Goal: Task Accomplishment & Management: Use online tool/utility

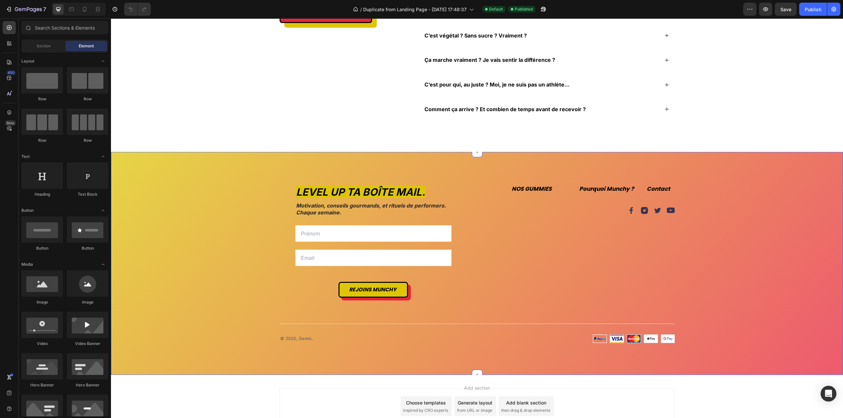
scroll to position [1813, 0]
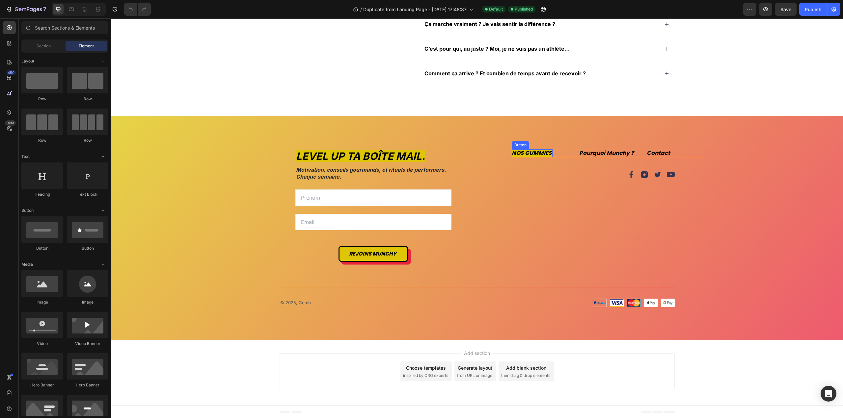
click at [540, 153] on p "NOS GUMMIES" at bounding box center [532, 153] width 41 height 8
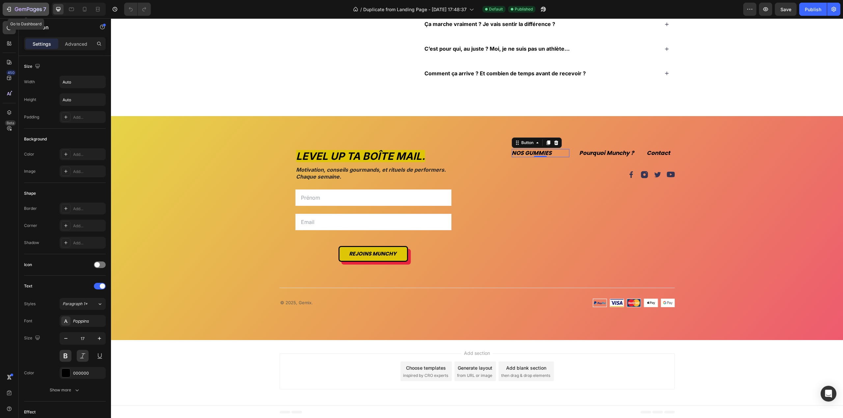
click at [15, 10] on icon "button" at bounding box center [17, 9] width 4 height 4
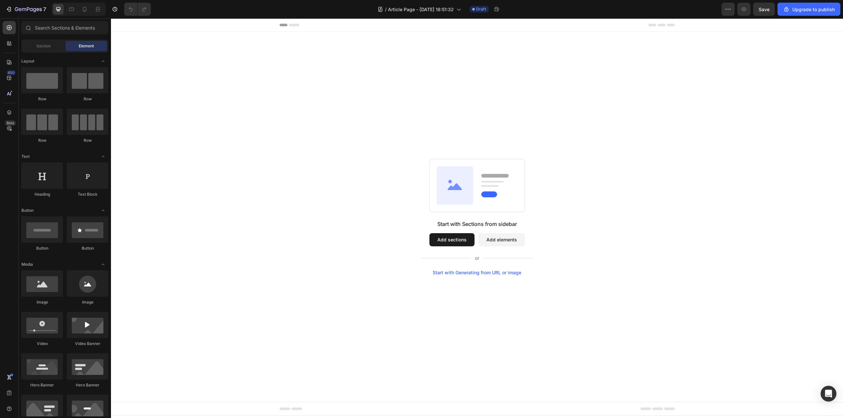
click at [485, 271] on div "Start with Generating from URL or image" at bounding box center [477, 272] width 89 height 5
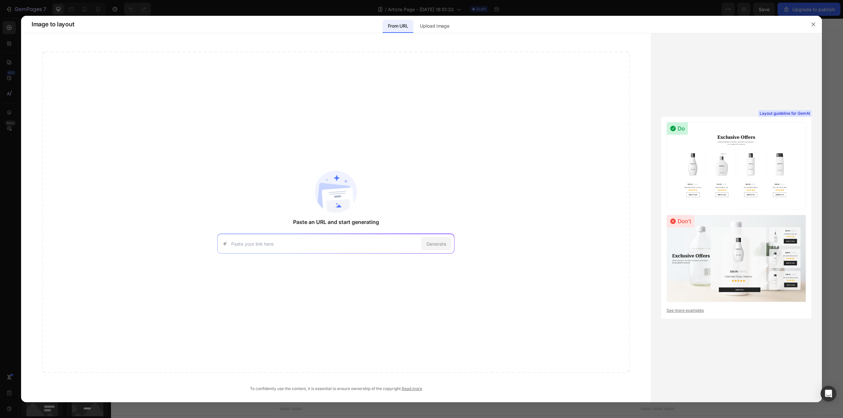
click at [303, 248] on div "Generate" at bounding box center [335, 244] width 237 height 20
click at [299, 243] on input at bounding box center [324, 244] width 187 height 7
paste input "[URL][DOMAIN_NAME]"
type input "[URL][DOMAIN_NAME]"
click at [426, 246] on span "Generate" at bounding box center [436, 244] width 20 height 7
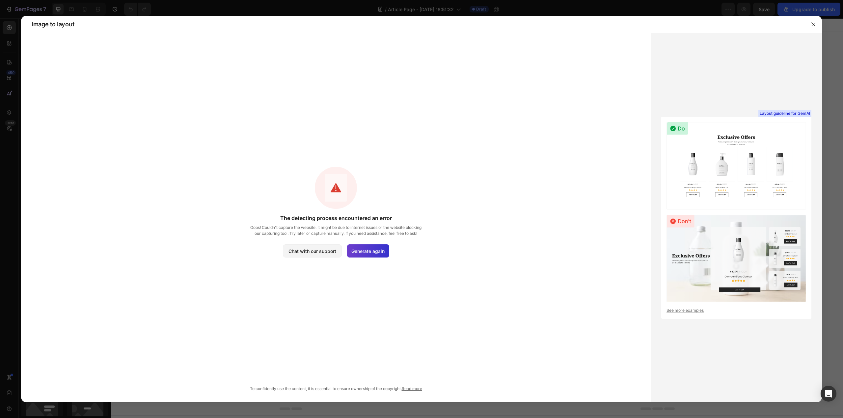
click at [376, 254] on span "Generate again" at bounding box center [367, 251] width 33 height 7
click at [813, 23] on icon "button" at bounding box center [813, 24] width 5 height 5
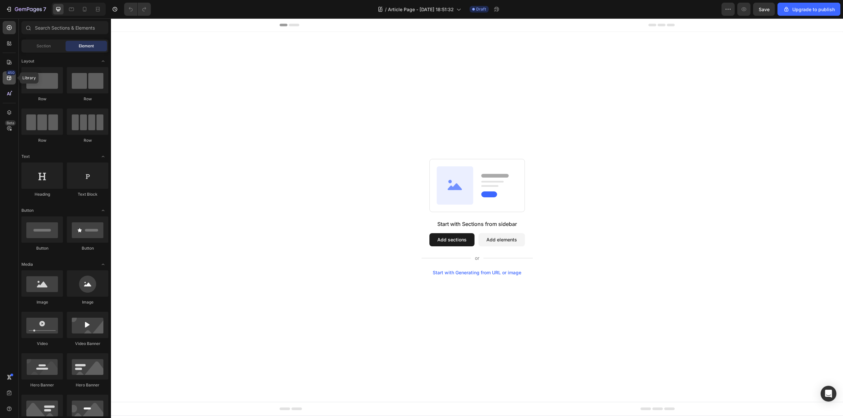
click at [13, 78] on div "450" at bounding box center [9, 77] width 13 height 13
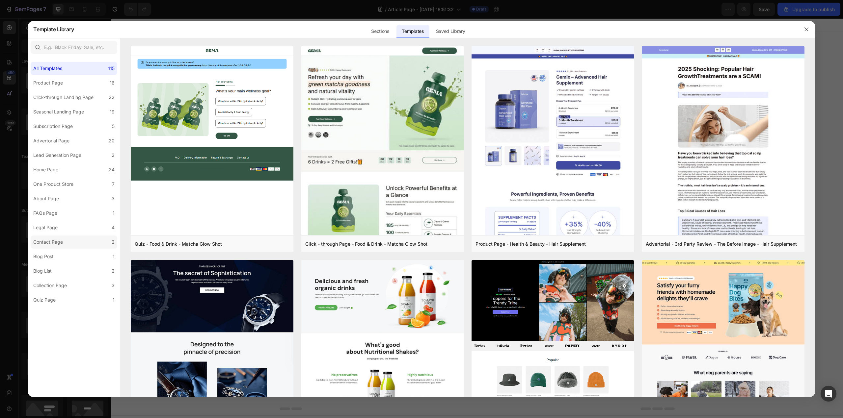
click at [65, 247] on label "Contact Page 2" at bounding box center [74, 242] width 87 height 13
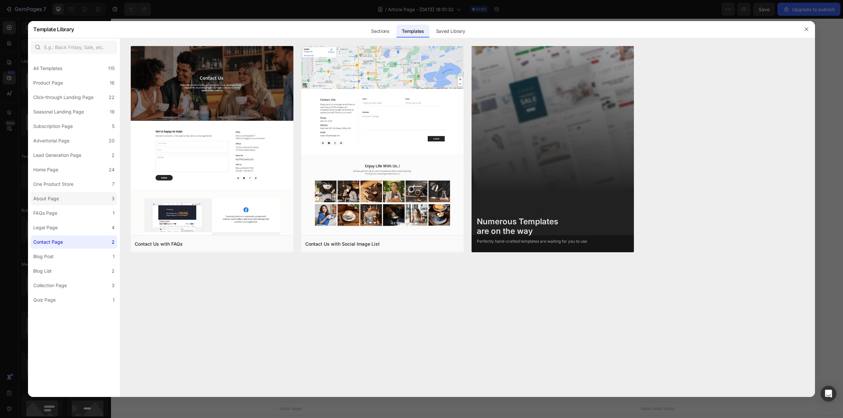
click at [64, 197] on label "About Page 3" at bounding box center [74, 198] width 87 height 13
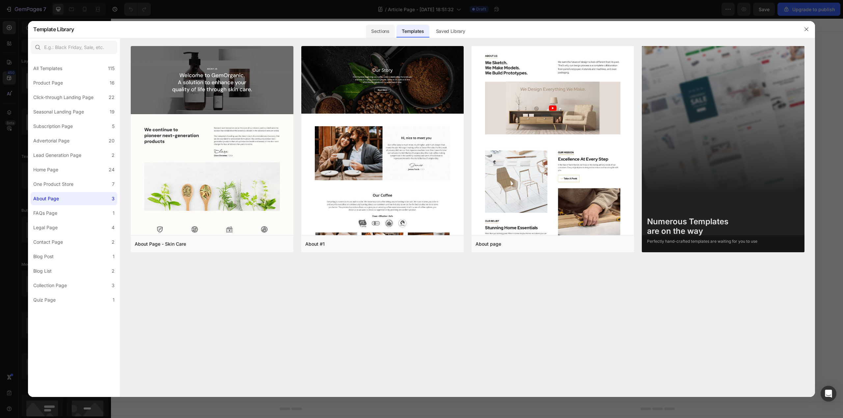
click at [374, 31] on div "Sections" at bounding box center [380, 31] width 29 height 13
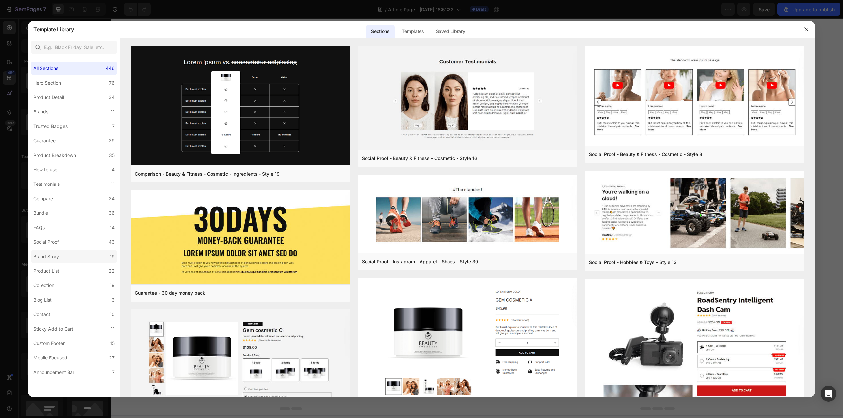
click at [76, 258] on label "Brand Story 19" at bounding box center [74, 256] width 87 height 13
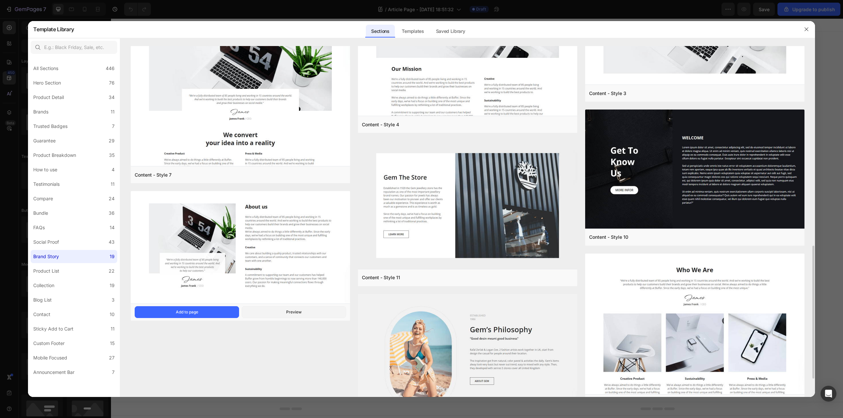
scroll to position [576, 0]
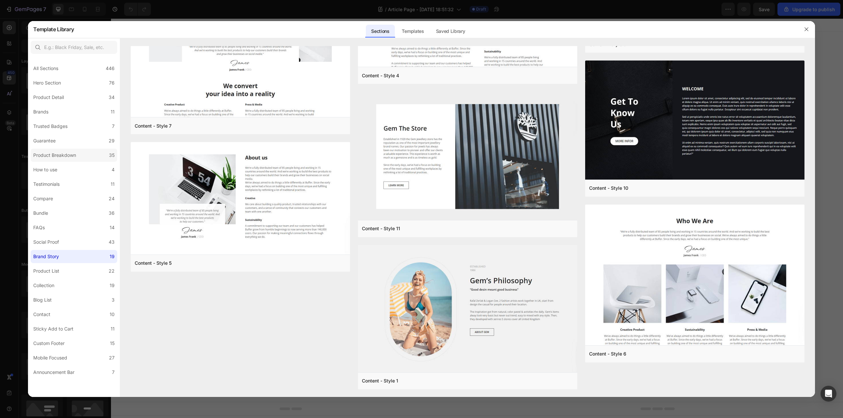
click at [91, 152] on label "Product Breakdown 35" at bounding box center [74, 155] width 87 height 13
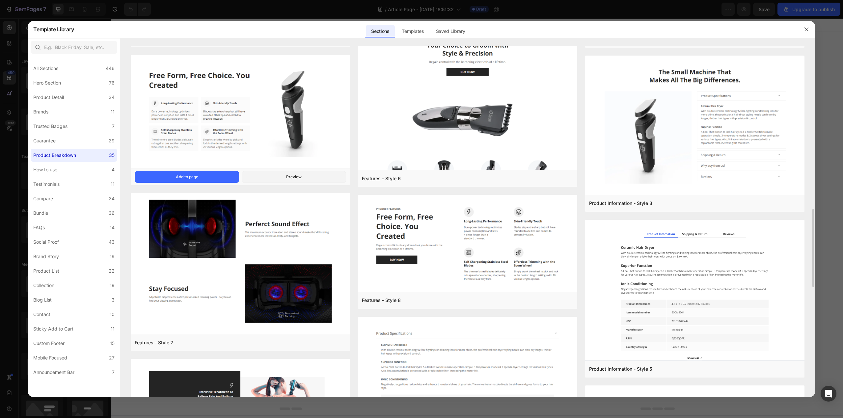
scroll to position [796, 0]
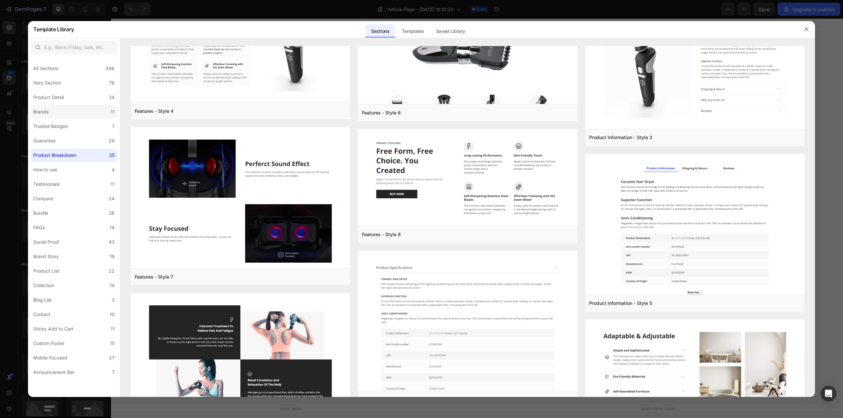
click at [76, 111] on label "Brands 11" at bounding box center [74, 111] width 87 height 13
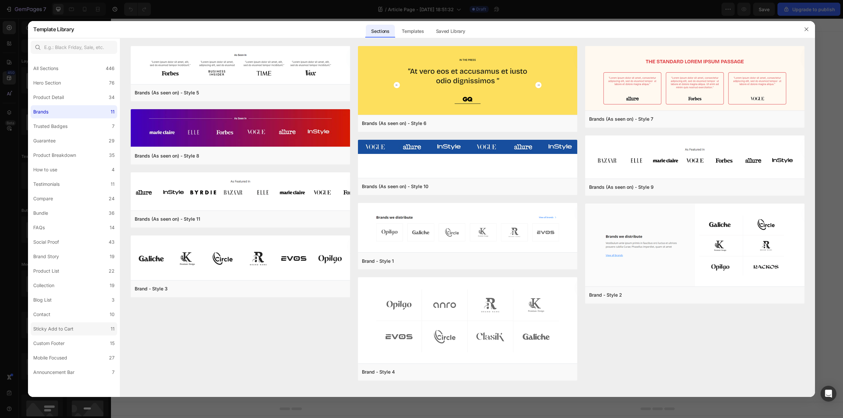
click at [89, 330] on label "Sticky Add to Cart 11" at bounding box center [74, 329] width 87 height 13
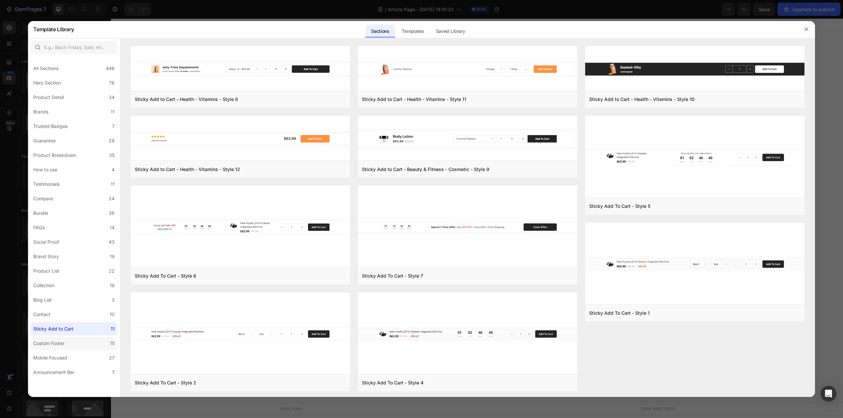
click at [93, 347] on label "Custom Footer 15" at bounding box center [74, 343] width 87 height 13
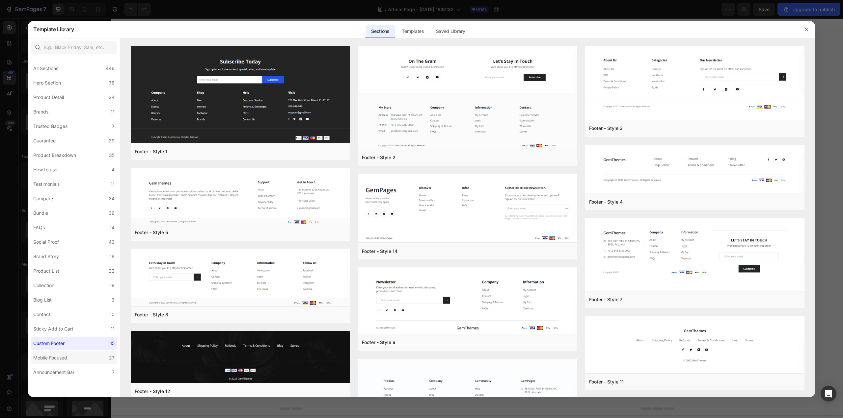
click at [94, 358] on label "Mobile Focused 27" at bounding box center [74, 358] width 87 height 13
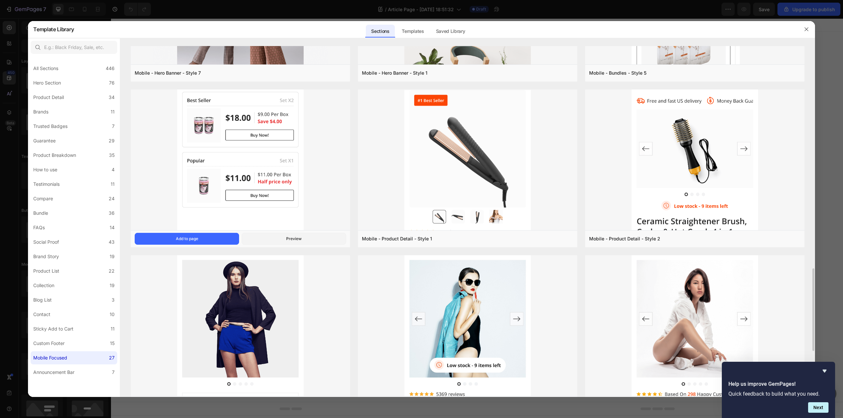
scroll to position [1142, 0]
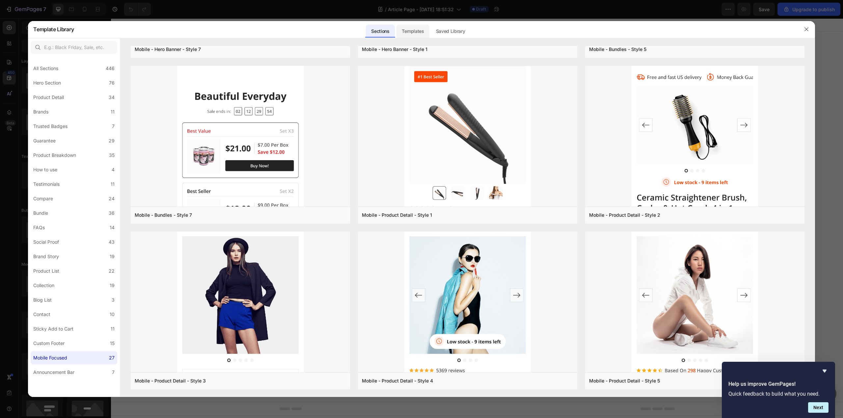
click at [411, 33] on div "Templates" at bounding box center [412, 31] width 33 height 13
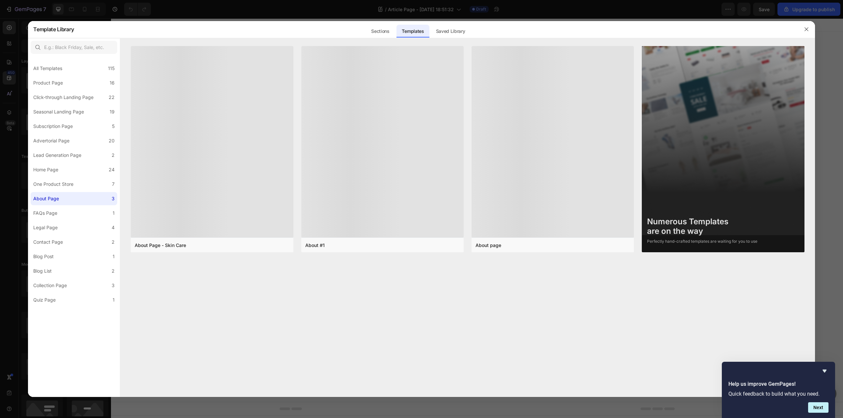
scroll to position [953, 0]
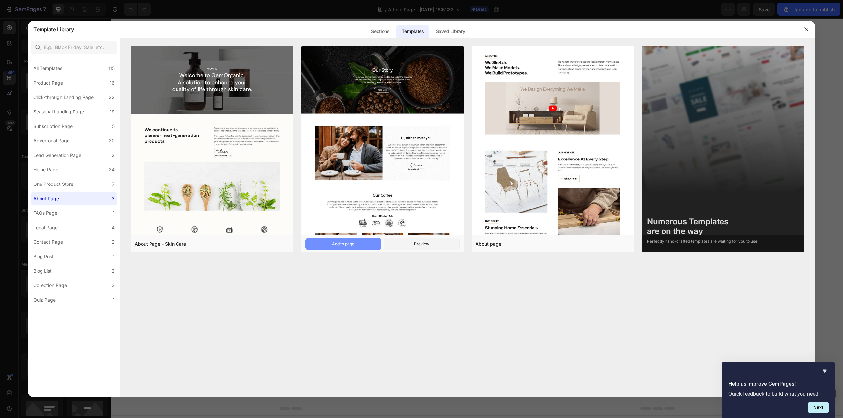
click at [361, 243] on button "Add to page" at bounding box center [343, 244] width 76 height 12
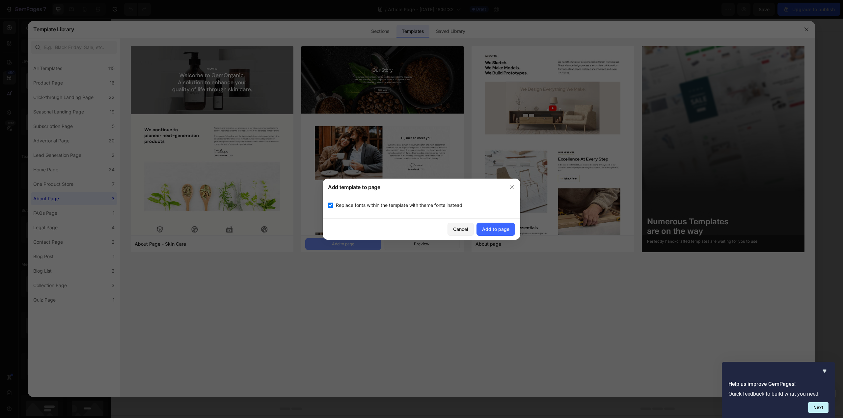
scroll to position [665, 0]
click at [495, 228] on div "Add to page" at bounding box center [495, 229] width 27 height 7
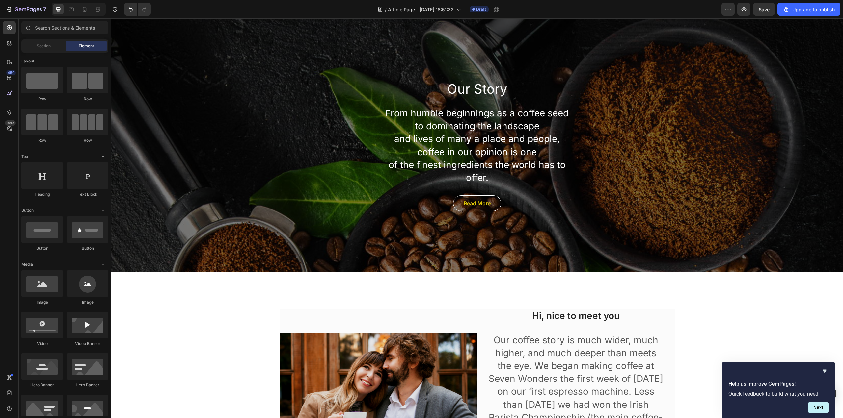
scroll to position [13, 0]
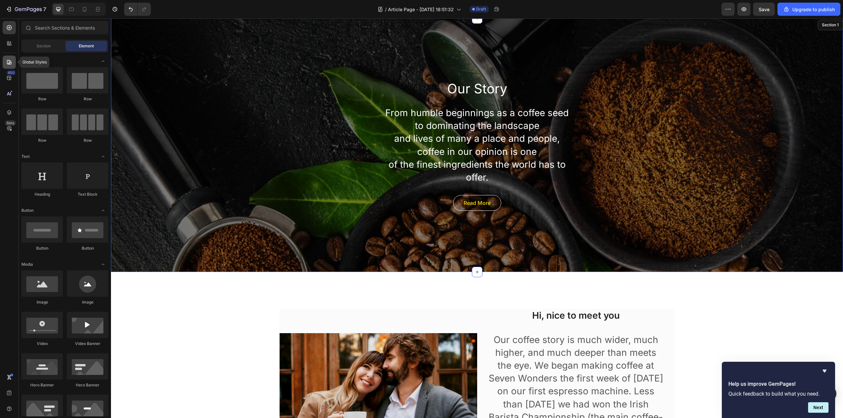
click at [11, 60] on icon at bounding box center [9, 62] width 7 height 7
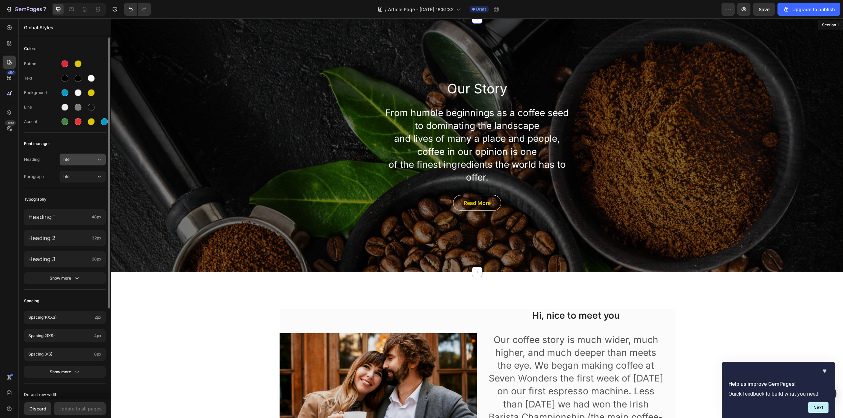
click at [92, 163] on button "Inter" at bounding box center [83, 160] width 46 height 12
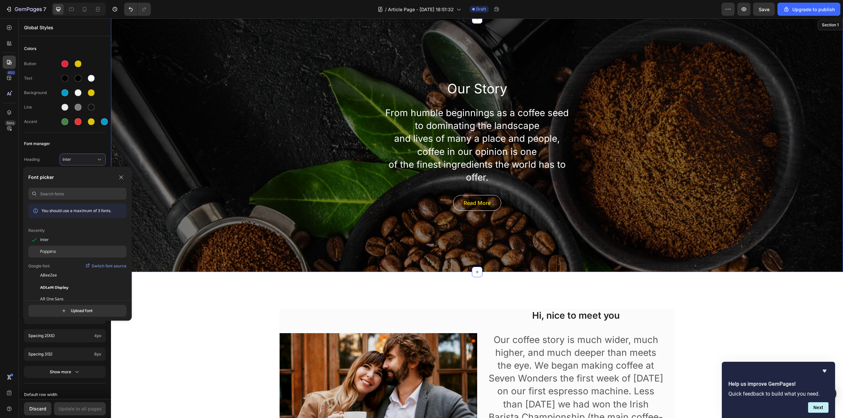
click at [52, 251] on span "Poppins" at bounding box center [48, 252] width 16 height 6
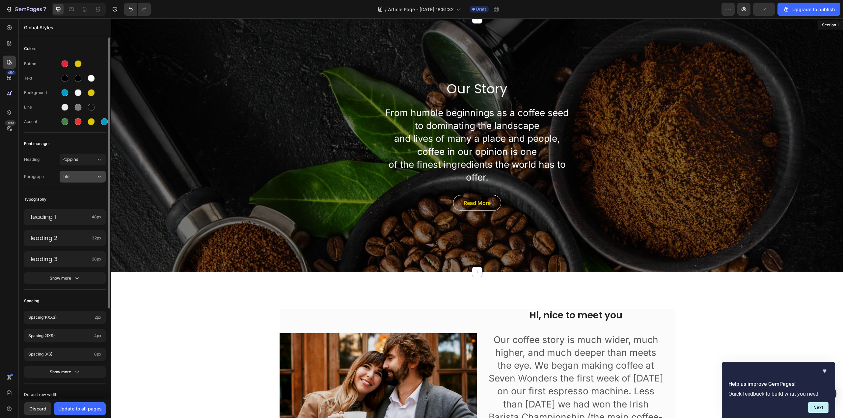
click at [86, 177] on span "Inter" at bounding box center [80, 177] width 34 height 6
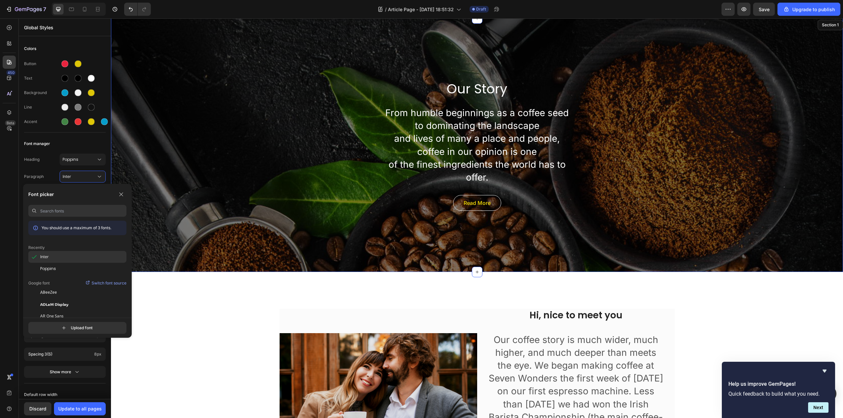
click at [71, 253] on div "Inter" at bounding box center [77, 257] width 98 height 12
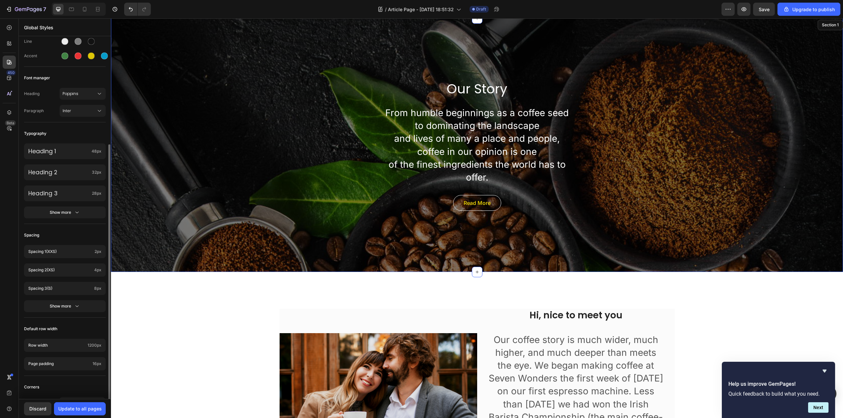
scroll to position [120, 0]
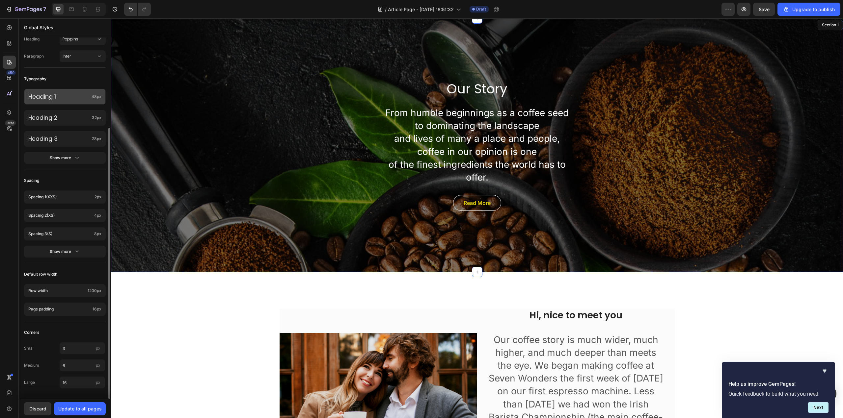
click at [82, 92] on div "Heading 1 48px" at bounding box center [65, 97] width 82 height 16
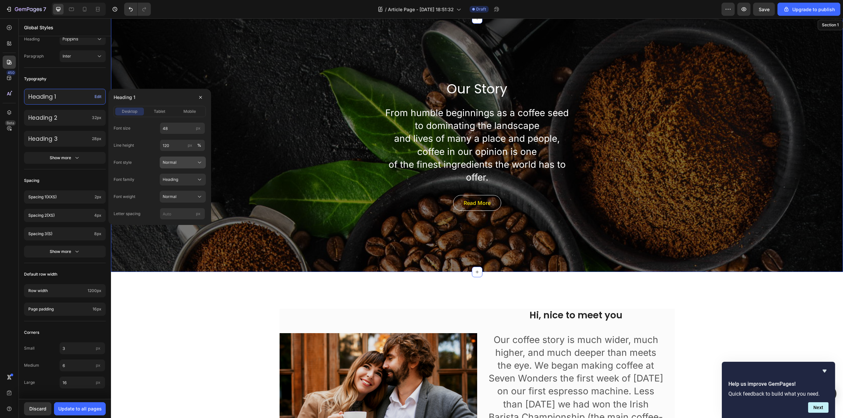
click at [174, 165] on span "Normal" at bounding box center [170, 163] width 14 height 6
click at [176, 192] on div "Italic" at bounding box center [181, 190] width 38 height 6
click at [78, 120] on p "Heading 2" at bounding box center [58, 117] width 61 height 7
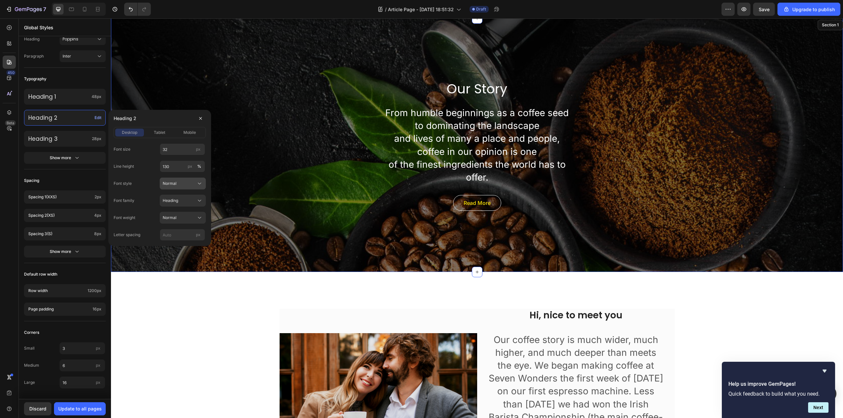
click at [185, 188] on button "Normal" at bounding box center [183, 184] width 46 height 12
click at [177, 212] on div "Italic" at bounding box center [181, 211] width 38 height 6
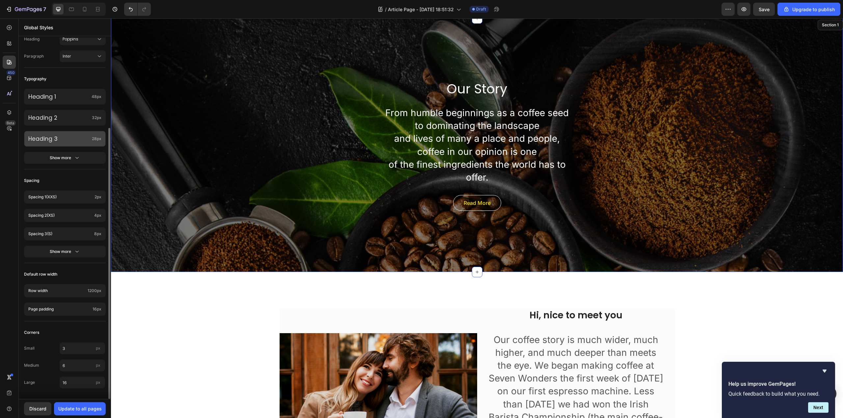
click at [66, 136] on p "Heading 3" at bounding box center [58, 138] width 61 height 7
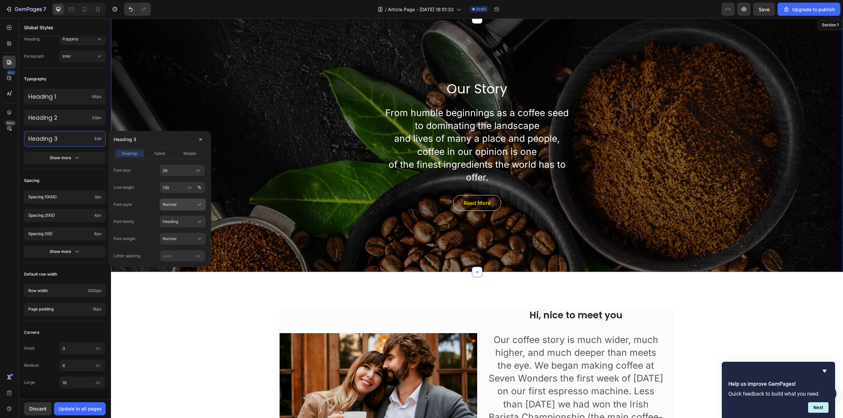
click at [177, 208] on button "Normal" at bounding box center [183, 205] width 46 height 12
click at [172, 227] on div "Italic" at bounding box center [176, 233] width 53 height 12
click at [175, 238] on span "Normal" at bounding box center [170, 239] width 14 height 6
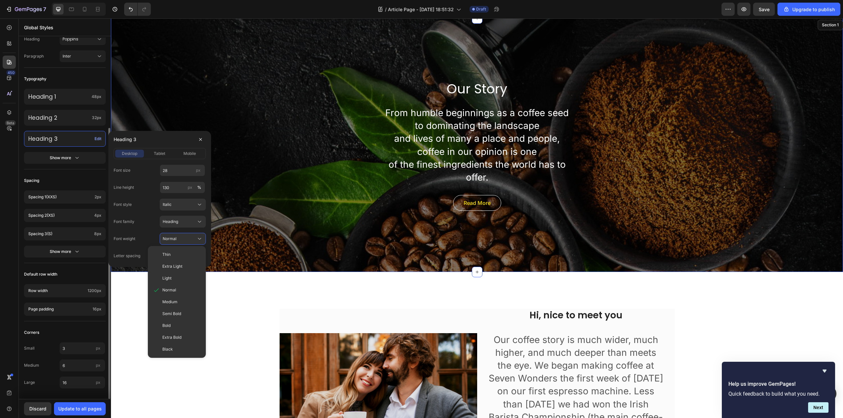
click at [72, 184] on div "Spacing" at bounding box center [65, 181] width 82 height 12
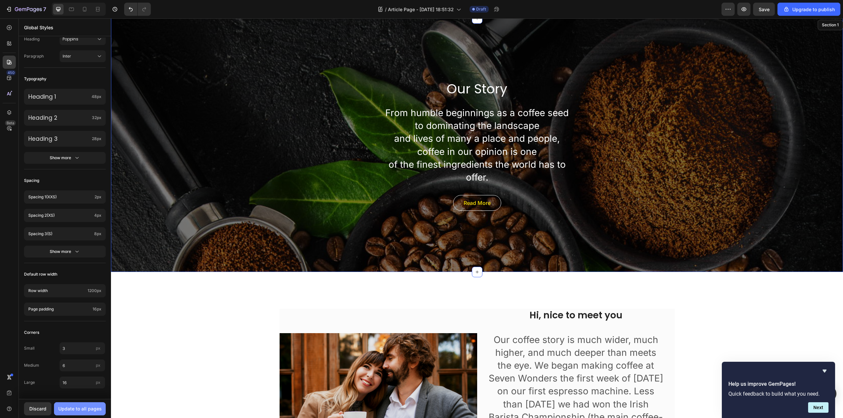
click at [75, 409] on div "Update to all pages" at bounding box center [79, 409] width 43 height 7
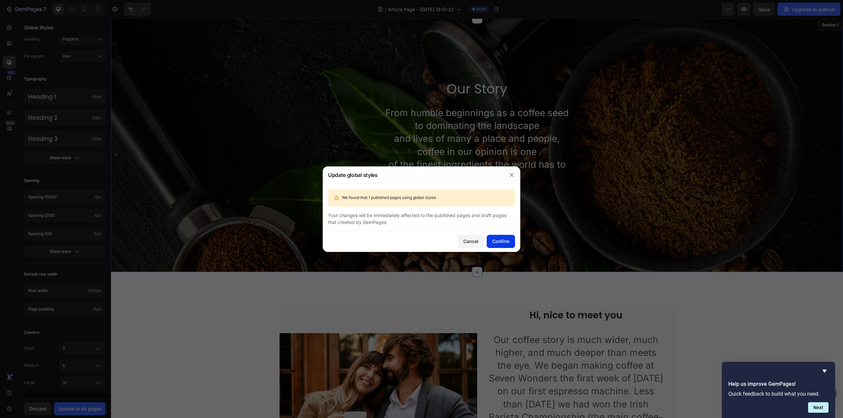
click at [495, 243] on div "Confirm" at bounding box center [500, 241] width 17 height 7
click at [469, 241] on div "Cancel" at bounding box center [470, 241] width 15 height 7
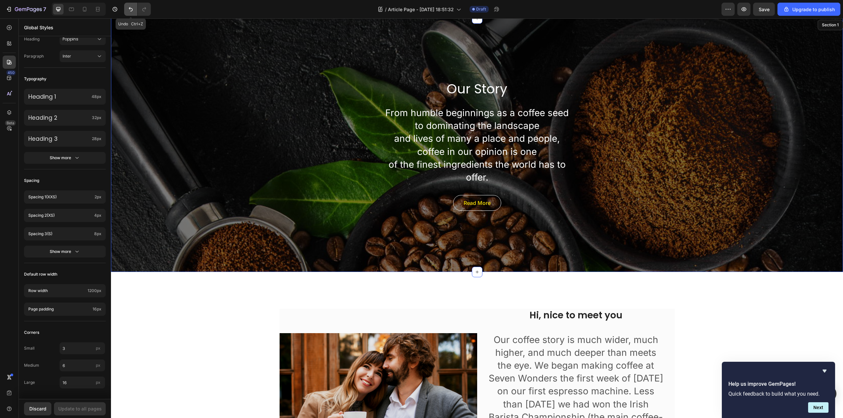
click at [125, 9] on button "Undo/Redo" at bounding box center [130, 9] width 13 height 13
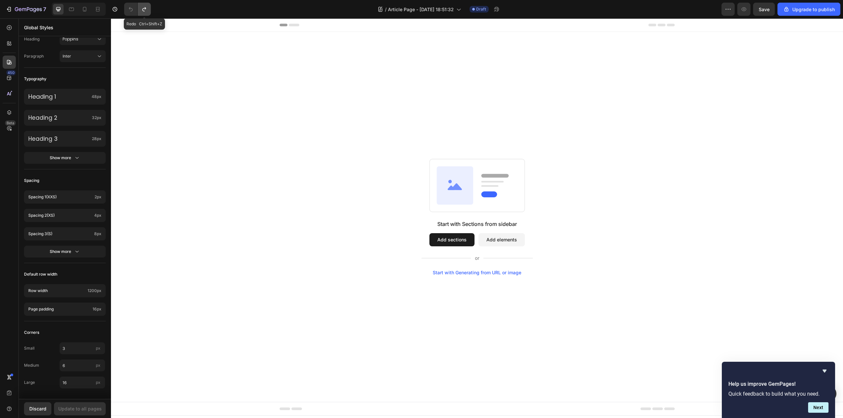
click at [144, 10] on icon "Undo/Redo" at bounding box center [144, 9] width 7 height 7
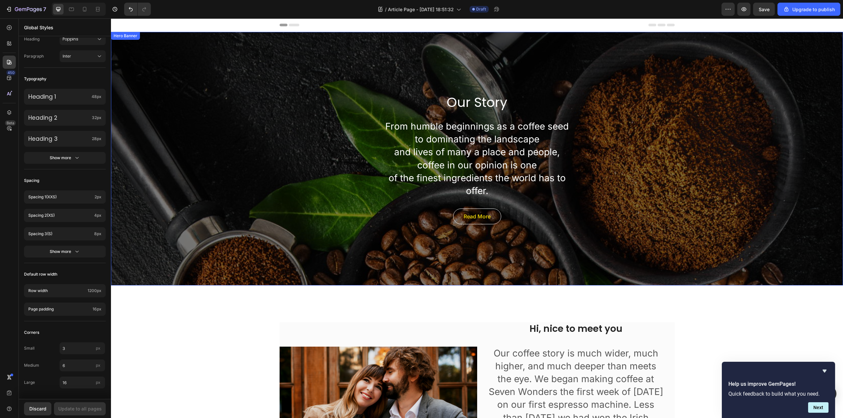
click at [751, 124] on div "Our Story Heading From humble beginnings as a coffee seed to dominating the lan…" at bounding box center [477, 159] width 732 height 254
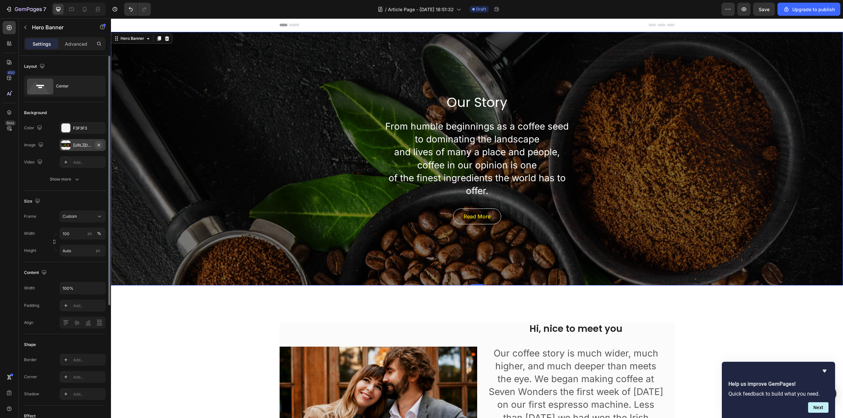
click at [101, 146] on icon "button" at bounding box center [98, 145] width 5 height 5
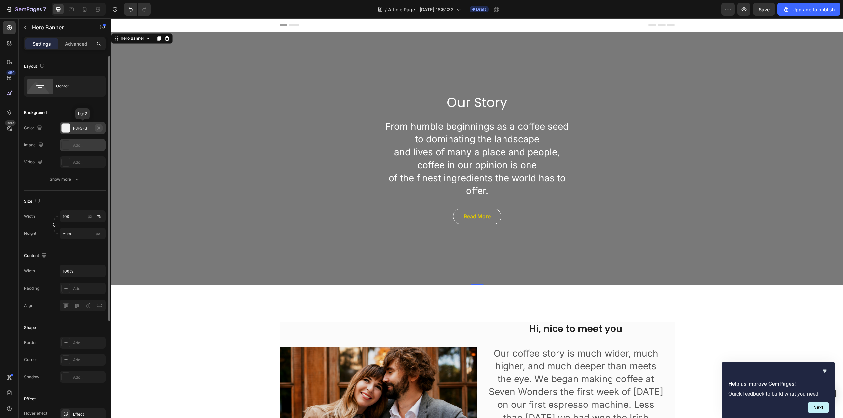
click at [98, 126] on icon "button" at bounding box center [98, 127] width 5 height 5
click at [82, 129] on div "Add..." at bounding box center [88, 128] width 31 height 6
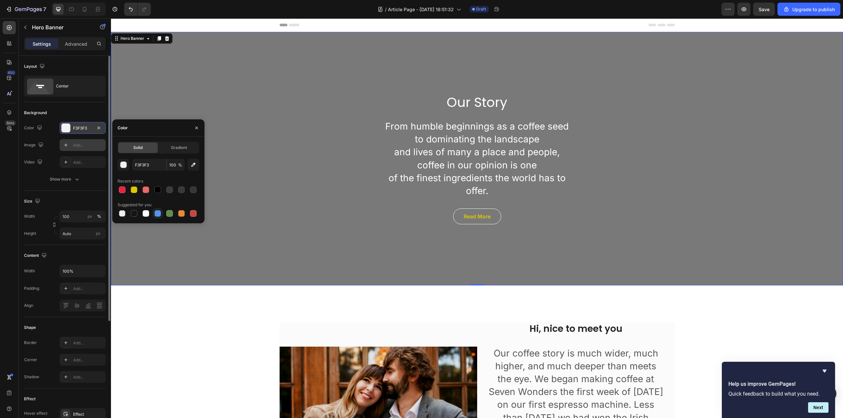
click at [158, 214] on div at bounding box center [157, 213] width 7 height 7
type input "5594E7"
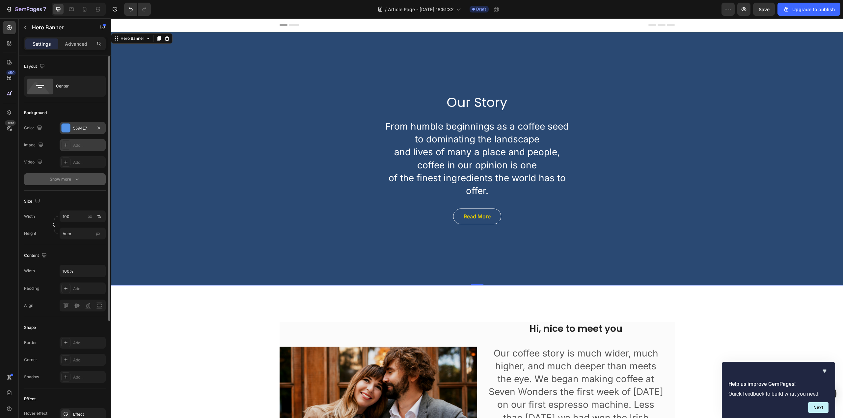
click at [65, 181] on div "Show more" at bounding box center [65, 179] width 31 height 7
click at [99, 180] on icon "button" at bounding box center [98, 179] width 3 height 3
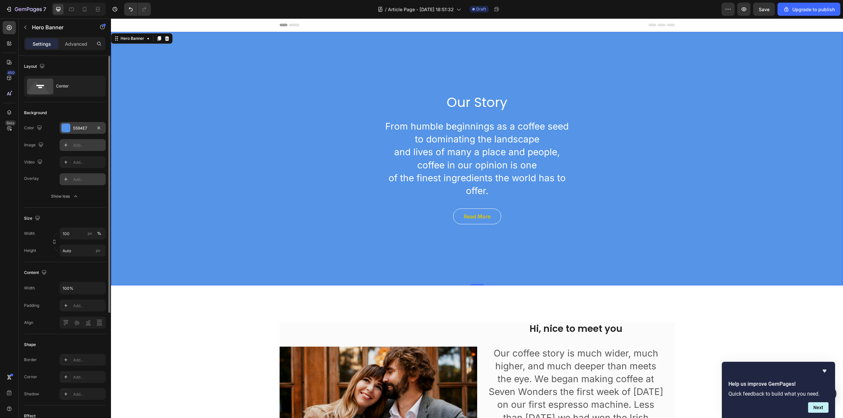
click at [326, 71] on div "Our Story Heading From humble beginnings as a coffee seed to dominating the lan…" at bounding box center [477, 159] width 732 height 254
click at [85, 89] on div "Center" at bounding box center [76, 86] width 40 height 15
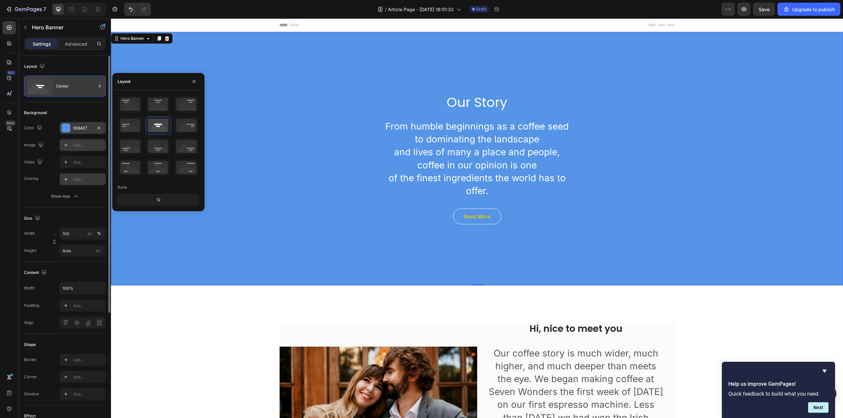
click at [85, 89] on div "Center" at bounding box center [76, 86] width 40 height 15
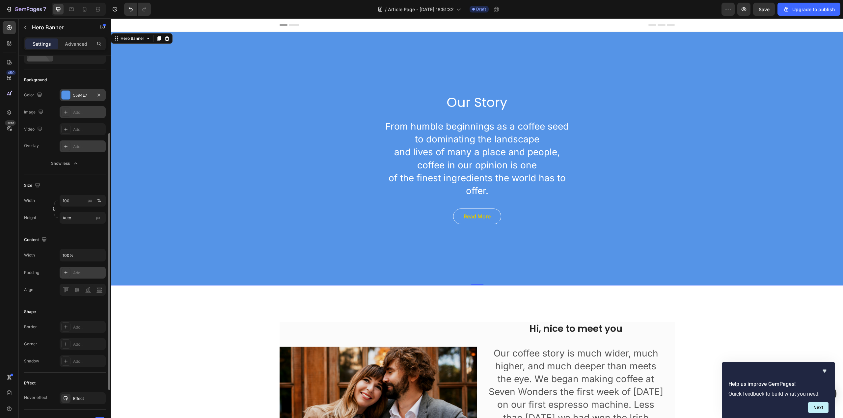
scroll to position [183, 0]
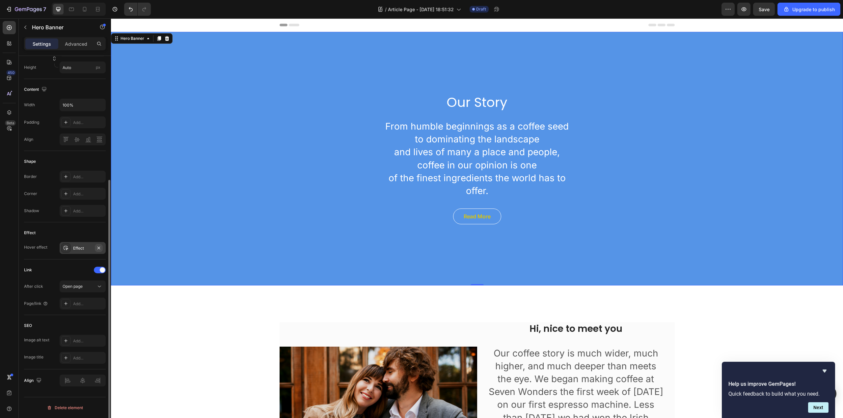
click at [97, 248] on icon "button" at bounding box center [98, 248] width 5 height 5
click at [343, 165] on div "Our Story Heading From humble beginnings as a coffee seed to dominating the lan…" at bounding box center [477, 159] width 732 height 254
click at [329, 93] on div "Our Story Heading From humble beginnings as a coffee seed to dominating the lan…" at bounding box center [477, 159] width 732 height 254
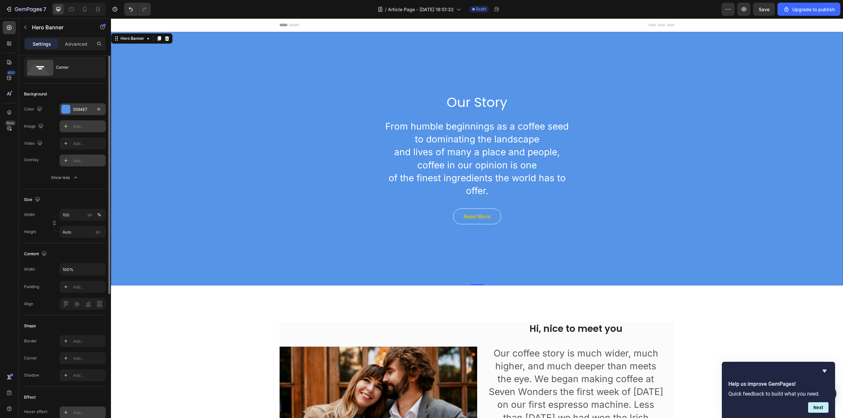
scroll to position [0, 0]
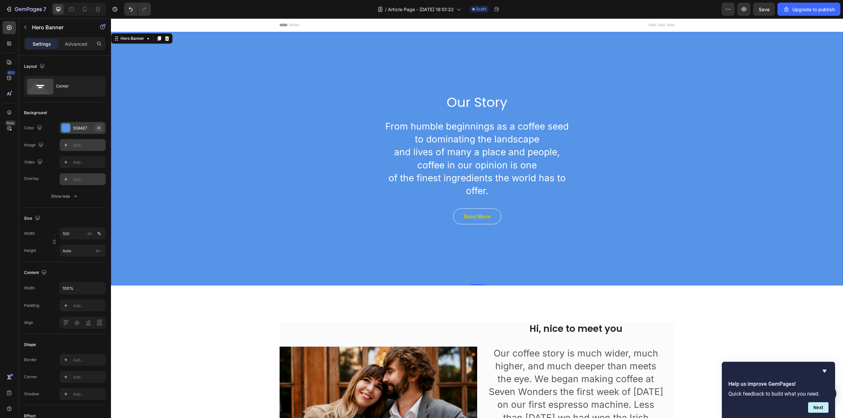
click at [101, 129] on button "button" at bounding box center [99, 128] width 8 height 8
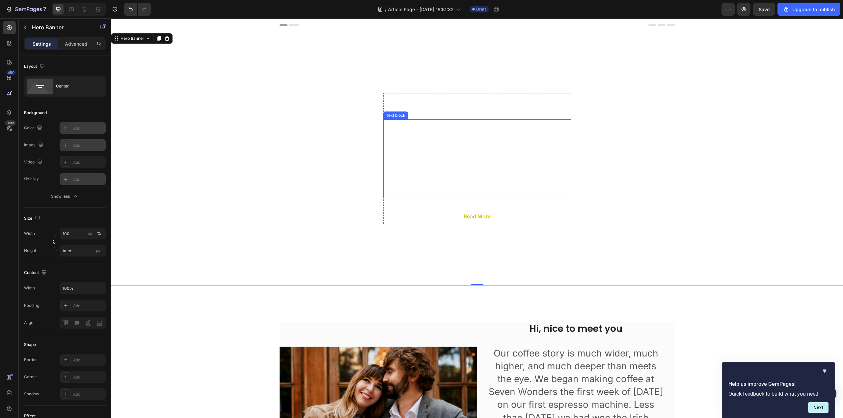
click at [456, 142] on p "From humble beginnings as a coffee seed to dominating the landscape and lives o…" at bounding box center [477, 158] width 186 height 77
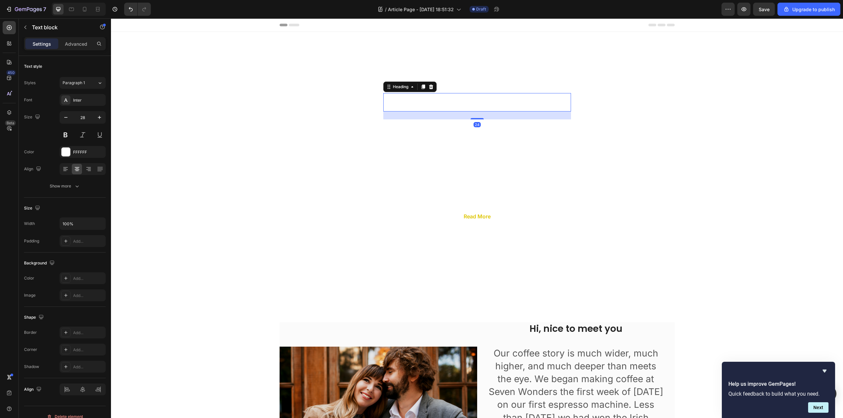
click at [463, 105] on p "Our Story" at bounding box center [477, 102] width 186 height 17
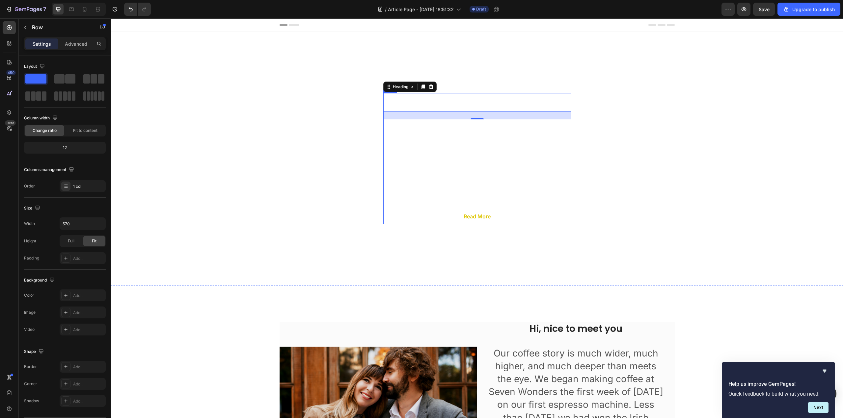
click at [416, 207] on div "Our Story Heading 24 From humble beginnings as a coffee seed to dominating the …" at bounding box center [477, 158] width 188 height 131
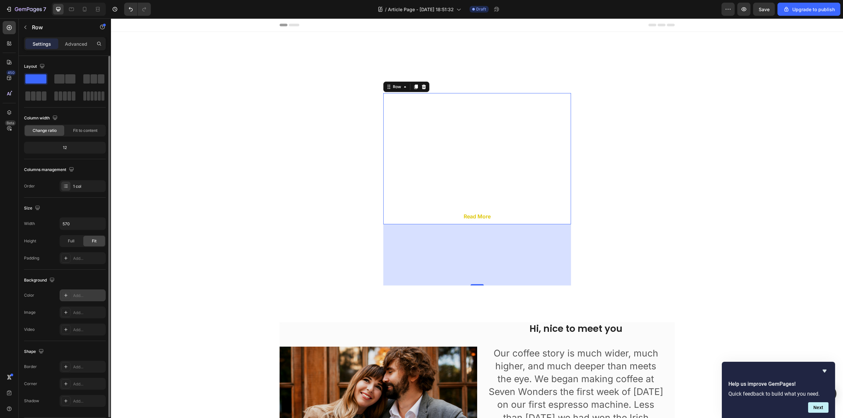
click at [64, 297] on icon at bounding box center [65, 295] width 5 height 5
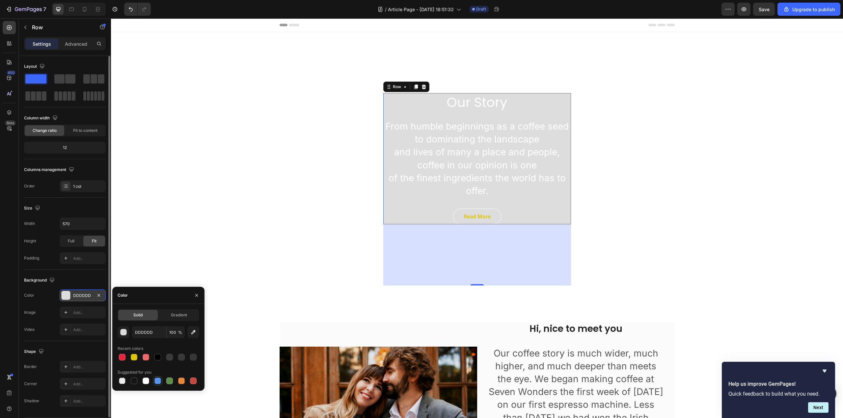
click at [159, 382] on div at bounding box center [157, 381] width 7 height 7
type input "5594E7"
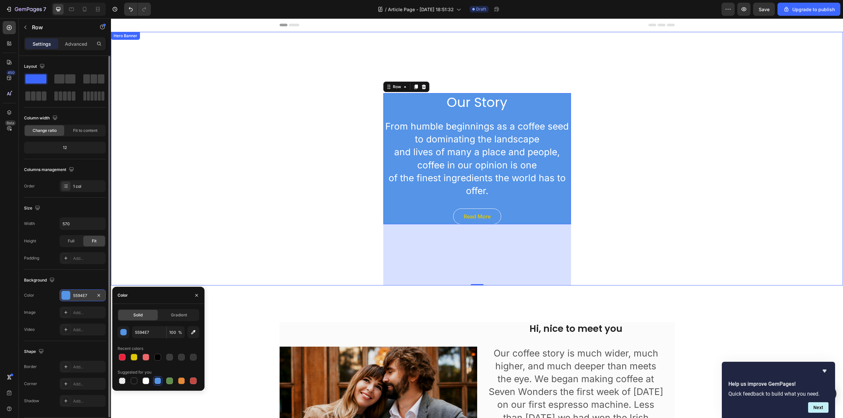
click at [298, 192] on div "Our Story Heading From humble beginnings as a coffee seed to dominating the lan…" at bounding box center [477, 159] width 732 height 254
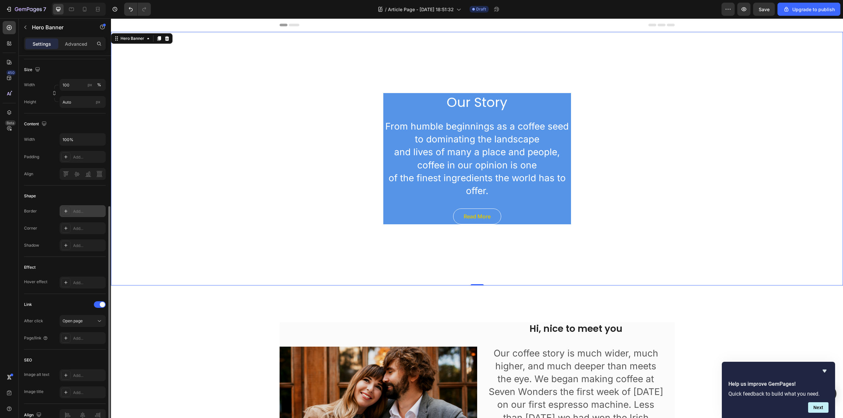
scroll to position [166, 0]
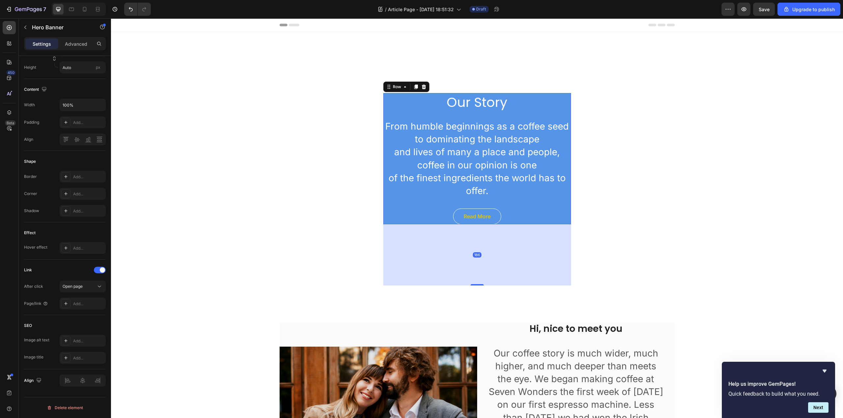
click at [409, 200] on div "Our Story Heading From humble beginnings as a coffee seed to dominating the lan…" at bounding box center [477, 158] width 188 height 131
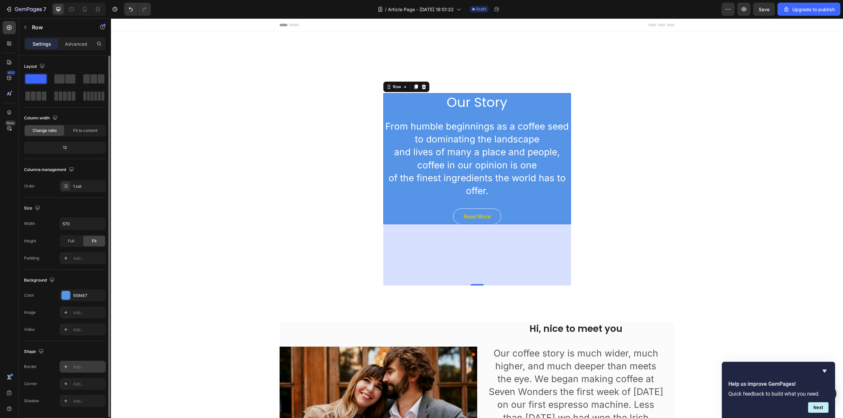
click at [66, 369] on icon at bounding box center [65, 366] width 5 height 5
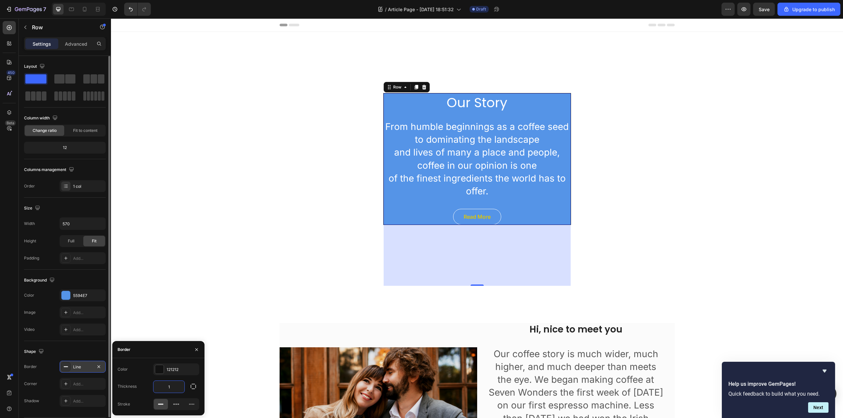
click at [170, 384] on input "1" at bounding box center [168, 387] width 31 height 12
type input "3"
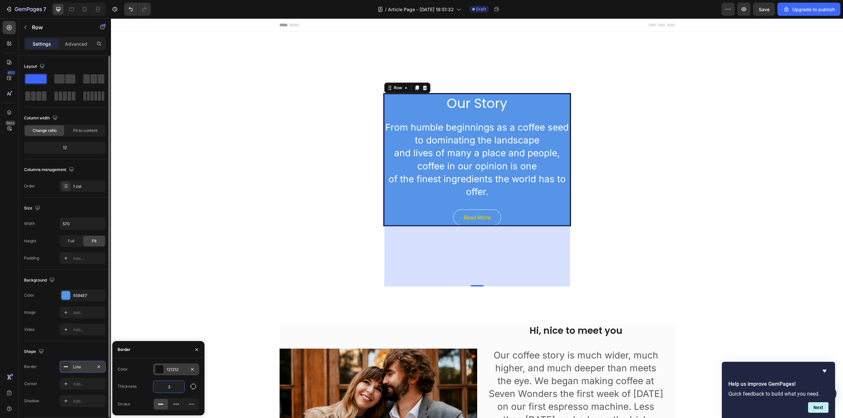
click at [161, 371] on div at bounding box center [159, 369] width 9 height 9
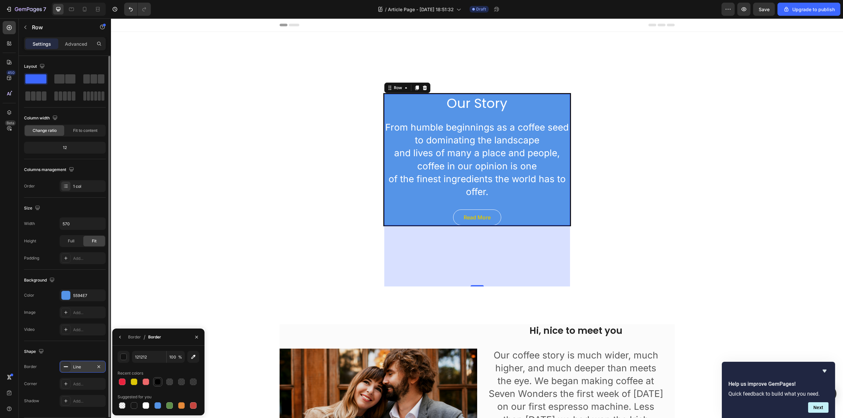
click at [161, 385] on div at bounding box center [158, 382] width 8 height 8
type input "000000"
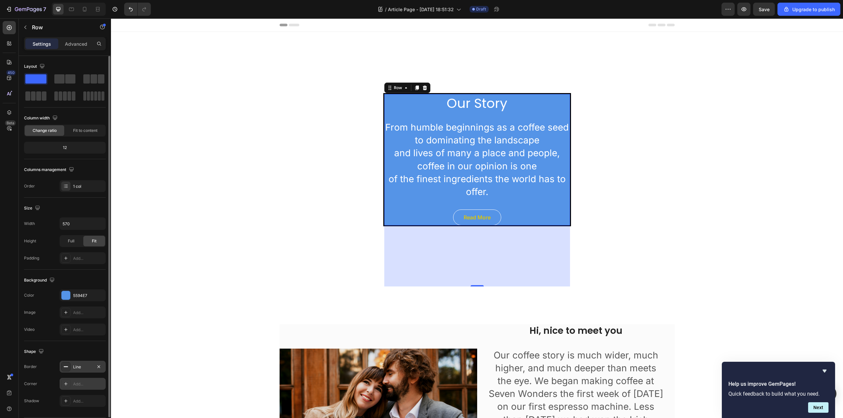
click at [84, 389] on div "Add..." at bounding box center [83, 384] width 46 height 12
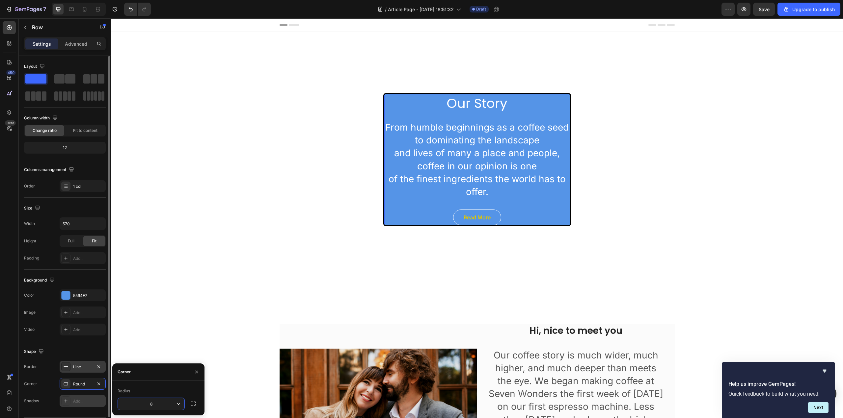
click at [82, 405] on div "Add..." at bounding box center [83, 401] width 46 height 12
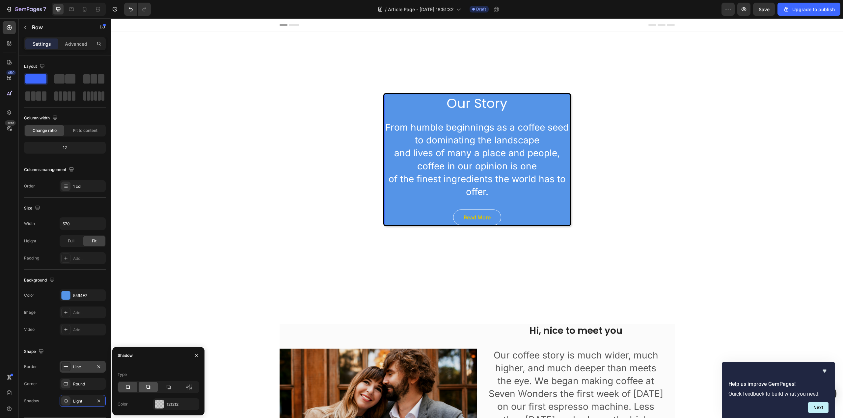
click at [153, 388] on div at bounding box center [148, 387] width 19 height 11
click at [173, 403] on div "121212" at bounding box center [176, 405] width 19 height 6
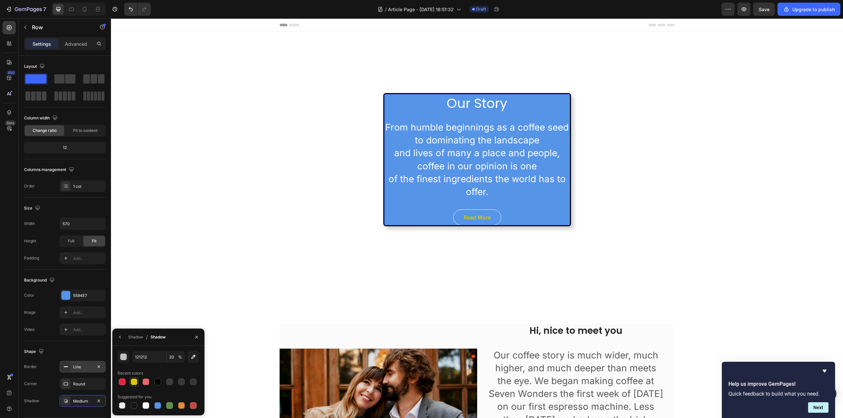
click at [138, 384] on div at bounding box center [134, 382] width 8 height 8
type input "DEC607"
type input "100"
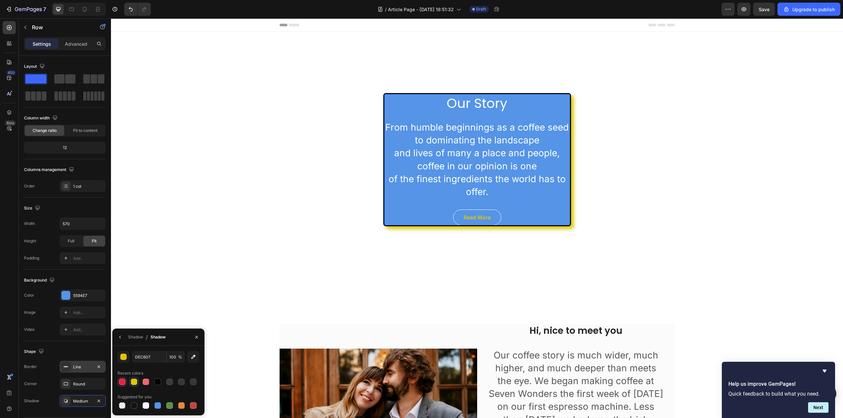
click at [122, 383] on div at bounding box center [122, 382] width 7 height 7
type input "E8233E"
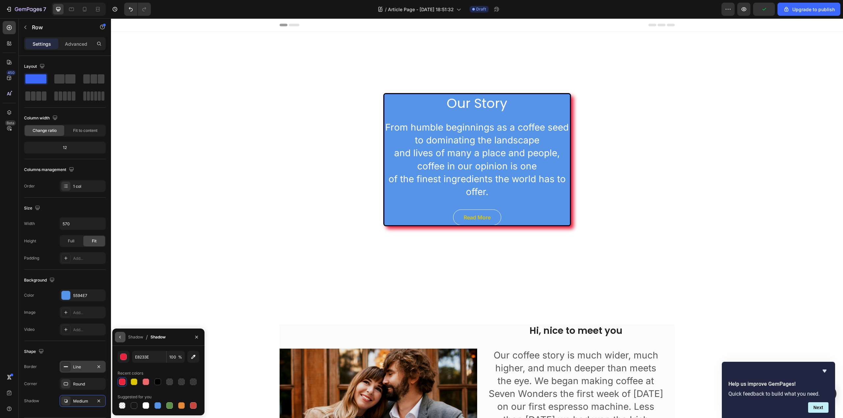
click at [121, 339] on icon "button" at bounding box center [120, 337] width 5 height 5
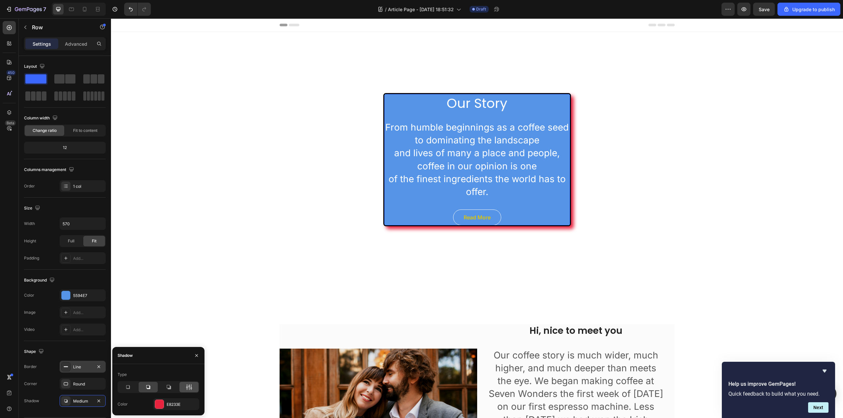
click at [191, 390] on icon at bounding box center [189, 387] width 7 height 7
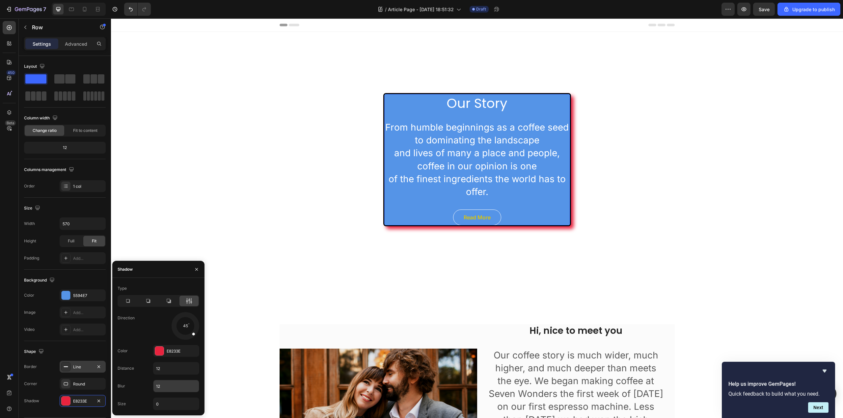
click at [167, 385] on input "12" at bounding box center [175, 387] width 45 height 12
type input "0"
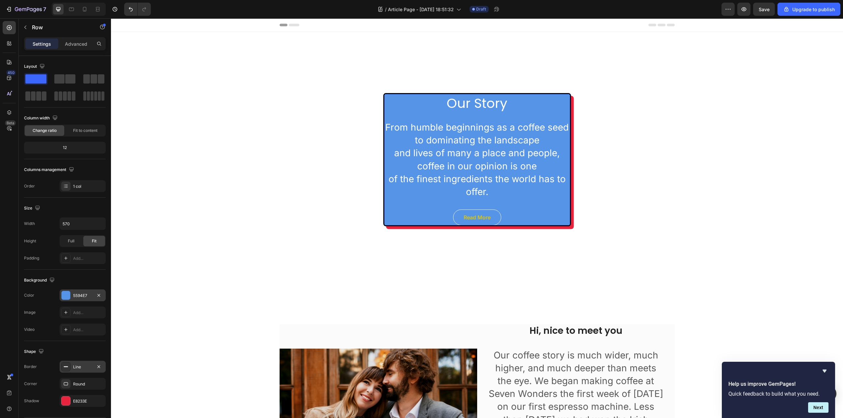
click at [85, 300] on div "5594E7" at bounding box center [83, 296] width 46 height 12
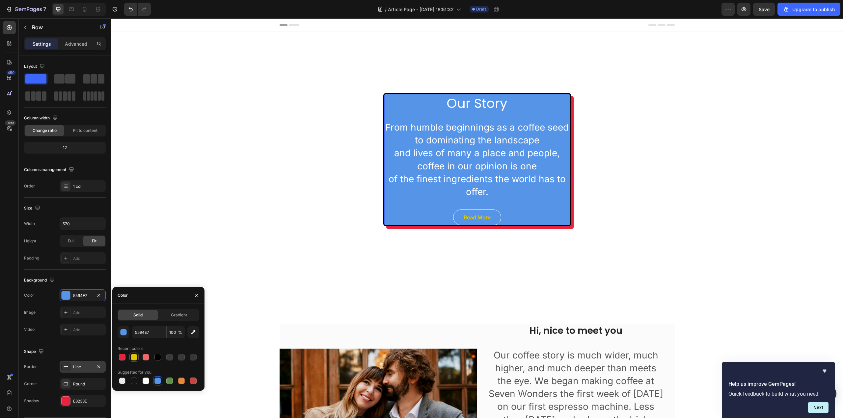
click at [133, 353] on div at bounding box center [133, 357] width 9 height 9
type input "DEC607"
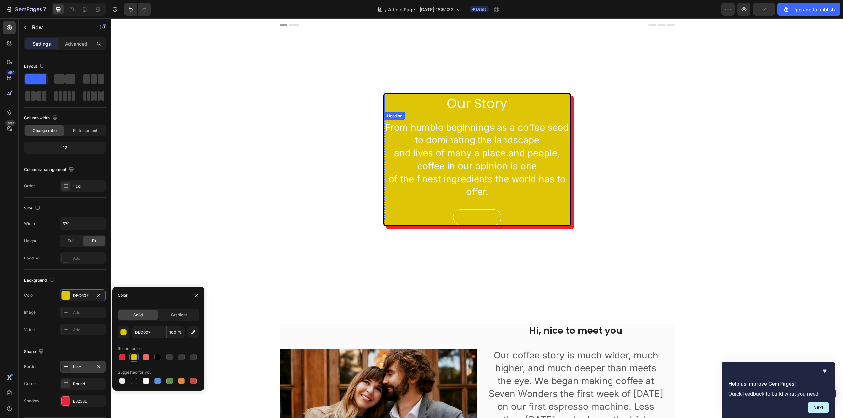
click at [494, 104] on p "Our Story" at bounding box center [477, 103] width 184 height 17
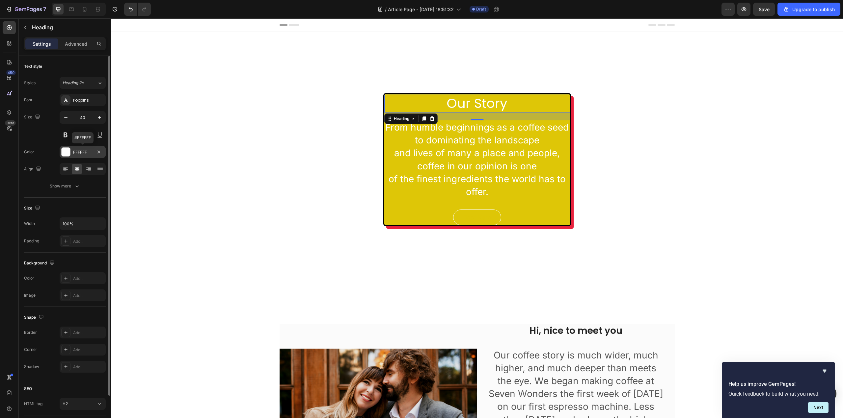
click at [68, 154] on div at bounding box center [66, 152] width 9 height 9
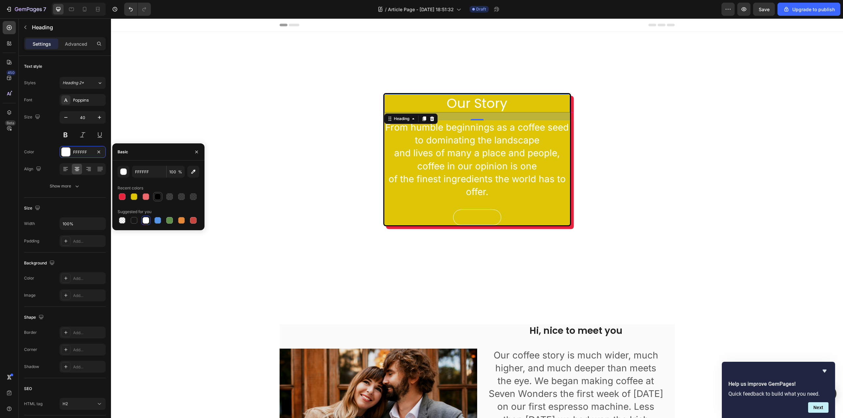
click at [155, 194] on div at bounding box center [157, 197] width 7 height 7
type input "000000"
click at [457, 136] on p "From humble beginnings as a coffee seed to dominating the landscape and lives o…" at bounding box center [477, 159] width 184 height 77
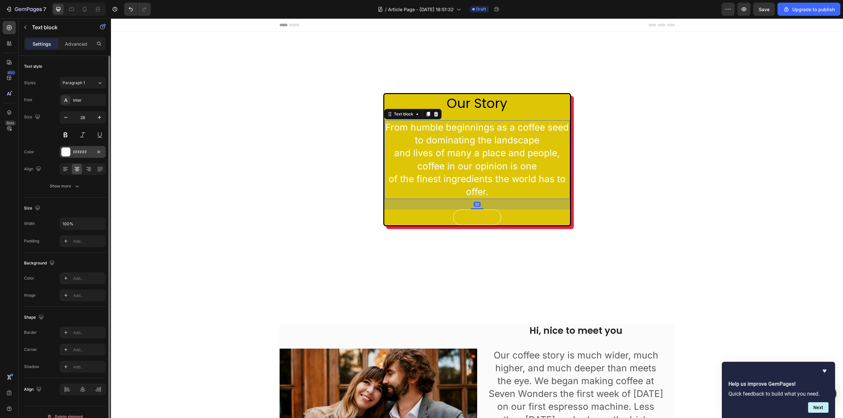
click at [67, 151] on div at bounding box center [66, 152] width 9 height 9
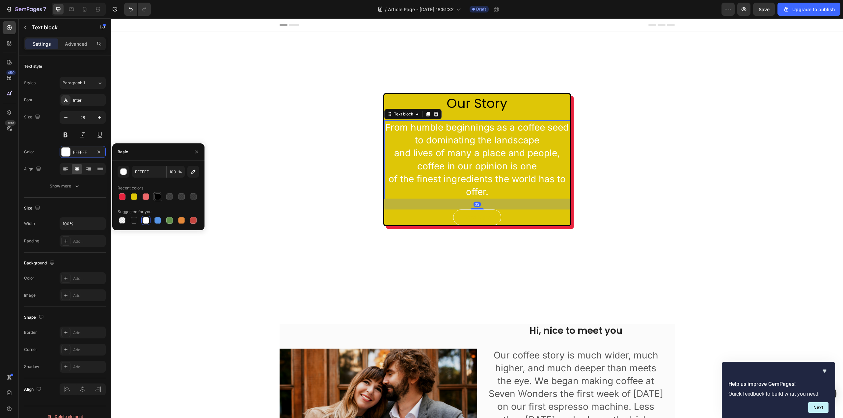
click at [160, 196] on div at bounding box center [157, 197] width 7 height 7
type input "000000"
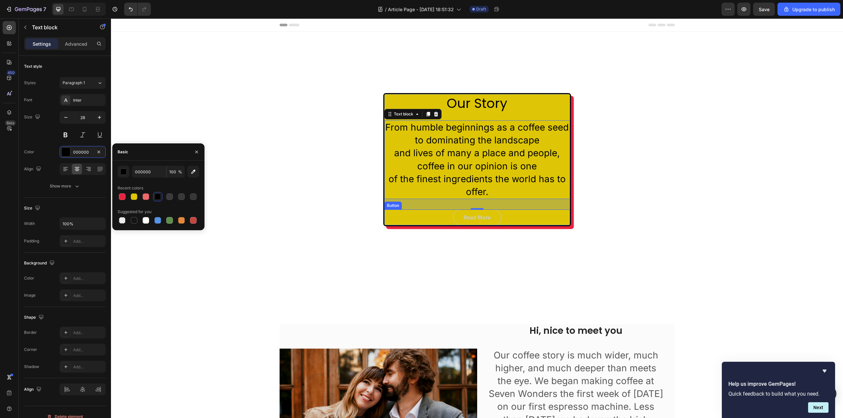
click at [495, 214] on link "Read More" at bounding box center [477, 218] width 48 height 16
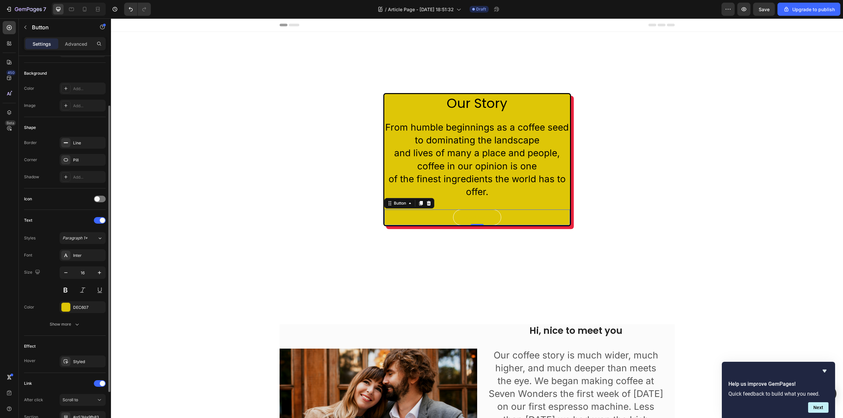
scroll to position [99, 0]
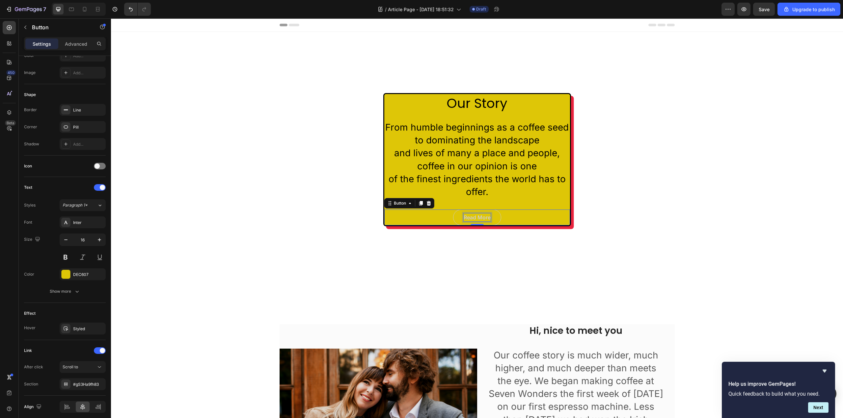
click at [477, 219] on div "Read More" at bounding box center [477, 218] width 27 height 8
click at [491, 210] on link "Read More" at bounding box center [477, 218] width 48 height 16
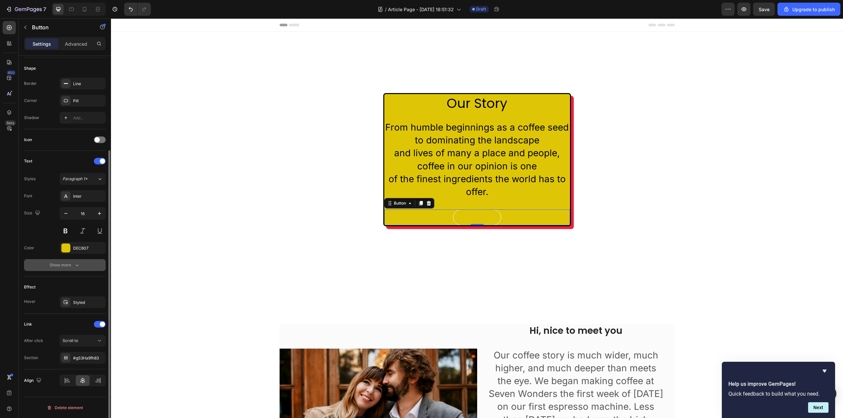
click at [75, 266] on icon "button" at bounding box center [77, 265] width 7 height 7
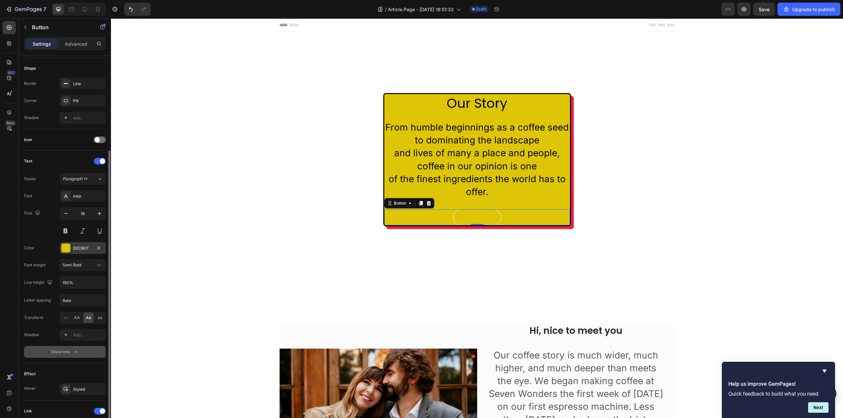
click at [78, 247] on div "DEC607" at bounding box center [82, 249] width 19 height 6
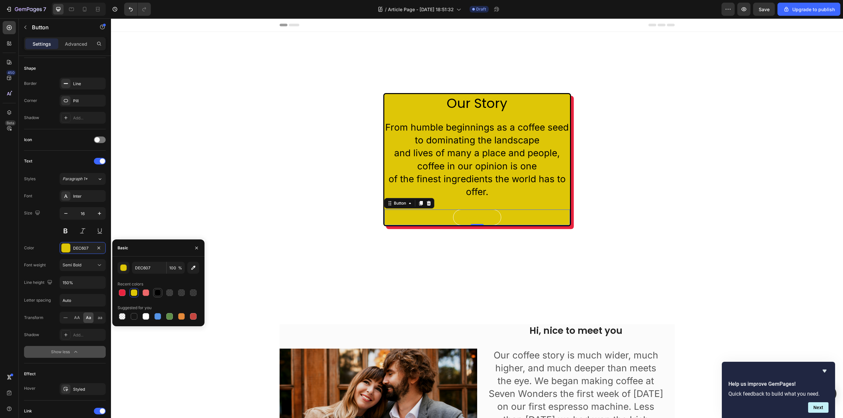
click at [161, 291] on div at bounding box center [157, 293] width 7 height 7
type input "000000"
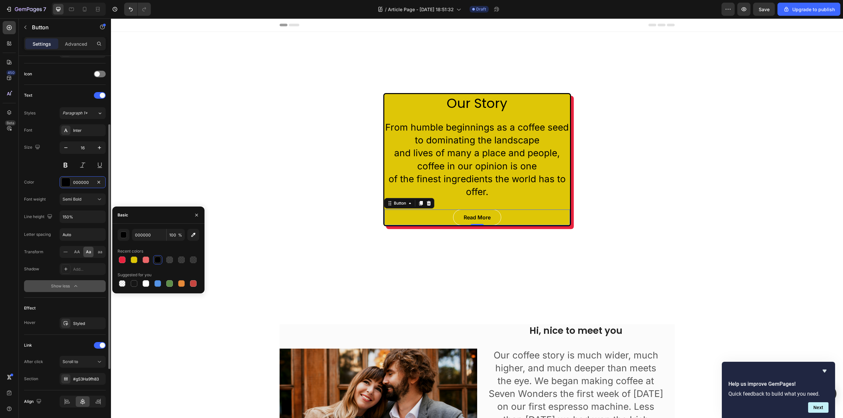
scroll to position [212, 0]
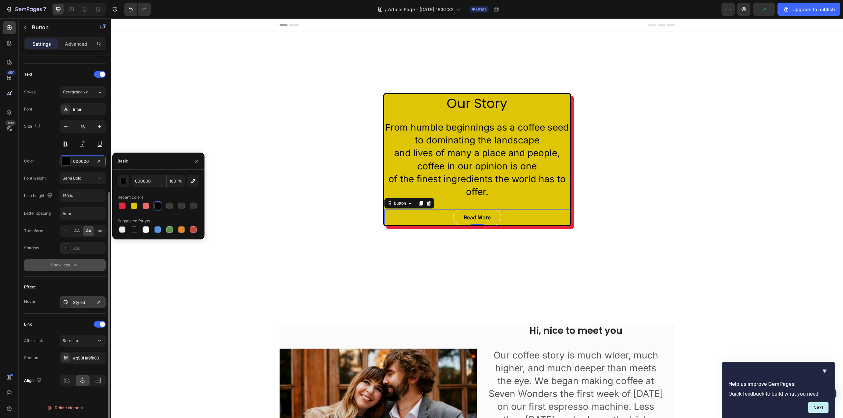
click at [90, 305] on div "Styled" at bounding box center [82, 303] width 19 height 6
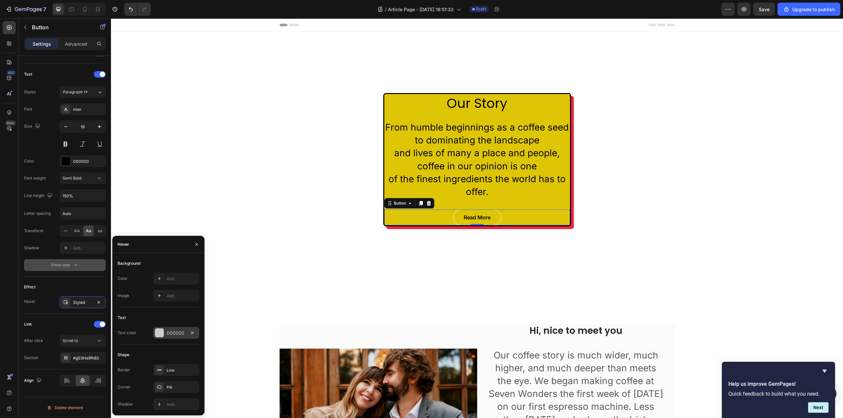
click at [170, 335] on div "CCCCCC" at bounding box center [176, 334] width 19 height 6
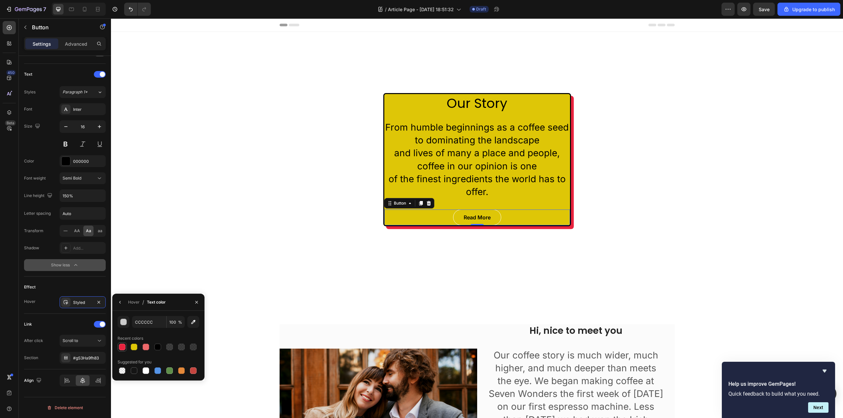
click at [124, 344] on div at bounding box center [122, 347] width 7 height 7
type input "E8233E"
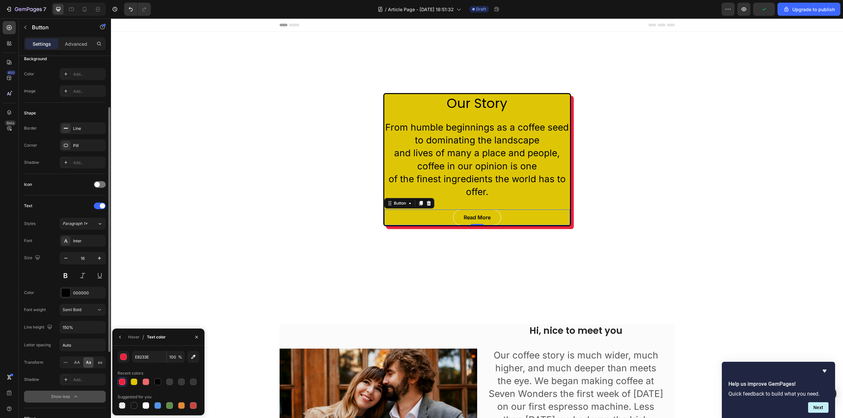
scroll to position [47, 0]
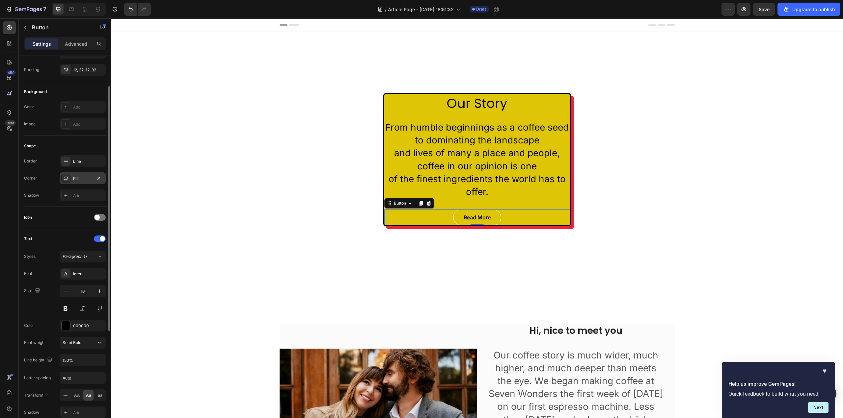
click at [79, 179] on div "Pill" at bounding box center [82, 179] width 19 height 6
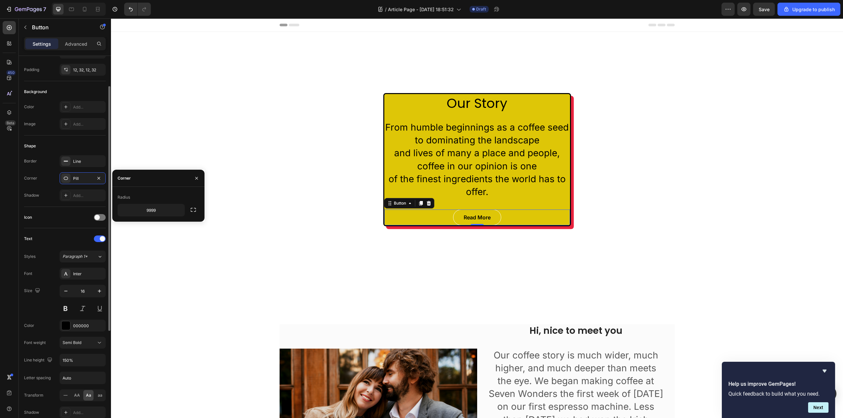
click at [26, 181] on div "Corner" at bounding box center [30, 178] width 13 height 6
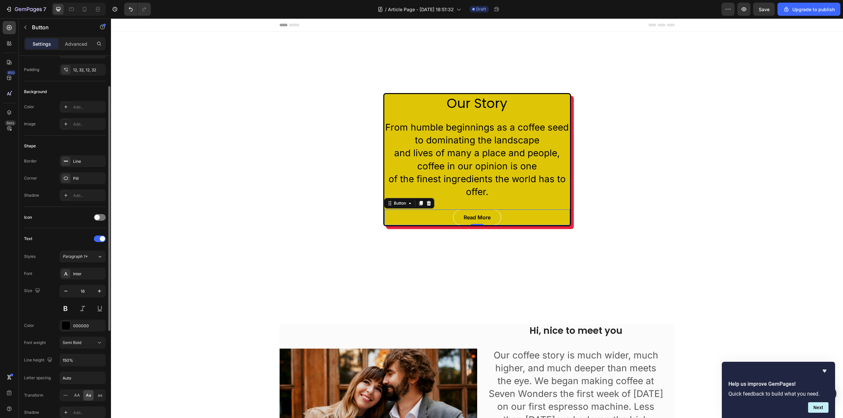
scroll to position [0, 0]
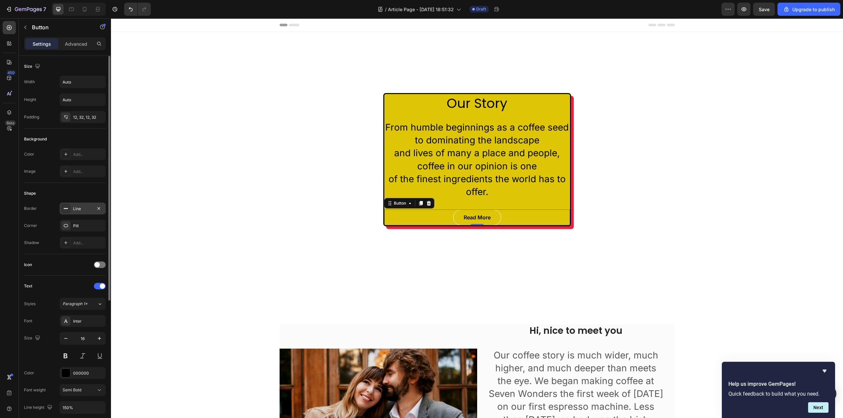
click at [89, 213] on div "Line" at bounding box center [83, 209] width 46 height 12
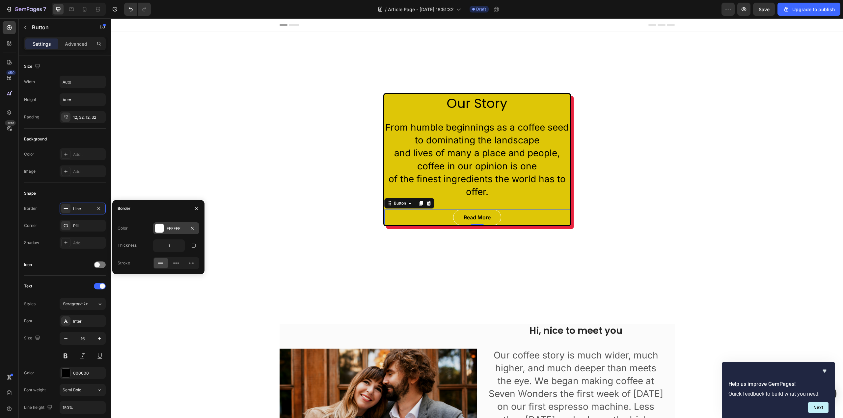
click at [161, 231] on div at bounding box center [159, 228] width 9 height 9
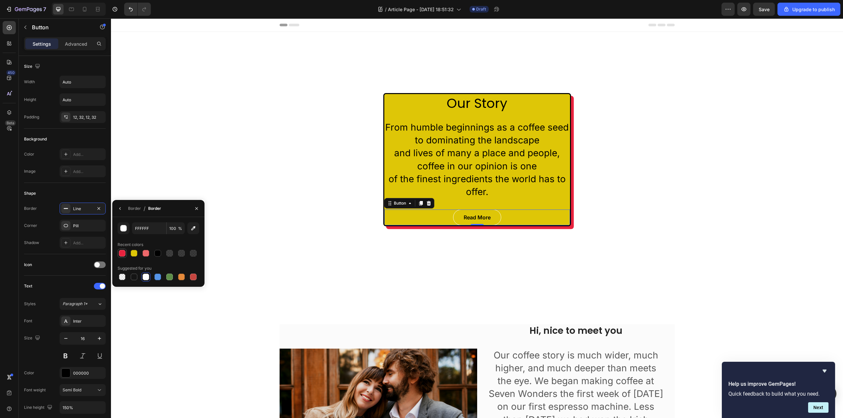
click at [118, 254] on div at bounding box center [122, 254] width 8 height 8
click at [157, 255] on div at bounding box center [157, 253] width 7 height 7
type input "000000"
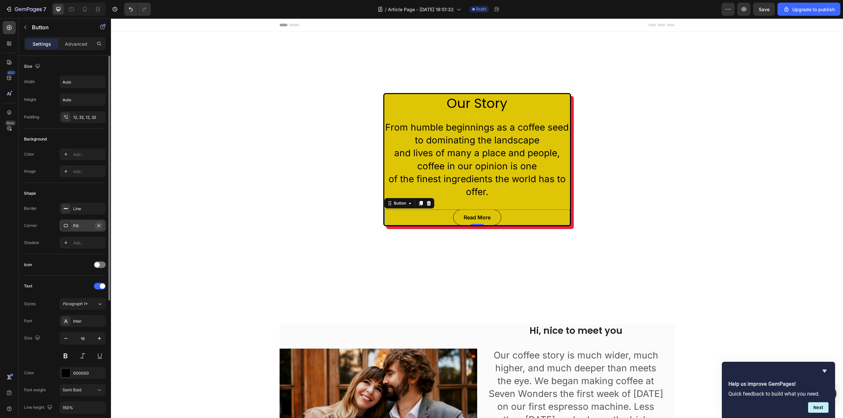
click at [98, 228] on button "button" at bounding box center [99, 226] width 8 height 8
click at [79, 227] on div "Add..." at bounding box center [88, 226] width 31 height 6
type input "8"
click at [64, 242] on icon at bounding box center [65, 242] width 5 height 5
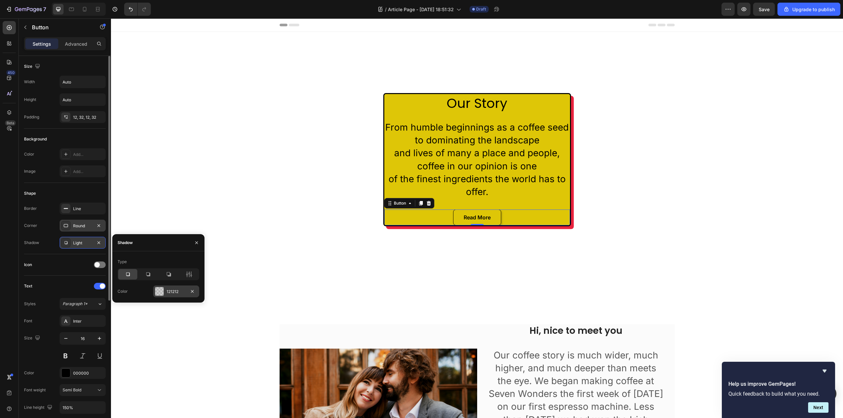
click at [159, 293] on div at bounding box center [159, 291] width 9 height 9
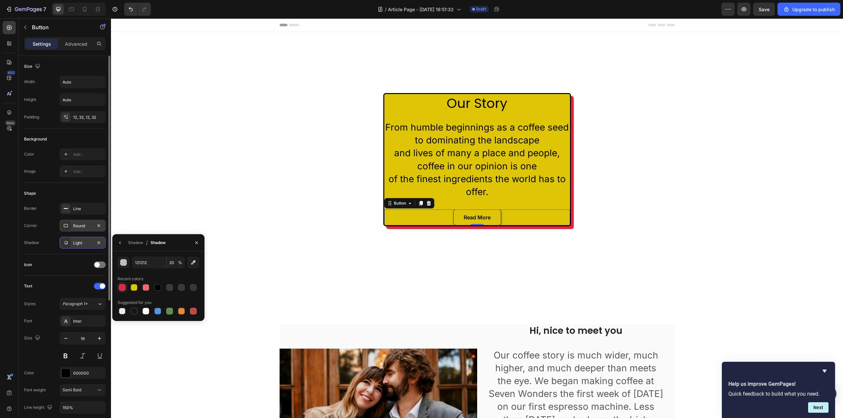
click at [124, 290] on div at bounding box center [122, 287] width 7 height 7
type input "E8233E"
type input "100"
click at [67, 153] on icon at bounding box center [65, 154] width 5 height 5
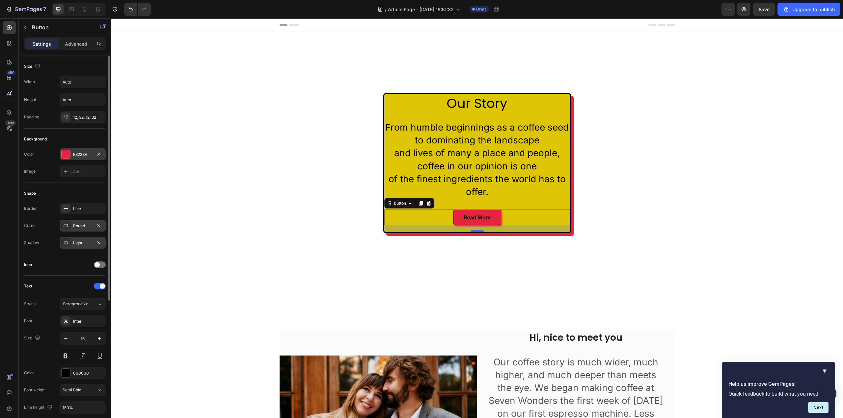
drag, startPoint x: 474, startPoint y: 225, endPoint x: 473, endPoint y: 231, distance: 7.1
click at [473, 231] on div at bounding box center [476, 231] width 13 height 2
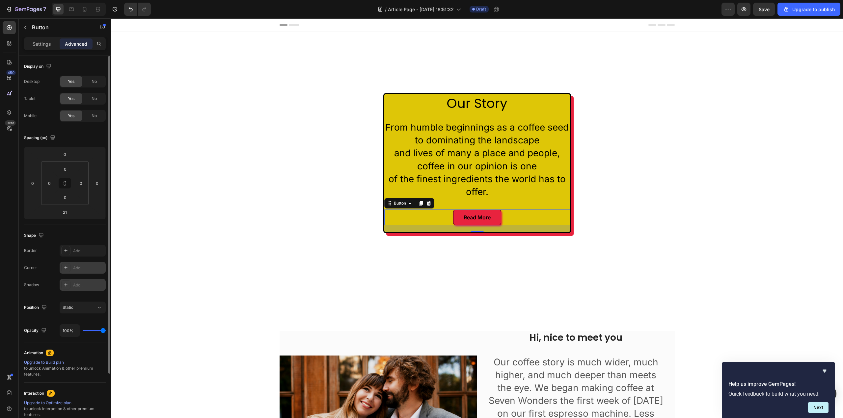
click at [509, 218] on div "Read More Button 21" at bounding box center [477, 218] width 186 height 16
click at [426, 206] on icon at bounding box center [428, 203] width 4 height 5
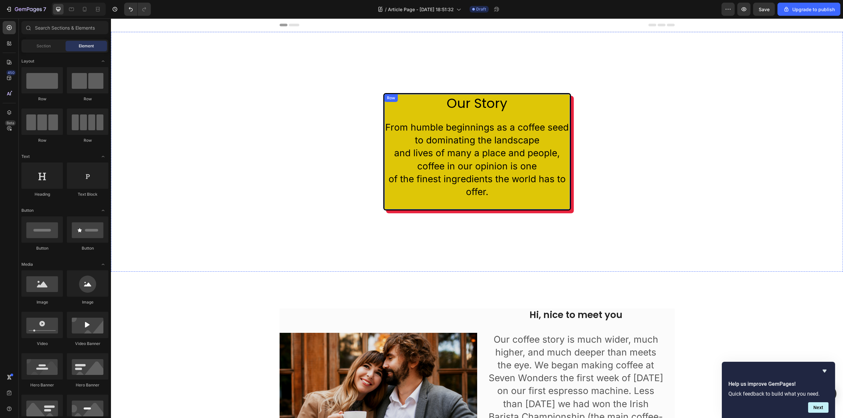
click at [567, 118] on div "Our Story Heading From humble beginnings as a coffee seed to dominating the lan…" at bounding box center [477, 152] width 186 height 116
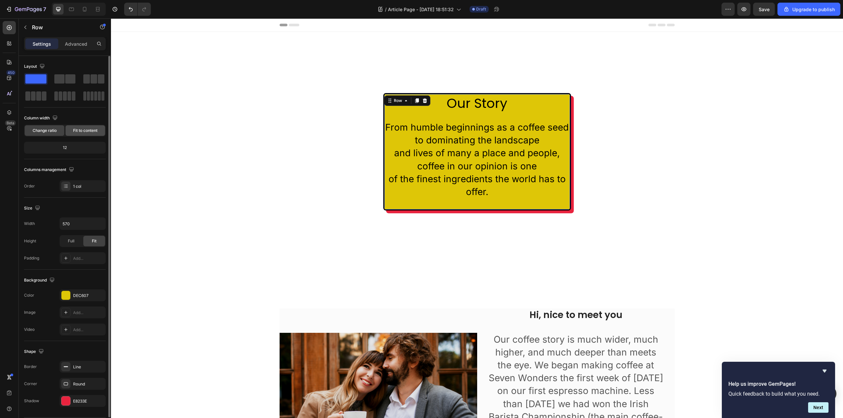
click at [68, 130] on div "Fit to content" at bounding box center [86, 130] width 40 height 11
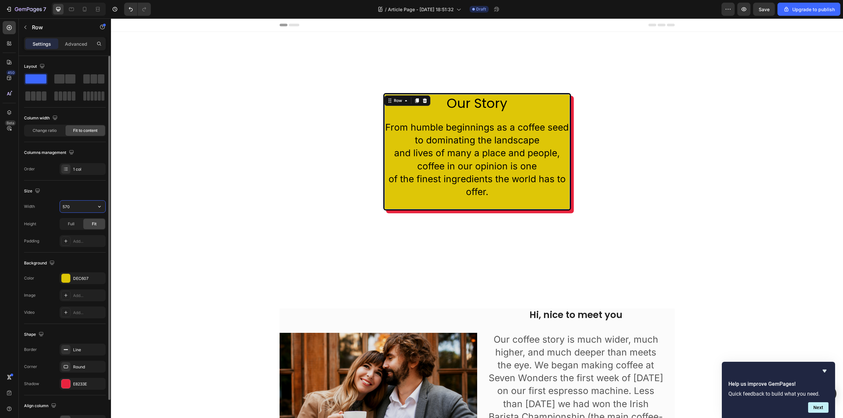
click at [80, 205] on input "570" at bounding box center [82, 207] width 45 height 12
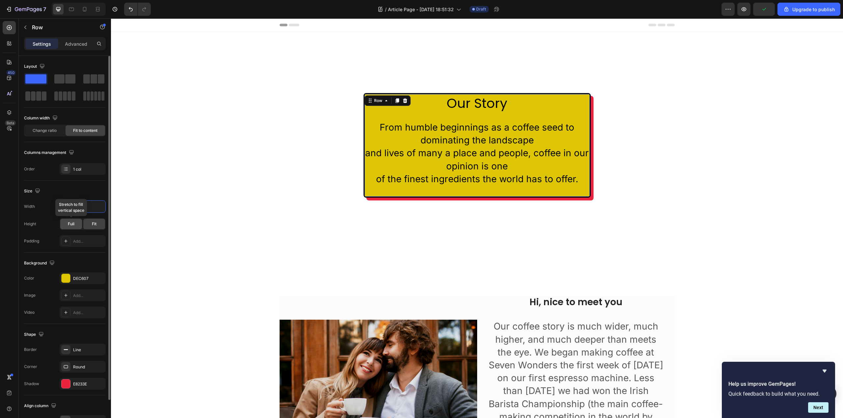
click at [75, 222] on div "Full" at bounding box center [71, 224] width 22 height 11
click at [90, 220] on div "Fit" at bounding box center [94, 224] width 22 height 11
click at [74, 205] on input "690" at bounding box center [82, 207] width 45 height 12
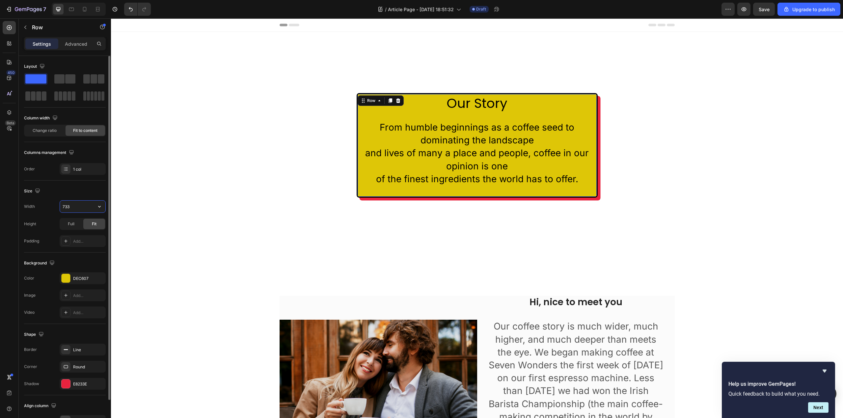
type input "734"
click at [498, 103] on p "Our Story" at bounding box center [477, 103] width 238 height 17
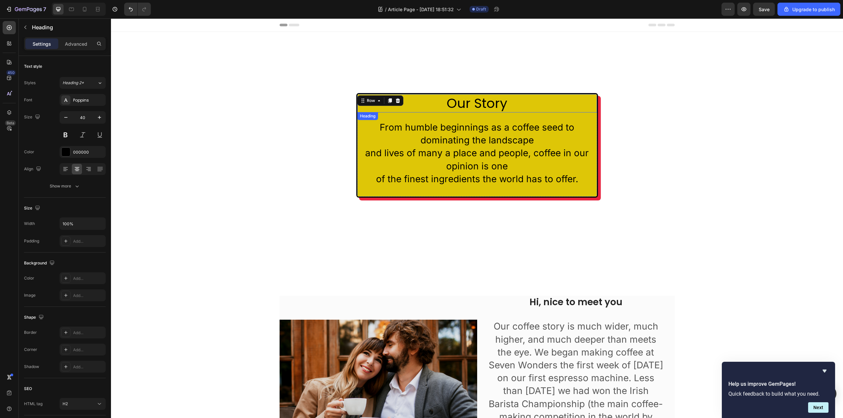
click at [498, 103] on p "Our Story" at bounding box center [477, 103] width 238 height 17
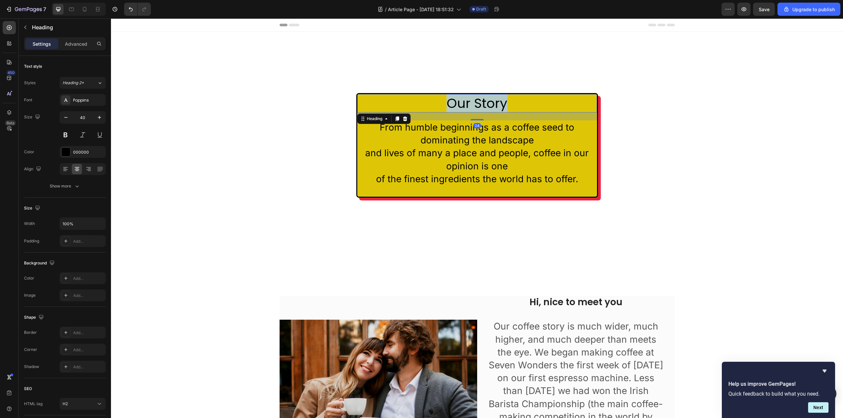
click at [498, 103] on p "Our Story" at bounding box center [477, 103] width 238 height 17
click at [494, 164] on p "From humble beginnings as a coffee seed to dominating the landscape and lives o…" at bounding box center [477, 153] width 238 height 65
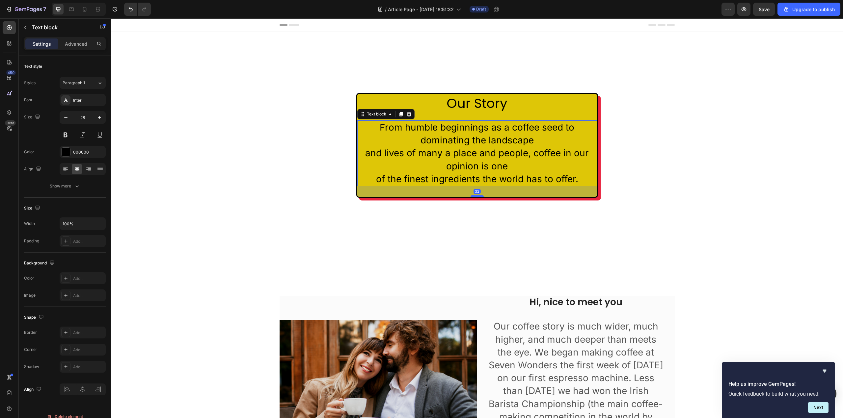
click at [494, 164] on p "From humble beginnings as a coffee seed to dominating the landscape and lives o…" at bounding box center [477, 153] width 238 height 65
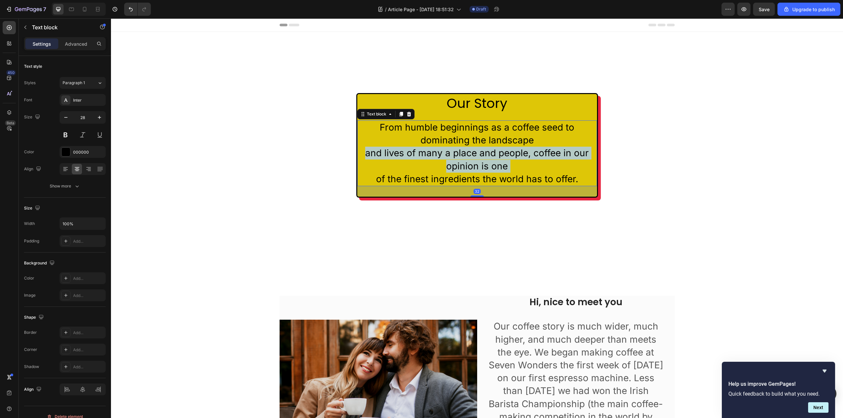
click at [494, 164] on p "From humble beginnings as a coffee seed to dominating the landscape and lives o…" at bounding box center [477, 153] width 238 height 65
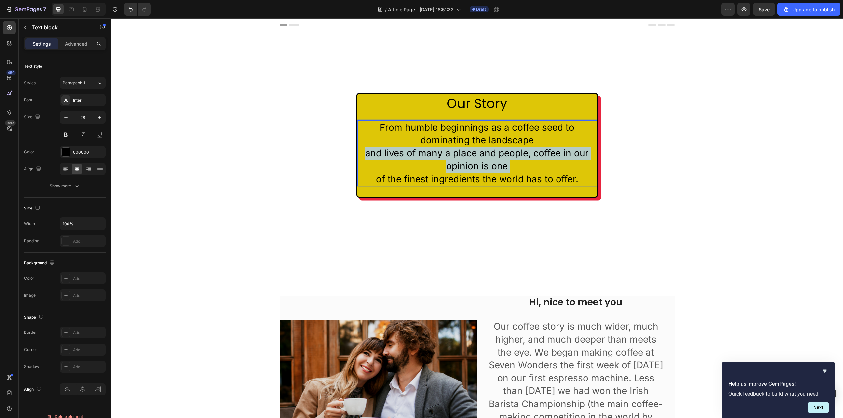
click at [494, 164] on p "From humble beginnings as a coffee seed to dominating the landscape and lives o…" at bounding box center [477, 153] width 238 height 65
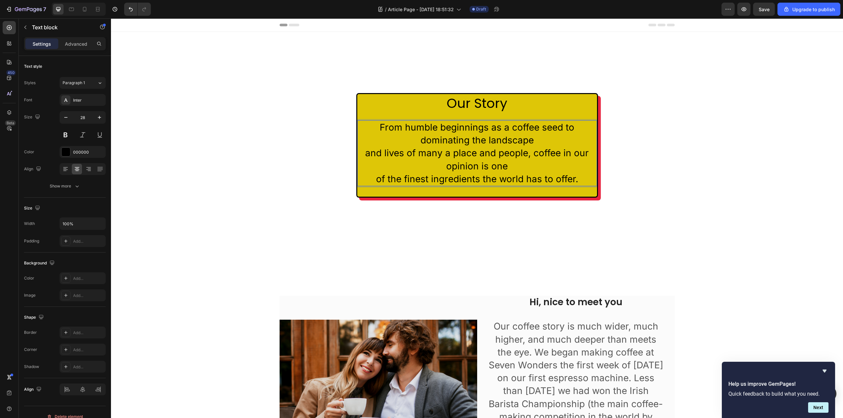
drag, startPoint x: 515, startPoint y: 176, endPoint x: 523, endPoint y: 174, distance: 8.1
click at [516, 176] on p "From humble beginnings as a coffee seed to dominating the landscape and lives o…" at bounding box center [477, 153] width 238 height 65
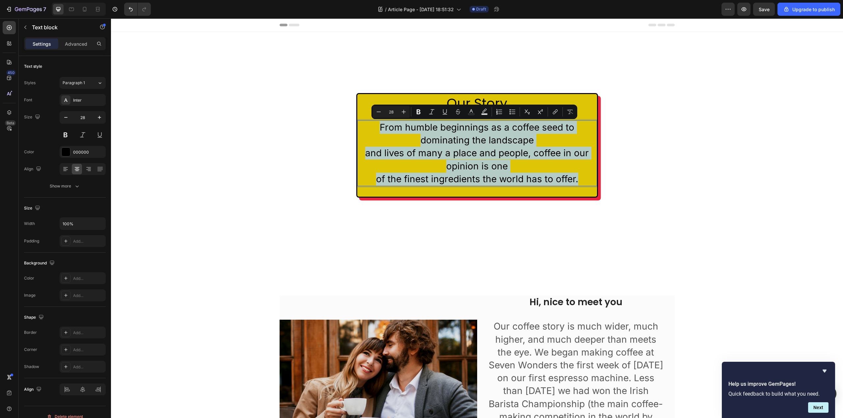
drag, startPoint x: 576, startPoint y: 181, endPoint x: 364, endPoint y: 131, distance: 218.6
click at [364, 131] on p "From humble beginnings as a coffee seed to dominating the landscape and lives o…" at bounding box center [477, 153] width 238 height 65
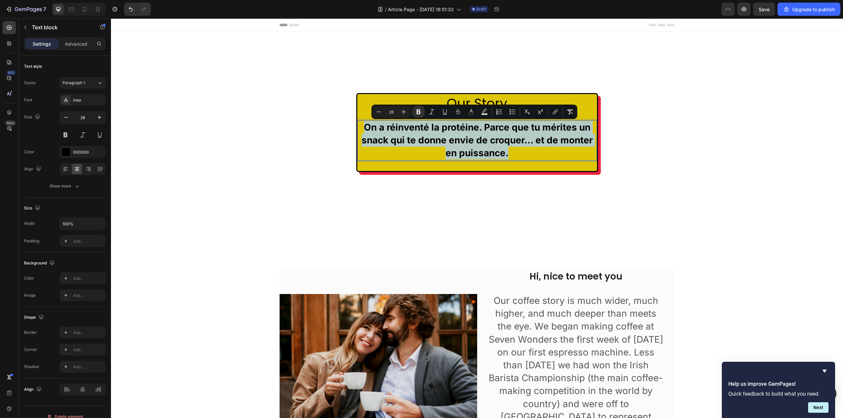
drag, startPoint x: 363, startPoint y: 126, endPoint x: 520, endPoint y: 153, distance: 159.0
click at [483, 125] on strong "On a réinventé la protéine. Parce que tu mérites un snack qui te donne envie de…" at bounding box center [476, 140] width 231 height 37
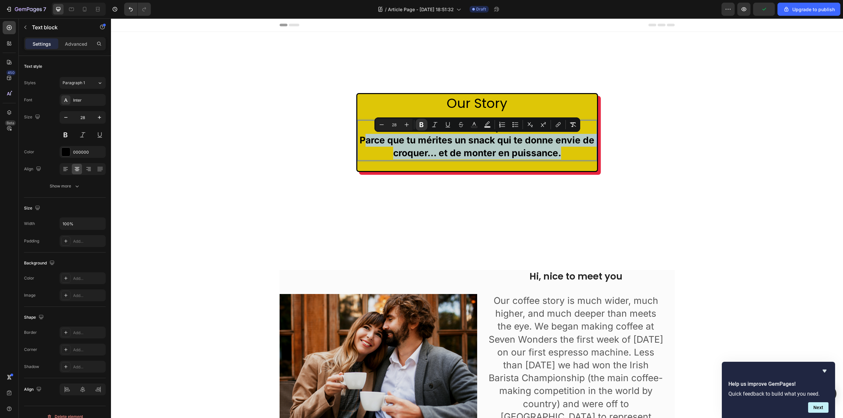
drag, startPoint x: 560, startPoint y: 153, endPoint x: 361, endPoint y: 136, distance: 199.9
click at [361, 136] on p "Parce que tu mérites un snack qui te donne envie de croquer… et de monter en pu…" at bounding box center [477, 147] width 238 height 26
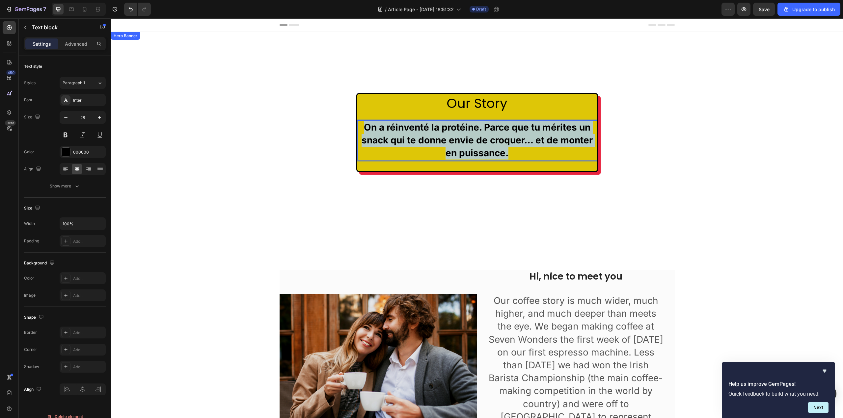
drag, startPoint x: 523, startPoint y: 152, endPoint x: 350, endPoint y: 132, distance: 175.0
click at [350, 132] on div "Our Story Heading On a réinventé la protéine. Parce que tu mérites un snack qui…" at bounding box center [477, 132] width 732 height 201
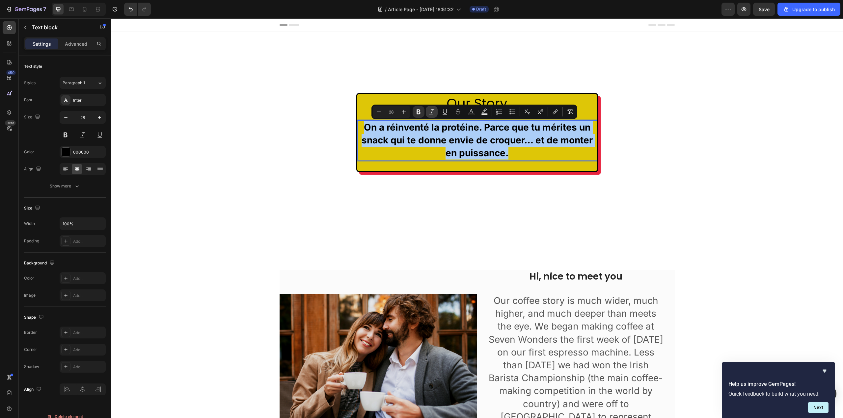
click at [435, 114] on icon "Editor contextual toolbar" at bounding box center [431, 112] width 7 height 7
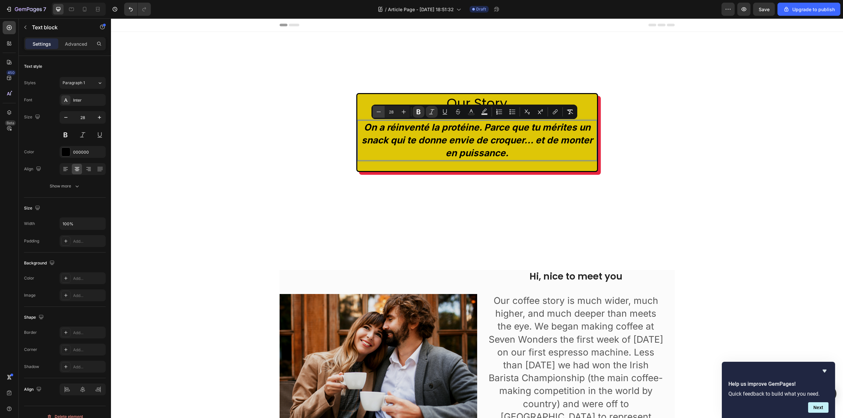
click at [384, 114] on button "Minus" at bounding box center [379, 112] width 12 height 12
type input "25"
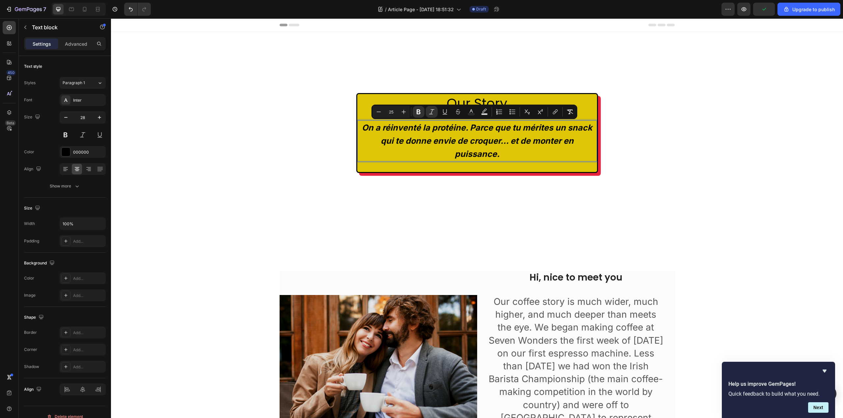
click at [436, 138] on strong "On a réinventé la protéine. Parce que tu mérites un snack qui te donne envie de…" at bounding box center [477, 141] width 230 height 36
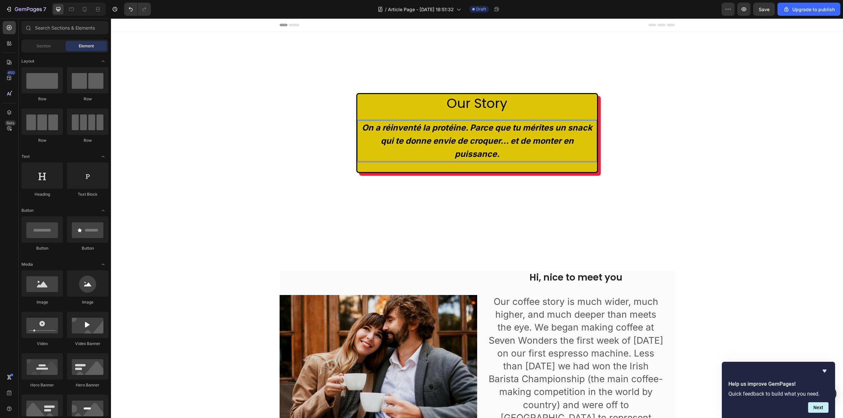
click at [427, 28] on div "Header" at bounding box center [477, 24] width 395 height 13
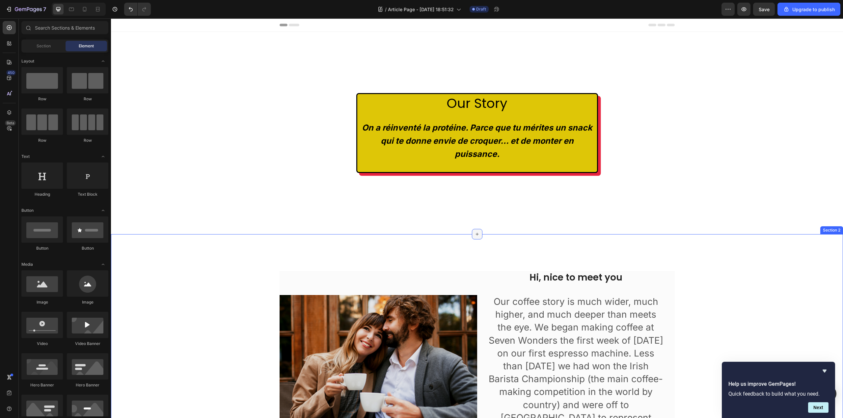
click at [477, 229] on div at bounding box center [477, 234] width 11 height 11
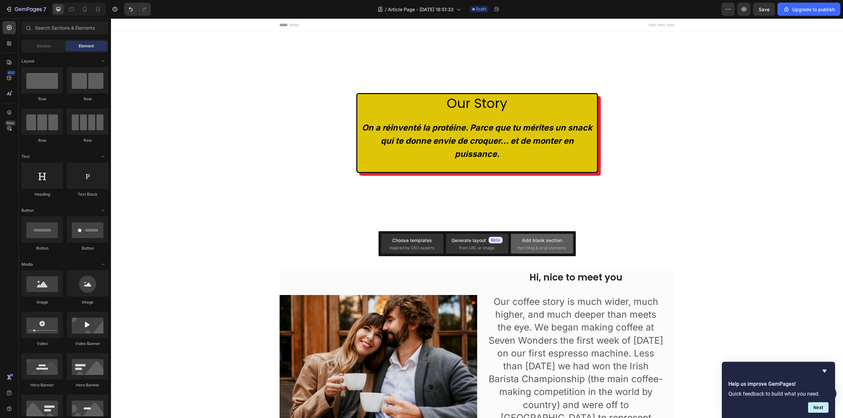
click at [531, 254] on div "Add blank section then drag & drop elements" at bounding box center [542, 244] width 62 height 20
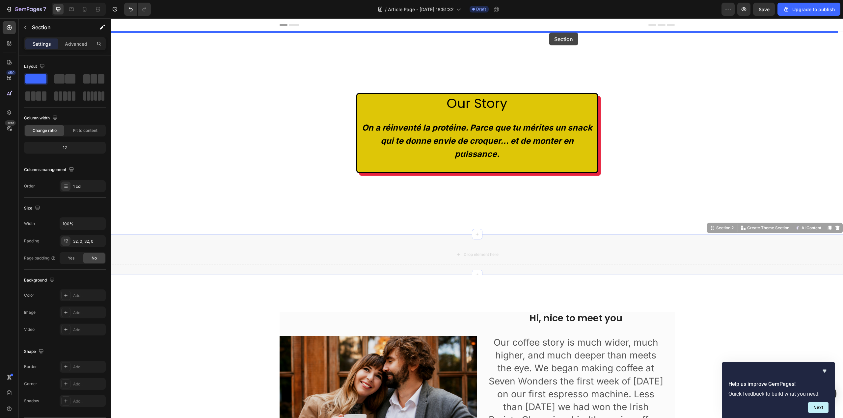
drag, startPoint x: 580, startPoint y: 238, endPoint x: 549, endPoint y: 33, distance: 207.4
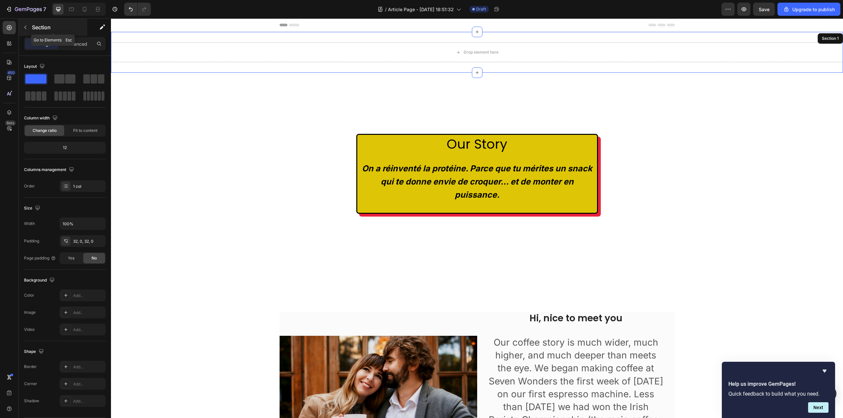
click at [36, 26] on p "Section" at bounding box center [59, 27] width 54 height 8
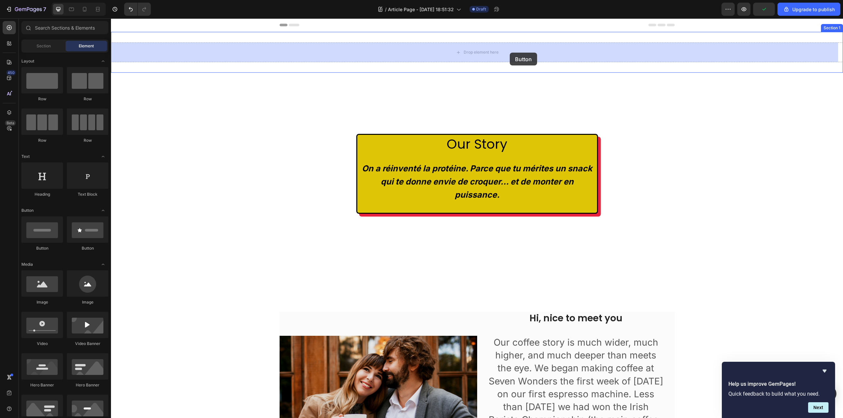
drag, startPoint x: 149, startPoint y: 250, endPoint x: 510, endPoint y: 53, distance: 411.0
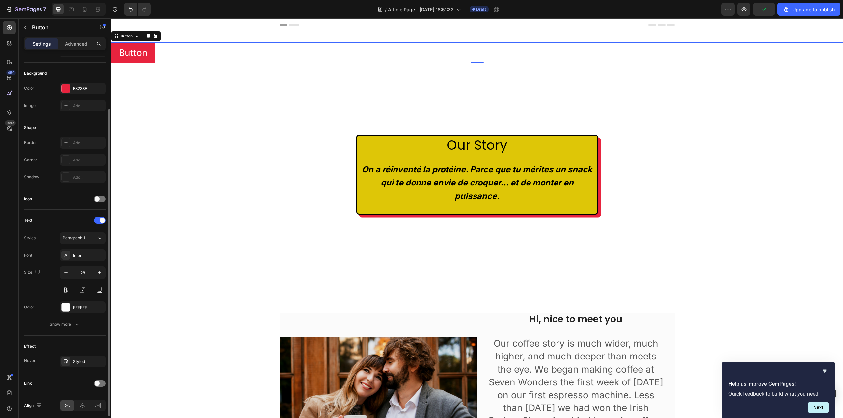
scroll to position [91, 0]
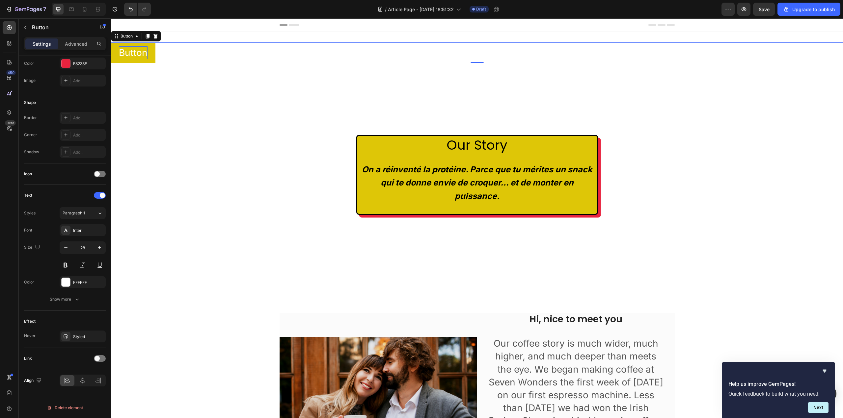
click at [127, 51] on p "Button" at bounding box center [133, 52] width 29 height 13
click at [111, 42] on button "TASTE" at bounding box center [133, 52] width 45 height 21
click at [111, 42] on button "TASTE TH" at bounding box center [141, 52] width 60 height 21
click at [81, 98] on div "Shape" at bounding box center [65, 102] width 82 height 11
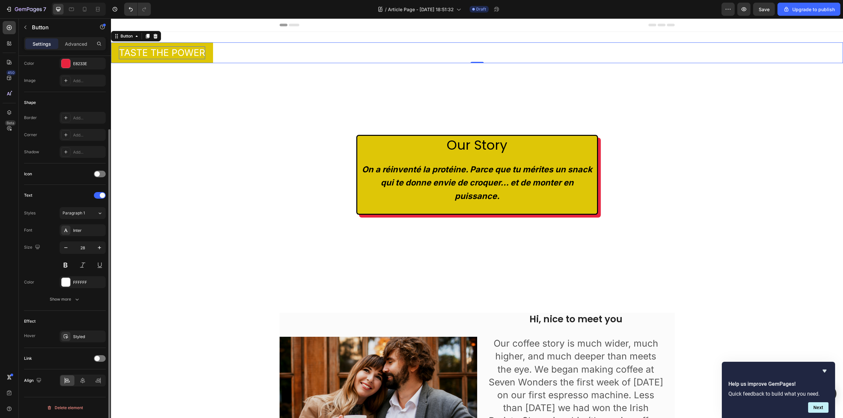
scroll to position [0, 0]
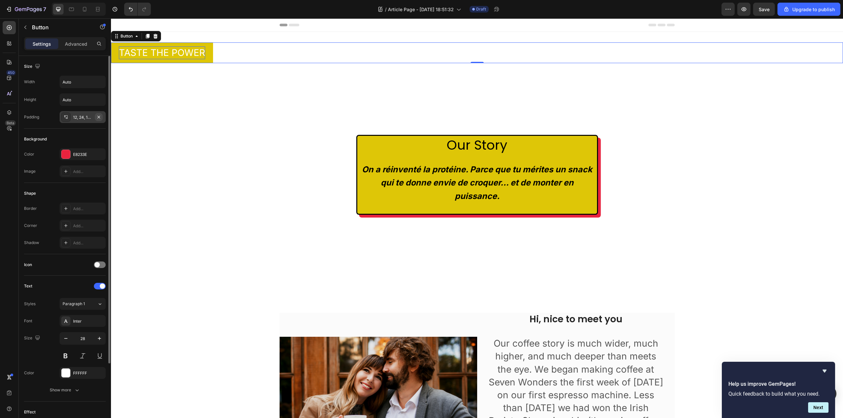
click at [100, 118] on icon "button" at bounding box center [98, 117] width 5 height 5
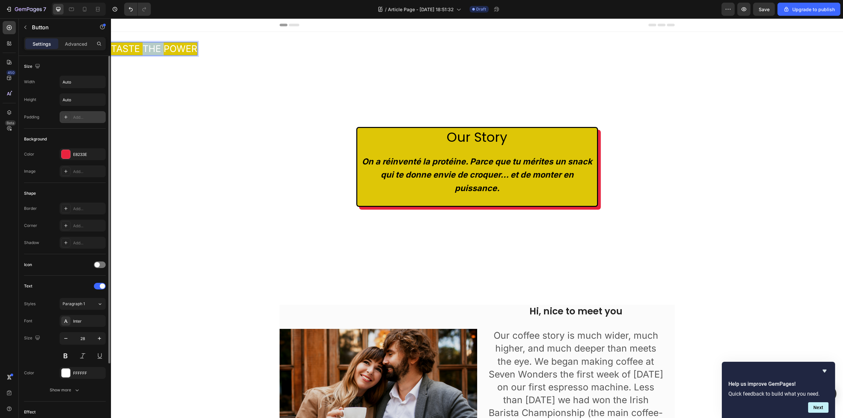
click at [153, 47] on p "TASTE THE POWER" at bounding box center [154, 48] width 86 height 13
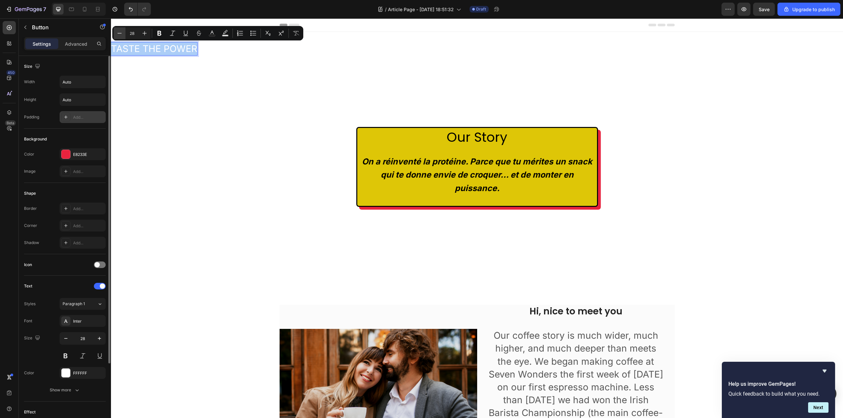
click at [122, 33] on icon "Editor contextual toolbar" at bounding box center [119, 33] width 7 height 7
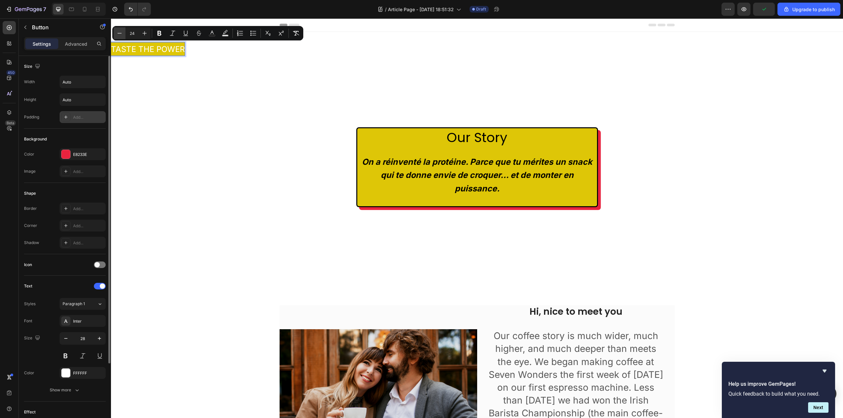
type input "23"
click at [160, 33] on icon "Editor contextual toolbar" at bounding box center [159, 33] width 4 height 5
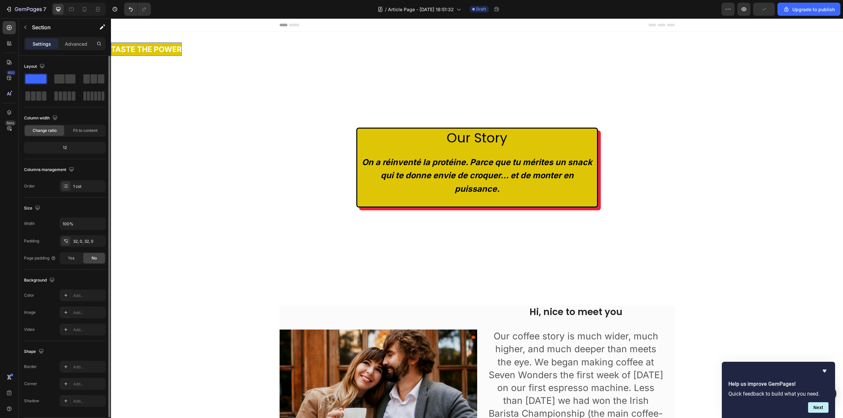
click at [171, 35] on div "TASTE THE POWER Button 0 Section 1" at bounding box center [477, 49] width 732 height 35
click at [170, 49] on strong "TASTE THE POWER" at bounding box center [146, 49] width 71 height 9
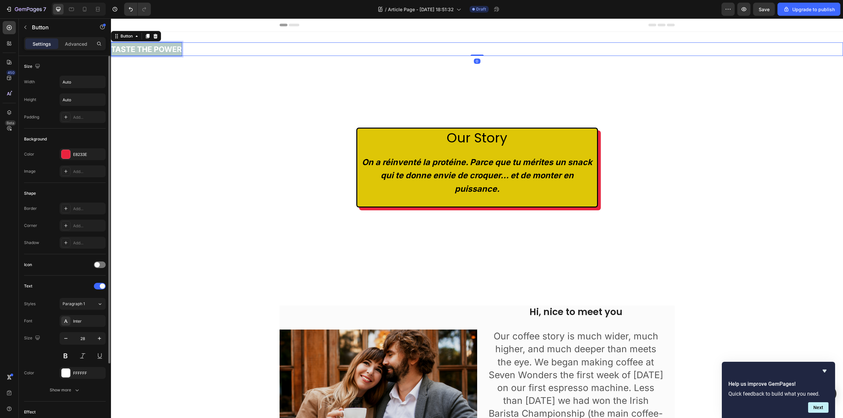
click at [170, 49] on strong "TASTE THE POWER" at bounding box center [146, 49] width 71 height 9
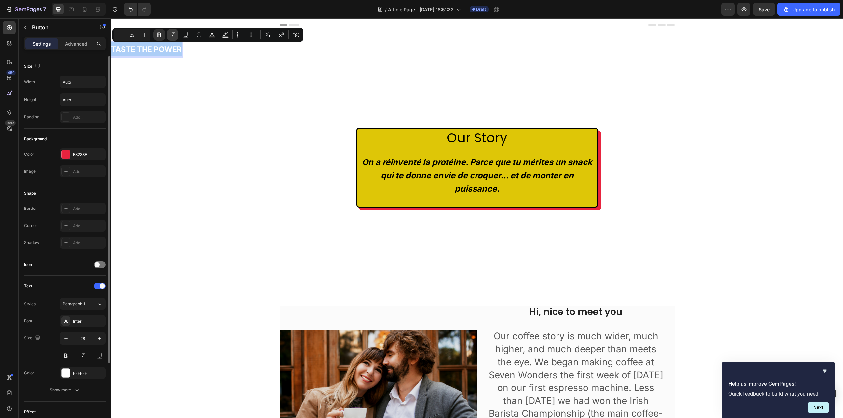
click at [172, 32] on icon "Editor contextual toolbar" at bounding box center [172, 35] width 7 height 7
click at [71, 132] on div "Background Color E8233E Image Add..." at bounding box center [65, 156] width 82 height 54
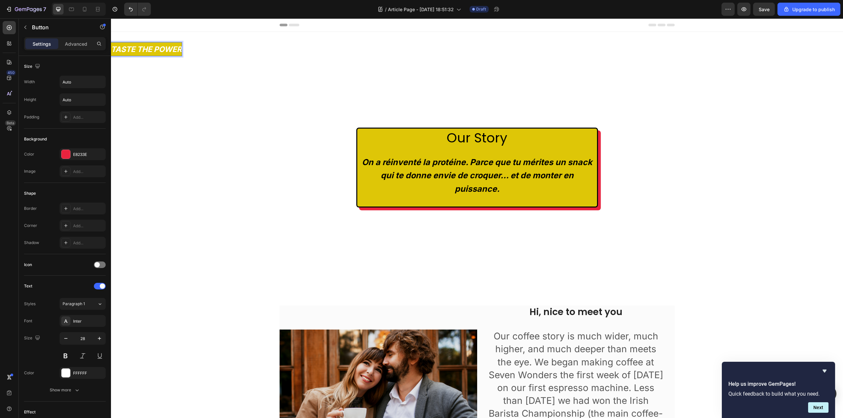
click at [182, 48] on strong "TASTE THE POWER" at bounding box center [146, 49] width 71 height 9
click at [111, 42] on button "TASTE THE POWER" at bounding box center [146, 48] width 71 height 13
click at [45, 183] on div "Shape Border Add... Corner Add... Shadow Add..." at bounding box center [65, 218] width 82 height 71
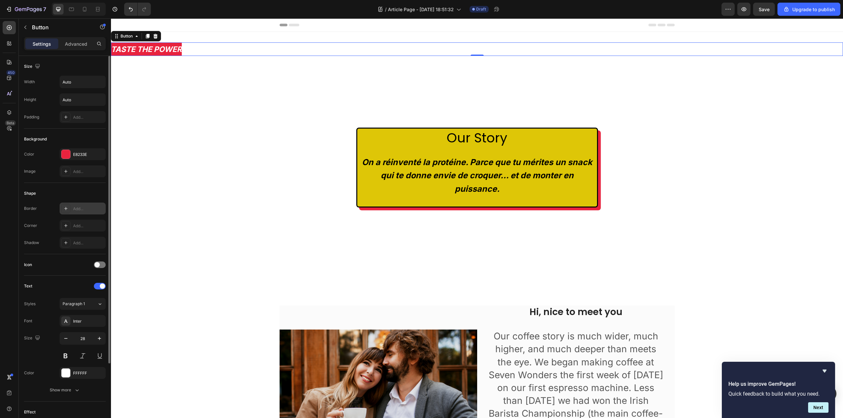
click at [66, 212] on div at bounding box center [65, 208] width 9 height 9
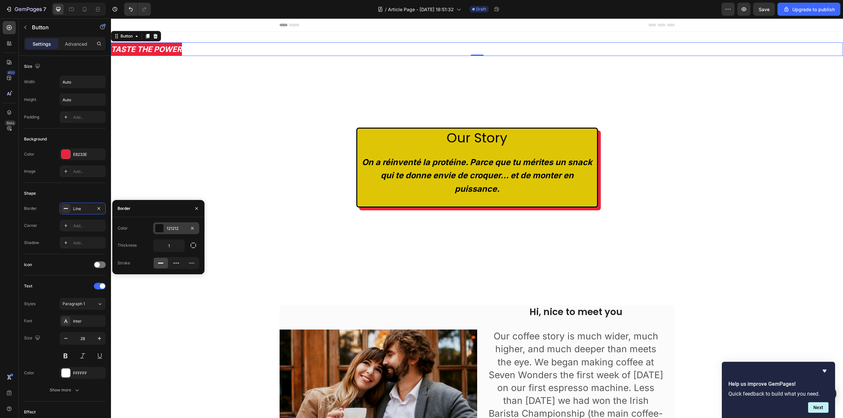
click at [170, 229] on div "121212" at bounding box center [176, 229] width 19 height 6
click at [159, 250] on div at bounding box center [157, 253] width 7 height 7
type input "000000"
click at [125, 210] on div "Border / Border" at bounding box center [137, 208] width 51 height 17
click at [122, 209] on icon "button" at bounding box center [120, 208] width 5 height 5
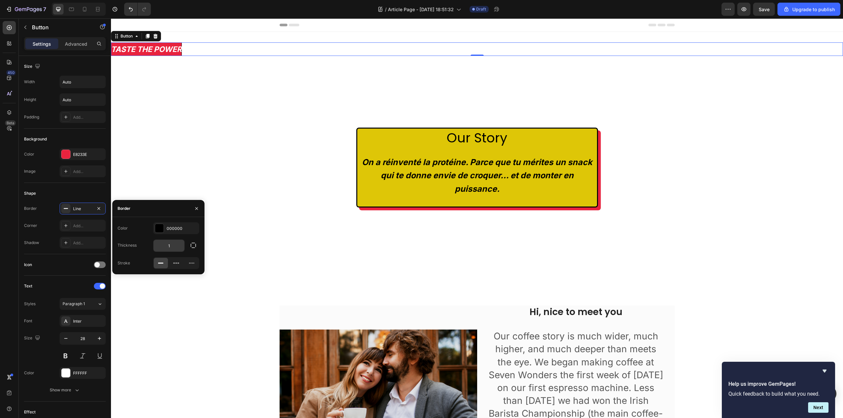
click at [168, 244] on input "1" at bounding box center [168, 246] width 31 height 12
type input "3"
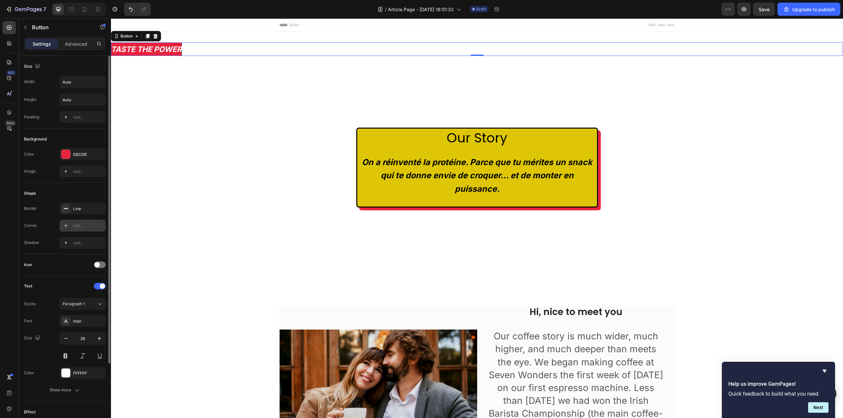
click at [79, 226] on div "Add..." at bounding box center [88, 226] width 31 height 6
click at [182, 48] on strong "TASTE THE POWER" at bounding box center [146, 49] width 71 height 9
click at [111, 42] on button "TASTE THE POWER" at bounding box center [146, 48] width 71 height 13
click at [82, 242] on div "Add..." at bounding box center [88, 243] width 31 height 6
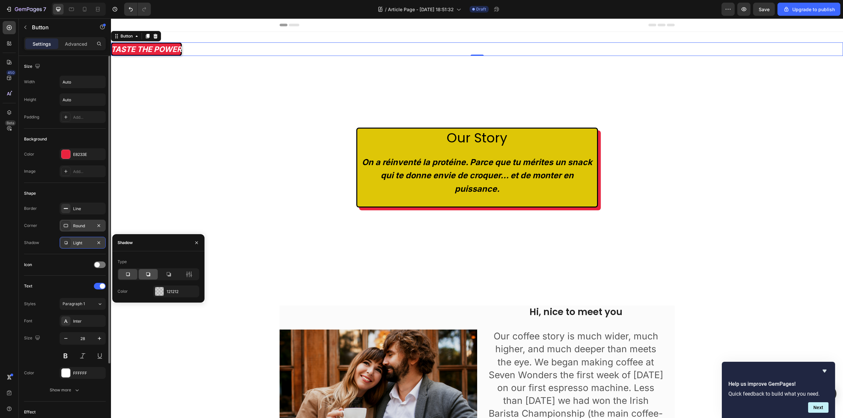
click at [148, 273] on icon at bounding box center [148, 274] width 7 height 7
click at [177, 291] on div "121212" at bounding box center [176, 292] width 19 height 6
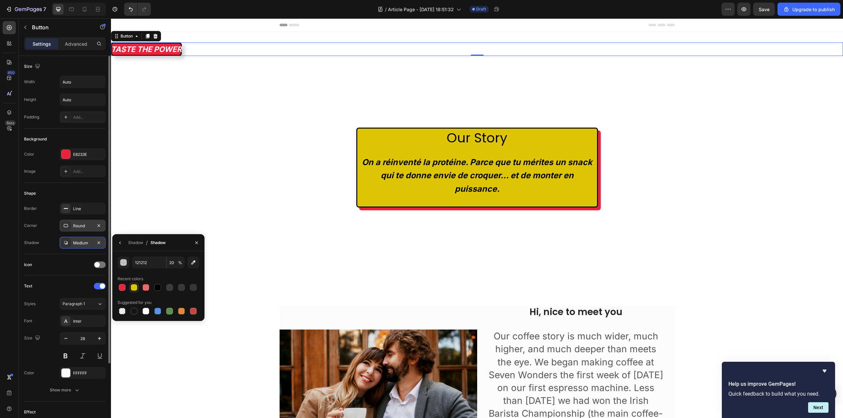
click at [135, 288] on div at bounding box center [134, 287] width 7 height 7
type input "DEC607"
type input "100"
click at [123, 241] on button "button" at bounding box center [120, 243] width 11 height 11
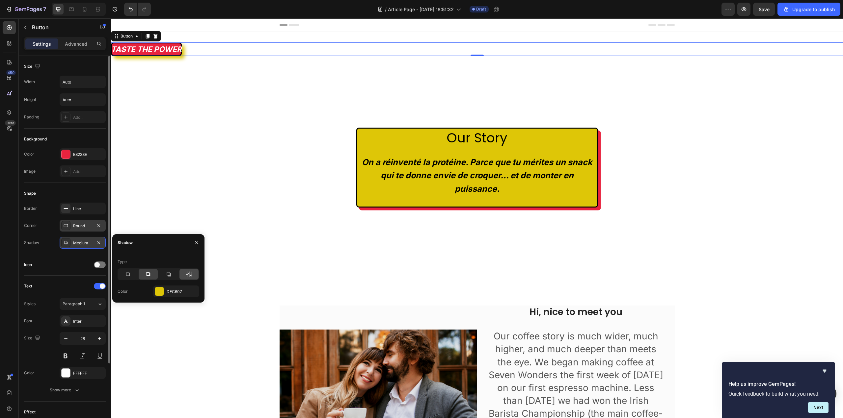
click at [192, 274] on icon at bounding box center [189, 274] width 7 height 7
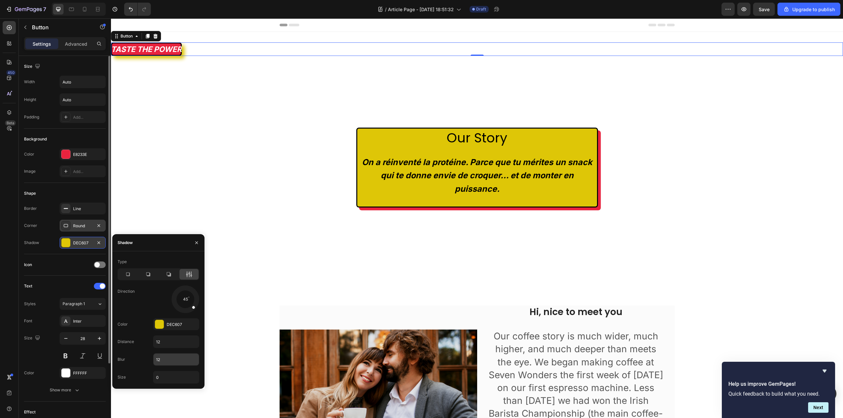
click at [174, 359] on input "12" at bounding box center [175, 360] width 45 height 12
type input "0"
click at [156, 100] on div "Our Story Heading On a réinventé la protéine. Parce que tu mérites un snack qui…" at bounding box center [477, 168] width 732 height 202
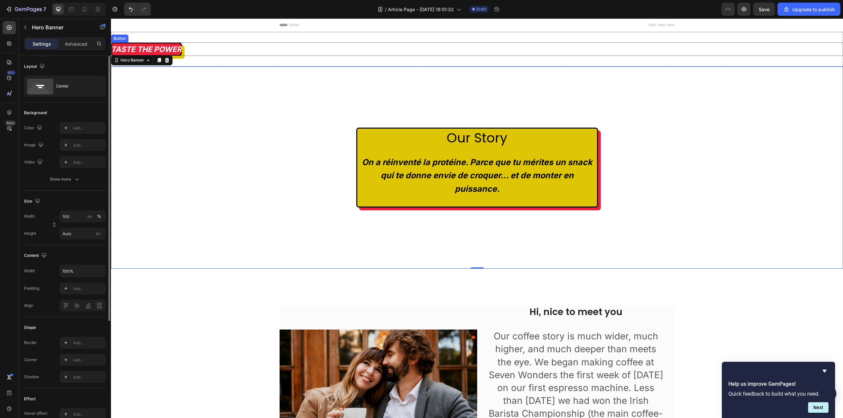
click at [197, 48] on div "TASTE THE POWER Button" at bounding box center [477, 48] width 732 height 13
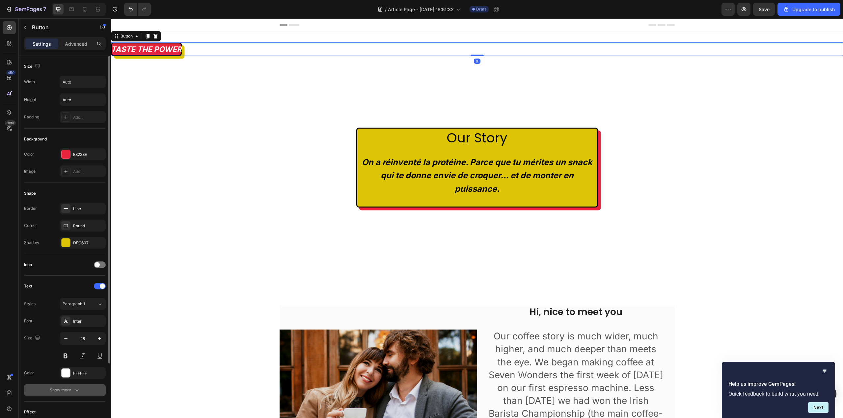
scroll to position [91, 0]
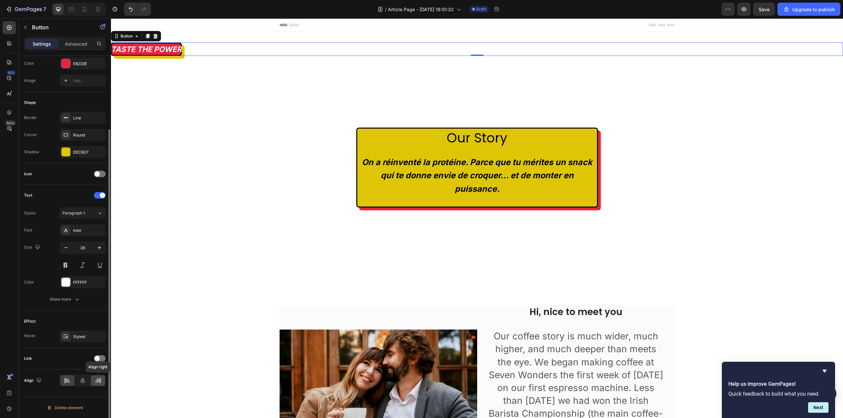
click at [94, 382] on div at bounding box center [98, 381] width 14 height 11
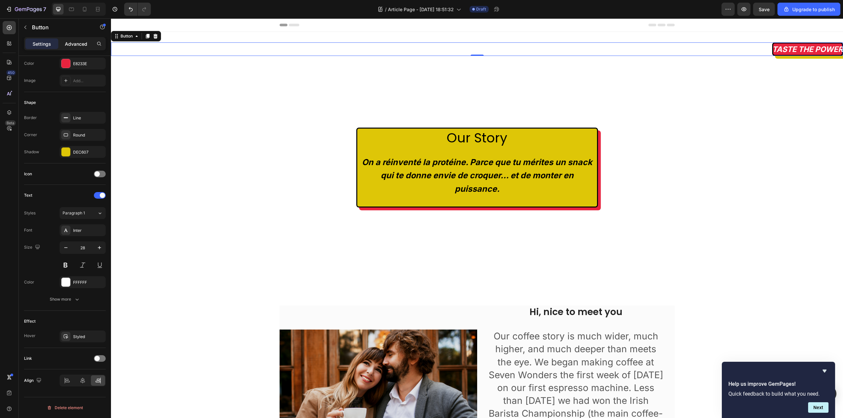
click at [70, 44] on p "Advanced" at bounding box center [76, 43] width 22 height 7
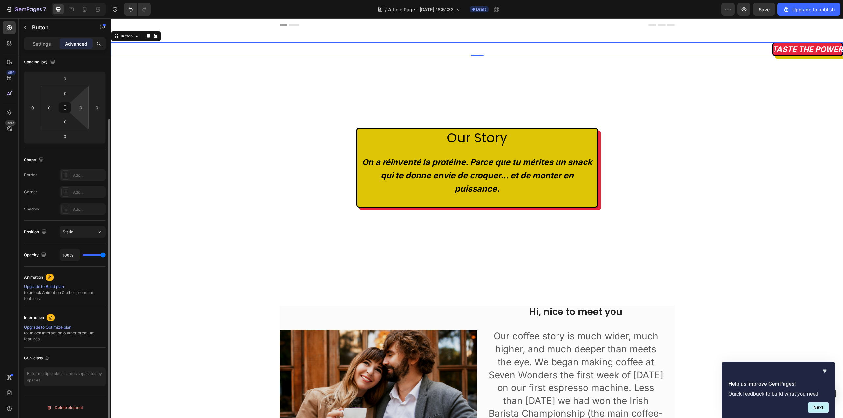
scroll to position [76, 0]
click at [80, 110] on input "0" at bounding box center [81, 108] width 10 height 10
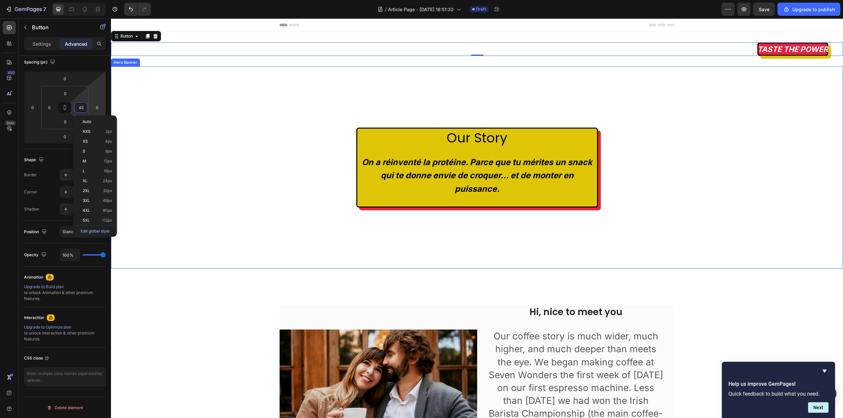
type input "46"
click at [45, 158] on div "Shape" at bounding box center [65, 160] width 82 height 11
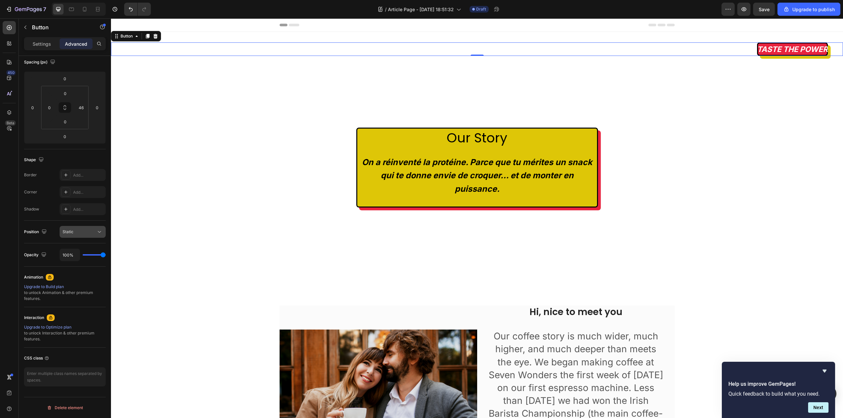
click at [88, 231] on div "Static" at bounding box center [80, 232] width 34 height 6
click at [83, 283] on p "Sticky" at bounding box center [82, 286] width 38 height 6
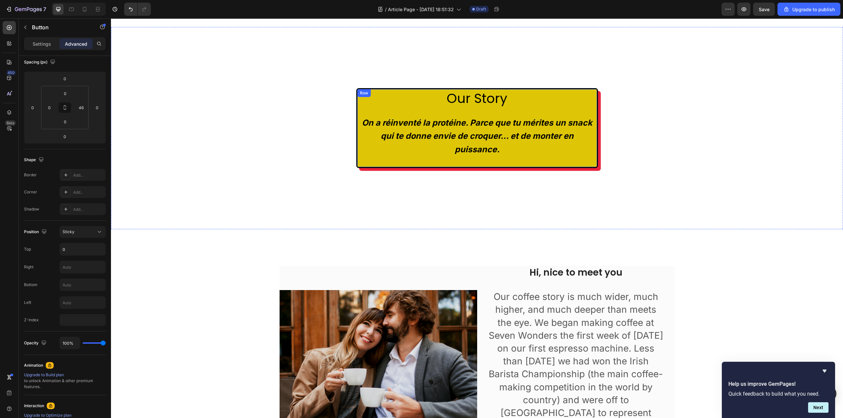
scroll to position [0, 0]
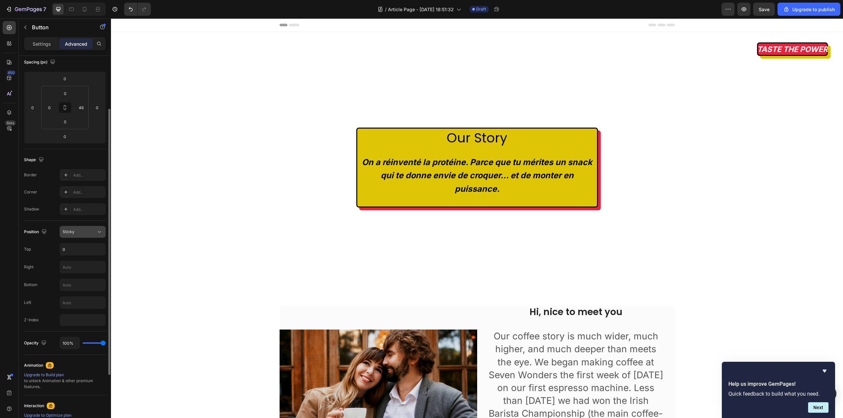
click at [92, 234] on div "Sticky" at bounding box center [80, 232] width 34 height 6
click at [79, 295] on div "Fixed" at bounding box center [76, 298] width 54 height 13
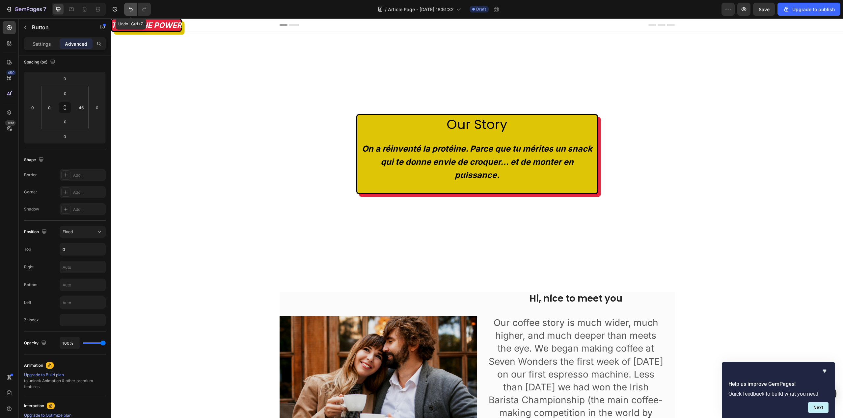
click at [132, 8] on icon "Undo/Redo" at bounding box center [130, 9] width 7 height 7
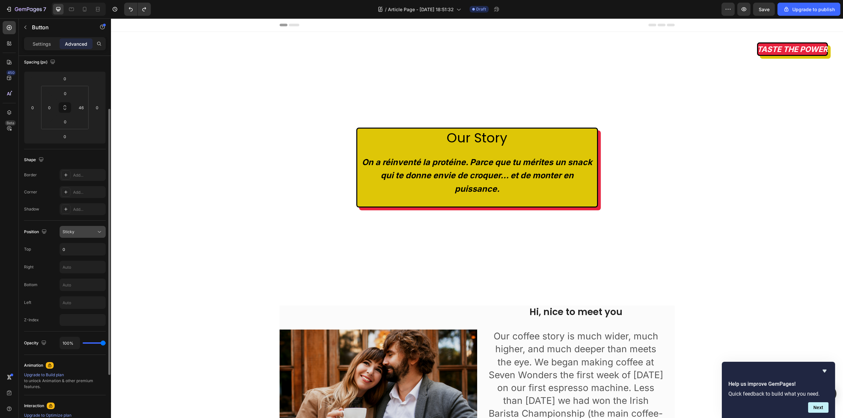
click at [94, 231] on div "Sticky" at bounding box center [80, 232] width 34 height 6
click at [93, 228] on button "Sticky" at bounding box center [83, 232] width 46 height 12
click at [72, 248] on input "0" at bounding box center [82, 250] width 45 height 12
type input "Auto"
click at [256, 48] on div "TASTE THE POWER Button" at bounding box center [477, 48] width 732 height 13
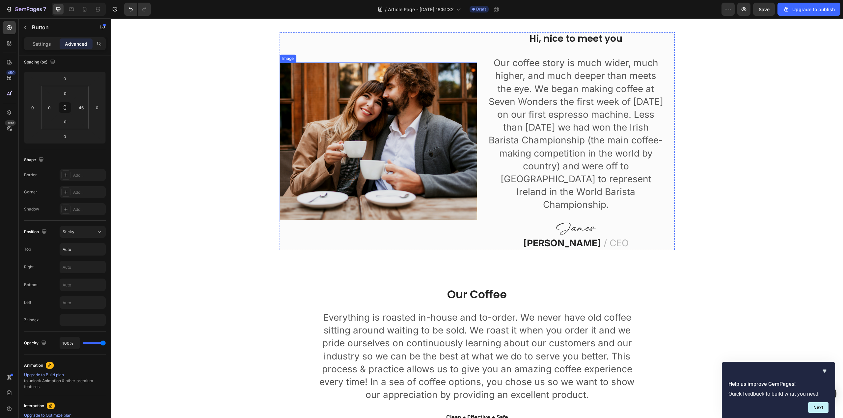
scroll to position [329, 0]
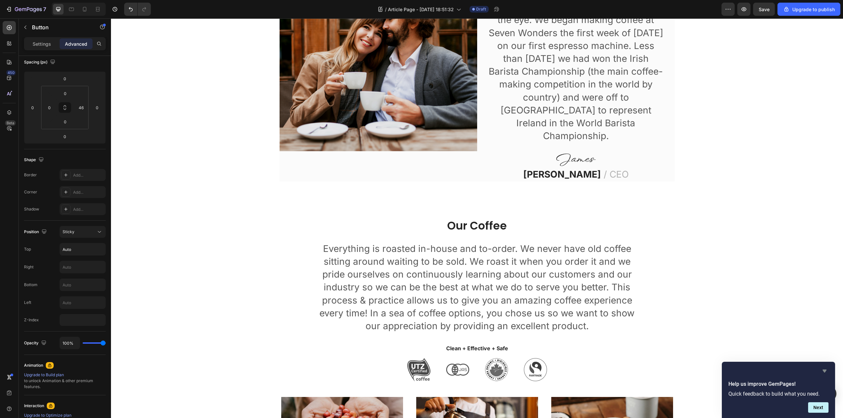
click at [824, 369] on icon "Hide survey" at bounding box center [824, 371] width 8 height 8
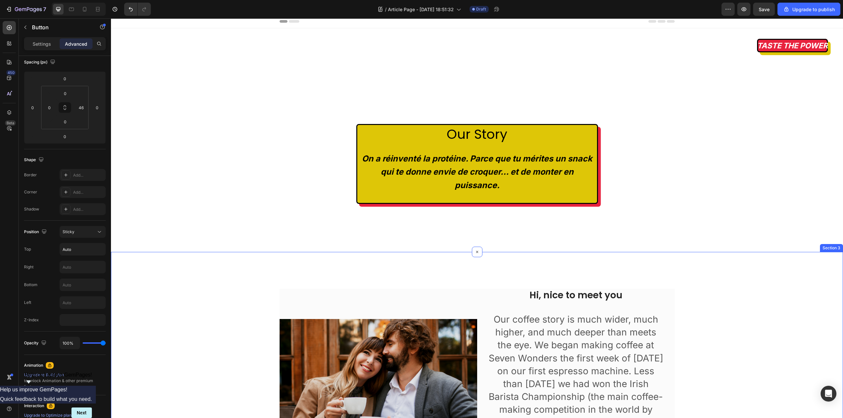
scroll to position [0, 0]
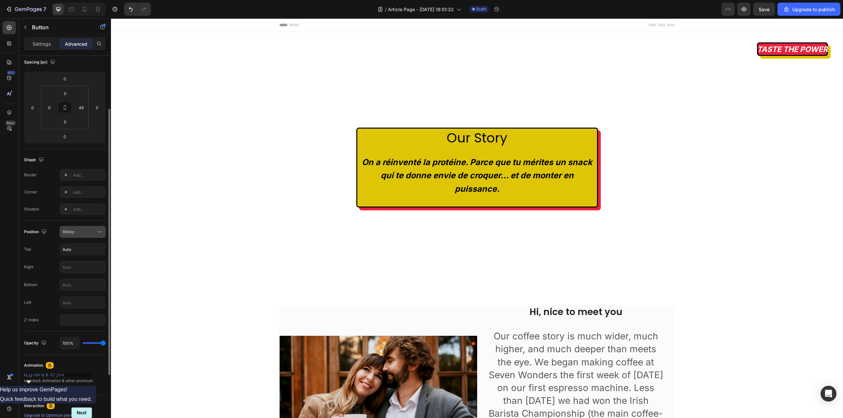
click at [94, 234] on div "Sticky" at bounding box center [80, 232] width 34 height 6
click at [89, 261] on p "Relative" at bounding box center [82, 261] width 38 height 6
click at [88, 239] on div "Position Relative Top Auto Right Bottom Left Z-Index" at bounding box center [65, 276] width 82 height 100
click at [91, 236] on button "Relative" at bounding box center [83, 232] width 46 height 12
click at [83, 272] on p "Absolute" at bounding box center [82, 273] width 38 height 6
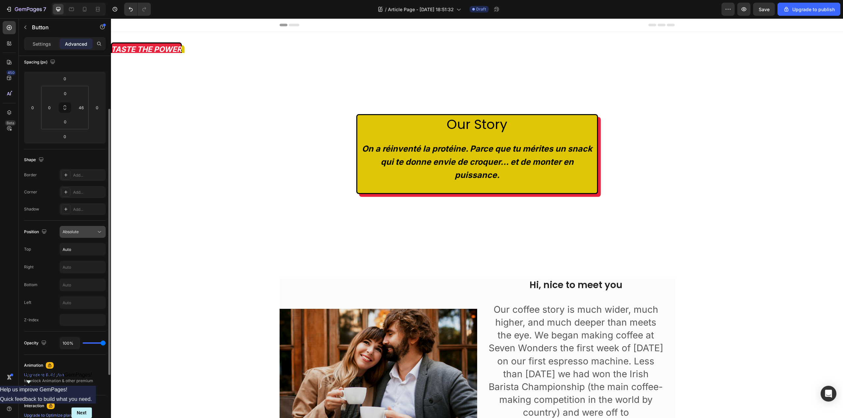
click at [85, 236] on button "Absolute" at bounding box center [83, 232] width 46 height 12
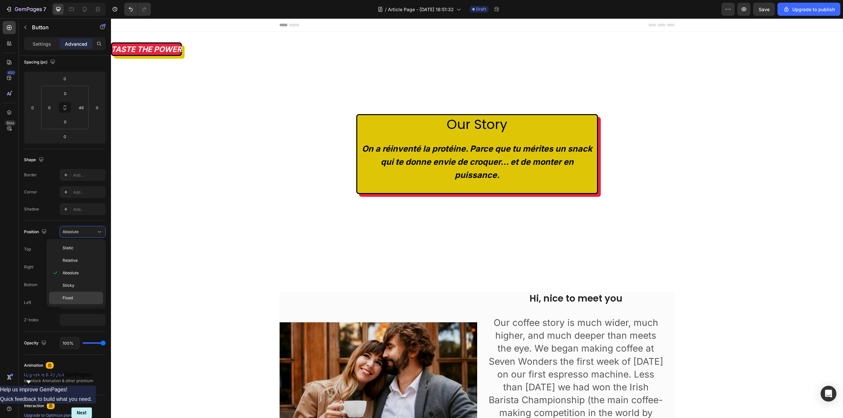
click at [77, 296] on p "Fixed" at bounding box center [82, 298] width 38 height 6
click at [92, 235] on div "Fixed" at bounding box center [83, 232] width 40 height 7
click at [74, 285] on span "Sticky" at bounding box center [69, 286] width 12 height 6
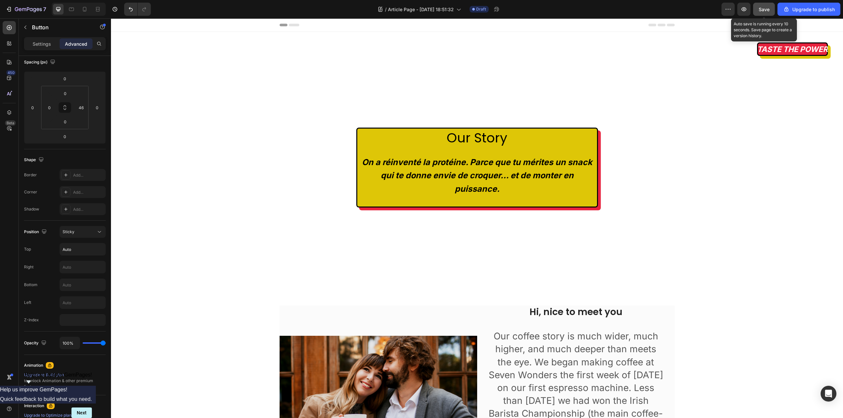
click at [760, 8] on span "Save" at bounding box center [764, 10] width 11 height 6
click at [790, 53] on strong "TASTE THE POWER" at bounding box center [792, 49] width 71 height 9
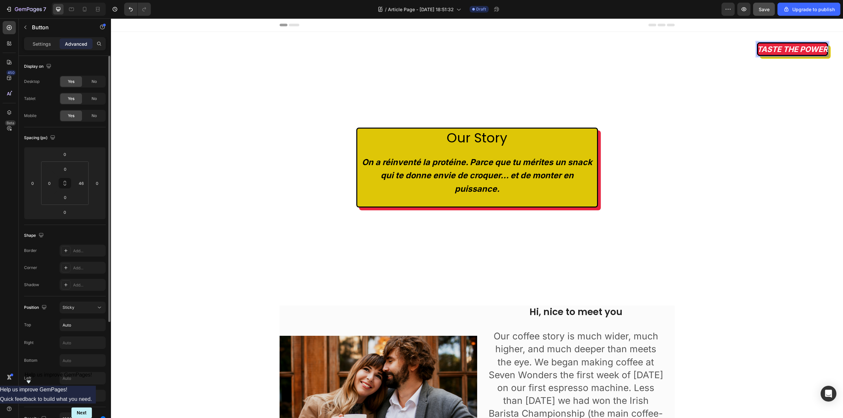
click at [37, 38] on div "Settings Advanced" at bounding box center [65, 43] width 82 height 13
click at [39, 42] on p "Settings" at bounding box center [42, 43] width 18 height 7
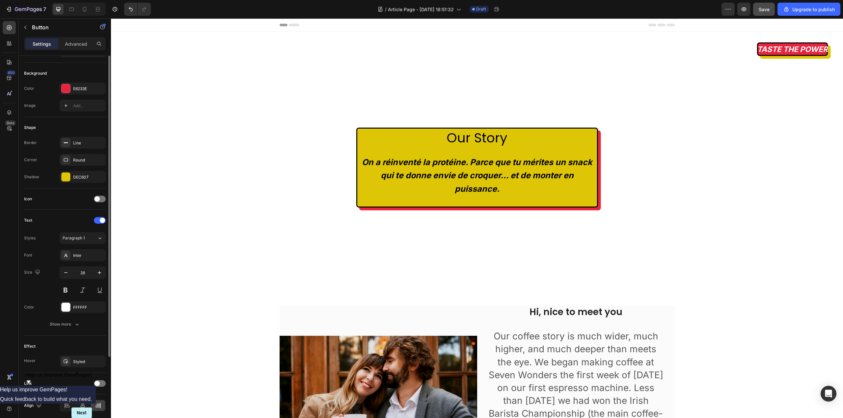
scroll to position [91, 0]
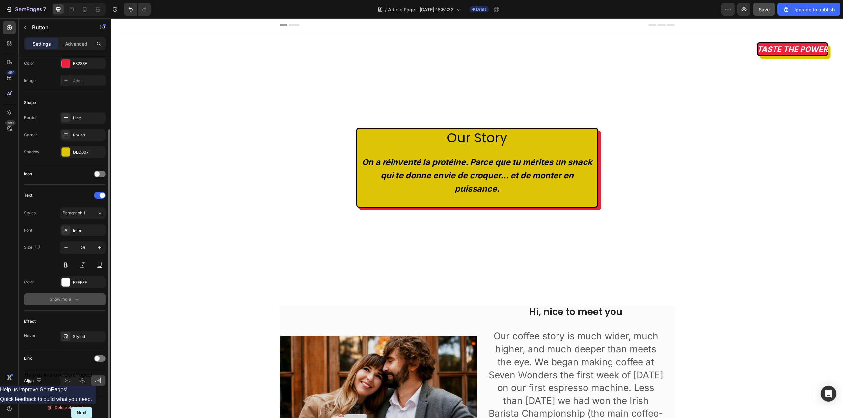
click at [67, 300] on div "Show more" at bounding box center [65, 299] width 31 height 7
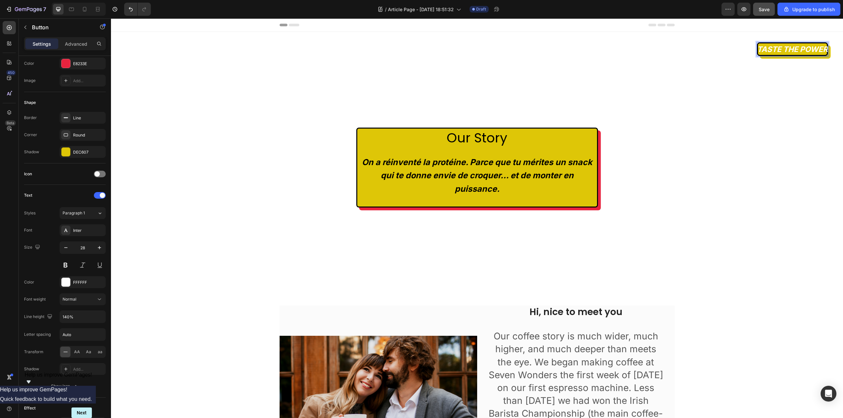
click at [820, 49] on strong "TASTE THE POWER" at bounding box center [792, 49] width 71 height 9
click at [757, 42] on button "TASTE THE POWER" at bounding box center [792, 48] width 71 height 13
drag, startPoint x: 768, startPoint y: 8, endPoint x: 658, endPoint y: 1, distance: 110.5
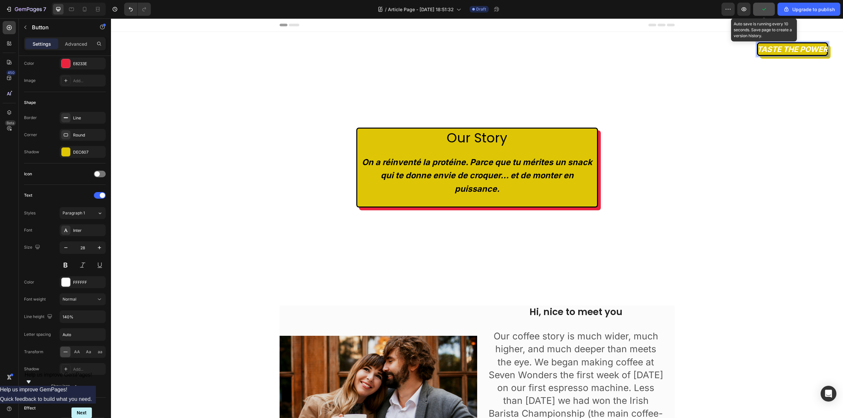
click at [768, 8] on button "button" at bounding box center [764, 9] width 22 height 13
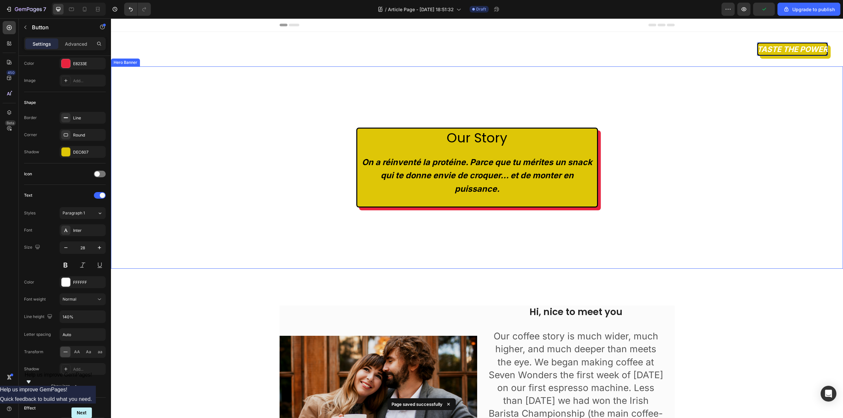
click at [801, 145] on div "Our Story Heading On a réinventé la protéine. Parce que tu mérites un snack qui…" at bounding box center [477, 168] width 732 height 202
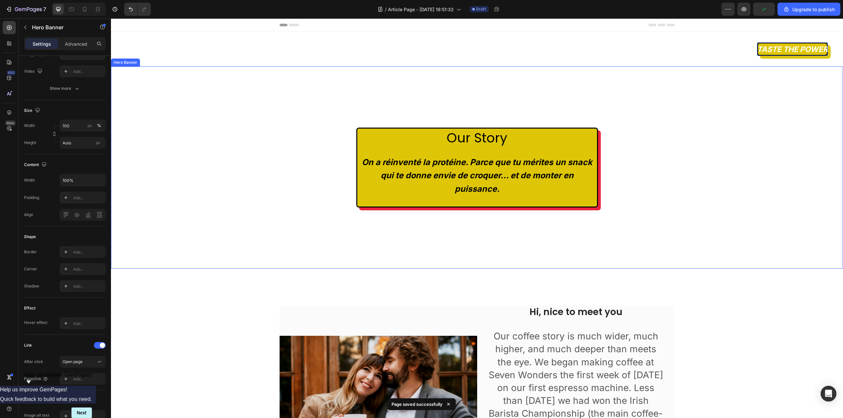
scroll to position [0, 0]
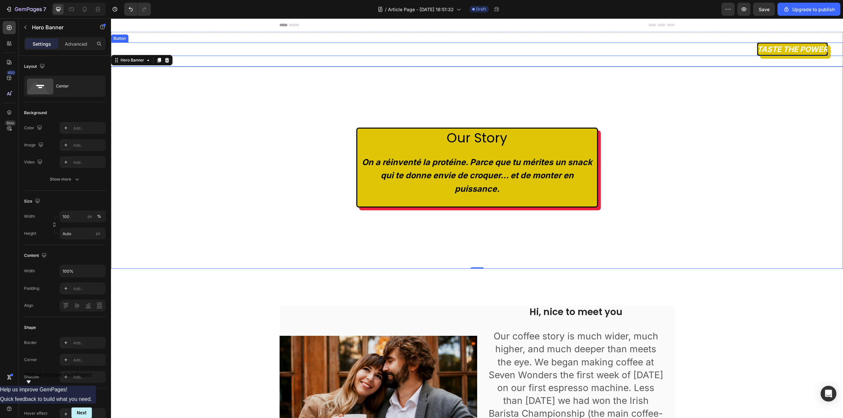
click at [757, 47] on strong "TASTE THE POWER" at bounding box center [792, 49] width 71 height 9
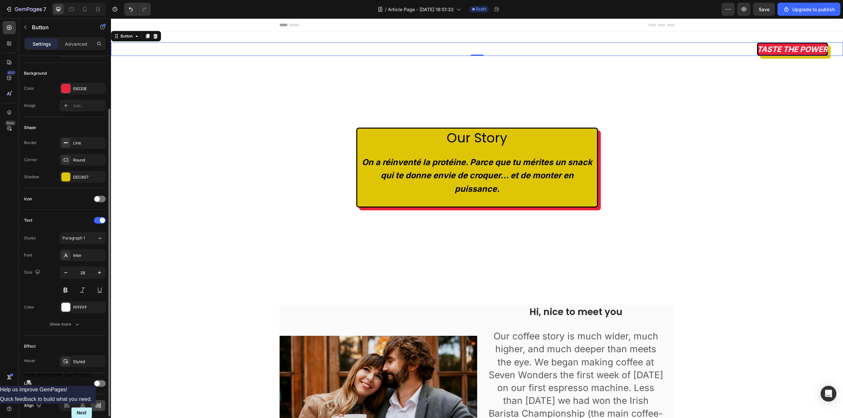
scroll to position [91, 0]
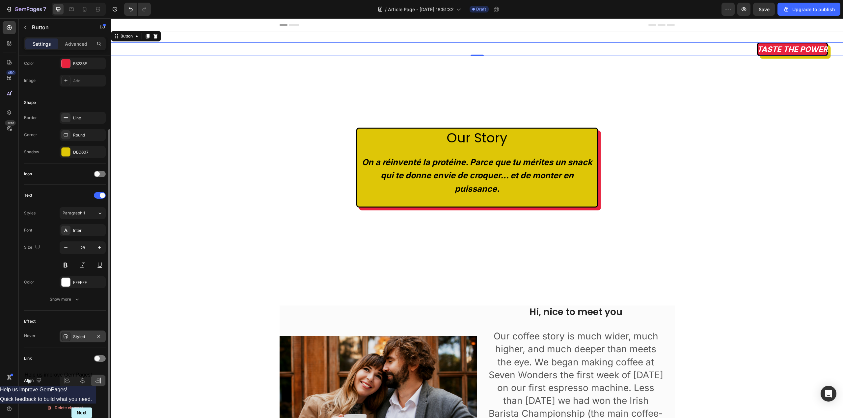
click at [83, 338] on div "Styled" at bounding box center [82, 337] width 19 height 6
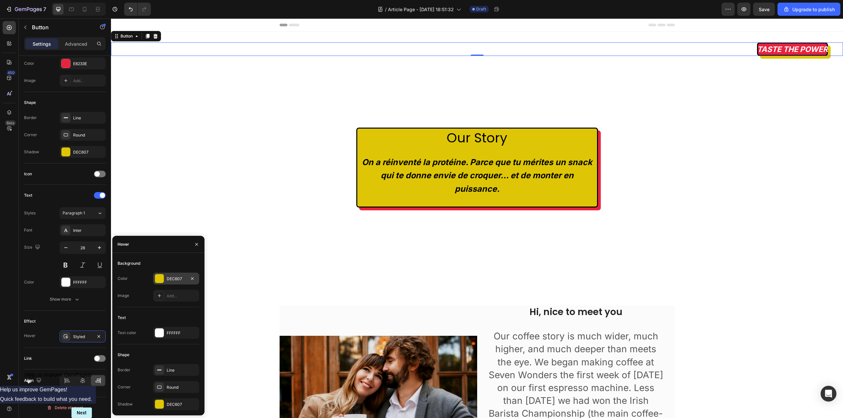
click at [162, 279] on div at bounding box center [159, 279] width 9 height 9
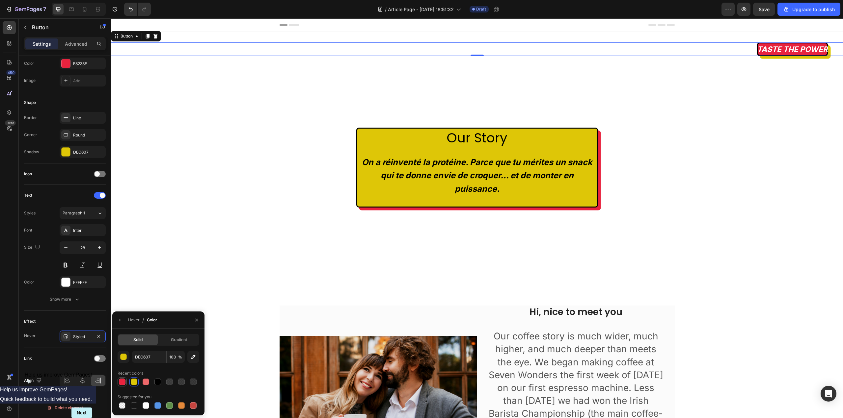
click at [124, 381] on div at bounding box center [122, 382] width 7 height 7
click at [137, 382] on div at bounding box center [134, 382] width 7 height 7
type input "DEC607"
click at [122, 319] on icon "button" at bounding box center [120, 320] width 5 height 5
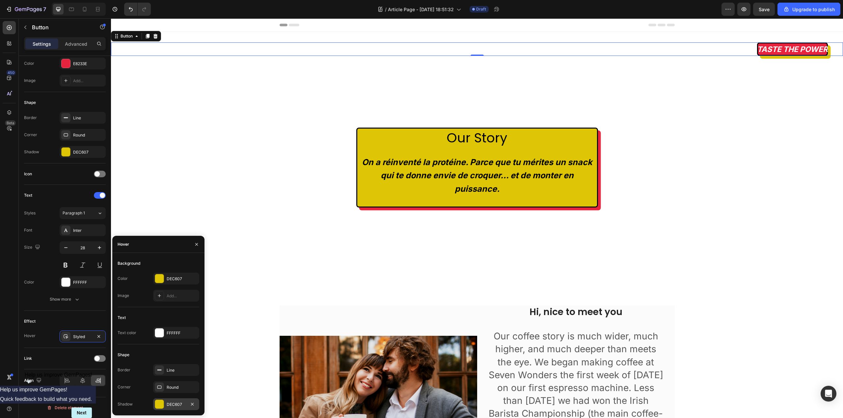
click at [161, 403] on div at bounding box center [159, 404] width 9 height 9
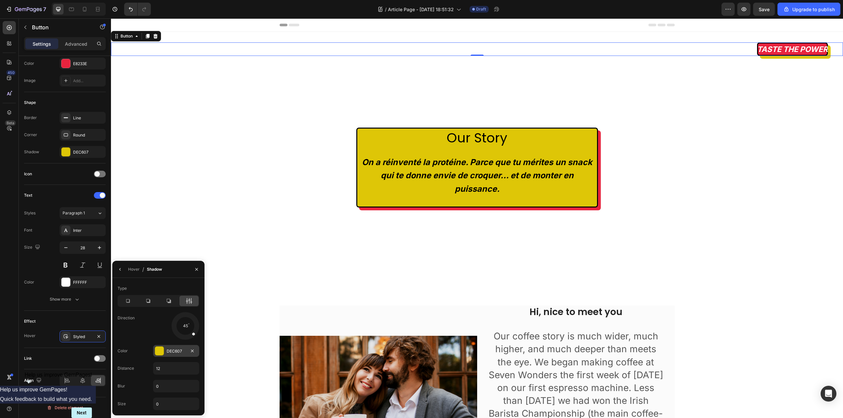
click at [159, 353] on div at bounding box center [159, 351] width 9 height 9
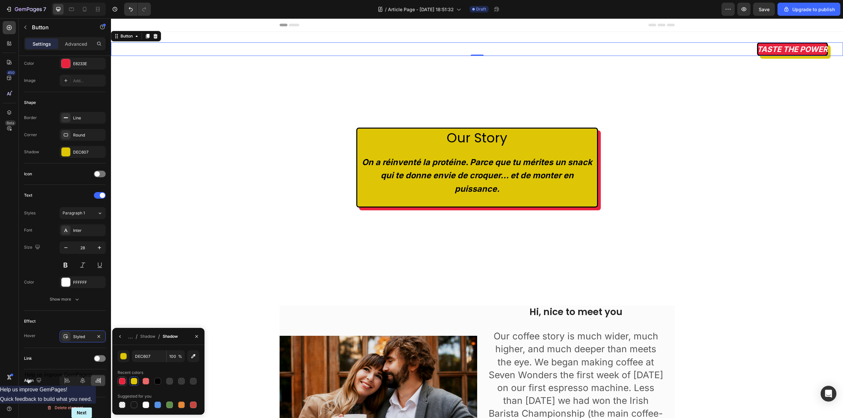
click at [119, 381] on div at bounding box center [122, 381] width 7 height 7
type input "E8233E"
click at [120, 337] on icon "button" at bounding box center [120, 336] width 5 height 5
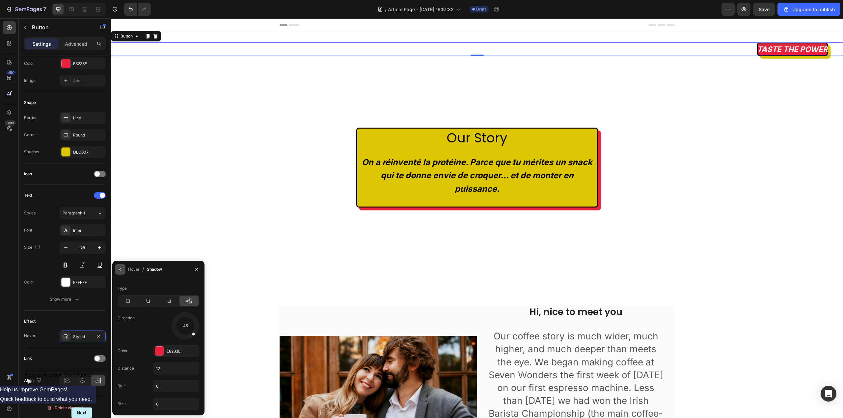
click at [119, 270] on icon "button" at bounding box center [120, 269] width 5 height 5
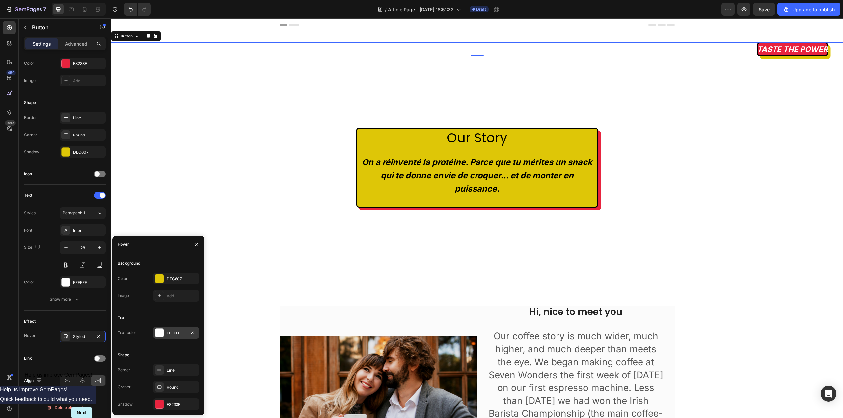
click at [175, 336] on div "FFFFFF" at bounding box center [176, 334] width 19 height 6
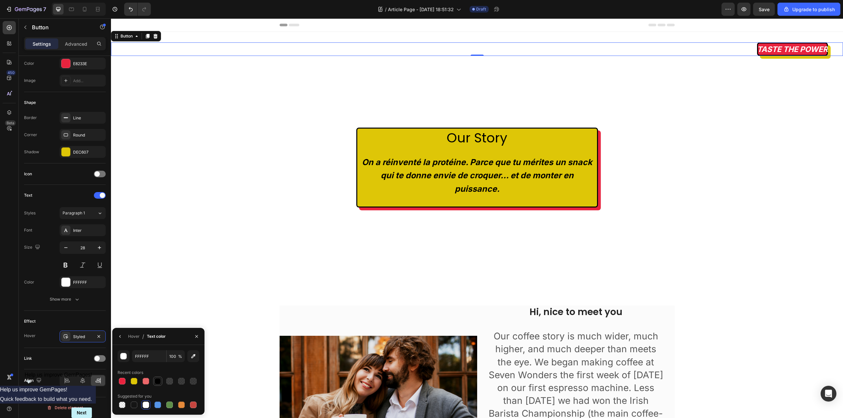
click at [155, 380] on div at bounding box center [157, 381] width 7 height 7
type input "000000"
click at [761, 193] on div "Our Story Heading On a réinventé la protéine. Parce que tu mérites un snack qui…" at bounding box center [477, 168] width 732 height 202
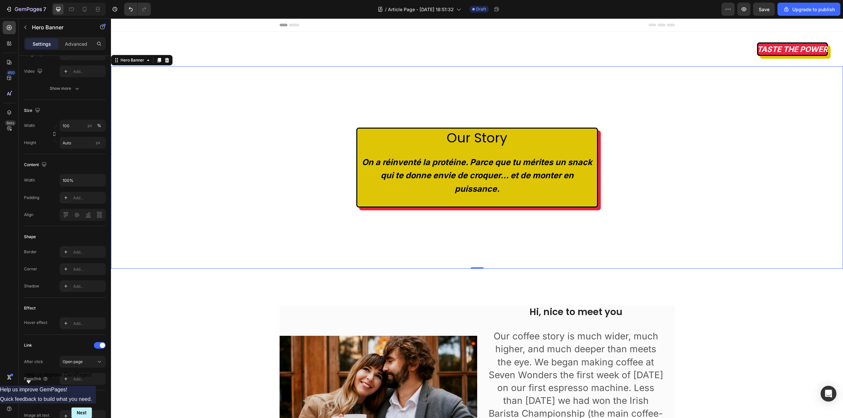
scroll to position [0, 0]
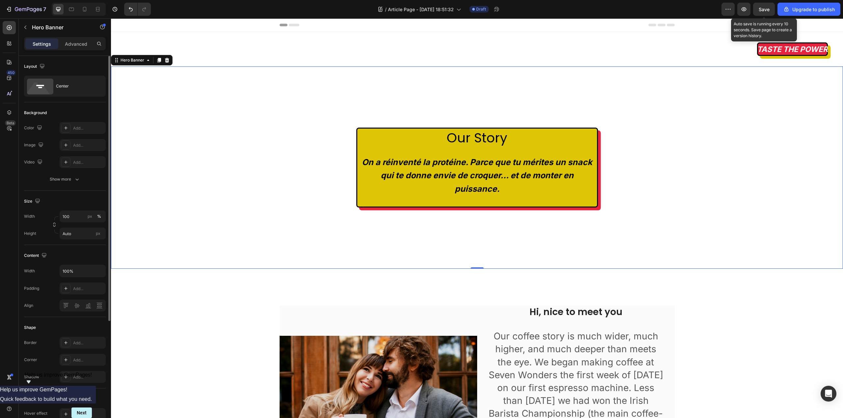
click at [765, 12] on div "Save" at bounding box center [764, 9] width 11 height 7
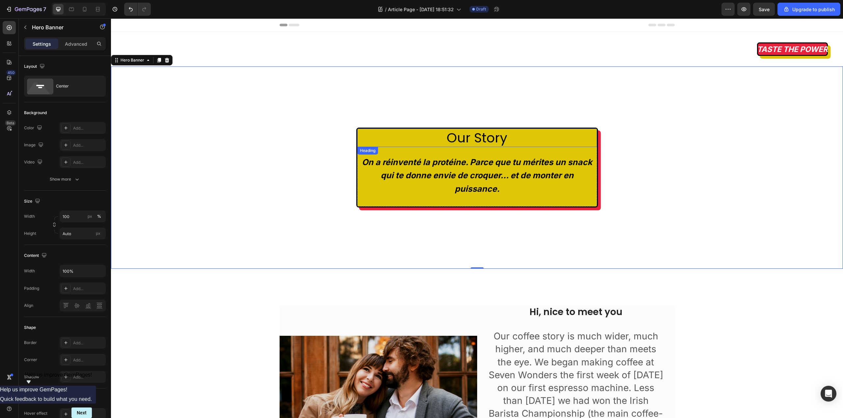
click at [464, 139] on p "Our Story" at bounding box center [477, 137] width 238 height 17
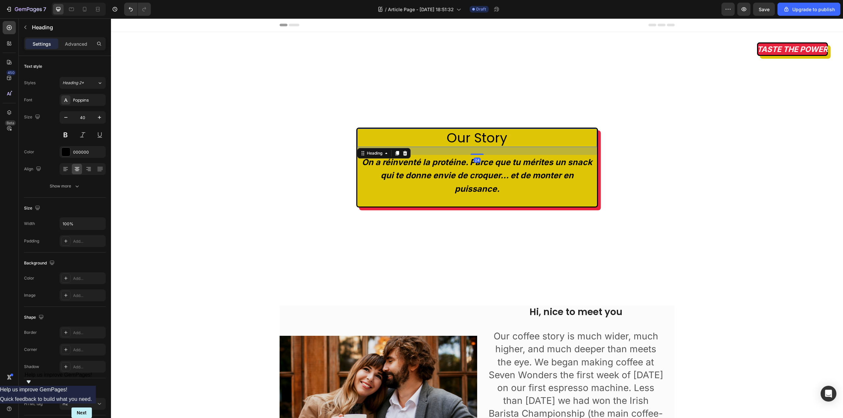
click at [464, 139] on p "Our Story" at bounding box center [477, 137] width 238 height 17
click at [464, 139] on p "POURQUOI ?" at bounding box center [477, 137] width 238 height 17
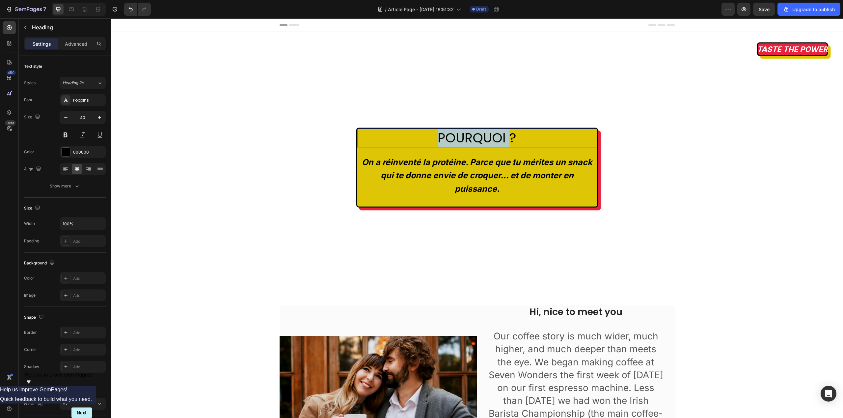
click at [464, 139] on p "POURQUOI ?" at bounding box center [477, 137] width 238 height 17
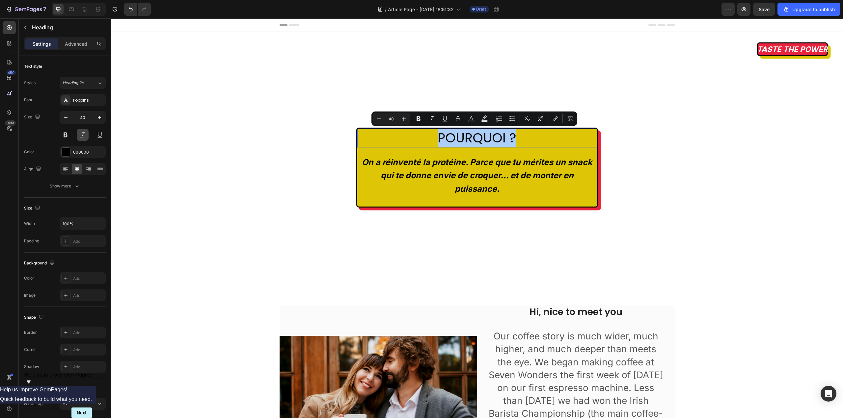
click at [84, 131] on button at bounding box center [83, 135] width 12 height 12
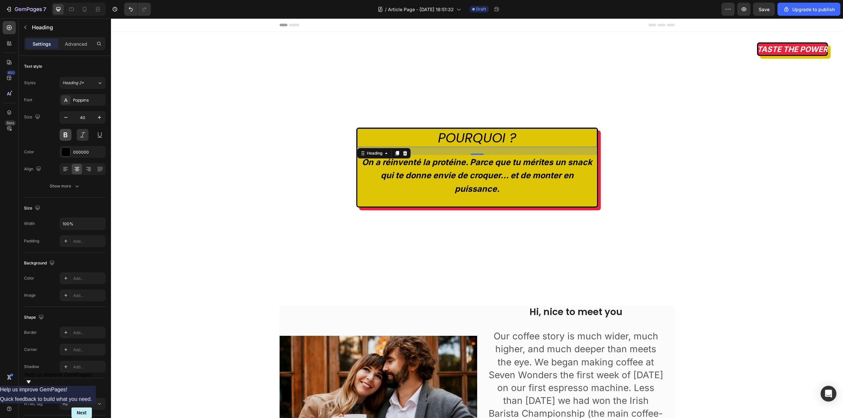
click at [68, 136] on button at bounding box center [66, 135] width 12 height 12
click at [489, 139] on p "POURQUOI ?" at bounding box center [477, 137] width 238 height 17
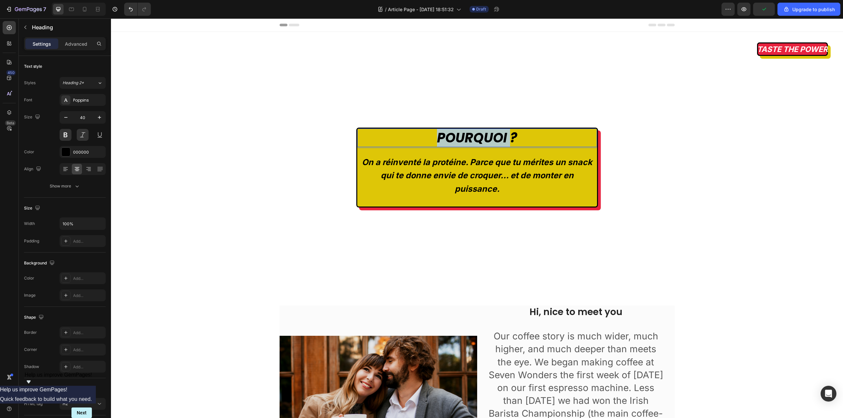
click at [489, 139] on p "POURQUOI ?" at bounding box center [477, 137] width 238 height 17
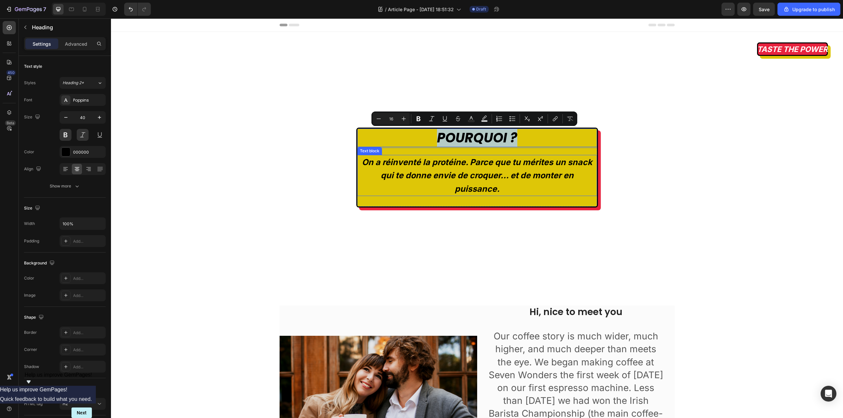
click at [434, 175] on strong "On a réinventé la protéine. Parce que tu mérites un snack qui te donne envie de…" at bounding box center [477, 175] width 230 height 36
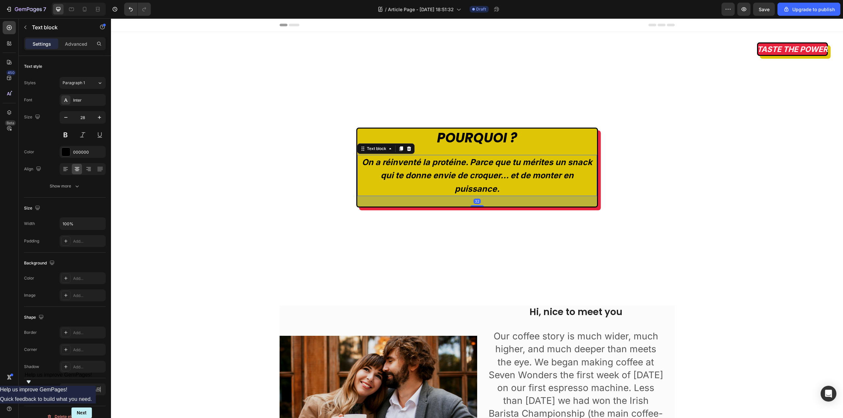
click at [434, 175] on strong "On a réinventé la protéine. Parce que tu mérites un snack qui te donne envie de…" at bounding box center [477, 175] width 230 height 36
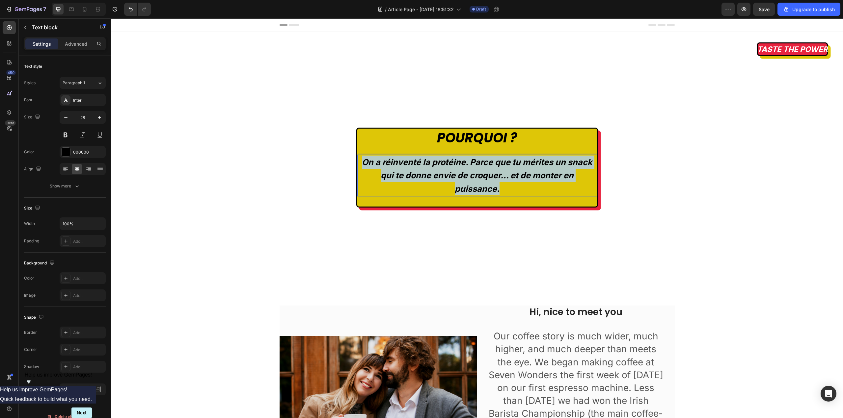
click at [434, 175] on strong "On a réinventé la protéine. Parce que tu mérites un snack qui te donne envie de…" at bounding box center [477, 175] width 230 height 36
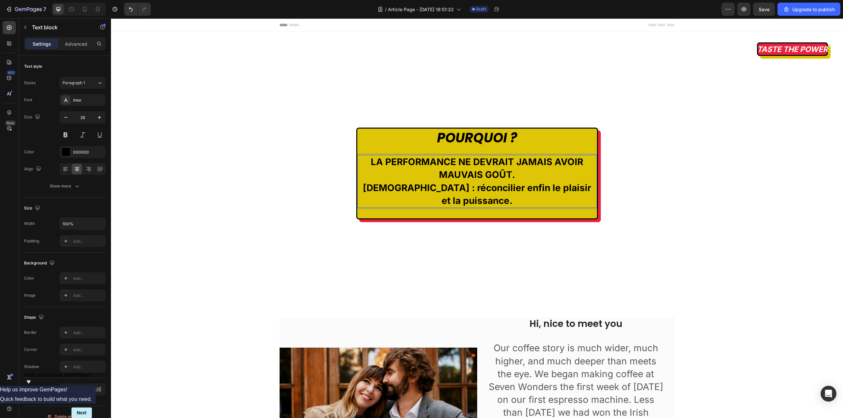
click at [509, 200] on p "LA PERFORMANCE NE DEVRAIT JAMAIS AVOIR MAUVAIS GOÛT. [DEMOGRAPHIC_DATA] : récon…" at bounding box center [477, 182] width 238 height 52
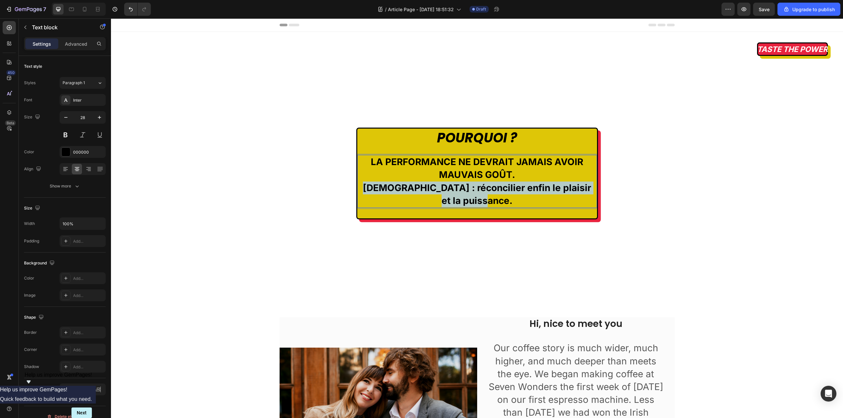
click at [509, 200] on p "LA PERFORMANCE NE DEVRAIT JAMAIS AVOIR MAUVAIS GOÛT. [DEMOGRAPHIC_DATA] : récon…" at bounding box center [477, 182] width 238 height 52
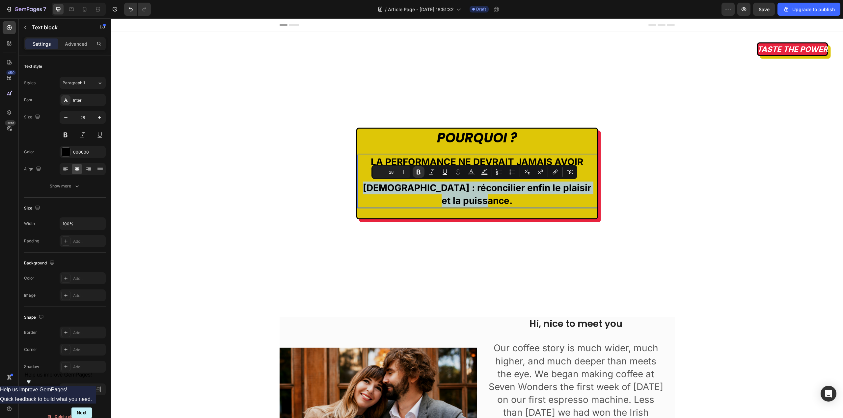
click at [507, 200] on p "LA PERFORMANCE NE DEVRAIT JAMAIS AVOIR MAUVAIS GOÛT. [DEMOGRAPHIC_DATA] : récon…" at bounding box center [477, 182] width 238 height 52
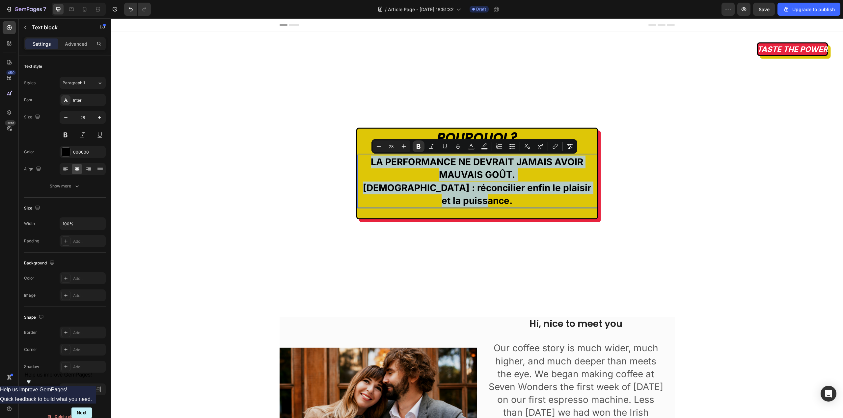
drag, startPoint x: 507, startPoint y: 200, endPoint x: 367, endPoint y: 157, distance: 146.2
click at [367, 157] on p "LA PERFORMANCE NE DEVRAIT JAMAIS AVOIR MAUVAIS GOÛT. [DEMOGRAPHIC_DATA] : récon…" at bounding box center [477, 182] width 238 height 52
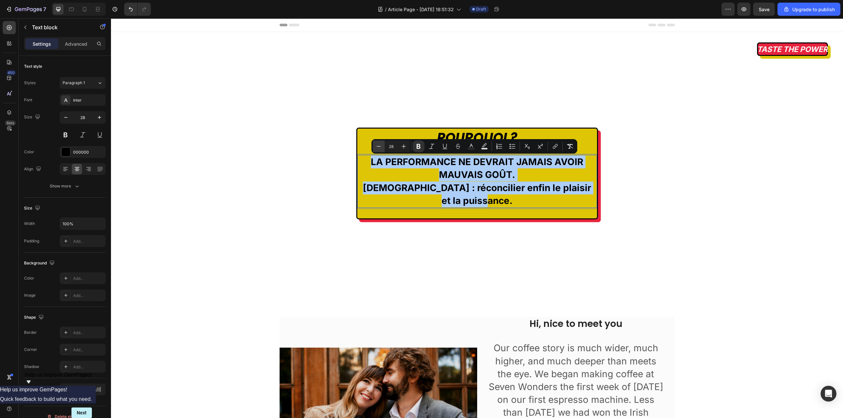
click at [381, 145] on icon "Editor contextual toolbar" at bounding box center [378, 146] width 7 height 7
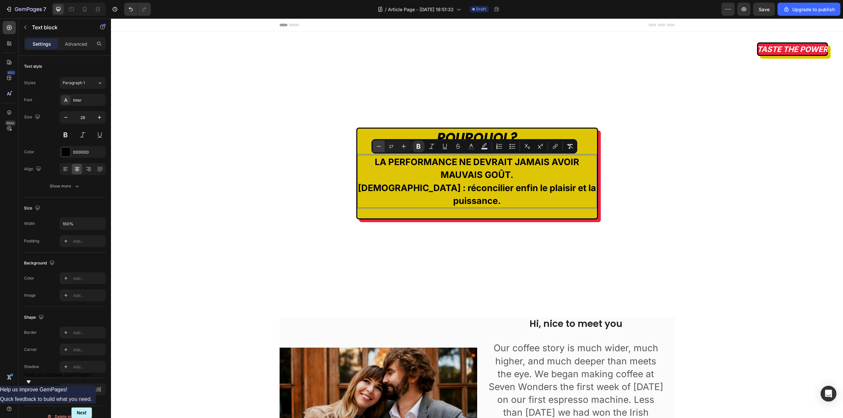
click at [381, 145] on icon "Editor contextual toolbar" at bounding box center [378, 146] width 7 height 7
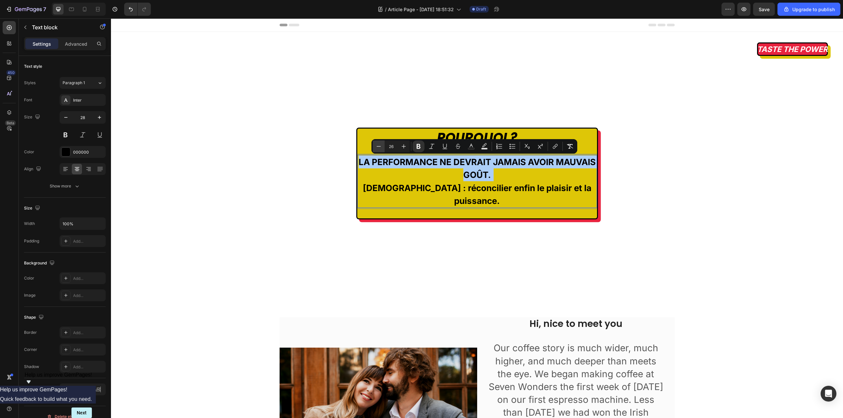
click at [381, 145] on icon "Editor contextual toolbar" at bounding box center [378, 146] width 7 height 7
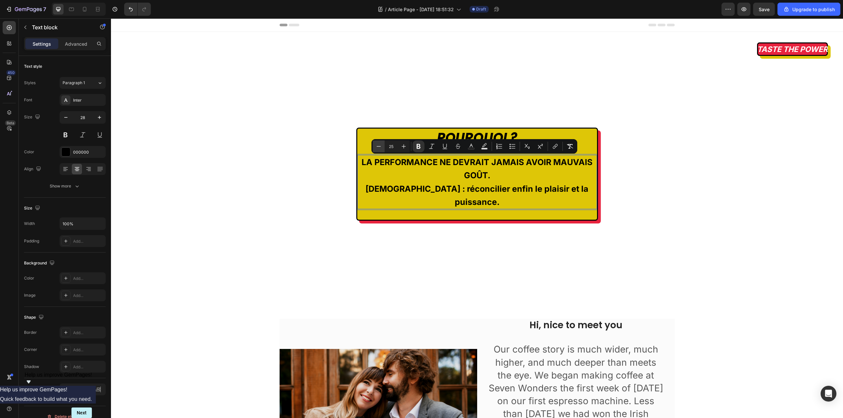
click at [381, 145] on icon "Editor contextual toolbar" at bounding box center [378, 146] width 7 height 7
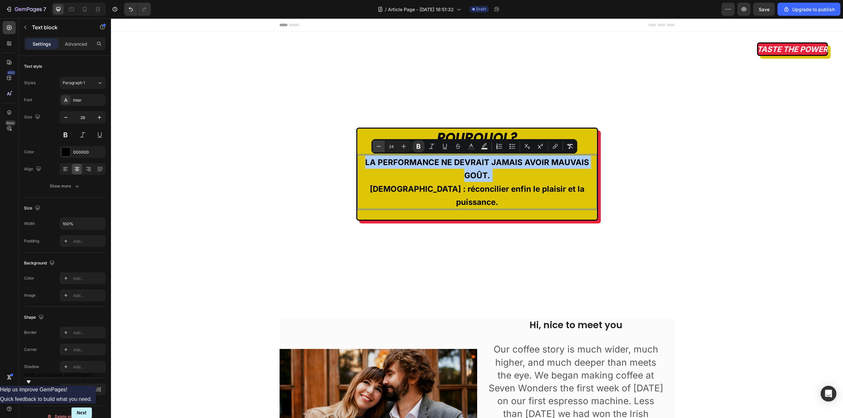
click at [381, 145] on icon "Editor contextual toolbar" at bounding box center [378, 146] width 7 height 7
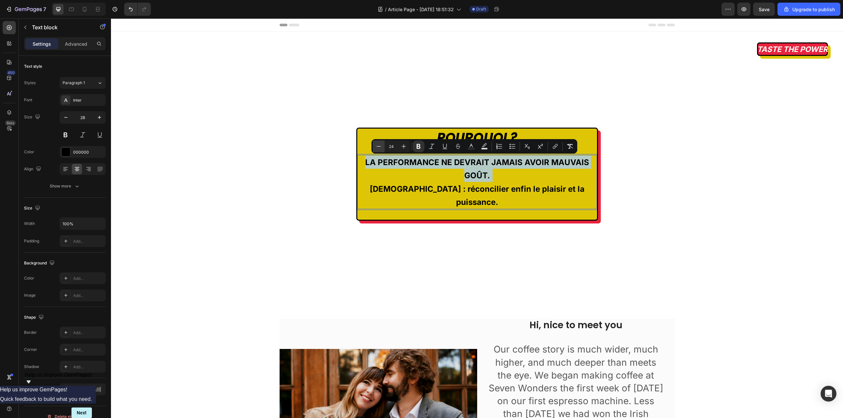
type input "23"
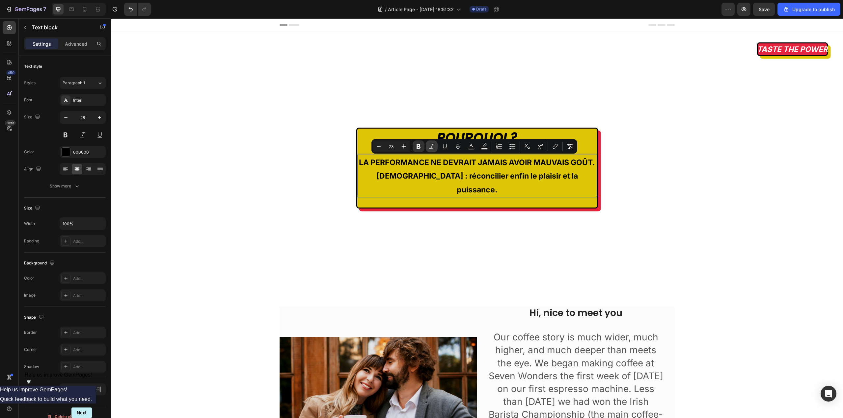
click at [434, 148] on icon "Editor contextual toolbar" at bounding box center [431, 146] width 7 height 7
click at [585, 167] on strong "LA PERFORMANCE NE DEVRAIT JAMAIS AVOIR MAUVAIS GOÛT." at bounding box center [477, 162] width 236 height 9
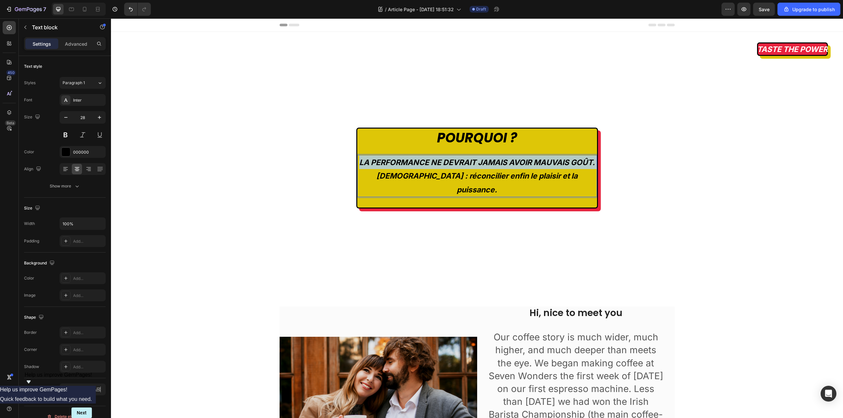
click at [585, 167] on strong "LA PERFORMANCE NE DEVRAIT JAMAIS AVOIR MAUVAIS GOÛT." at bounding box center [477, 162] width 236 height 9
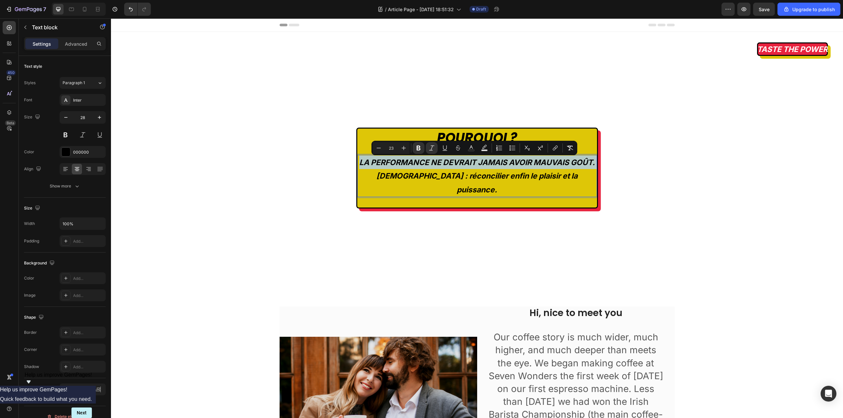
click at [458, 167] on strong "LA PERFORMANCE NE DEVRAIT JAMAIS AVOIR MAUVAIS GOÛT." at bounding box center [477, 162] width 236 height 9
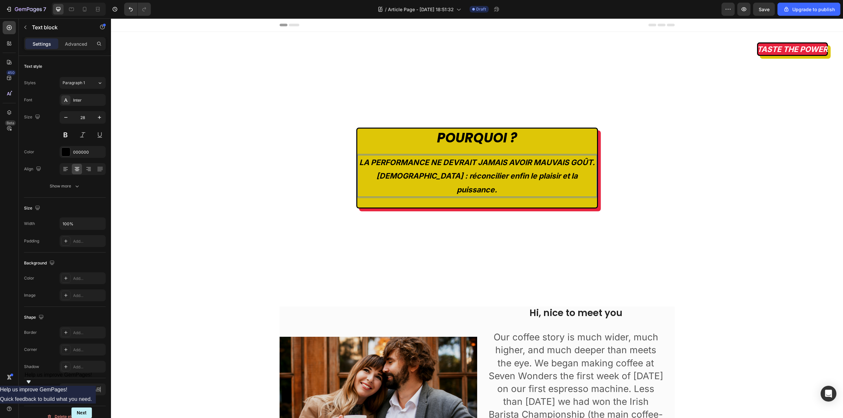
click at [457, 173] on strong "[DEMOGRAPHIC_DATA] : réconcilier enfin le plaisir et la puissance." at bounding box center [476, 183] width 201 height 23
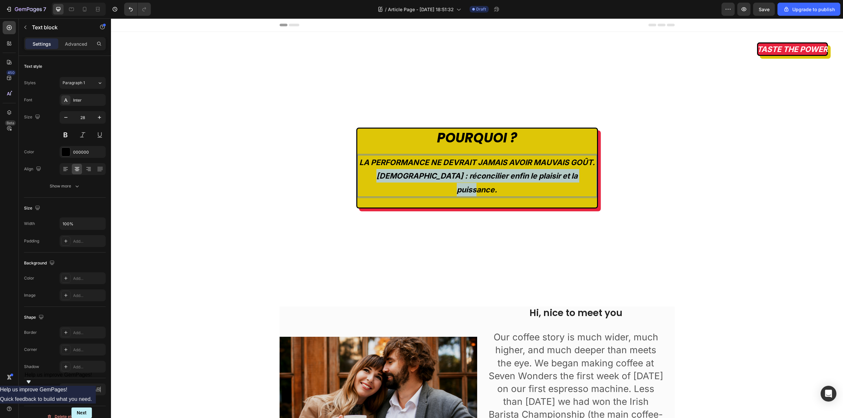
click at [457, 173] on strong "[DEMOGRAPHIC_DATA] : réconcilier enfin le plaisir et la puissance." at bounding box center [476, 183] width 201 height 23
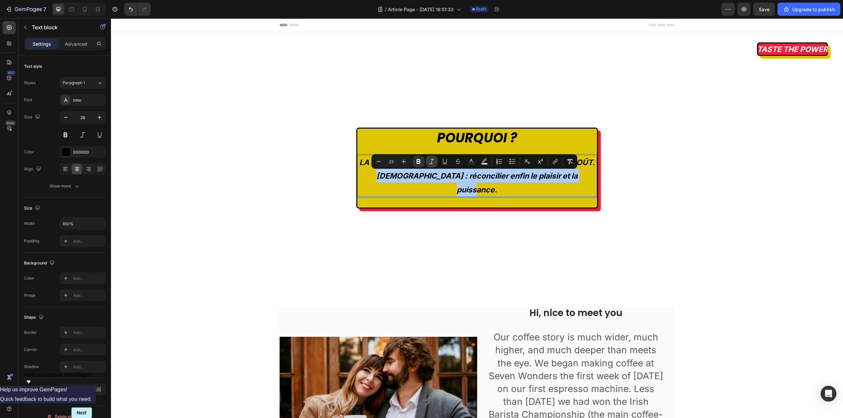
click at [430, 158] on button "Italic" at bounding box center [432, 162] width 12 height 12
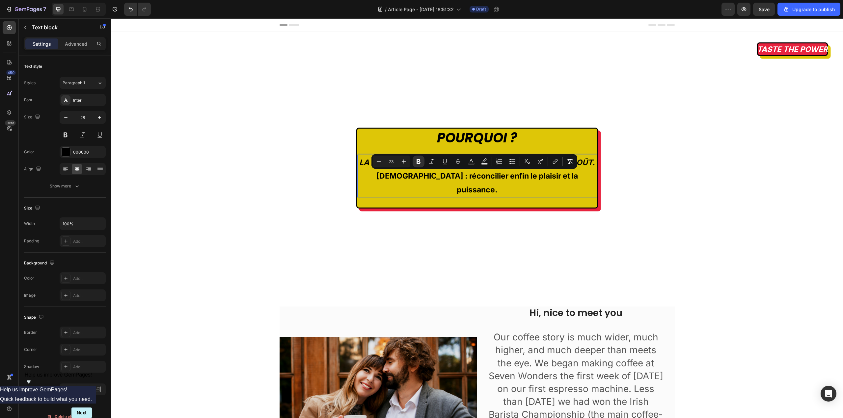
click at [504, 178] on strong "[DEMOGRAPHIC_DATA] : réconcilier enfin le plaisir et la puissance." at bounding box center [476, 183] width 201 height 23
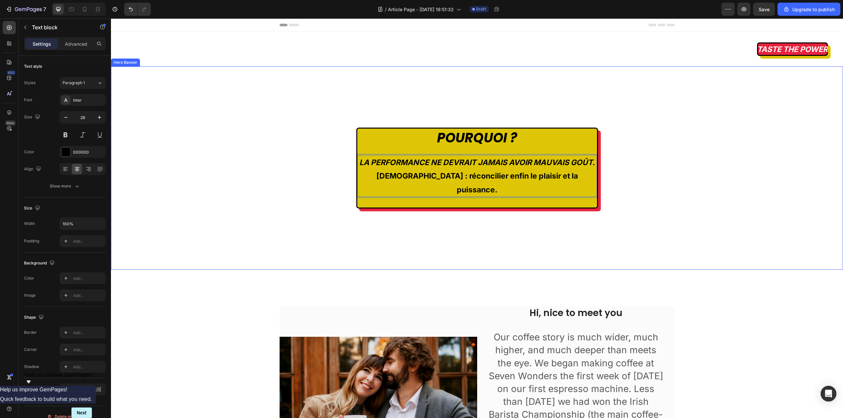
click at [638, 216] on div "POURQUOI ? Heading LA PERFORMANCE NE DEVRAIT JAMAIS AVOIR MAUVAIS GOÛT. Notre m…" at bounding box center [477, 168] width 732 height 203
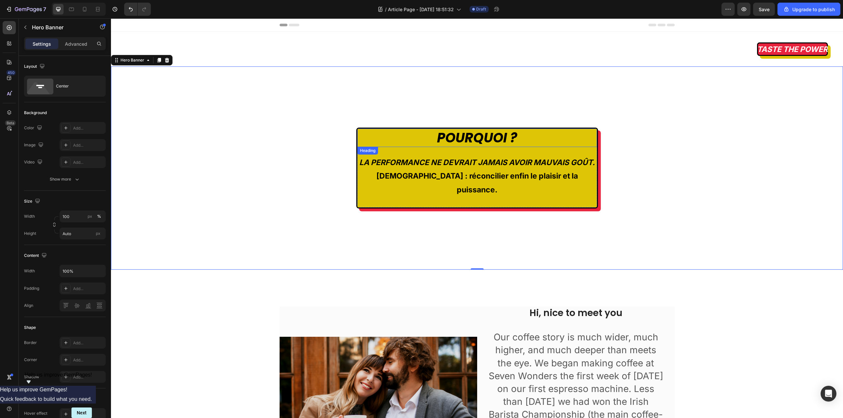
click at [454, 141] on p "POURQUOI ?" at bounding box center [477, 137] width 238 height 17
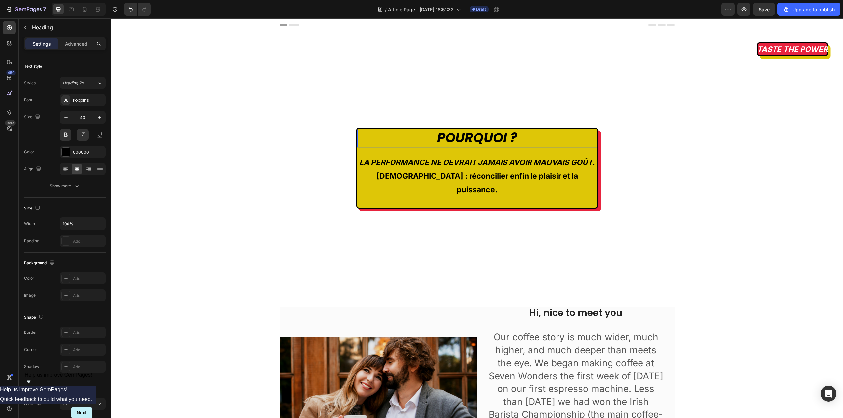
click at [454, 141] on p "POURQUOI ?" at bounding box center [477, 137] width 238 height 17
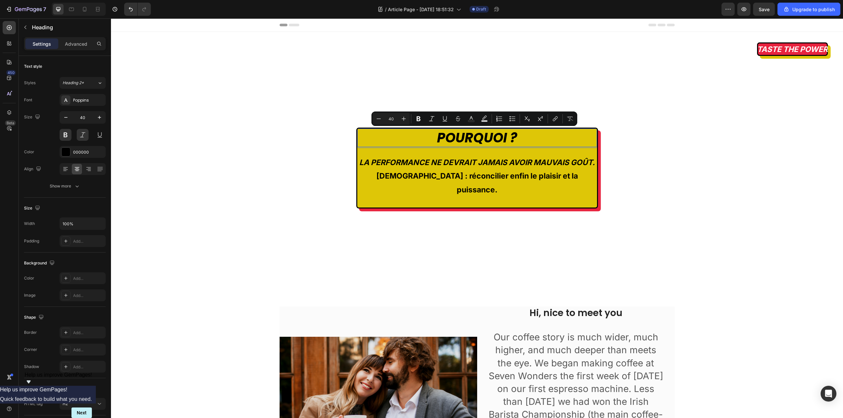
click at [556, 136] on p "POURQUOI ?" at bounding box center [477, 137] width 238 height 17
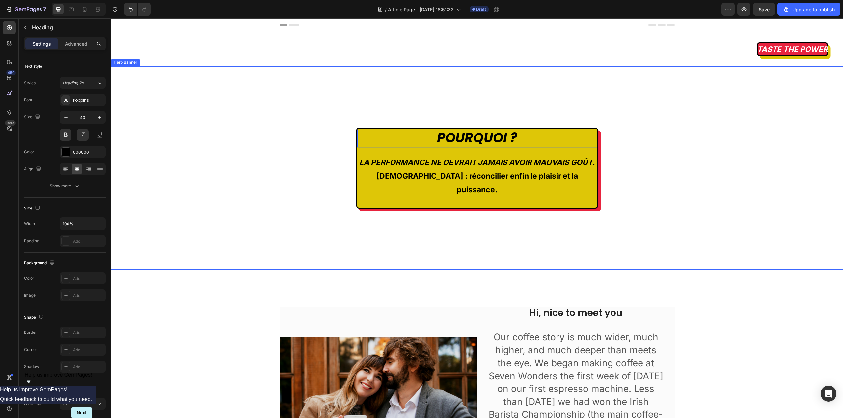
click at [654, 180] on div "POURQUOI ? Heading 24 LA PERFORMANCE NE DEVRAIT JAMAIS AVOIR MAUVAIS GOÛT. Notr…" at bounding box center [477, 168] width 732 height 203
click at [583, 143] on p "POURQUOI ?" at bounding box center [477, 137] width 238 height 17
click at [405, 154] on icon at bounding box center [404, 153] width 5 height 5
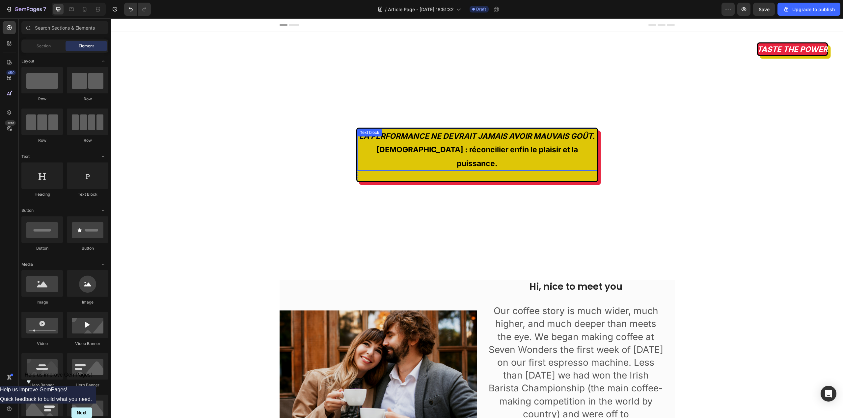
click at [522, 150] on strong "[DEMOGRAPHIC_DATA] : réconcilier enfin le plaisir et la puissance." at bounding box center [476, 156] width 201 height 23
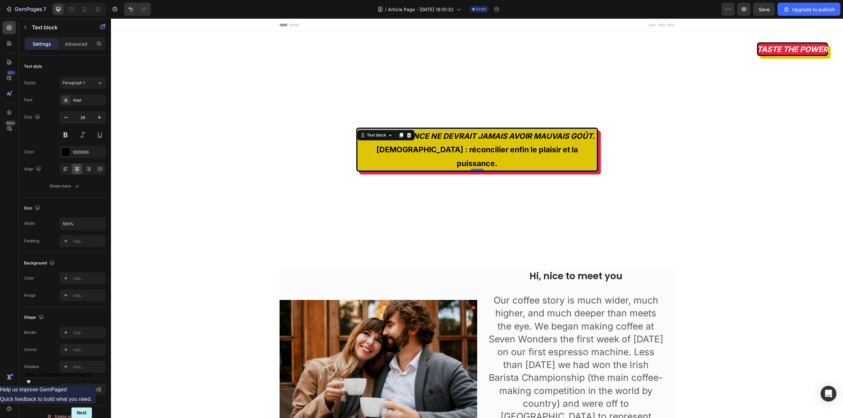
drag, startPoint x: 473, startPoint y: 167, endPoint x: 471, endPoint y: 155, distance: 12.4
click at [471, 169] on div at bounding box center [476, 170] width 13 height 2
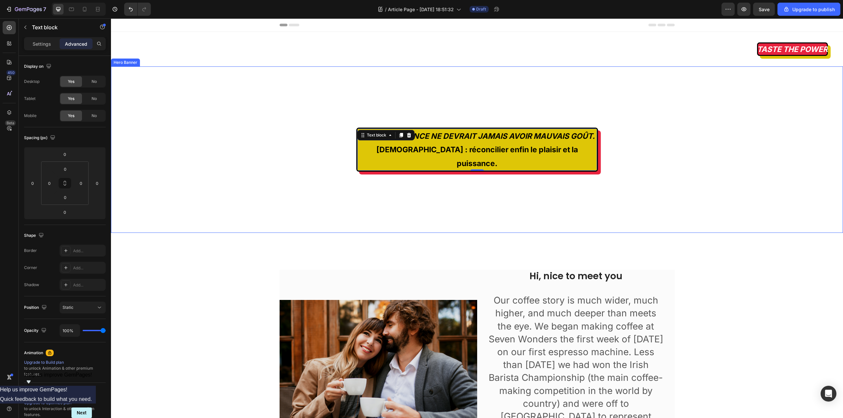
click at [656, 168] on div "LA PERFORMANCE NE DEVRAIT JAMAIS AVOIR MAUVAIS GOÛT. [DEMOGRAPHIC_DATA] : récon…" at bounding box center [477, 150] width 732 height 167
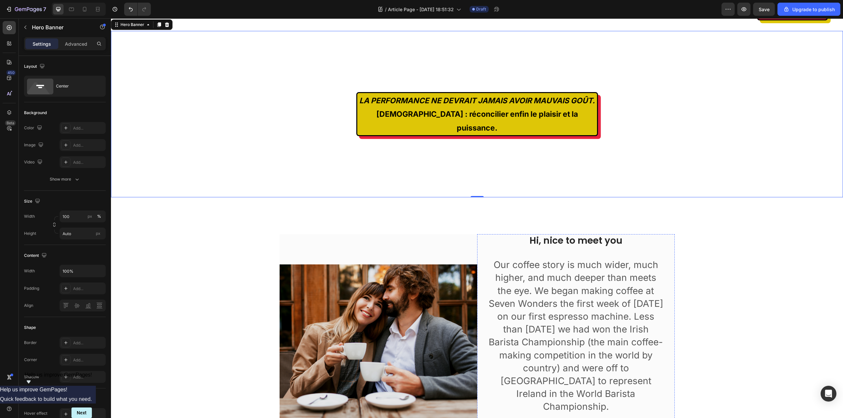
scroll to position [33, 0]
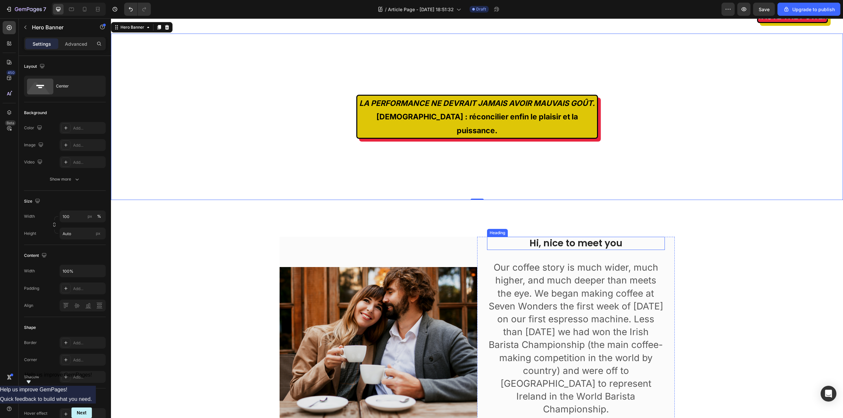
click at [546, 238] on p "Hi, nice to meet you" at bounding box center [576, 244] width 176 height 12
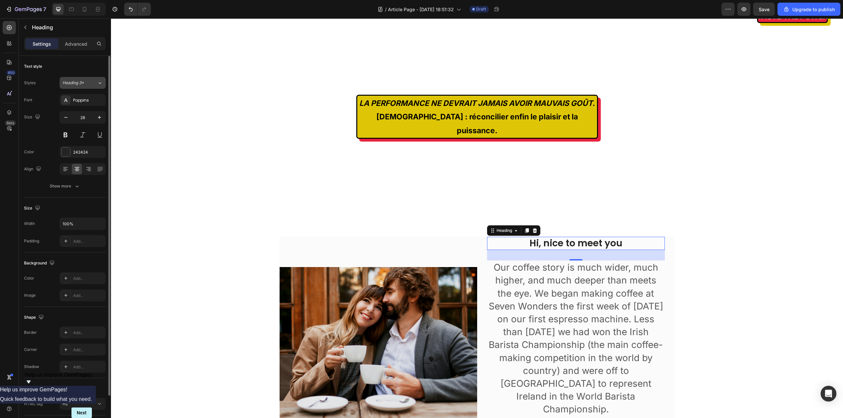
click at [101, 85] on icon at bounding box center [100, 83] width 6 height 7
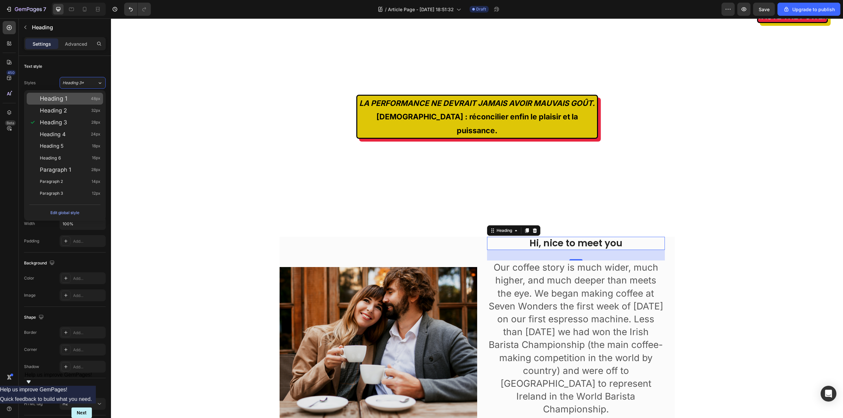
click at [76, 98] on div "Heading 1 48px" at bounding box center [70, 98] width 61 height 7
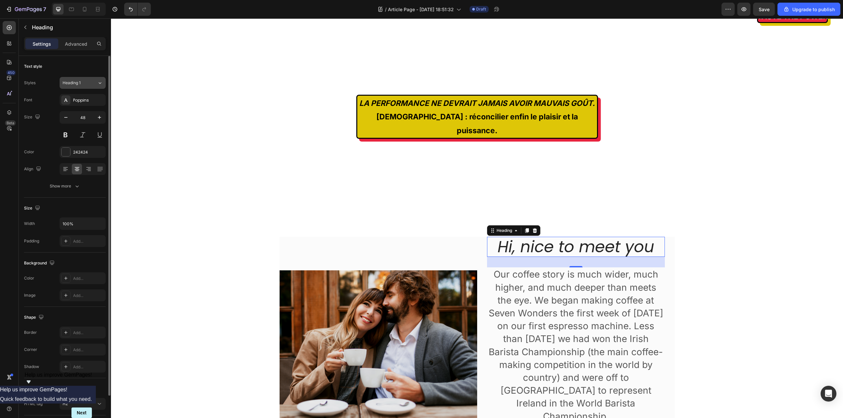
click at [96, 83] on div "Heading 1" at bounding box center [80, 83] width 35 height 6
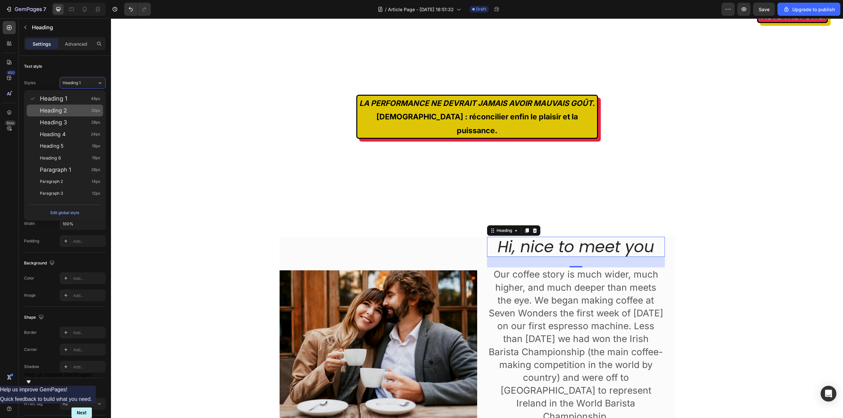
click at [79, 109] on div "Heading 2 32px" at bounding box center [70, 110] width 61 height 7
type input "32"
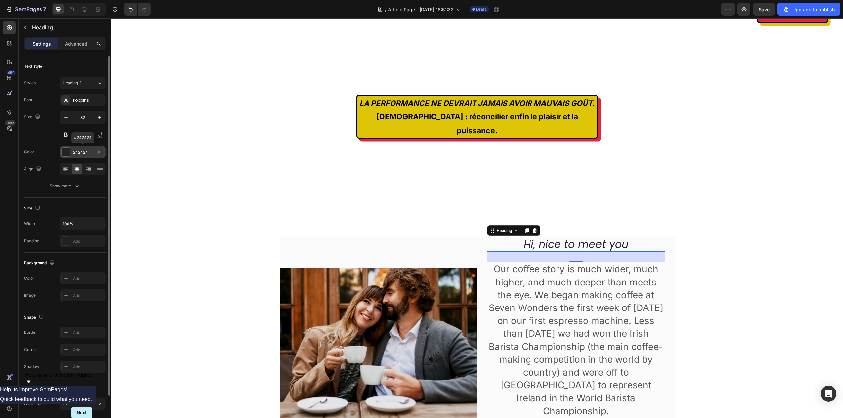
click at [65, 151] on div at bounding box center [66, 152] width 9 height 9
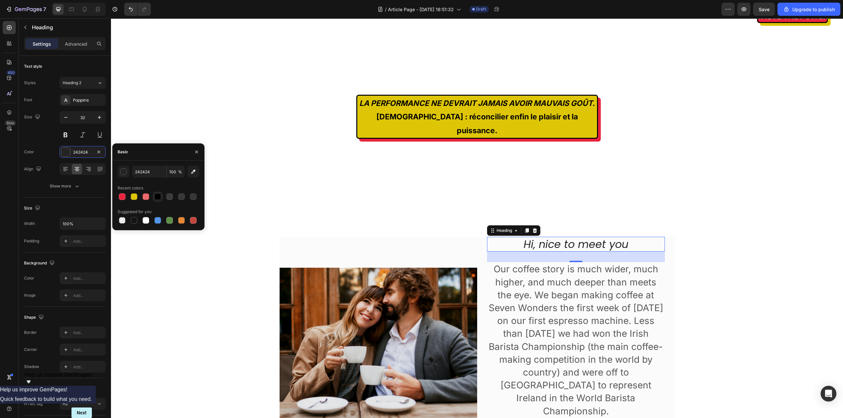
click at [155, 197] on div at bounding box center [157, 197] width 7 height 7
type input "000000"
click at [69, 186] on div "Show more" at bounding box center [65, 186] width 31 height 7
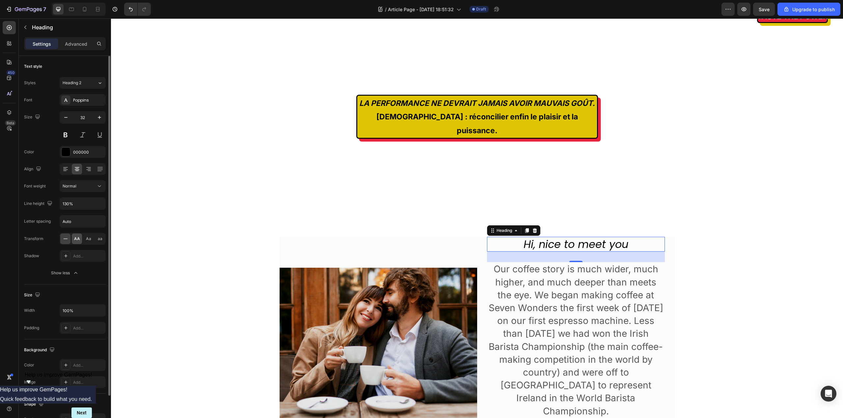
click at [78, 240] on span "AA" at bounding box center [77, 239] width 6 height 6
click at [584, 238] on p "Hi, nice to meet you" at bounding box center [576, 245] width 176 height 14
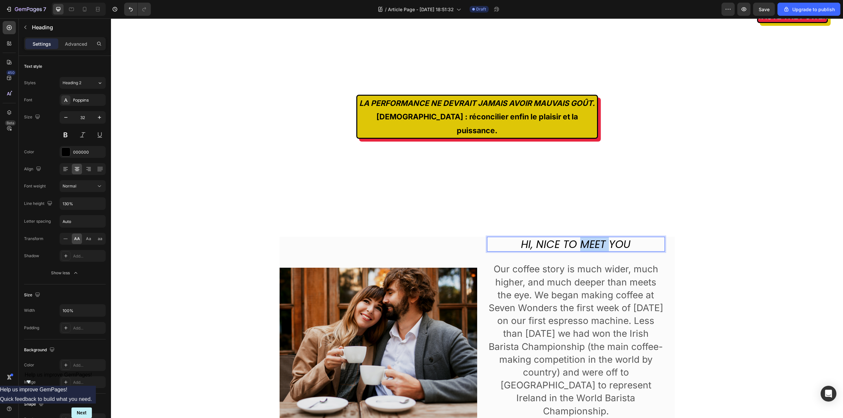
click at [584, 238] on p "Hi, nice to meet you" at bounding box center [576, 245] width 176 height 14
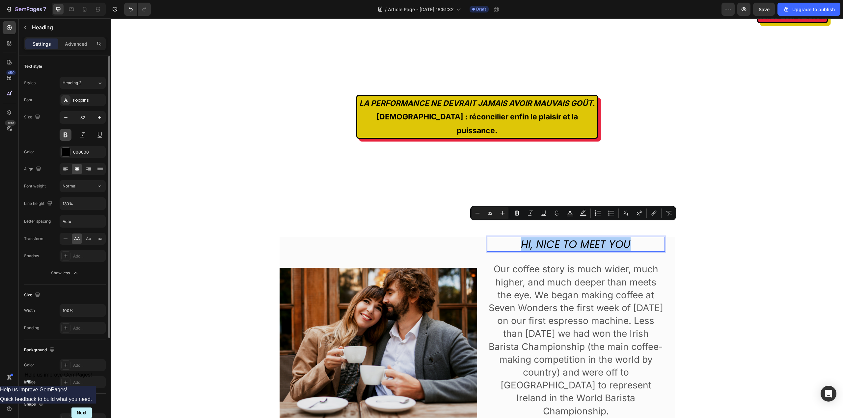
click at [66, 134] on button at bounding box center [66, 135] width 12 height 12
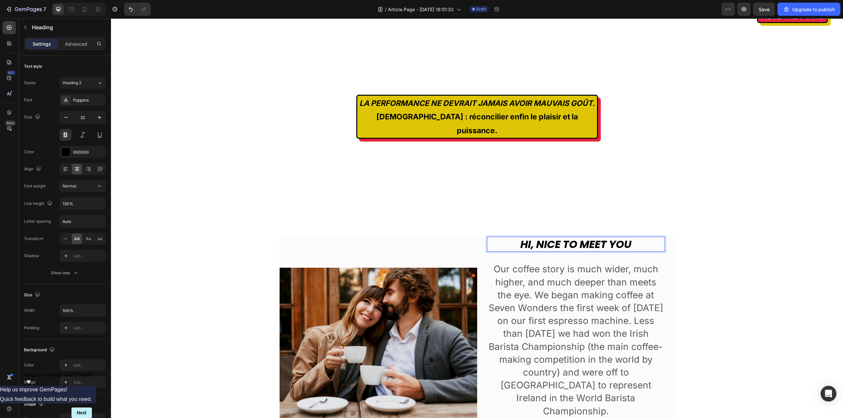
click at [577, 238] on p "Hi, nice to meet you" at bounding box center [576, 245] width 176 height 14
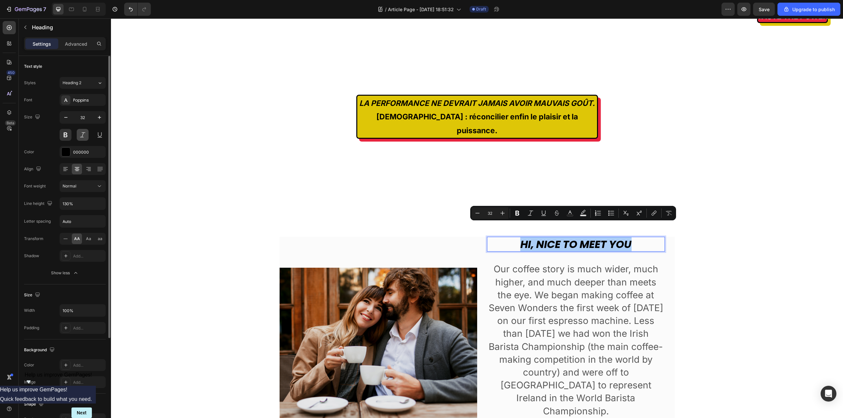
click at [86, 137] on button at bounding box center [83, 135] width 12 height 12
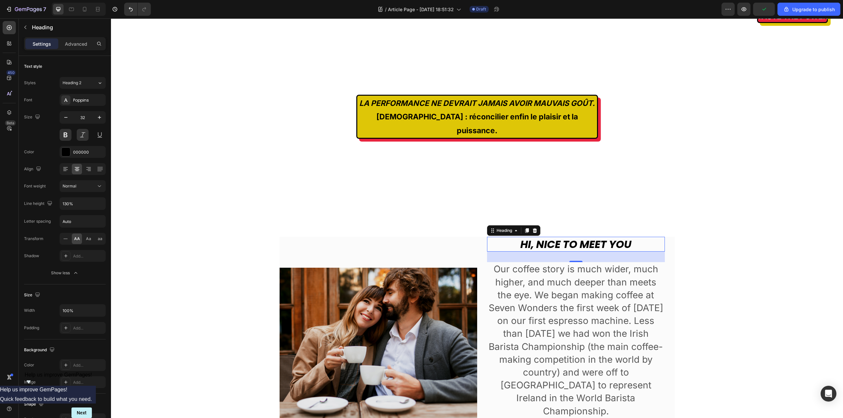
click at [594, 238] on p "Hi, nice to meet you" at bounding box center [576, 245] width 176 height 14
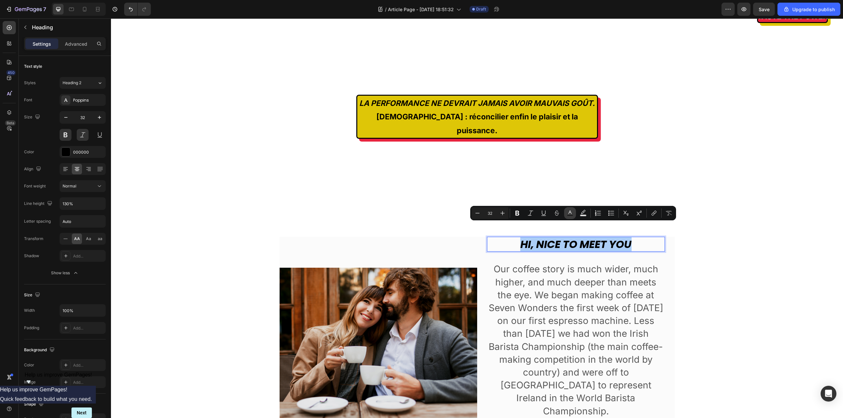
click at [571, 212] on icon "Editor contextual toolbar" at bounding box center [570, 213] width 7 height 7
type input "000000"
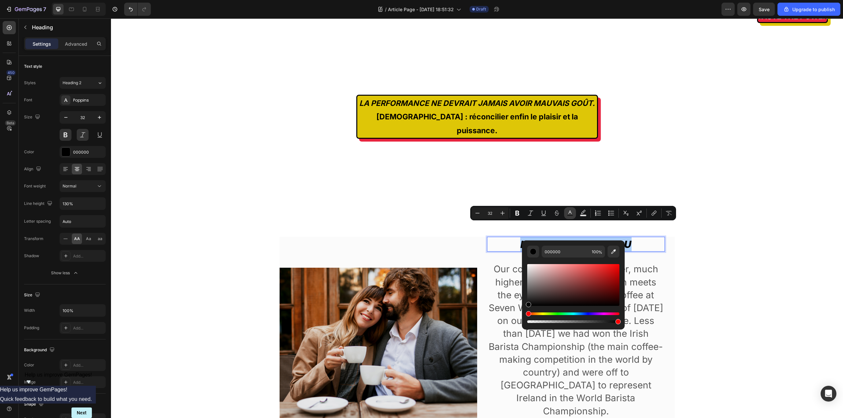
click at [571, 212] on icon "Editor contextual toolbar" at bounding box center [570, 213] width 7 height 7
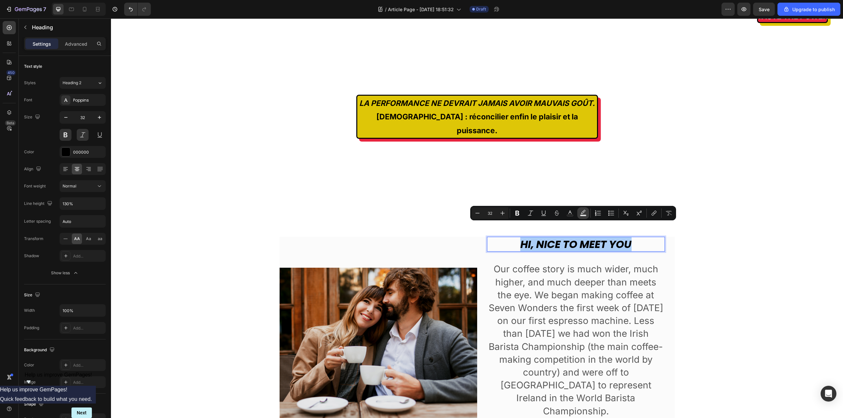
click at [582, 216] on rect "Editor contextual toolbar" at bounding box center [583, 216] width 6 height 2
type input "000000"
type input "77"
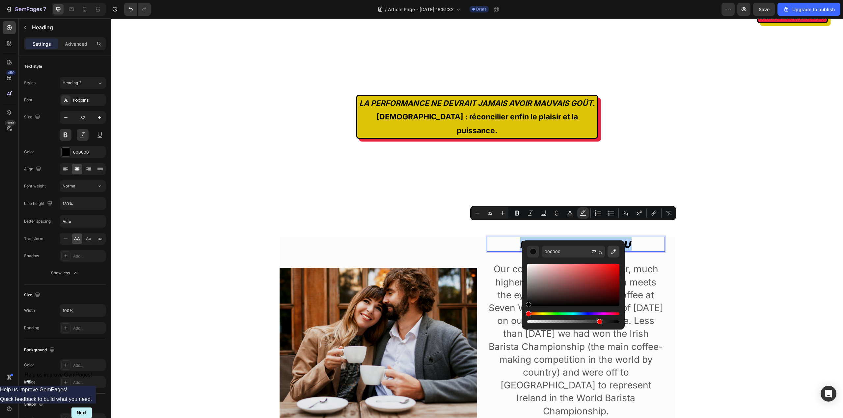
click at [612, 250] on icon "Editor contextual toolbar" at bounding box center [613, 252] width 7 height 7
type input "DEC607"
type input "100"
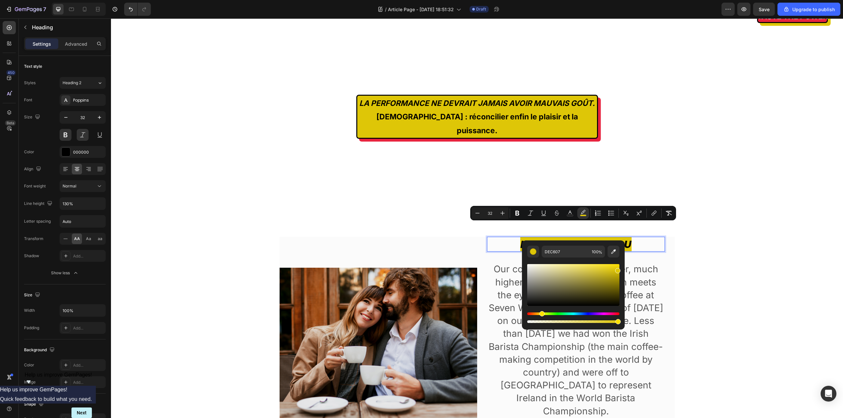
click at [617, 237] on span "Hi, nice to meet you" at bounding box center [575, 244] width 111 height 15
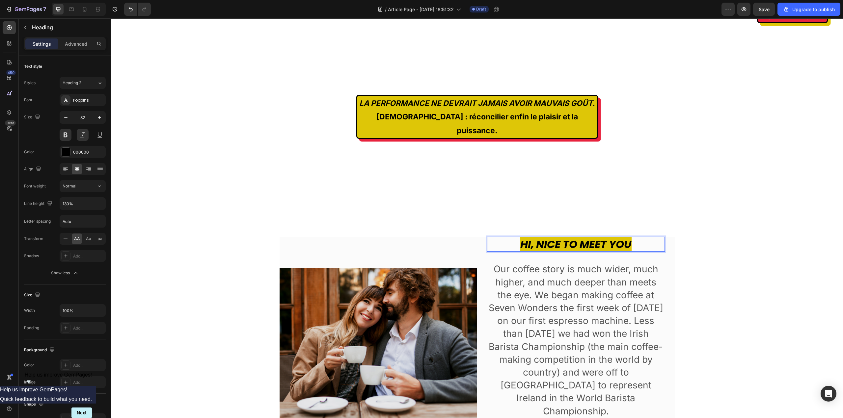
click at [569, 237] on span "Hi, nice to meet you" at bounding box center [575, 244] width 111 height 15
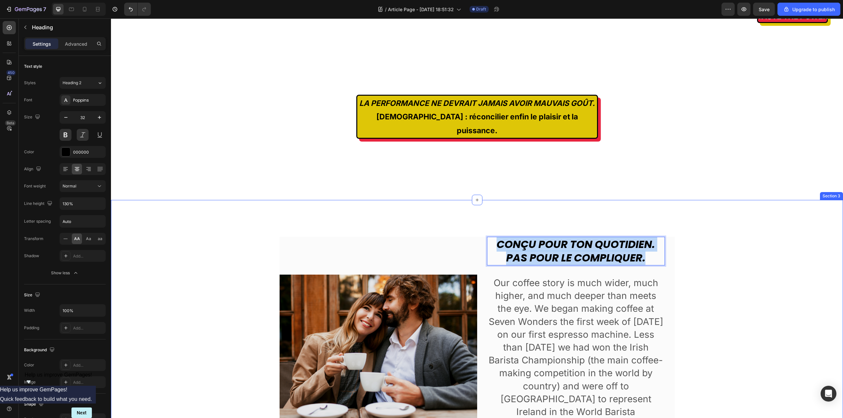
drag, startPoint x: 645, startPoint y: 243, endPoint x: 490, endPoint y: 221, distance: 156.3
click at [490, 221] on div "Image Conçu pour ton quotidien. Pas pour le compliquer. Heading 32 Our coffee s…" at bounding box center [477, 353] width 732 height 307
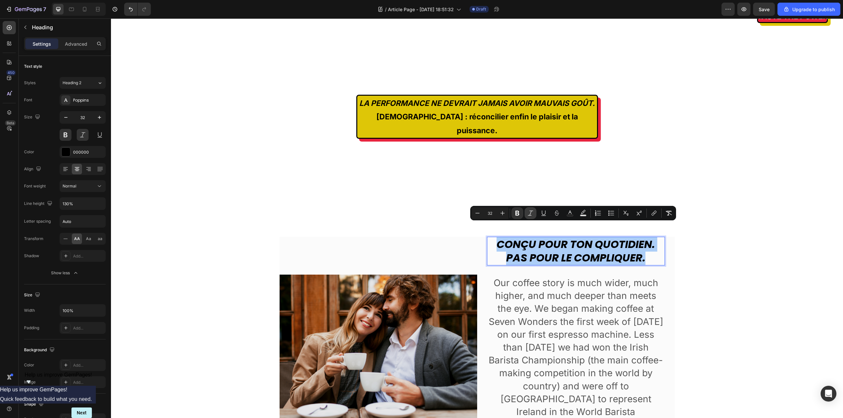
click at [531, 214] on icon "Editor contextual toolbar" at bounding box center [530, 213] width 7 height 7
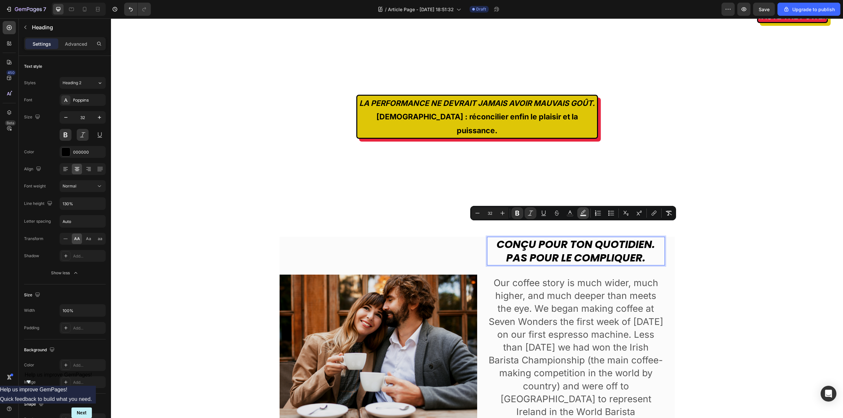
click at [584, 215] on rect "Editor contextual toolbar" at bounding box center [583, 216] width 6 height 2
type input "000000"
type input "77"
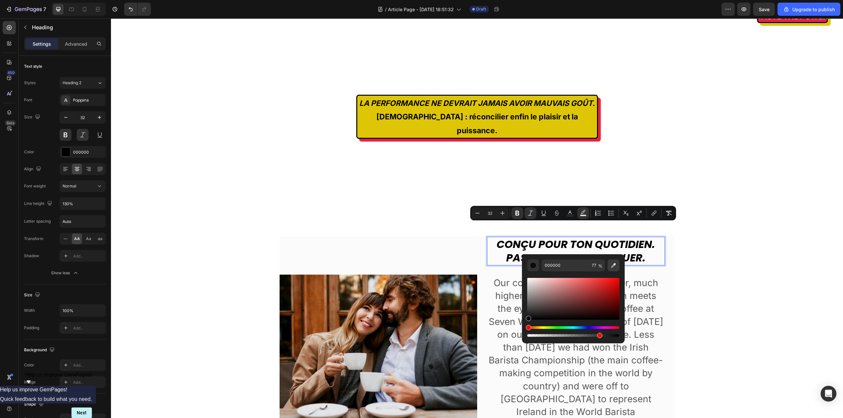
click at [615, 264] on icon "Editor contextual toolbar" at bounding box center [613, 265] width 5 height 5
type input "DEC607"
type input "100"
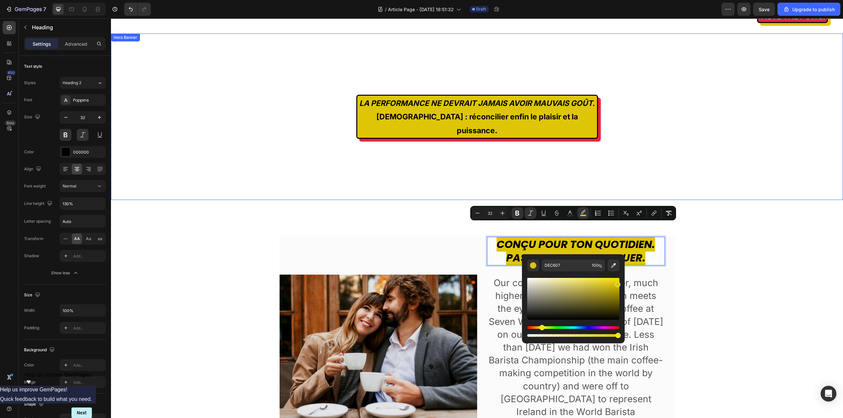
click at [229, 46] on div "LA PERFORMANCE NE DEVRAIT JAMAIS AVOIR MAUVAIS GOÛT. [DEMOGRAPHIC_DATA] : récon…" at bounding box center [477, 117] width 732 height 167
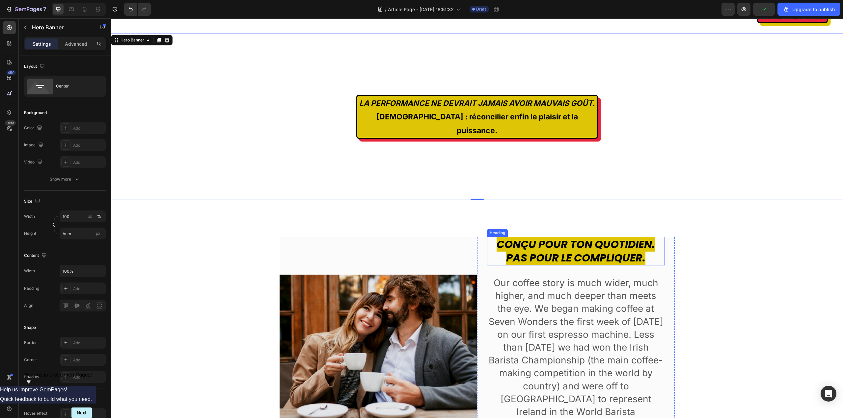
click at [602, 241] on strong "Conçu pour ton quotidien. Pas pour le compliquer." at bounding box center [575, 251] width 158 height 29
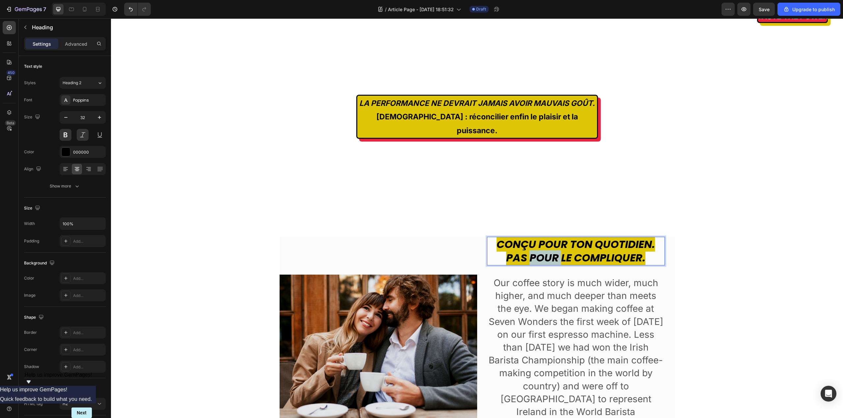
click at [539, 240] on strong "Conçu pour ton quotidien. Pas pour le compliquer." at bounding box center [575, 251] width 158 height 29
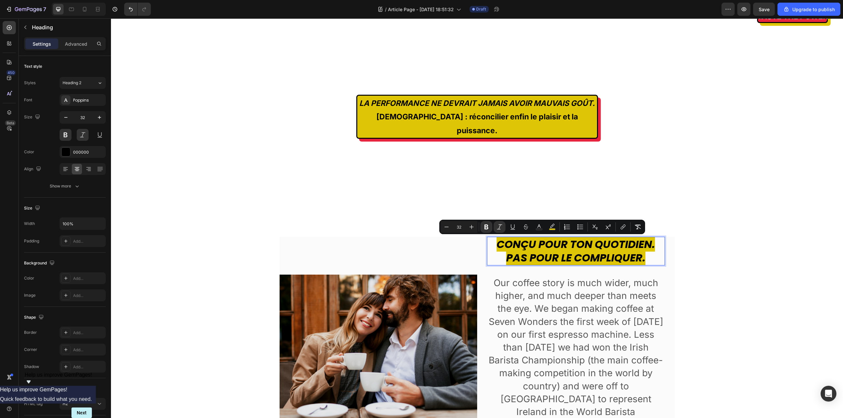
click at [503, 247] on strong "Conçu pour ton quotidien. Pas pour le compliquer." at bounding box center [575, 251] width 158 height 29
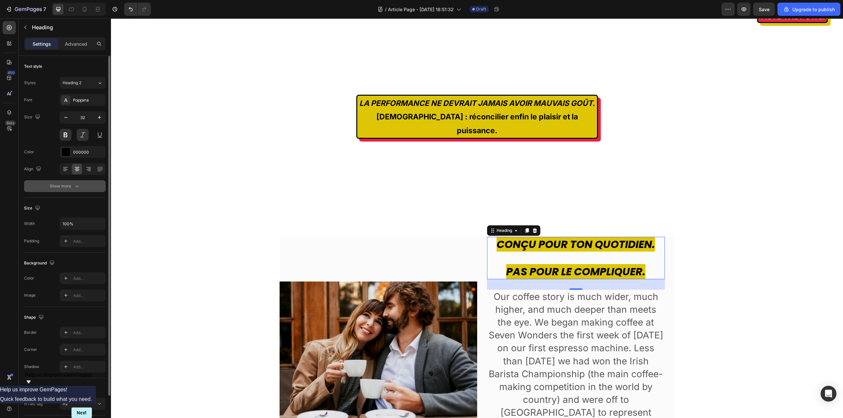
click at [67, 187] on div "Show more" at bounding box center [65, 186] width 31 height 7
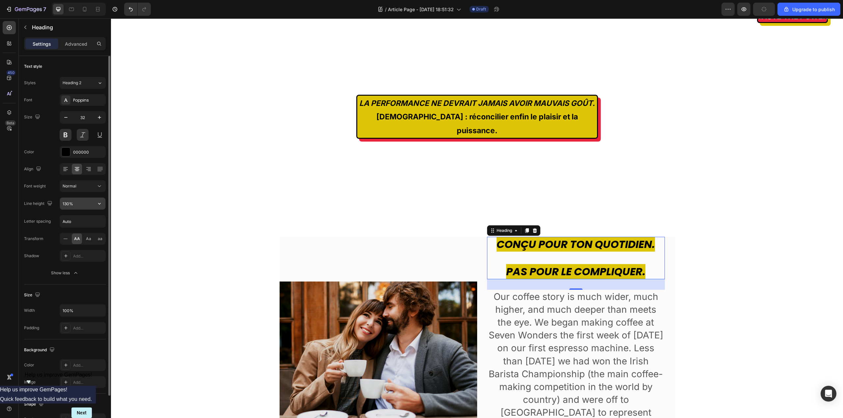
click at [79, 206] on input "130%" at bounding box center [82, 204] width 45 height 12
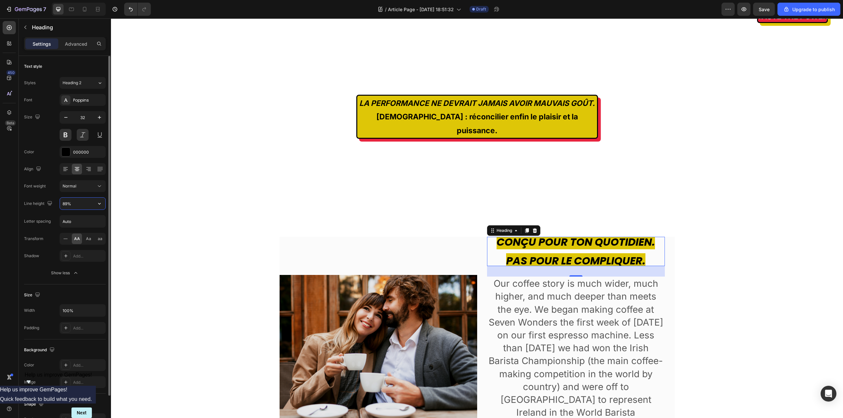
type input "88%"
click at [723, 237] on div "Image ⁠⁠⁠⁠⁠⁠⁠ Conçu pour ton quotidien. Pas pour le compliquer. Heading 32 Our …" at bounding box center [477, 354] width 722 height 234
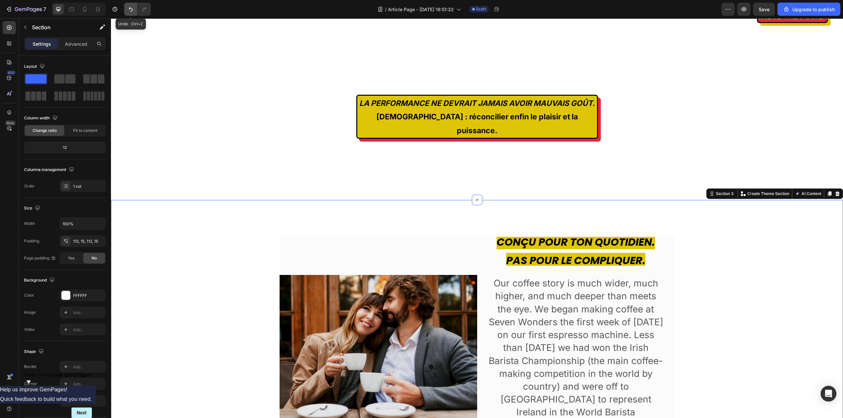
click at [127, 11] on button "Undo/Redo" at bounding box center [130, 9] width 13 height 13
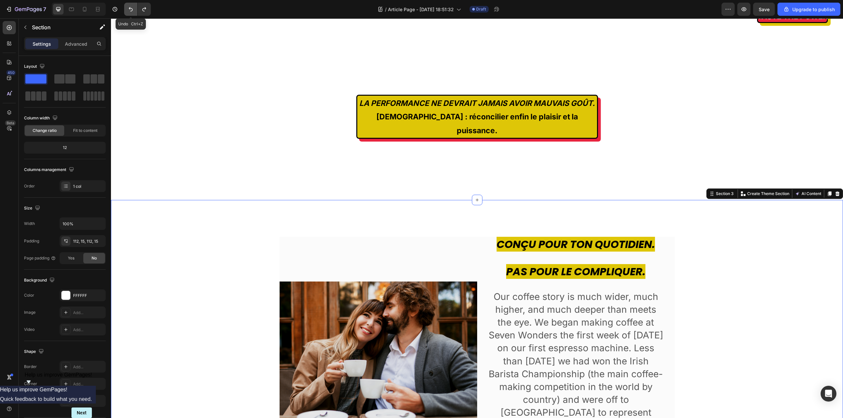
click at [127, 11] on button "Undo/Redo" at bounding box center [130, 9] width 13 height 13
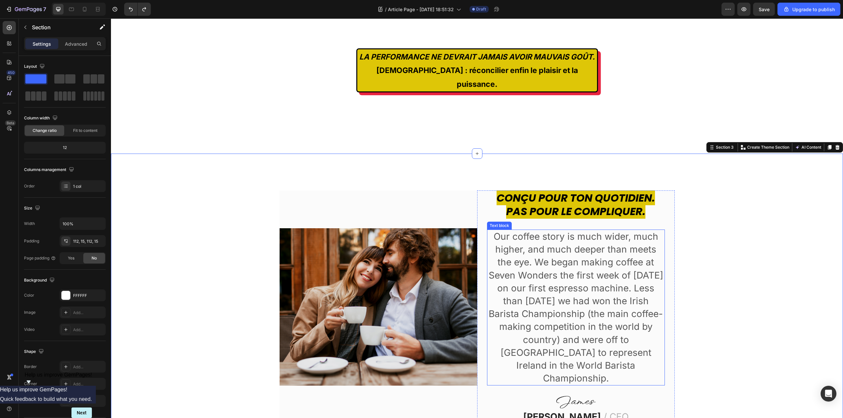
scroll to position [132, 0]
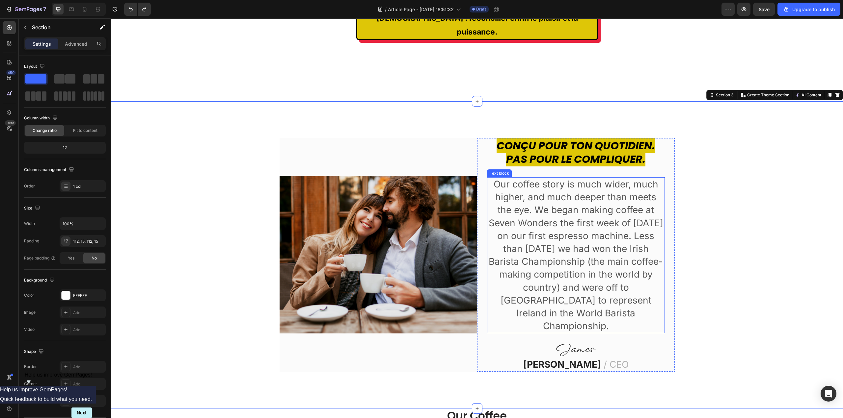
click at [518, 195] on p "Our coffee story is much wider, much higher, and much deeper than meets the eye…" at bounding box center [576, 255] width 176 height 155
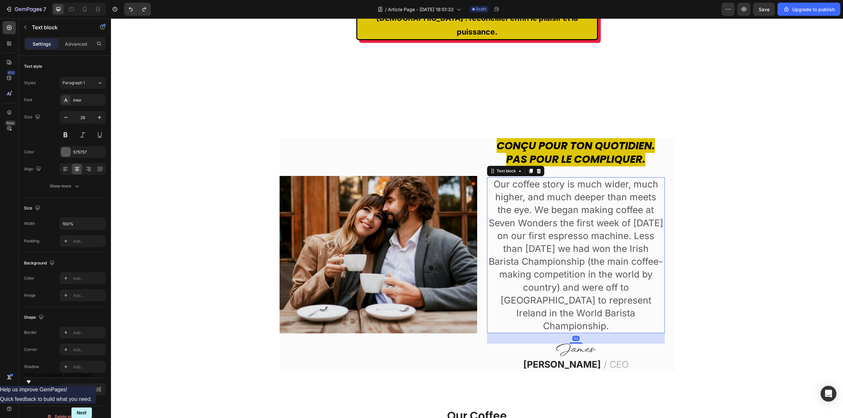
click at [518, 195] on p "Our coffee story is much wider, much higher, and much deeper than meets the eye…" at bounding box center [576, 255] width 176 height 155
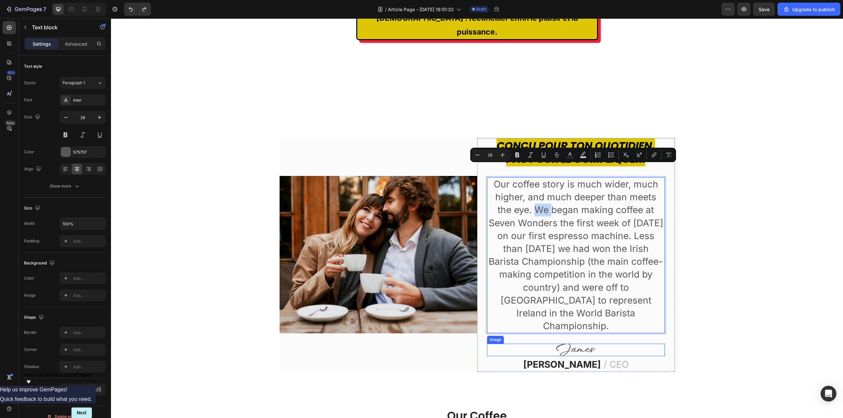
click at [584, 344] on img at bounding box center [576, 350] width 40 height 12
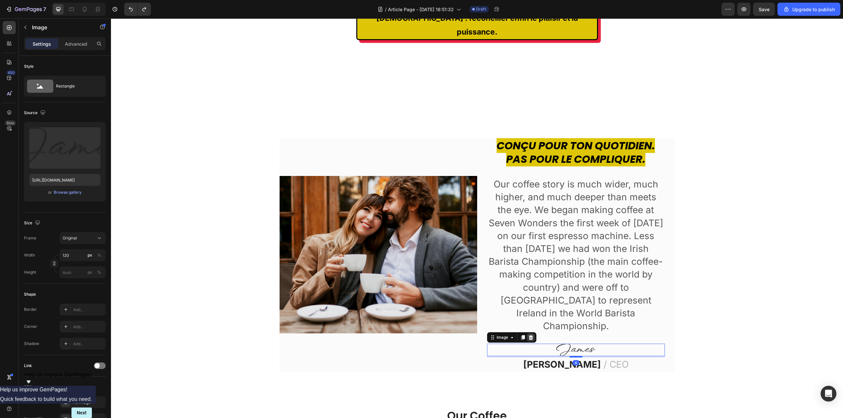
click at [529, 335] on icon at bounding box center [530, 337] width 4 height 5
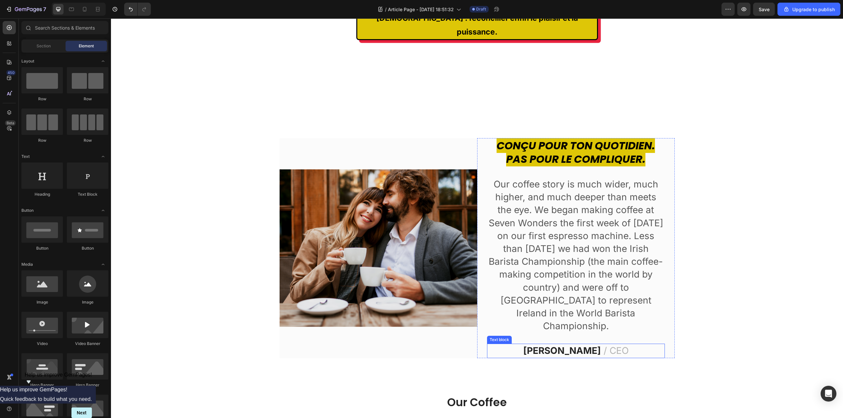
click at [603, 345] on span "/ CEO" at bounding box center [615, 350] width 25 height 11
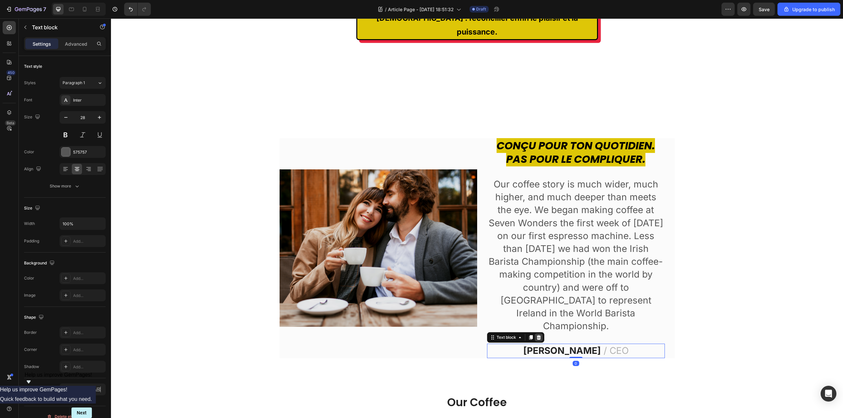
click at [538, 335] on icon at bounding box center [538, 337] width 5 height 5
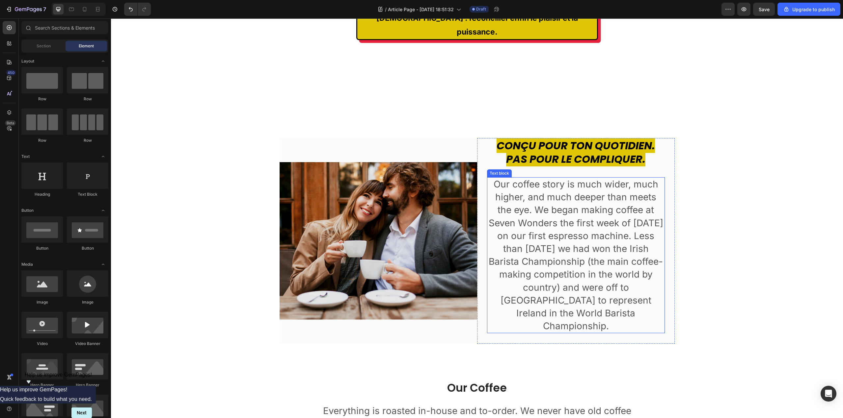
click at [572, 282] on p "Our coffee story is much wider, much higher, and much deeper than meets the eye…" at bounding box center [576, 255] width 176 height 155
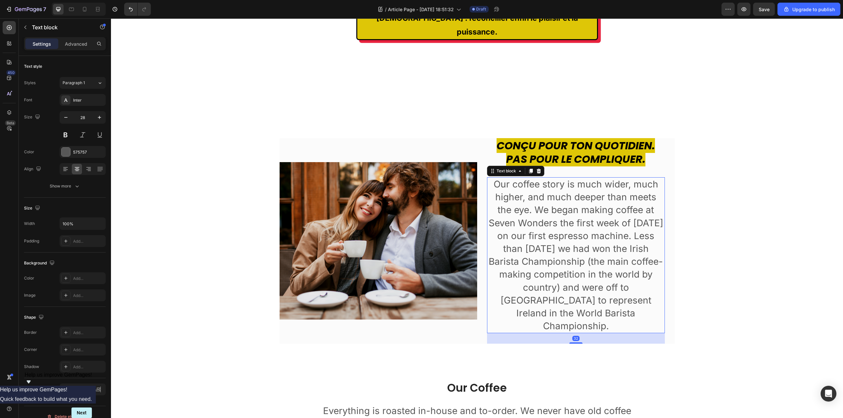
click at [572, 282] on p "Our coffee story is much wider, much higher, and much deeper than meets the eye…" at bounding box center [576, 255] width 176 height 155
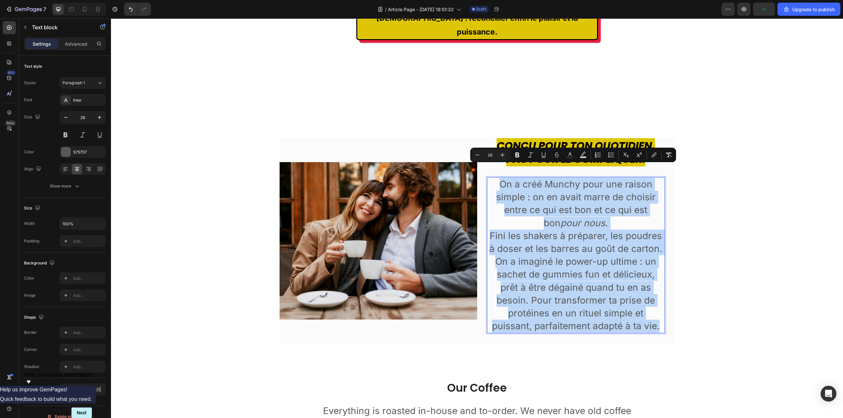
drag, startPoint x: 499, startPoint y: 173, endPoint x: 637, endPoint y: 320, distance: 201.7
click at [637, 320] on div "On a créé Munchy pour une raison simple : on en avait marre de choisir entre ce…" at bounding box center [576, 255] width 178 height 156
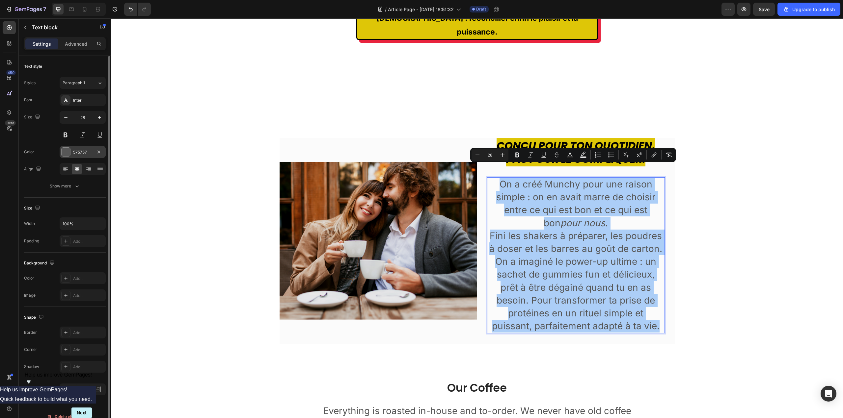
click at [66, 152] on div at bounding box center [66, 152] width 9 height 9
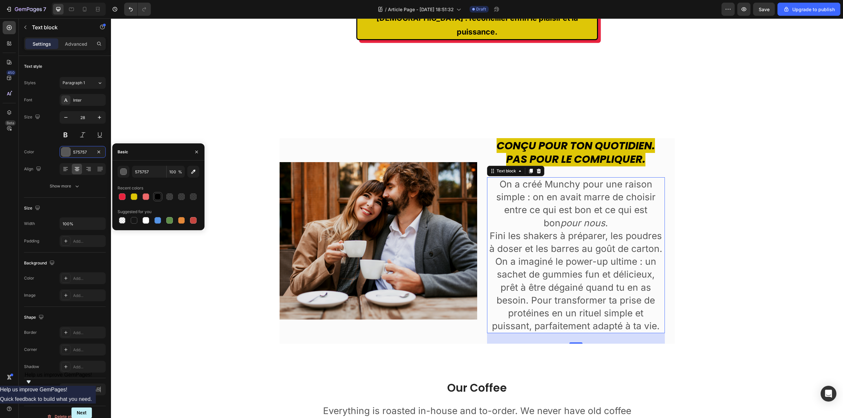
click at [158, 196] on div at bounding box center [157, 197] width 7 height 7
type input "000000"
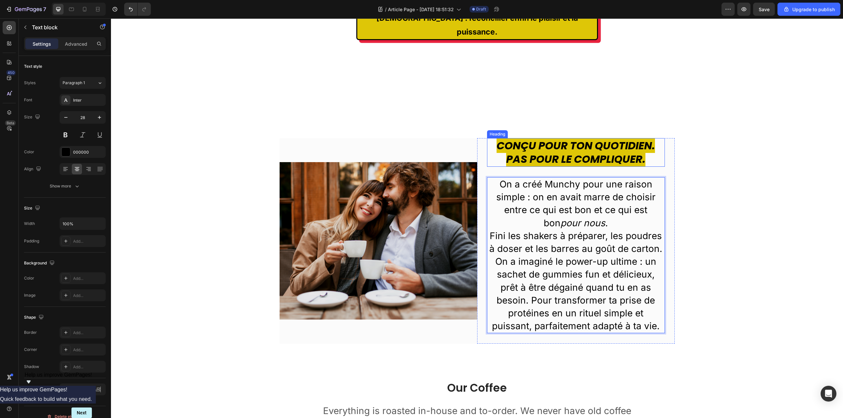
click at [572, 138] on strong "Conçu pour ton quotidien." at bounding box center [575, 145] width 158 height 15
click at [591, 184] on p "On a créé Munchy pour une raison simple : on en avait marre de choisir entre ce…" at bounding box center [576, 204] width 176 height 52
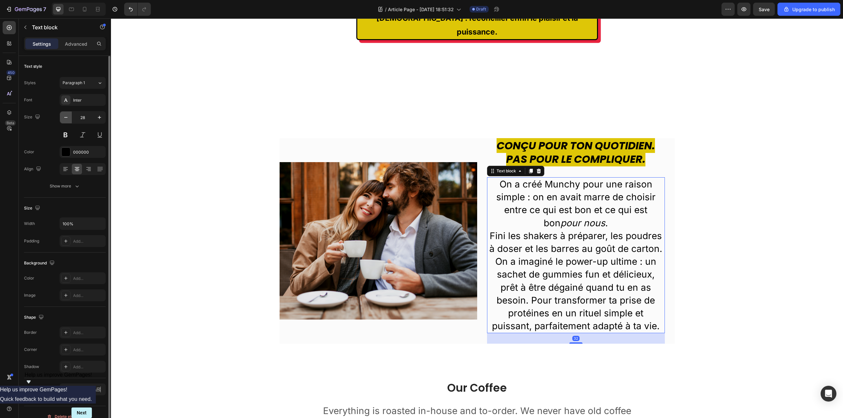
click at [66, 118] on icon "button" at bounding box center [65, 117] width 3 height 1
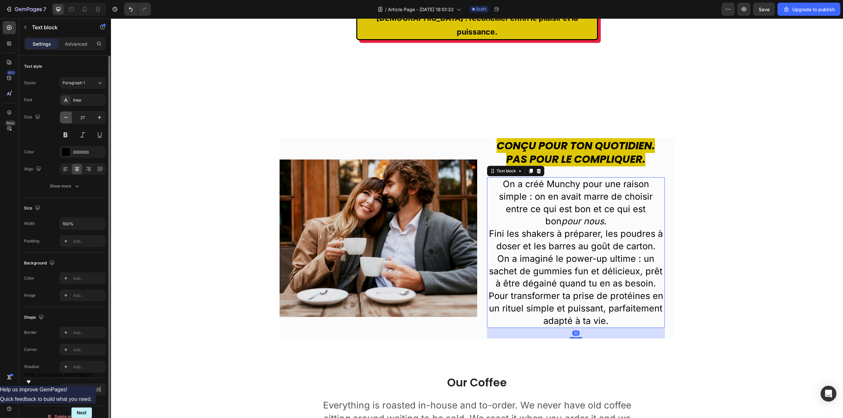
click at [66, 118] on icon "button" at bounding box center [65, 117] width 3 height 1
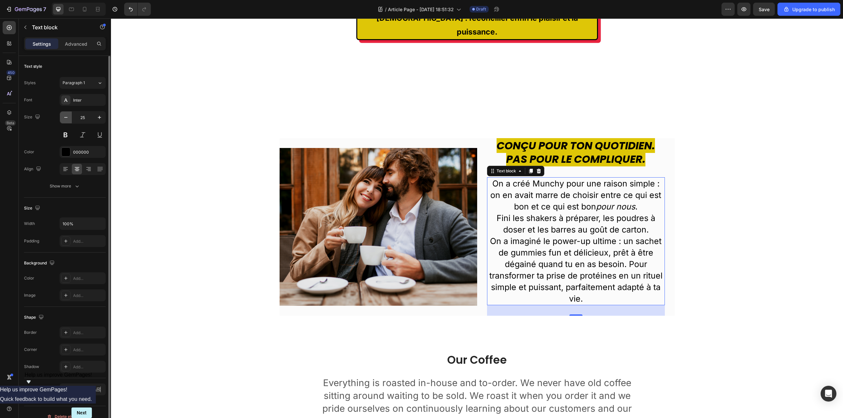
click at [66, 118] on icon "button" at bounding box center [65, 117] width 3 height 1
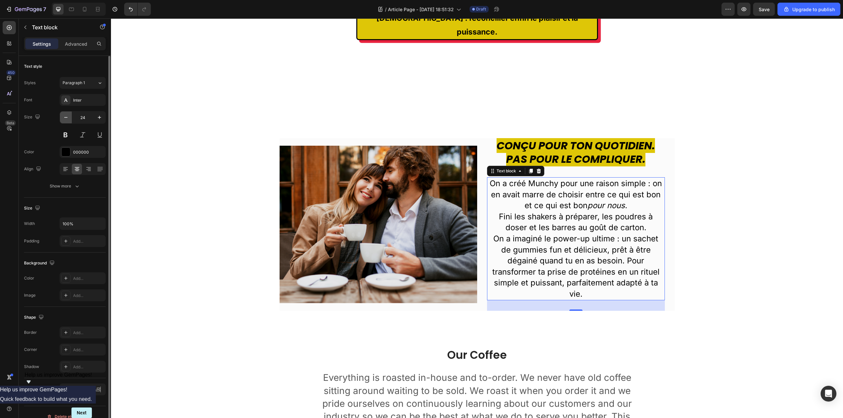
click at [66, 118] on icon "button" at bounding box center [65, 117] width 3 height 1
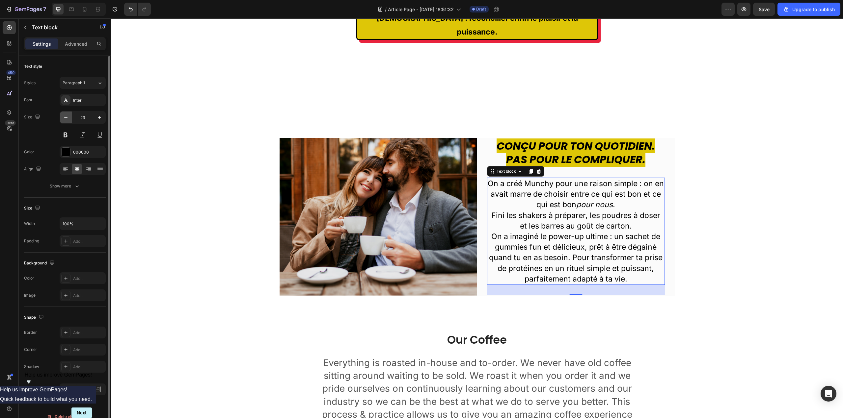
click at [66, 118] on icon "button" at bounding box center [65, 117] width 3 height 1
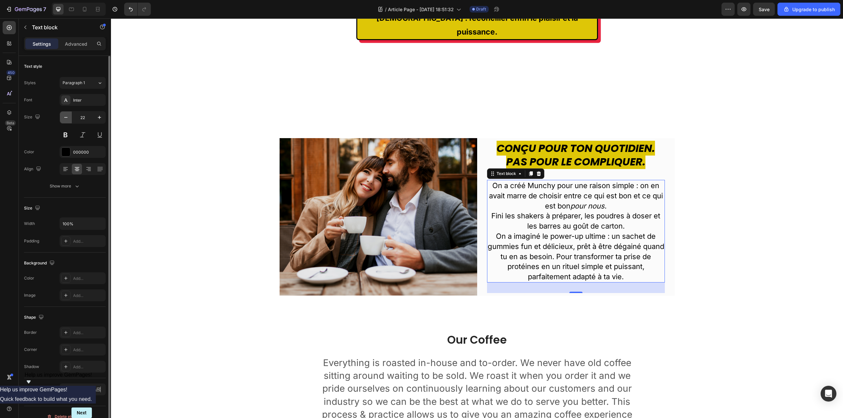
click at [66, 118] on icon "button" at bounding box center [65, 117] width 3 height 1
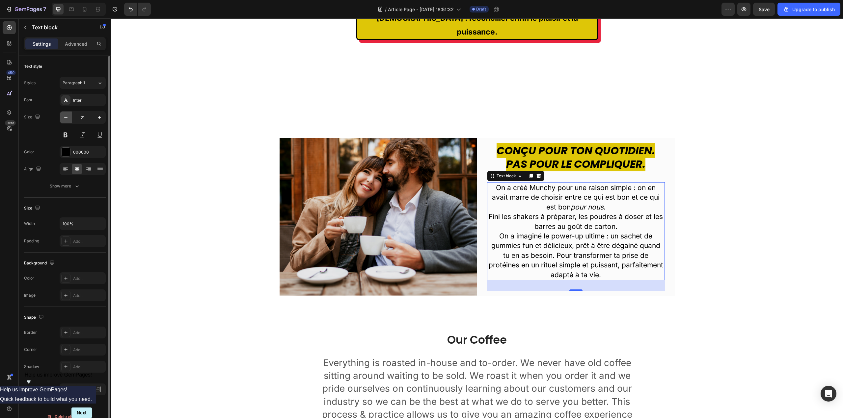
click at [66, 118] on icon "button" at bounding box center [65, 117] width 3 height 1
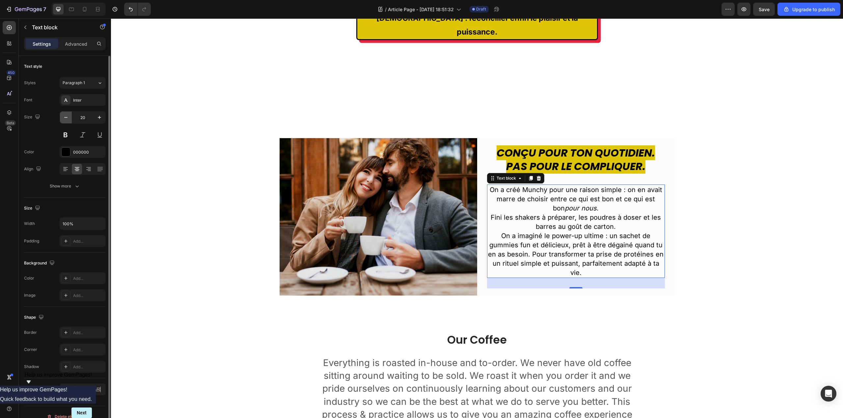
click at [66, 118] on icon "button" at bounding box center [65, 117] width 3 height 1
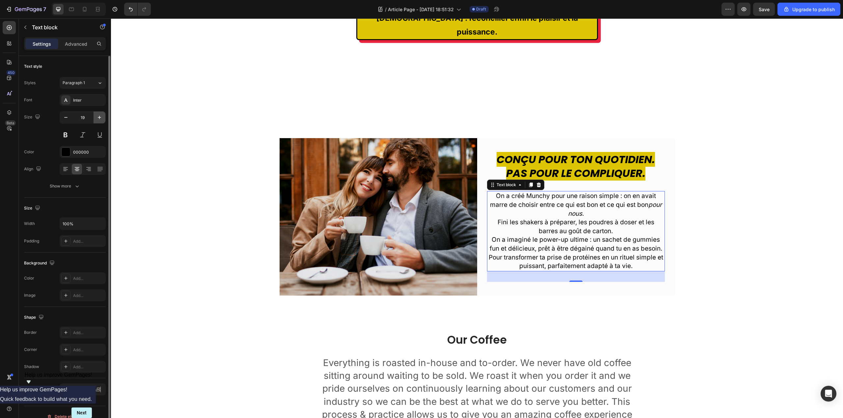
click at [100, 117] on icon "button" at bounding box center [99, 117] width 7 height 7
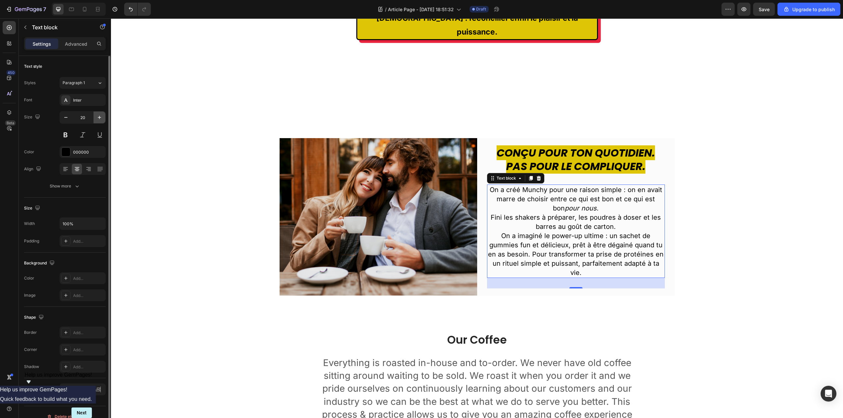
click at [100, 117] on icon "button" at bounding box center [99, 117] width 7 height 7
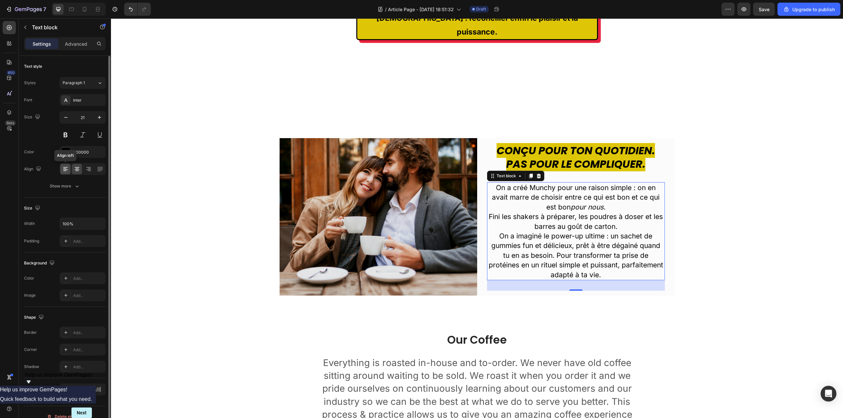
click at [63, 167] on icon at bounding box center [65, 169] width 7 height 7
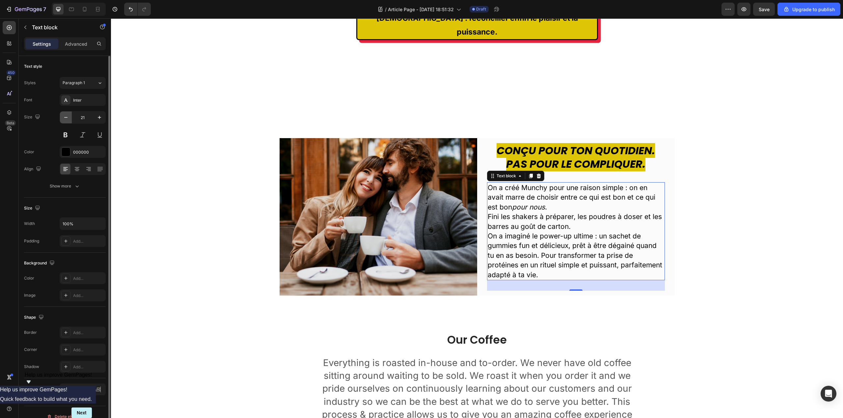
click at [65, 116] on icon "button" at bounding box center [66, 117] width 7 height 7
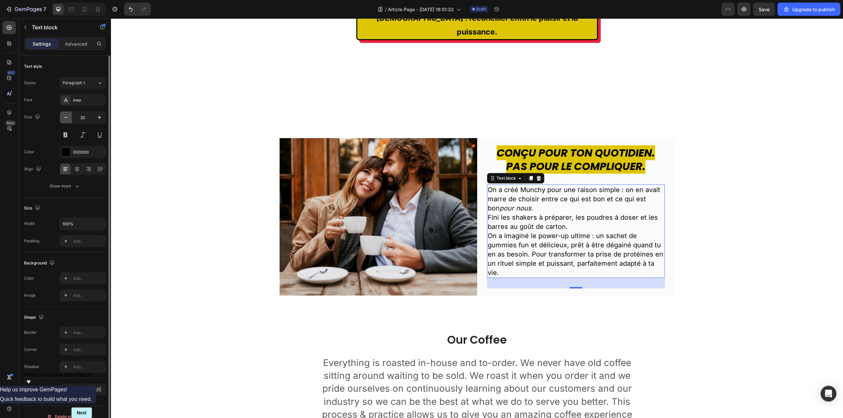
click at [65, 116] on icon "button" at bounding box center [66, 117] width 7 height 7
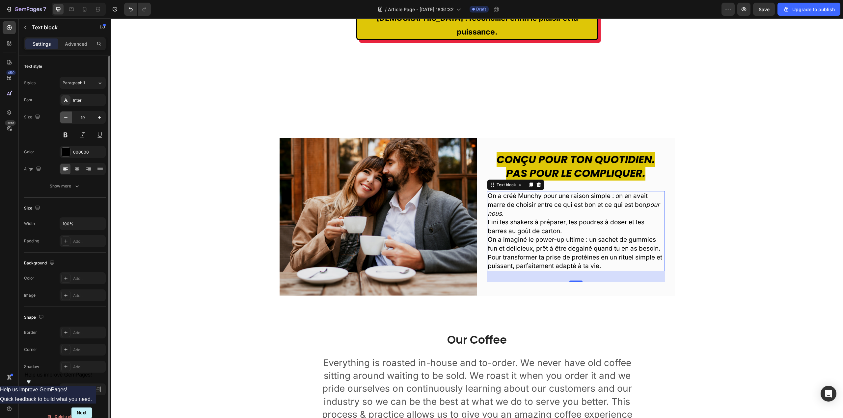
click at [65, 116] on icon "button" at bounding box center [66, 117] width 7 height 7
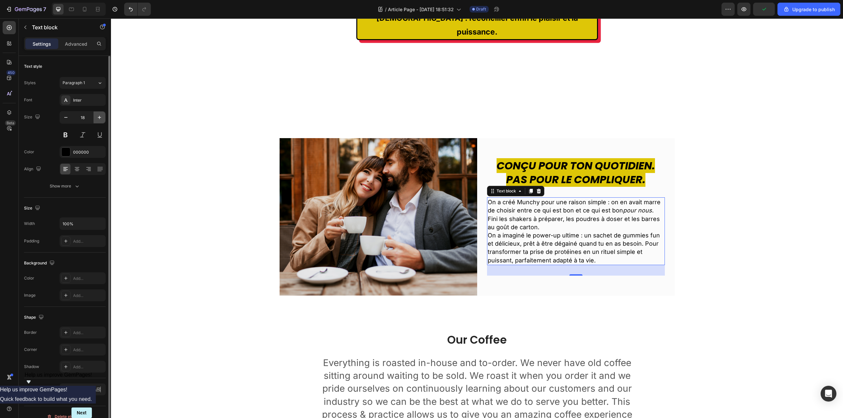
click at [99, 118] on icon "button" at bounding box center [99, 117] width 7 height 7
type input "19"
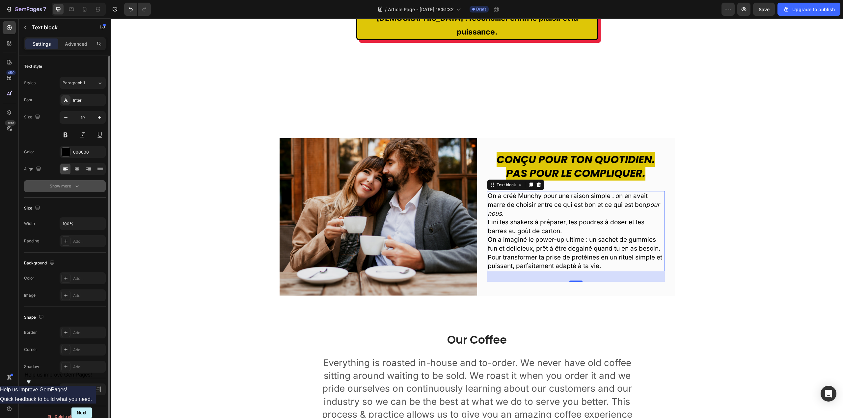
click at [74, 189] on icon "button" at bounding box center [77, 186] width 7 height 7
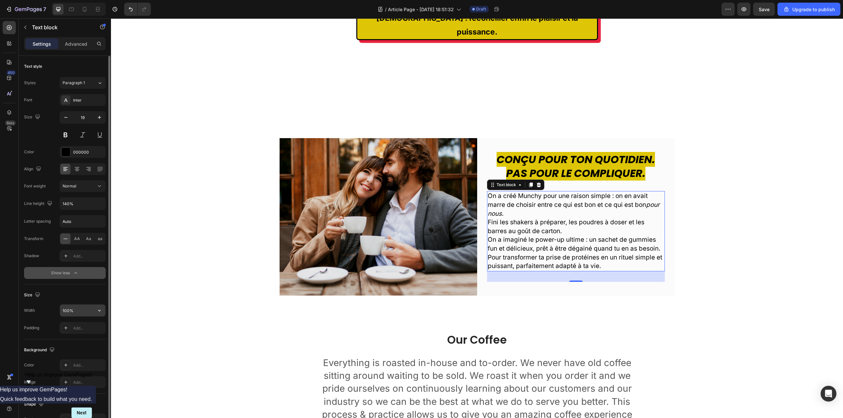
click at [84, 309] on input "100%" at bounding box center [82, 311] width 45 height 12
click at [97, 312] on icon "button" at bounding box center [99, 310] width 7 height 7
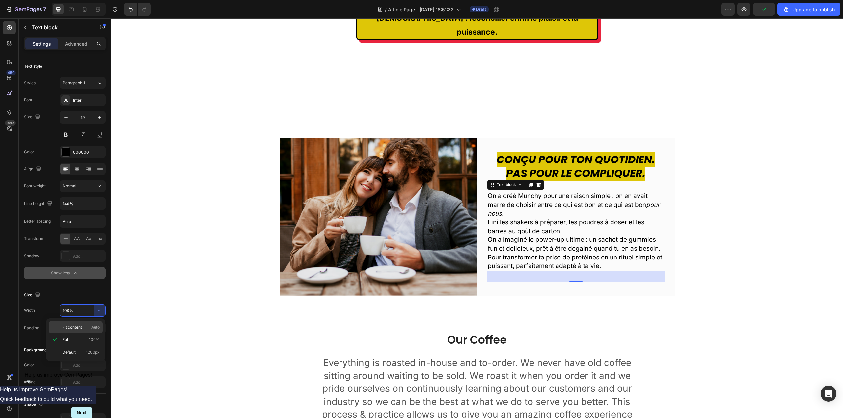
click at [83, 327] on p "Fit content Auto" at bounding box center [81, 328] width 38 height 6
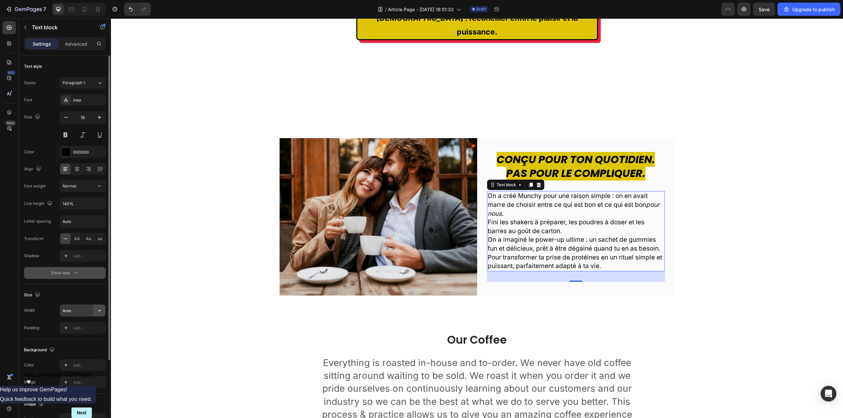
click at [96, 312] on icon "button" at bounding box center [99, 310] width 7 height 7
click at [74, 352] on span "Default" at bounding box center [68, 353] width 13 height 6
click at [102, 308] on icon "button" at bounding box center [99, 310] width 7 height 7
click at [77, 337] on p "Full 100%" at bounding box center [81, 340] width 38 height 6
type input "100%"
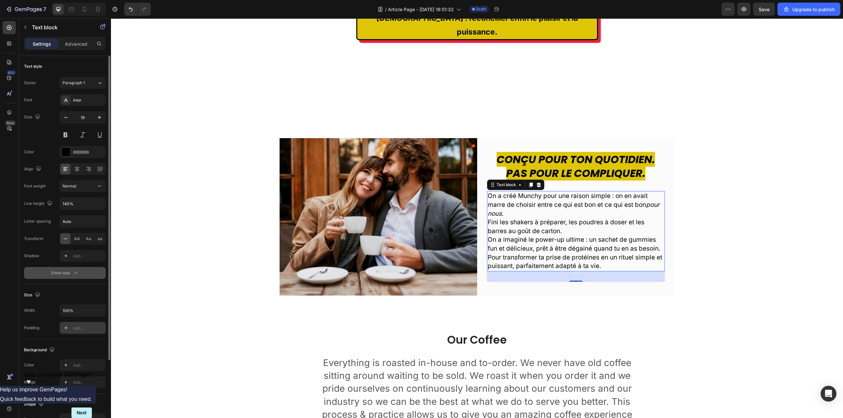
click at [88, 329] on div "Add..." at bounding box center [88, 329] width 31 height 6
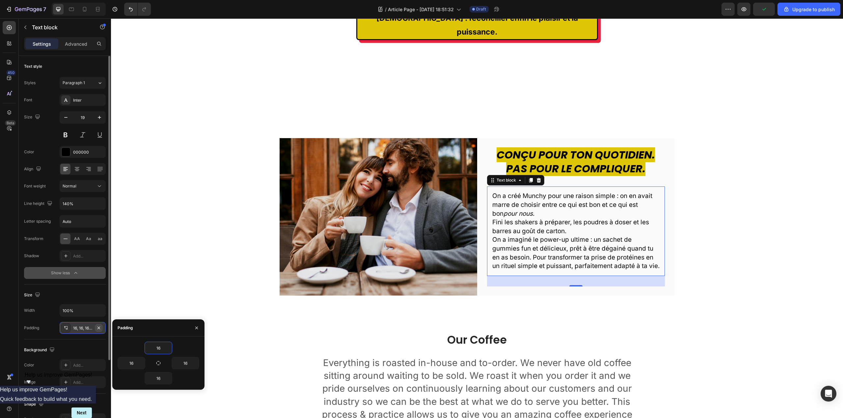
click at [100, 328] on icon "button" at bounding box center [98, 328] width 5 height 5
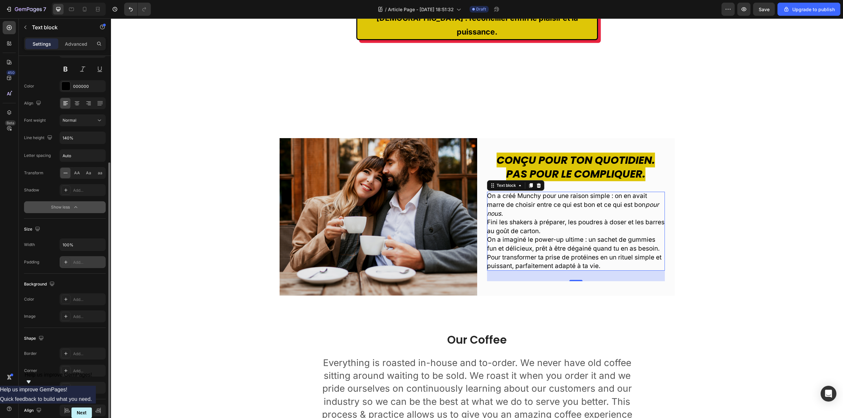
scroll to position [96, 0]
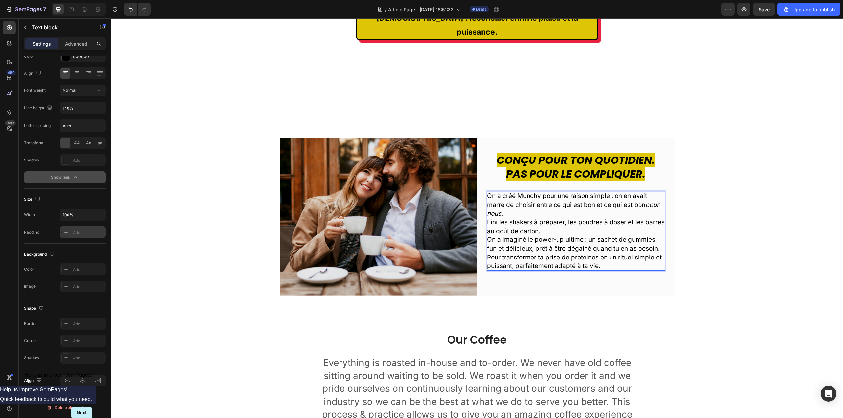
click at [632, 218] on p "Fini les shakers à préparer, les poudres à doser et les barres au goût de carto…" at bounding box center [576, 226] width 178 height 17
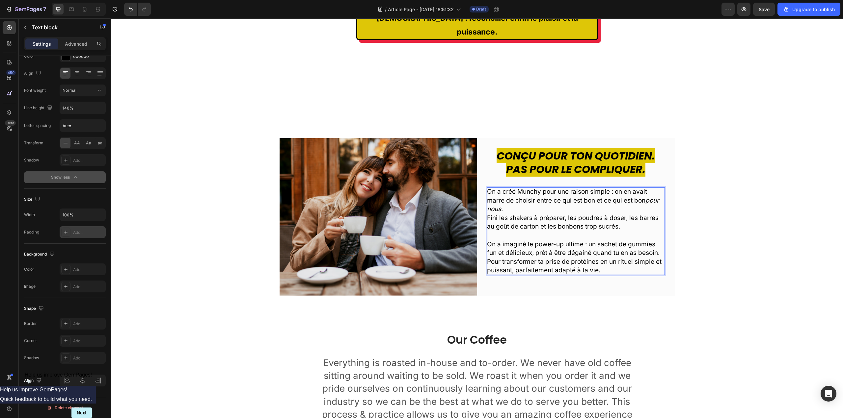
scroll to position [127, 0]
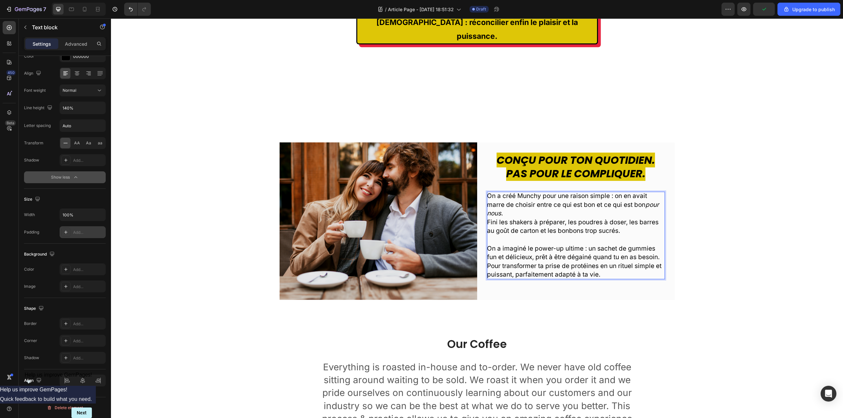
click at [517, 198] on p "On a créé Munchy pour une raison simple : on en avait marre de choisir entre ce…" at bounding box center [576, 205] width 178 height 26
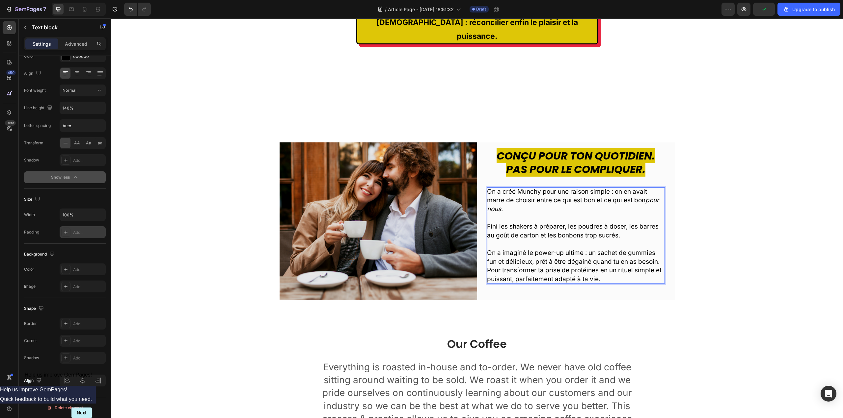
scroll to position [123, 0]
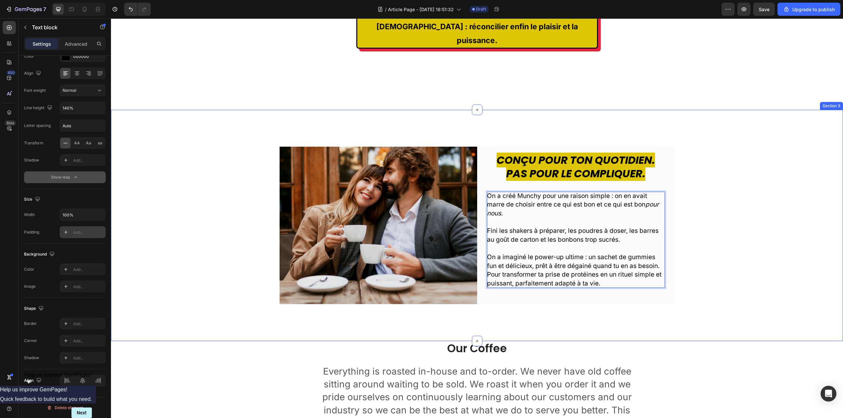
click at [761, 197] on div "Image Conçu pour ton quotidien. Pas pour le compliquer. Heading On a créé Munch…" at bounding box center [477, 226] width 722 height 158
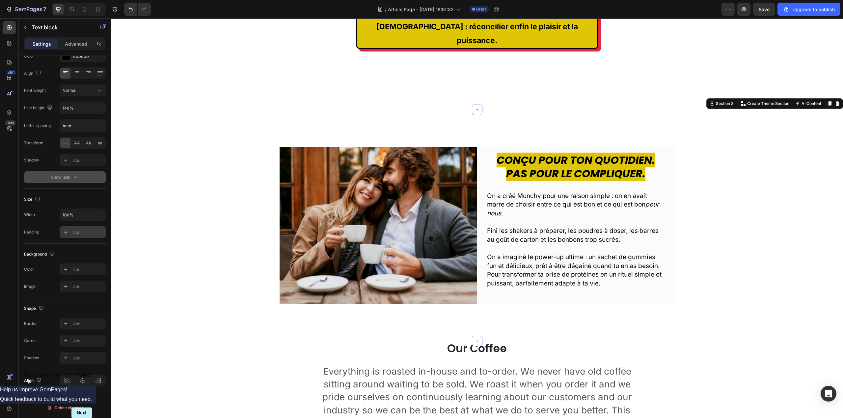
scroll to position [0, 0]
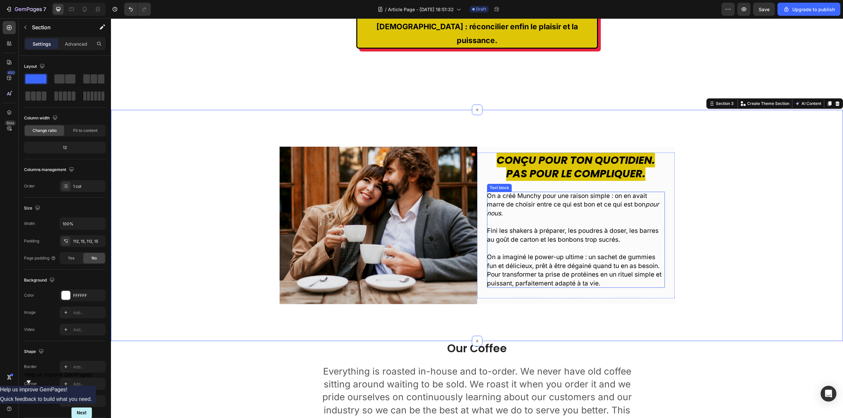
click at [602, 244] on p "Rich Text Editor. Editing area: main" at bounding box center [576, 248] width 178 height 9
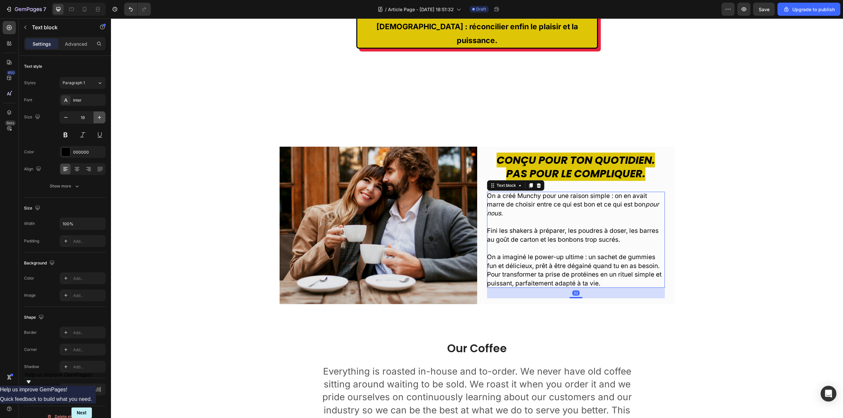
click at [101, 117] on icon "button" at bounding box center [99, 117] width 7 height 7
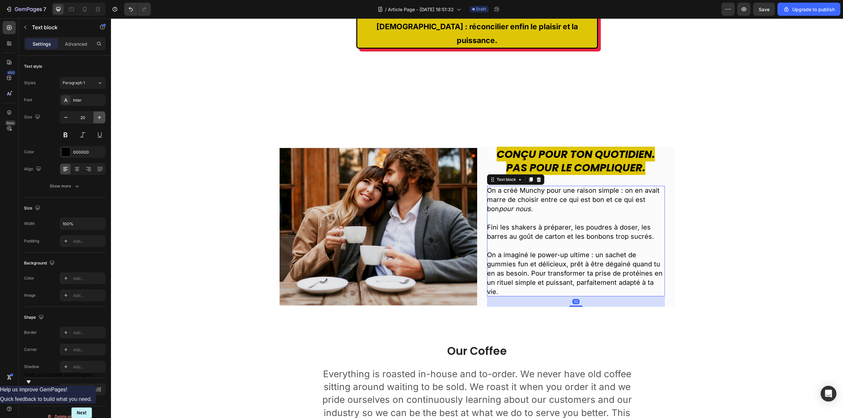
type input "21"
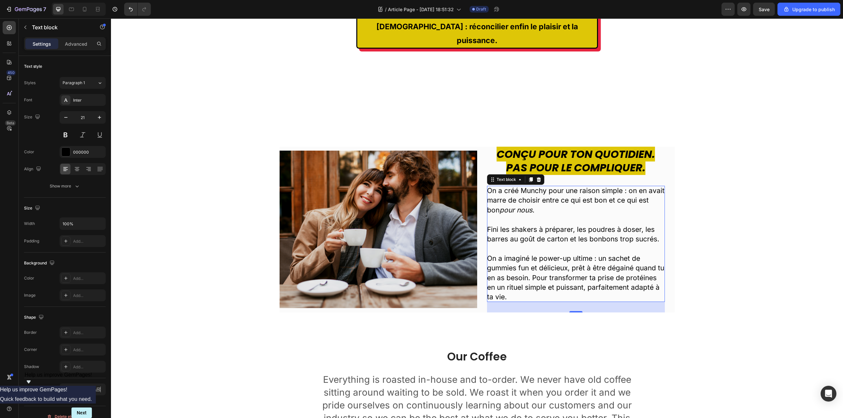
click at [742, 255] on div "Image Conçu pour ton quotidien. Pas pour le compliquer. Heading On a créé Munch…" at bounding box center [477, 230] width 722 height 166
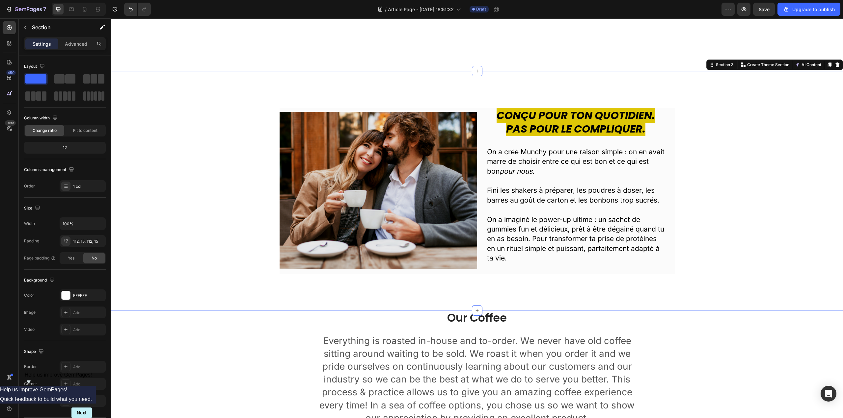
scroll to position [123, 0]
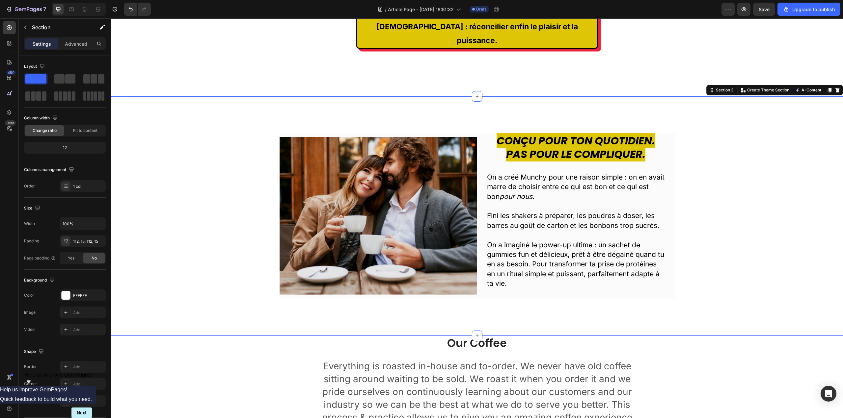
click at [736, 132] on div "Image Conçu pour ton quotidien. Pas pour le compliquer. Heading On a créé Munch…" at bounding box center [477, 216] width 732 height 240
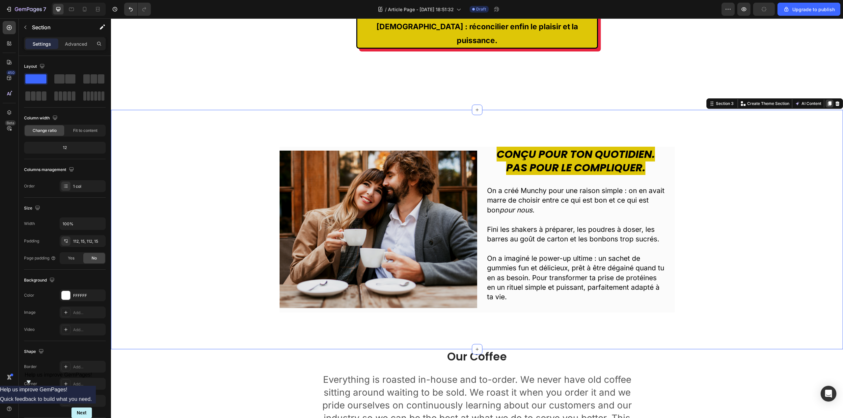
click at [828, 101] on icon at bounding box center [830, 103] width 4 height 5
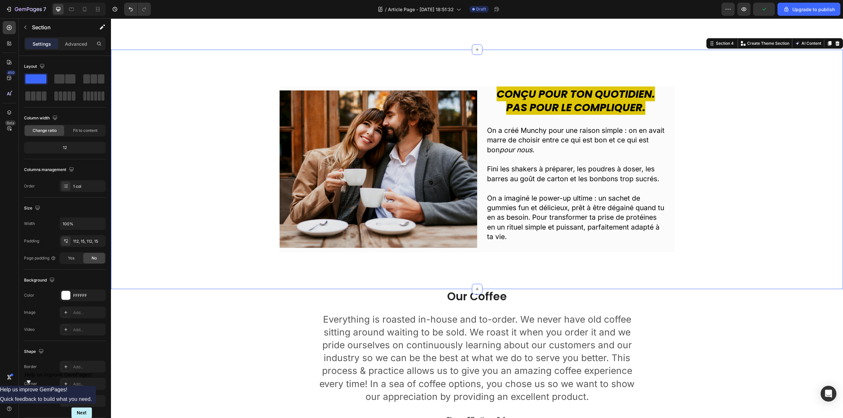
scroll to position [418, 0]
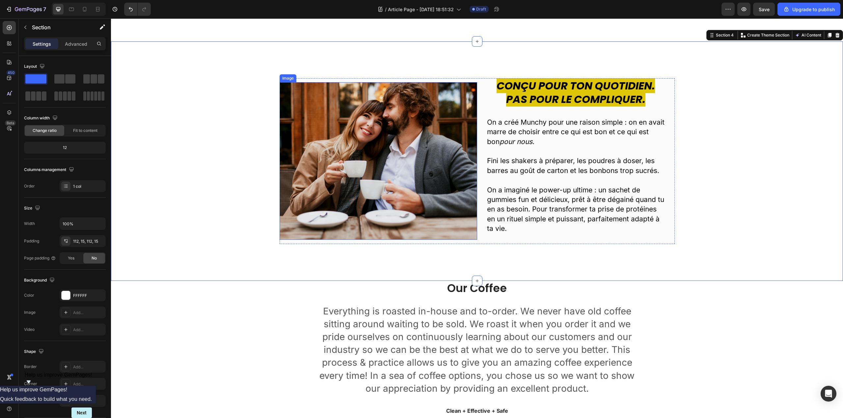
click at [404, 96] on img at bounding box center [379, 161] width 198 height 158
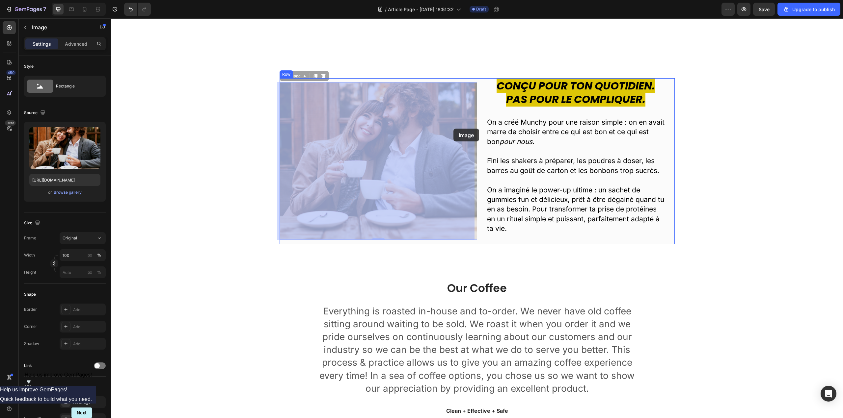
drag, startPoint x: 282, startPoint y: 78, endPoint x: 453, endPoint y: 129, distance: 178.2
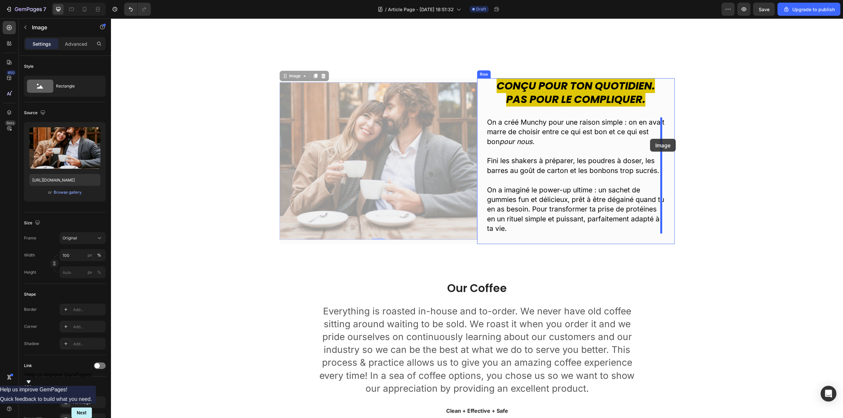
drag, startPoint x: 284, startPoint y: 77, endPoint x: 650, endPoint y: 139, distance: 371.0
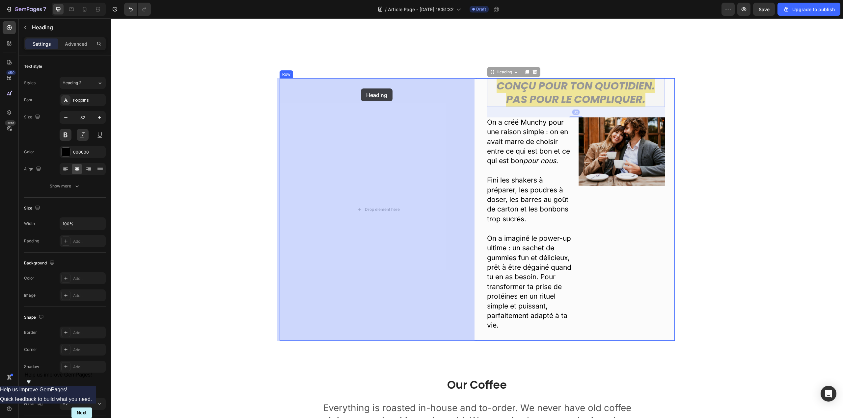
drag, startPoint x: 490, startPoint y: 76, endPoint x: 361, endPoint y: 89, distance: 129.3
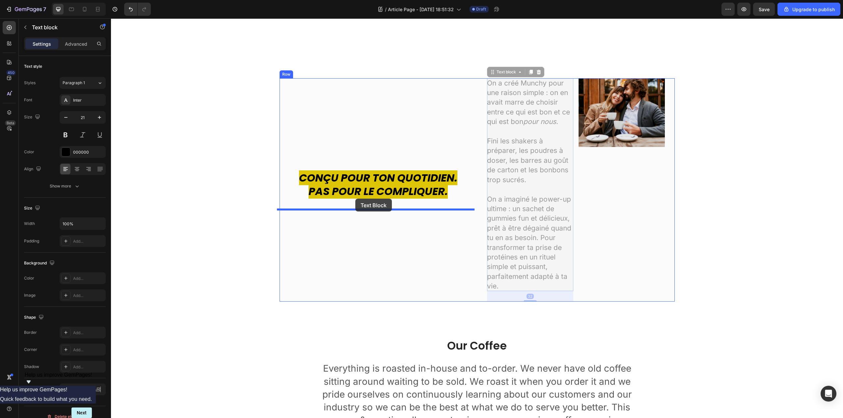
drag, startPoint x: 493, startPoint y: 75, endPoint x: 355, endPoint y: 199, distance: 184.9
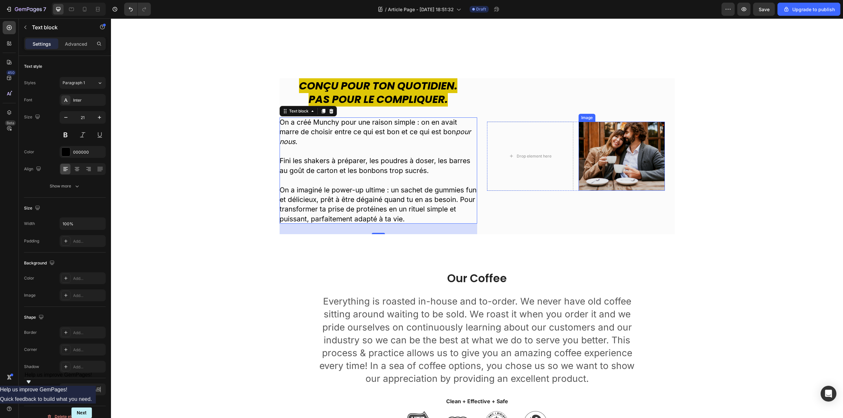
click at [587, 125] on img at bounding box center [621, 156] width 86 height 69
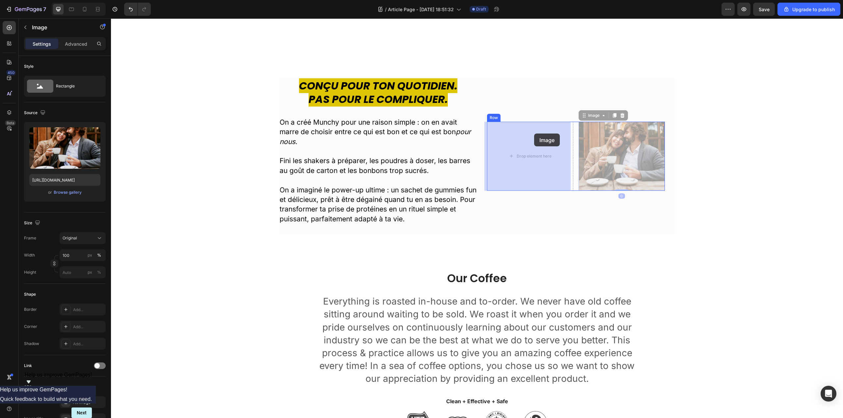
drag, startPoint x: 589, startPoint y: 117, endPoint x: 534, endPoint y: 134, distance: 57.1
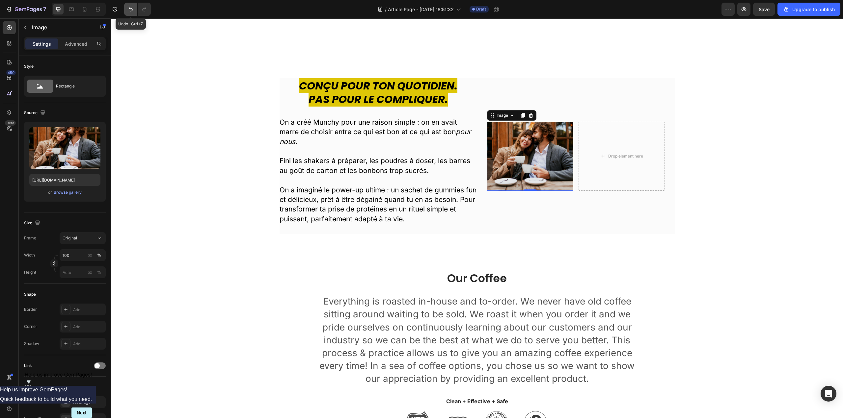
click at [127, 9] on button "Undo/Redo" at bounding box center [130, 9] width 13 height 13
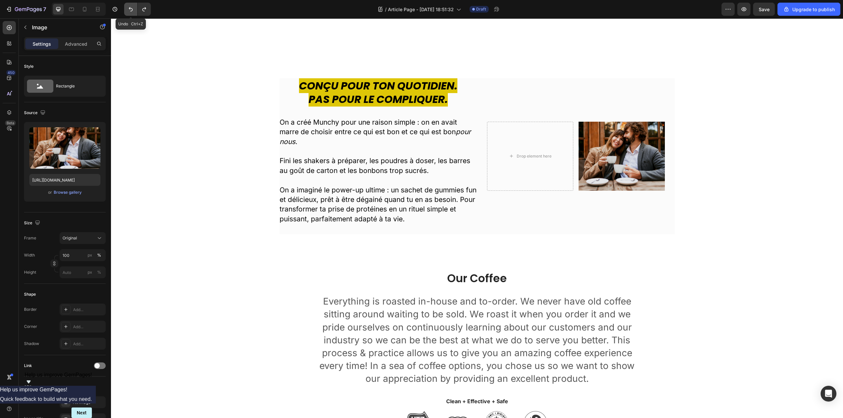
click at [134, 10] on icon "Undo/Redo" at bounding box center [130, 9] width 7 height 7
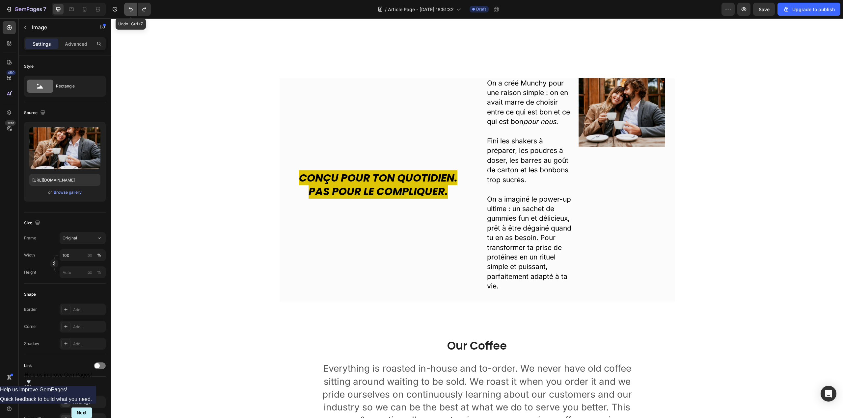
click at [134, 10] on icon "Undo/Redo" at bounding box center [130, 9] width 7 height 7
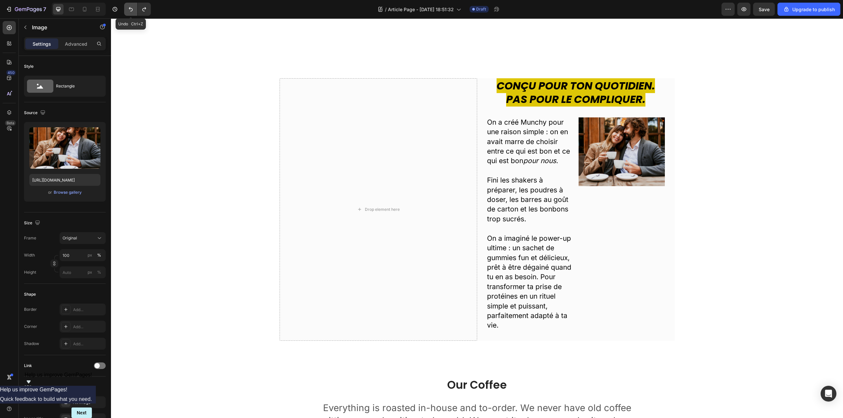
click at [134, 10] on icon "Undo/Redo" at bounding box center [130, 9] width 7 height 7
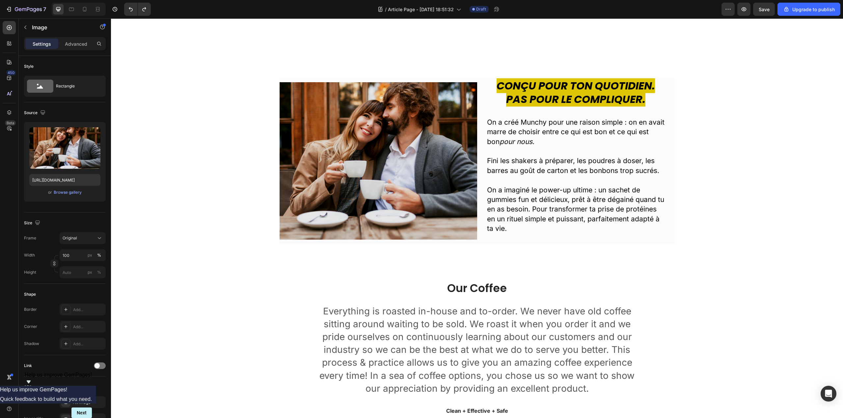
click at [344, 113] on img at bounding box center [379, 161] width 198 height 158
click at [437, 117] on img at bounding box center [379, 161] width 198 height 158
click at [347, 84] on img at bounding box center [379, 161] width 198 height 158
click at [302, 52] on div "Image Conçu pour ton quotidien. Pas pour le compliquer. Heading On a créé Munch…" at bounding box center [477, 161] width 732 height 240
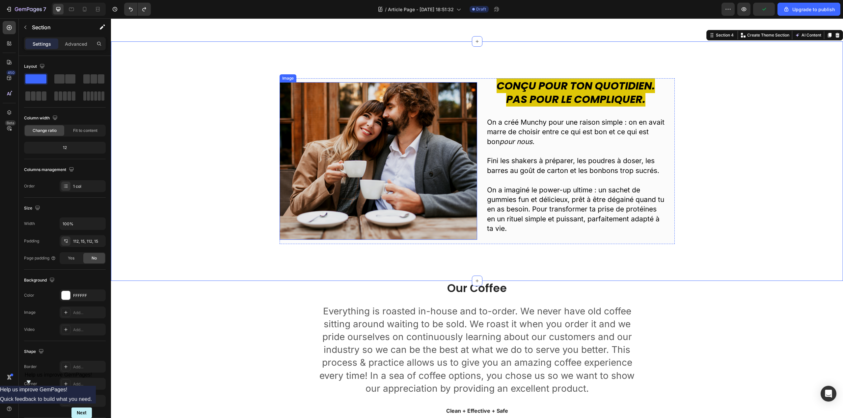
click at [311, 94] on img at bounding box center [379, 161] width 198 height 158
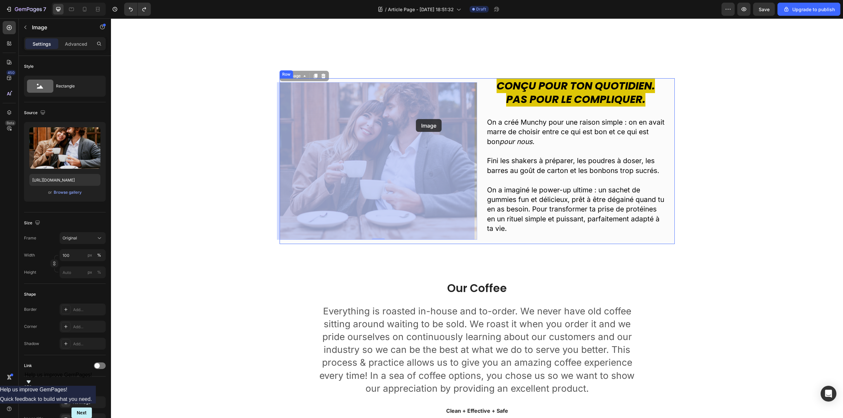
drag, startPoint x: 289, startPoint y: 77, endPoint x: 416, endPoint y: 119, distance: 133.3
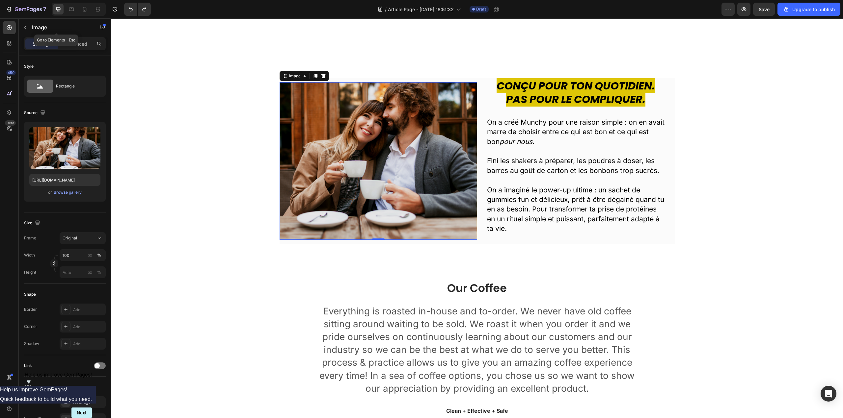
click at [32, 30] on p "Image" at bounding box center [60, 27] width 56 height 8
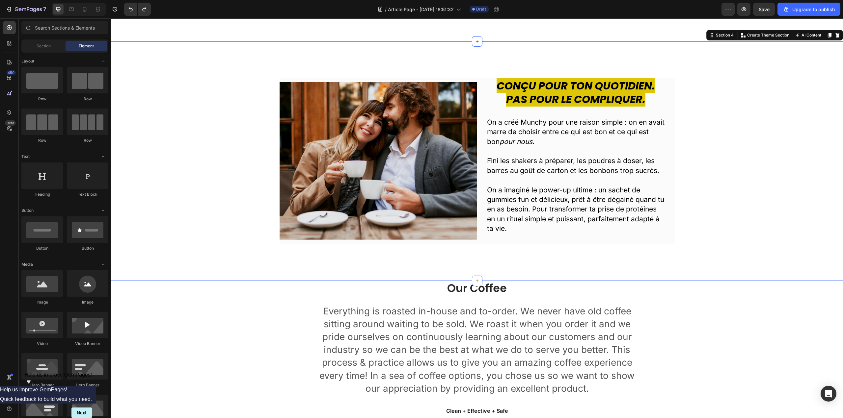
click at [426, 74] on div "Image Conçu pour ton quotidien. Pas pour le compliquer. Heading On a créé Munch…" at bounding box center [477, 161] width 732 height 240
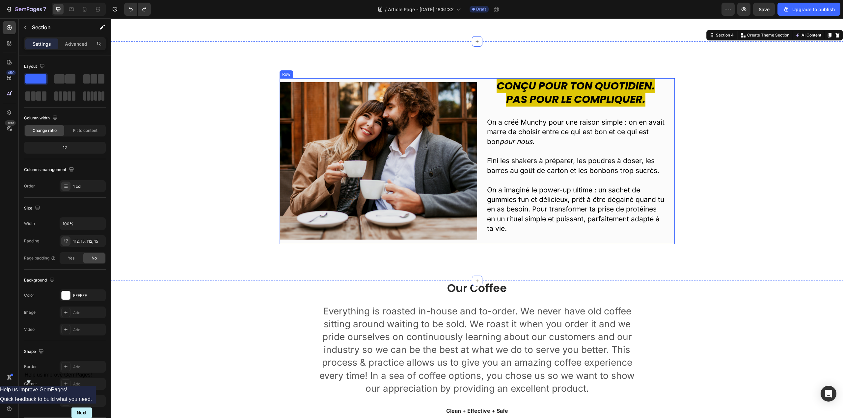
click at [470, 81] on div "Image" at bounding box center [379, 161] width 198 height 166
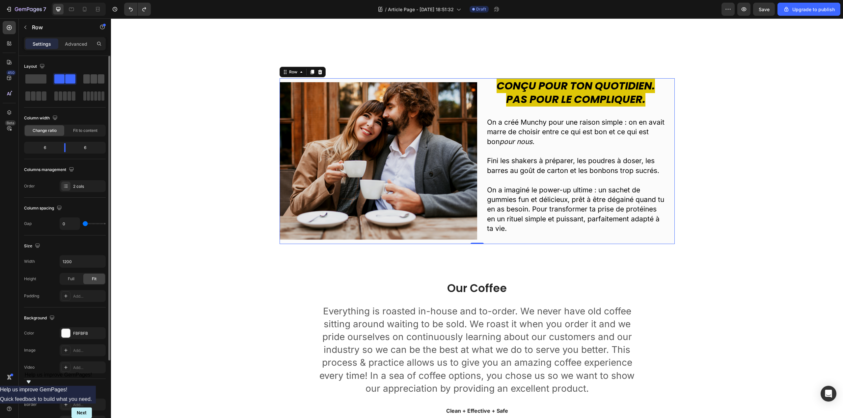
click at [98, 80] on span at bounding box center [101, 78] width 7 height 9
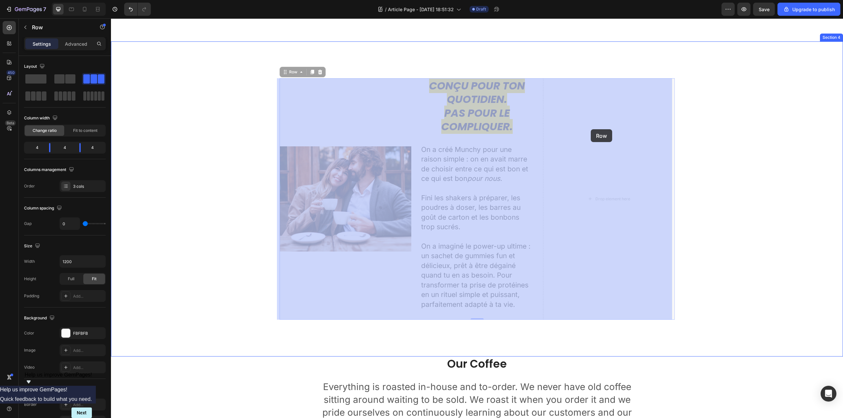
drag, startPoint x: 288, startPoint y: 74, endPoint x: 591, endPoint y: 129, distance: 307.6
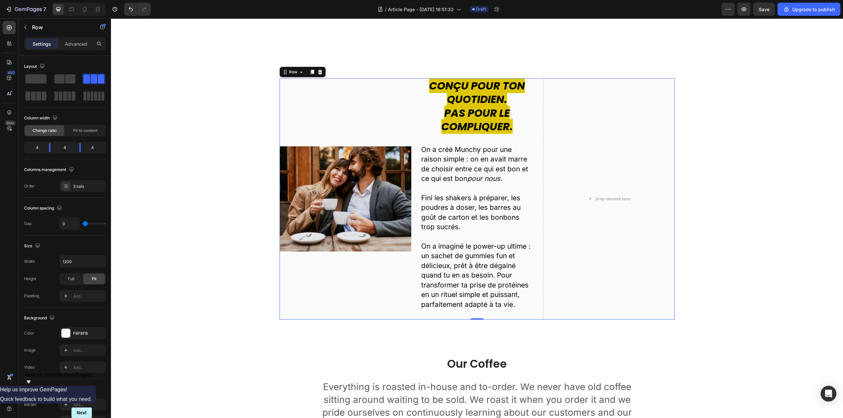
click at [299, 140] on div "Image" at bounding box center [346, 199] width 132 height 242
click at [298, 160] on img at bounding box center [346, 199] width 132 height 105
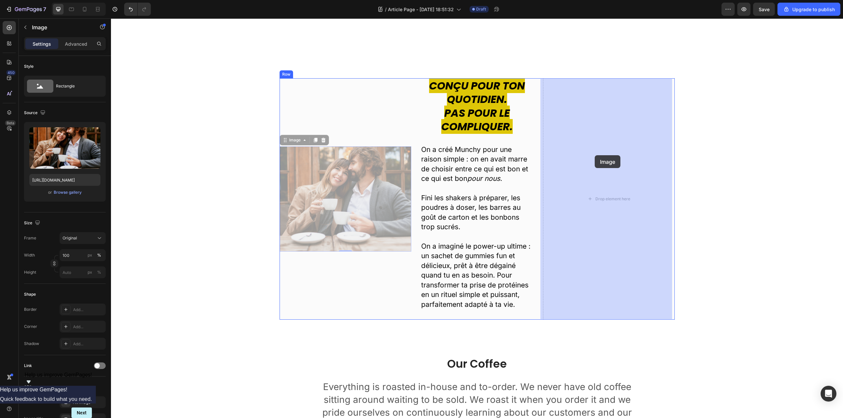
drag, startPoint x: 285, startPoint y: 140, endPoint x: 595, endPoint y: 155, distance: 310.2
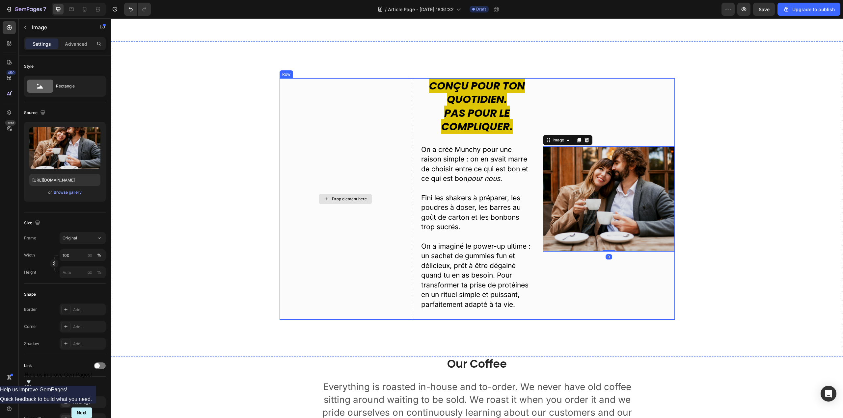
click at [345, 130] on div "Drop element here" at bounding box center [346, 199] width 132 height 242
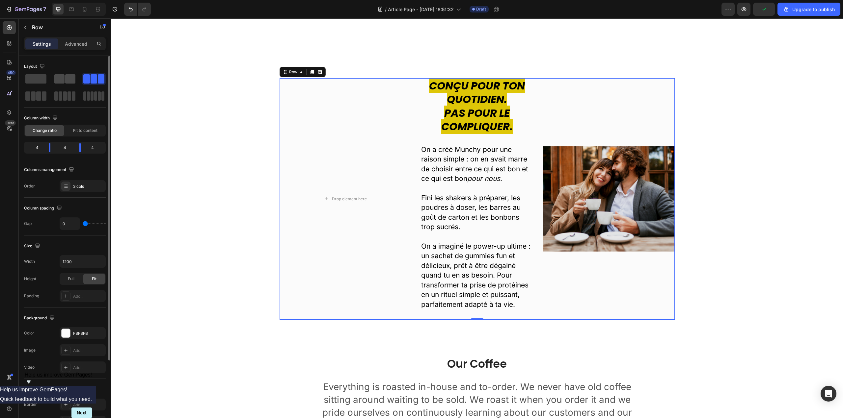
click at [61, 77] on span at bounding box center [59, 78] width 10 height 9
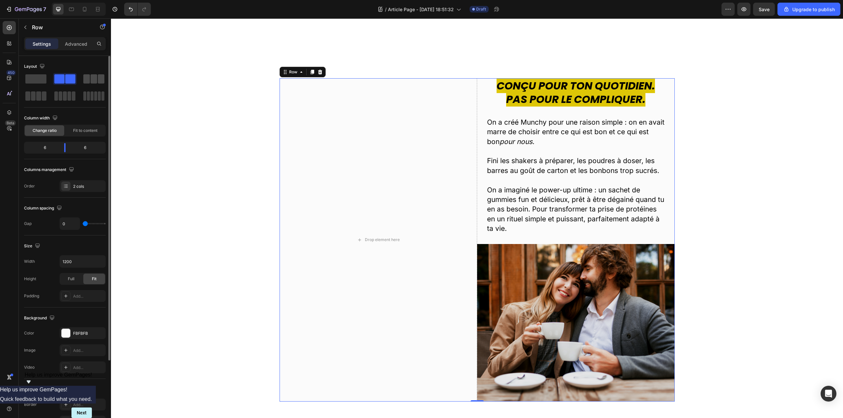
click at [93, 82] on span at bounding box center [94, 78] width 7 height 9
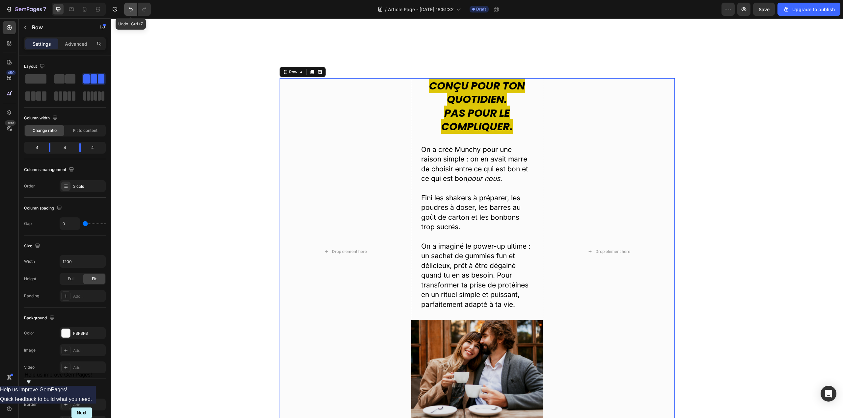
click at [129, 10] on icon "Undo/Redo" at bounding box center [130, 9] width 7 height 7
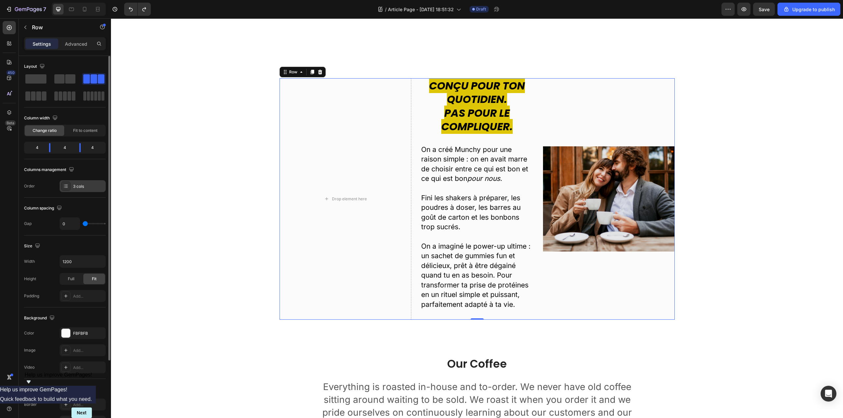
click at [83, 186] on div "3 cols" at bounding box center [88, 187] width 31 height 6
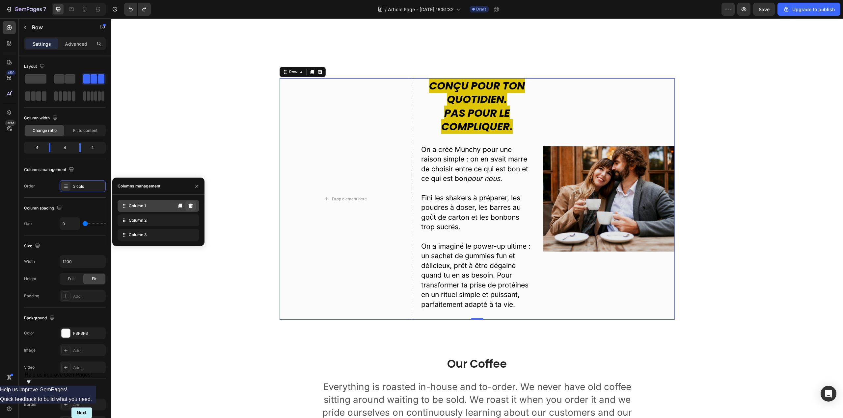
click at [193, 205] on icon at bounding box center [190, 205] width 5 height 5
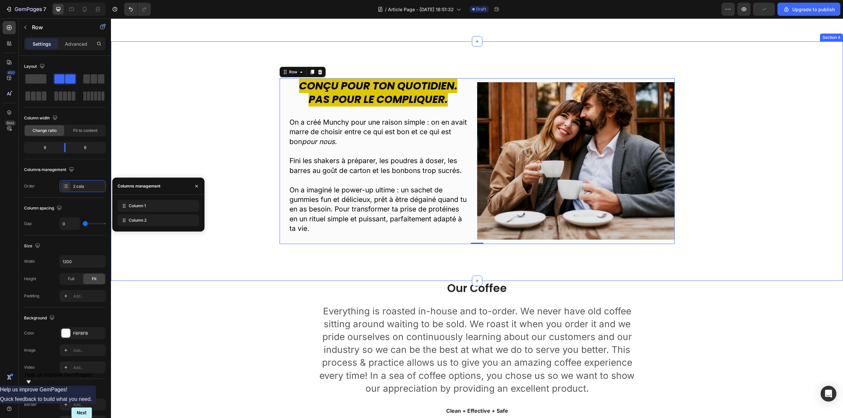
click at [725, 146] on div "Conçu pour ton quotidien. Pas pour le compliquer. Heading On a créé Munchy pour…" at bounding box center [477, 161] width 722 height 166
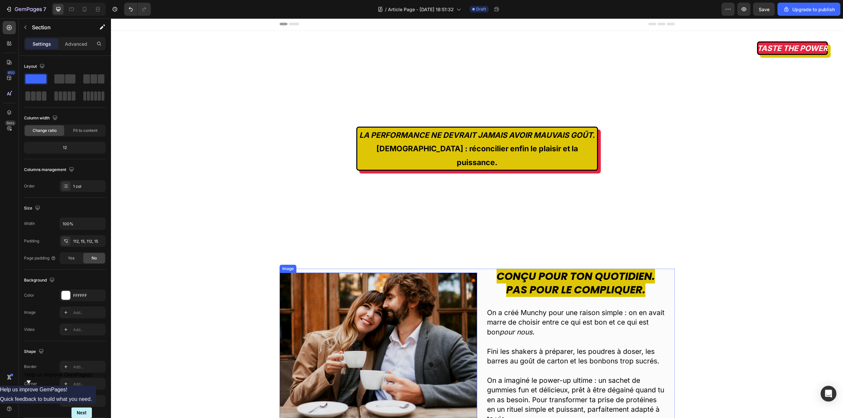
scroll to position [0, 0]
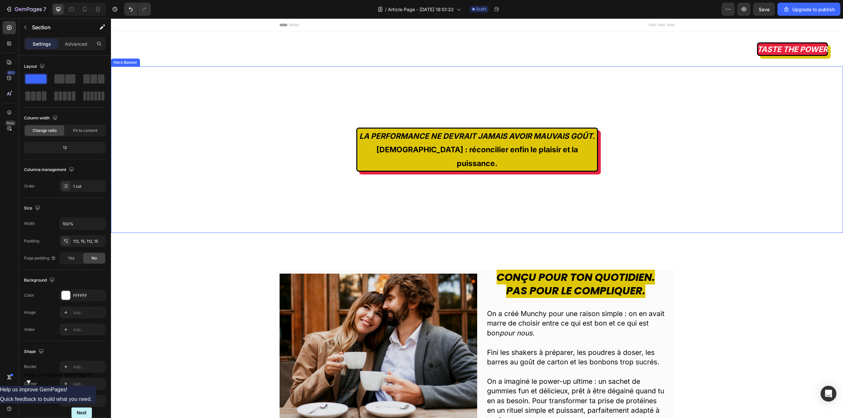
click at [660, 137] on div "LA PERFORMANCE NE DEVRAIT JAMAIS AVOIR MAUVAIS GOÛT. [DEMOGRAPHIC_DATA] : récon…" at bounding box center [477, 150] width 732 height 167
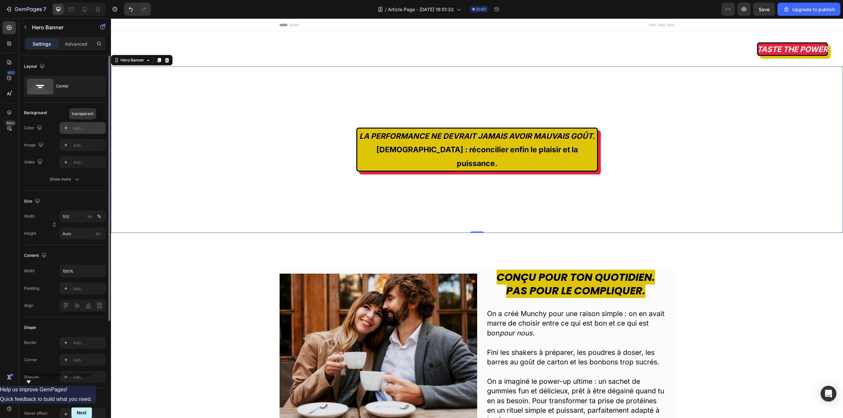
click at [69, 127] on div at bounding box center [65, 127] width 9 height 9
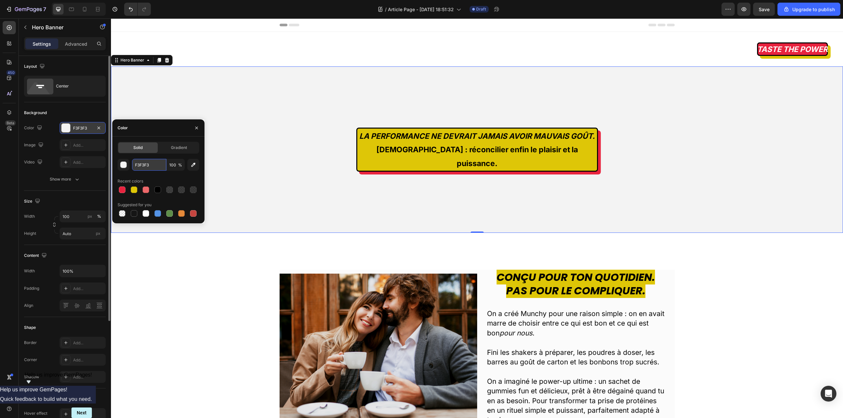
click at [151, 163] on input "F3F3F3" at bounding box center [149, 165] width 34 height 12
paste input "069CC9"
type input "069CC9"
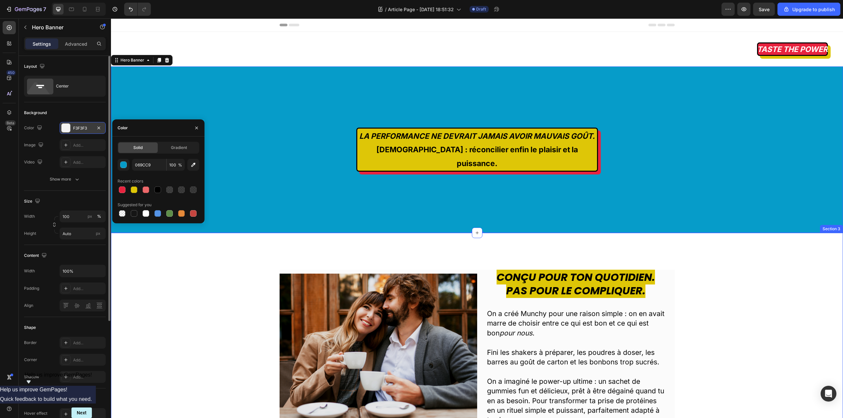
click at [190, 270] on div "Image Conçu pour ton quotidien. Pas pour le compliquer. Heading On a créé Munch…" at bounding box center [477, 353] width 722 height 166
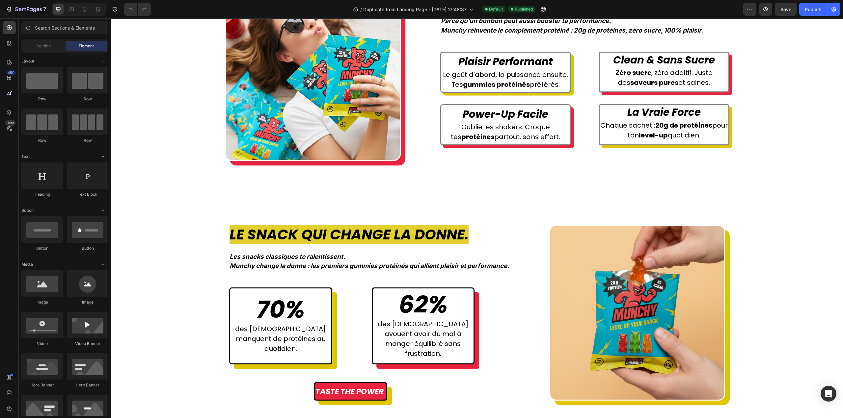
scroll to position [362, 0]
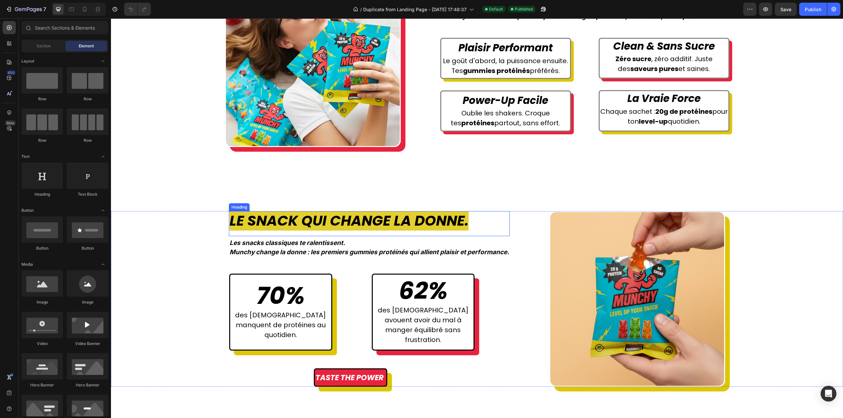
click at [410, 231] on span "Le Snack Qui Change la Donne." at bounding box center [348, 221] width 239 height 20
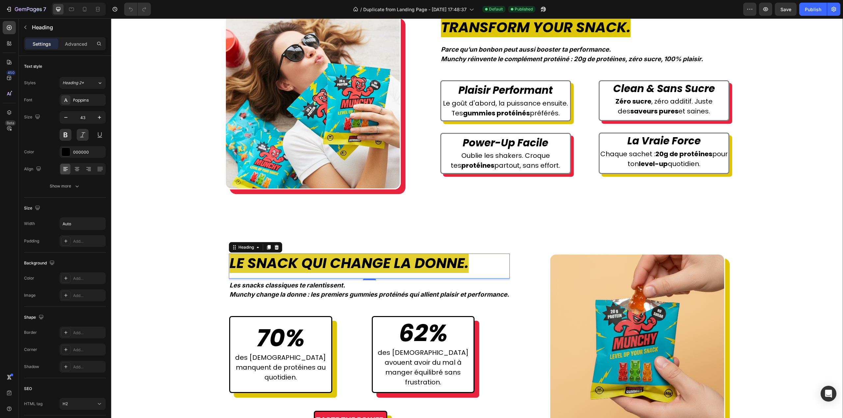
scroll to position [230, 0]
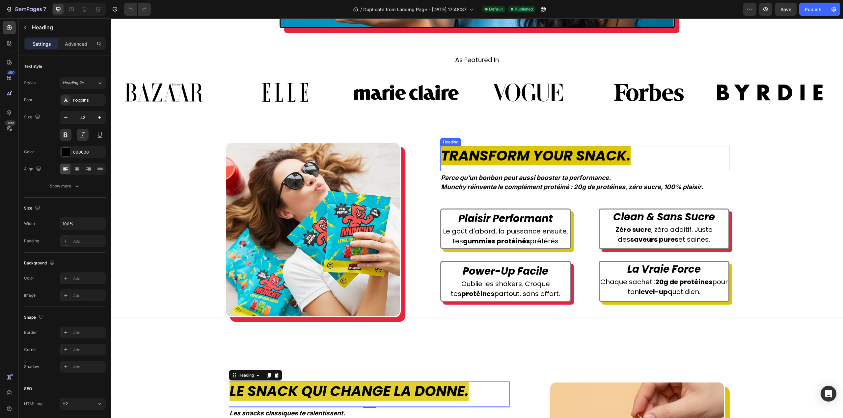
click at [526, 154] on span "Transform Your Snack." at bounding box center [536, 156] width 190 height 20
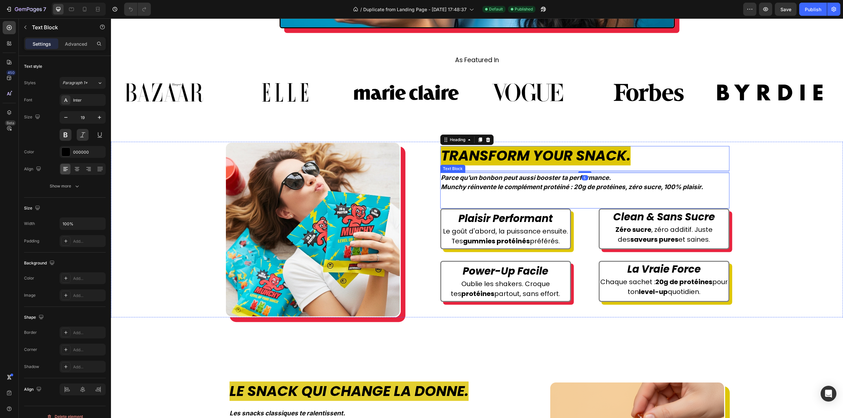
click at [519, 179] on p "Parce qu’un bonbon peut aussi booster ta performance." at bounding box center [585, 179] width 288 height 10
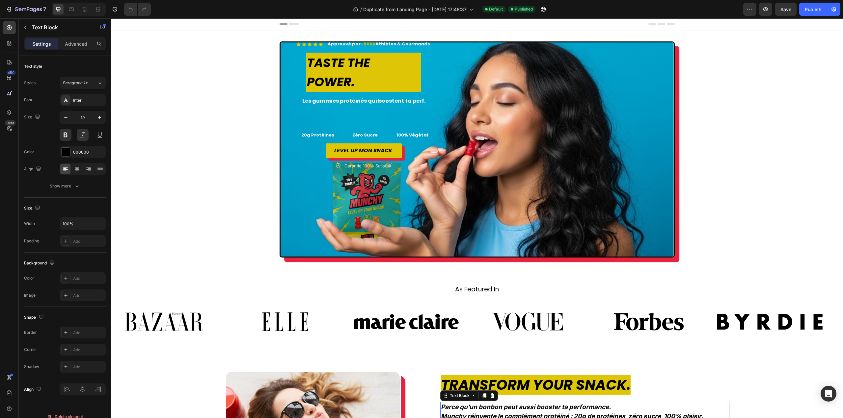
scroll to position [0, 0]
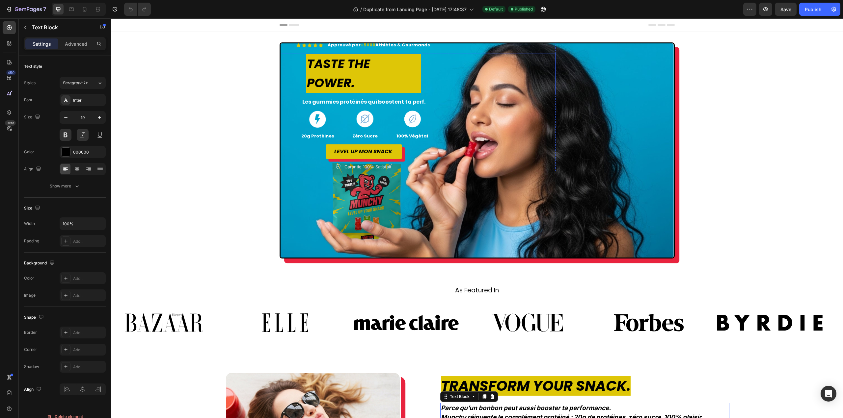
click at [345, 66] on span "TASTE THE POWER." at bounding box center [338, 73] width 63 height 36
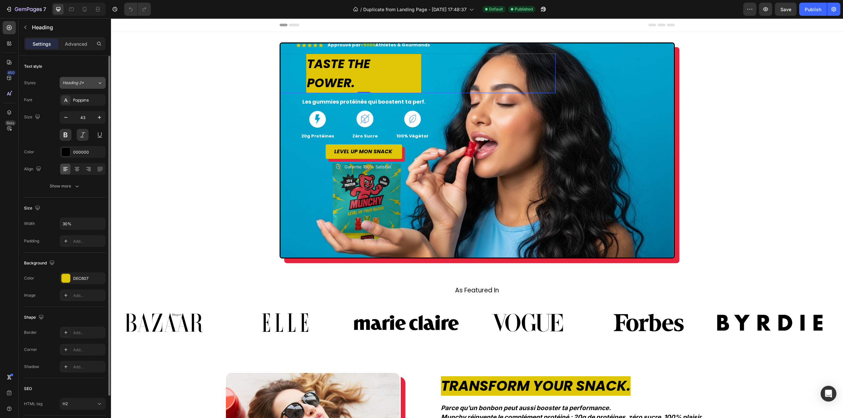
click at [104, 83] on button "Heading 2*" at bounding box center [83, 83] width 46 height 12
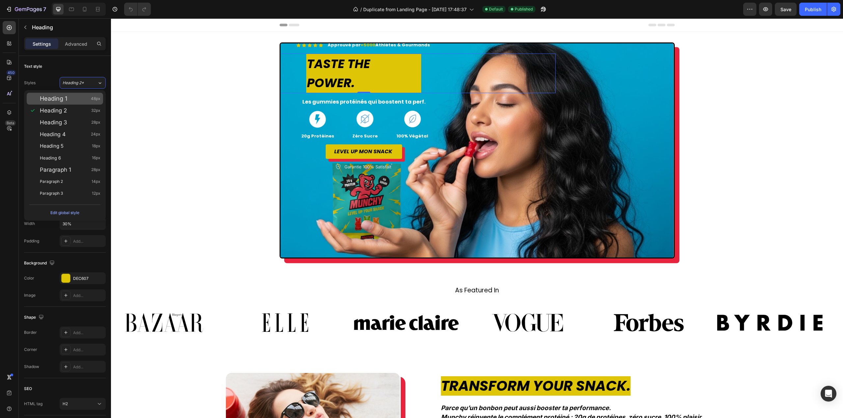
click at [78, 97] on div "Heading 1 48px" at bounding box center [70, 98] width 61 height 7
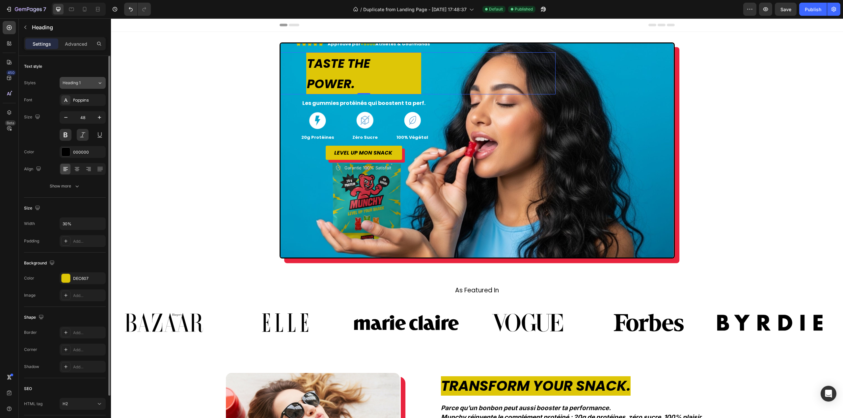
click at [88, 79] on button "Heading 1" at bounding box center [83, 83] width 46 height 12
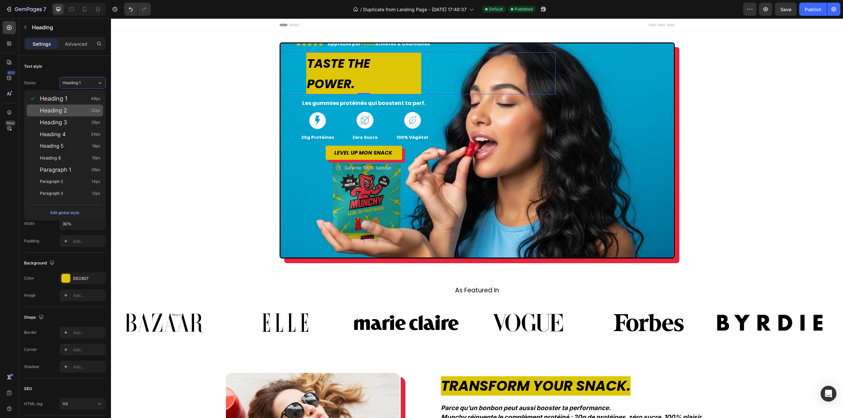
click at [74, 107] on div "Heading 2 32px" at bounding box center [70, 110] width 61 height 7
type input "32"
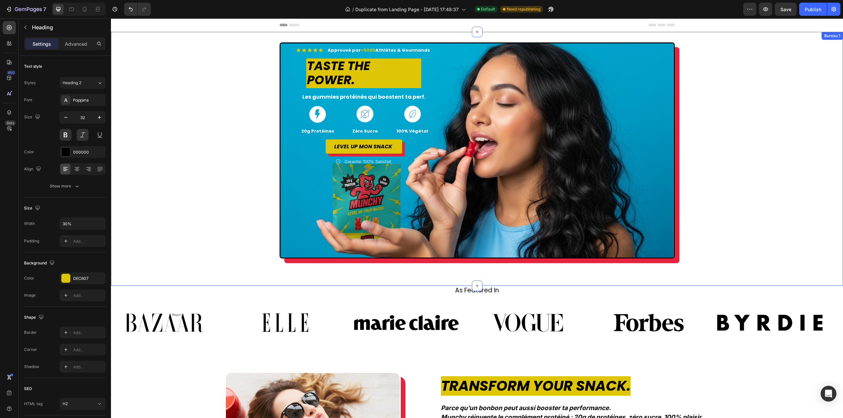
click at [164, 174] on div "Icon Icon Icon Icon Icon Icon List Approuvé par +5000 Athlètes & Gourmands Text…" at bounding box center [477, 158] width 732 height 233
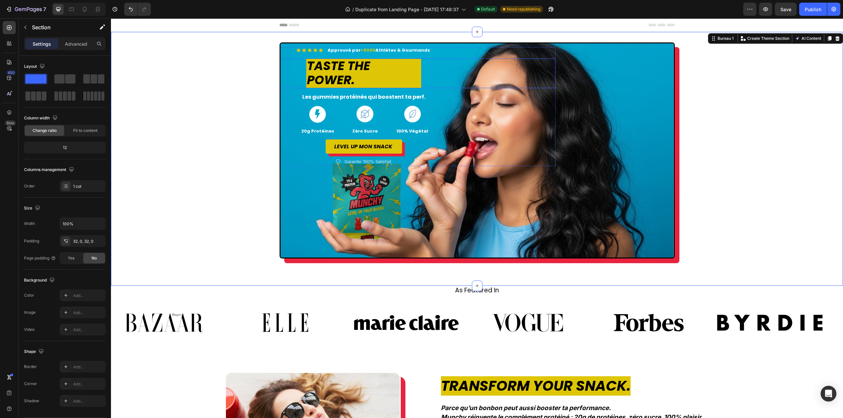
click at [376, 78] on p "⁠⁠⁠⁠⁠⁠⁠ TASTE THE POWER." at bounding box center [364, 73] width 114 height 28
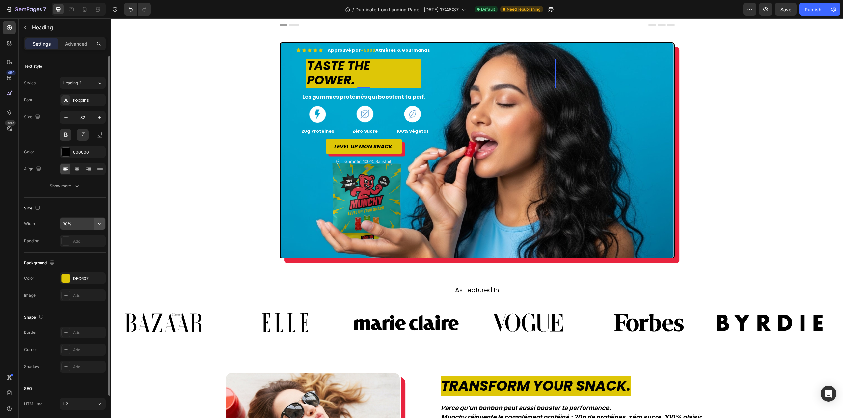
click at [97, 224] on icon "button" at bounding box center [99, 224] width 7 height 7
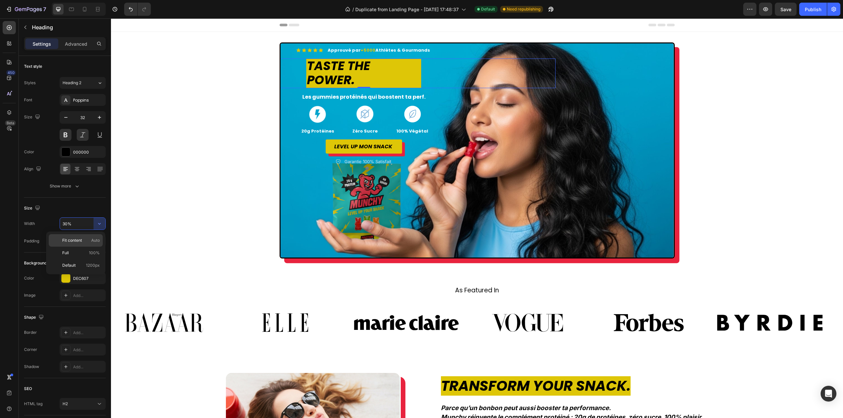
click at [92, 242] on span "Auto" at bounding box center [95, 241] width 9 height 6
type input "Auto"
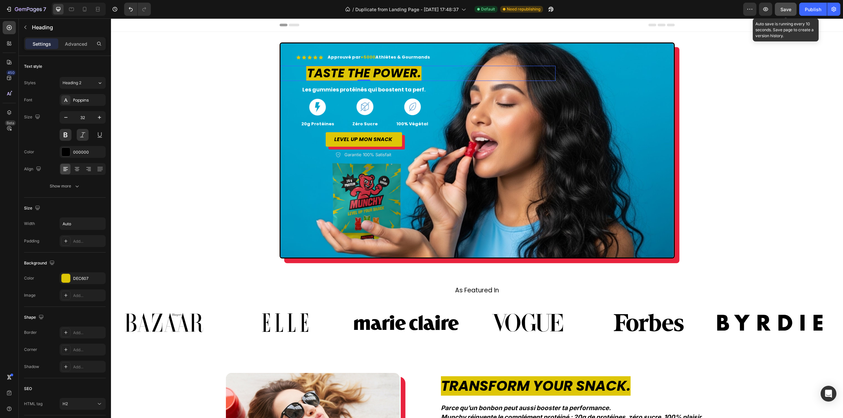
click at [788, 10] on span "Save" at bounding box center [785, 10] width 11 height 6
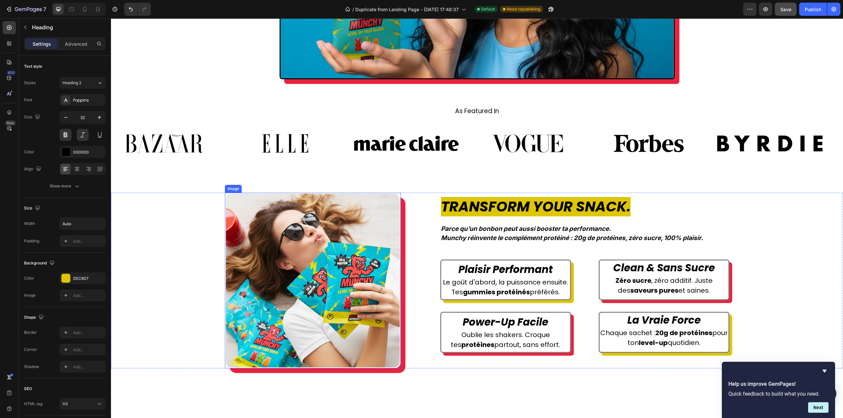
scroll to position [230, 0]
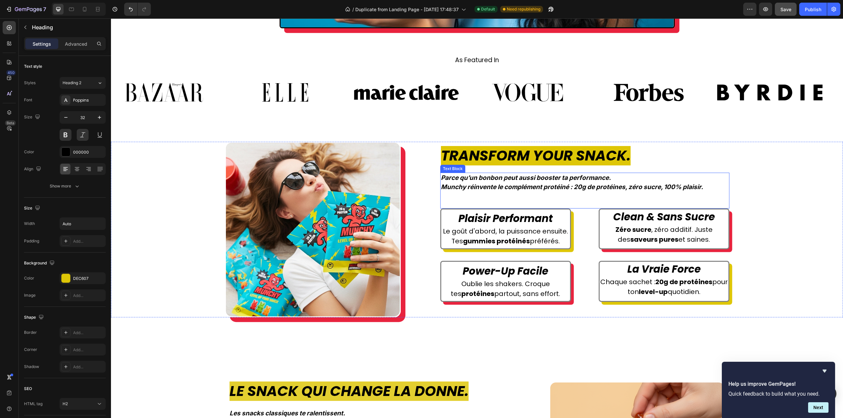
click at [488, 190] on p "Munchy réinvente le complément protéiné : 20g de protéines, zéro sucre, 100% pl…" at bounding box center [585, 188] width 288 height 10
click at [489, 185] on p "Munchy réinvente le complément protéiné : 20g de protéines, zéro sucre, 100% pl…" at bounding box center [585, 188] width 288 height 10
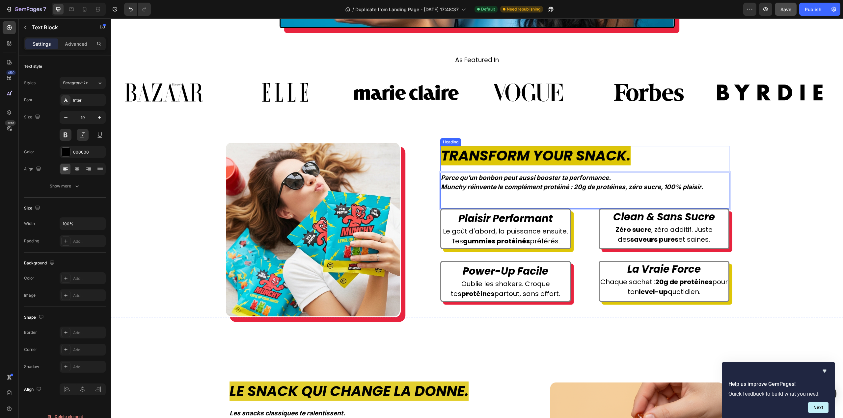
click at [520, 156] on span "Transform Your Snack." at bounding box center [536, 156] width 190 height 20
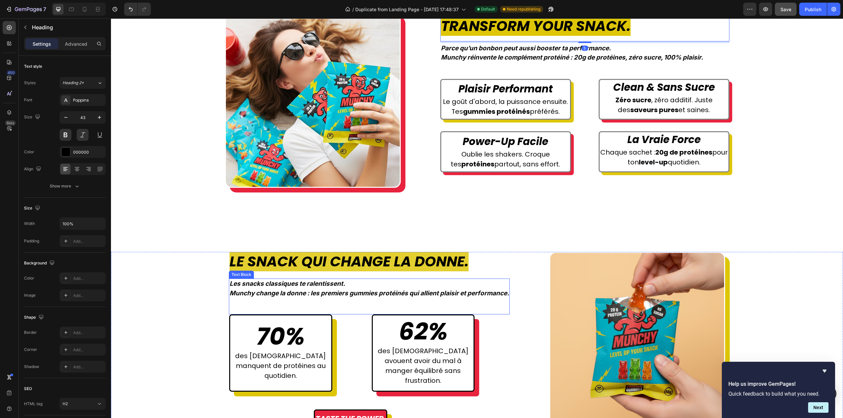
scroll to position [362, 0]
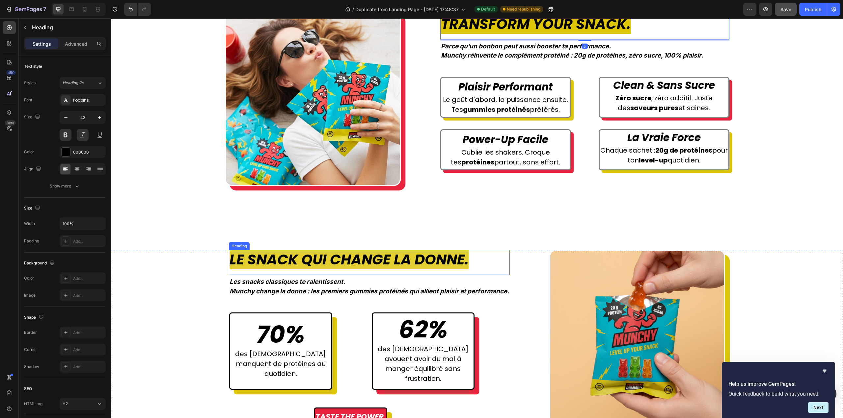
click at [370, 265] on span "Le Snack Qui Change la Donne." at bounding box center [348, 260] width 239 height 20
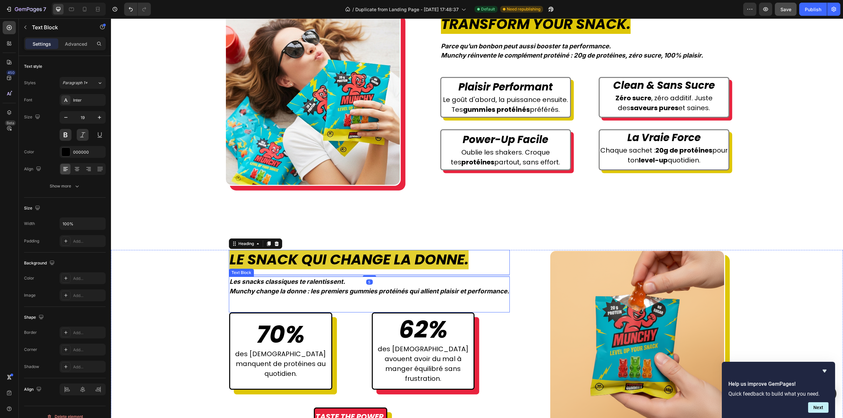
click at [326, 285] on p "Les snacks classiques te ralentissent. Munchy change la donne : les premiers gu…" at bounding box center [369, 287] width 280 height 19
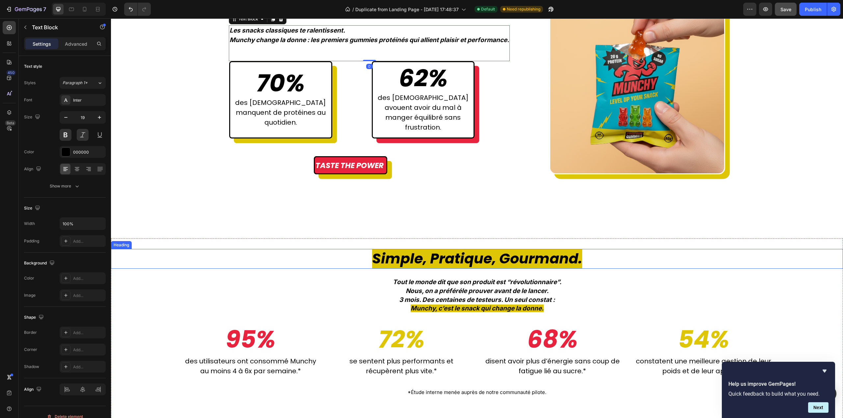
scroll to position [626, 0]
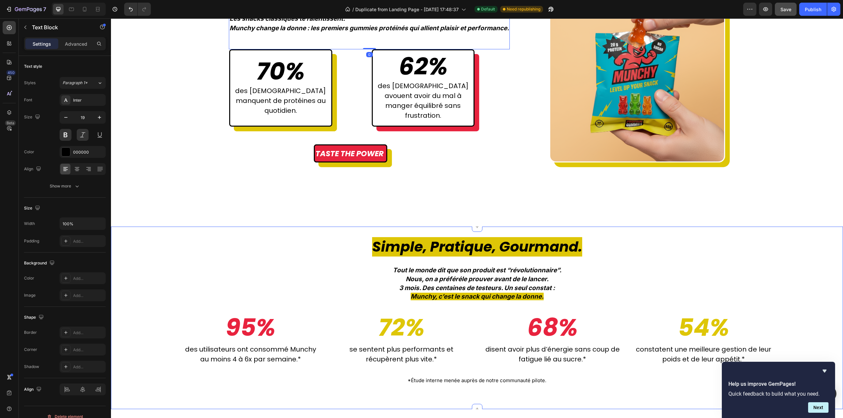
click at [436, 249] on span "Simple, Pratique, Gourmand." at bounding box center [477, 247] width 210 height 20
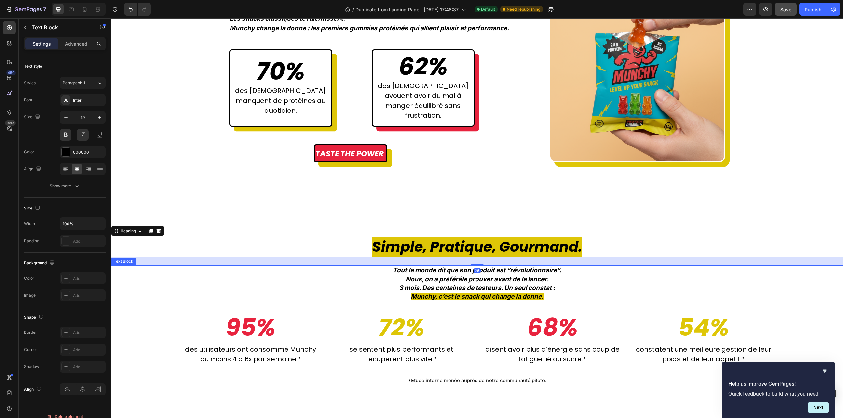
click at [455, 283] on p "Tout le monde dit que son produit est “révolutionnaire”. Nous, on a préféré le …" at bounding box center [477, 283] width 731 height 35
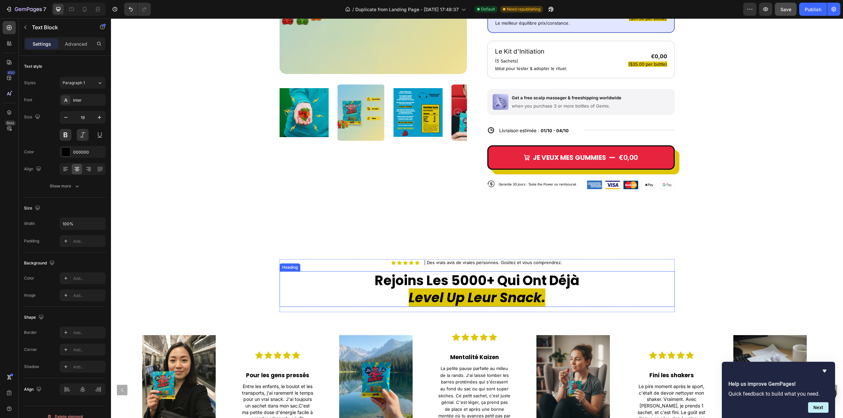
scroll to position [1317, 0]
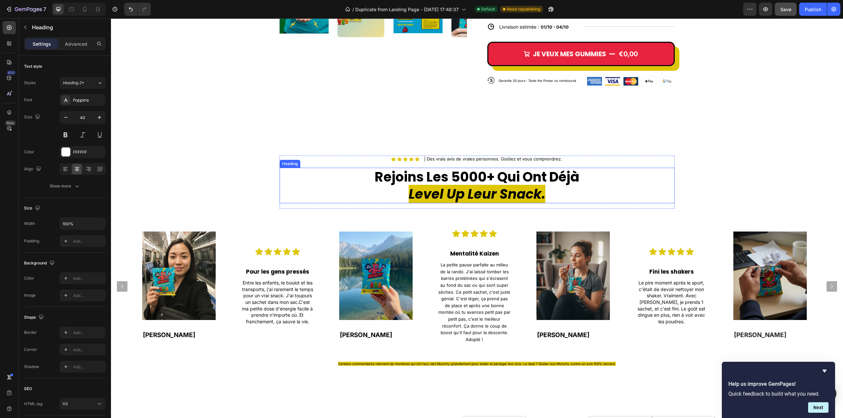
click at [421, 182] on strong "Rejoins Les 5000+ Qui Ont Déjà" at bounding box center [477, 177] width 204 height 18
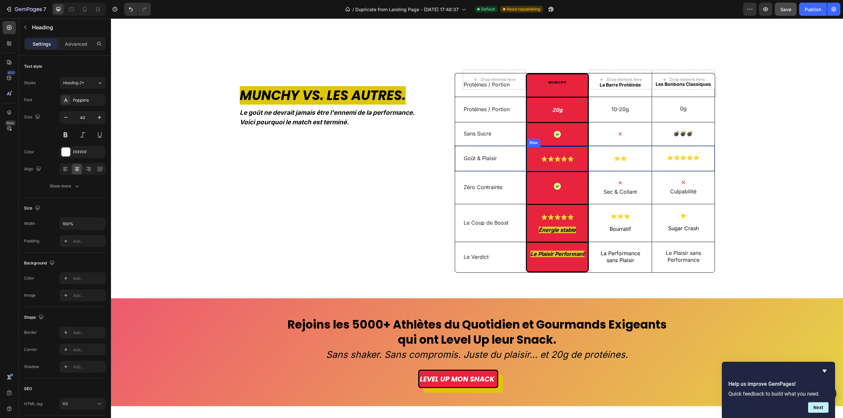
scroll to position [1679, 0]
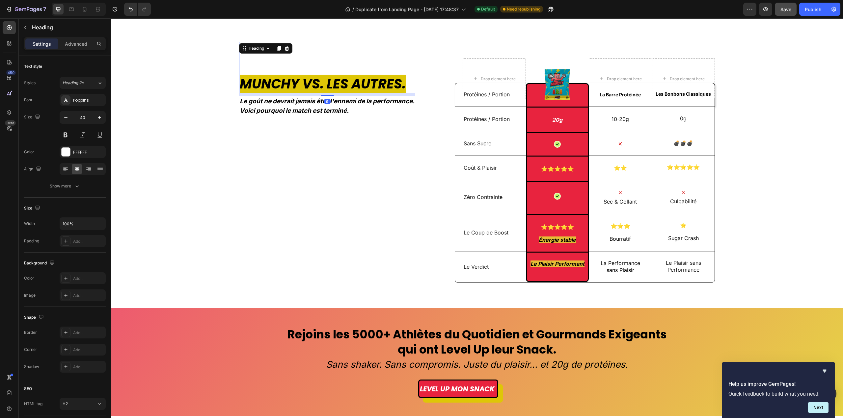
click at [316, 84] on strong "MUNCHY VS. LES AUTRES." at bounding box center [323, 84] width 166 height 18
click at [256, 106] on p "Voici pourquoi le match est terminé." at bounding box center [327, 111] width 175 height 10
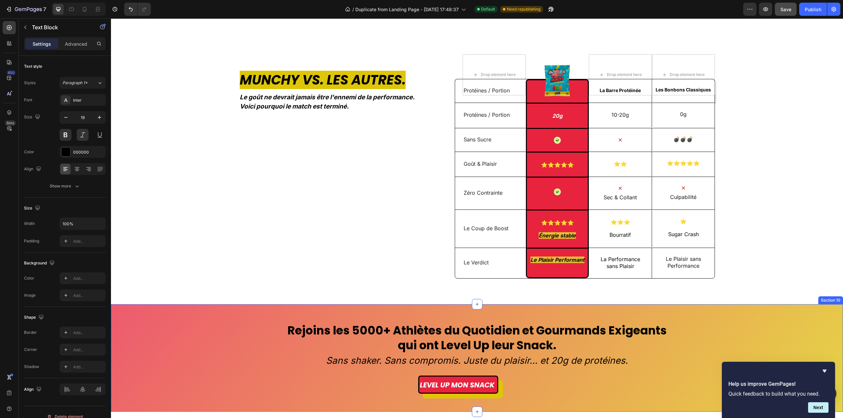
scroll to position [1745, 0]
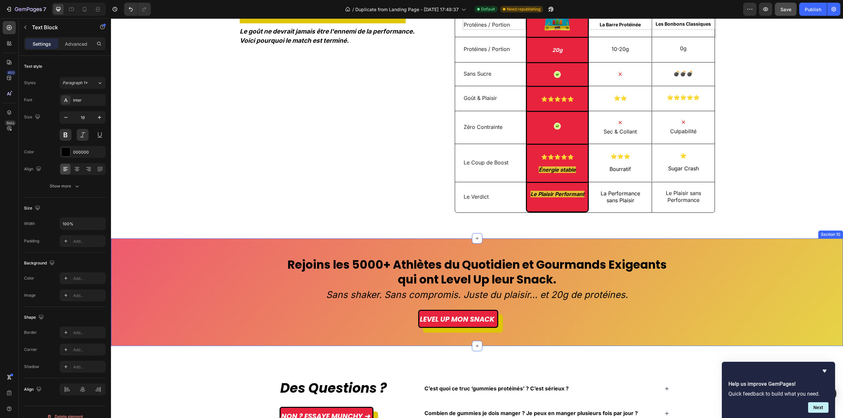
click at [174, 254] on div "Rejoins les 5000+ Athlètes du Quotidien et Gourmands Exigeants qui ont Level Up…" at bounding box center [477, 293] width 732 height 108
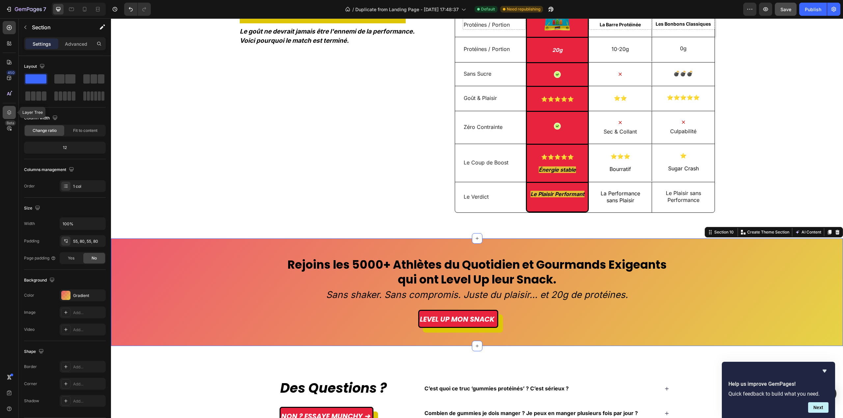
click at [8, 113] on icon at bounding box center [9, 112] width 7 height 7
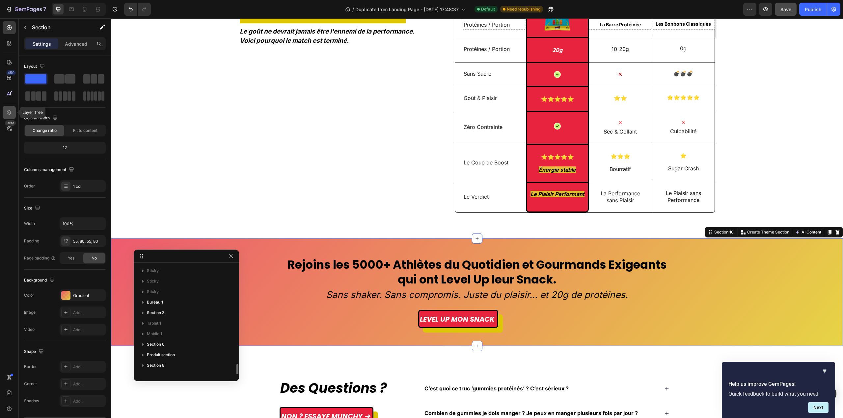
scroll to position [60, 0]
click at [231, 329] on icon "button" at bounding box center [230, 326] width 5 height 5
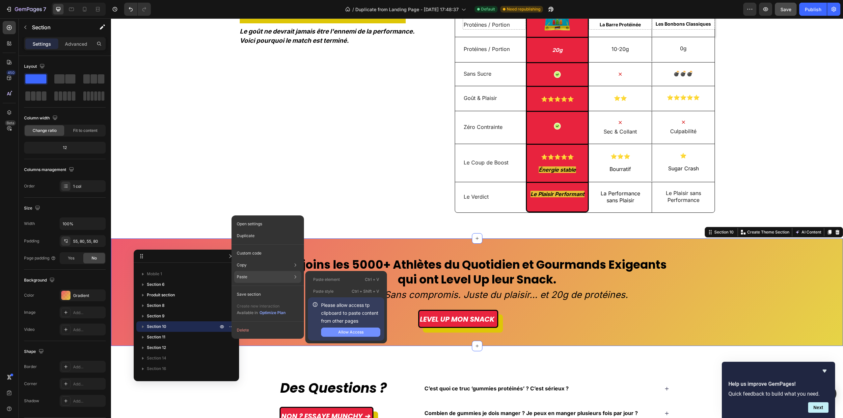
click at [335, 331] on button "Allow Access" at bounding box center [350, 332] width 59 height 9
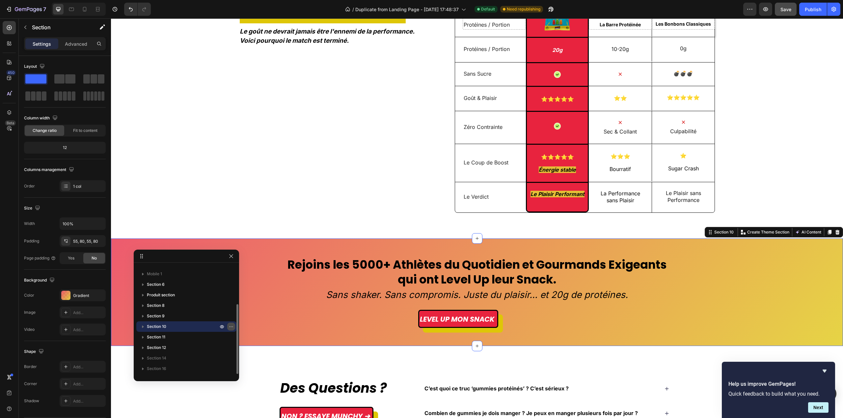
click at [231, 327] on icon "button" at bounding box center [231, 327] width 1 height 1
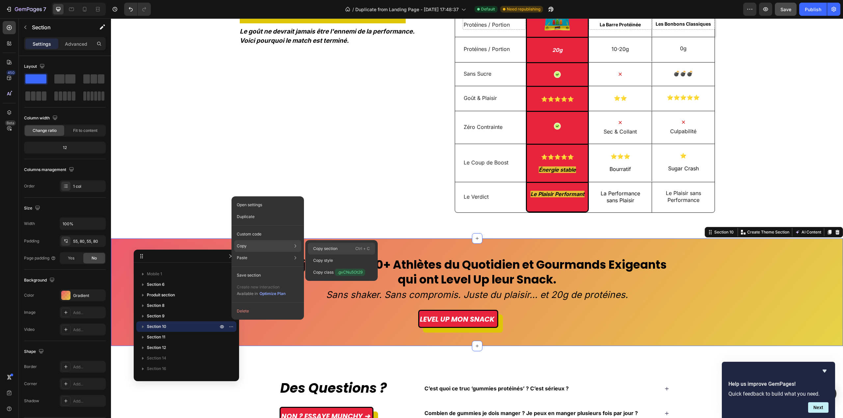
click at [322, 250] on p "Copy section" at bounding box center [325, 249] width 24 height 6
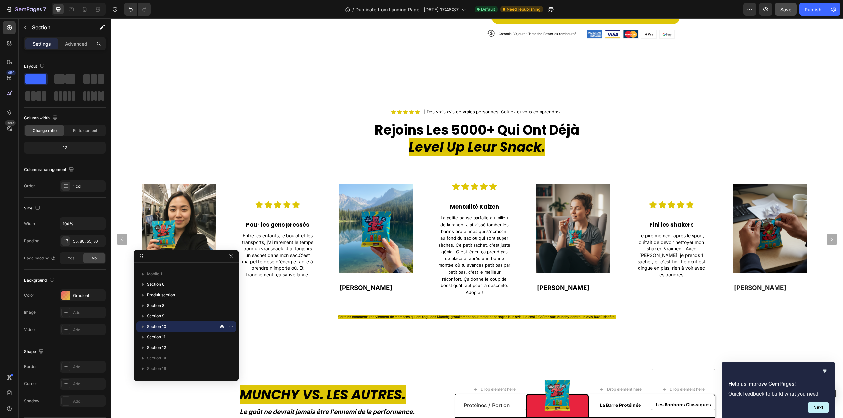
scroll to position [1284, 0]
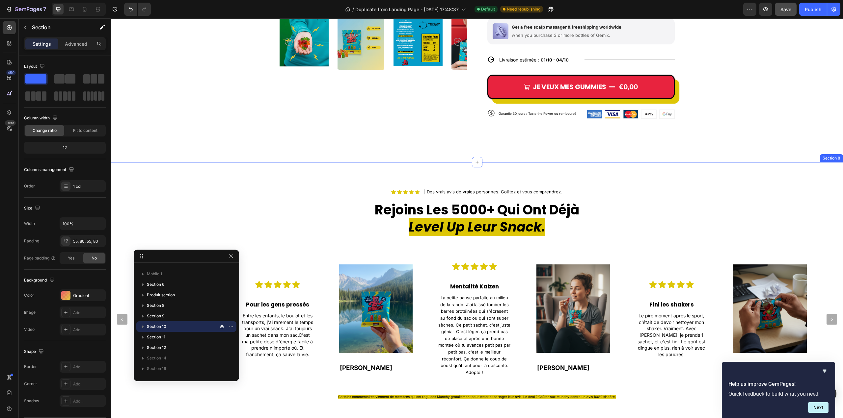
click at [243, 179] on div "Icon Icon Icon Icon Icon Icon List | Des vrais avis de vraies personnes. Goûtez…" at bounding box center [477, 294] width 732 height 265
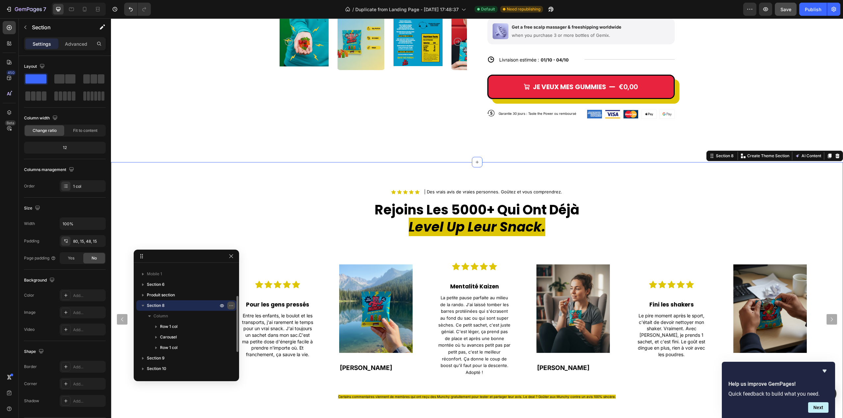
click at [231, 305] on icon "button" at bounding box center [230, 305] width 5 height 5
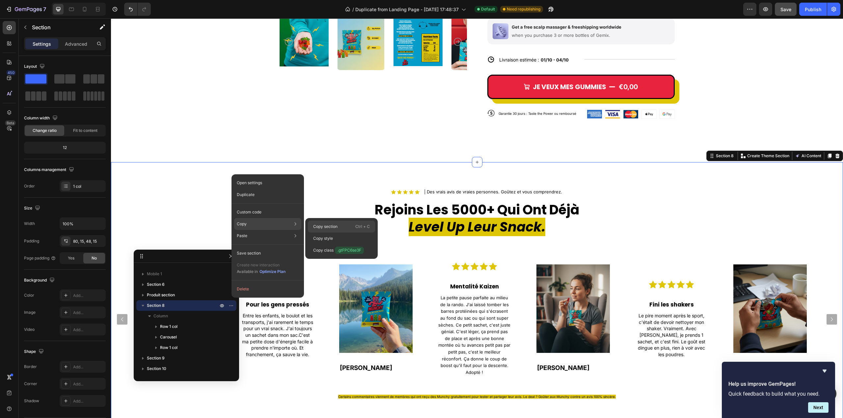
click at [315, 225] on p "Copy section" at bounding box center [325, 227] width 24 height 6
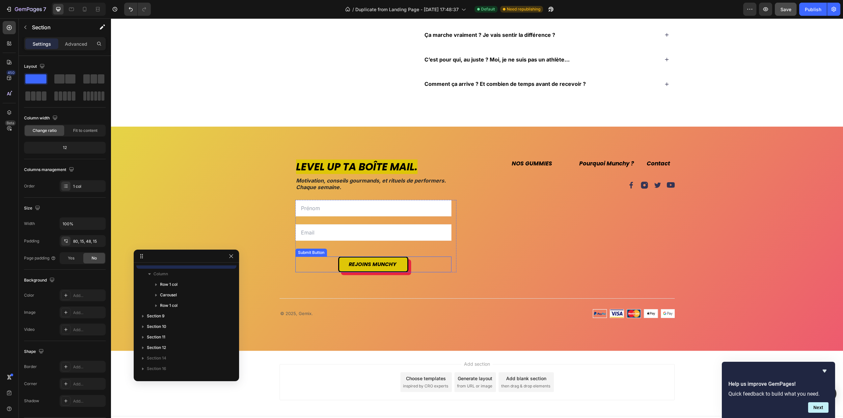
scroll to position [2185, 0]
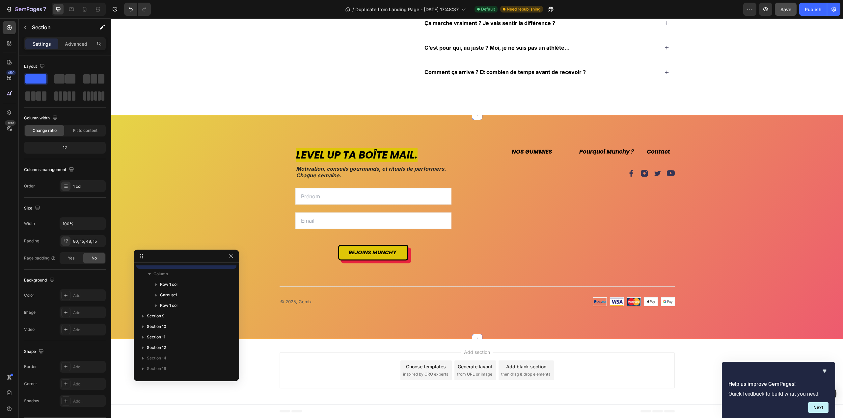
click at [217, 125] on div "Level up ta boîte mail. Heading Motivation, conseils gourmands, et rituels de p…" at bounding box center [477, 227] width 732 height 224
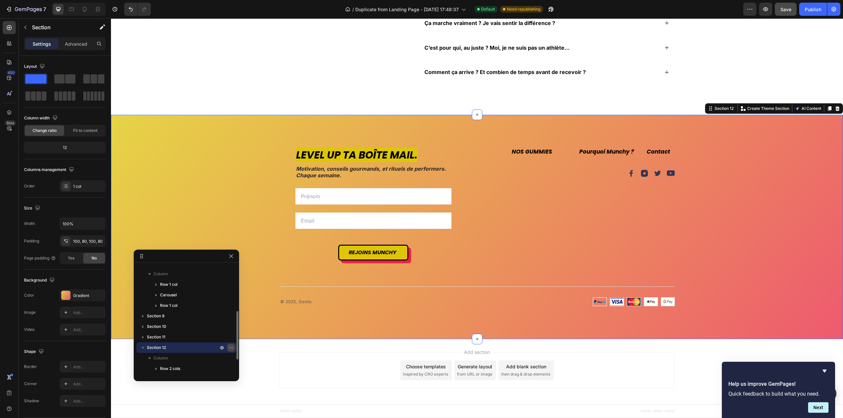
click at [232, 349] on icon "button" at bounding box center [230, 347] width 5 height 5
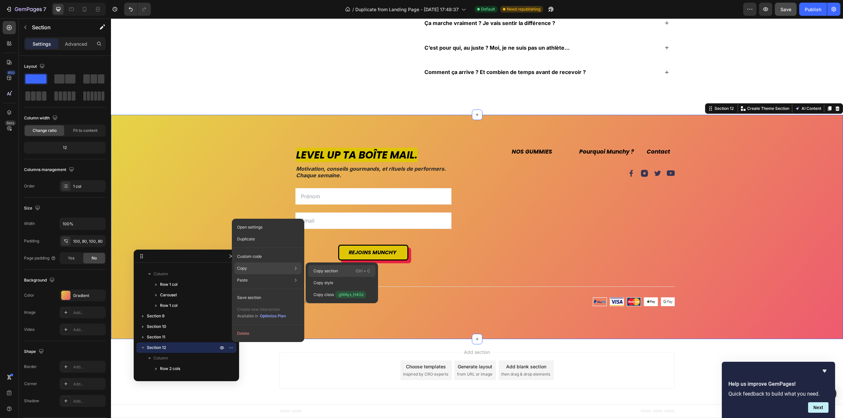
click at [324, 271] on p "Copy section" at bounding box center [325, 271] width 24 height 6
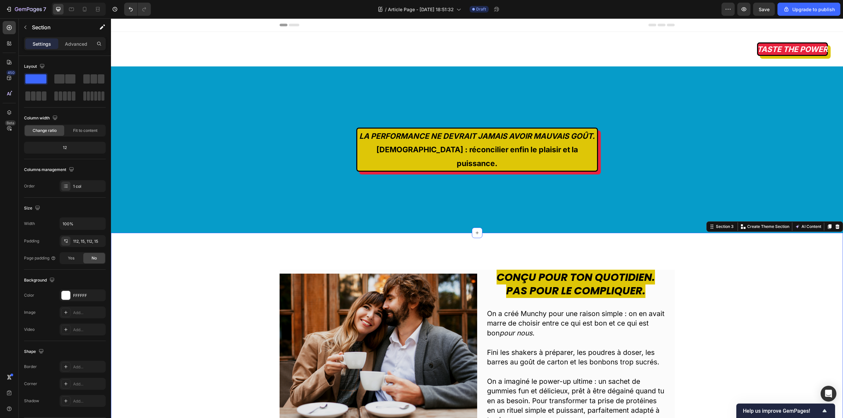
click at [757, 307] on div "Image Conçu pour ton quotidien. Pas pour le compliquer. Heading On a créé Munch…" at bounding box center [477, 353] width 722 height 166
click at [768, 8] on span "Save" at bounding box center [764, 10] width 11 height 6
click at [82, 242] on div "112, 15, 112, 15" at bounding box center [82, 242] width 19 height 6
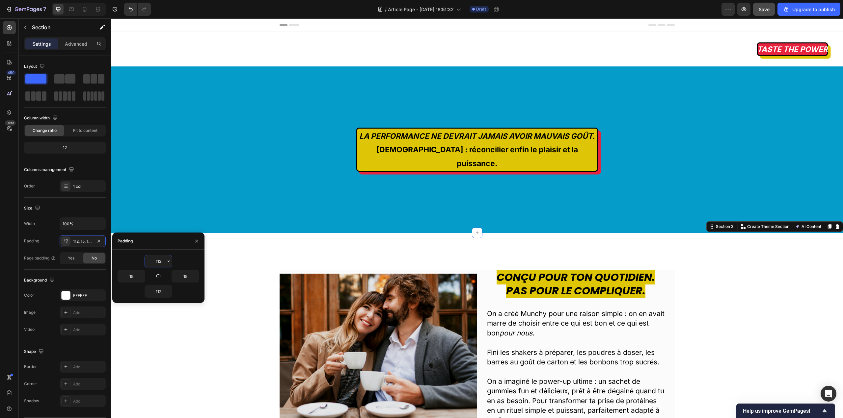
click at [158, 260] on input "112" at bounding box center [158, 261] width 27 height 12
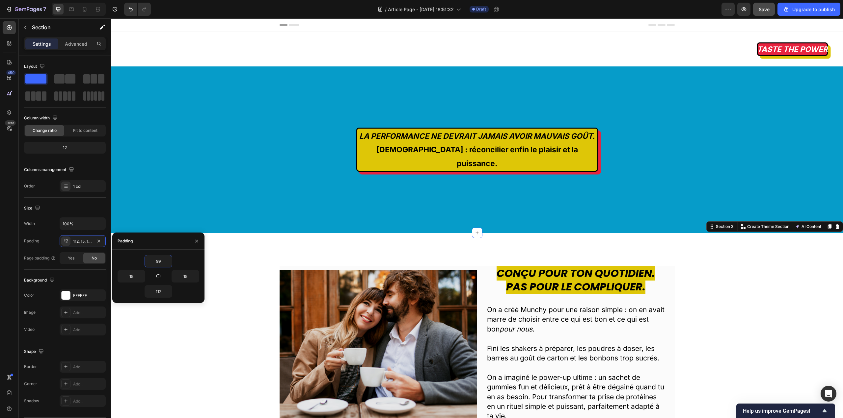
type input "98"
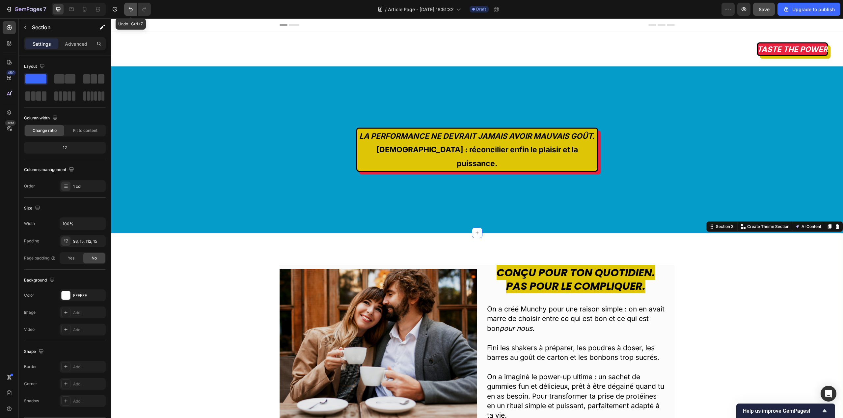
click at [129, 11] on icon "Undo/Redo" at bounding box center [130, 9] width 7 height 7
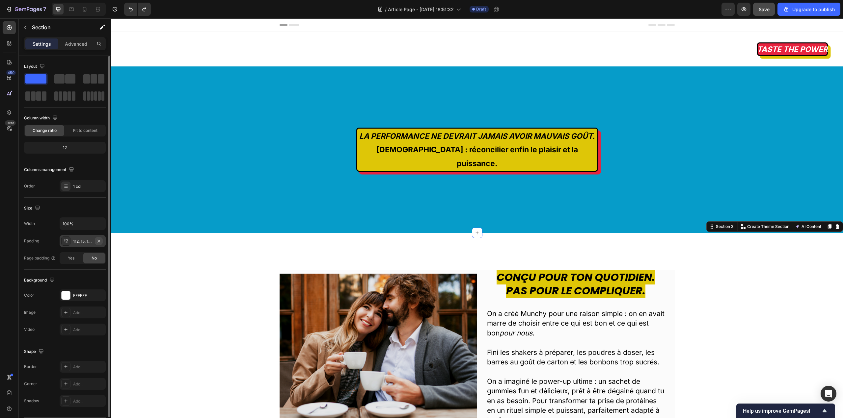
click at [98, 242] on icon "button" at bounding box center [98, 241] width 5 height 5
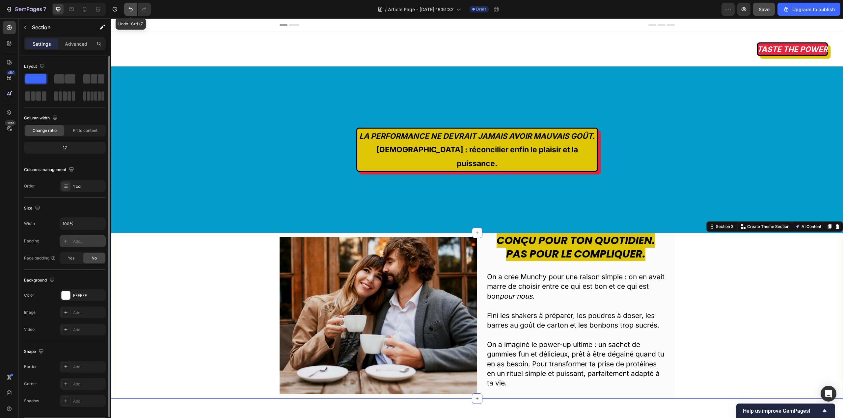
click at [125, 13] on button "Undo/Redo" at bounding box center [130, 9] width 13 height 13
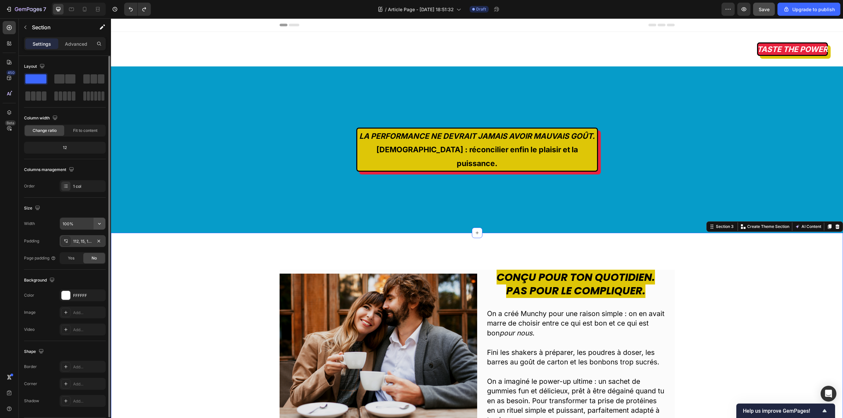
click at [101, 223] on icon "button" at bounding box center [99, 224] width 7 height 7
click at [88, 251] on span "1200px" at bounding box center [93, 253] width 14 height 6
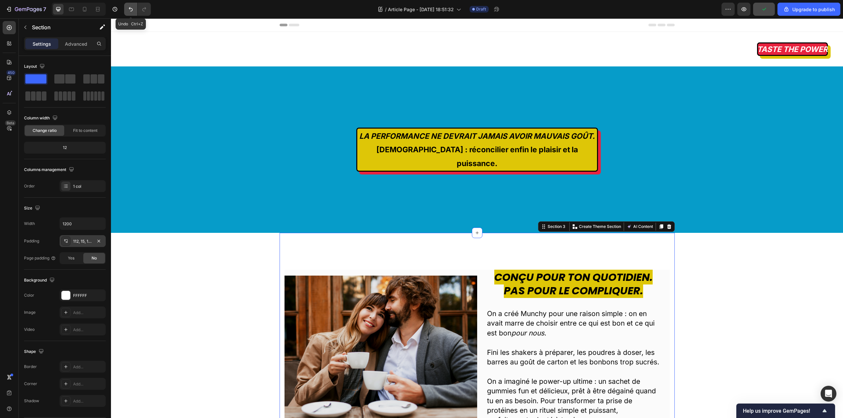
click at [133, 12] on icon "Undo/Redo" at bounding box center [130, 9] width 7 height 7
type input "100%"
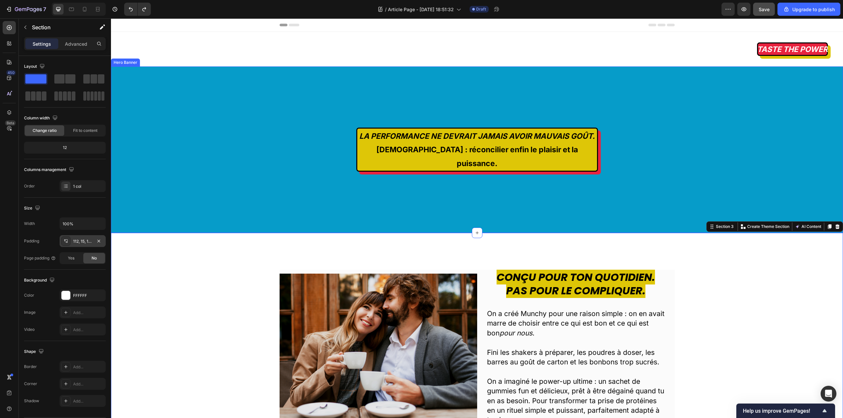
click at [223, 105] on div "LA PERFORMANCE NE DEVRAIT JAMAIS AVOIR MAUVAIS GOÛT. [DEMOGRAPHIC_DATA] : récon…" at bounding box center [477, 150] width 732 height 167
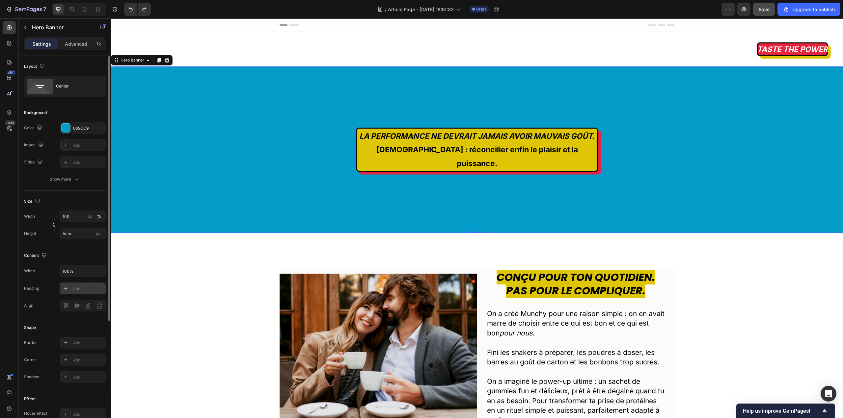
click at [87, 290] on div "Add..." at bounding box center [88, 289] width 31 height 6
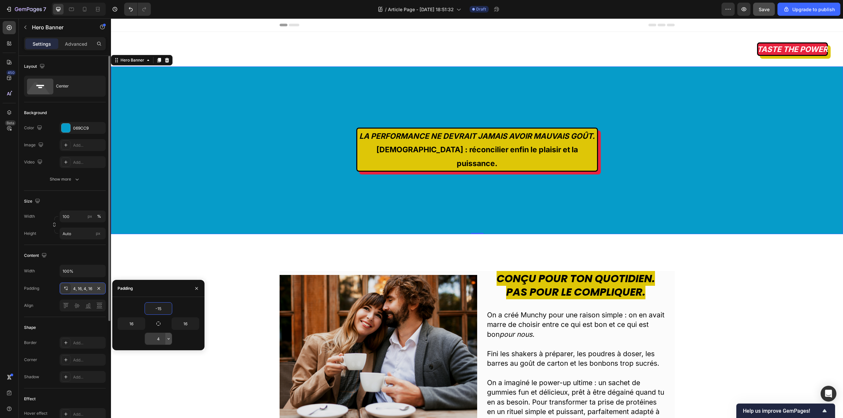
click at [166, 341] on icon "button" at bounding box center [168, 338] width 5 height 5
type input "4"
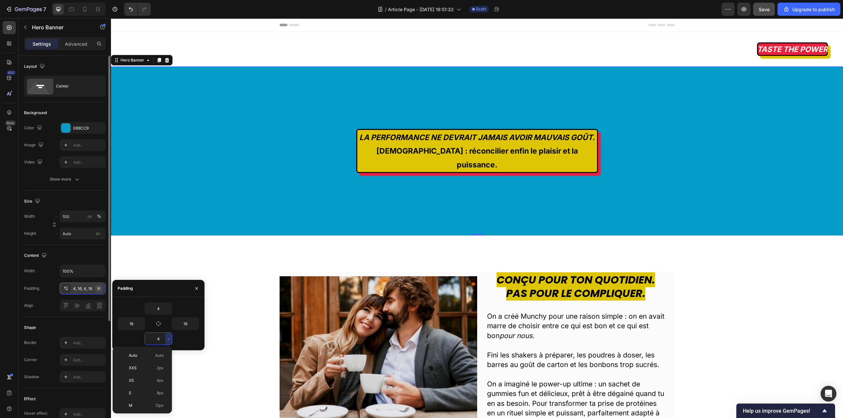
click at [96, 286] on button "button" at bounding box center [99, 289] width 8 height 8
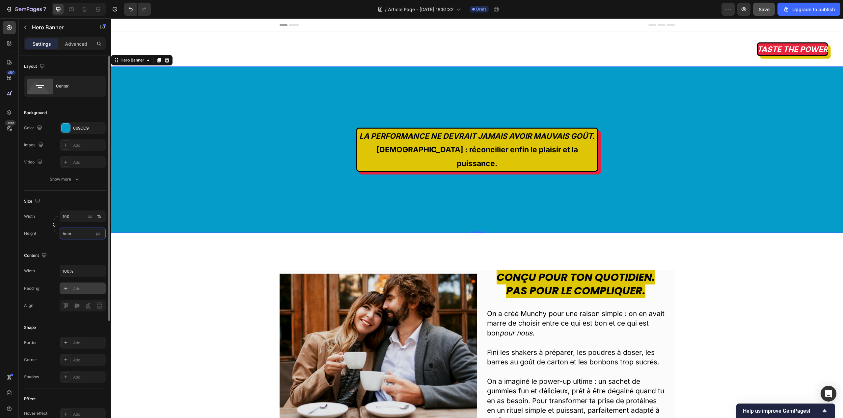
click at [72, 230] on input "Auto" at bounding box center [83, 234] width 46 height 12
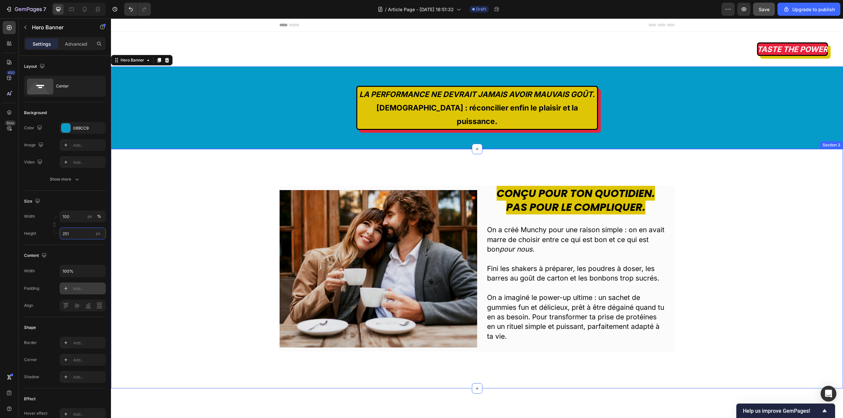
type input "250"
click at [746, 55] on div "TASTE THE POWER Button" at bounding box center [477, 48] width 732 height 13
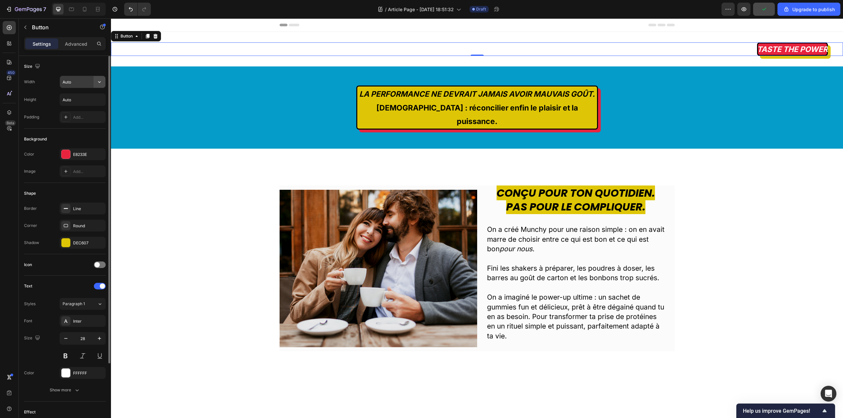
click at [96, 85] on icon "button" at bounding box center [99, 82] width 7 height 7
click at [87, 109] on p "Full 100%" at bounding box center [81, 111] width 38 height 6
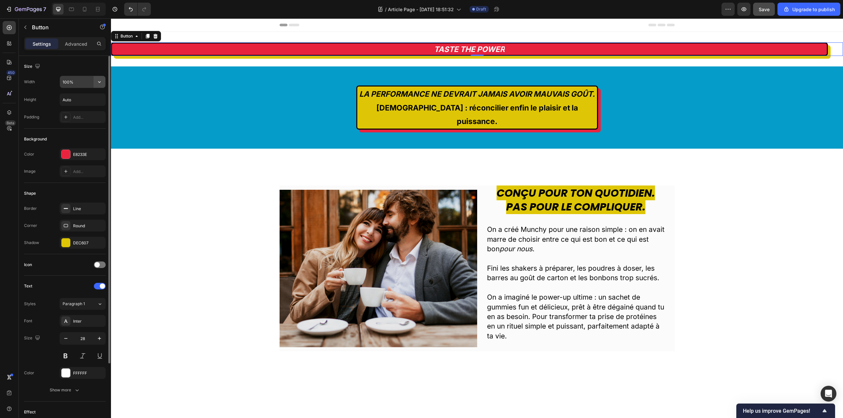
click at [100, 83] on icon "button" at bounding box center [99, 82] width 7 height 7
click at [95, 102] on div "Fit content Auto" at bounding box center [76, 99] width 54 height 13
type input "Auto"
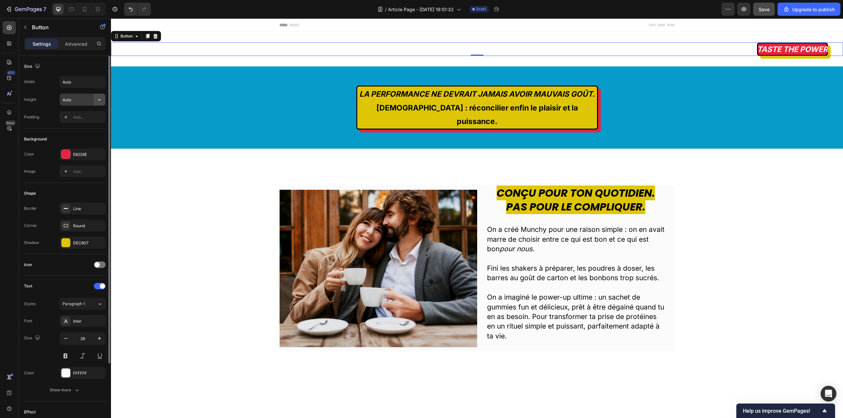
click at [98, 99] on icon "button" at bounding box center [99, 99] width 7 height 7
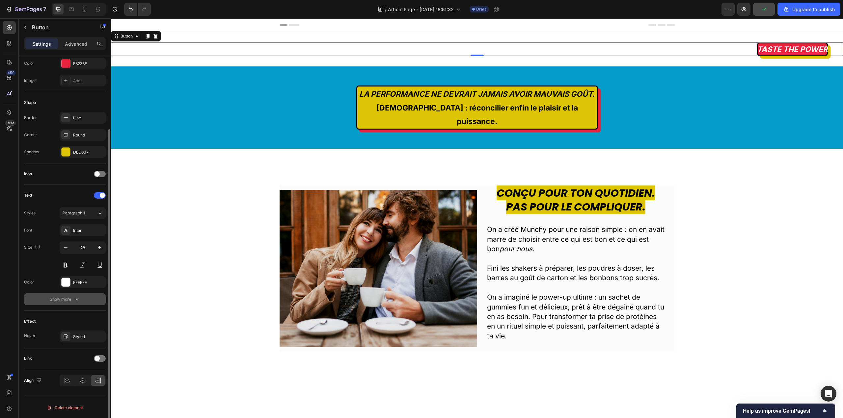
click at [63, 300] on div "Show more" at bounding box center [65, 299] width 31 height 7
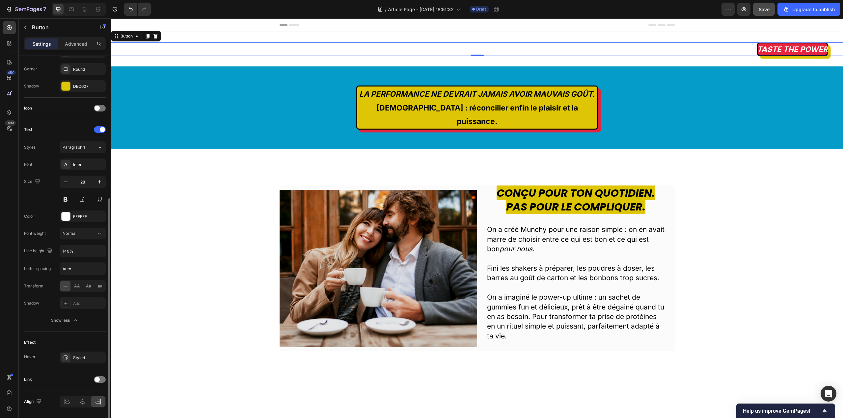
scroll to position [178, 0]
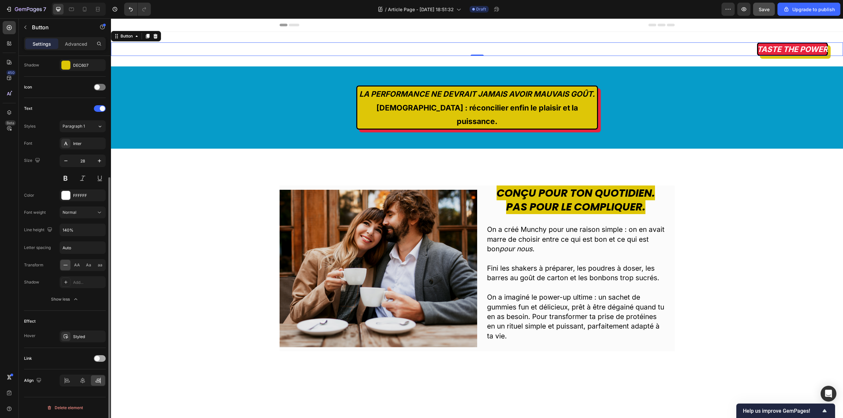
click at [101, 357] on div at bounding box center [100, 359] width 12 height 7
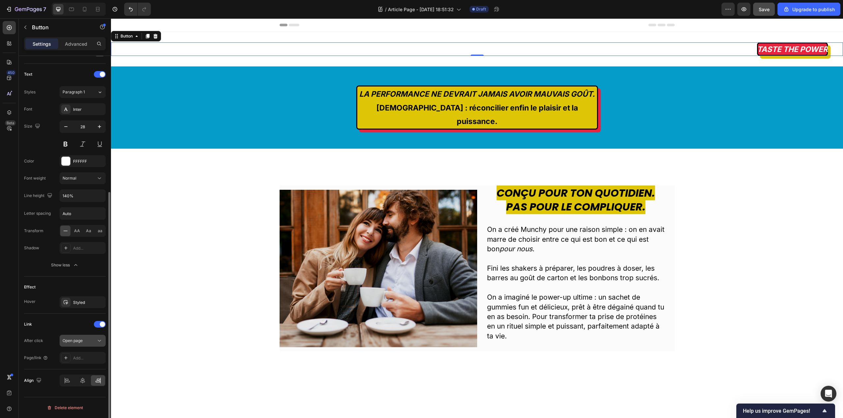
click at [77, 338] on span "Open page" at bounding box center [73, 340] width 20 height 5
click at [78, 357] on div "Add..." at bounding box center [88, 359] width 31 height 6
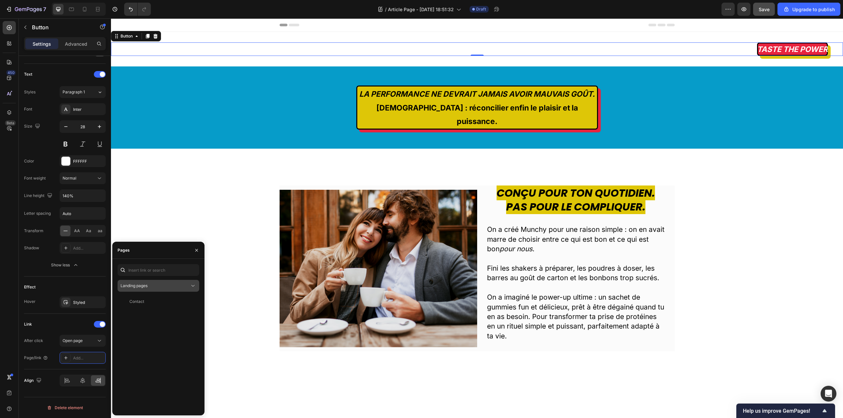
click at [191, 288] on icon at bounding box center [193, 286] width 7 height 7
click at [154, 306] on div "Landing pages" at bounding box center [158, 302] width 76 height 13
click at [81, 343] on span "Open page" at bounding box center [73, 341] width 20 height 6
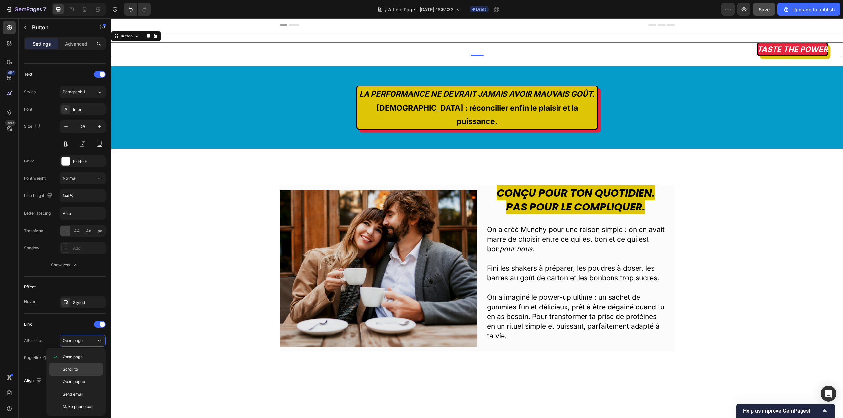
click at [79, 371] on p "Scroll to" at bounding box center [82, 370] width 38 height 6
click at [88, 356] on div "Add..." at bounding box center [88, 359] width 31 height 6
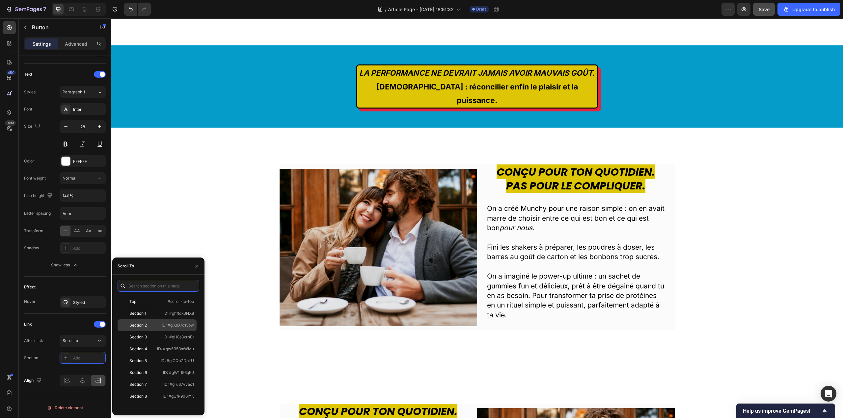
scroll to position [0, 0]
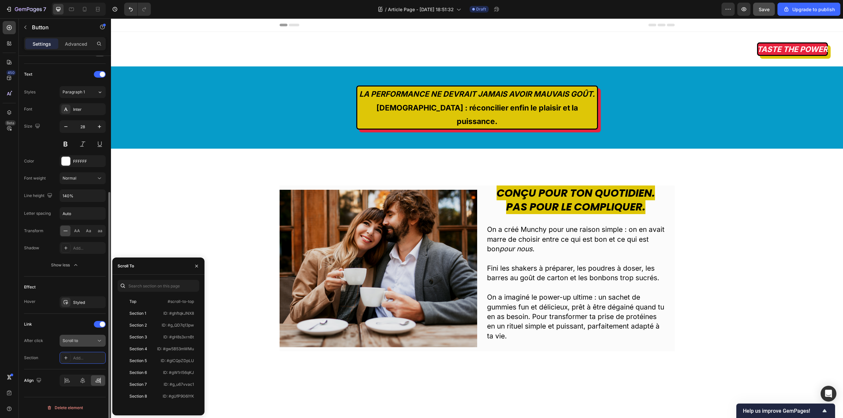
click at [89, 342] on div "Scroll to" at bounding box center [80, 341] width 34 height 6
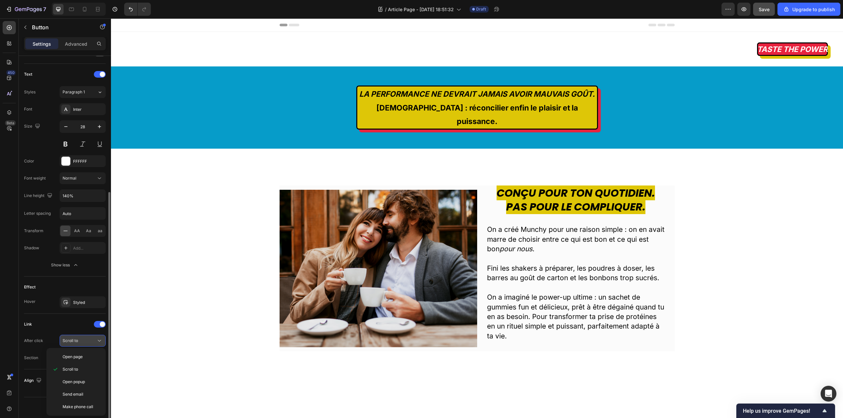
click at [87, 342] on div "Scroll to" at bounding box center [80, 341] width 34 height 6
click at [83, 357] on span "Open page" at bounding box center [73, 357] width 20 height 6
click at [83, 357] on div "Add..." at bounding box center [88, 359] width 31 height 6
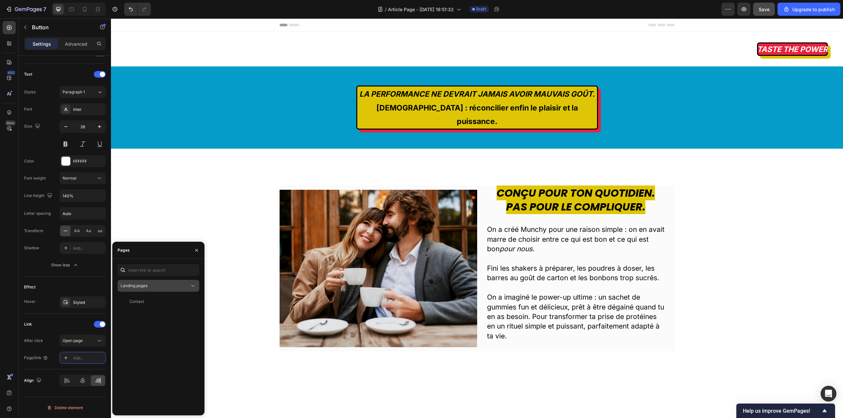
click at [195, 288] on icon at bounding box center [193, 286] width 7 height 7
click at [155, 302] on span "Landing pages" at bounding box center [147, 302] width 27 height 6
click at [189, 301] on div "View" at bounding box center [189, 302] width 10 height 6
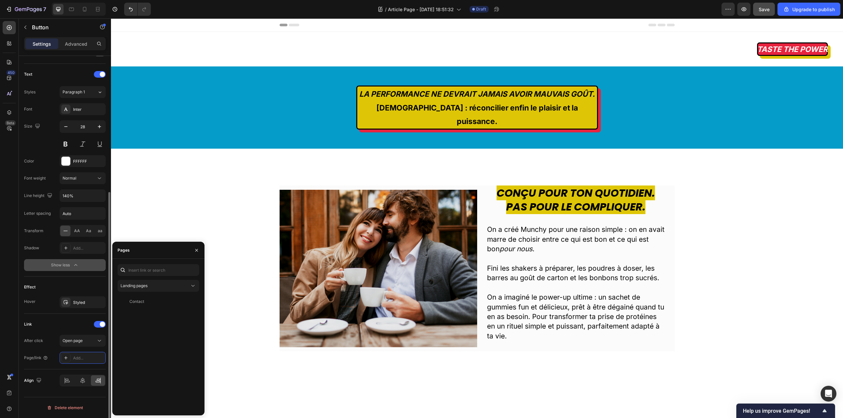
click at [78, 267] on icon "button" at bounding box center [75, 265] width 7 height 7
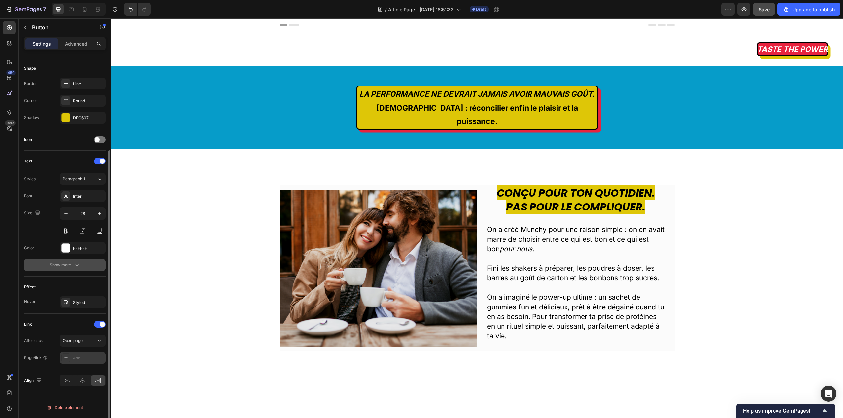
click at [70, 360] on div "Add..." at bounding box center [83, 358] width 46 height 12
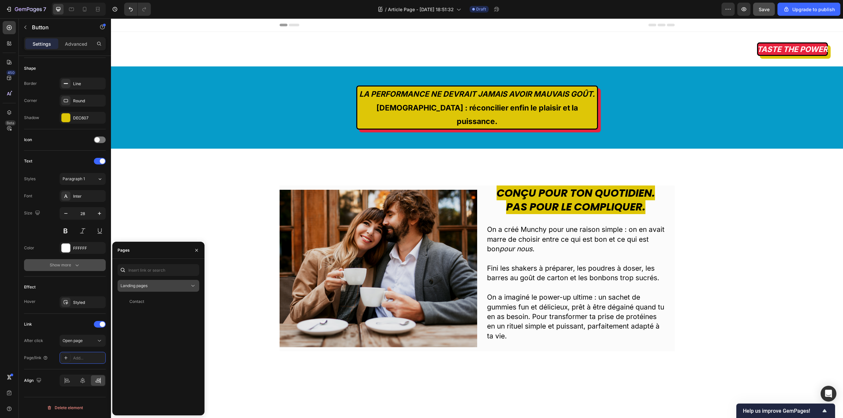
click at [150, 287] on div "Landing pages" at bounding box center [154, 286] width 69 height 6
click at [156, 304] on span "Landing pages" at bounding box center [147, 302] width 27 height 6
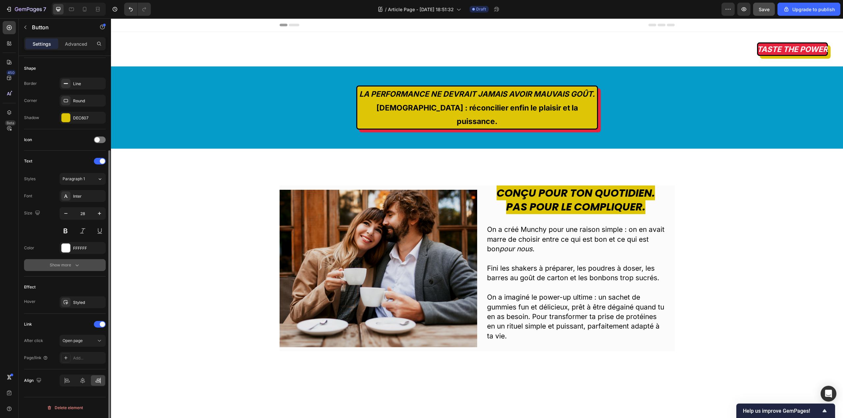
click at [68, 322] on div "Link" at bounding box center [65, 324] width 82 height 11
click at [78, 359] on div "Add..." at bounding box center [88, 359] width 31 height 6
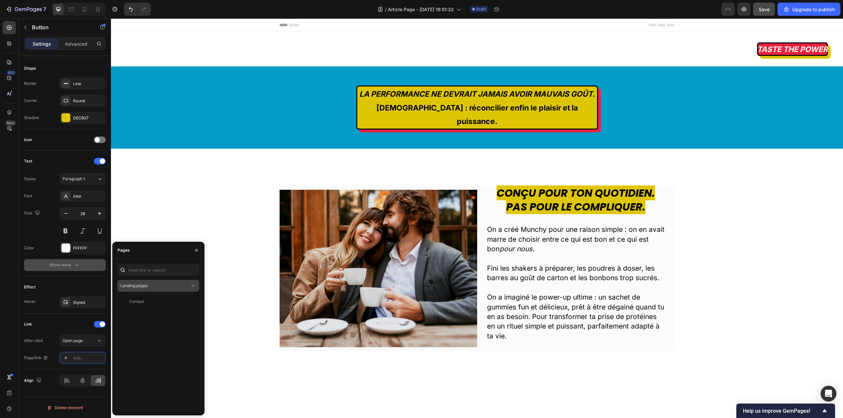
click at [190, 285] on icon at bounding box center [193, 286] width 7 height 7
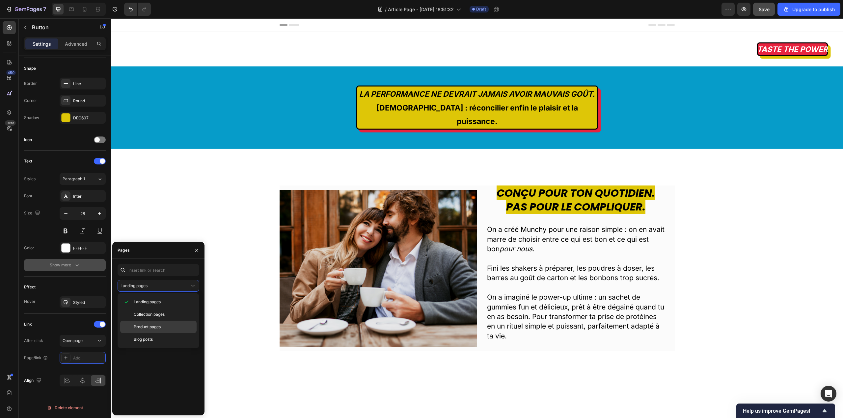
click at [148, 329] on span "Product pages" at bounding box center [147, 327] width 27 height 6
click at [189, 285] on div "Product pages" at bounding box center [154, 286] width 69 height 6
click at [158, 303] on span "Landing pages" at bounding box center [147, 302] width 27 height 6
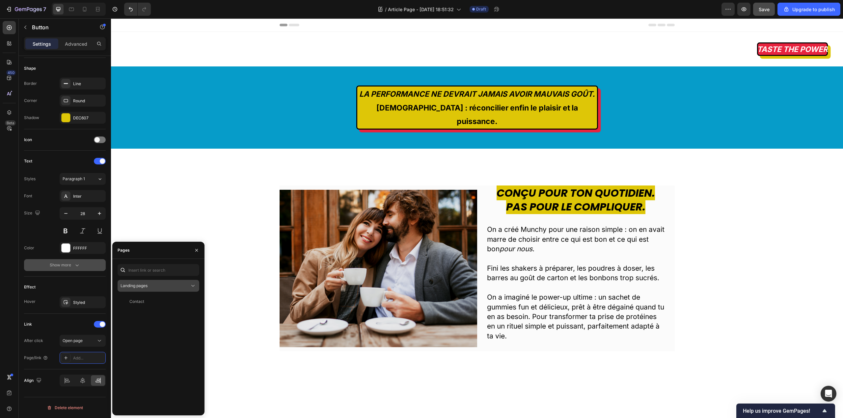
click at [194, 285] on icon at bounding box center [193, 286] width 7 height 7
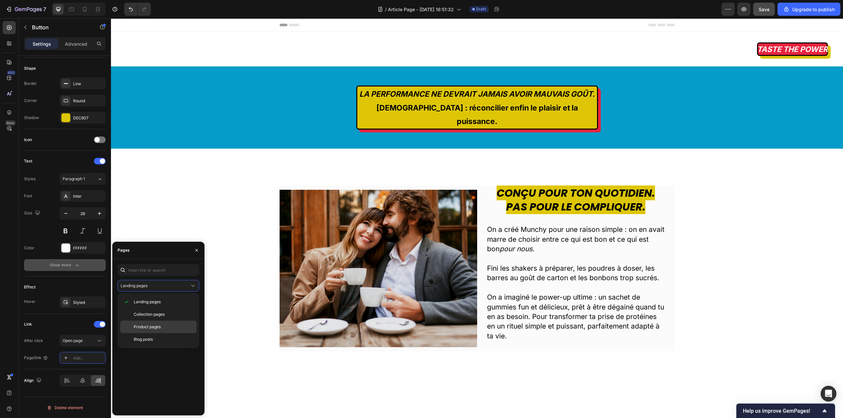
click at [163, 327] on p "Product pages" at bounding box center [164, 327] width 60 height 6
click at [188, 302] on div "View" at bounding box center [189, 302] width 10 height 6
click at [180, 286] on div "Product pages" at bounding box center [154, 286] width 69 height 6
click at [157, 317] on span "Collection pages" at bounding box center [149, 315] width 31 height 6
click at [191, 312] on div "View" at bounding box center [189, 314] width 10 height 6
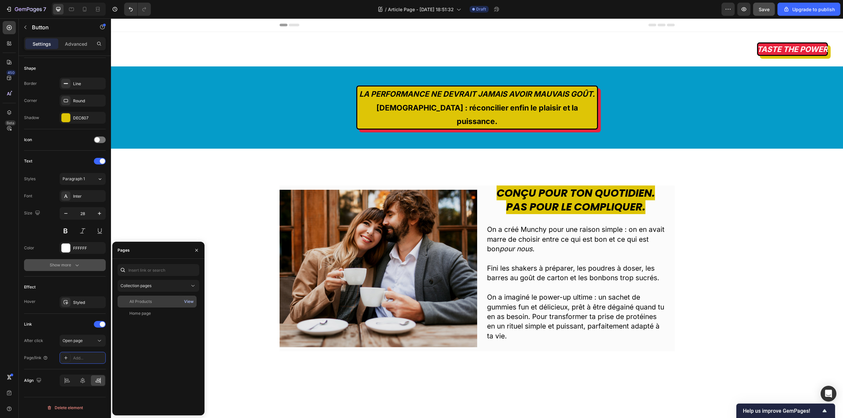
click at [193, 301] on div "View" at bounding box center [189, 302] width 10 height 6
click at [165, 283] on div "Collection pages" at bounding box center [154, 286] width 69 height 6
click at [157, 305] on span "Landing pages" at bounding box center [147, 302] width 27 height 6
click at [173, 288] on div "Landing pages" at bounding box center [154, 286] width 69 height 6
click at [152, 326] on span "Product pages" at bounding box center [147, 327] width 27 height 6
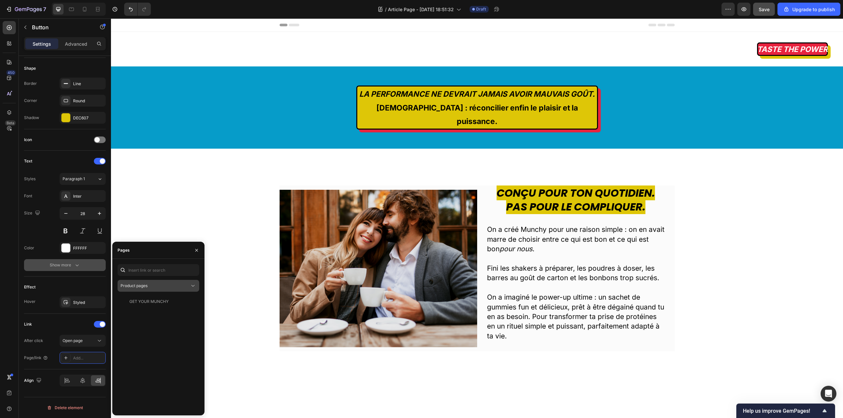
click at [170, 283] on div "Product pages" at bounding box center [158, 286] width 76 height 7
click at [159, 337] on p "Blog posts" at bounding box center [164, 340] width 60 height 6
click at [193, 285] on icon at bounding box center [193, 286] width 7 height 7
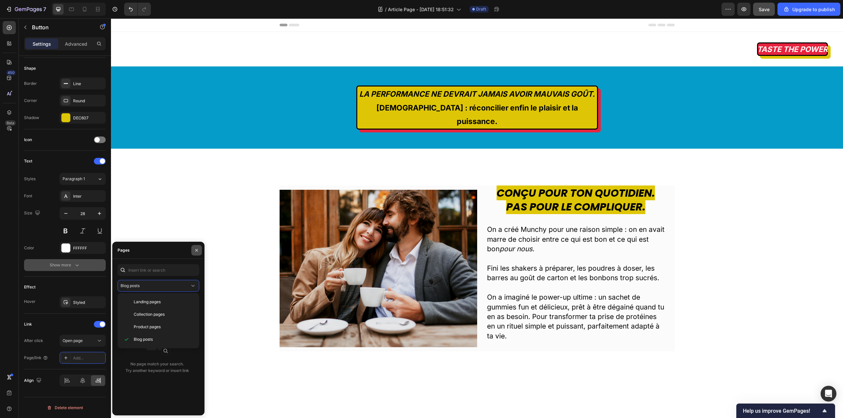
click at [198, 250] on icon "button" at bounding box center [196, 250] width 5 height 5
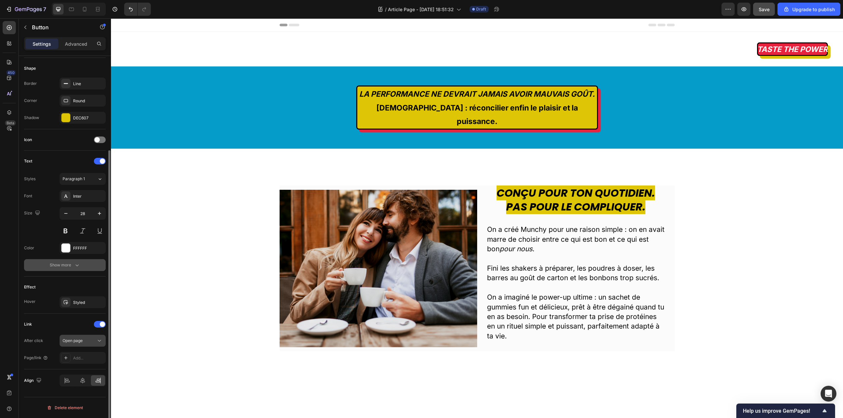
click at [94, 341] on div "Open page" at bounding box center [80, 341] width 34 height 6
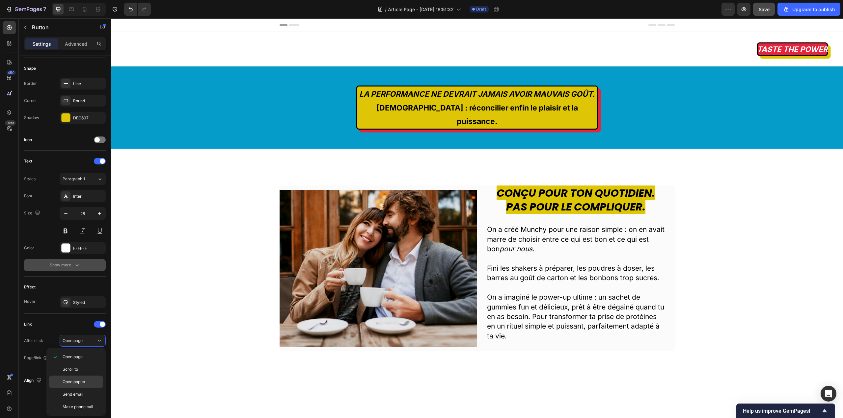
click at [82, 385] on span "Open popup" at bounding box center [74, 382] width 22 height 6
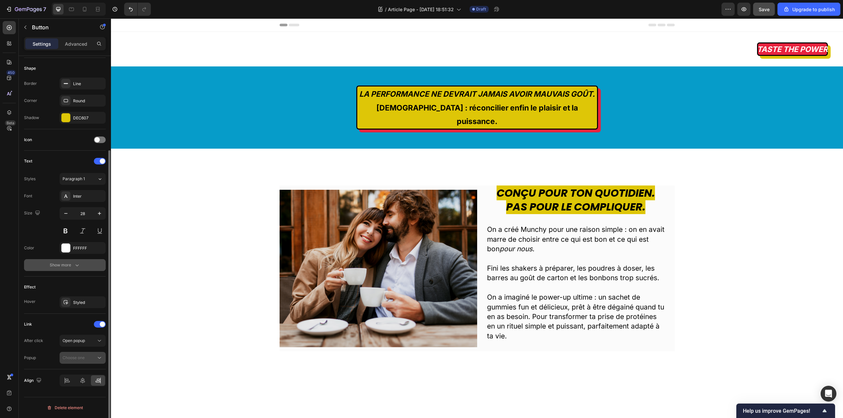
click at [93, 358] on div "Choose one" at bounding box center [80, 358] width 34 height 6
click at [57, 319] on div "Link" at bounding box center [65, 324] width 82 height 11
click at [74, 343] on span "Open popup" at bounding box center [74, 340] width 22 height 5
click at [54, 332] on div "Link After click Open popup Popup Choose one" at bounding box center [65, 341] width 82 height 45
click at [100, 324] on span at bounding box center [102, 324] width 5 height 5
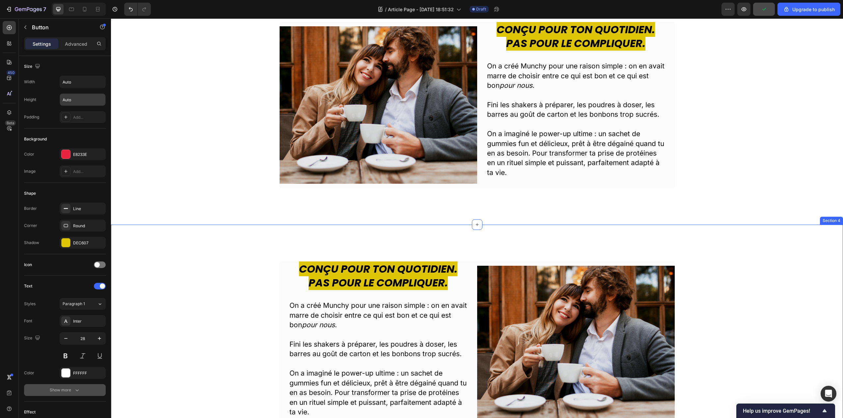
scroll to position [165, 0]
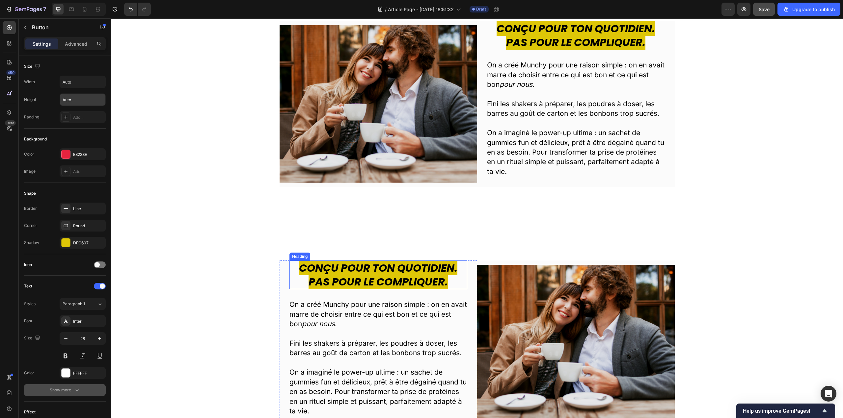
click at [408, 265] on strong "Conçu pour ton quotidien." at bounding box center [378, 268] width 158 height 15
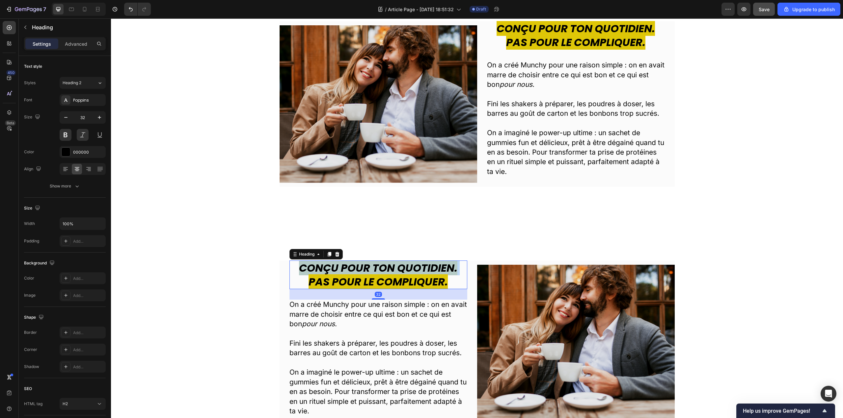
click at [408, 265] on strong "Conçu pour ton quotidien." at bounding box center [378, 268] width 158 height 15
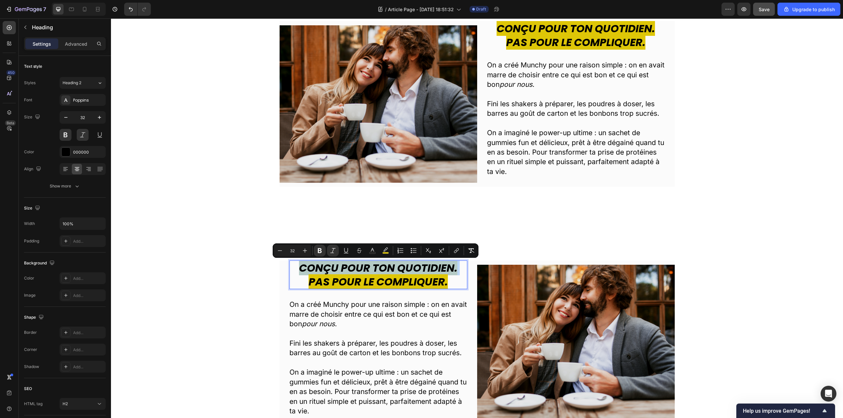
click at [409, 266] on strong "Conçu pour ton quotidien." at bounding box center [378, 268] width 158 height 15
click at [408, 285] on strong "Pas pour le compliquer." at bounding box center [377, 282] width 139 height 15
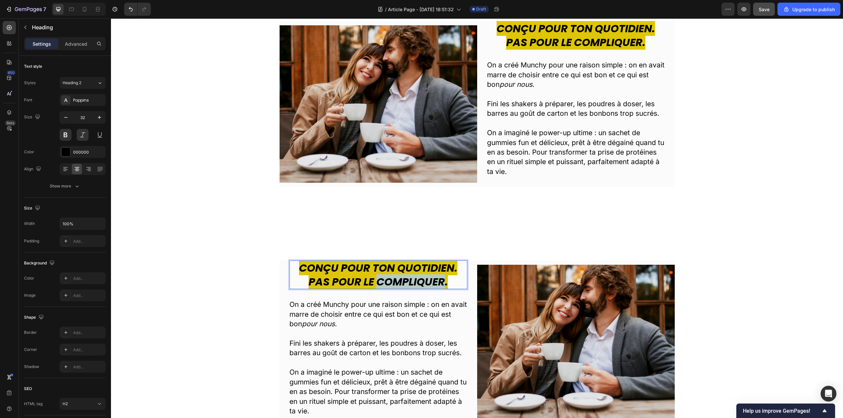
click at [408, 285] on strong "Pas pour le compliquer." at bounding box center [377, 282] width 139 height 15
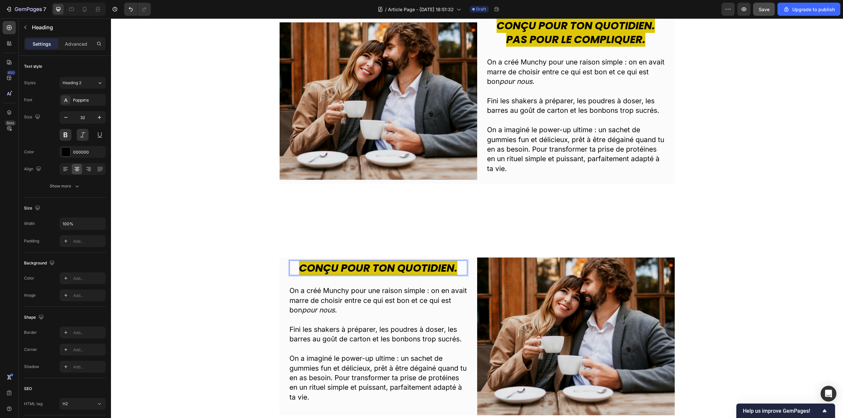
click at [414, 268] on strong "Conçu pour ton quotidien." at bounding box center [378, 268] width 158 height 15
click at [416, 270] on strong "Conçu pour ton quotidien." at bounding box center [378, 268] width 158 height 15
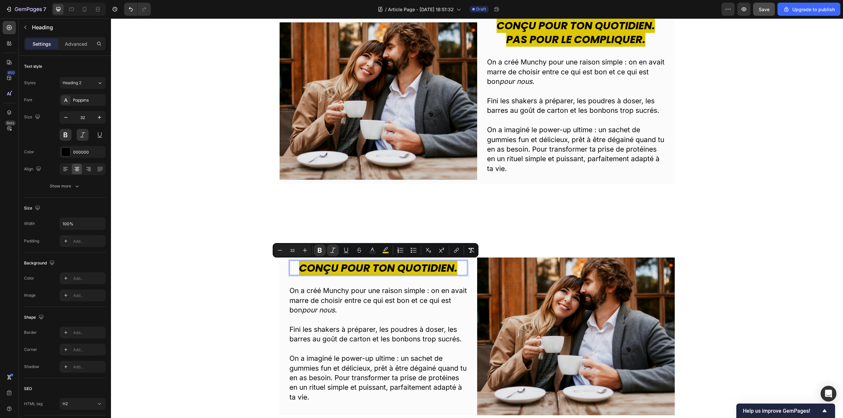
scroll to position [165, 0]
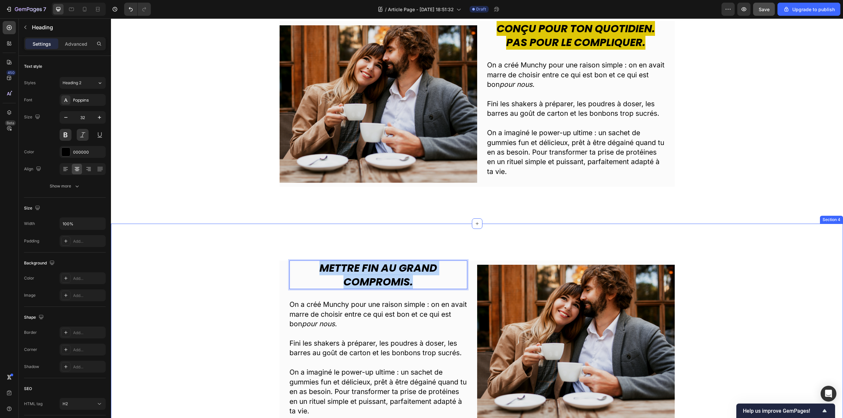
drag, startPoint x: 414, startPoint y: 280, endPoint x: 304, endPoint y: 258, distance: 112.2
click at [305, 259] on div "Mettre fin au grand compromis. Heading 32 On a créé Munchy pour une raison simp…" at bounding box center [477, 344] width 732 height 240
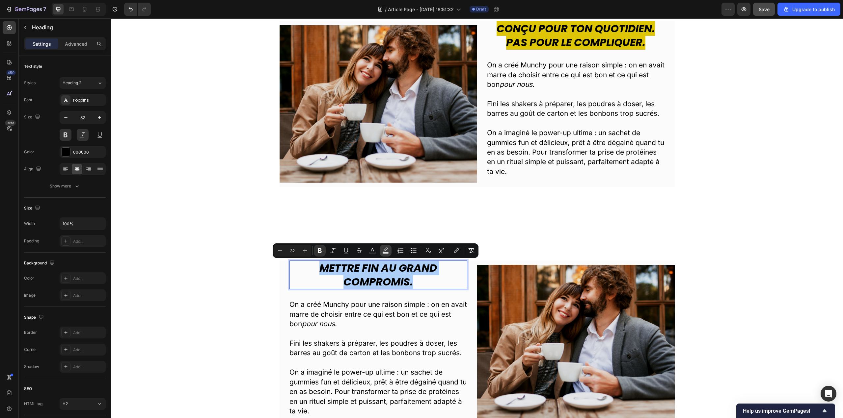
click at [387, 256] on button "color" at bounding box center [386, 251] width 12 height 12
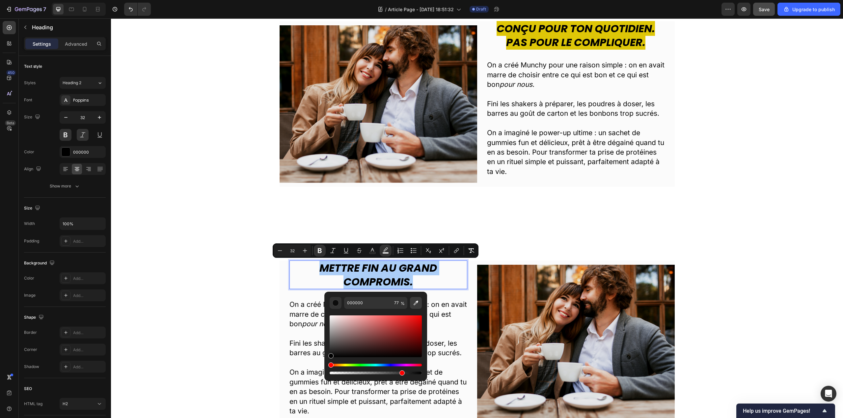
click at [414, 303] on icon "Editor contextual toolbar" at bounding box center [416, 303] width 7 height 7
type input "DEC607"
type input "100"
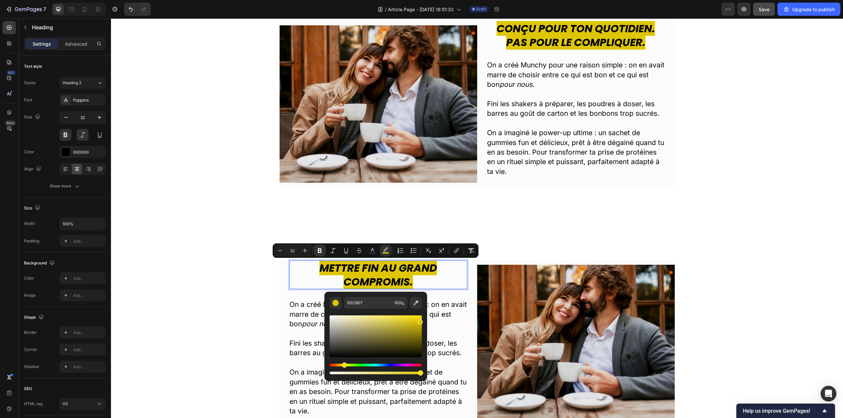
click at [409, 273] on strong "Mettre fin au grand compromis." at bounding box center [378, 275] width 118 height 29
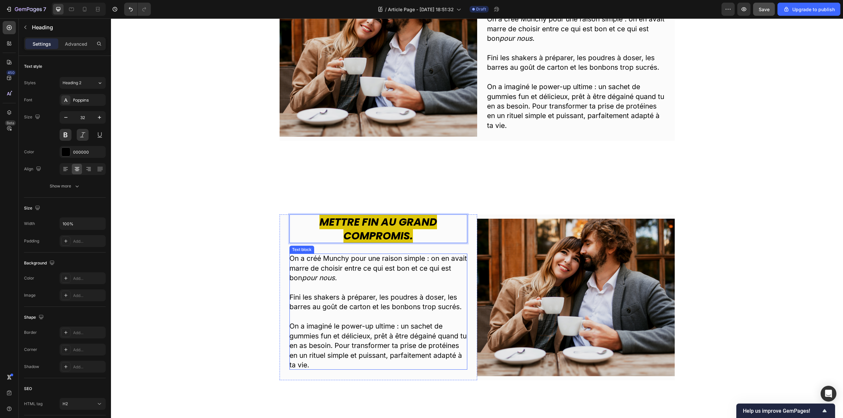
scroll to position [230, 0]
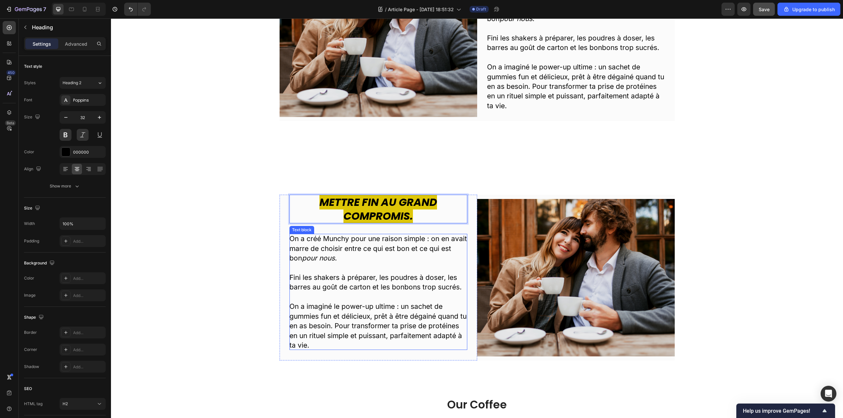
click at [308, 249] on p "On a créé Munchy pour une raison simple : on en avait marre de choisir entre ce…" at bounding box center [378, 248] width 178 height 29
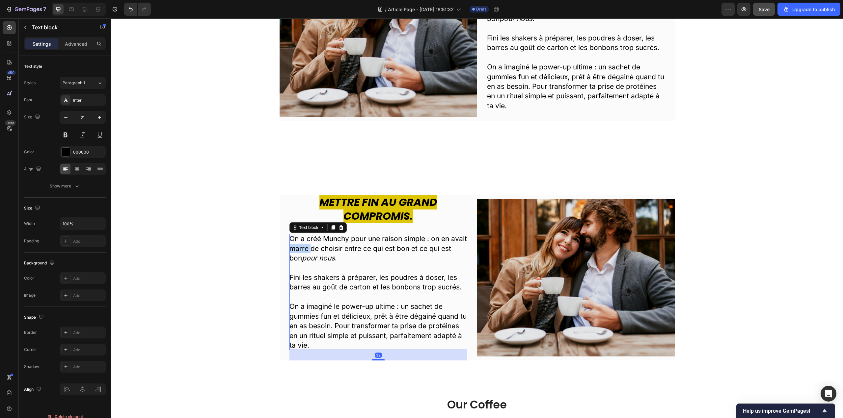
click at [308, 249] on p "On a créé Munchy pour une raison simple : on en avait marre de choisir entre ce…" at bounding box center [378, 248] width 178 height 29
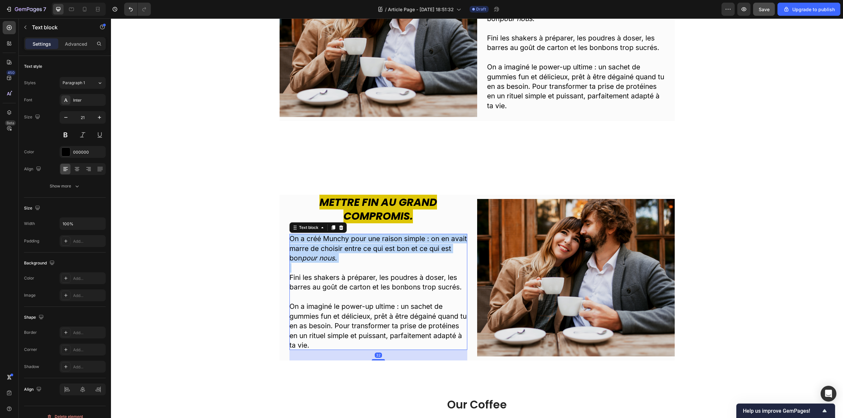
click at [308, 249] on p "On a créé Munchy pour une raison simple : on en avait marre de choisir entre ce…" at bounding box center [378, 248] width 178 height 29
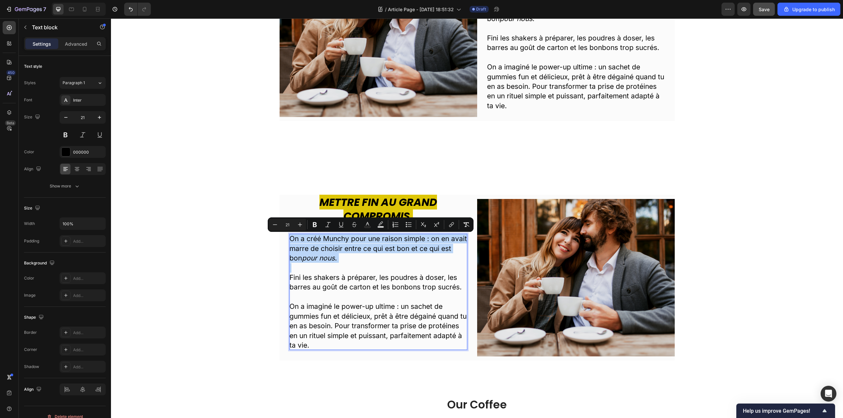
click at [324, 263] on p "Rich Text Editor. Editing area: main" at bounding box center [378, 268] width 178 height 10
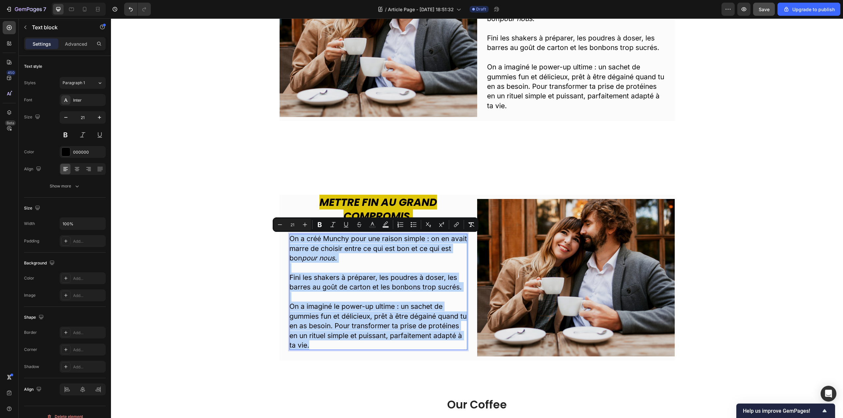
drag, startPoint x: 344, startPoint y: 348, endPoint x: 285, endPoint y: 231, distance: 130.3
click at [285, 231] on div "⁠⁠⁠⁠⁠⁠⁠ Mettre fin au grand compromis. Heading On a créé Munchy pour une raison…" at bounding box center [379, 278] width 198 height 166
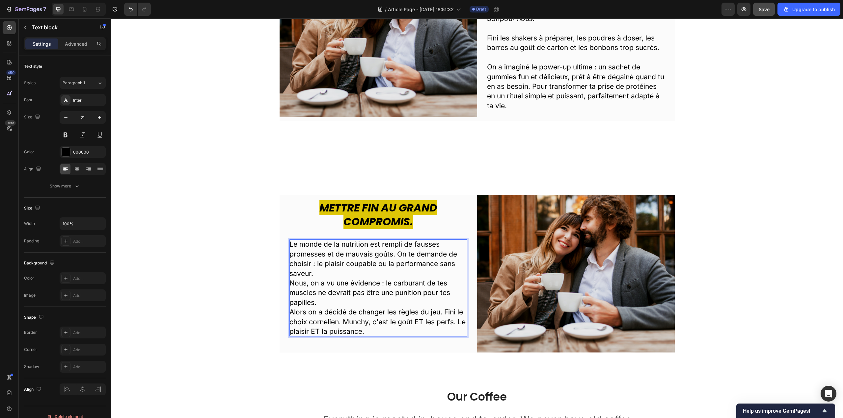
scroll to position [236, 0]
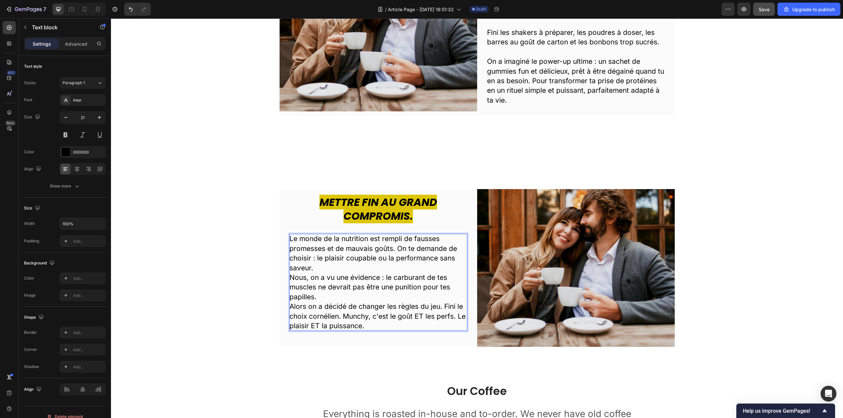
click at [319, 269] on p "Le monde de la nutrition est rempli de fausses promesses et de mauvais goûts. O…" at bounding box center [378, 253] width 178 height 39
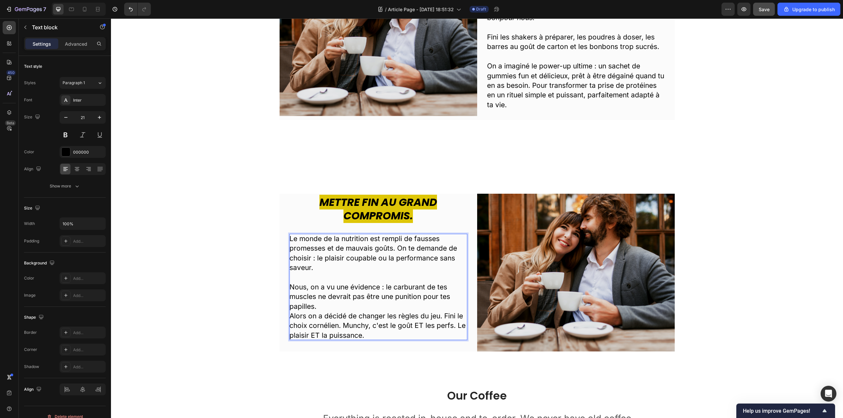
click at [324, 304] on p "Nous, on a vu une évidence : le carburant de tes muscles ne devrait pas être un…" at bounding box center [378, 296] width 178 height 29
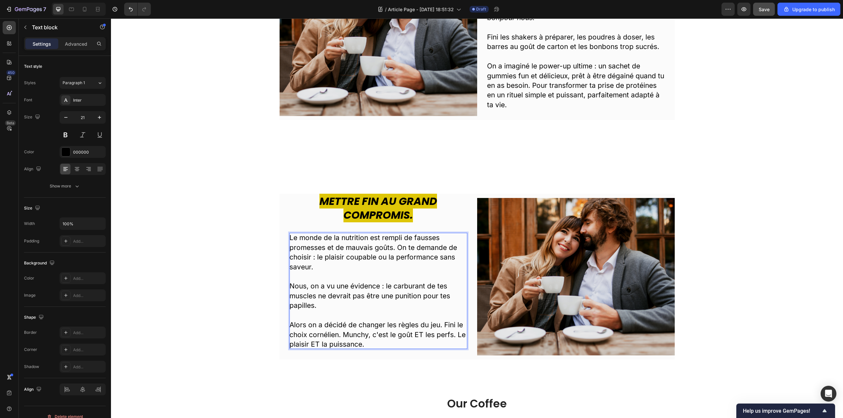
scroll to position [230, 0]
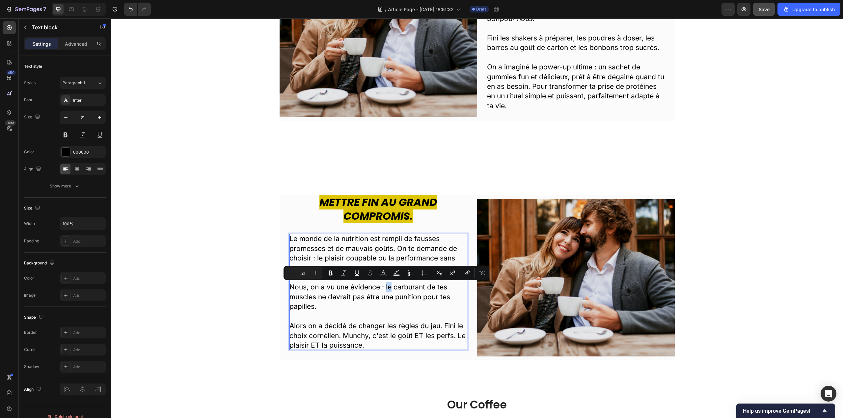
drag, startPoint x: 384, startPoint y: 287, endPoint x: 388, endPoint y: 287, distance: 4.0
click at [388, 287] on p "Nous, on a vu une évidence : le carburant de tes muscles ne devrait pas être un…" at bounding box center [378, 296] width 178 height 29
drag, startPoint x: 430, startPoint y: 287, endPoint x: 314, endPoint y: 297, distance: 117.0
click at [314, 297] on p "Nous, on a vu une évidence : ton carburant de tes muscles ne devrait pas être u…" at bounding box center [378, 296] width 178 height 29
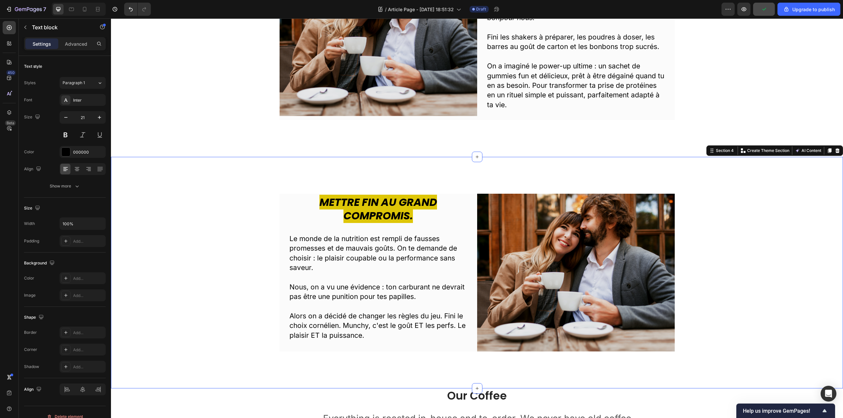
click at [736, 306] on div "⁠⁠⁠⁠⁠⁠⁠ Mettre fin au grand compromis. Heading Le monde de la nutrition est rem…" at bounding box center [477, 273] width 722 height 158
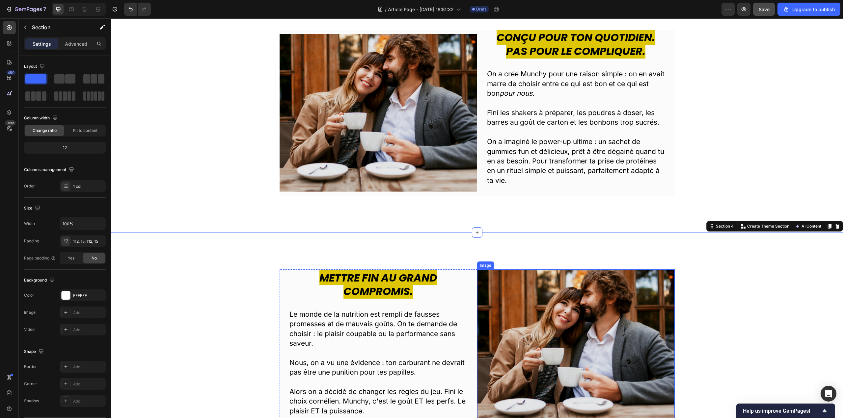
scroll to position [1, 0]
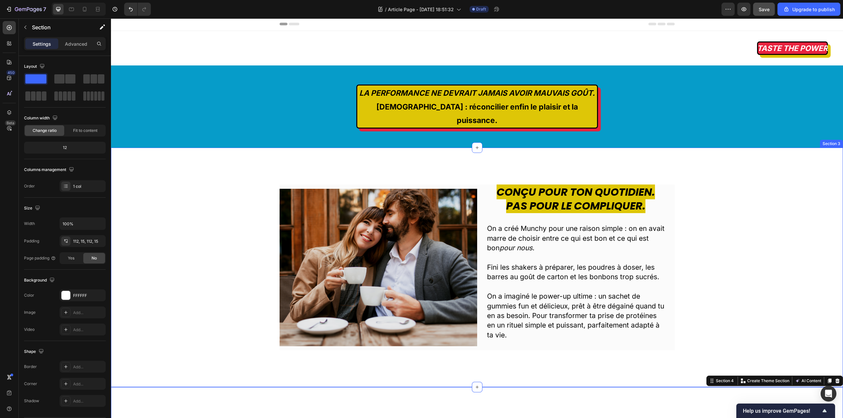
click at [739, 198] on div "Image Conçu pour ton quotidien. Pas pour le compliquer. Heading On a créé Munch…" at bounding box center [477, 268] width 722 height 166
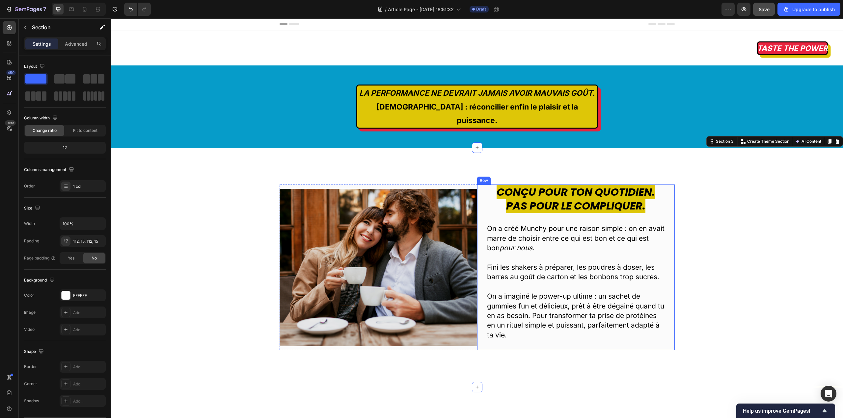
click at [477, 213] on div "Conçu pour ton quotidien. Pas pour le compliquer. Heading On a créé Munchy pour…" at bounding box center [576, 268] width 198 height 166
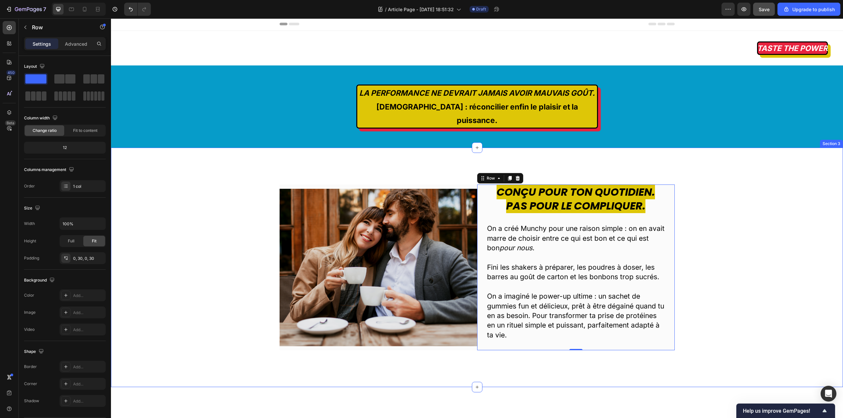
click at [467, 185] on div "Image" at bounding box center [379, 268] width 198 height 166
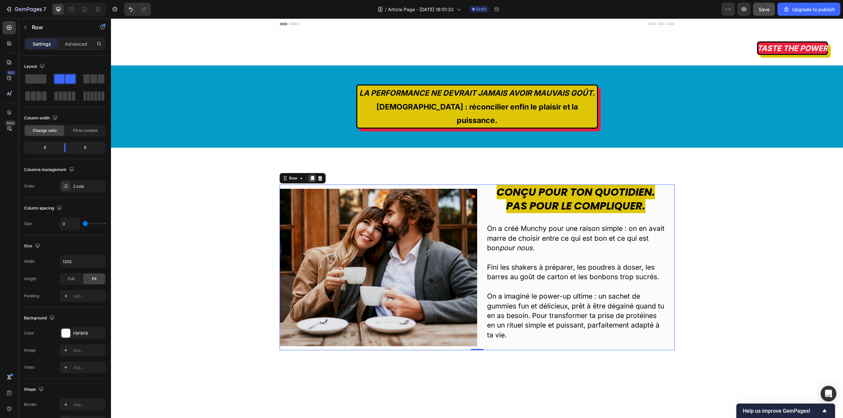
click at [310, 178] on icon at bounding box center [312, 178] width 4 height 5
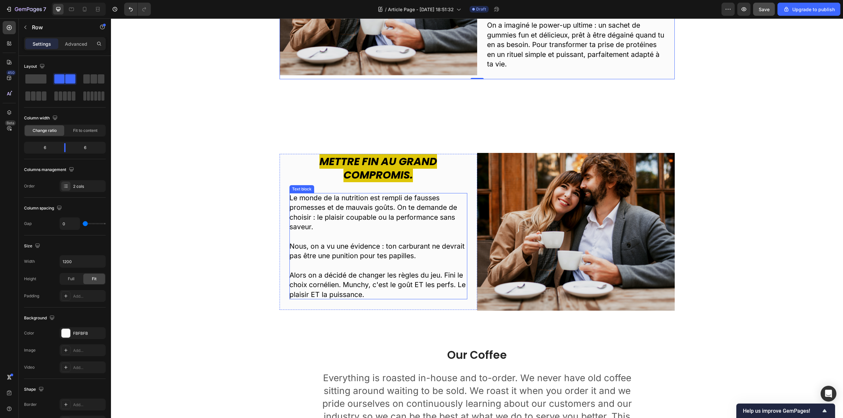
scroll to position [442, 0]
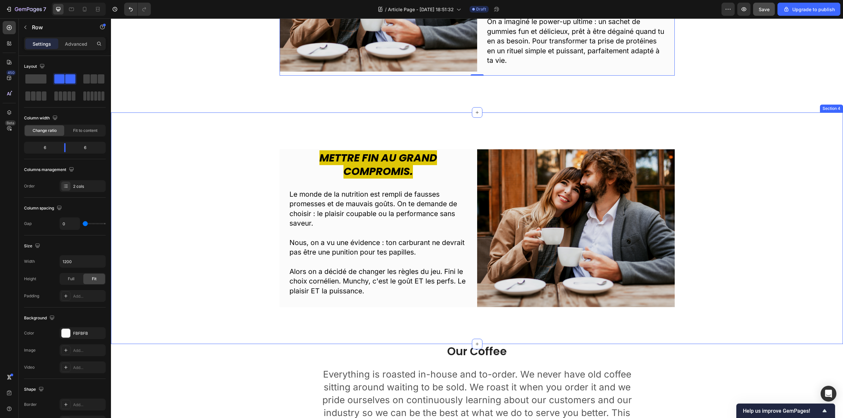
drag, startPoint x: 310, startPoint y: 202, endPoint x: 458, endPoint y: 315, distance: 185.8
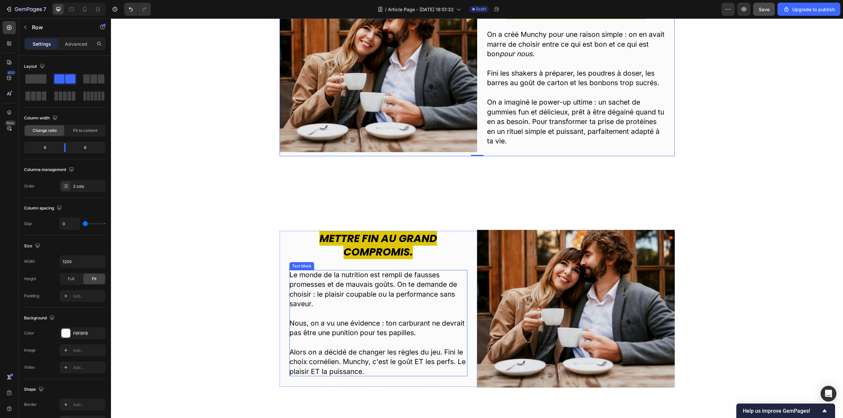
scroll to position [310, 0]
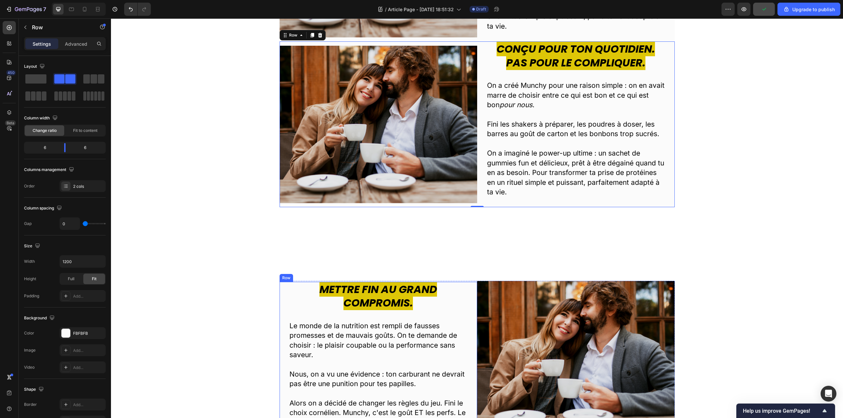
click at [281, 290] on div "Mettre fin au grand compromis. Heading Le monde de la nutrition est rempli de f…" at bounding box center [379, 360] width 198 height 156
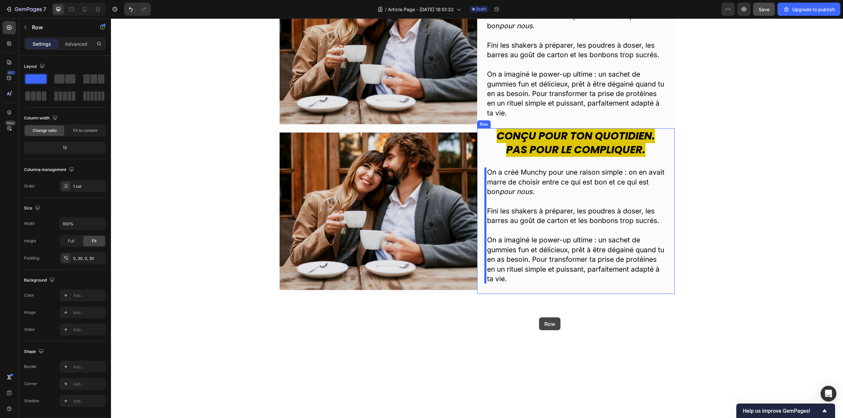
scroll to position [256, 0]
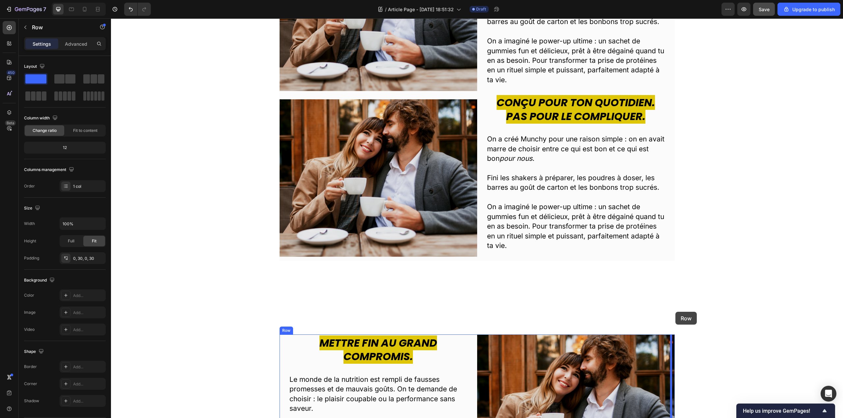
drag, startPoint x: 281, startPoint y: 278, endPoint x: 675, endPoint y: 312, distance: 396.2
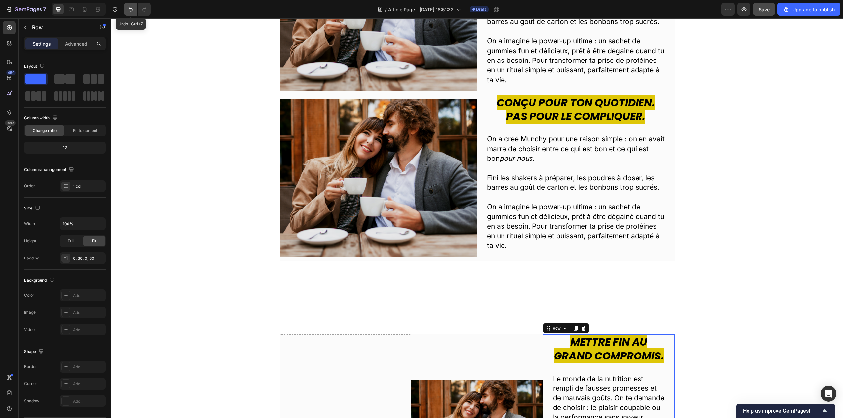
click at [133, 11] on icon "Undo/Redo" at bounding box center [130, 9] width 7 height 7
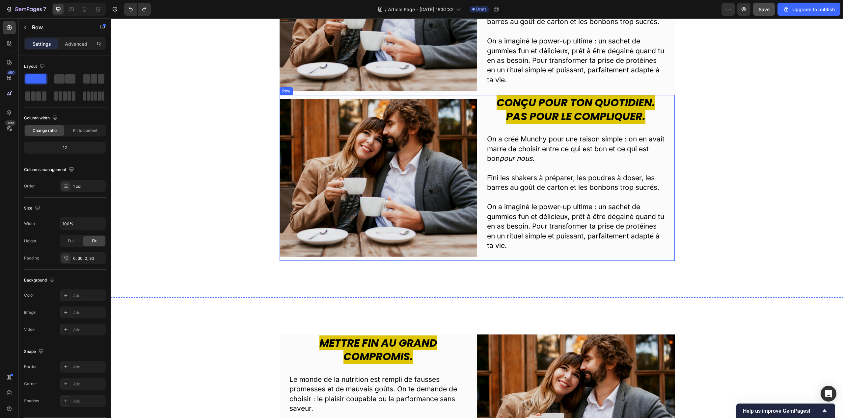
click at [286, 258] on div "Image" at bounding box center [379, 178] width 198 height 166
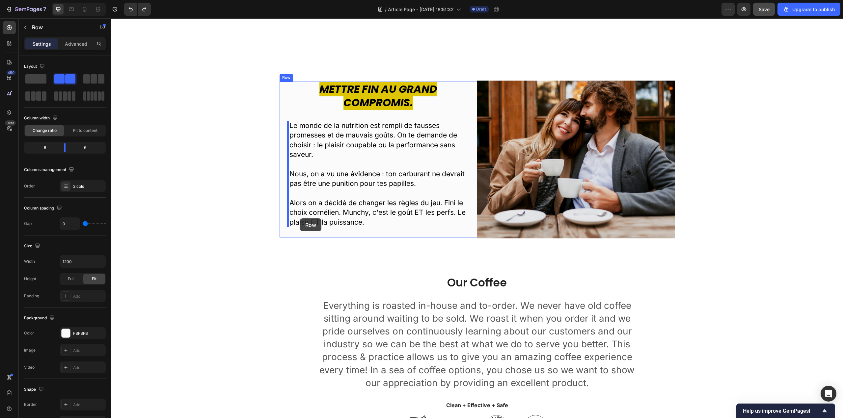
scroll to position [553, 0]
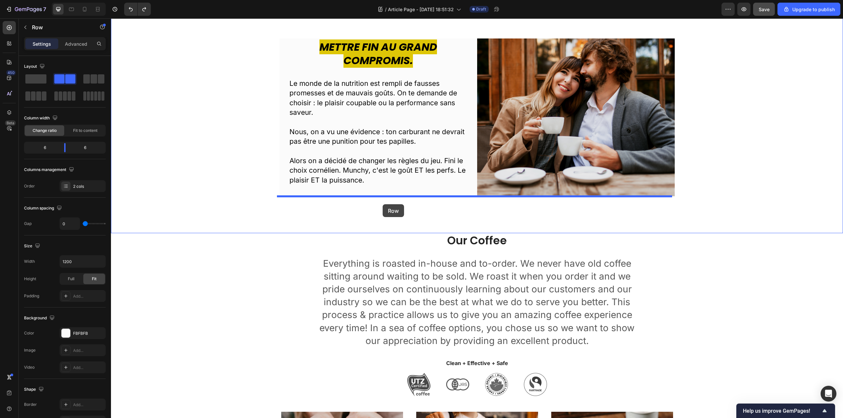
drag, startPoint x: 282, startPoint y: 89, endPoint x: 383, endPoint y: 204, distance: 153.3
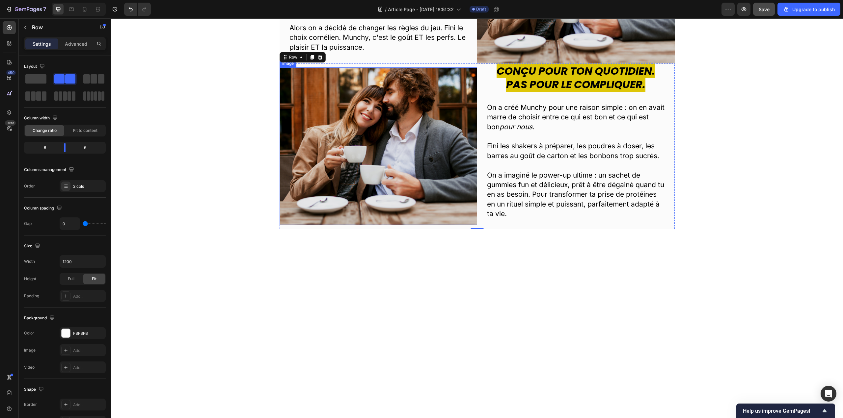
scroll to position [322, 0]
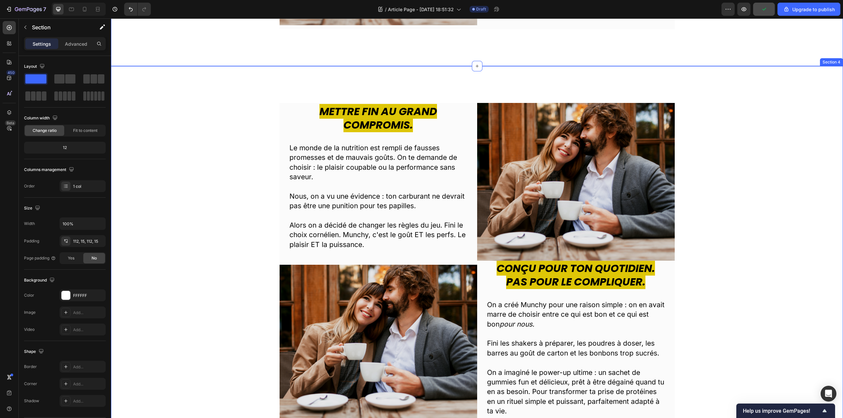
click at [241, 88] on div "Mettre fin au grand compromis. Heading Le monde de la nutrition est rempli de f…" at bounding box center [477, 264] width 732 height 397
click at [130, 13] on button "Undo/Redo" at bounding box center [130, 9] width 13 height 13
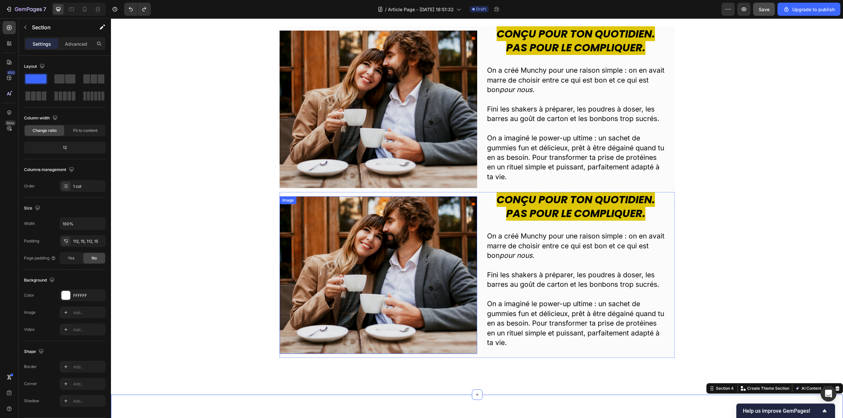
scroll to position [158, 0]
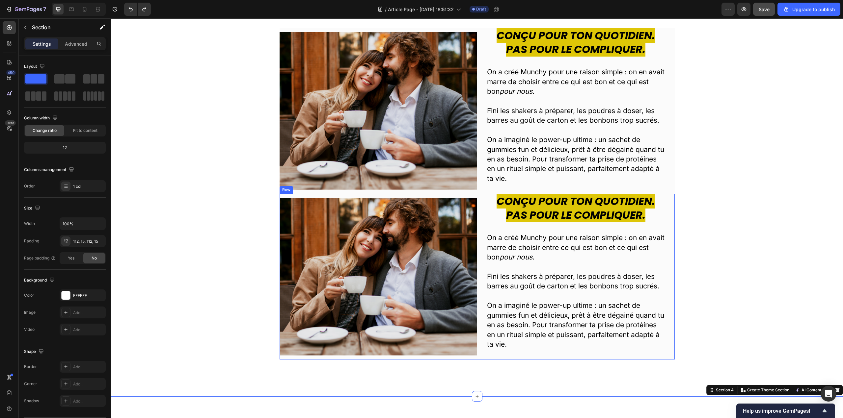
click at [302, 358] on div "Image" at bounding box center [379, 277] width 198 height 166
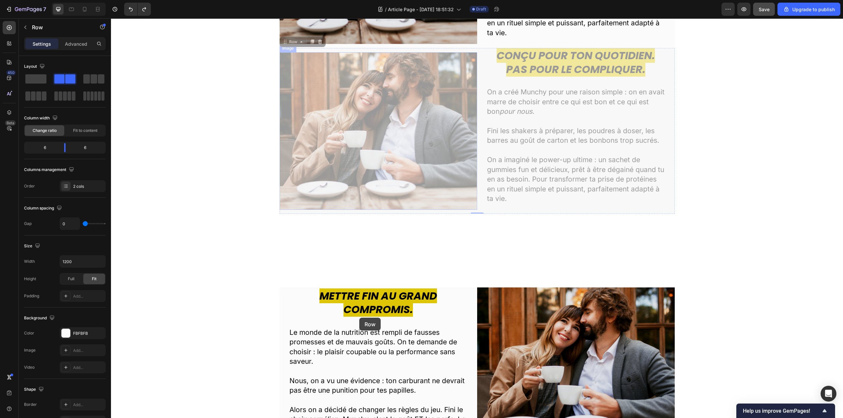
scroll to position [487, 0]
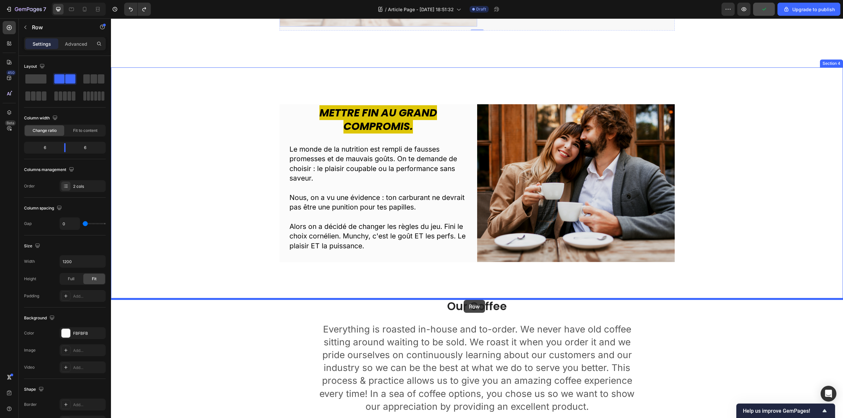
drag, startPoint x: 286, startPoint y: 189, endPoint x: 464, endPoint y: 300, distance: 209.7
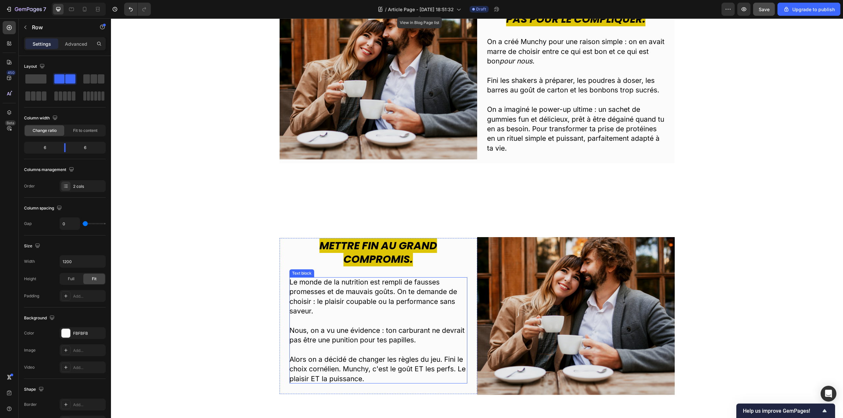
scroll to position [191, 0]
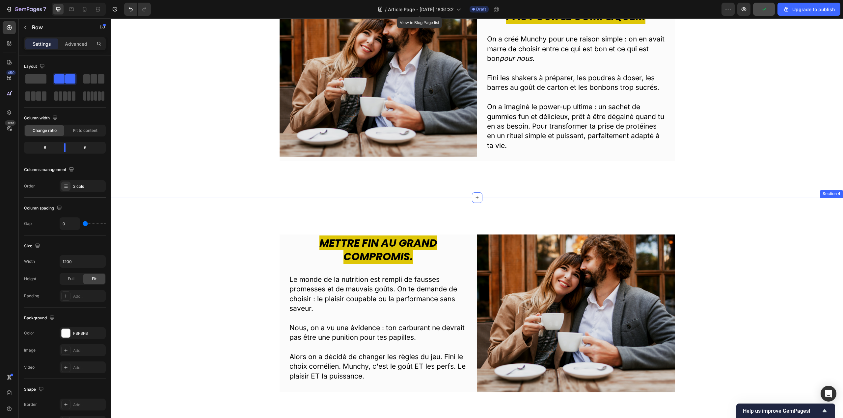
click at [466, 204] on div "Mettre fin au grand compromis. Heading Le monde de la nutrition est rempli de f…" at bounding box center [477, 313] width 732 height 231
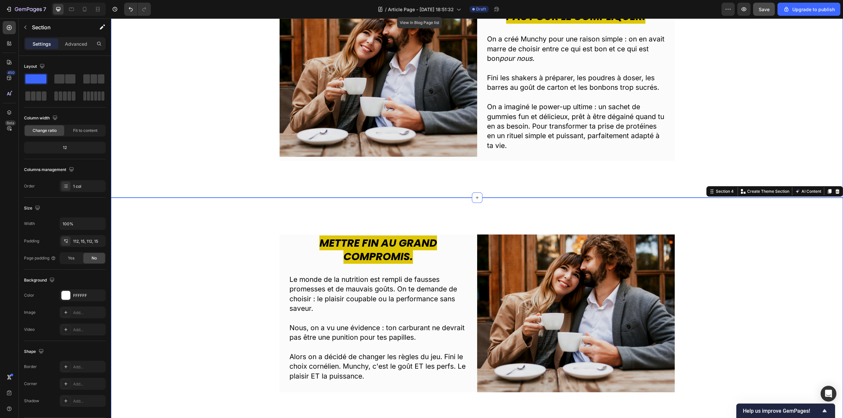
click at [426, 187] on div "Image Conçu pour ton quotidien. Pas pour le compliquer. Heading On a créé Munch…" at bounding box center [477, 78] width 732 height 240
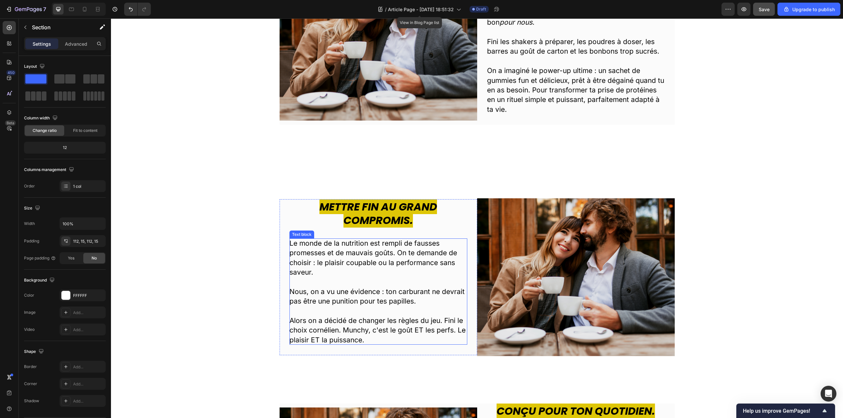
scroll to position [224, 0]
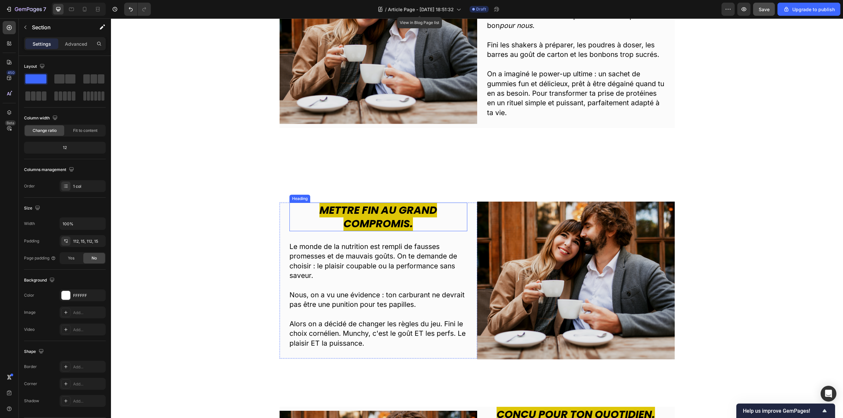
click at [302, 209] on h2 "Mettre fin au grand compromis." at bounding box center [378, 217] width 178 height 29
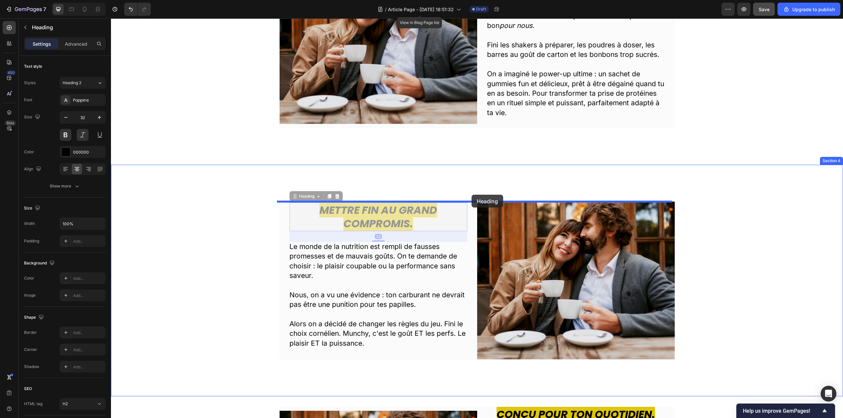
drag, startPoint x: 296, startPoint y: 198, endPoint x: 471, endPoint y: 195, distance: 175.2
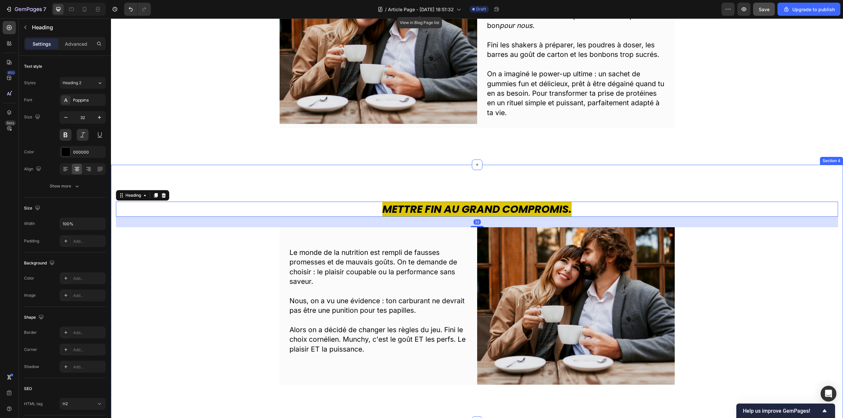
click at [323, 176] on div "Mettre fin au grand compromis. Heading 32 Le monde de la nutrition est rempli d…" at bounding box center [477, 293] width 732 height 257
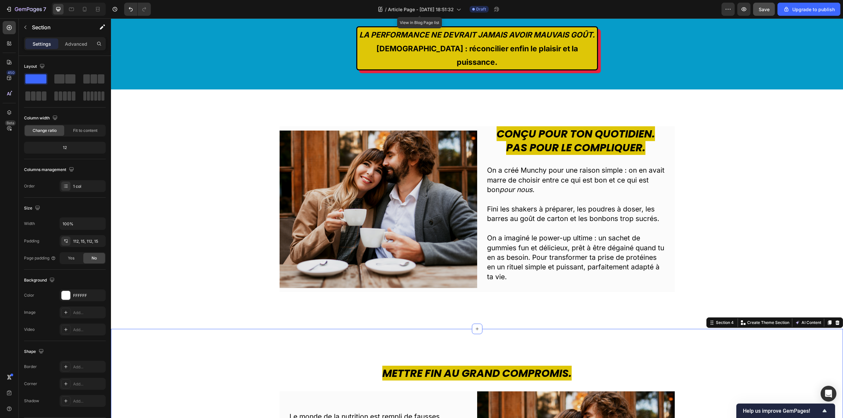
scroll to position [59, 0]
click at [489, 134] on h2 "Conçu pour ton quotidien. Pas pour le compliquer." at bounding box center [576, 141] width 178 height 29
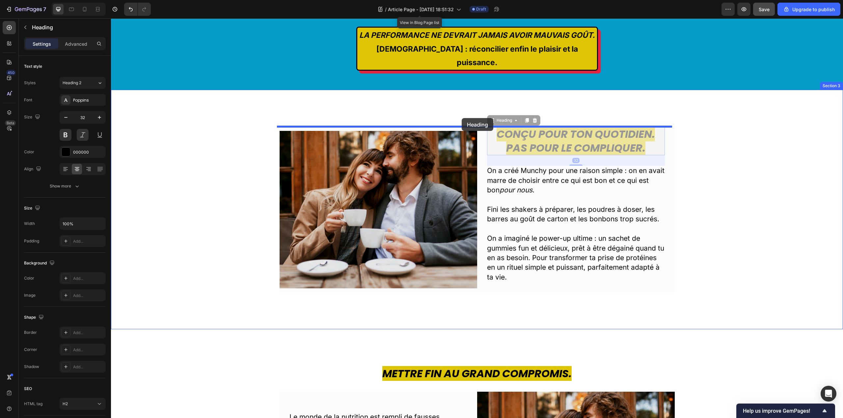
drag, startPoint x: 494, startPoint y: 120, endPoint x: 462, endPoint y: 118, distance: 32.3
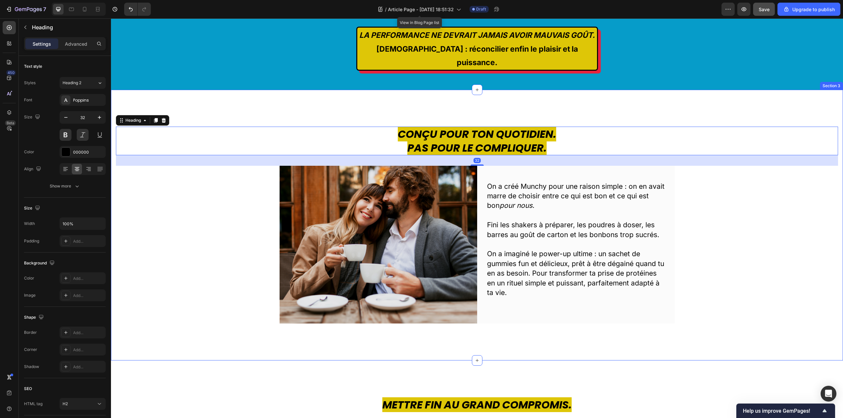
click at [753, 217] on div "Conçu pour ton quotidien. Pas pour le compliquer. Heading 32 Image On a créé Mu…" at bounding box center [477, 225] width 722 height 197
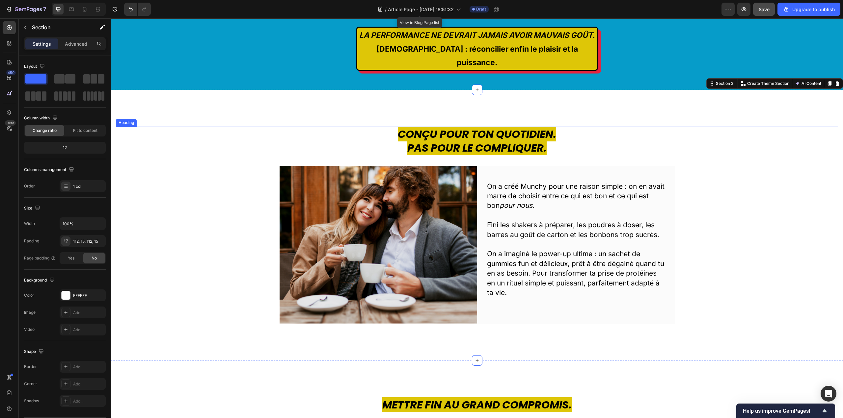
click at [404, 150] on h2 "Conçu pour ton quotidien. Pas pour le compliquer." at bounding box center [477, 141] width 722 height 29
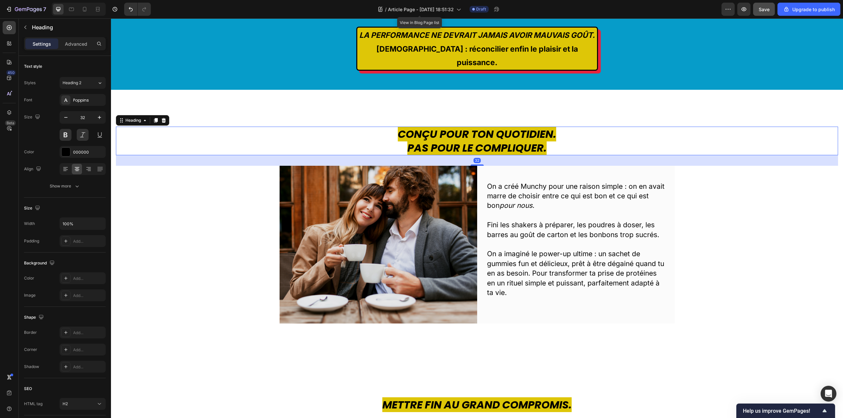
click at [404, 150] on h2 "Conçu pour ton quotidien. Pas pour le compliquer." at bounding box center [477, 141] width 722 height 29
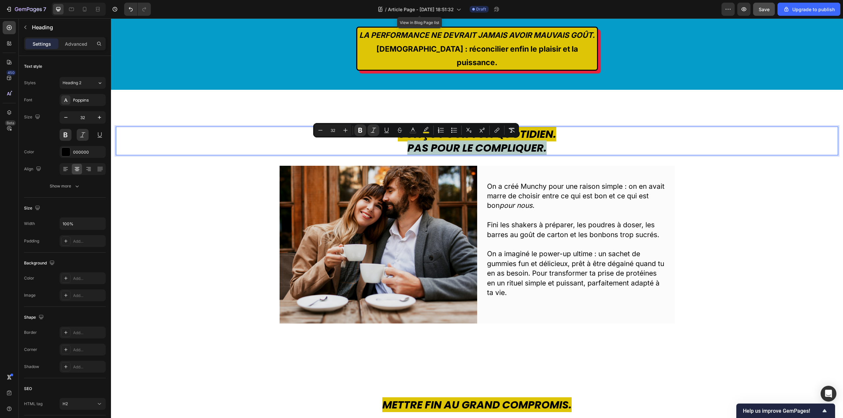
click at [404, 150] on p "Conçu pour ton quotidien. Pas pour le compliquer." at bounding box center [477, 140] width 721 height 27
click at [407, 147] on strong "Pas pour le compliquer." at bounding box center [476, 148] width 139 height 15
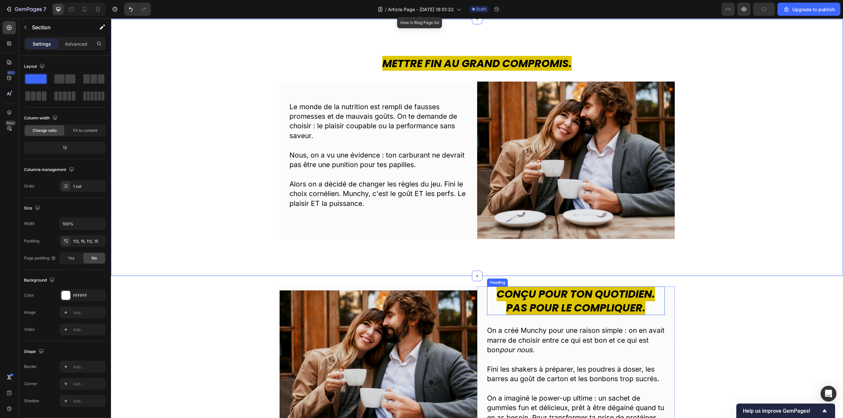
scroll to position [388, 0]
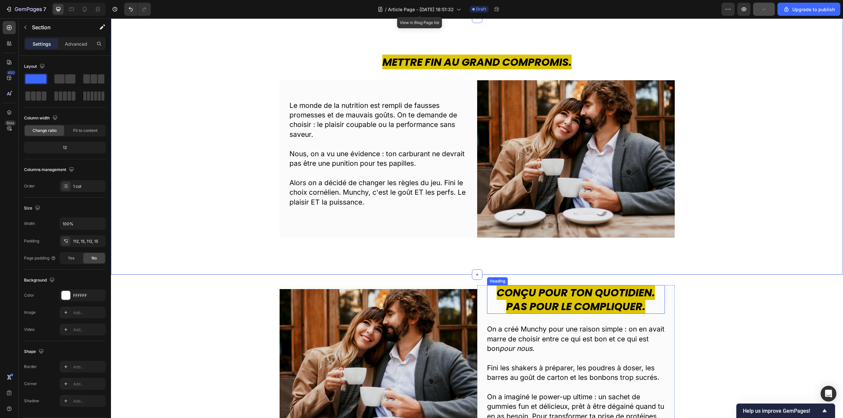
click at [487, 292] on h2 "Conçu pour ton quotidien. Pas pour le compliquer." at bounding box center [576, 299] width 178 height 29
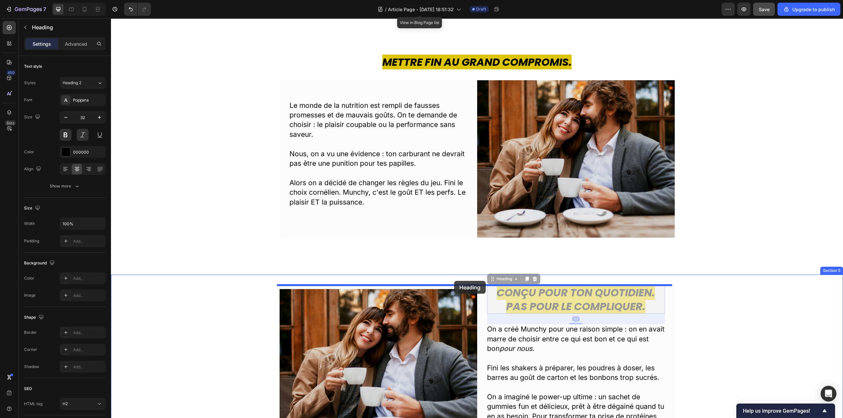
drag, startPoint x: 493, startPoint y: 279, endPoint x: 454, endPoint y: 281, distance: 39.3
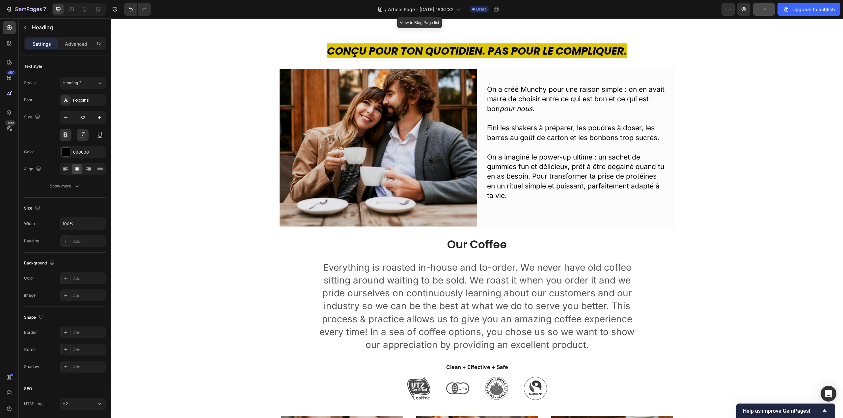
scroll to position [652, 0]
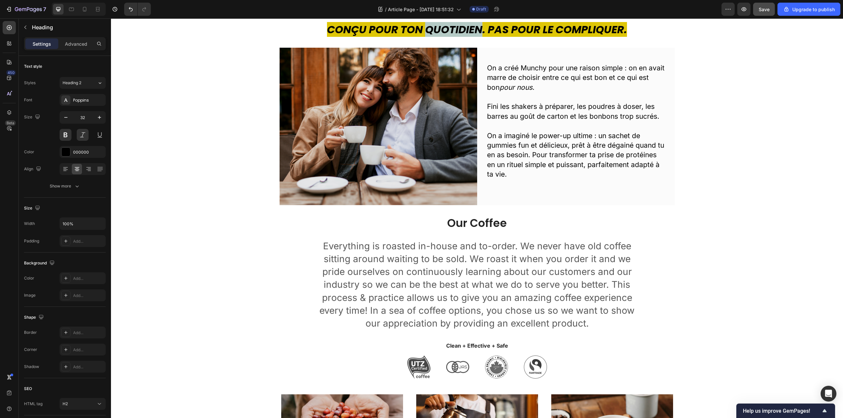
click at [451, 28] on strong "Conçu pour ton quotidien. Pas pour le compliquer." at bounding box center [477, 29] width 300 height 15
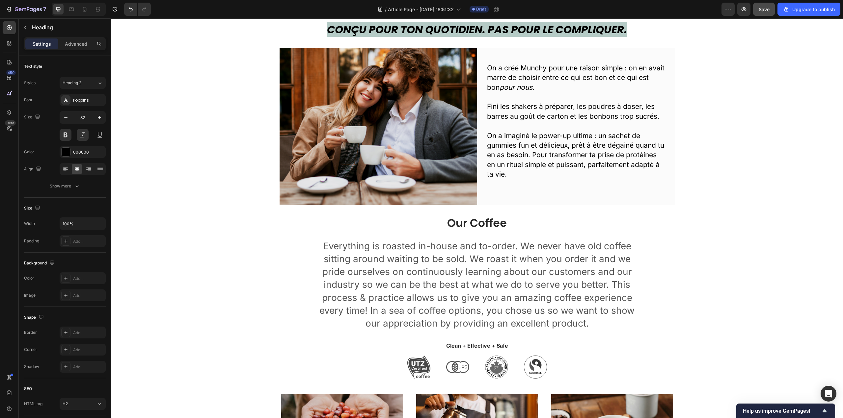
click at [451, 28] on strong "Conçu pour ton quotidien. Pas pour le compliquer." at bounding box center [477, 29] width 300 height 15
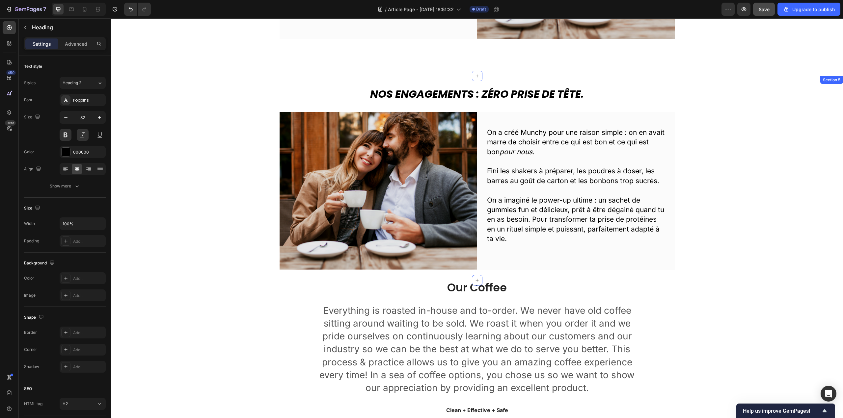
scroll to position [550, 0]
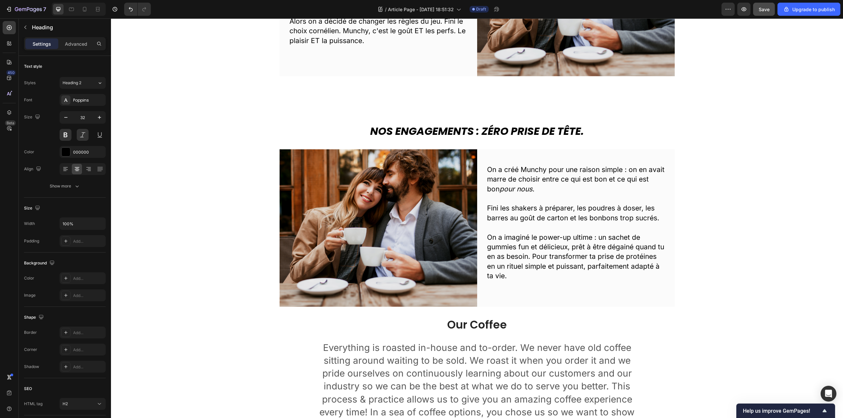
click at [522, 132] on strong "Nos Engagements : Zéro Prise de Tête." at bounding box center [477, 131] width 214 height 15
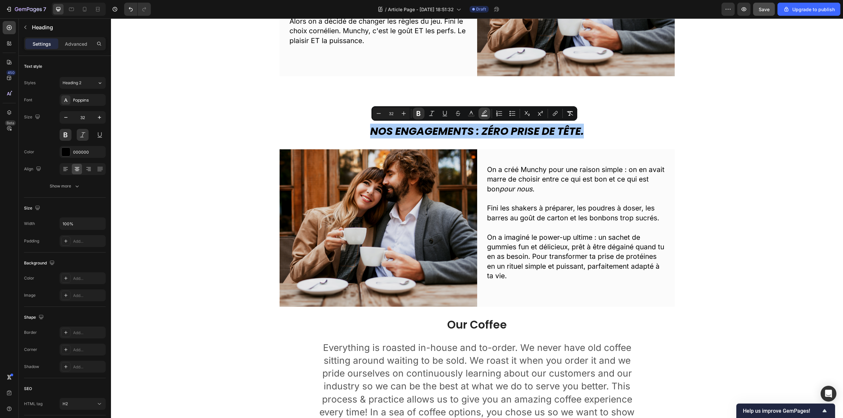
click at [488, 117] on button "color" at bounding box center [484, 114] width 12 height 12
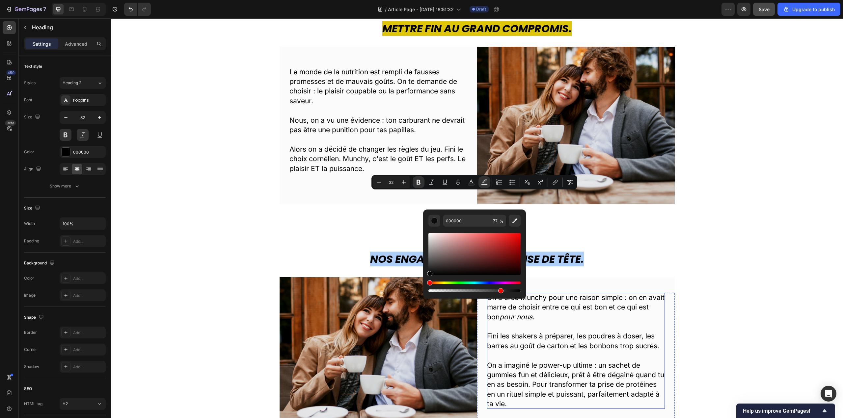
scroll to position [385, 0]
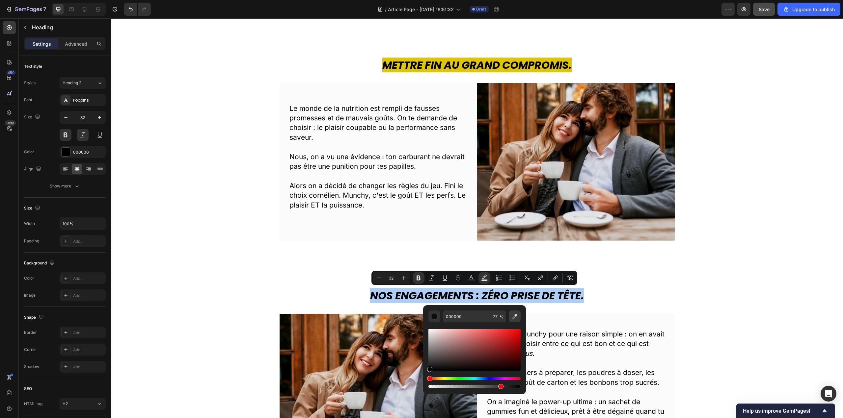
click at [518, 315] on button "Editor contextual toolbar" at bounding box center [515, 317] width 12 height 12
type input "DEC607"
type input "100"
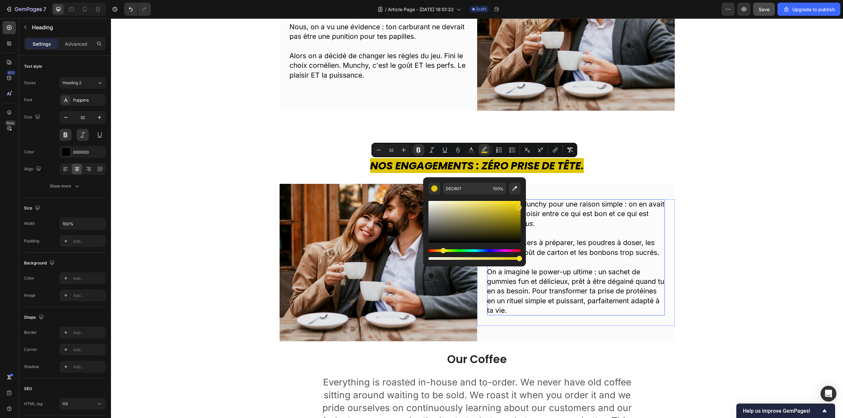
scroll to position [517, 0]
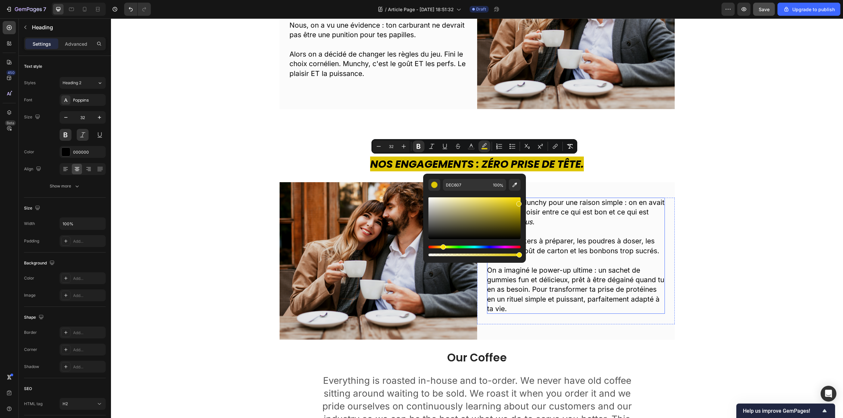
click at [543, 268] on p "On a imaginé le power-up ultime : un sachet de gummies fun et délicieux, prêt à…" at bounding box center [576, 290] width 178 height 48
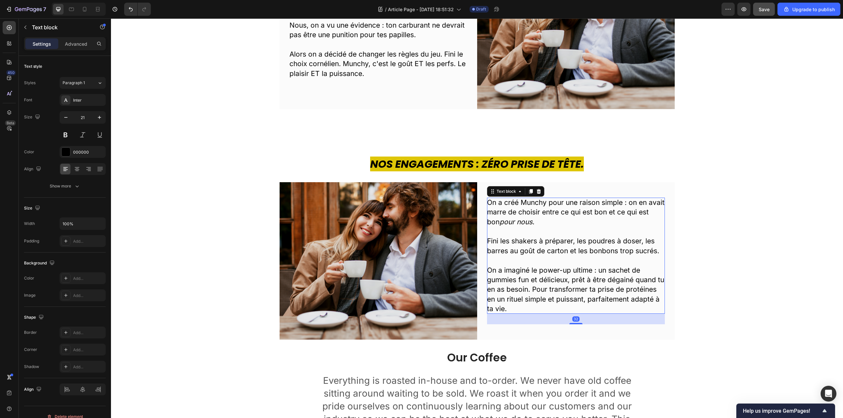
click at [534, 309] on p "On a imaginé le power-up ultime : un sachet de gummies fun et délicieux, prêt à…" at bounding box center [576, 290] width 178 height 48
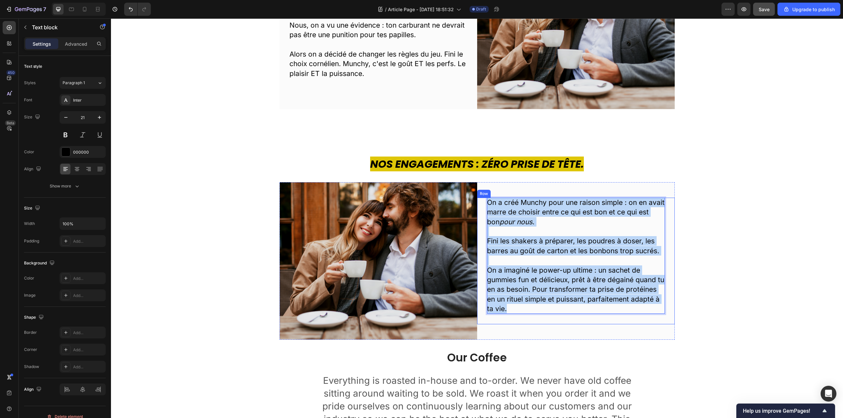
drag, startPoint x: 536, startPoint y: 309, endPoint x: 476, endPoint y: 198, distance: 126.1
click at [477, 198] on div "On a créé Munchy pour une raison simple : on en avait marre de choisir entre ce…" at bounding box center [576, 261] width 198 height 127
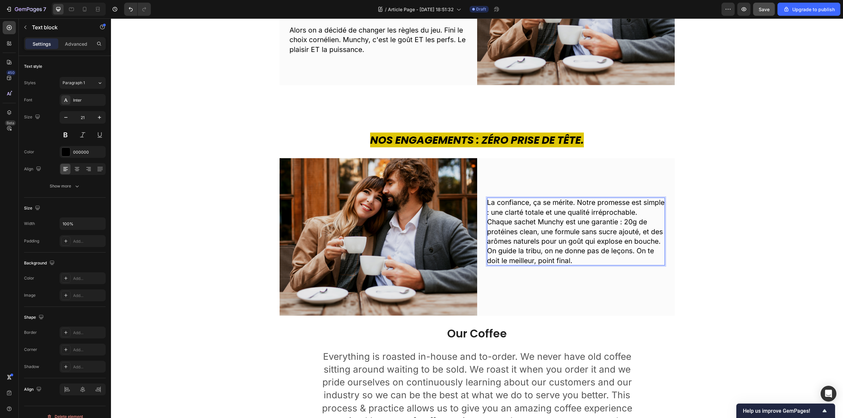
click at [641, 213] on p "La confiance, ça se mérite. Notre promesse est simple : une clarté totale et un…" at bounding box center [576, 207] width 178 height 19
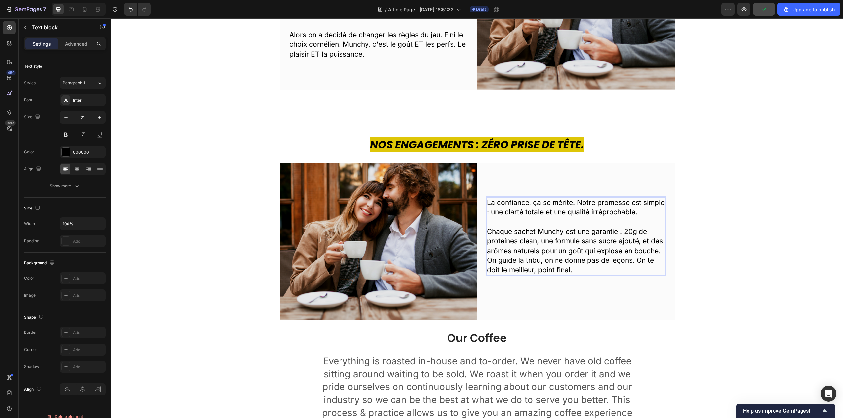
click at [487, 261] on p "On guide la tribu, on ne donne pas de leçons. On te doit le meilleur, point fin…" at bounding box center [576, 265] width 178 height 19
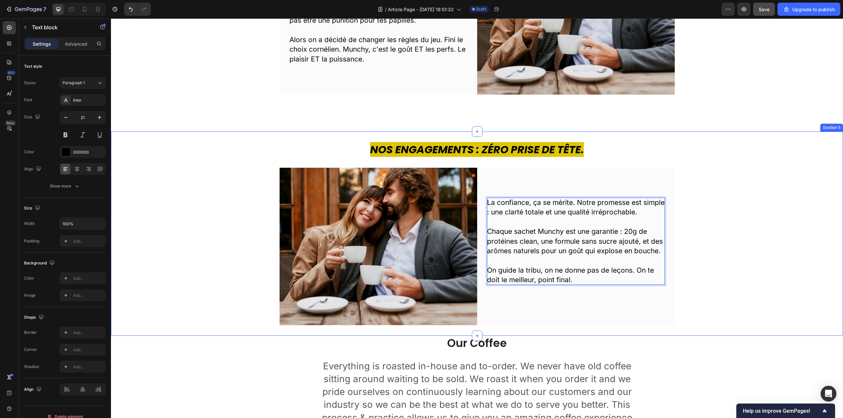
click at [799, 248] on div "⁠⁠⁠⁠⁠⁠⁠ Nos Engagements : Zéro Prise de Tête. Heading Image La confiance, ça se…" at bounding box center [477, 233] width 732 height 183
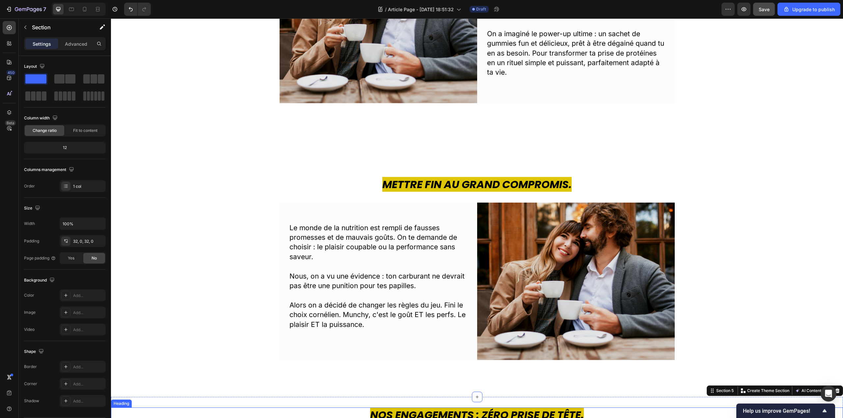
scroll to position [235, 0]
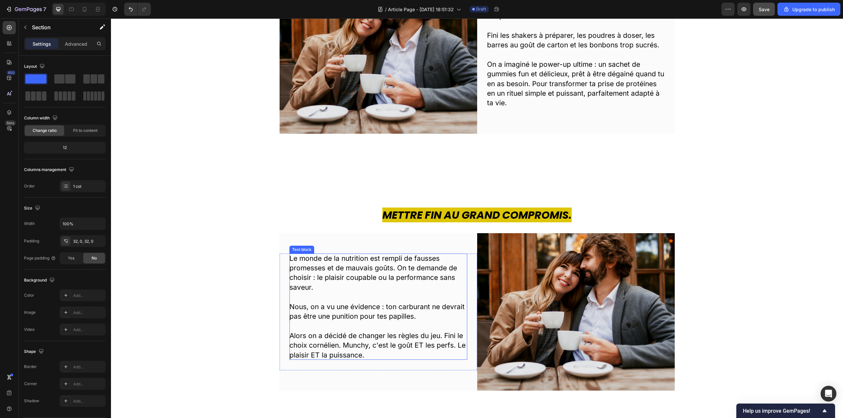
click at [349, 257] on p "Le monde de la nutrition est rempli de fausses promesses et de mauvais goûts. O…" at bounding box center [378, 273] width 178 height 39
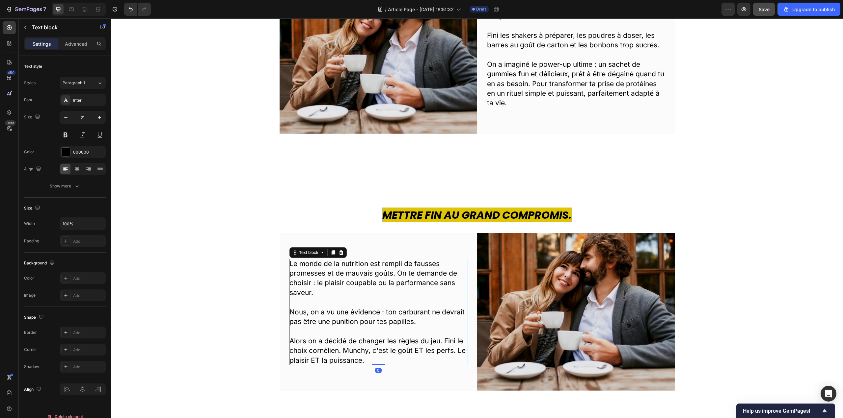
drag, startPoint x: 375, startPoint y: 369, endPoint x: 377, endPoint y: 346, distance: 22.8
click at [377, 346] on div "Le monde de la nutrition est rempli de fausses promesses et de mauvais goûts. O…" at bounding box center [378, 312] width 178 height 106
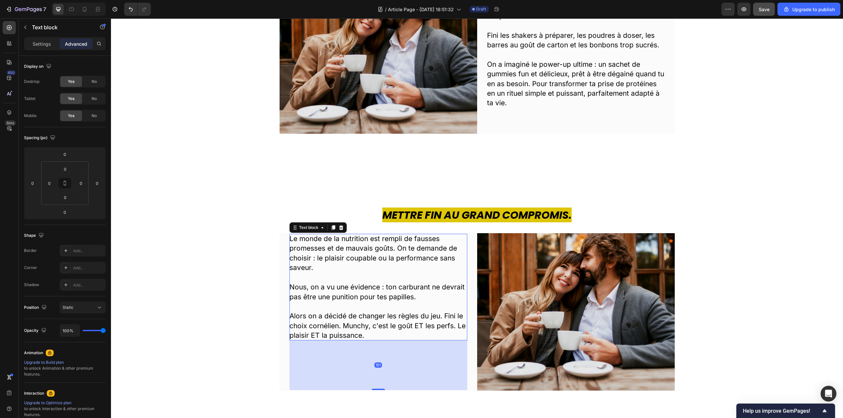
drag, startPoint x: 377, startPoint y: 364, endPoint x: 374, endPoint y: 414, distance: 49.8
click at [374, 414] on div "Mettre fin au grand compromis. Heading Le monde de la nutrition est rempli de f…" at bounding box center [477, 299] width 732 height 257
type input "151"
click at [558, 134] on div "On a créé Munchy pour une raison simple : on en avait marre de choisir entre ce…" at bounding box center [576, 55] width 198 height 158
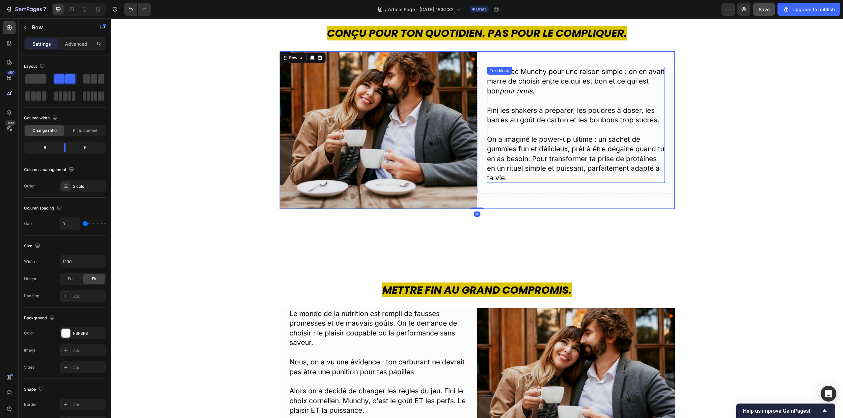
scroll to position [136, 0]
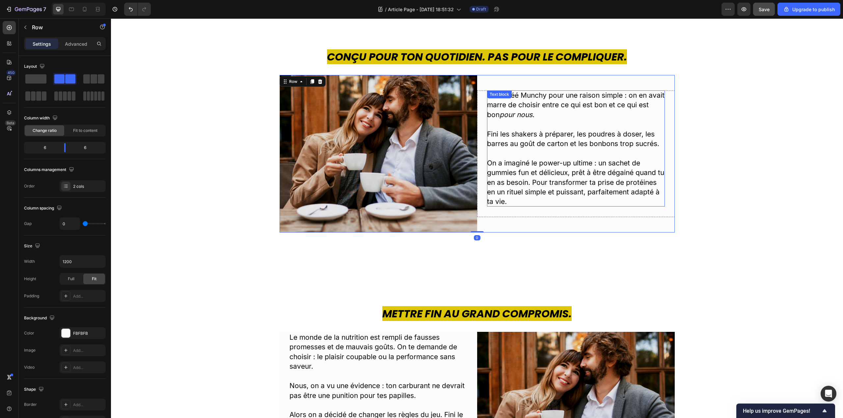
click at [561, 157] on p at bounding box center [576, 153] width 178 height 10
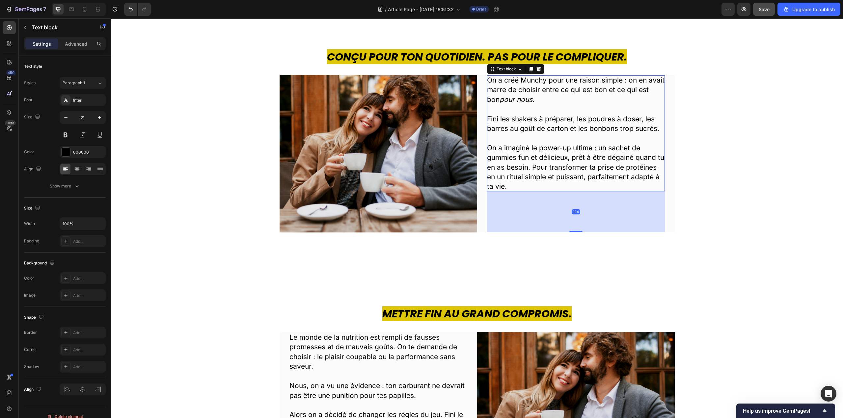
drag, startPoint x: 576, startPoint y: 216, endPoint x: 578, endPoint y: 247, distance: 30.4
click at [578, 247] on div "Conçu pour ton quotidien. Pas pour le compliquer. Heading Image On a créé Munch…" at bounding box center [477, 141] width 732 height 257
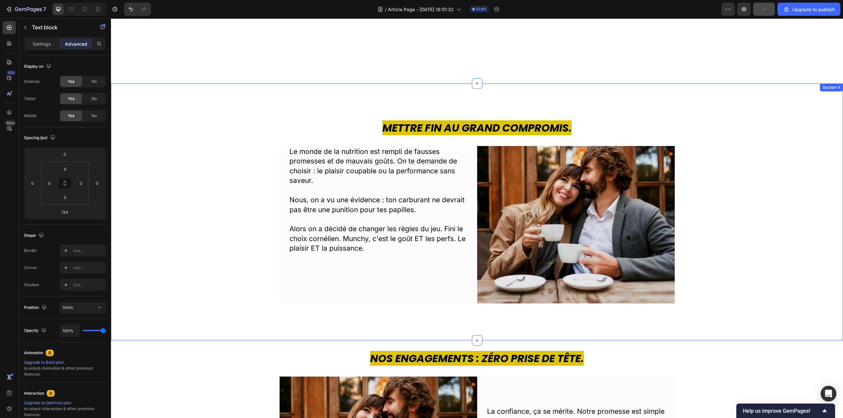
scroll to position [433, 0]
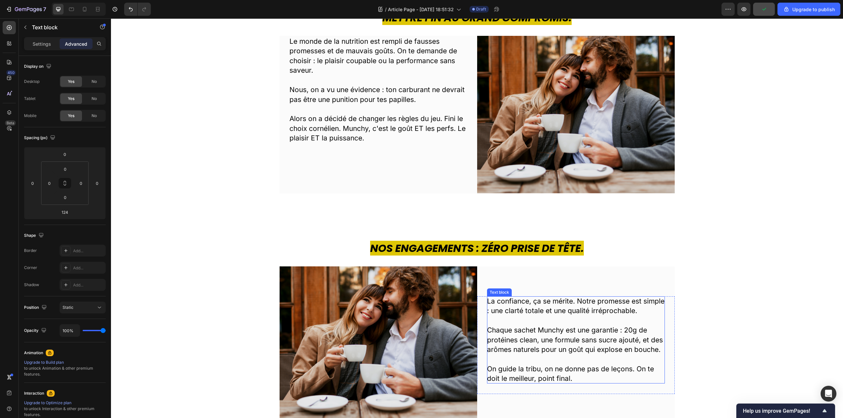
click at [530, 327] on p "Chaque sachet Munchy est une garantie : 20g de protéines clean, une formule san…" at bounding box center [576, 340] width 178 height 29
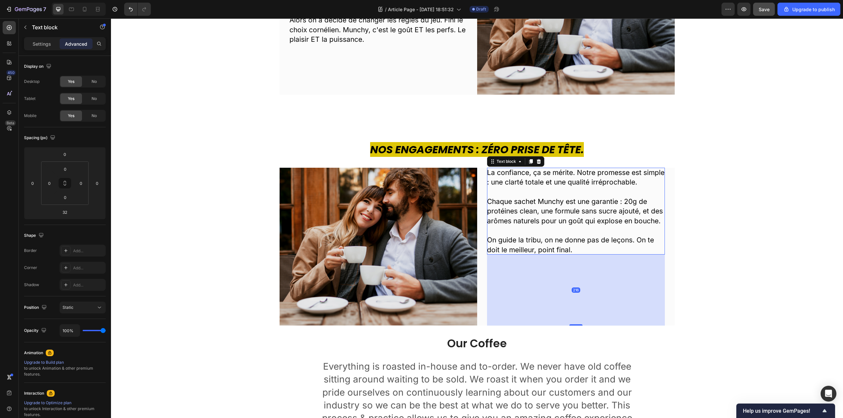
drag, startPoint x: 577, startPoint y: 293, endPoint x: 577, endPoint y: 354, distance: 60.6
type input "216"
click at [732, 227] on div "Nos Engagements : Zéro Prise de Tête. Heading Image La confiance, ça se mérite.…" at bounding box center [477, 234] width 732 height 184
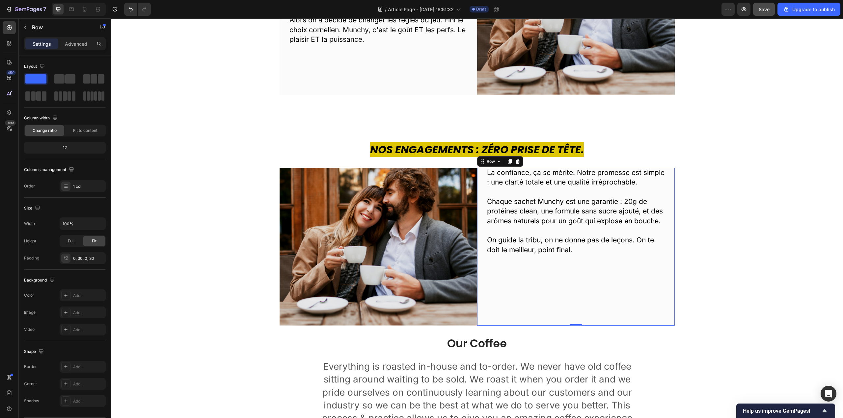
click at [648, 283] on div "La confiance, ça se mérite. Notre promesse est simple : une clarté totale et un…" at bounding box center [576, 247] width 178 height 158
click at [84, 129] on span "Fit to content" at bounding box center [85, 131] width 24 height 6
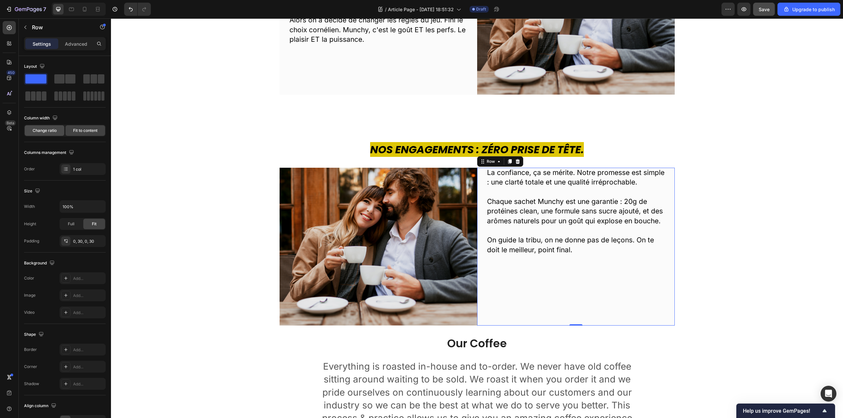
click at [50, 131] on span "Change ratio" at bounding box center [45, 131] width 24 height 6
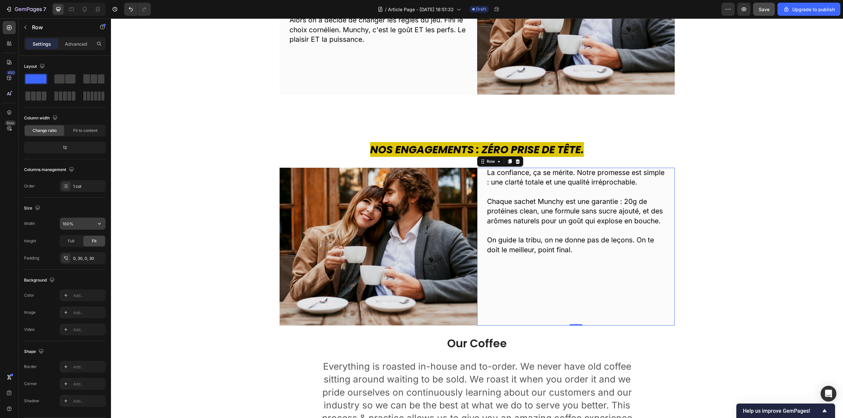
click at [82, 226] on input "100%" at bounding box center [82, 224] width 45 height 12
click at [101, 225] on icon "button" at bounding box center [99, 224] width 7 height 7
click at [93, 242] on span "1200px" at bounding box center [93, 241] width 14 height 6
click at [98, 224] on icon "button" at bounding box center [99, 224] width 7 height 7
click at [76, 252] on p "Full 100%" at bounding box center [81, 253] width 38 height 6
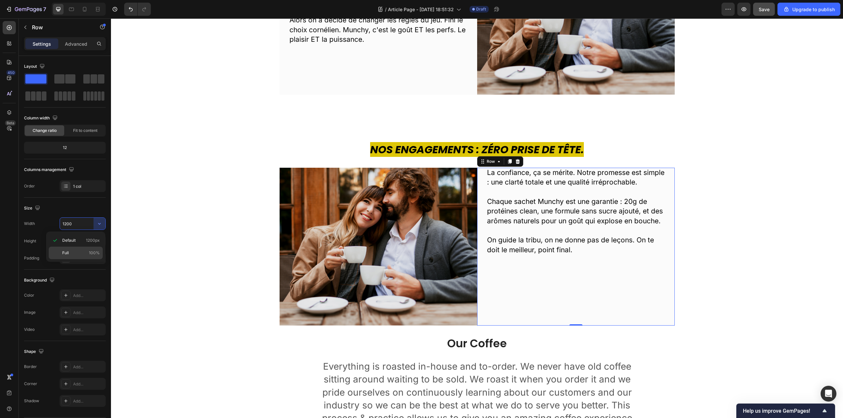
type input "100%"
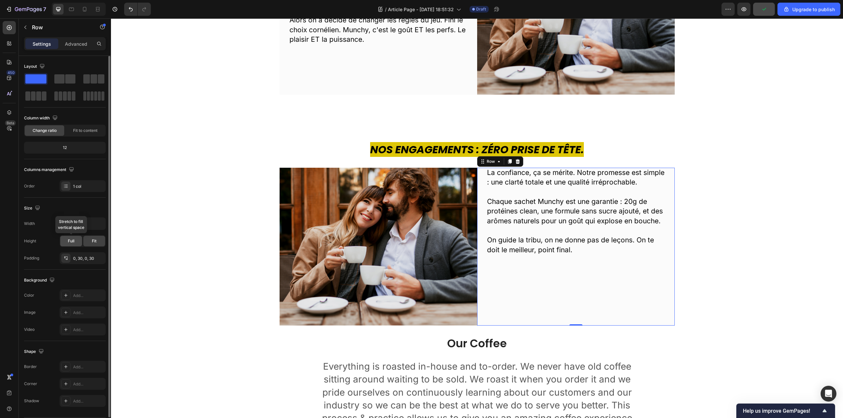
click at [72, 242] on span "Full" at bounding box center [71, 241] width 7 height 6
click at [96, 243] on span "Fit" at bounding box center [94, 241] width 5 height 6
click at [100, 257] on icon "button" at bounding box center [98, 258] width 5 height 5
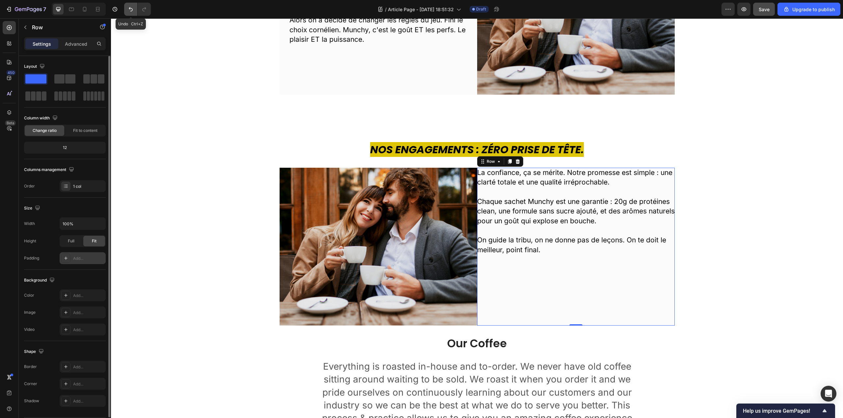
click at [128, 8] on icon "Undo/Redo" at bounding box center [130, 9] width 7 height 7
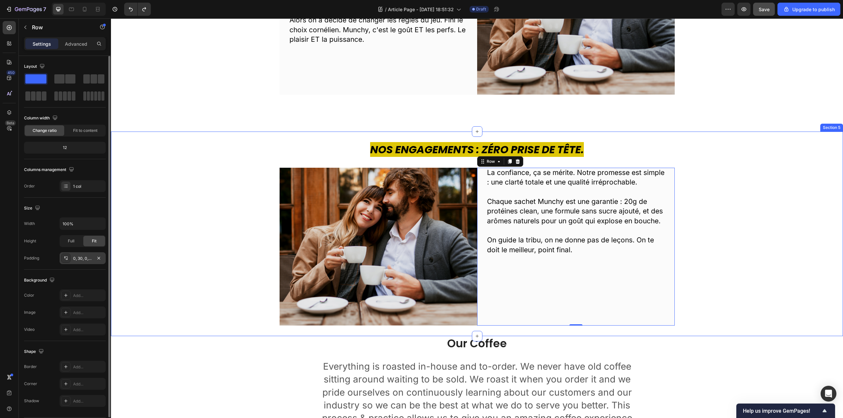
click at [735, 277] on div "Nos Engagements : Zéro Prise de Tête. Heading Image La confiance, ça se mérite.…" at bounding box center [477, 234] width 732 height 184
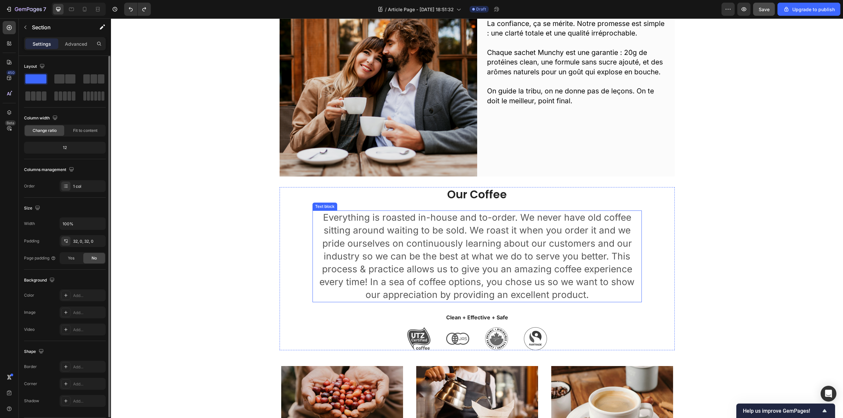
scroll to position [658, 0]
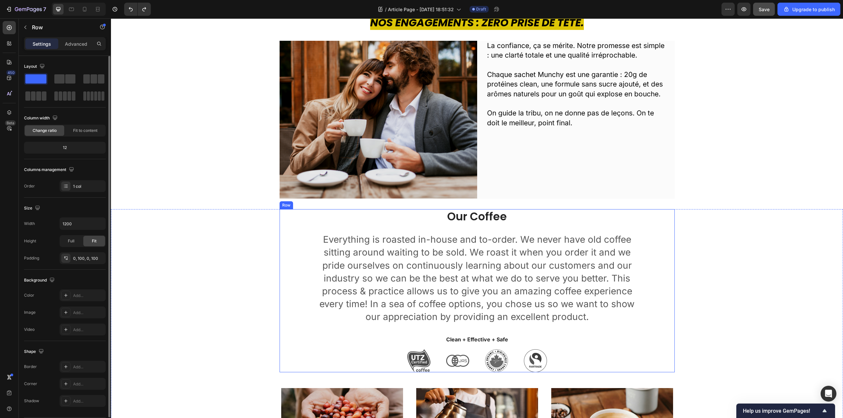
click at [651, 240] on div "Our Coffee Heading Everything is roasted in-house and to-order. We never have o…" at bounding box center [477, 290] width 395 height 163
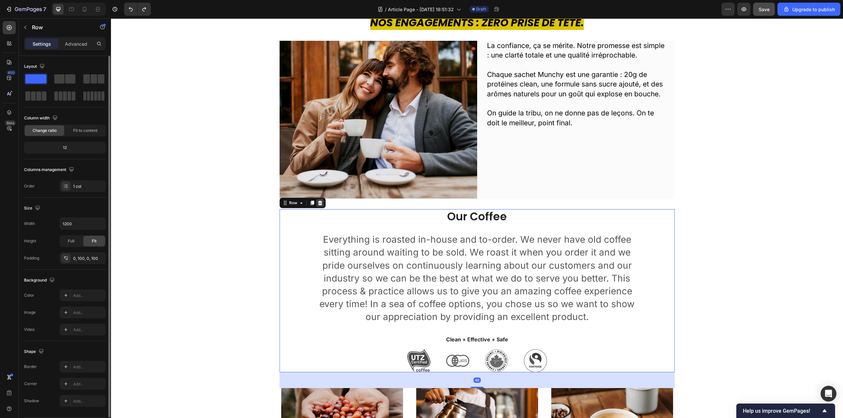
click at [319, 202] on icon at bounding box center [320, 203] width 4 height 5
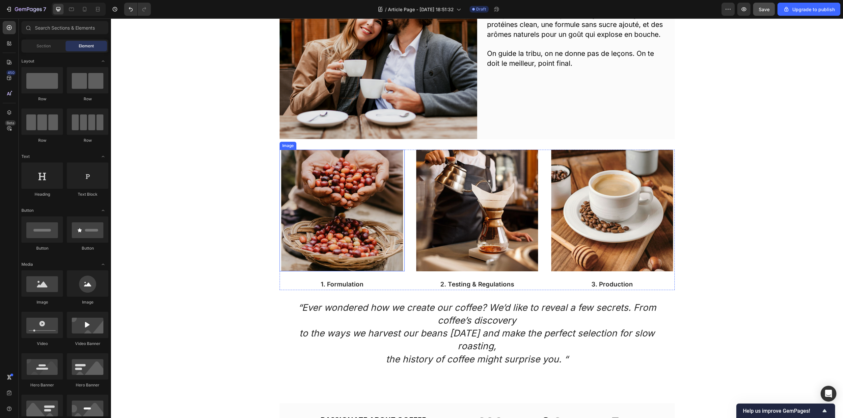
scroll to position [724, 0]
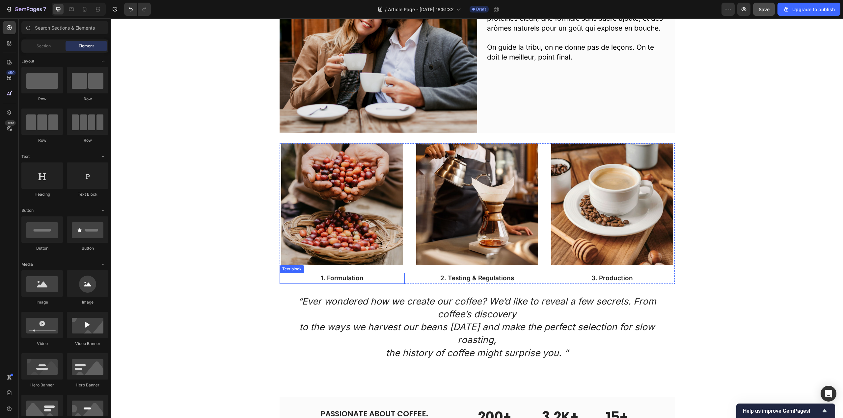
click at [334, 277] on p "1. Formulation" at bounding box center [342, 279] width 124 height 10
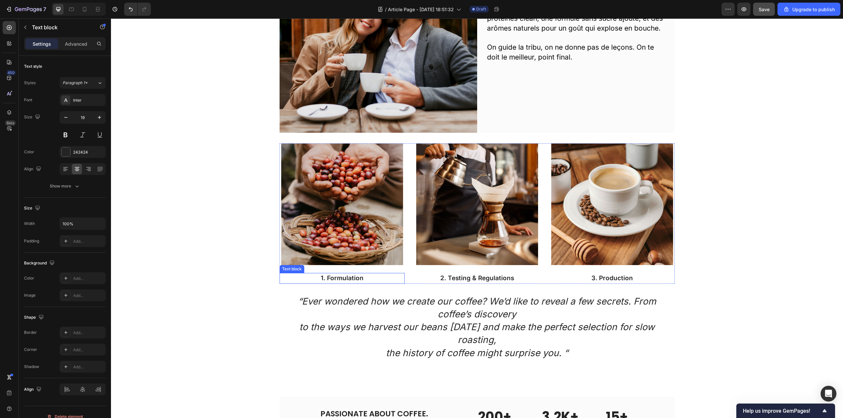
click at [334, 277] on p "1. Formulation" at bounding box center [342, 279] width 124 height 10
click at [335, 279] on strong "La Formule" at bounding box center [342, 279] width 34 height 8
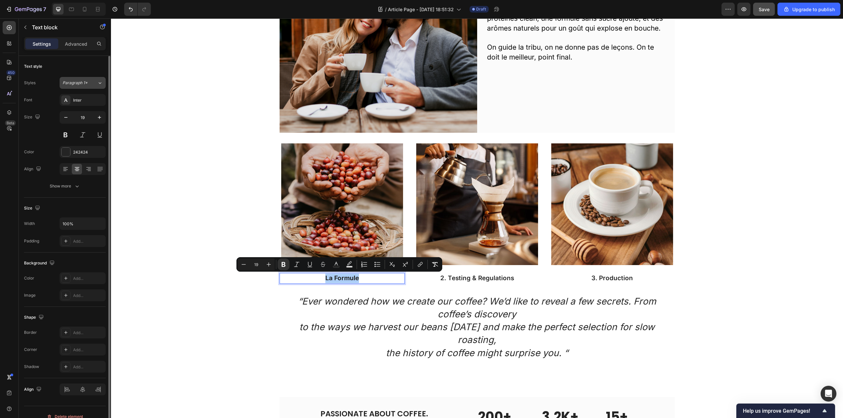
click at [98, 84] on icon at bounding box center [100, 83] width 6 height 7
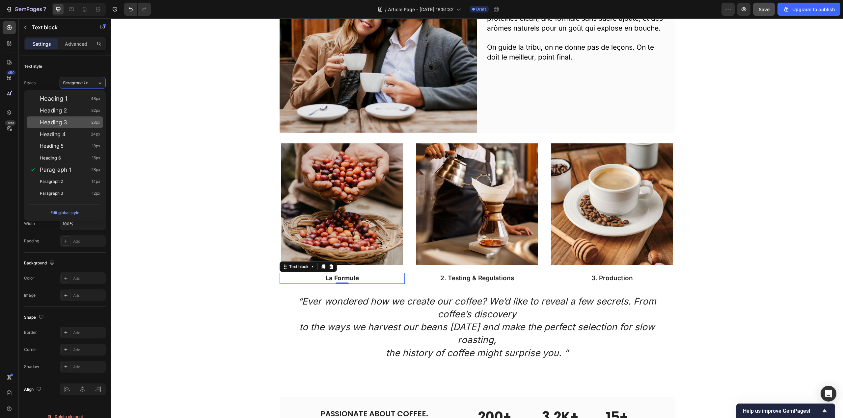
click at [66, 121] on span "Heading 3" at bounding box center [53, 122] width 27 height 7
type input "28"
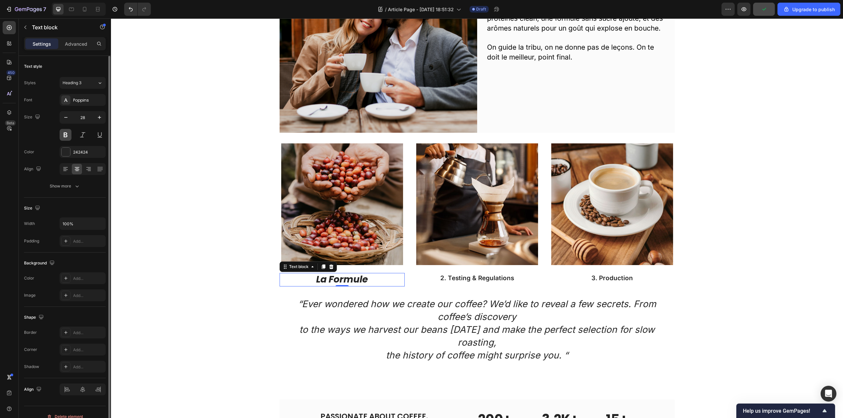
click at [67, 134] on button at bounding box center [66, 135] width 12 height 12
click at [79, 132] on button at bounding box center [83, 135] width 12 height 12
click at [75, 185] on icon "button" at bounding box center [77, 186] width 7 height 7
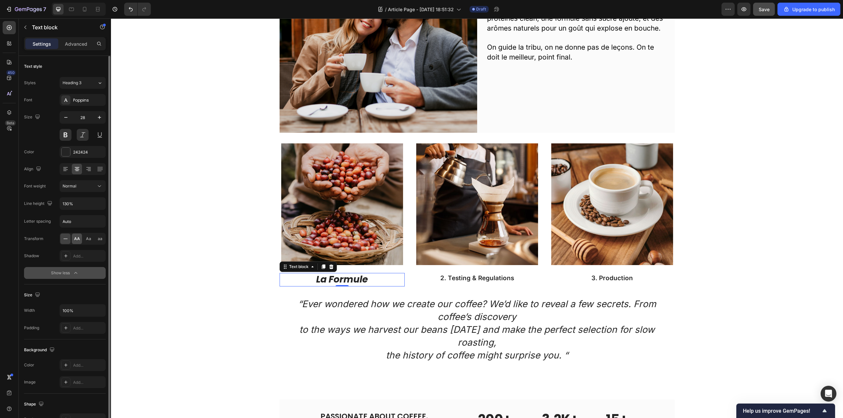
click at [77, 238] on span "AA" at bounding box center [77, 239] width 6 height 6
click at [70, 150] on div "242424" at bounding box center [83, 152] width 46 height 12
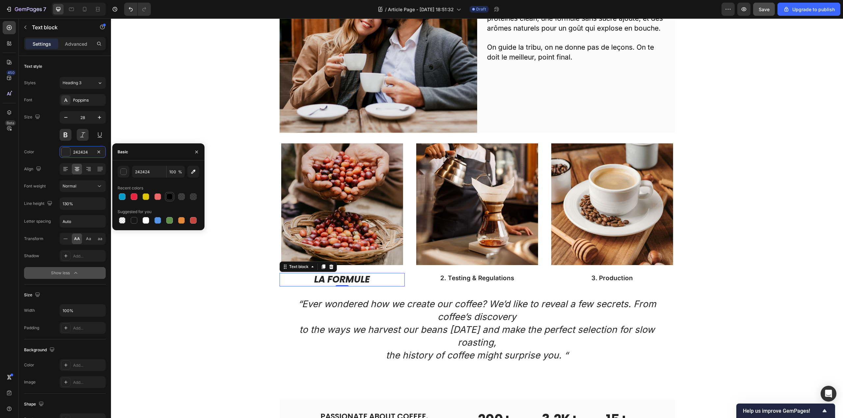
click at [171, 198] on div at bounding box center [169, 197] width 7 height 7
type input "000000"
click at [321, 267] on icon at bounding box center [323, 267] width 4 height 5
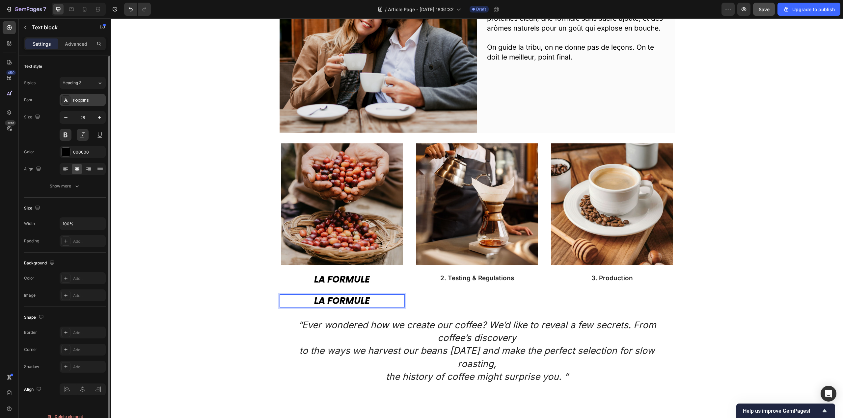
click at [88, 102] on div "Poppins" at bounding box center [88, 100] width 31 height 6
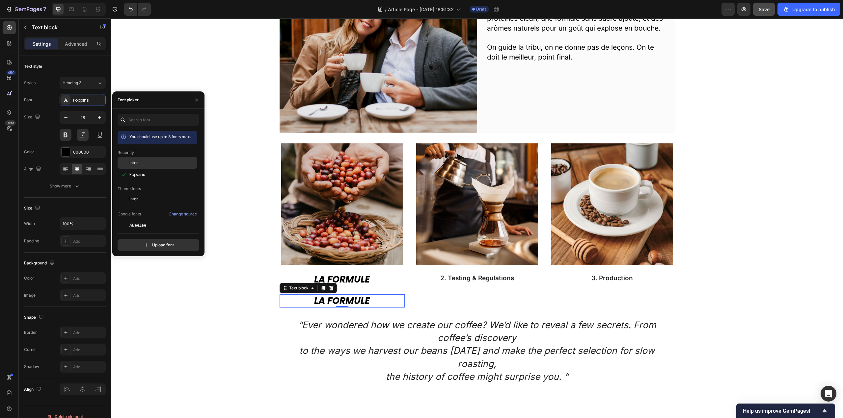
click at [135, 164] on span "Inter" at bounding box center [133, 163] width 9 height 6
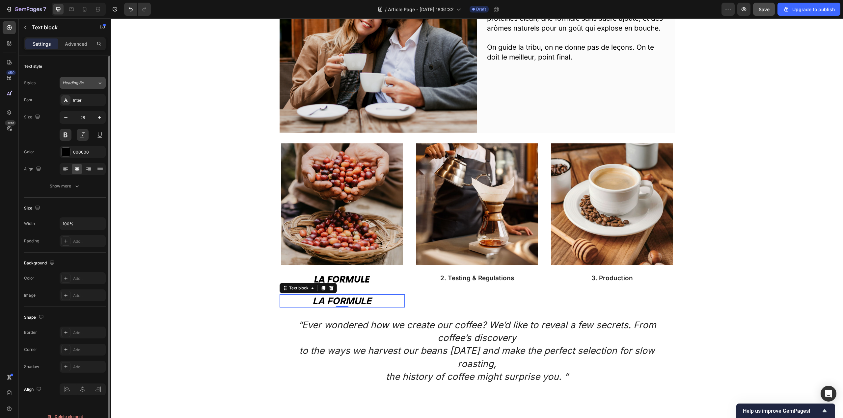
click at [93, 82] on div "Heading 3*" at bounding box center [80, 83] width 35 height 6
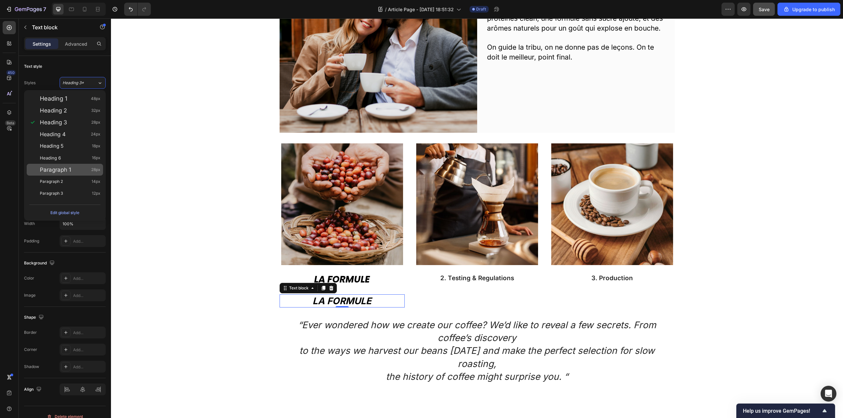
click at [61, 167] on span "Paragraph 1" at bounding box center [55, 170] width 31 height 7
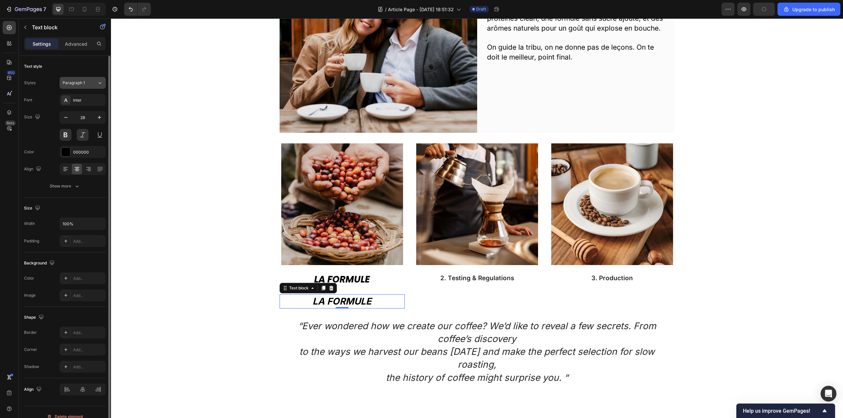
click at [103, 82] on button "Paragraph 1" at bounding box center [83, 83] width 46 height 12
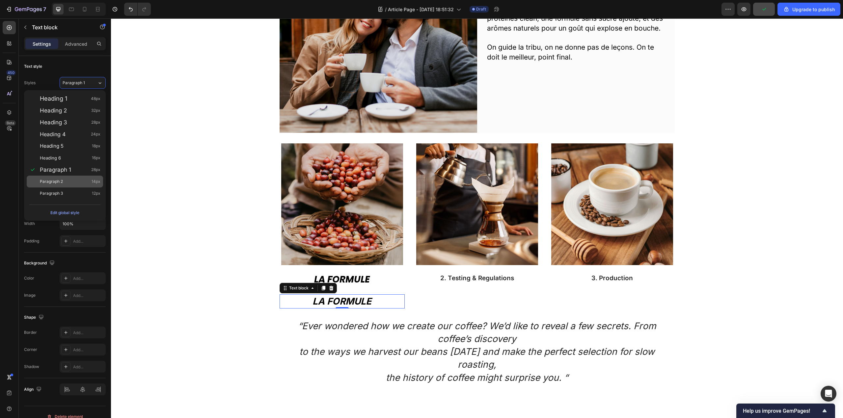
click at [66, 182] on div "Paragraph 2 14px" at bounding box center [70, 181] width 61 height 7
type input "14"
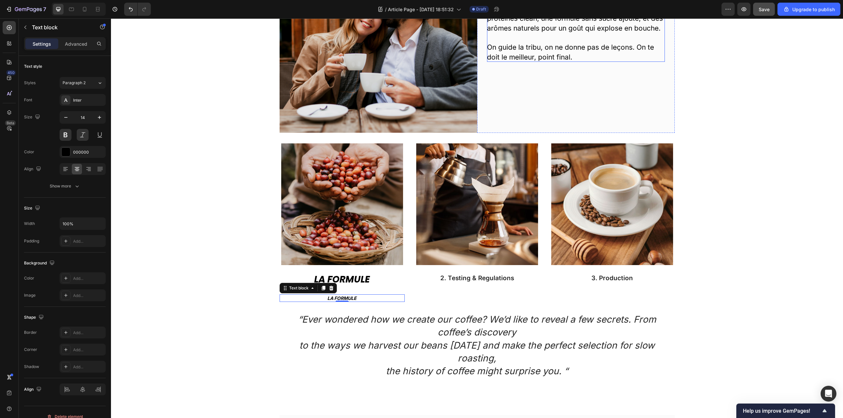
click at [524, 47] on p "On guide la tribu, on ne donne pas de leçons. On te doit le meilleur, point fin…" at bounding box center [576, 51] width 178 height 19
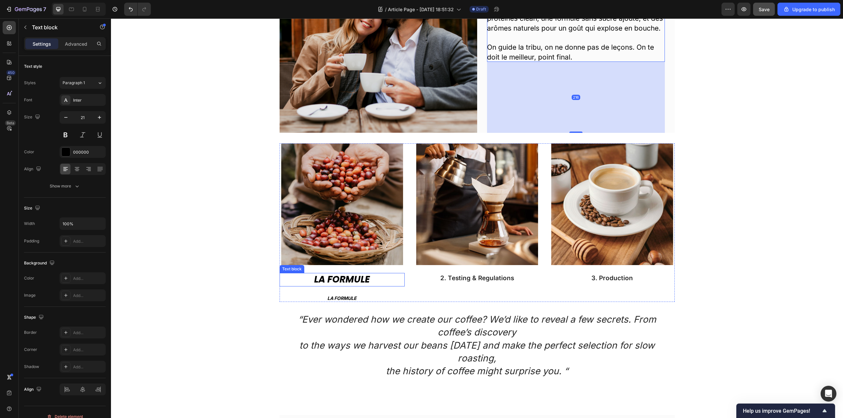
click at [351, 278] on strong "La Formule" at bounding box center [342, 279] width 56 height 13
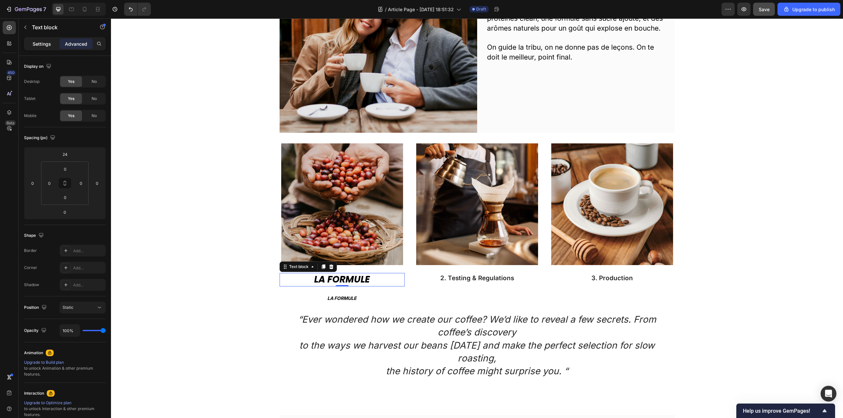
click at [37, 46] on p "Settings" at bounding box center [42, 43] width 18 height 7
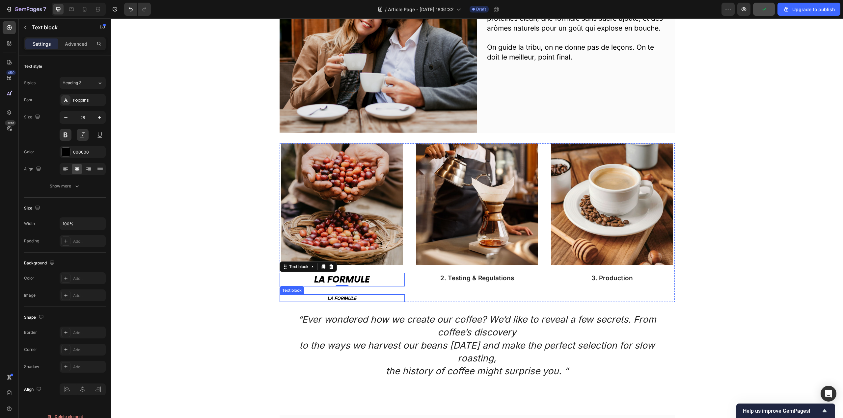
click at [346, 300] on strong "La Formule" at bounding box center [341, 299] width 29 height 6
click at [342, 287] on div "Image La Formule Text block La Formule Text block 0" at bounding box center [342, 223] width 125 height 159
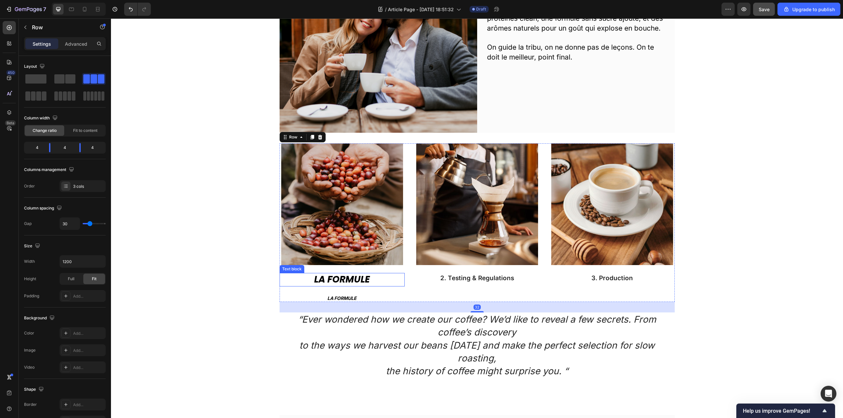
click at [344, 280] on strong "La Formule" at bounding box center [342, 279] width 56 height 13
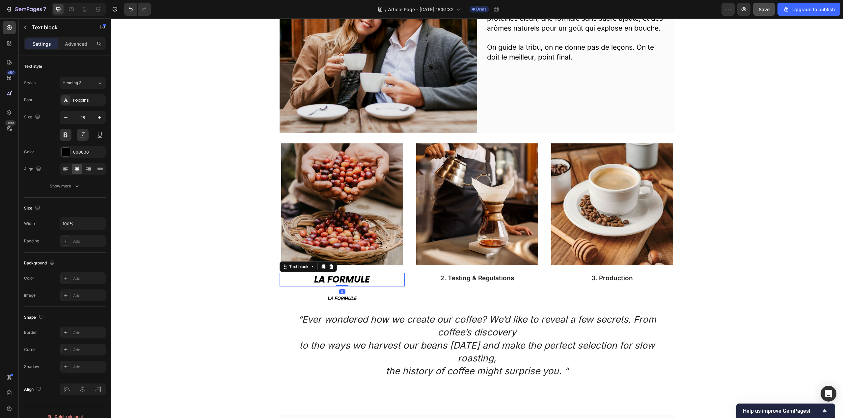
click at [342, 295] on p "La Formule" at bounding box center [342, 298] width 124 height 7
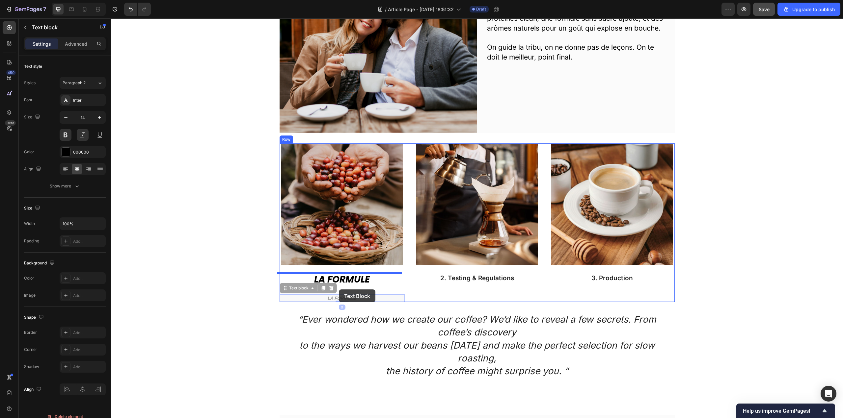
drag, startPoint x: 283, startPoint y: 288, endPoint x: 339, endPoint y: 290, distance: 55.3
click at [339, 290] on div "Header Nos Engagements : Zéro Prise de Tête. Heading Image La confiance, ça se …" at bounding box center [477, 281] width 732 height 1975
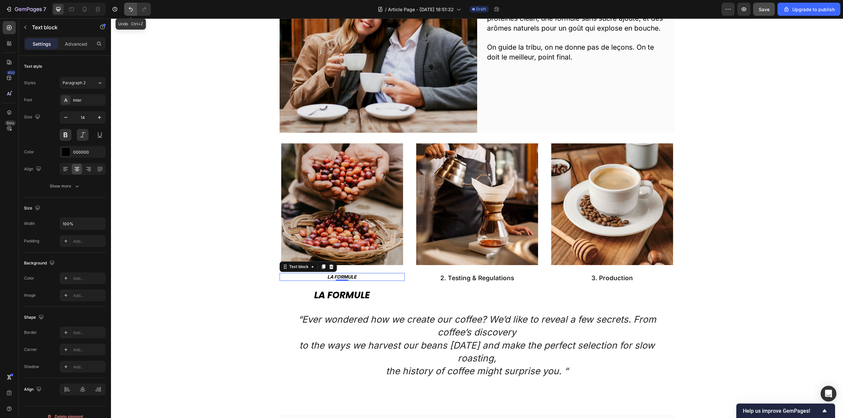
click at [128, 9] on icon "Undo/Redo" at bounding box center [130, 9] width 7 height 7
click at [83, 45] on p "Advanced" at bounding box center [76, 43] width 22 height 7
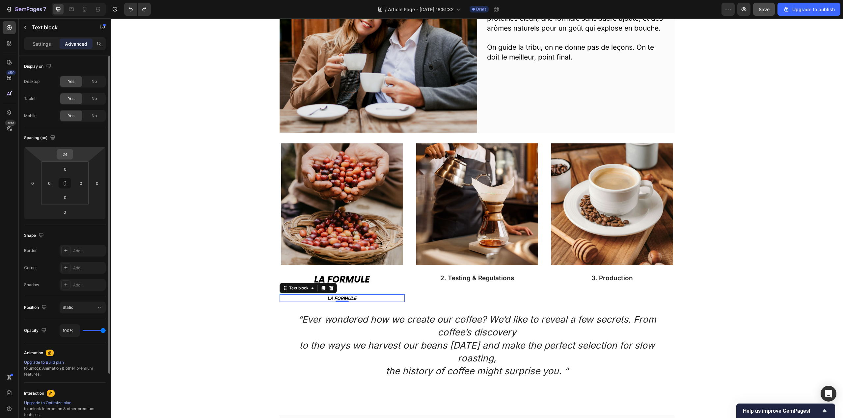
click at [65, 154] on input "24" at bounding box center [64, 154] width 13 height 10
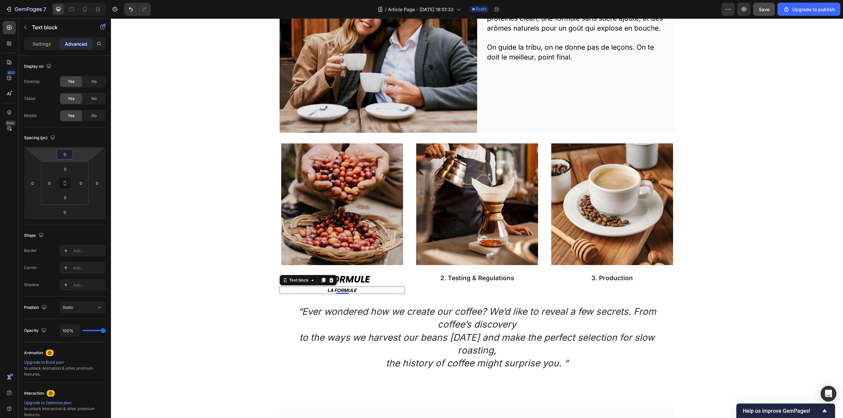
type input "0"
click at [339, 291] on strong "La Formule" at bounding box center [341, 291] width 29 height 6
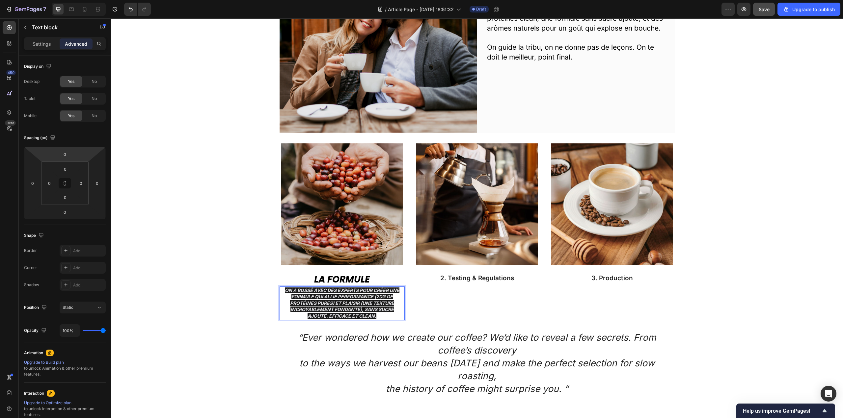
click at [352, 305] on span "On a bossé avec des experts pour créer une formule qui allie performance (20g d…" at bounding box center [342, 303] width 115 height 31
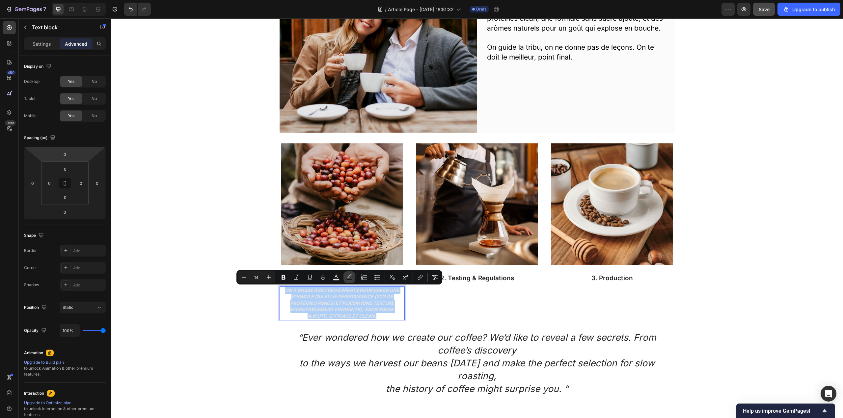
click at [347, 282] on button "color" at bounding box center [349, 278] width 12 height 12
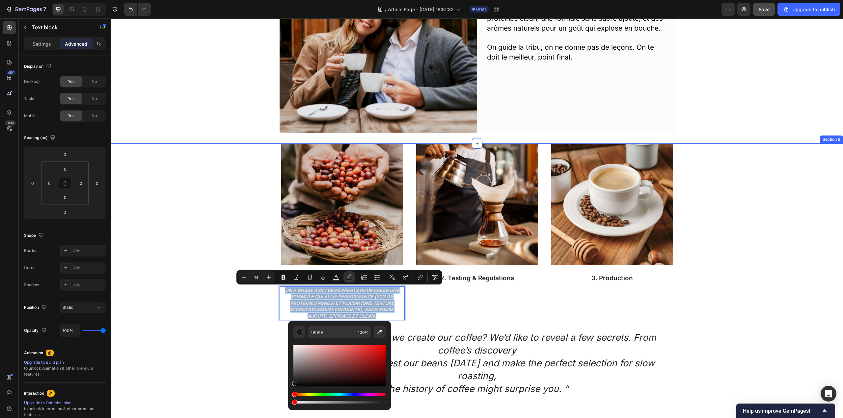
drag, startPoint x: 495, startPoint y: 421, endPoint x: 247, endPoint y: 387, distance: 250.6
type input "0"
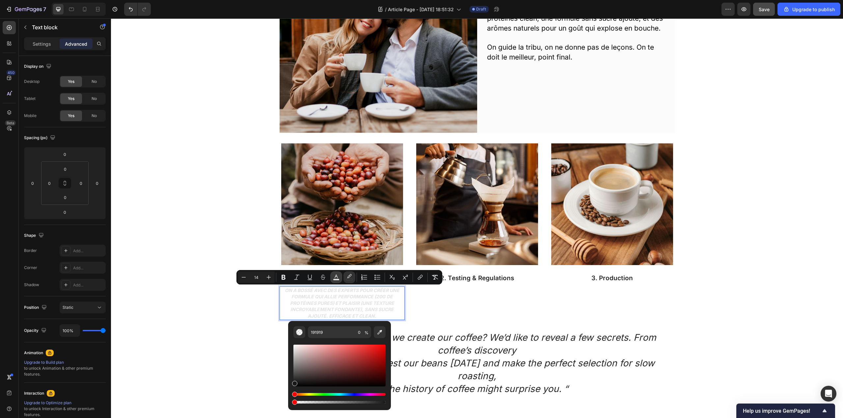
click at [338, 279] on rect "Editor contextual toolbar" at bounding box center [336, 280] width 6 height 2
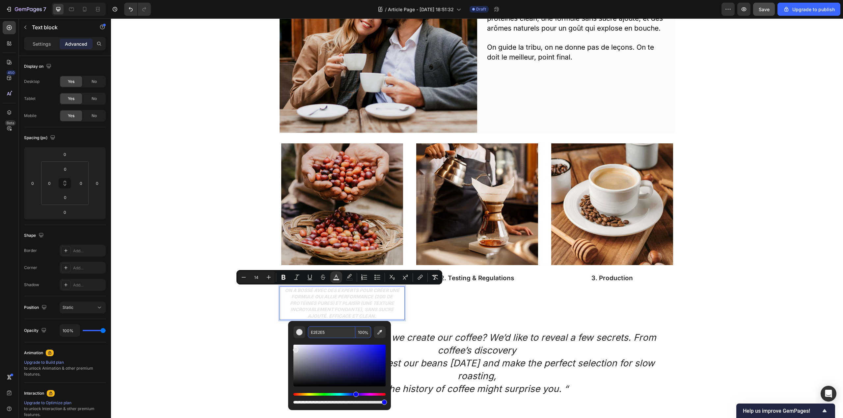
click at [327, 332] on input "E2E2E5" at bounding box center [331, 333] width 47 height 12
type input "000000"
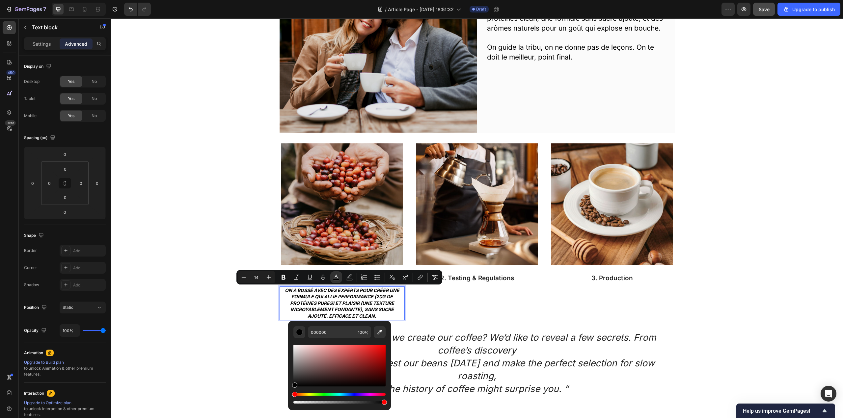
click at [321, 291] on span "On a bossé avec des experts pour créer une formule qui allie performance (20g d…" at bounding box center [342, 303] width 115 height 31
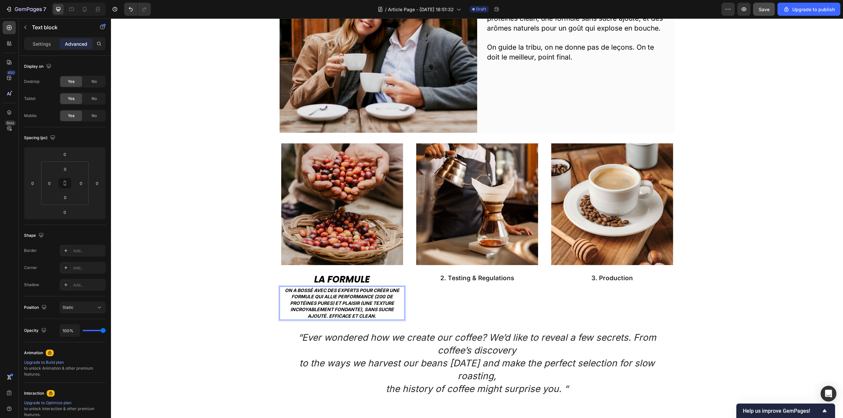
click at [298, 297] on span "On a bossé avec des experts pour créer une formule qui allie performance (20g d…" at bounding box center [342, 303] width 115 height 31
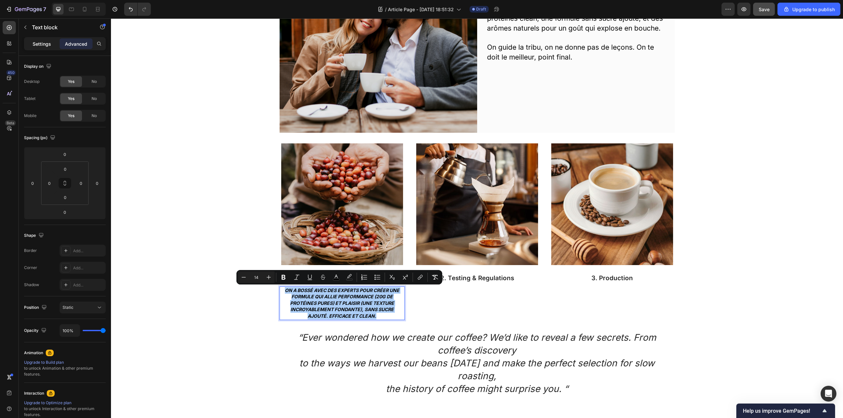
click at [48, 43] on p "Settings" at bounding box center [42, 43] width 18 height 7
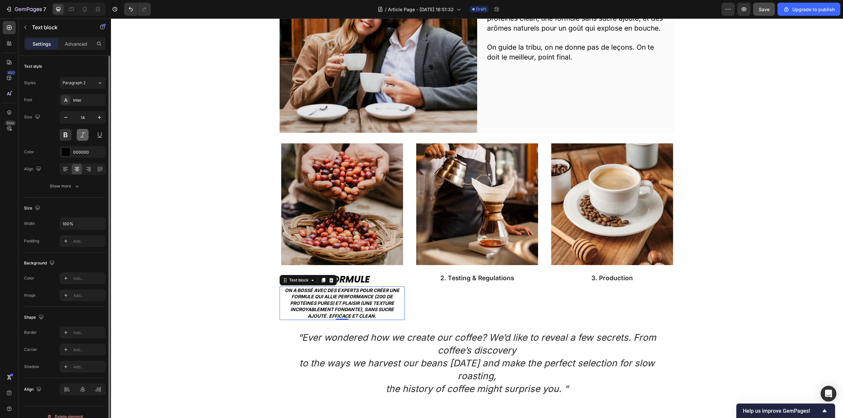
click at [82, 133] on button at bounding box center [83, 135] width 12 height 12
click at [67, 131] on button at bounding box center [66, 135] width 12 height 12
click at [67, 136] on button at bounding box center [66, 135] width 12 height 12
click at [69, 121] on button "button" at bounding box center [66, 118] width 12 height 12
type input "13"
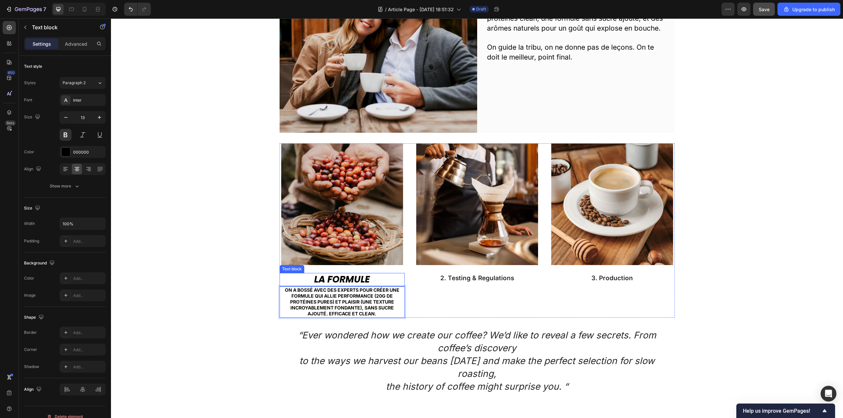
click at [331, 282] on strong "La Formule" at bounding box center [342, 279] width 56 height 13
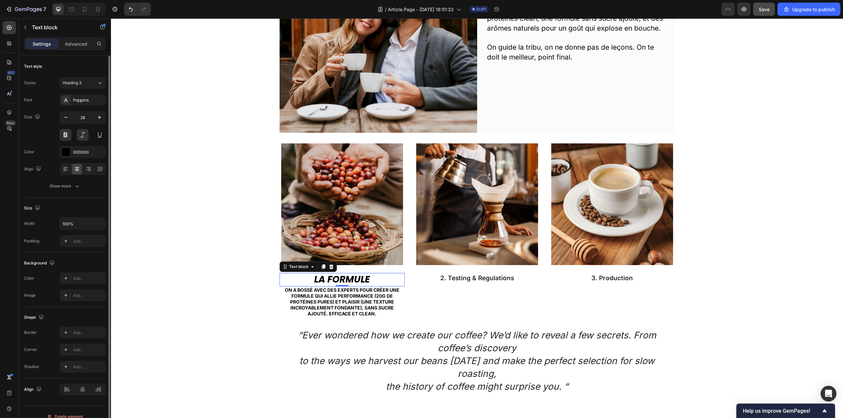
scroll to position [9, 0]
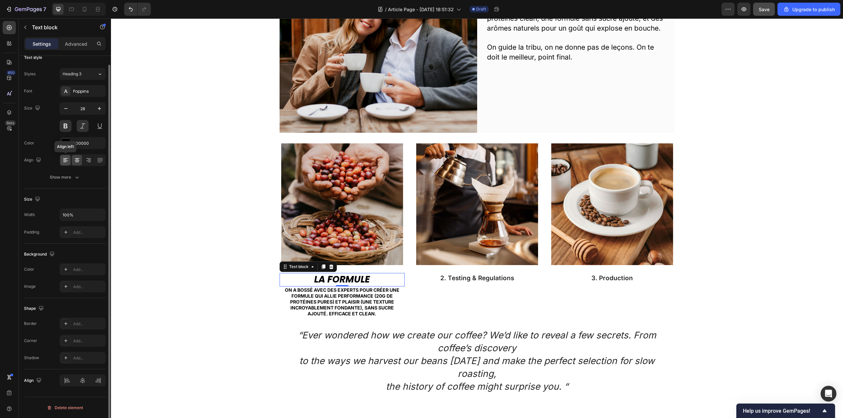
click at [63, 163] on icon at bounding box center [65, 160] width 7 height 7
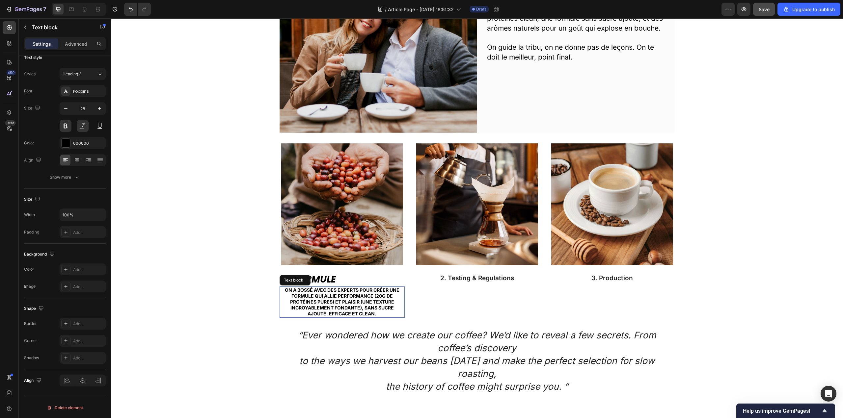
click at [316, 306] on span "On a bossé avec des experts pour créer une formule qui allie performance (20g d…" at bounding box center [342, 302] width 115 height 30
click at [68, 162] on icon at bounding box center [65, 160] width 7 height 7
click at [308, 281] on strong "La Formule" at bounding box center [308, 279] width 56 height 13
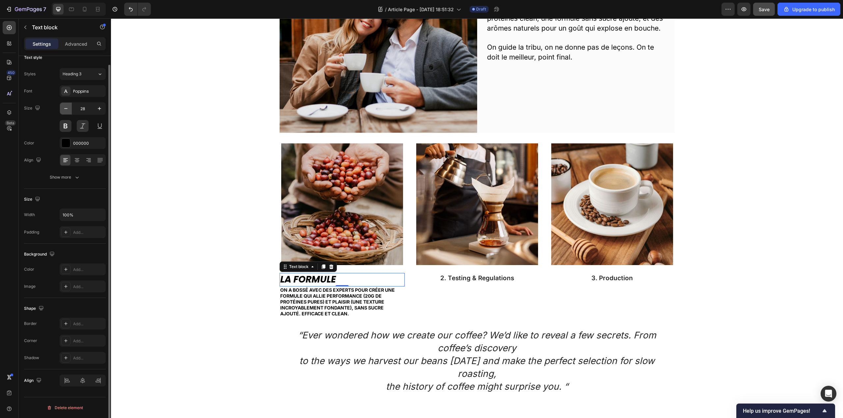
click at [66, 111] on icon "button" at bounding box center [66, 108] width 7 height 7
click at [100, 106] on icon "button" at bounding box center [99, 108] width 7 height 7
type input "29"
click at [478, 278] on p "2. Testing & Regulations" at bounding box center [477, 279] width 124 height 10
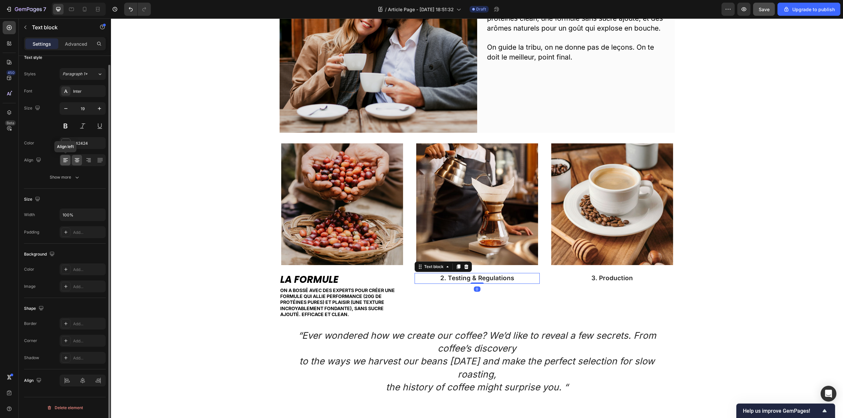
click at [67, 163] on icon at bounding box center [65, 160] width 7 height 7
click at [65, 145] on div at bounding box center [66, 143] width 9 height 9
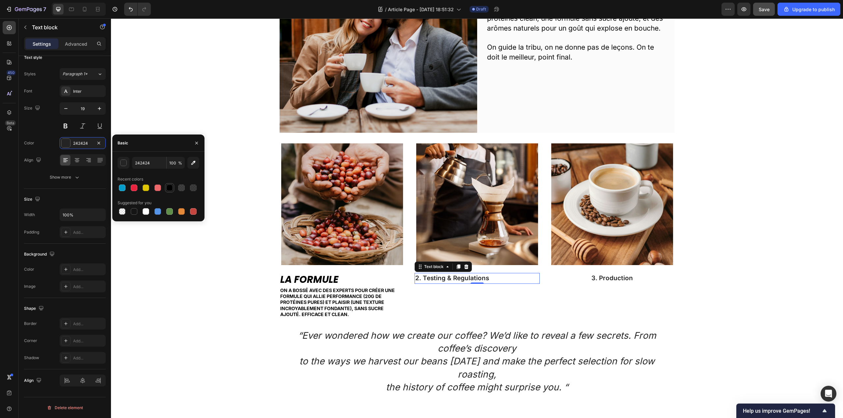
click at [168, 186] on div at bounding box center [169, 188] width 7 height 7
type input "000000"
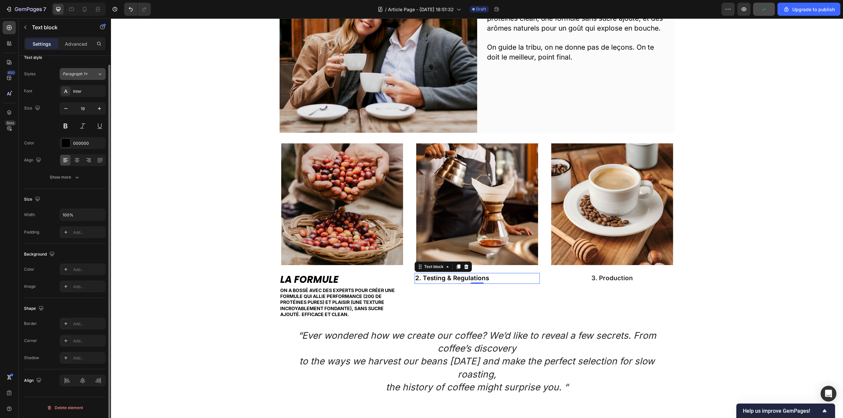
click at [98, 76] on icon at bounding box center [100, 74] width 6 height 7
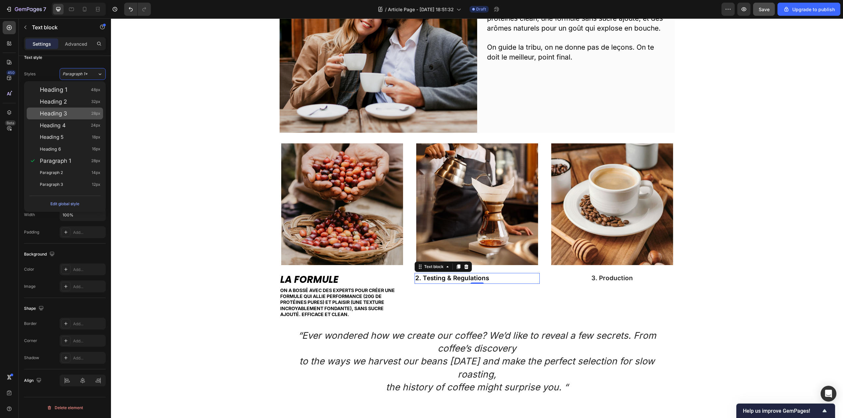
click at [76, 117] on div "Heading 3 28px" at bounding box center [70, 113] width 61 height 7
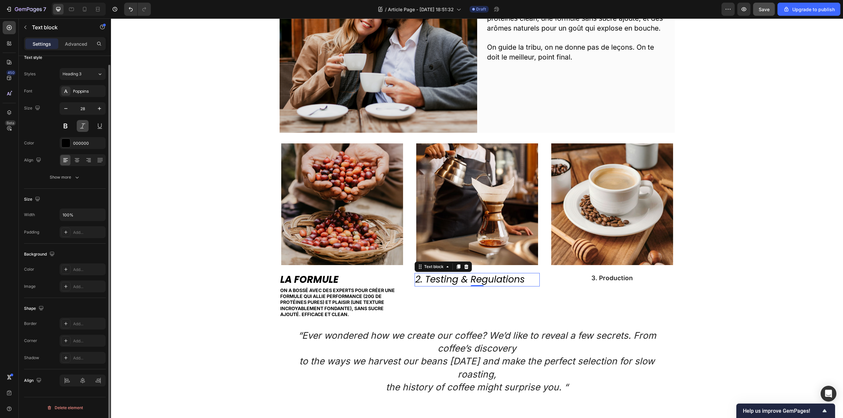
drag, startPoint x: 100, startPoint y: 110, endPoint x: 83, endPoint y: 123, distance: 21.3
click at [100, 110] on icon "button" at bounding box center [99, 108] width 7 height 7
type input "29"
click at [67, 125] on button at bounding box center [66, 126] width 12 height 12
click at [84, 128] on button at bounding box center [83, 126] width 12 height 12
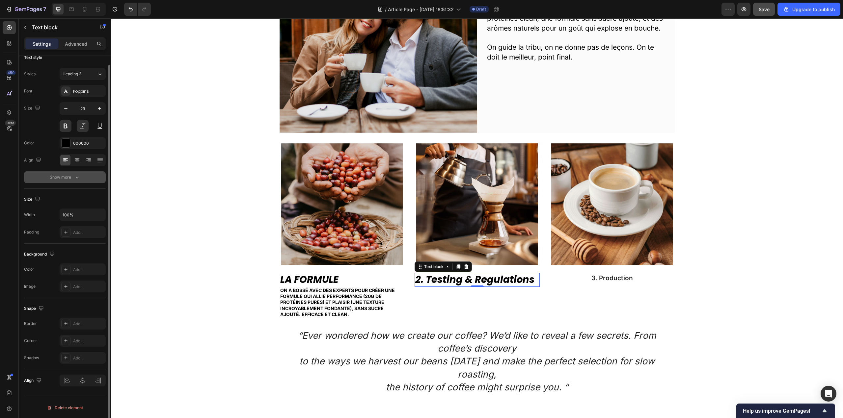
click at [66, 178] on div "Show more" at bounding box center [65, 177] width 31 height 7
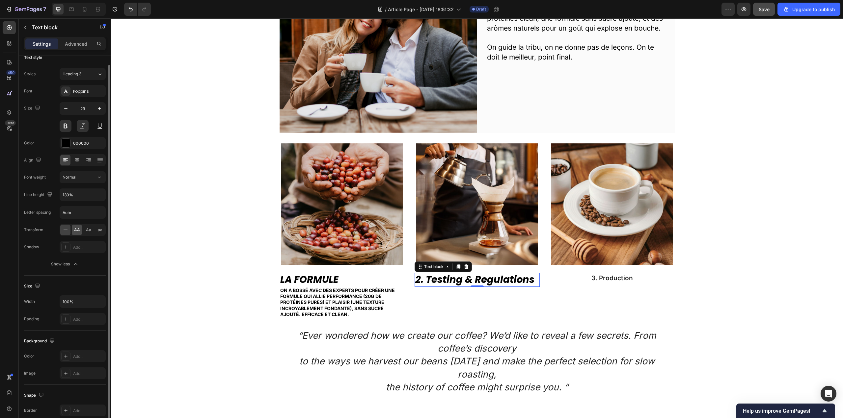
click at [77, 232] on span "AA" at bounding box center [77, 230] width 6 height 6
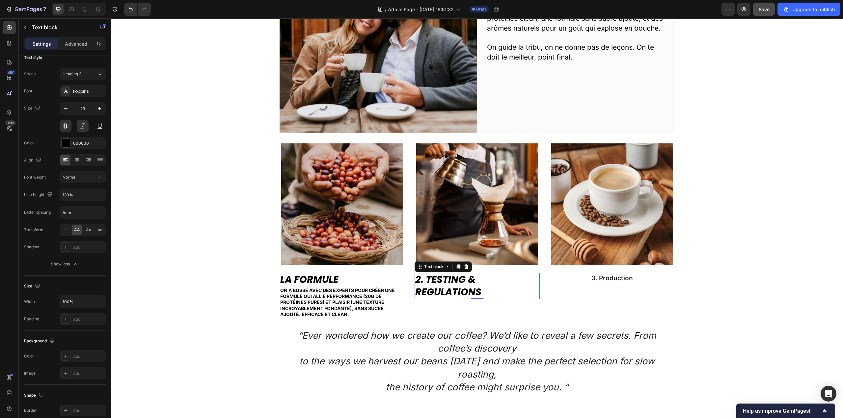
click at [429, 280] on p "2. Testing & Regulations" at bounding box center [477, 286] width 124 height 25
click at [430, 280] on p "2. Testing & Regulations" at bounding box center [477, 286] width 124 height 25
click at [324, 297] on span "On a bossé avec des experts pour créer une formule qui allie performance (20g d…" at bounding box center [337, 303] width 115 height 30
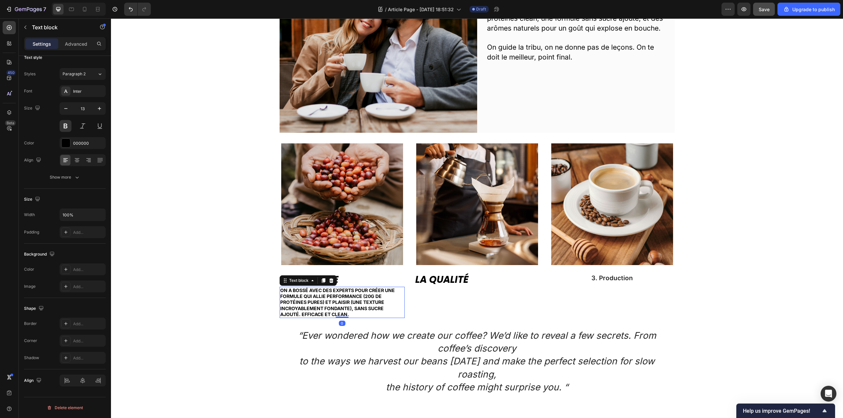
click at [322, 280] on icon at bounding box center [323, 281] width 4 height 5
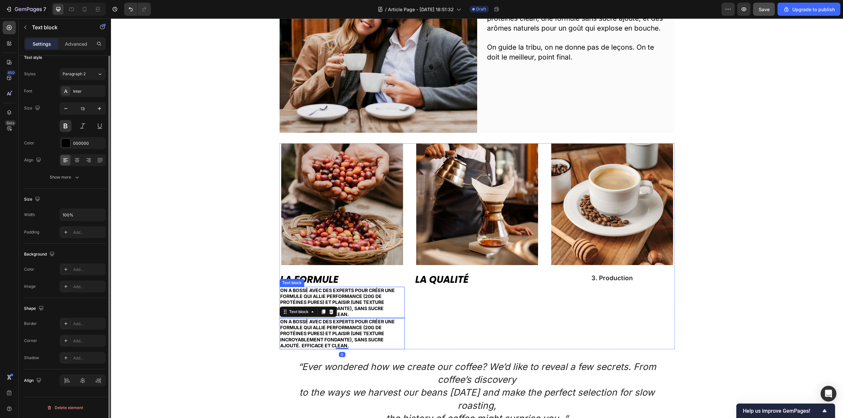
scroll to position [0, 0]
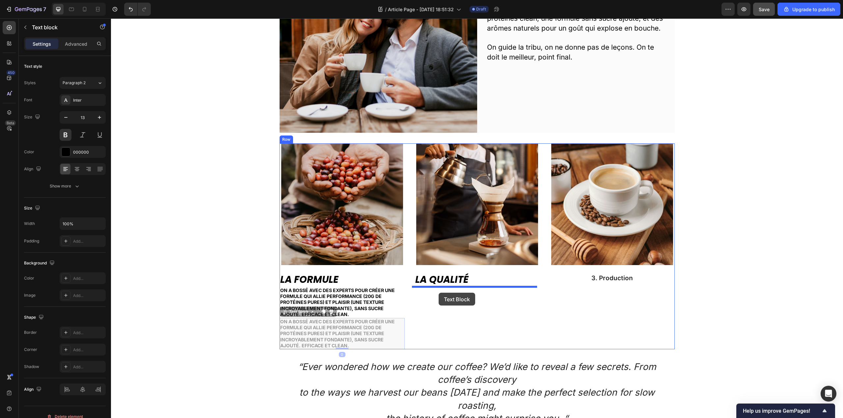
drag, startPoint x: 283, startPoint y: 311, endPoint x: 439, endPoint y: 293, distance: 156.5
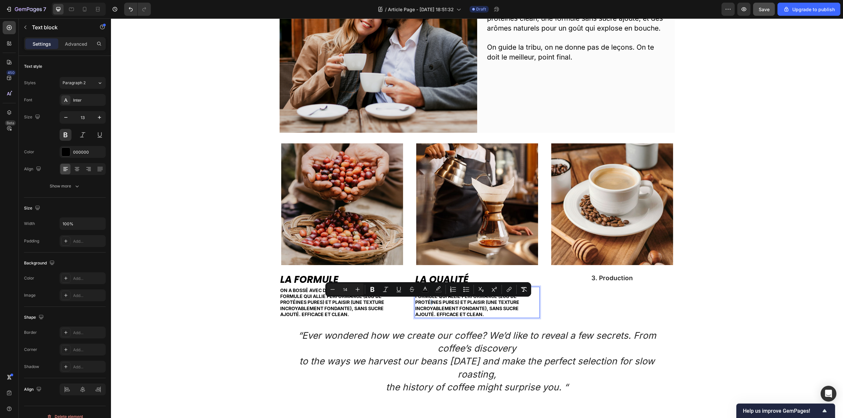
click at [429, 305] on span "On a bossé avec des experts pour créer une formule qui allie performance (20g d…" at bounding box center [472, 303] width 115 height 30
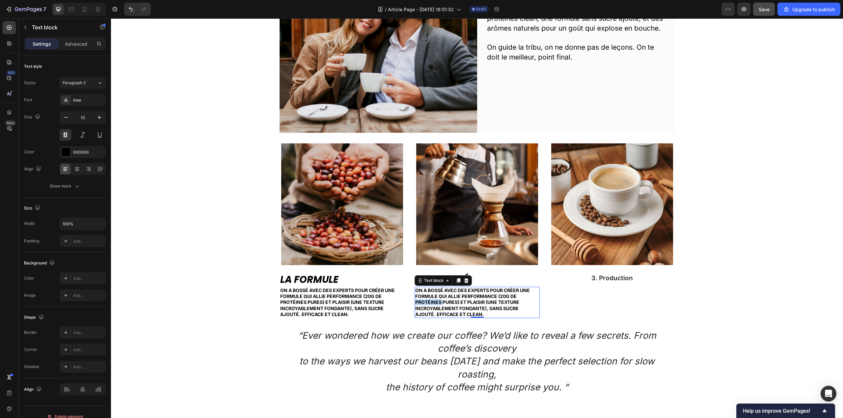
click at [429, 305] on span "On a bossé avec des experts pour créer une formule qui allie performance (20g d…" at bounding box center [472, 303] width 115 height 30
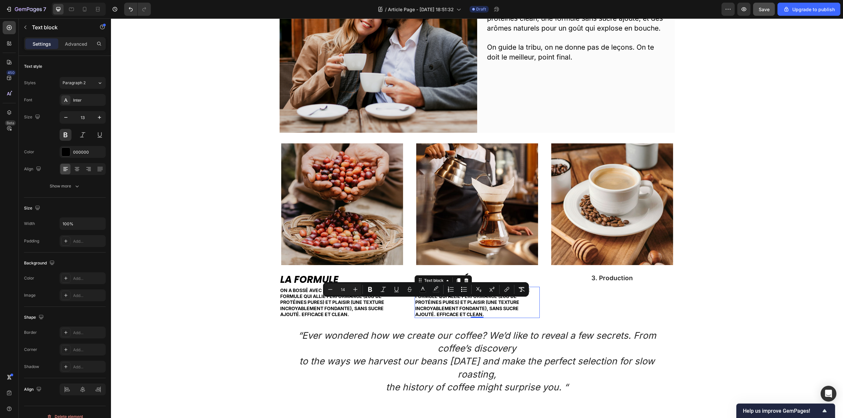
click at [485, 309] on span "On a bossé avec des experts pour créer une formule qui allie performance (20g d…" at bounding box center [472, 303] width 115 height 30
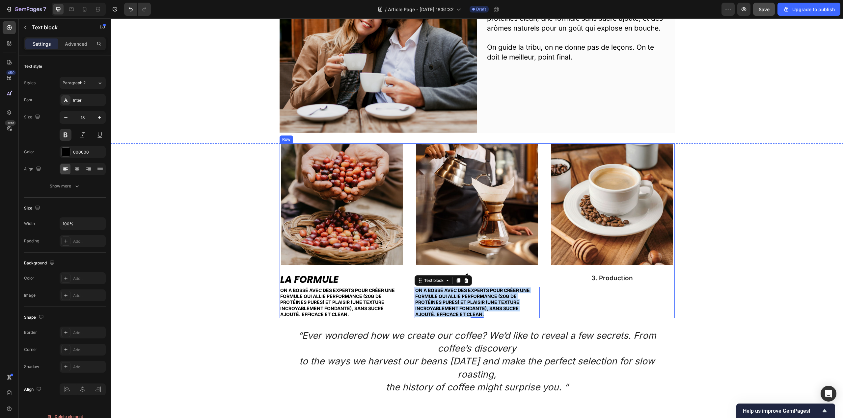
drag, startPoint x: 488, startPoint y: 315, endPoint x: 403, endPoint y: 284, distance: 91.1
click at [403, 284] on div "Image La Formule Text block On a bossé avec des experts pour créer une formule …" at bounding box center [477, 231] width 395 height 175
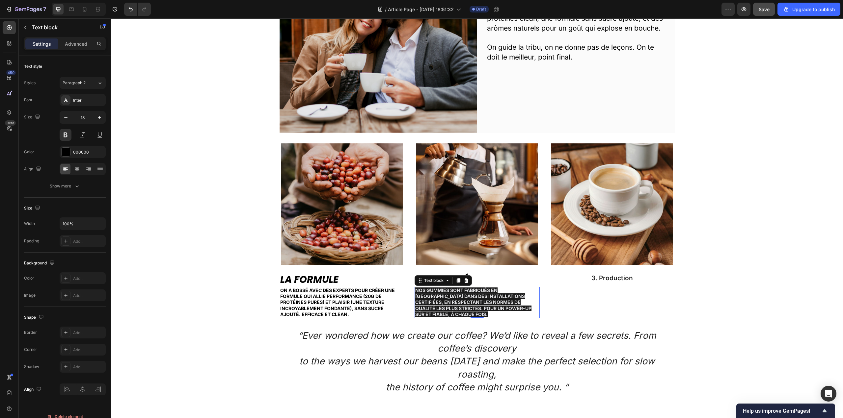
click at [461, 300] on span "Nos gummies sont fabriqués en Europe dans des installations certifiées, en resp…" at bounding box center [473, 303] width 116 height 30
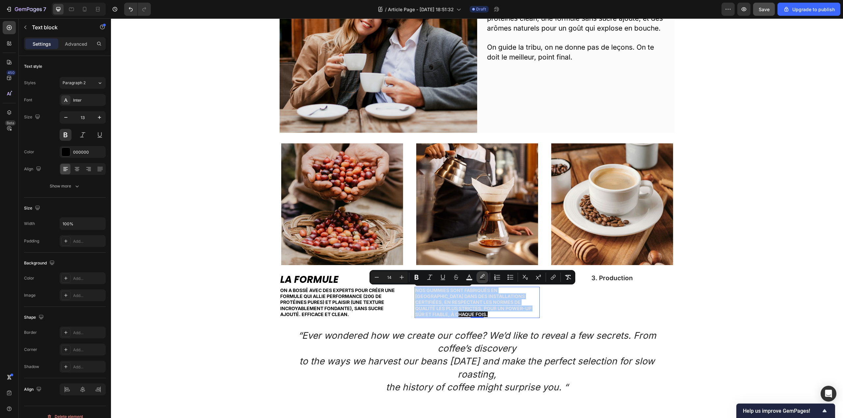
click at [482, 279] on rect "Editor contextual toolbar" at bounding box center [482, 280] width 6 height 2
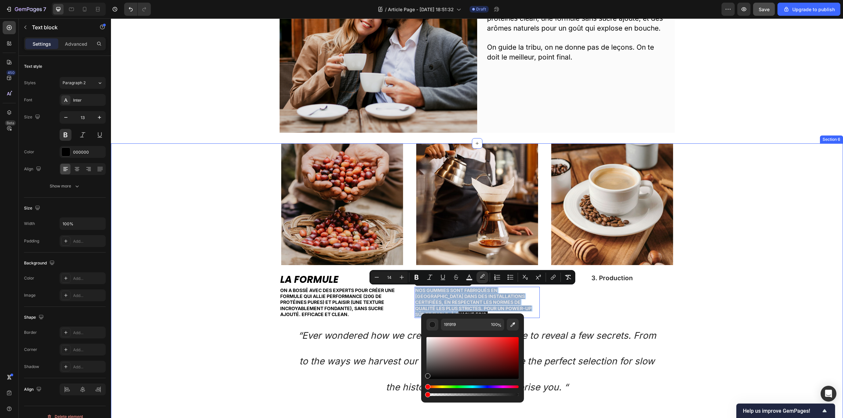
type input "0"
drag, startPoint x: 629, startPoint y: 414, endPoint x: 384, endPoint y: 398, distance: 245.5
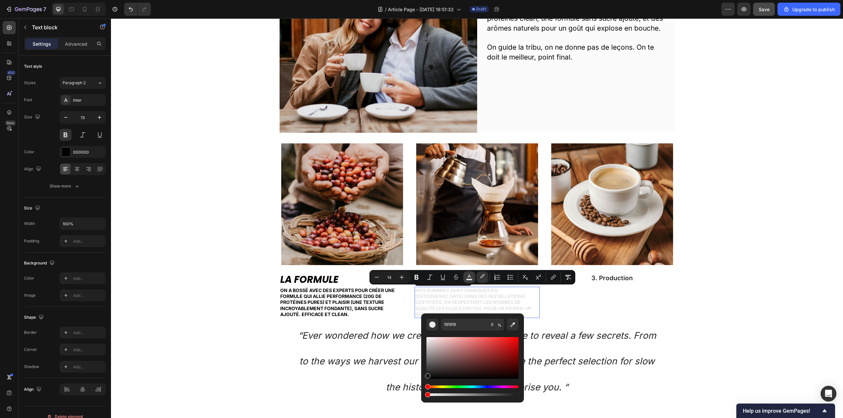
click at [466, 278] on icon "Editor contextual toolbar" at bounding box center [469, 277] width 7 height 7
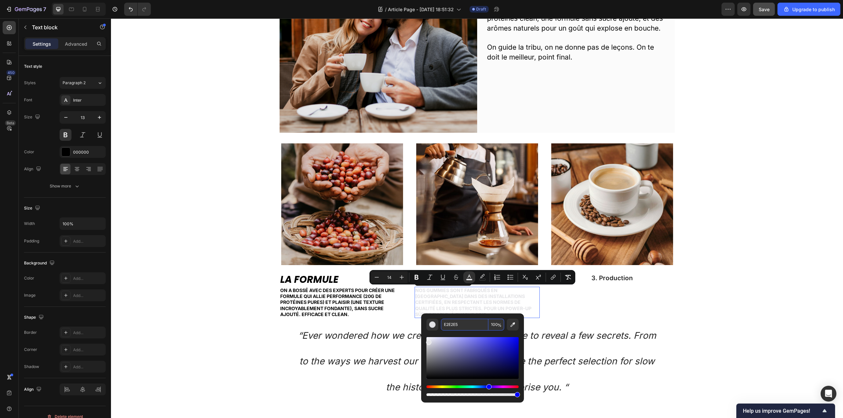
click at [459, 330] on input "E2E2E5" at bounding box center [464, 325] width 47 height 12
type input "000000"
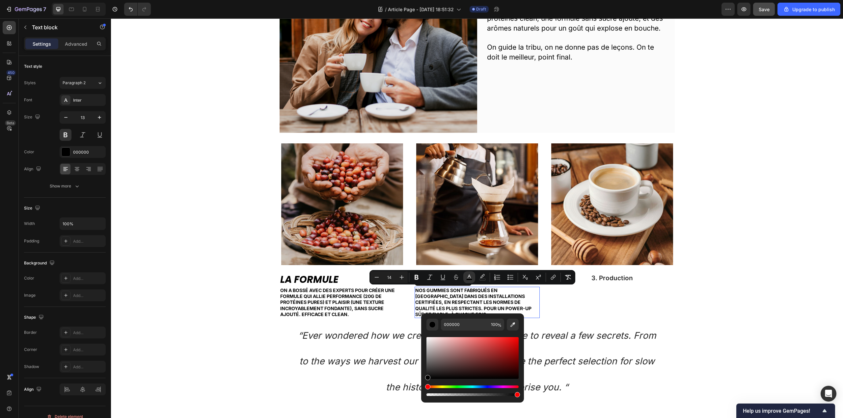
click at [457, 297] on span "Nos gummies sont fabriqués en Europe dans des installations certifiées, en resp…" at bounding box center [473, 303] width 116 height 30
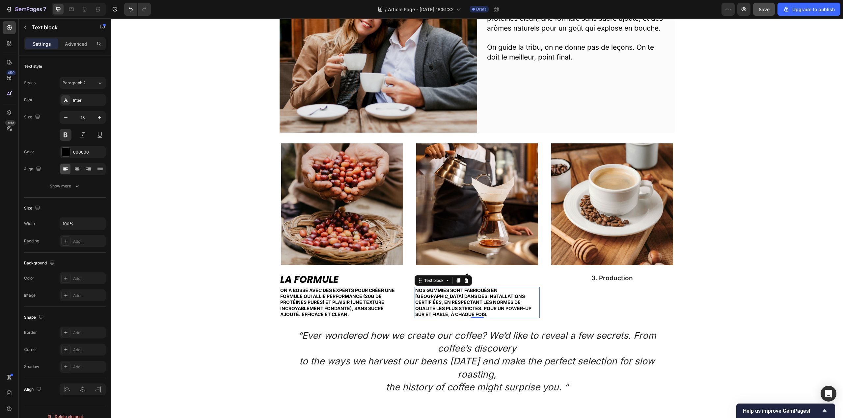
click at [508, 291] on span "Nos gummies sont fabriqués en Europe dans des installations certifiées, en resp…" at bounding box center [473, 303] width 116 height 30
click at [513, 291] on span "Nos gummies sont fabriqués en Europe dans des installations certifiées, en resp…" at bounding box center [473, 303] width 116 height 30
click at [514, 291] on span "Nos gummies sont fabriqués en Europe dans des installations certifiées, en resp…" at bounding box center [473, 303] width 116 height 30
click at [721, 301] on div "Image La Formule Text block On a bossé avec des experts pour créer une formule …" at bounding box center [477, 269] width 722 height 251
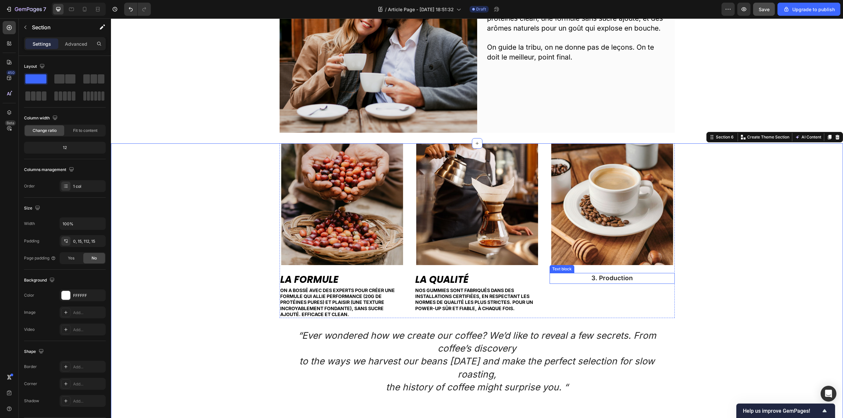
click at [603, 278] on p "3. Production" at bounding box center [612, 279] width 124 height 10
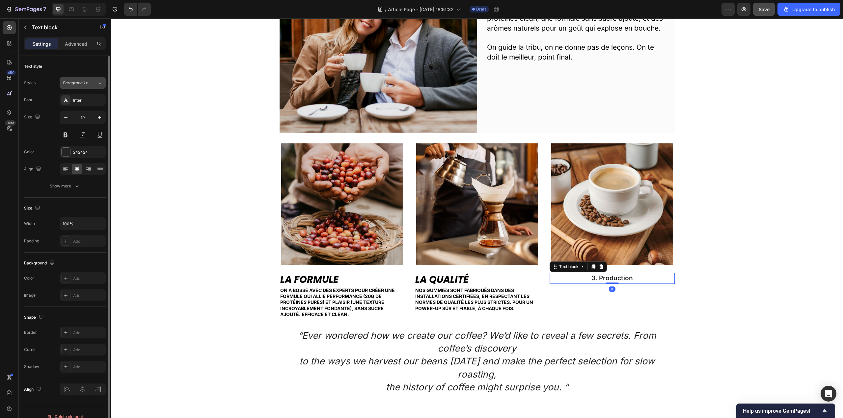
click at [88, 79] on button "Paragraph 1*" at bounding box center [83, 83] width 46 height 12
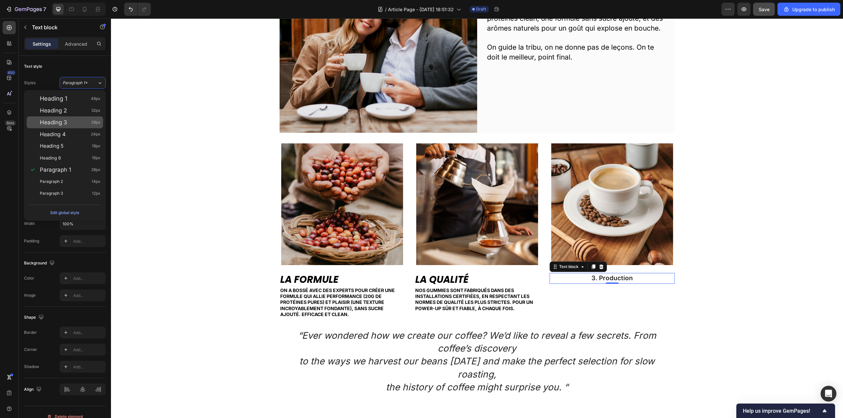
click at [61, 122] on span "Heading 3" at bounding box center [53, 122] width 27 height 7
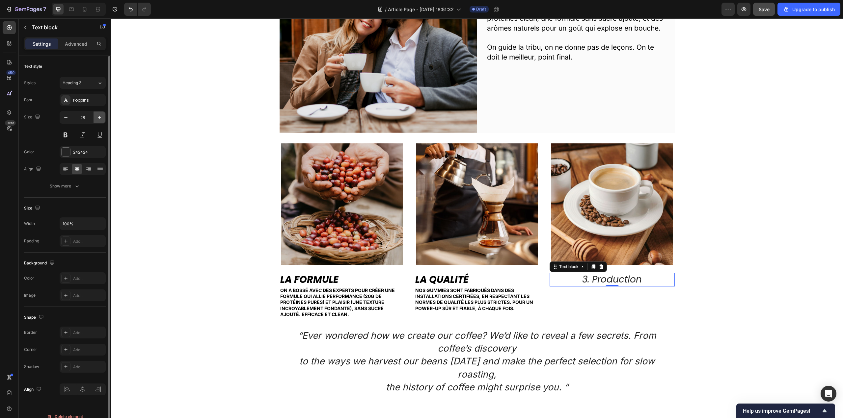
click at [100, 118] on icon "button" at bounding box center [99, 117] width 3 height 3
type input "29"
click at [69, 134] on button at bounding box center [66, 135] width 12 height 12
click at [88, 135] on button at bounding box center [83, 135] width 12 height 12
click at [66, 157] on div "242424" at bounding box center [83, 152] width 46 height 12
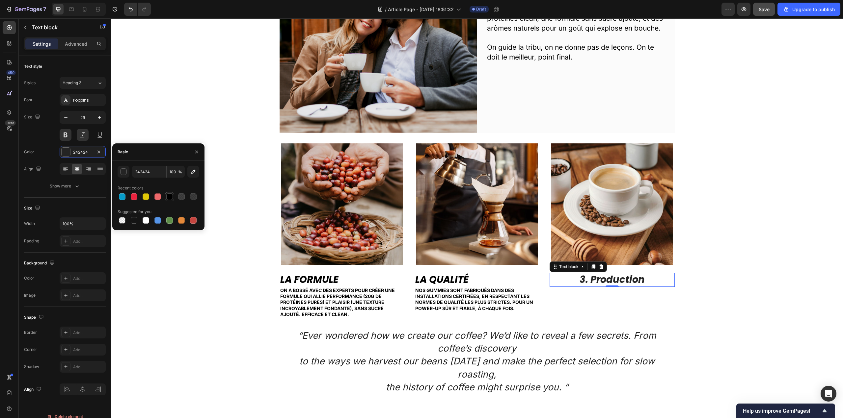
click at [167, 193] on div at bounding box center [169, 196] width 9 height 9
type input "000000"
click at [81, 189] on button "Show more" at bounding box center [65, 186] width 82 height 12
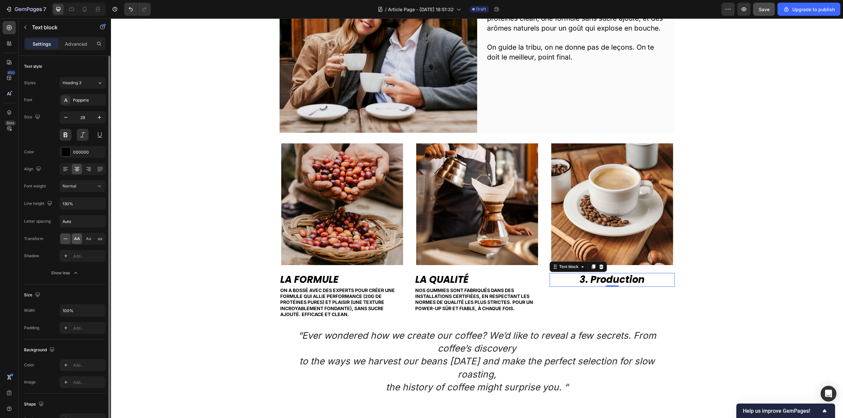
click at [76, 238] on span "AA" at bounding box center [77, 239] width 6 height 6
click at [67, 171] on icon at bounding box center [65, 169] width 7 height 7
click at [594, 281] on p "3. Production" at bounding box center [612, 280] width 124 height 13
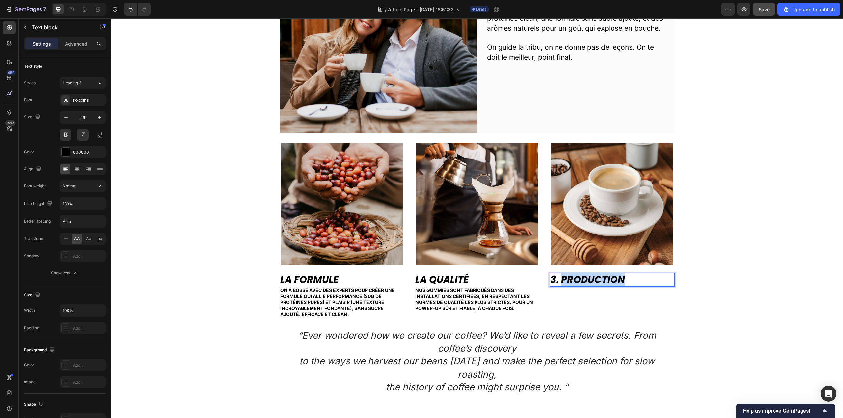
click at [594, 281] on p "3. Production" at bounding box center [612, 280] width 124 height 13
click at [574, 279] on strong "Le Goût" at bounding box center [569, 279] width 39 height 13
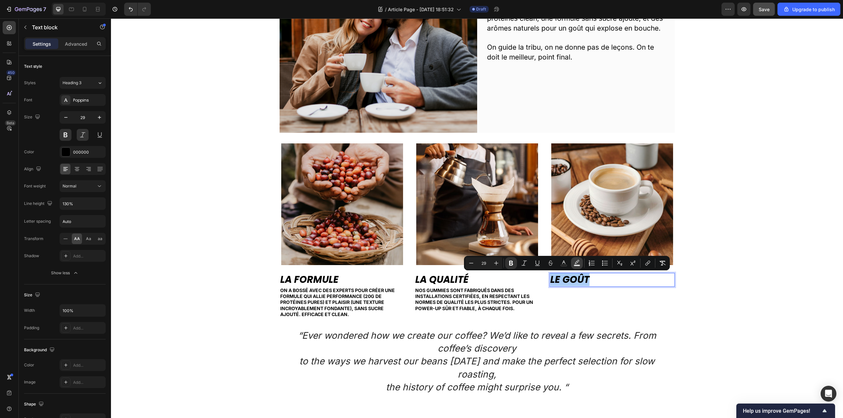
click at [577, 266] on rect "Editor contextual toolbar" at bounding box center [577, 266] width 6 height 2
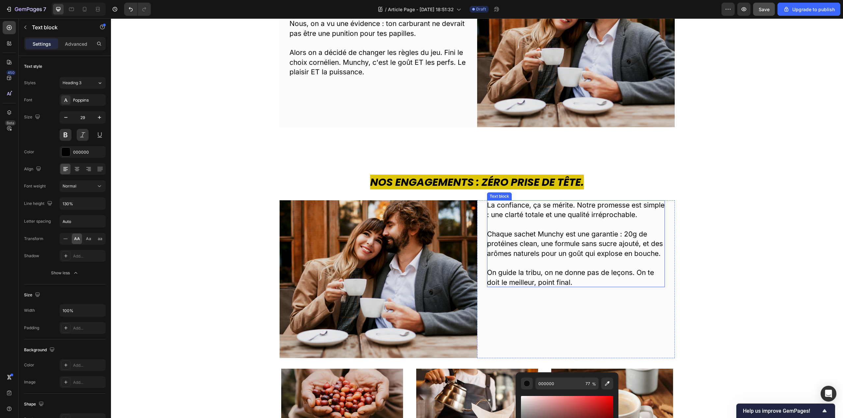
scroll to position [494, 0]
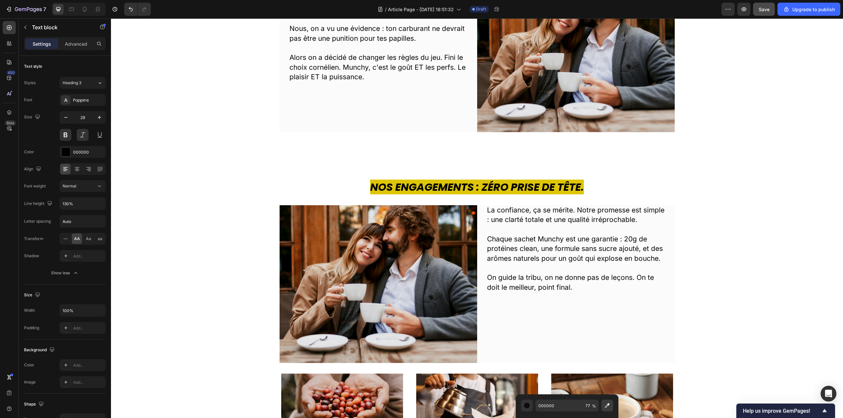
click at [605, 404] on icon "Editor contextual toolbar" at bounding box center [607, 406] width 7 height 7
type input "DEC607"
type input "100"
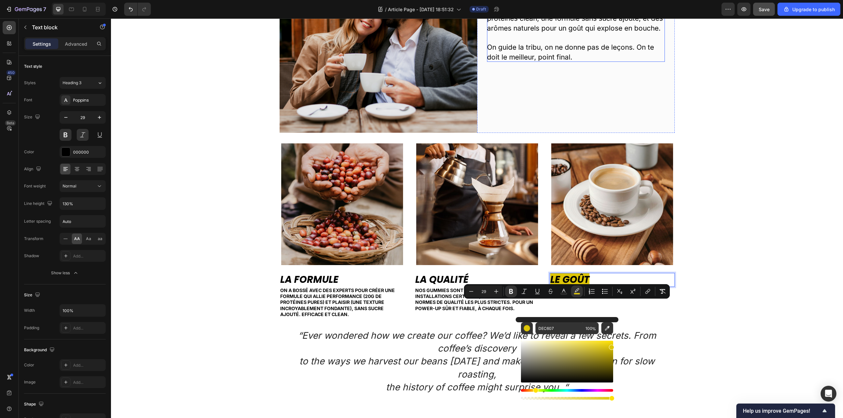
scroll to position [757, 0]
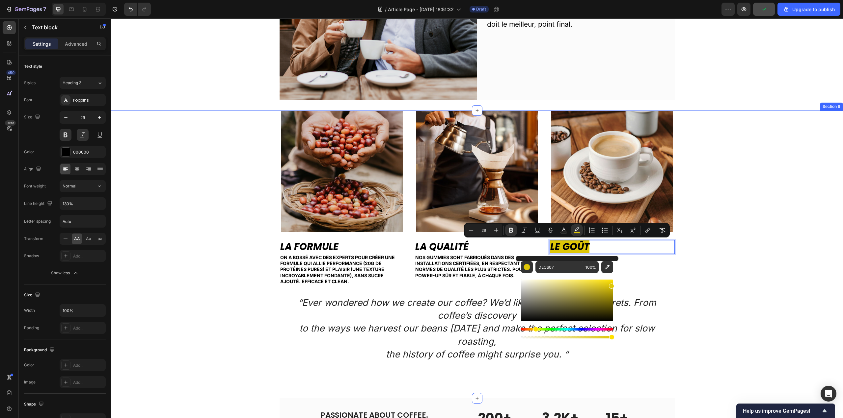
click at [712, 281] on div "Image La Formule Text block On a bossé avec des experts pour créer une formule …" at bounding box center [477, 236] width 722 height 251
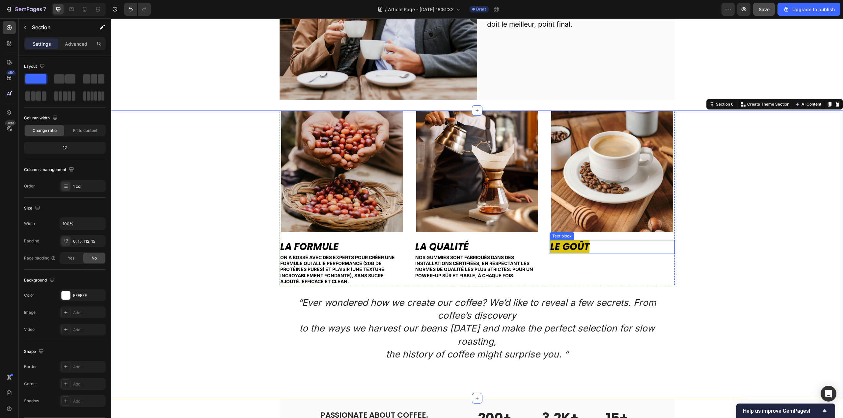
click at [550, 246] on strong "Le Goût" at bounding box center [569, 246] width 39 height 13
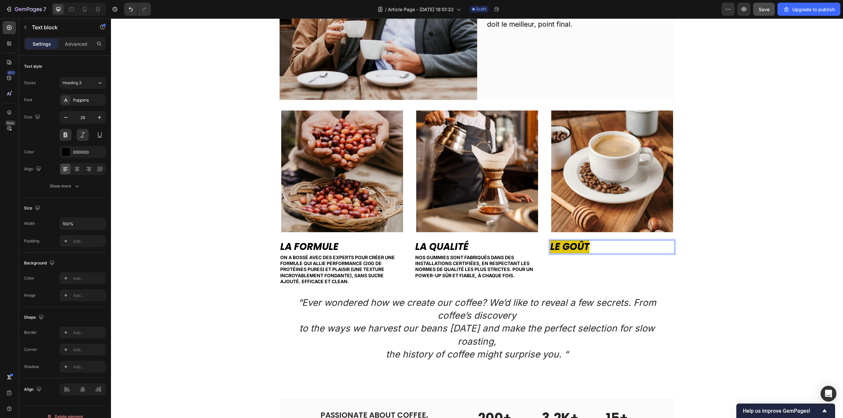
drag, startPoint x: 548, startPoint y: 241, endPoint x: 543, endPoint y: 243, distance: 6.2
click at [550, 240] on strong "Le Goût" at bounding box center [569, 246] width 39 height 13
click at [550, 247] on strong "Le Goût" at bounding box center [569, 246] width 39 height 13
click at [550, 248] on strong "Le Goût" at bounding box center [569, 246] width 39 height 13
click at [587, 251] on strong "Le Goût" at bounding box center [569, 246] width 39 height 13
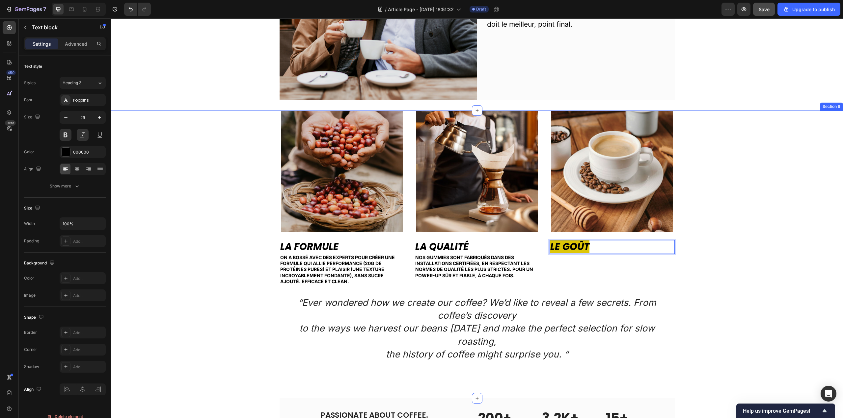
click at [752, 255] on div "Image La Formule Text block On a bossé avec des experts pour créer une formule …" at bounding box center [477, 236] width 722 height 251
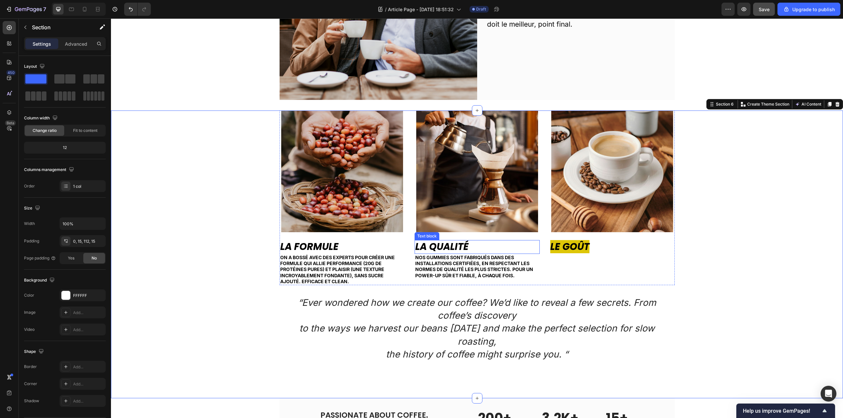
click at [430, 245] on strong "La Qualité" at bounding box center [441, 246] width 53 height 13
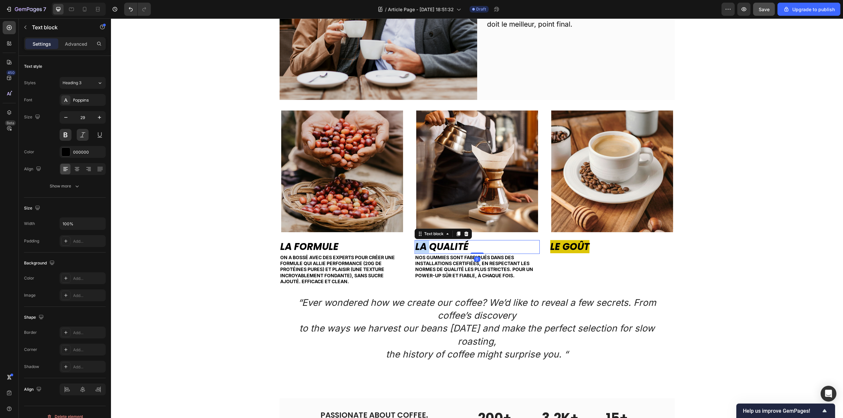
click at [416, 245] on strong "La Qualité" at bounding box center [441, 246] width 53 height 13
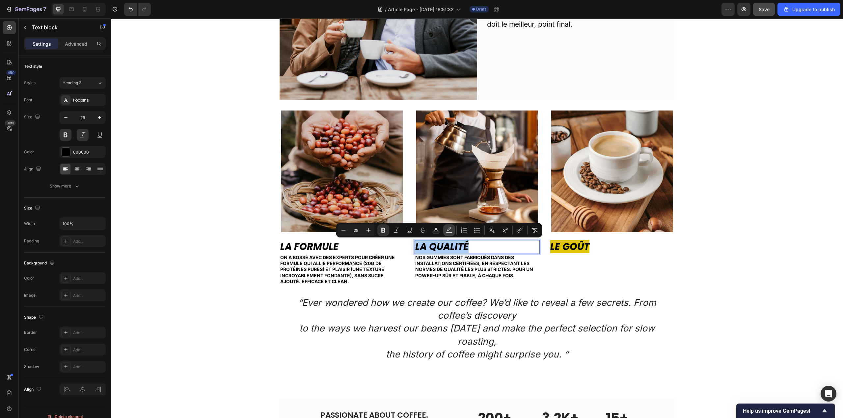
click at [446, 229] on icon "Editor contextual toolbar" at bounding box center [449, 230] width 7 height 7
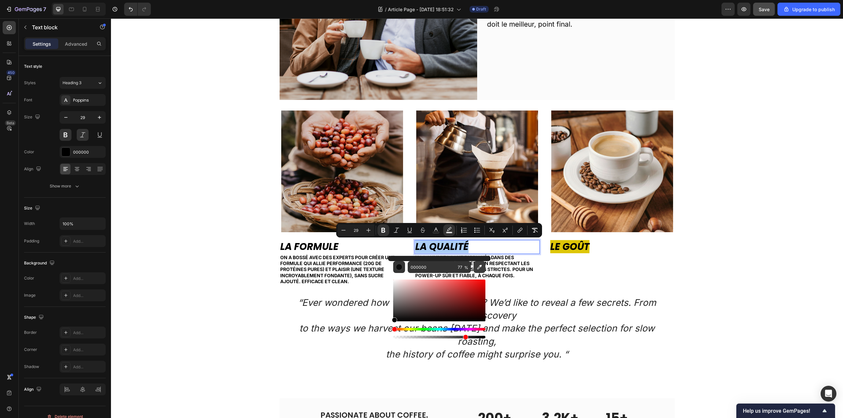
click at [480, 265] on icon "Editor contextual toolbar" at bounding box center [479, 267] width 5 height 5
type input "DEC607"
type input "100"
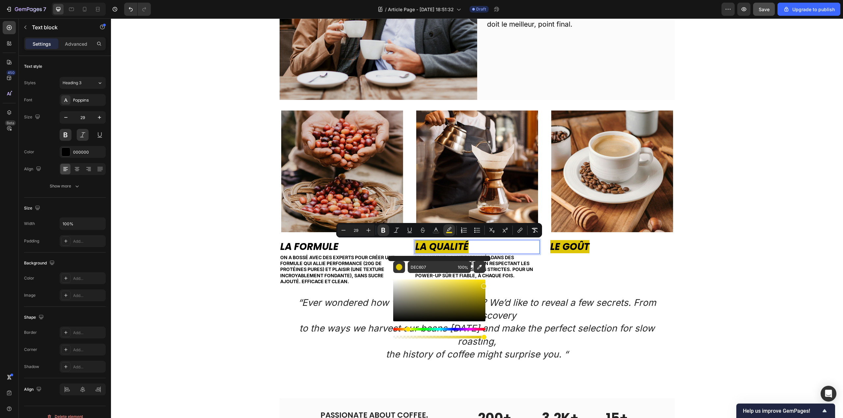
click at [441, 247] on strong "La Qualité" at bounding box center [441, 246] width 53 height 13
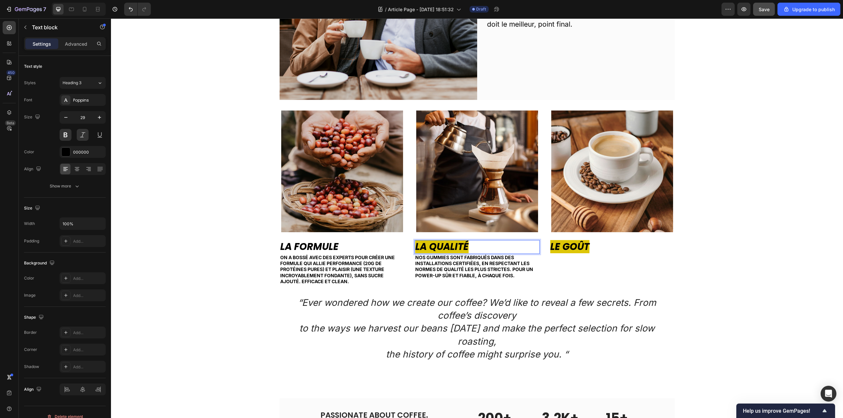
click at [415, 245] on strong "La Qualité" at bounding box center [441, 246] width 53 height 13
click at [467, 248] on strong "La Qualité" at bounding box center [441, 246] width 53 height 13
click at [321, 246] on strong "La Formule" at bounding box center [309, 246] width 58 height 13
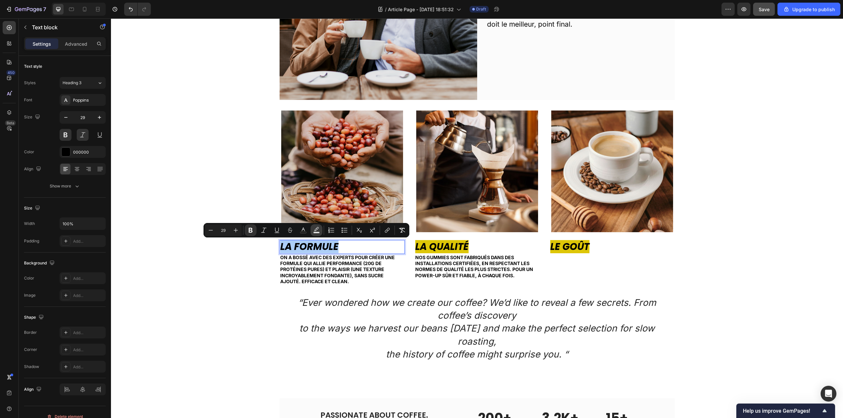
click at [318, 231] on icon "Editor contextual toolbar" at bounding box center [316, 230] width 7 height 7
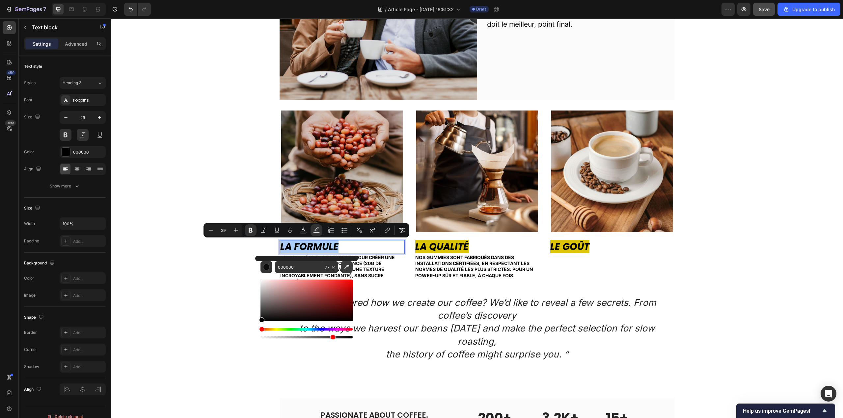
click at [349, 264] on icon "Editor contextual toolbar" at bounding box center [346, 267] width 7 height 7
type input "DEC607"
type input "100"
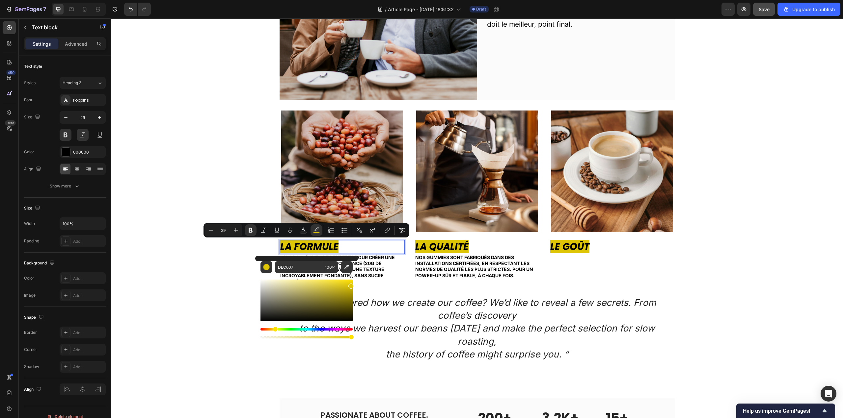
click at [333, 247] on strong "La Formule" at bounding box center [309, 246] width 58 height 13
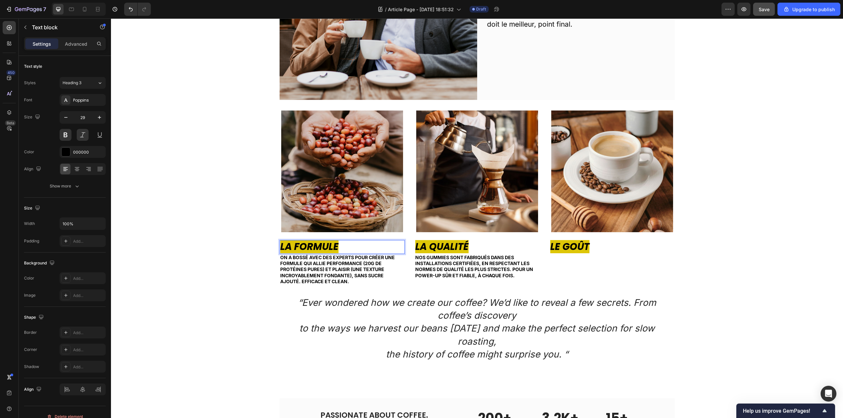
click at [333, 247] on strong "La Formule" at bounding box center [309, 246] width 58 height 13
click at [334, 248] on strong "La Formule" at bounding box center [309, 246] width 58 height 13
click at [712, 256] on div "Image La Formule Text block 0 On a bossé avec des experts pour créer une formul…" at bounding box center [477, 236] width 722 height 251
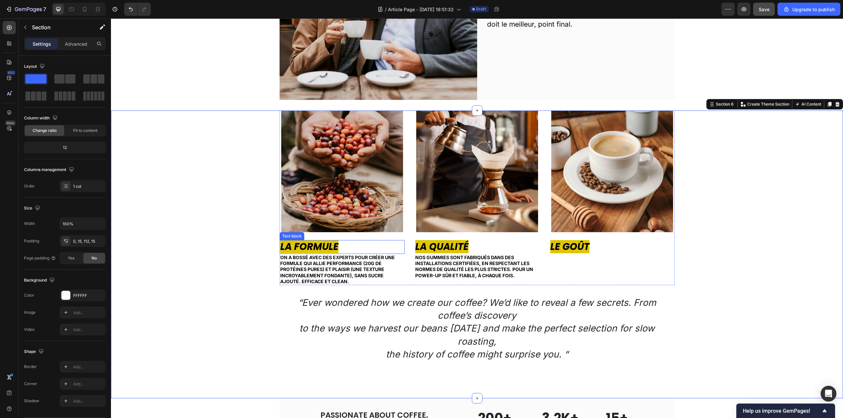
click at [323, 245] on strong "La Formule" at bounding box center [309, 246] width 58 height 13
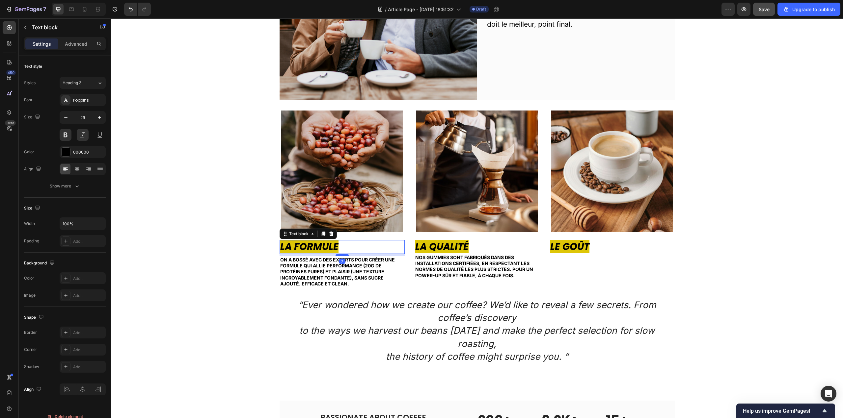
click at [343, 255] on div at bounding box center [341, 255] width 13 height 2
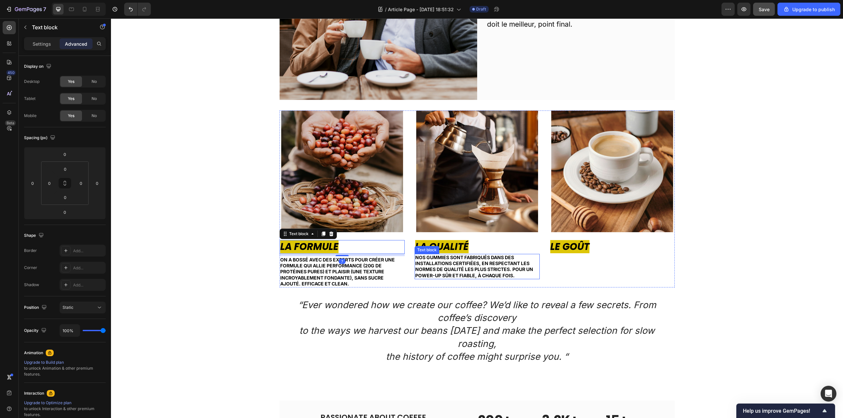
click at [442, 257] on span "Nos gummies sont fabriqués dans des installations certifiées, en respectant les…" at bounding box center [474, 267] width 118 height 24
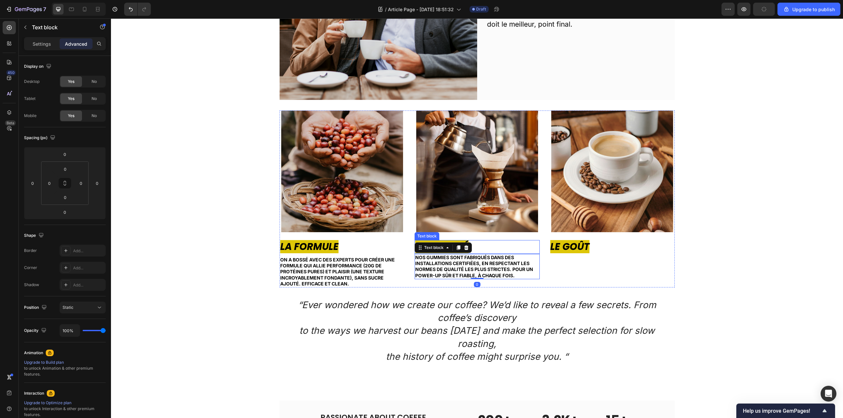
click at [475, 247] on p "La Qualité" at bounding box center [477, 247] width 124 height 13
click at [475, 255] on div at bounding box center [476, 255] width 13 height 2
type input "7"
click at [586, 248] on strong "Le Goût" at bounding box center [569, 246] width 39 height 13
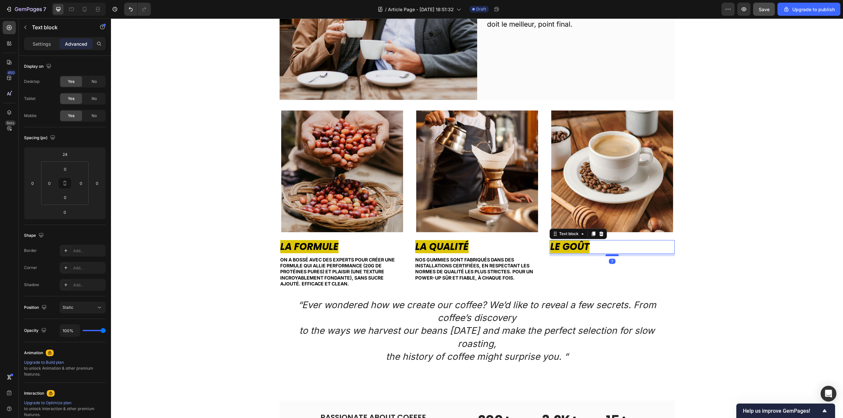
click at [610, 255] on div at bounding box center [611, 255] width 13 height 2
type input "7"
click at [712, 270] on div "Image La Formule Text block On a bossé avec des experts pour créer une formule …" at bounding box center [477, 238] width 722 height 254
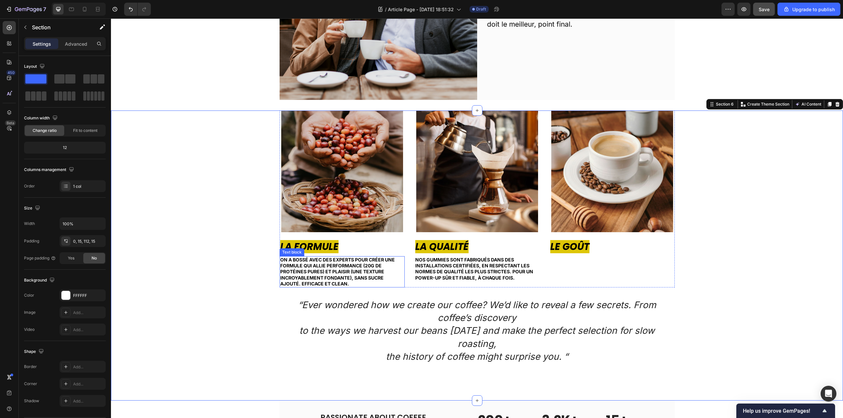
click at [442, 267] on span "Nos gummies sont fabriqués dans des installations certifiées, en respectant les…" at bounding box center [474, 269] width 118 height 24
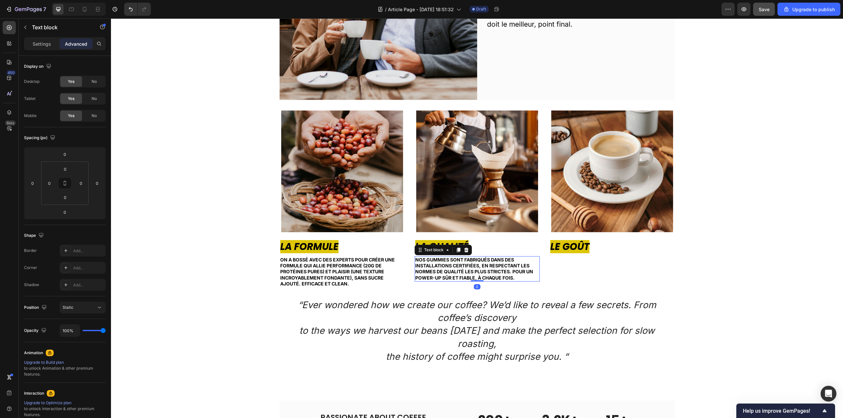
click at [457, 249] on icon at bounding box center [458, 250] width 4 height 5
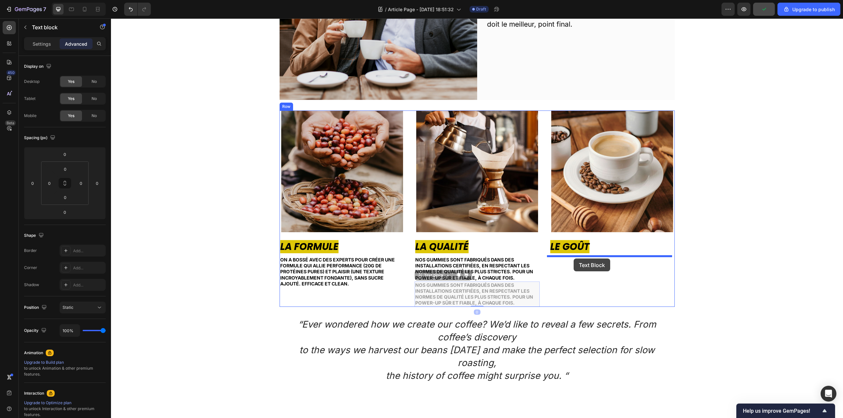
drag, startPoint x: 417, startPoint y: 275, endPoint x: 574, endPoint y: 259, distance: 156.9
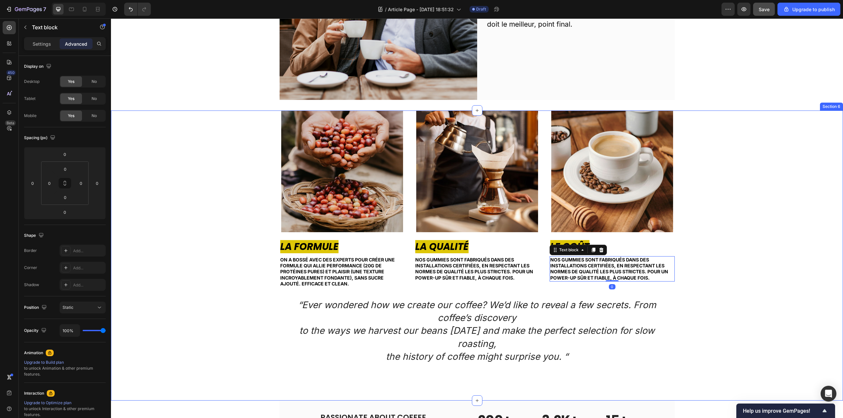
click at [772, 256] on div "Image La Formule Text block On a bossé avec des experts pour créer une formule …" at bounding box center [477, 238] width 722 height 254
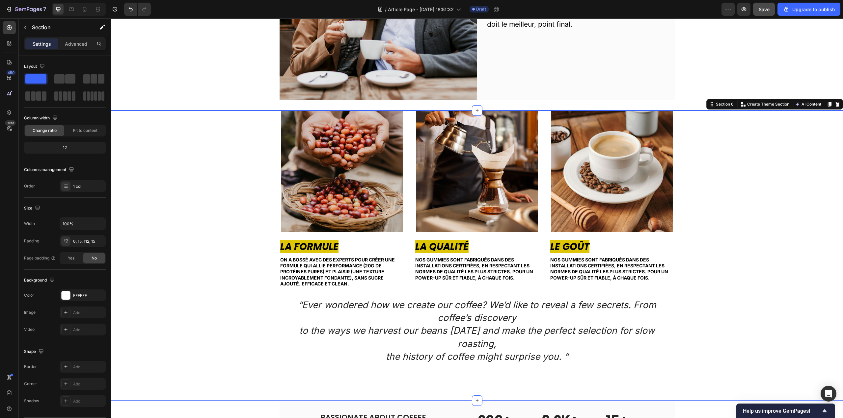
click at [501, 105] on div "Nos Engagements : Zéro Prise de Tête. Heading Image La confiance, ça se mérite.…" at bounding box center [477, 8] width 732 height 205
click at [228, 128] on div "Image La Formule Text block On a bossé avec des experts pour créer une formule …" at bounding box center [477, 238] width 722 height 254
click at [68, 44] on p "Advanced" at bounding box center [76, 43] width 22 height 7
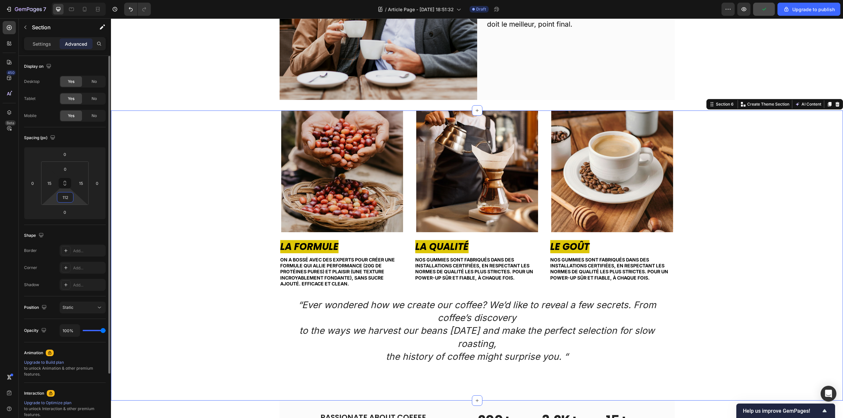
click at [68, 197] on input "112" at bounding box center [65, 198] width 13 height 10
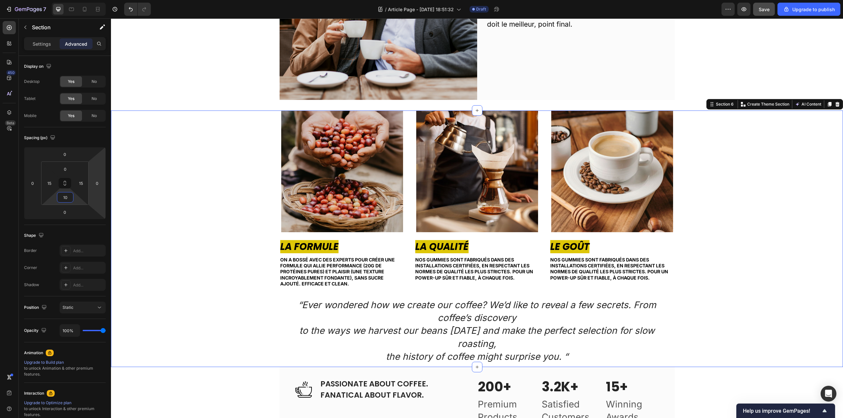
type input "100"
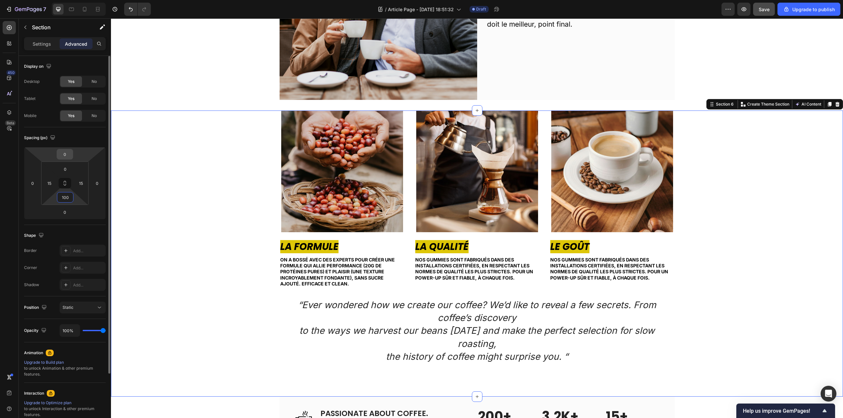
click at [67, 154] on input "0" at bounding box center [64, 154] width 13 height 10
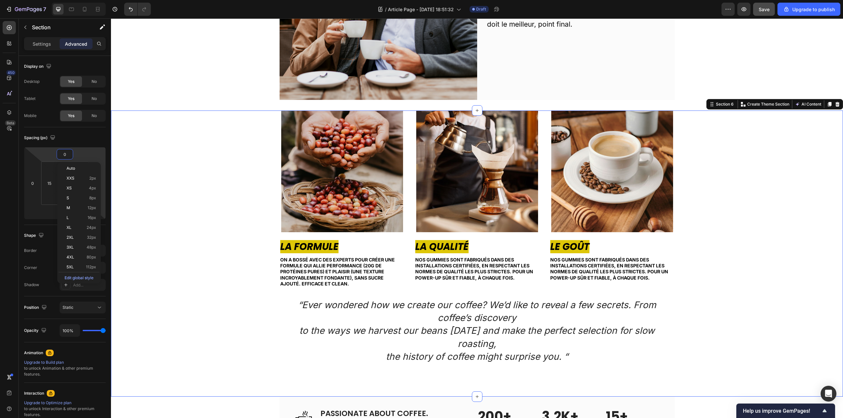
click at [168, 199] on div "Image La Formule Text block On a bossé avec des experts pour créer une formule …" at bounding box center [477, 238] width 722 height 254
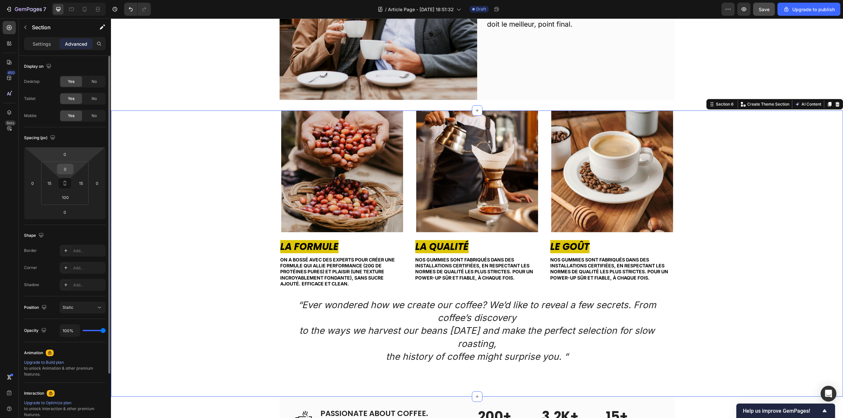
click at [65, 173] on input "0" at bounding box center [65, 169] width 13 height 10
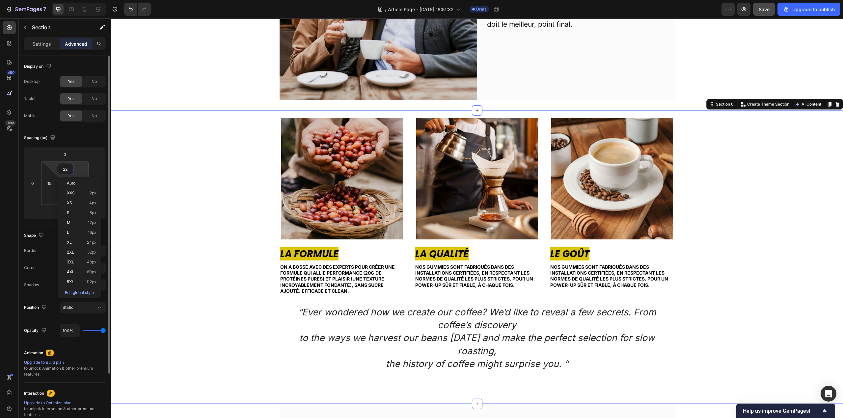
type input "2"
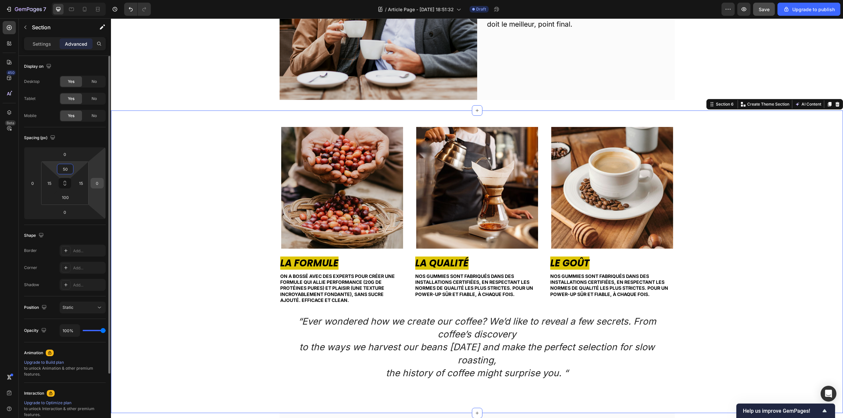
type input "5"
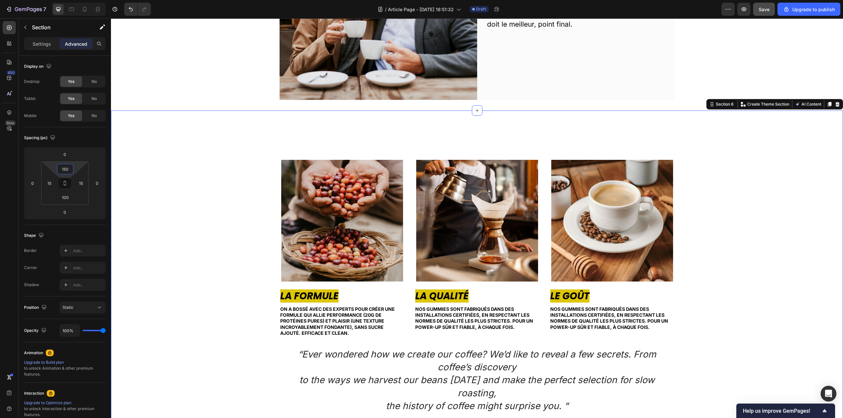
type input "150"
click at [738, 311] on div "Image La Formule Text block On a bossé avec des experts pour créer une formule …" at bounding box center [477, 287] width 722 height 254
click at [589, 316] on span "Nos gummies sont fabriqués dans des installations certifiées, en respectant les…" at bounding box center [609, 319] width 118 height 24
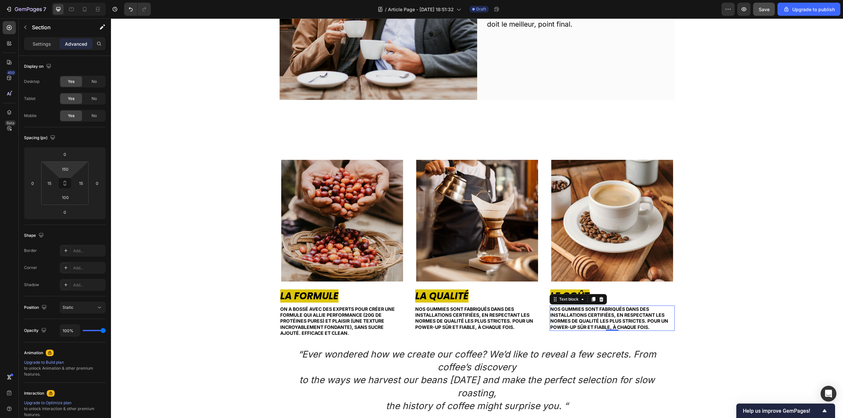
click at [589, 316] on span "Nos gummies sont fabriqués dans des installations certifiées, en respectant les…" at bounding box center [609, 319] width 118 height 24
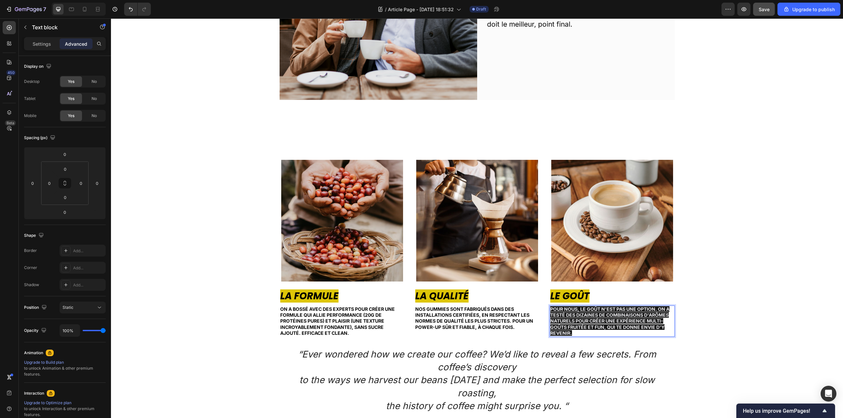
click at [572, 333] on p "Pour nous, le goût n'est pas une option. On a testé des dizaines de combinaison…" at bounding box center [612, 322] width 124 height 30
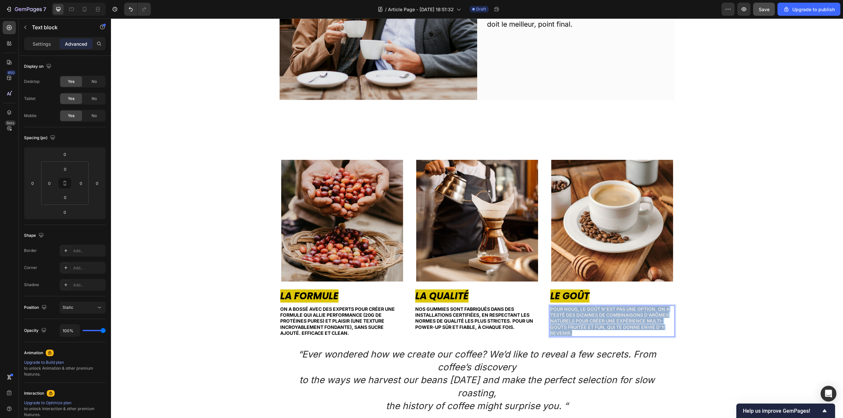
click at [572, 333] on p "Pour nous, le goût n'est pas une option. On a testé des dizaines de combinaison…" at bounding box center [612, 322] width 124 height 30
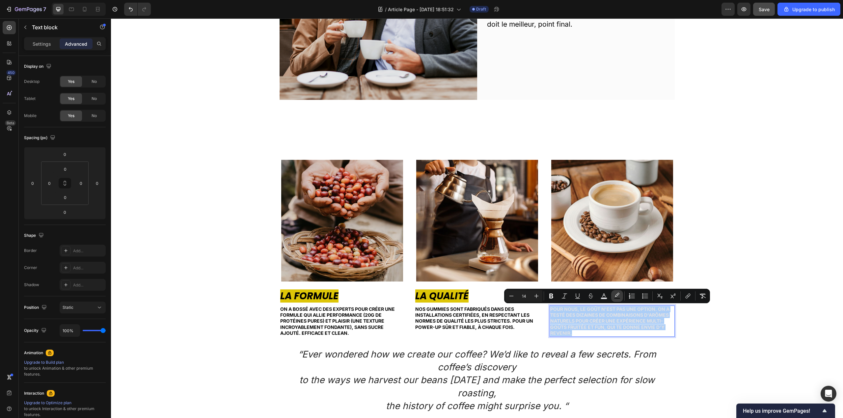
click at [615, 295] on icon "Editor contextual toolbar" at bounding box center [617, 296] width 7 height 7
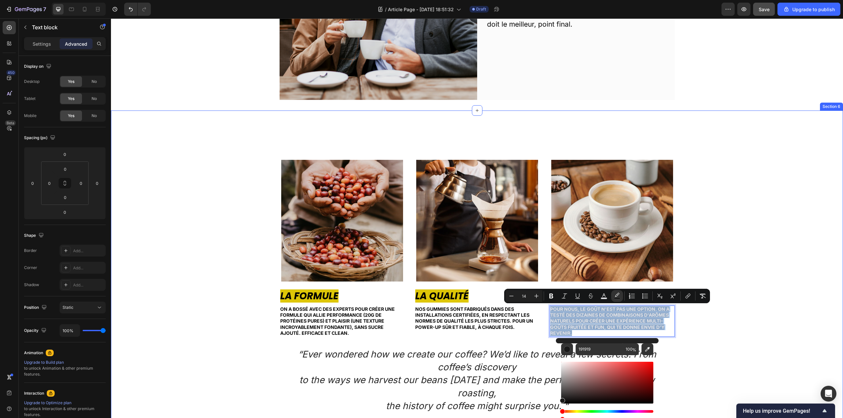
type input "0"
drag, startPoint x: 762, startPoint y: 436, endPoint x: 534, endPoint y: 413, distance: 229.3
click at [602, 295] on icon "Editor contextual toolbar" at bounding box center [604, 296] width 7 height 7
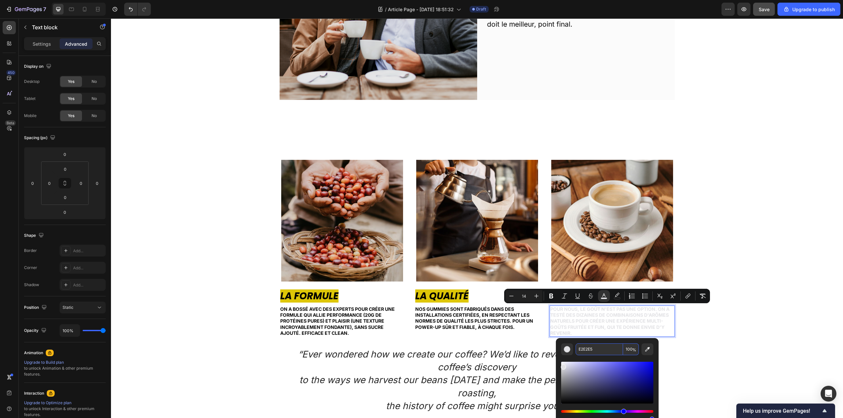
click at [588, 351] on input "E2E2E5" at bounding box center [598, 350] width 47 height 12
type input "000000"
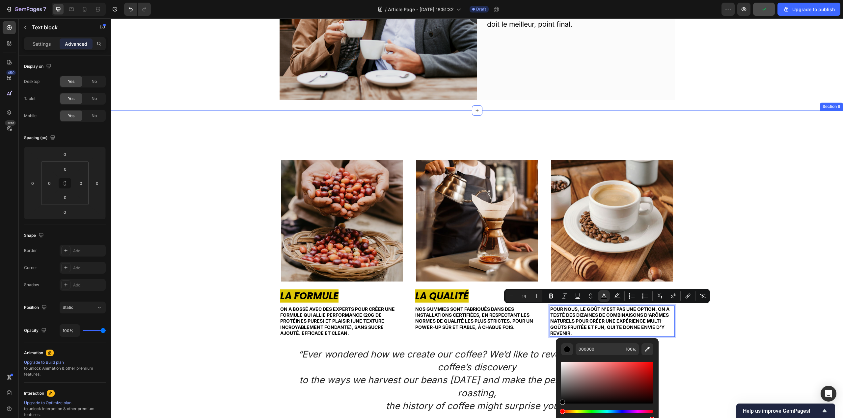
click at [794, 321] on div "Image La Formule Text block On a bossé avec des experts pour créer une formule …" at bounding box center [477, 287] width 722 height 254
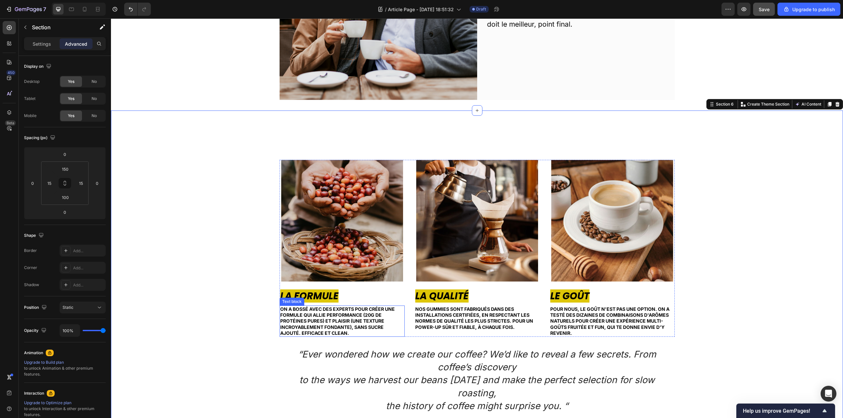
click at [313, 324] on span "On a bossé avec des experts pour créer une formule qui allie performance (20g d…" at bounding box center [337, 322] width 115 height 30
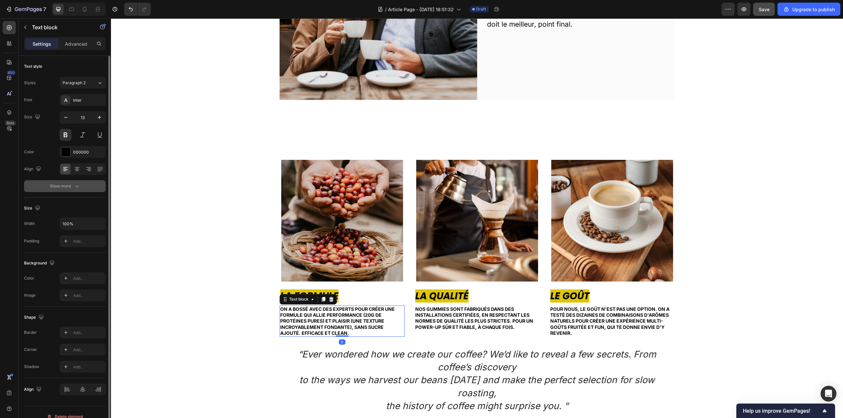
click at [72, 187] on div "Show more" at bounding box center [65, 186] width 31 height 7
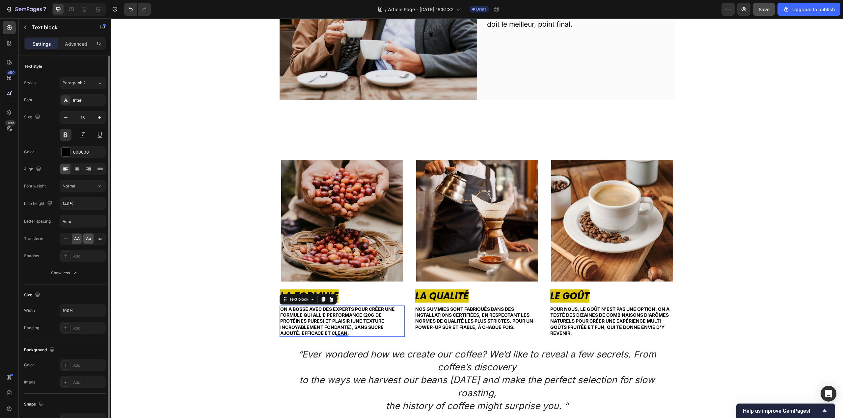
click at [88, 240] on span "Aa" at bounding box center [88, 239] width 5 height 6
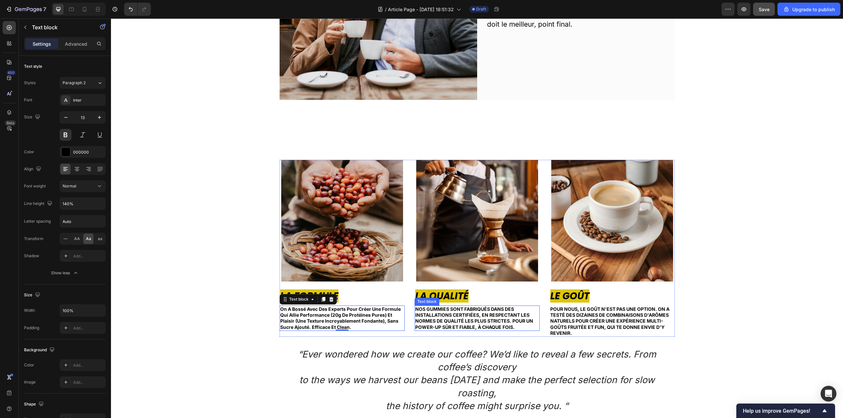
click at [448, 322] on span "Nos gummies sont fabriqués dans des installations certifiées, en respectant les…" at bounding box center [474, 319] width 118 height 24
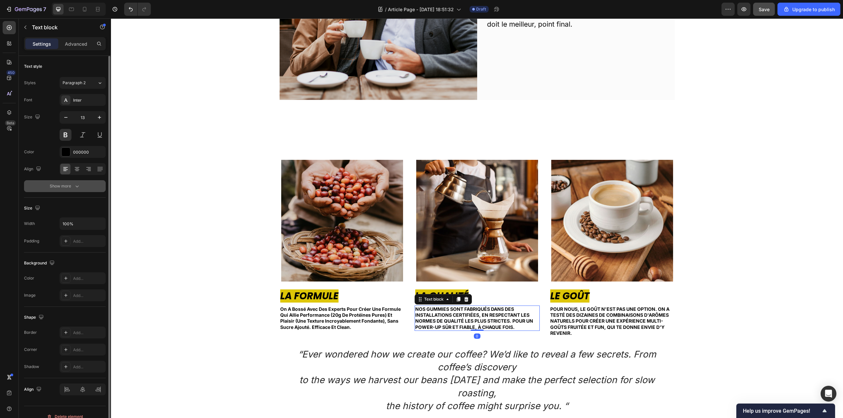
click at [76, 187] on icon "button" at bounding box center [76, 187] width 3 height 2
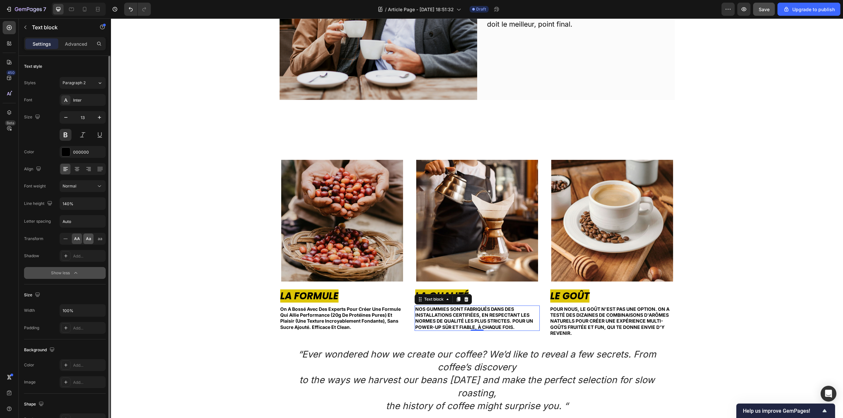
click at [86, 239] on span "Aa" at bounding box center [88, 239] width 5 height 6
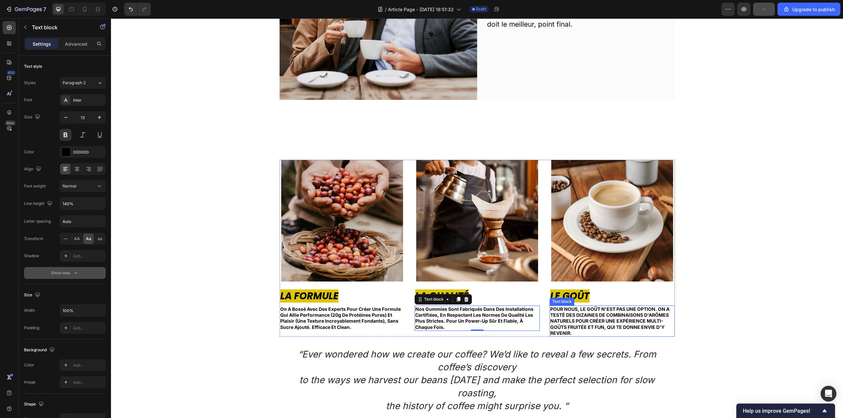
click at [585, 330] on p "Pour nous, le goût n'est pas une option. On a testé des dizaines de combinaison…" at bounding box center [612, 322] width 124 height 30
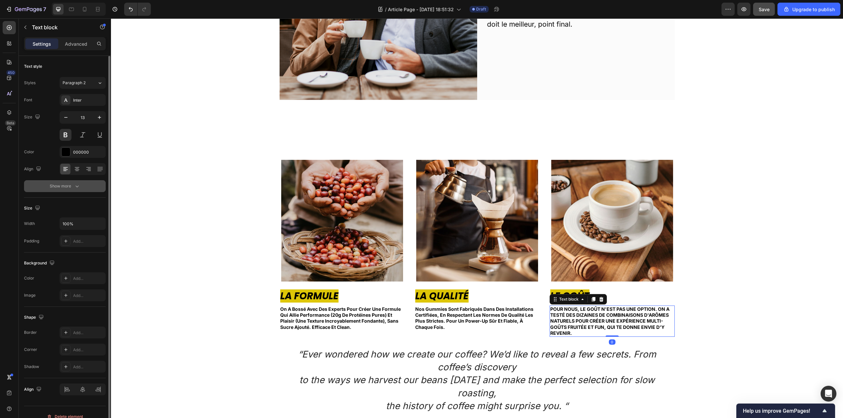
click at [74, 189] on icon "button" at bounding box center [77, 186] width 7 height 7
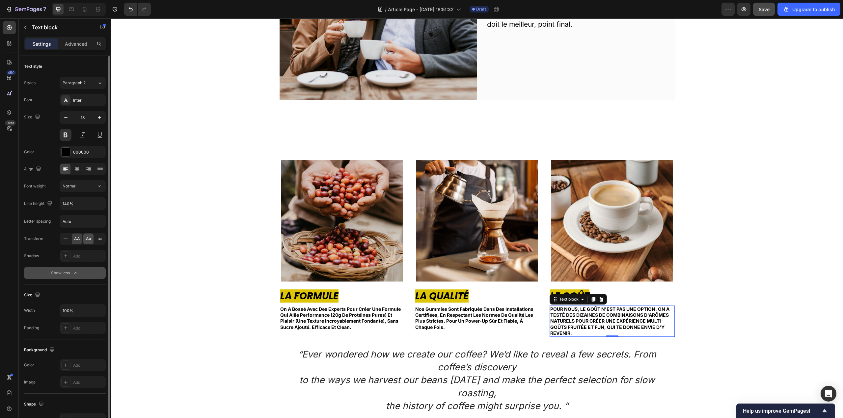
click at [88, 239] on span "Aa" at bounding box center [88, 239] width 5 height 6
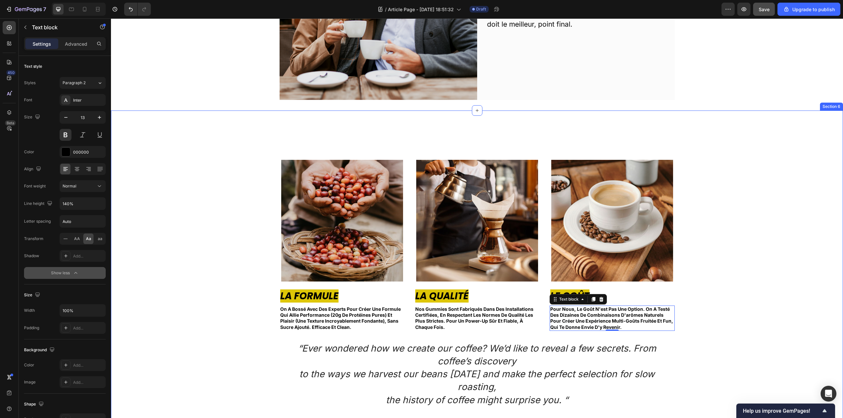
click at [751, 320] on div "Image La Formule Text block on a bossé avec des experts pour créer une formule …" at bounding box center [477, 284] width 722 height 248
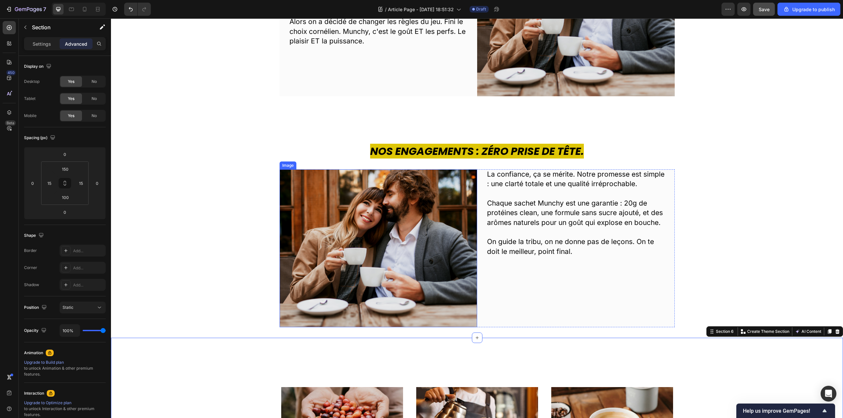
scroll to position [527, 0]
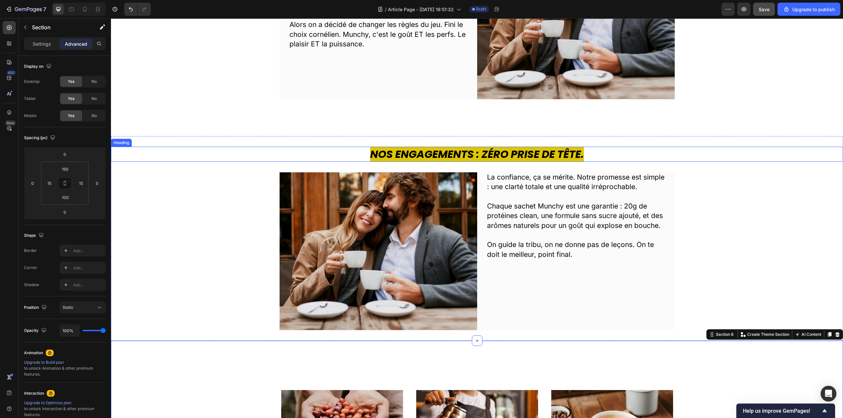
click at [411, 152] on strong "Nos Engagements : Zéro Prise de Tête." at bounding box center [477, 154] width 214 height 15
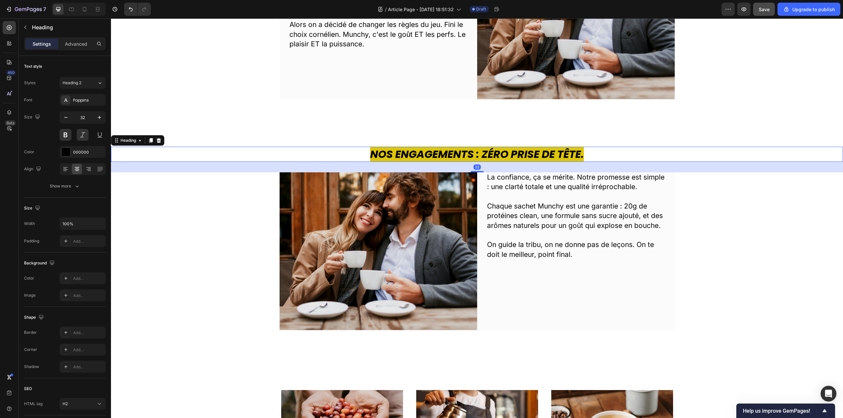
click at [151, 143] on icon at bounding box center [151, 140] width 4 height 5
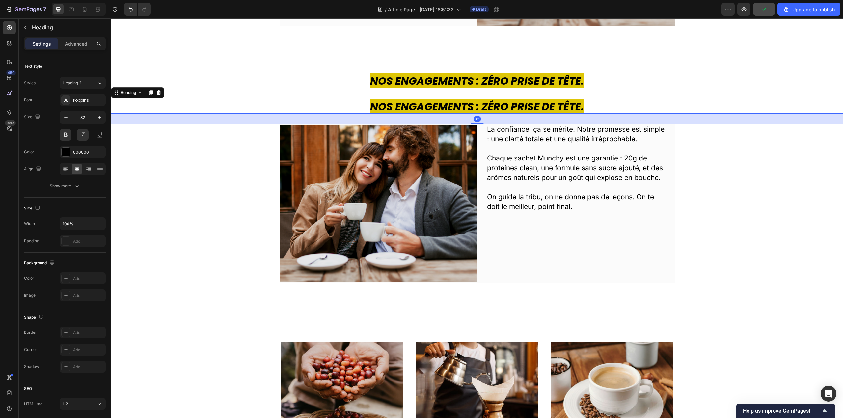
scroll to position [626, 0]
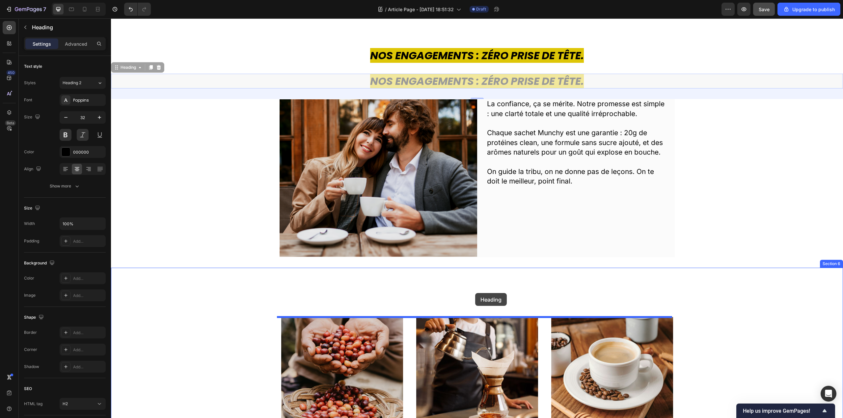
drag, startPoint x: 122, startPoint y: 67, endPoint x: 475, endPoint y: 293, distance: 419.3
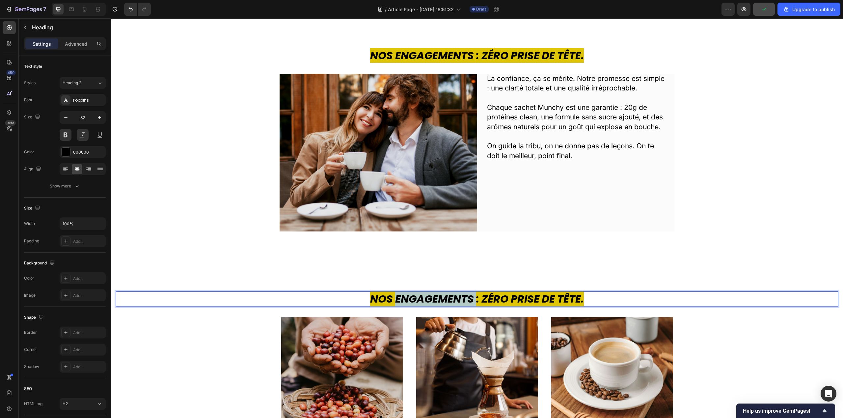
click at [402, 296] on strong "Nos Engagements : Zéro Prise de Tête." at bounding box center [477, 299] width 214 height 15
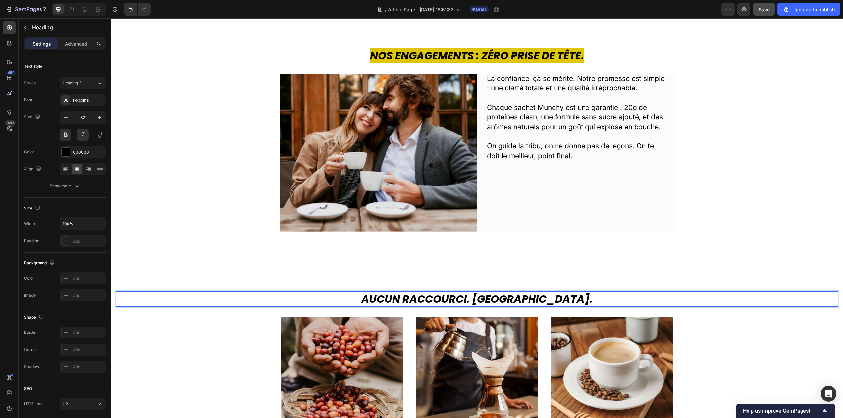
click at [474, 297] on strong "Aucun Raccourci. [GEOGRAPHIC_DATA]." at bounding box center [476, 299] width 231 height 15
click at [475, 297] on strong "Aucun Raccourci. [GEOGRAPHIC_DATA]." at bounding box center [476, 299] width 231 height 15
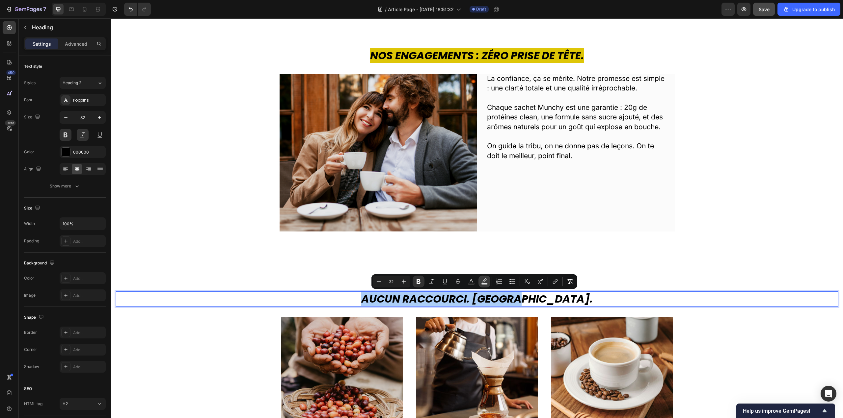
click at [485, 283] on rect "Editor contextual toolbar" at bounding box center [484, 284] width 6 height 2
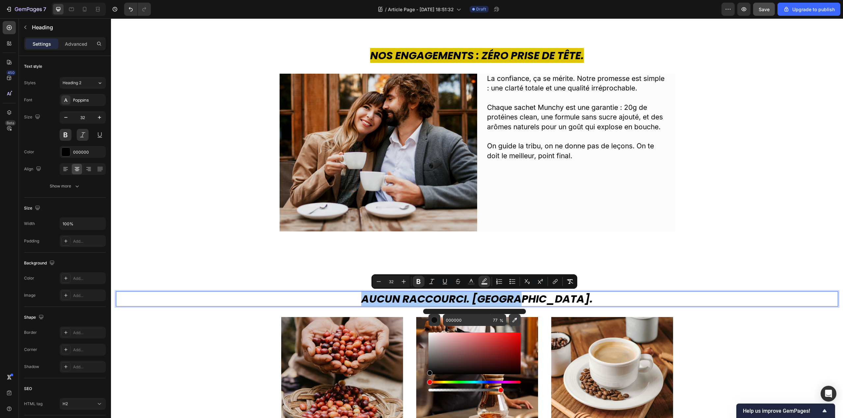
click at [513, 320] on icon "Editor contextual toolbar" at bounding box center [514, 320] width 7 height 7
type input "DEC607"
type input "100"
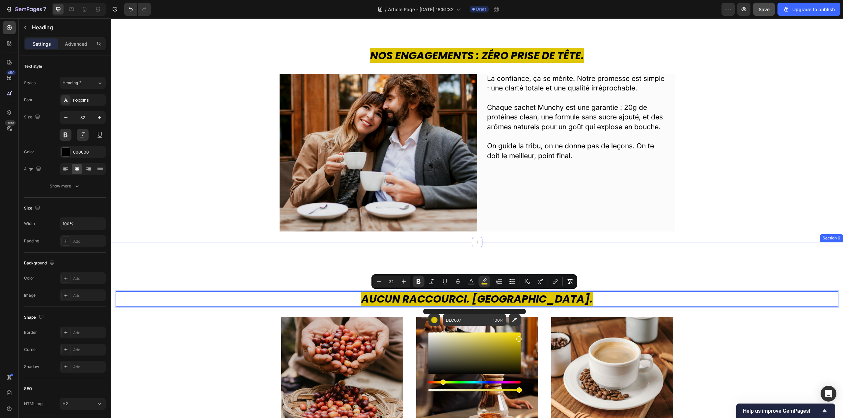
click at [613, 271] on div "Aucun Raccourci. Jamais. Heading 32 Image La Formule Text block on a bossé avec…" at bounding box center [477, 419] width 732 height 355
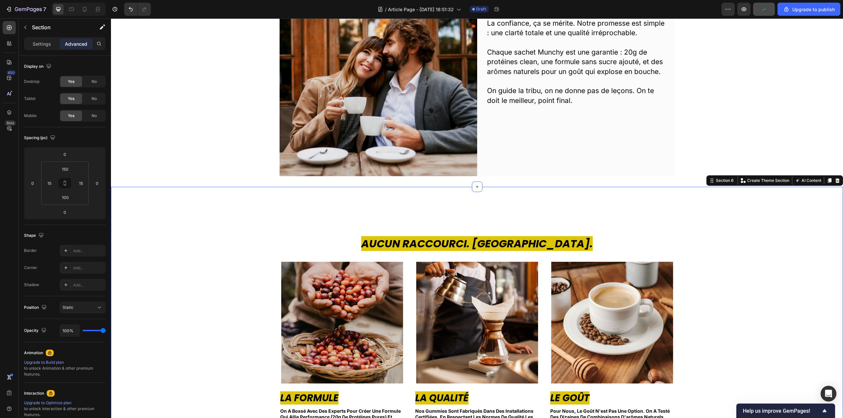
scroll to position [691, 0]
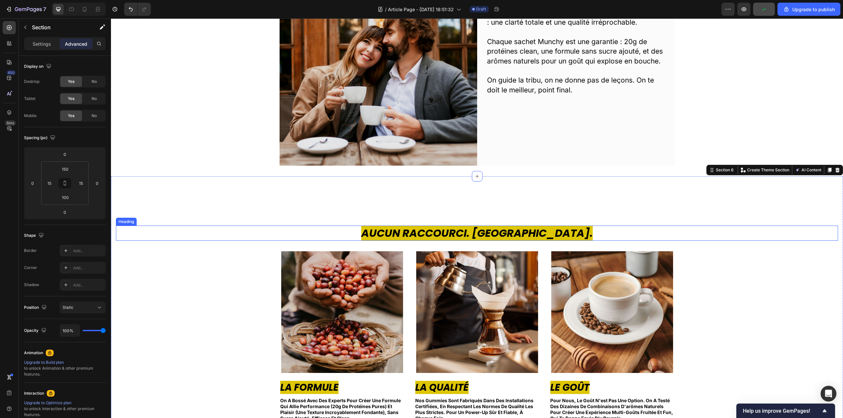
click at [575, 239] on p "⁠⁠⁠⁠⁠⁠⁠ Aucun Raccourci. Jamais." at bounding box center [477, 234] width 721 height 14
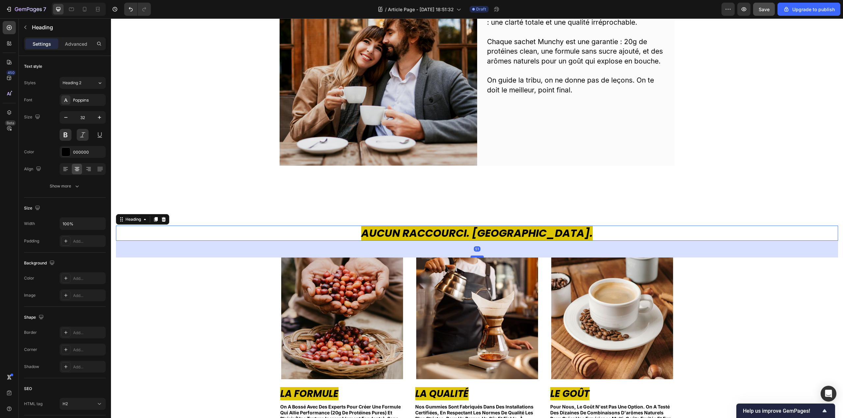
drag, startPoint x: 477, startPoint y: 251, endPoint x: 479, endPoint y: 257, distance: 6.6
click at [479, 257] on div at bounding box center [476, 257] width 13 height 2
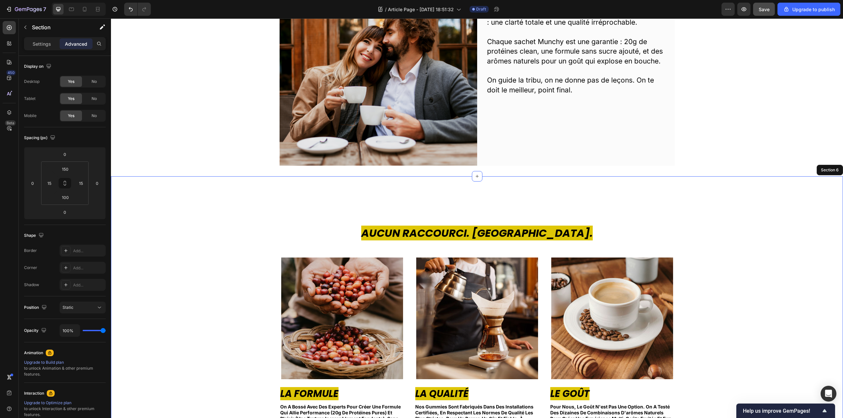
click at [628, 180] on div "⁠⁠⁠⁠⁠⁠⁠ Aucun Raccourci. Jamais. Heading 51 Image La Formule Text block on a bo…" at bounding box center [477, 356] width 732 height 361
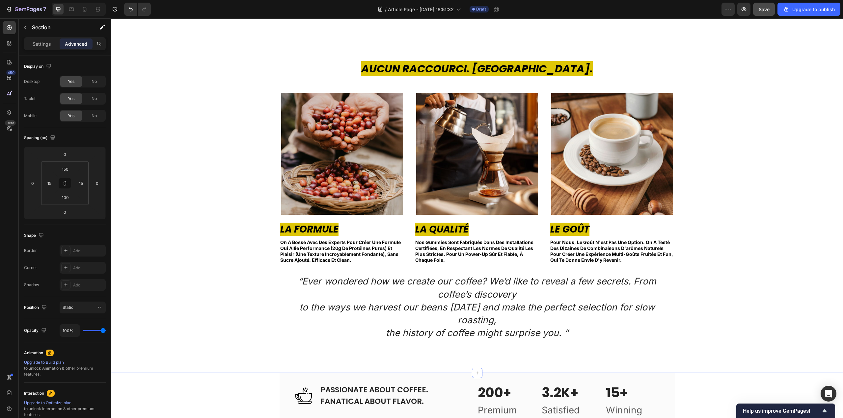
scroll to position [724, 0]
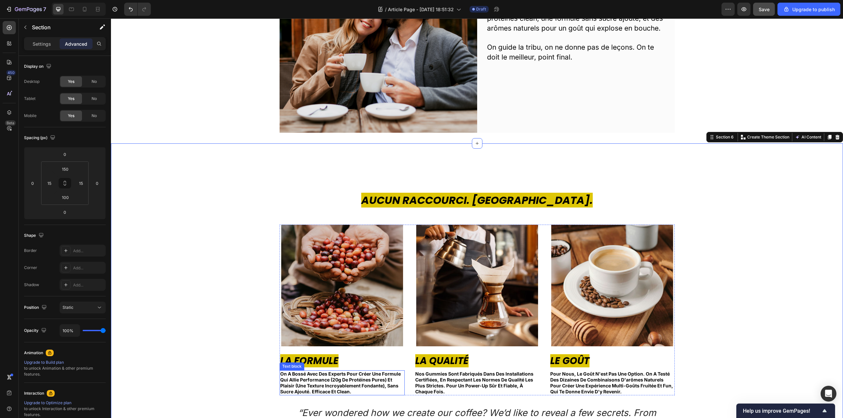
click at [330, 391] on span "on a bossé avec des experts pour créer une formule qui allie performance (20g d…" at bounding box center [340, 383] width 120 height 24
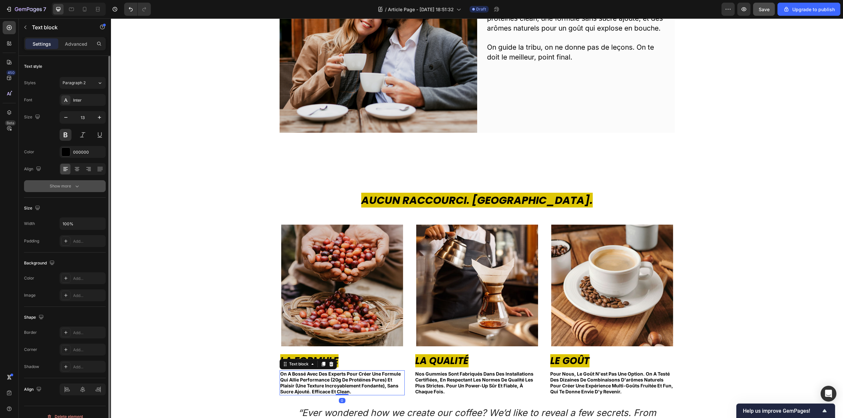
click at [72, 187] on div "Show more" at bounding box center [65, 186] width 31 height 7
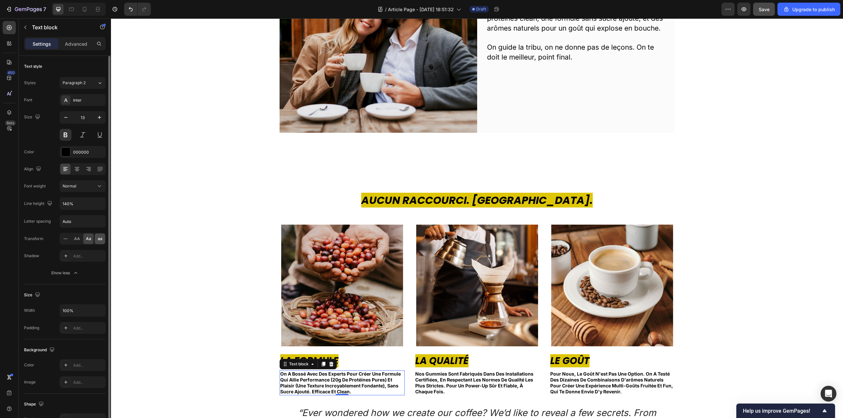
click at [100, 241] on span "aa" at bounding box center [100, 239] width 5 height 6
click at [65, 242] on icon at bounding box center [65, 239] width 7 height 7
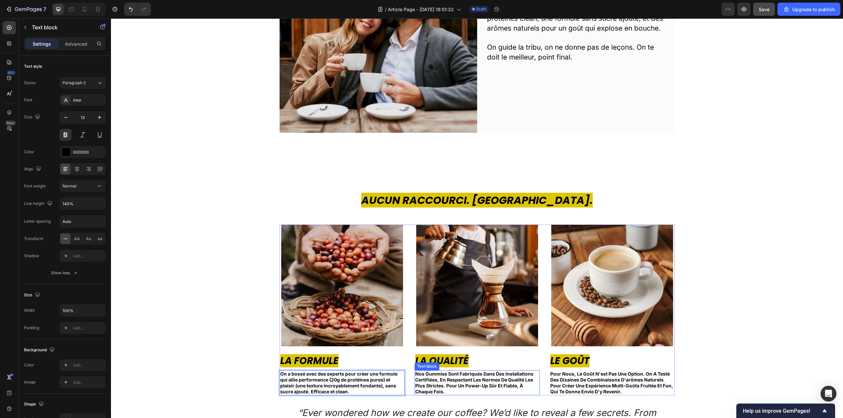
click at [447, 383] on span "nos gummies sont fabriqués dans des installations certifiées, en respectant les…" at bounding box center [474, 383] width 118 height 24
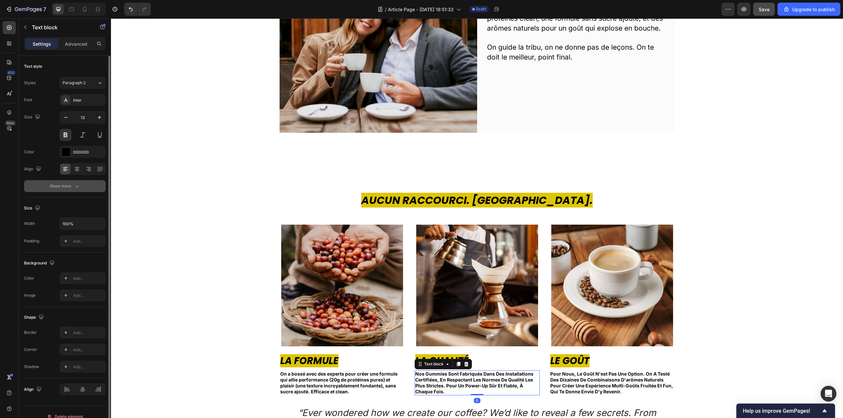
click at [76, 186] on icon "button" at bounding box center [77, 186] width 7 height 7
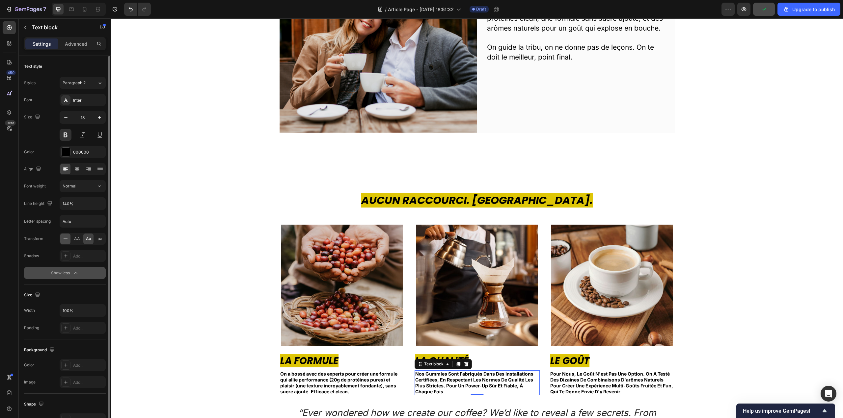
click at [67, 241] on icon at bounding box center [65, 239] width 7 height 7
click at [570, 382] on span "pour nous, le goût n'est pas une option. on a testé des dizaines de combinaison…" at bounding box center [611, 383] width 123 height 24
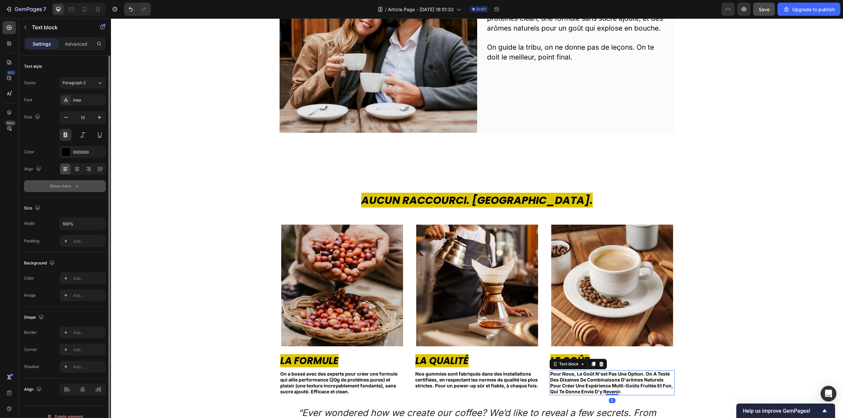
click at [64, 186] on div "Show more" at bounding box center [65, 186] width 31 height 7
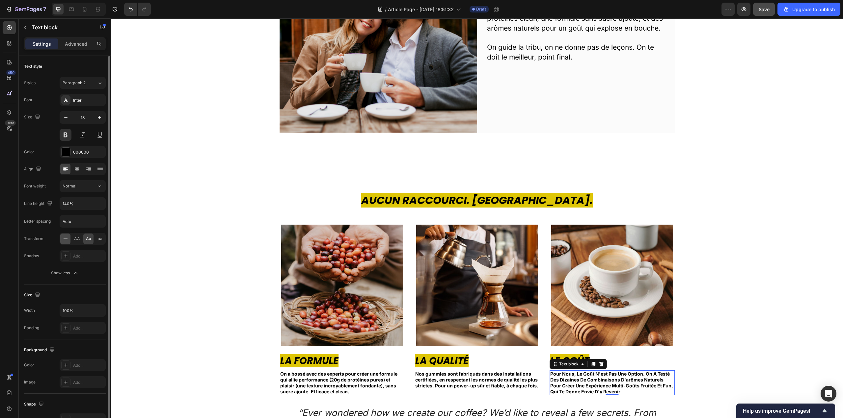
click at [68, 242] on icon at bounding box center [65, 239] width 7 height 7
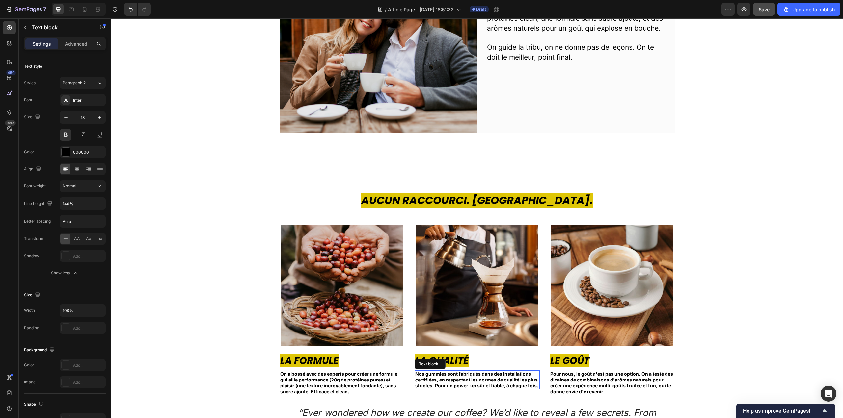
click at [492, 387] on span "Nos gummies sont fabriqués dans des installations certifiées, en respectant les…" at bounding box center [476, 379] width 123 height 17
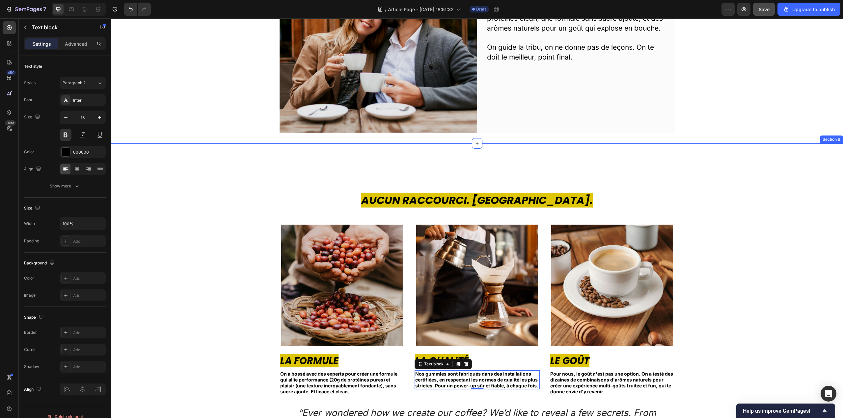
click at [736, 335] on div "⁠⁠⁠⁠⁠⁠⁠ Aucun Raccourci. Jamais. Heading Image La Formule Text block On a bossé…" at bounding box center [477, 332] width 722 height 279
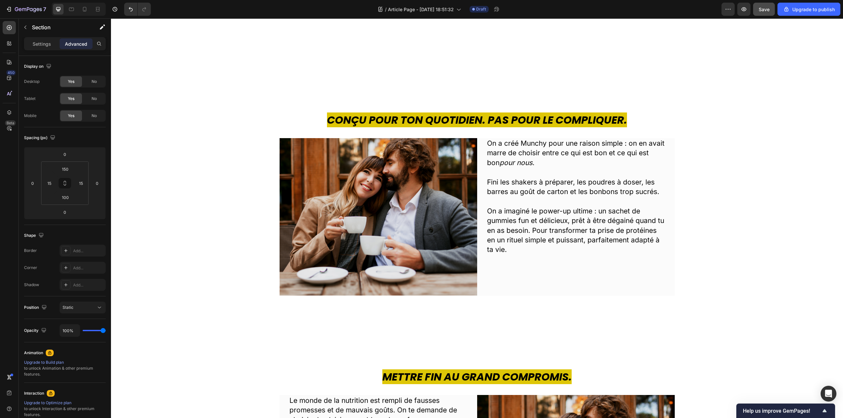
scroll to position [66, 0]
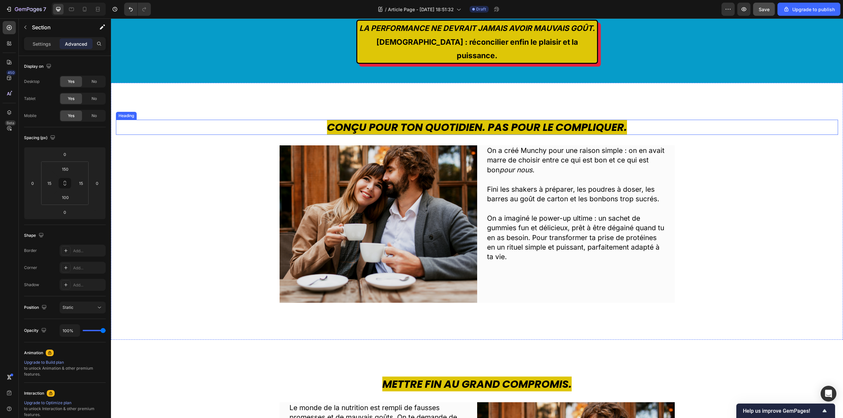
click at [495, 134] on strong "Conçu pour ton quotidien. Pas pour le compliquer." at bounding box center [477, 127] width 300 height 15
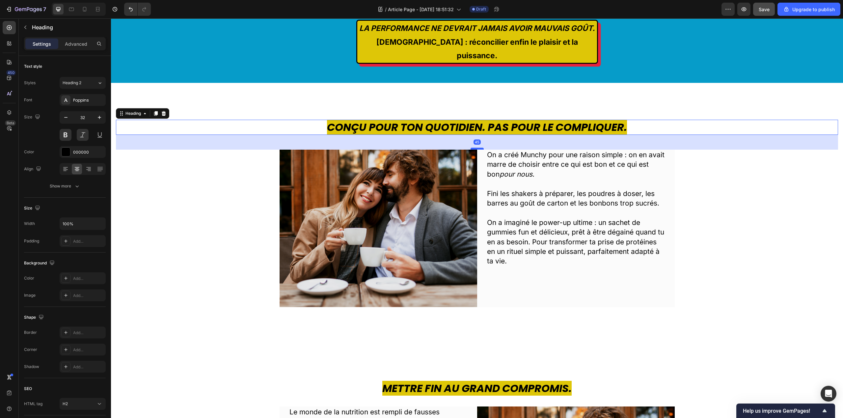
drag, startPoint x: 473, startPoint y: 144, endPoint x: 473, endPoint y: 148, distance: 4.3
click at [473, 148] on div at bounding box center [476, 149] width 13 height 2
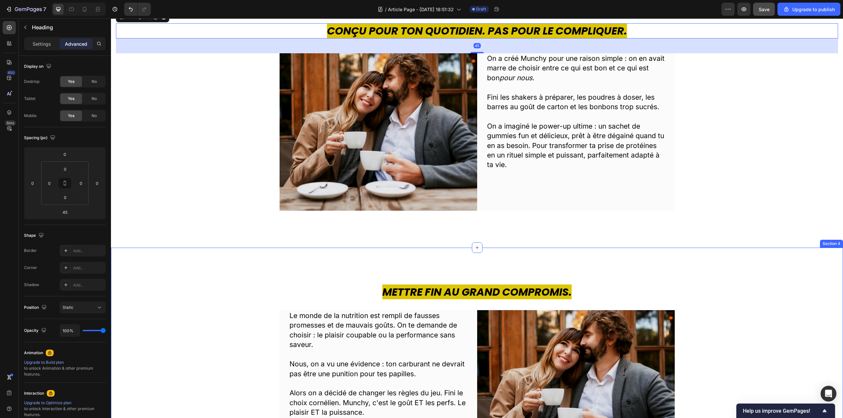
scroll to position [165, 0]
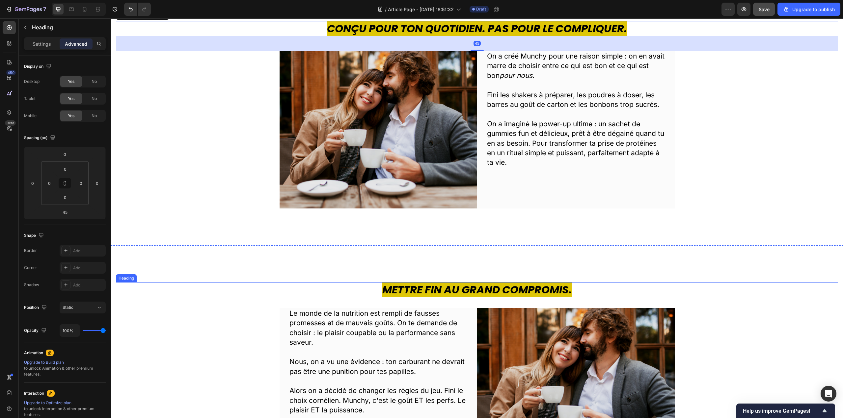
click at [471, 292] on strong "Mettre fin au grand compromis." at bounding box center [476, 289] width 189 height 15
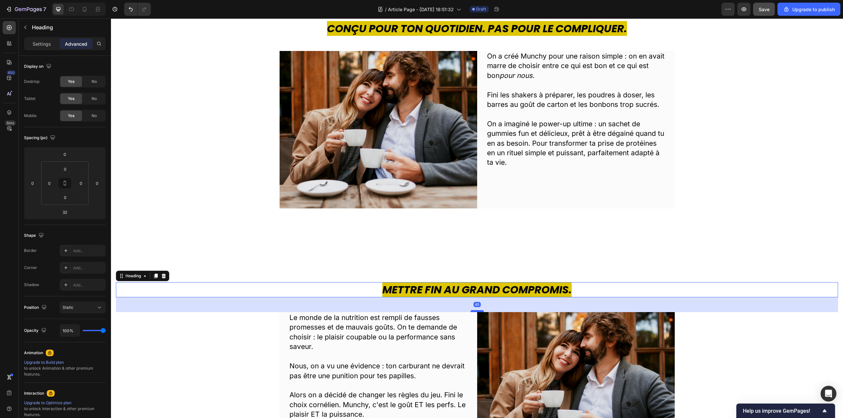
drag, startPoint x: 471, startPoint y: 292, endPoint x: 475, endPoint y: 311, distance: 19.1
click at [475, 311] on div at bounding box center [476, 311] width 13 height 2
type input "45"
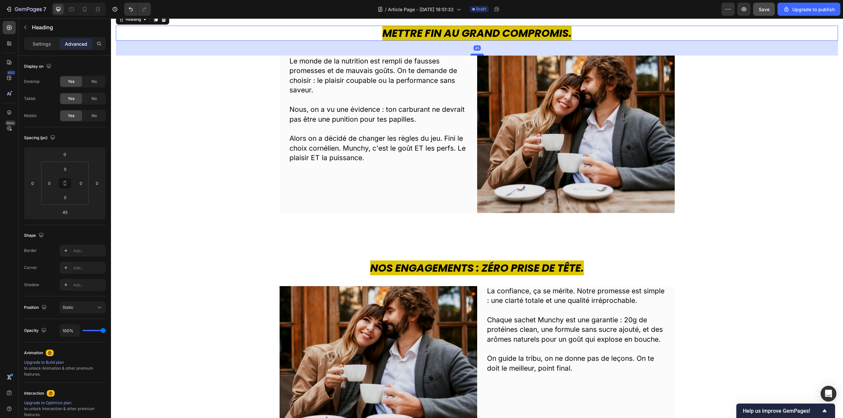
scroll to position [428, 0]
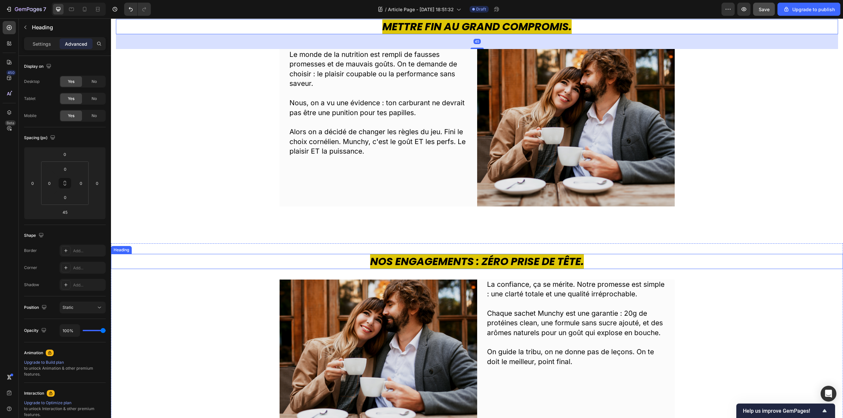
click at [477, 266] on strong "Nos Engagements : Zéro Prise de Tête." at bounding box center [477, 261] width 214 height 15
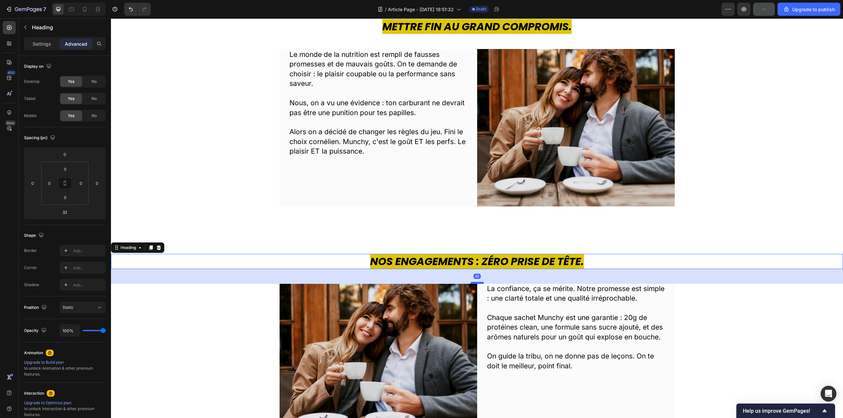
drag, startPoint x: 473, startPoint y: 279, endPoint x: 473, endPoint y: 283, distance: 4.3
click at [473, 283] on div at bounding box center [476, 283] width 13 height 2
type input "45"
click at [768, 223] on div "Mettre fin au grand compromis. Heading Le monde de la nutrition est rempli de f…" at bounding box center [477, 112] width 732 height 261
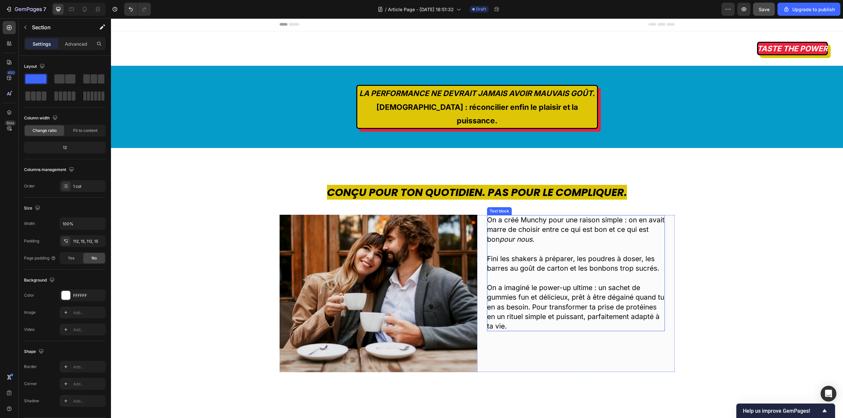
scroll to position [0, 0]
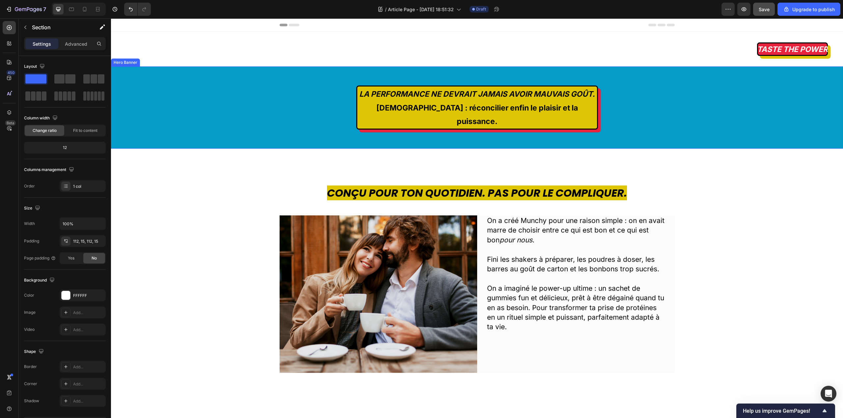
click at [249, 90] on div "LA PERFORMANCE NE DEVRAIT JAMAIS AVOIR MAUVAIS GOÛT. [DEMOGRAPHIC_DATA] : récon…" at bounding box center [477, 107] width 732 height 167
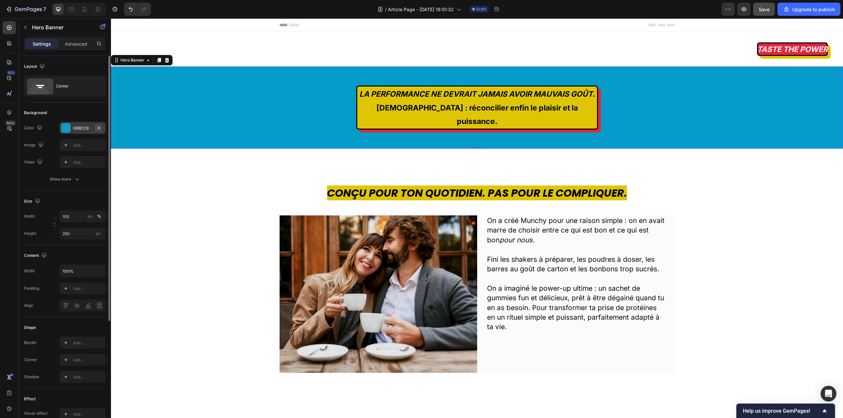
click at [99, 125] on button "button" at bounding box center [99, 128] width 8 height 8
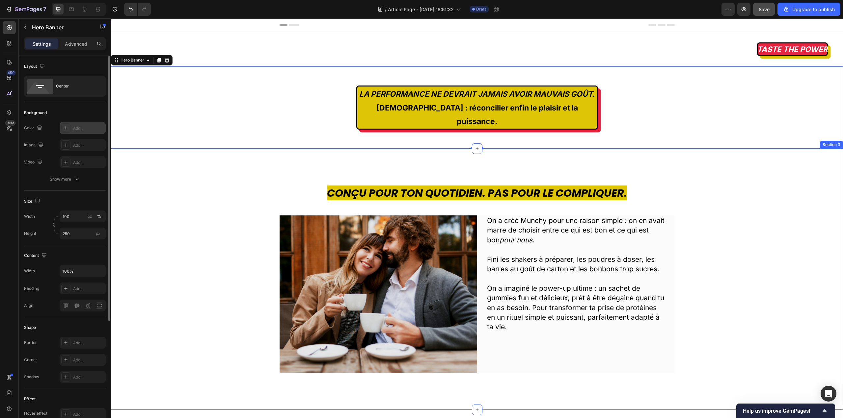
click at [243, 157] on div "Conçu pour ton quotidien. Pas pour le compliquer. Heading Image On a créé Munch…" at bounding box center [477, 279] width 732 height 261
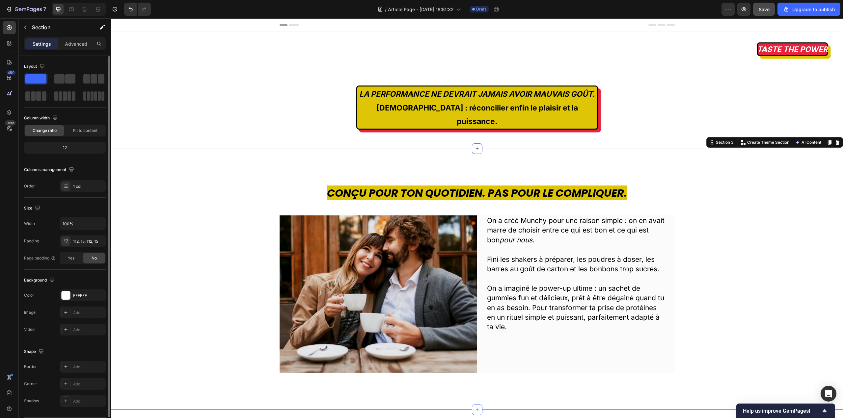
click at [812, 223] on div "Conçu pour ton quotidien. Pas pour le compliquer. Heading Image On a créé Munch…" at bounding box center [477, 280] width 722 height 188
click at [762, 45] on strong "TASTE THE POWER" at bounding box center [792, 49] width 71 height 9
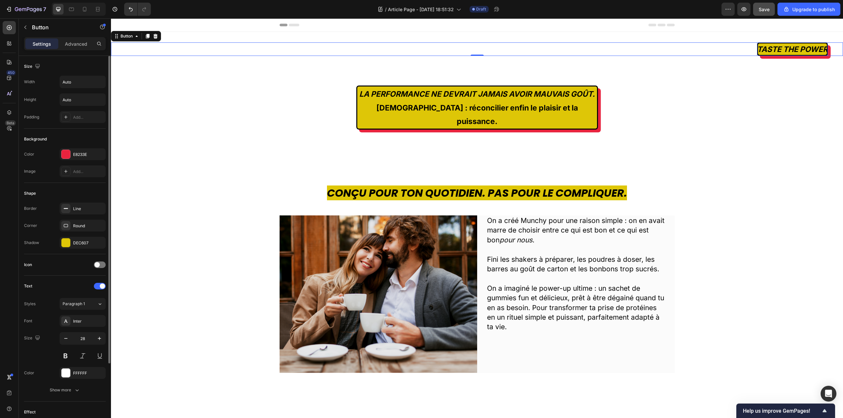
click at [813, 51] on strong "TASTE THE POWER" at bounding box center [792, 49] width 71 height 9
click at [820, 50] on strong "TASTE THE POWER" at bounding box center [792, 49] width 71 height 9
click at [822, 51] on strong "TASTE THE POWER" at bounding box center [792, 49] width 71 height 9
click at [757, 42] on button "TASTE THE POWER" at bounding box center [792, 48] width 71 height 13
click at [777, 200] on h2 "Conçu pour ton quotidien. Pas pour le compliquer." at bounding box center [477, 193] width 722 height 15
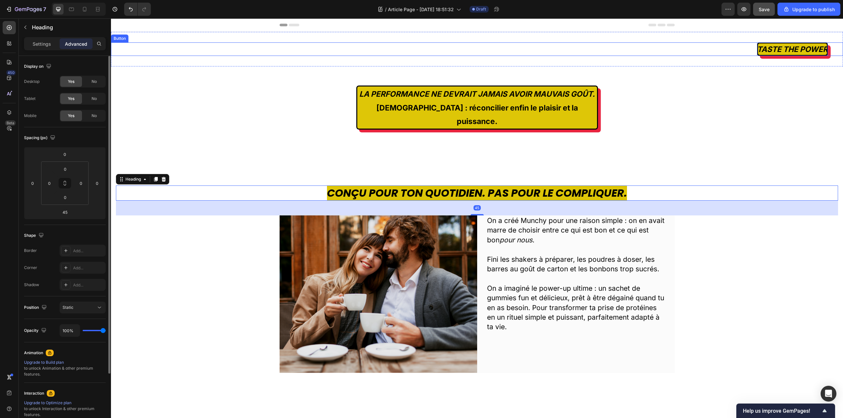
click at [819, 49] on strong "TASTE THE POWER" at bounding box center [792, 49] width 71 height 9
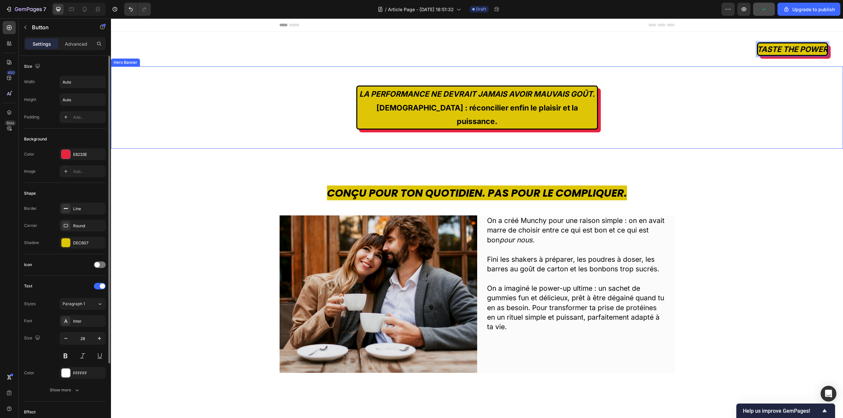
click at [757, 42] on button "TASTE THE POWER" at bounding box center [792, 48] width 71 height 13
click at [820, 49] on strong "TASTE THE POWER" at bounding box center [792, 49] width 71 height 9
click at [757, 42] on button "TASTE THE POWER" at bounding box center [792, 48] width 71 height 13
click at [792, 161] on div "Conçu pour ton quotidien. Pas pour le compliquer. Heading Image On a créé Munch…" at bounding box center [477, 279] width 732 height 261
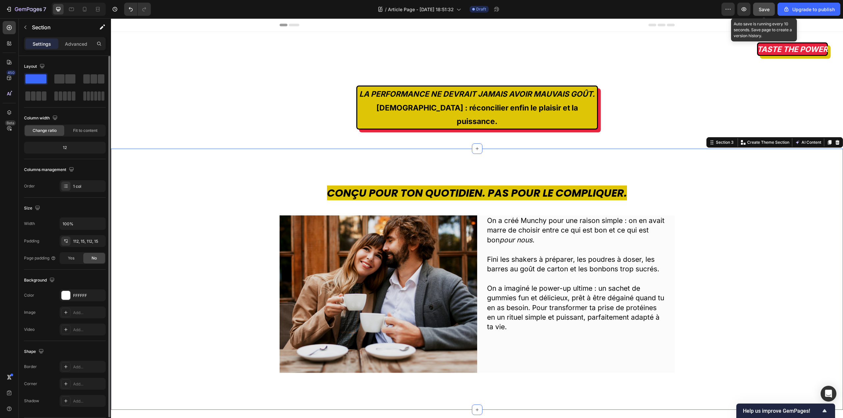
click at [763, 10] on span "Save" at bounding box center [764, 10] width 11 height 6
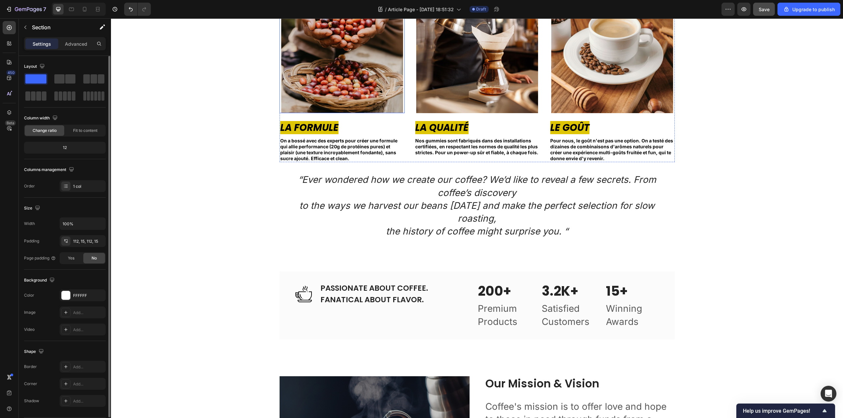
scroll to position [988, 0]
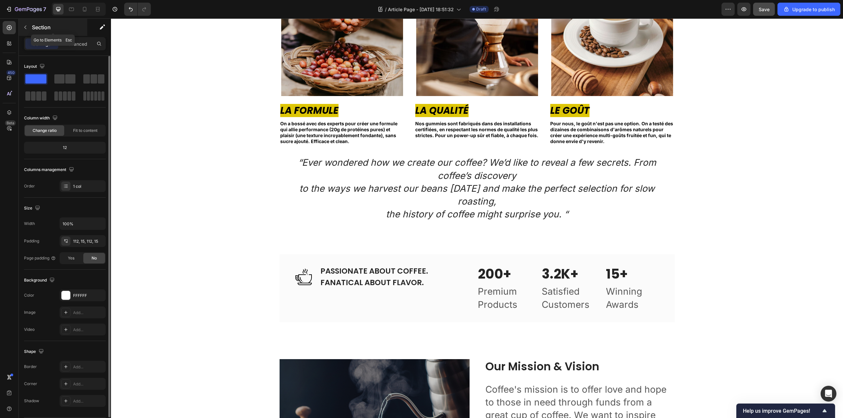
click at [24, 23] on button "button" at bounding box center [25, 27] width 11 height 11
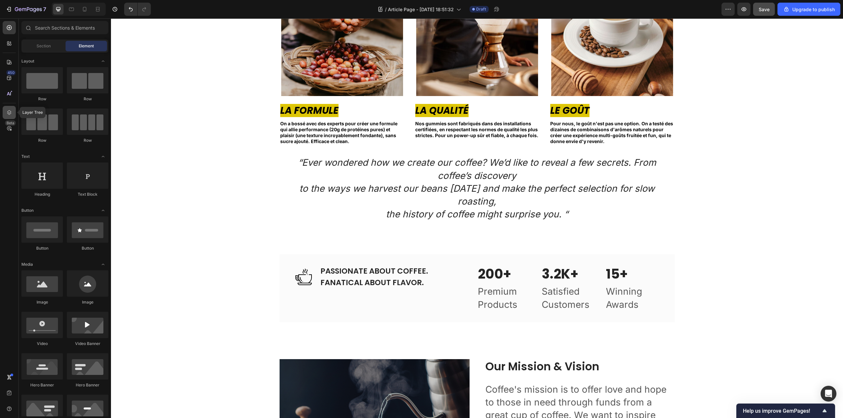
click at [10, 110] on icon at bounding box center [9, 112] width 7 height 7
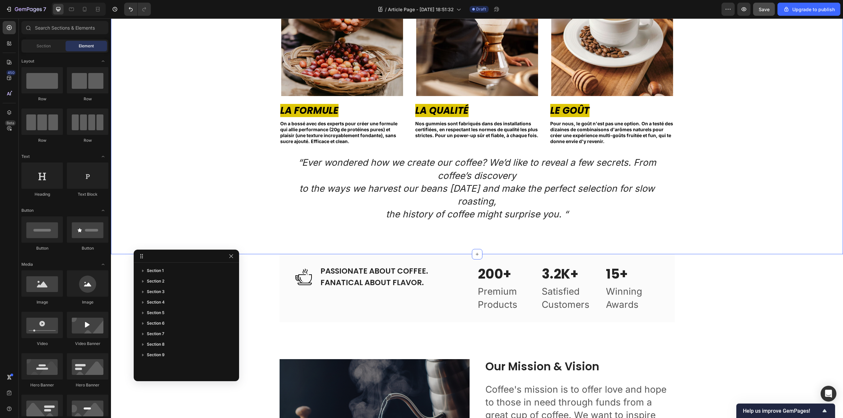
click at [207, 128] on div "Aucun Raccourci. Jamais. Heading Image La Formule Text block On a bossé avec de…" at bounding box center [477, 81] width 722 height 279
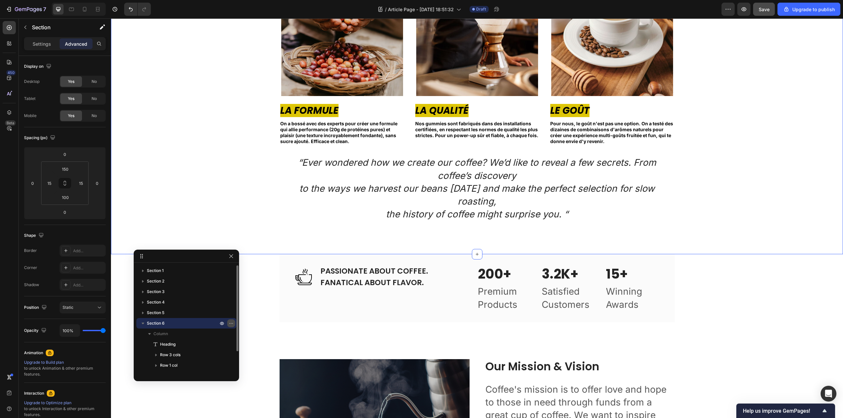
click at [233, 323] on icon "button" at bounding box center [230, 323] width 5 height 5
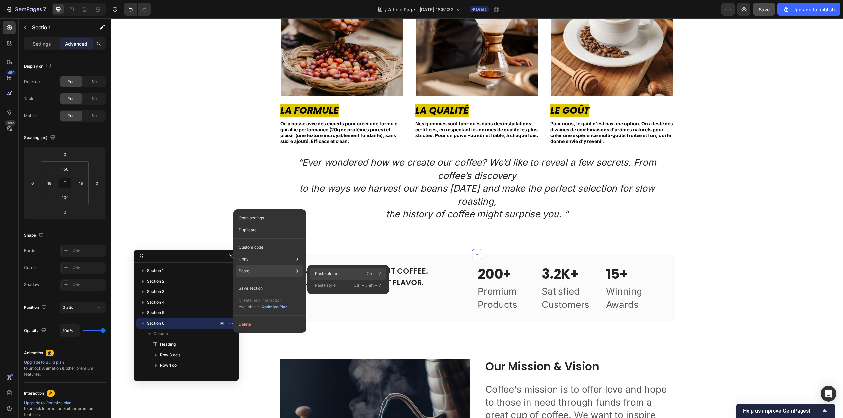
click at [332, 275] on p "Paste element" at bounding box center [328, 274] width 27 height 6
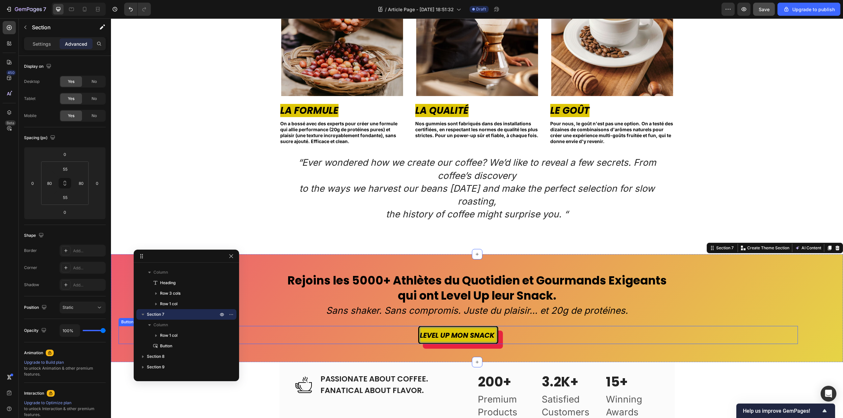
click at [484, 331] on span "LEVEL UP MON SNACK" at bounding box center [457, 336] width 75 height 10
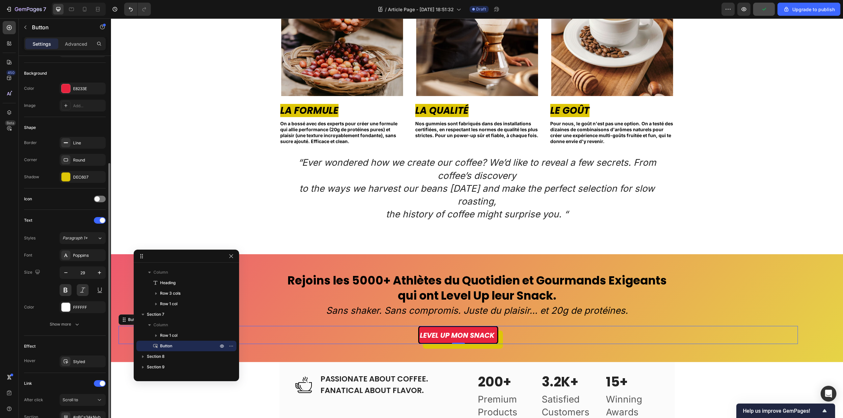
scroll to position [125, 0]
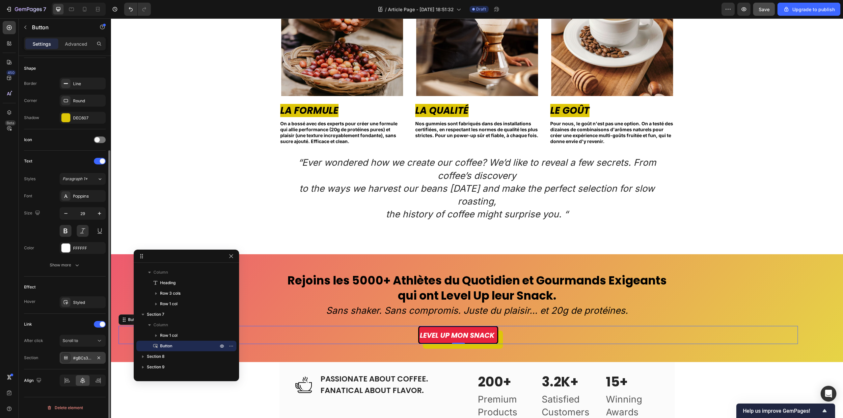
click at [81, 360] on div "#gBCs3AkNyb" at bounding box center [82, 359] width 19 height 6
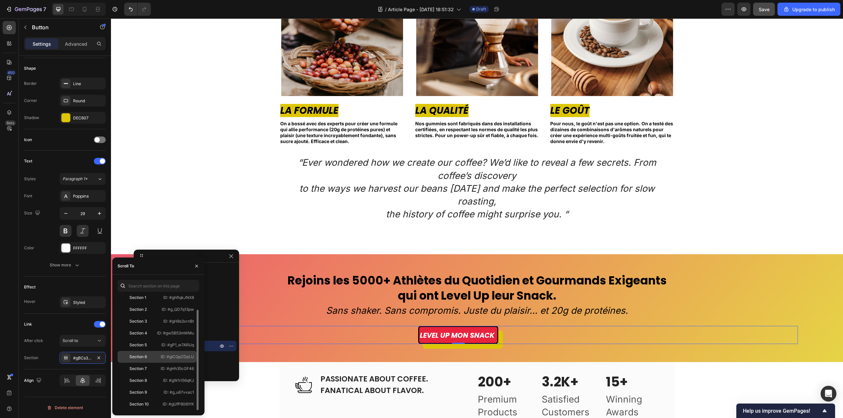
scroll to position [0, 0]
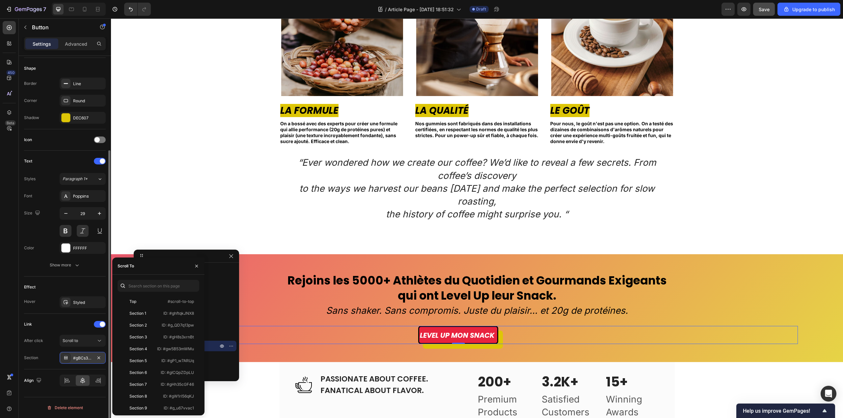
click at [78, 359] on div "#gBCs3AkNyb" at bounding box center [82, 359] width 19 height 6
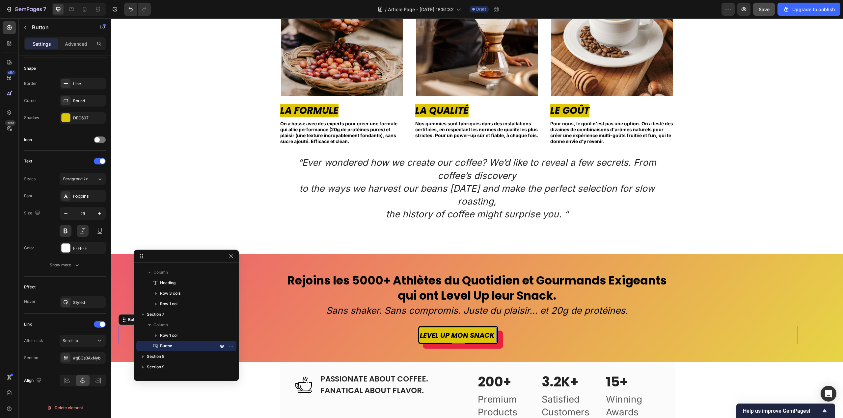
click at [431, 331] on span "LEVEL UP MON SNACK" at bounding box center [457, 336] width 75 height 10
click at [181, 345] on p "Button" at bounding box center [181, 346] width 59 height 7
click at [206, 211] on div "Aucun Raccourci. Jamais. Heading Image La Formule Text block On a bossé avec de…" at bounding box center [477, 73] width 732 height 361
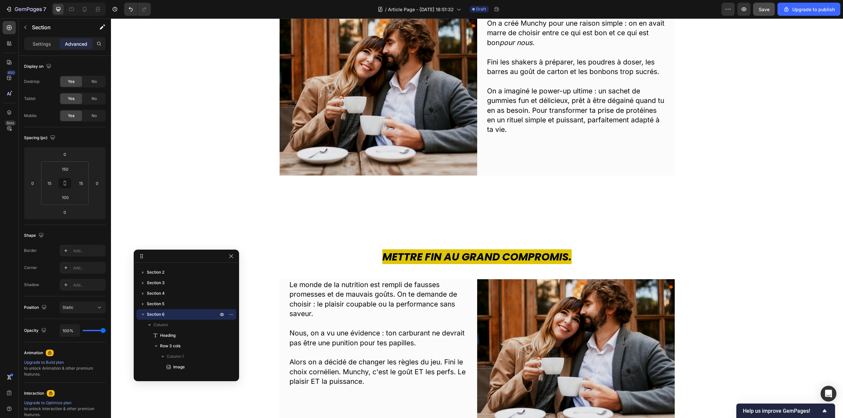
scroll to position [143, 0]
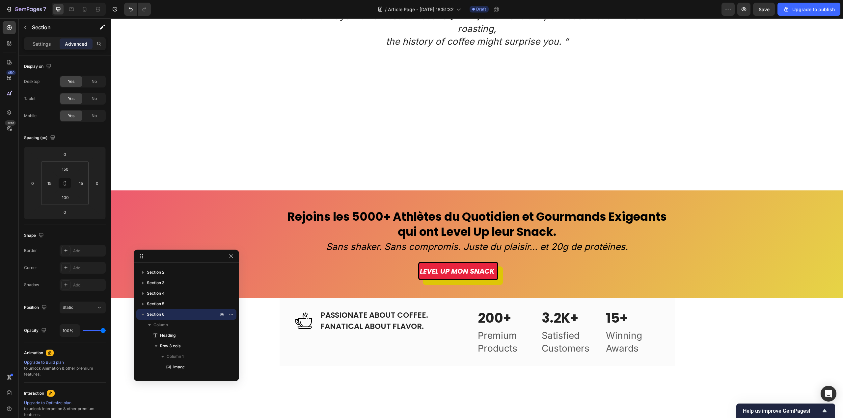
scroll to position [1152, 0]
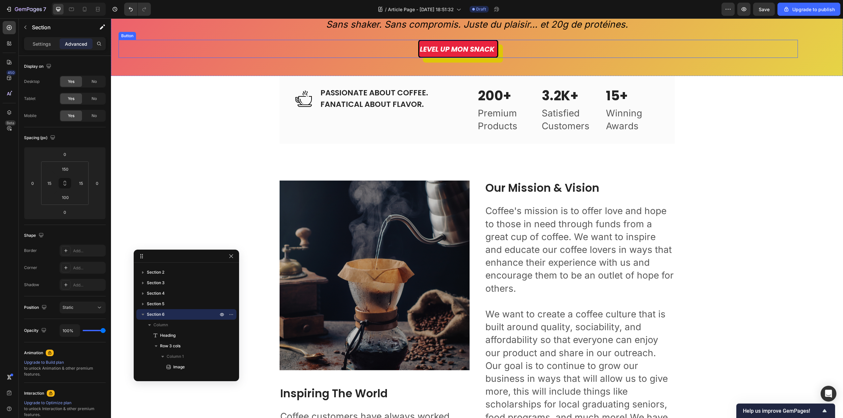
click at [497, 58] on div "LEVEL UP MON SNACK Button" at bounding box center [458, 49] width 679 height 18
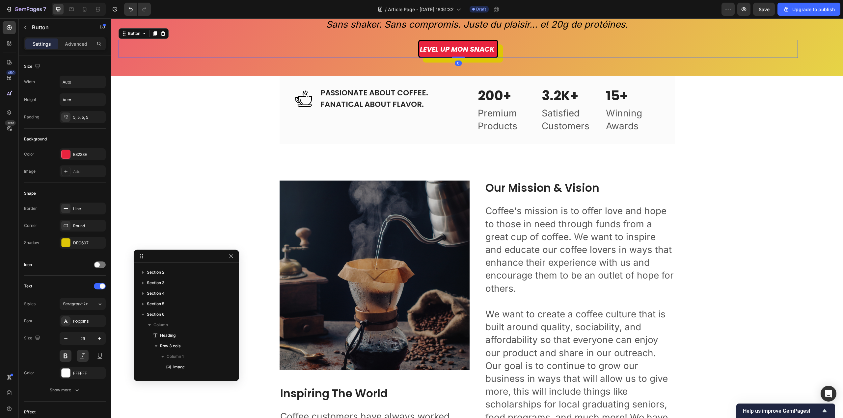
scroll to position [250, 0]
click at [154, 36] on icon at bounding box center [155, 33] width 4 height 5
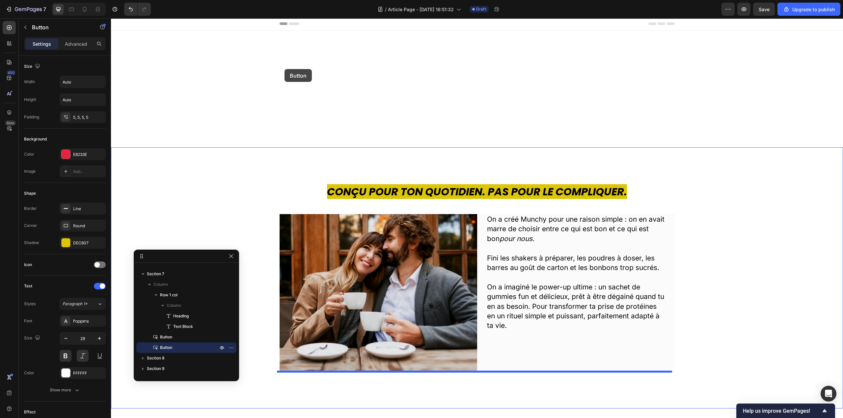
scroll to position [0, 0]
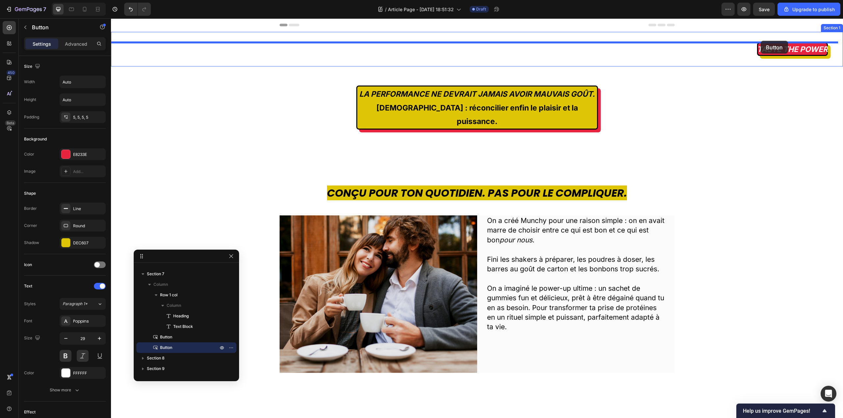
drag, startPoint x: 129, startPoint y: 162, endPoint x: 761, endPoint y: 41, distance: 643.4
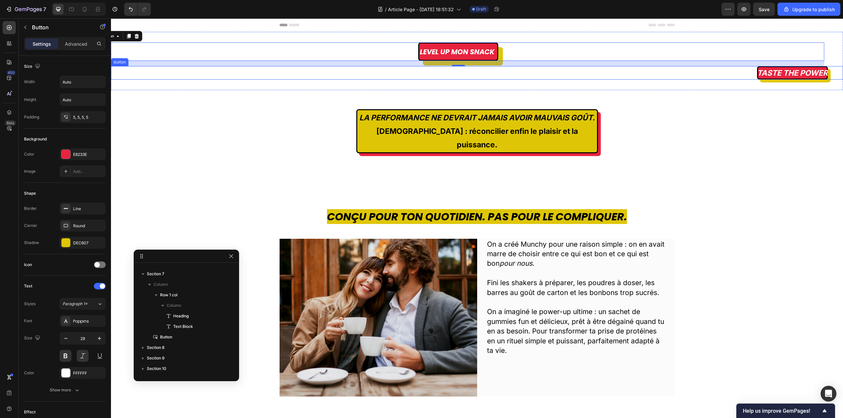
click at [743, 76] on div "TASTE THE POWER Button" at bounding box center [477, 72] width 732 height 13
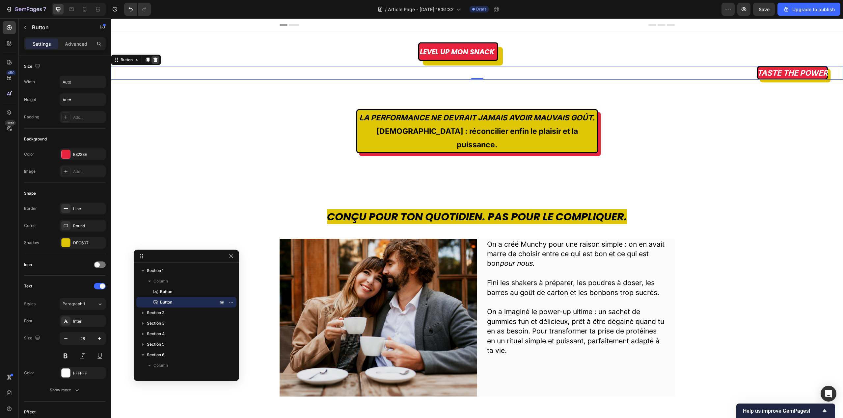
click at [155, 62] on div at bounding box center [155, 60] width 8 height 8
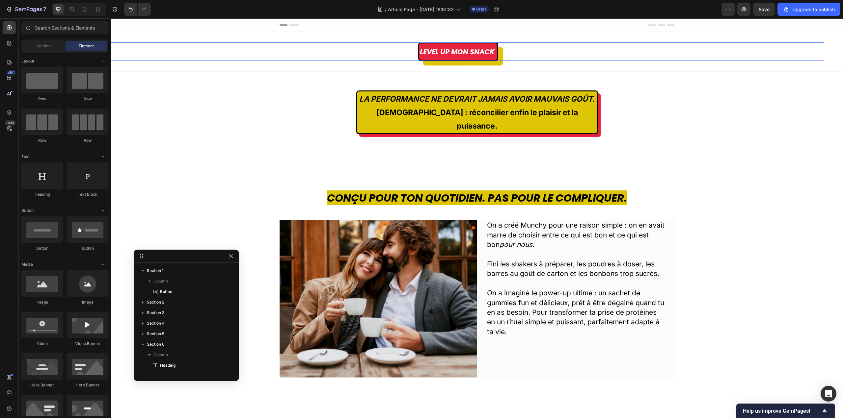
click at [301, 52] on div "LEVEL UP MON SNACK Button" at bounding box center [458, 51] width 732 height 18
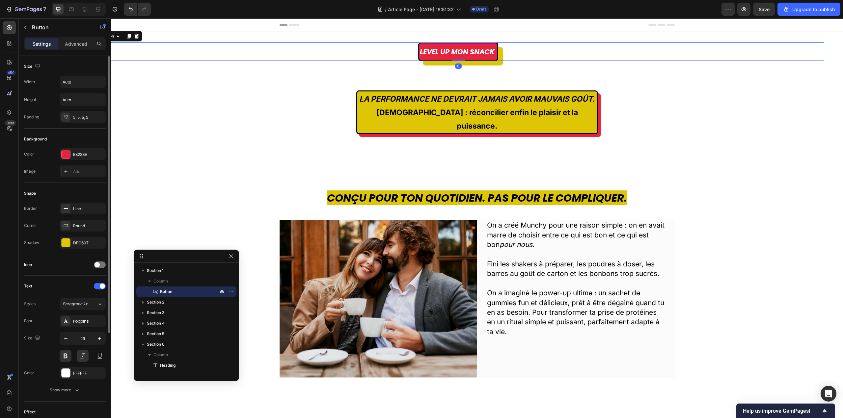
scroll to position [125, 0]
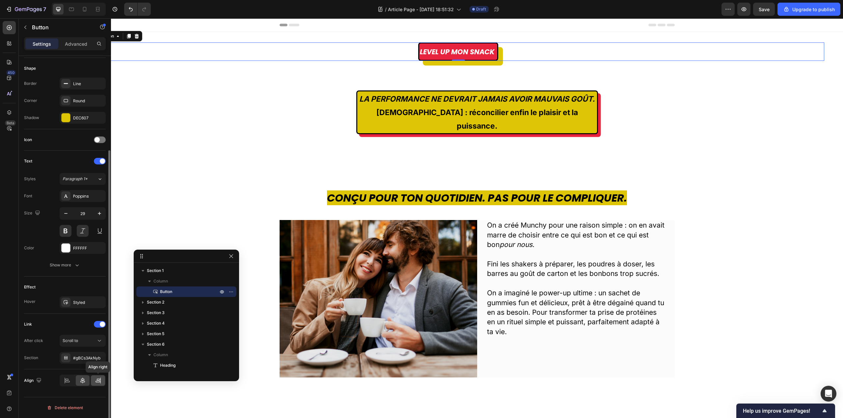
click at [101, 378] on icon at bounding box center [98, 381] width 7 height 7
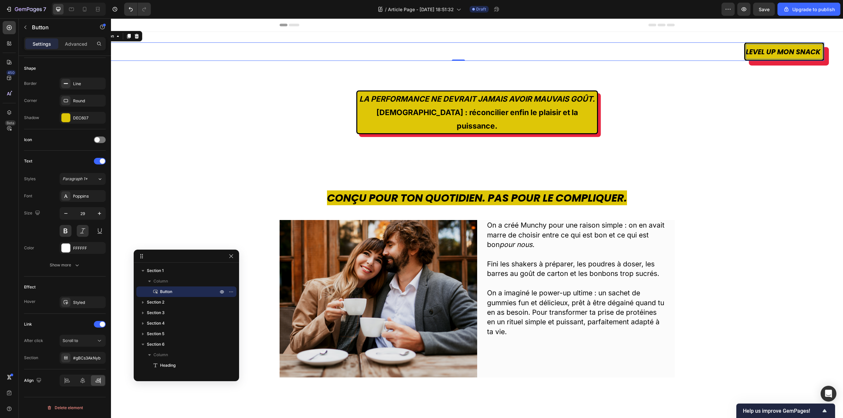
click at [772, 50] on span "LEVEL UP MON SNACK" at bounding box center [783, 52] width 75 height 10
click at [809, 179] on div "Conçu pour ton quotidien. Pas pour le compliquer. Heading Image On a créé Munch…" at bounding box center [477, 284] width 732 height 261
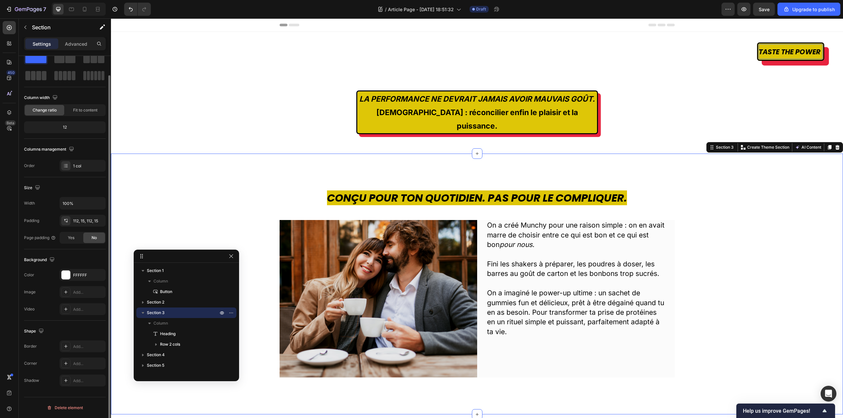
scroll to position [0, 0]
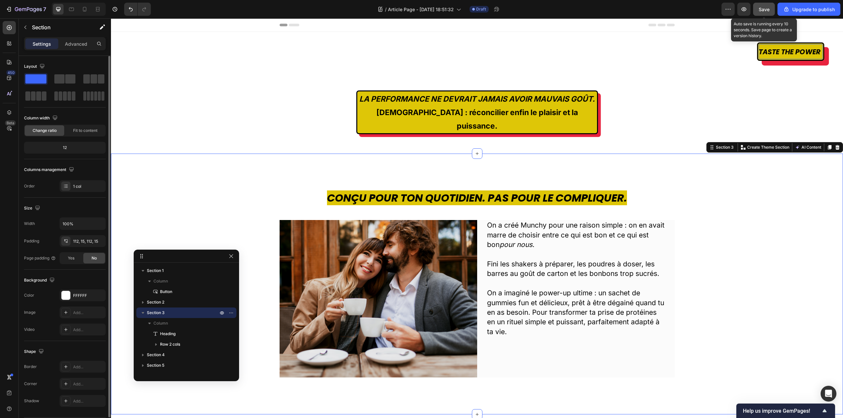
click at [763, 9] on span "Save" at bounding box center [764, 10] width 11 height 6
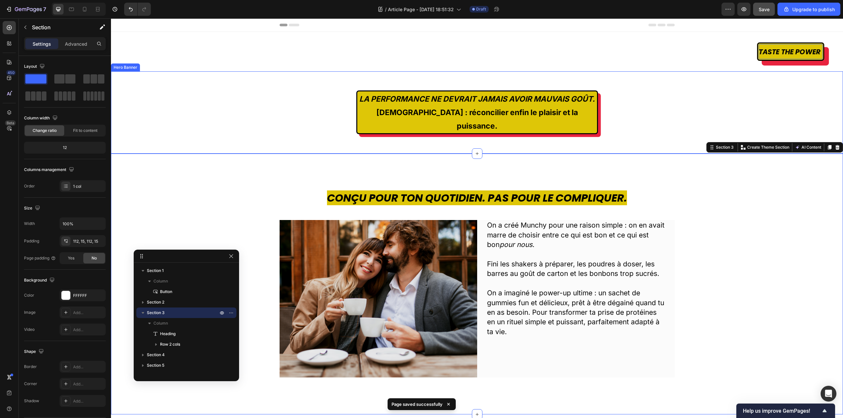
click at [288, 104] on div "LA PERFORMANCE NE DEVRAIT JAMAIS AVOIR MAUVAIS GOÛT. [DEMOGRAPHIC_DATA] : récon…" at bounding box center [477, 112] width 732 height 167
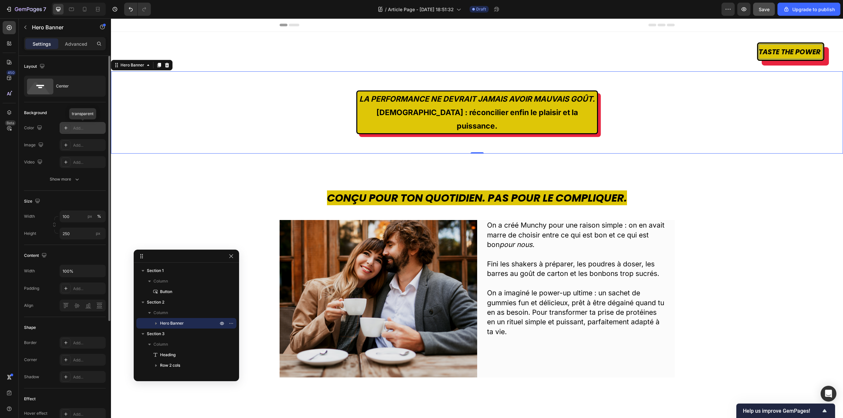
click at [67, 128] on icon at bounding box center [65, 127] width 5 height 5
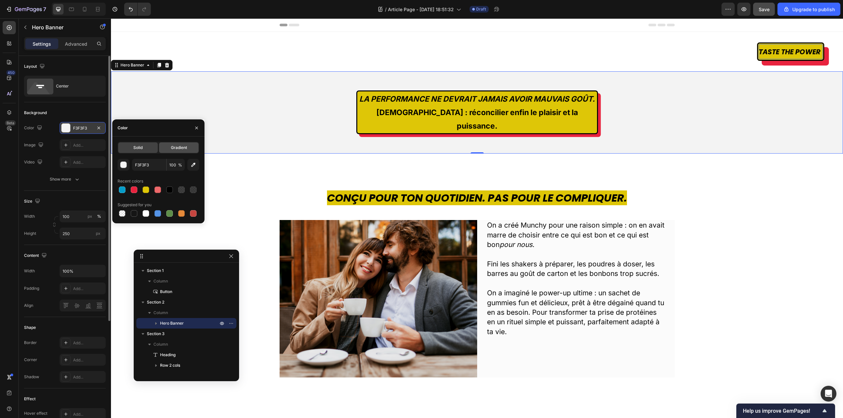
click at [193, 150] on div "Gradient" at bounding box center [179, 148] width 40 height 11
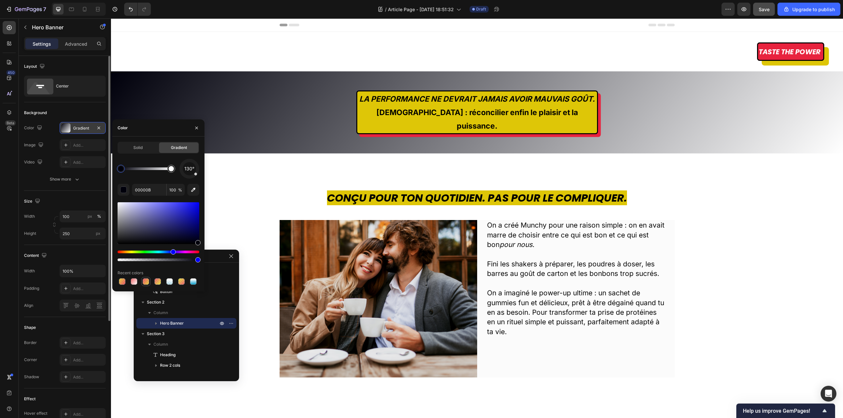
click at [143, 283] on div at bounding box center [146, 282] width 7 height 7
type input "E8233E"
type input "75"
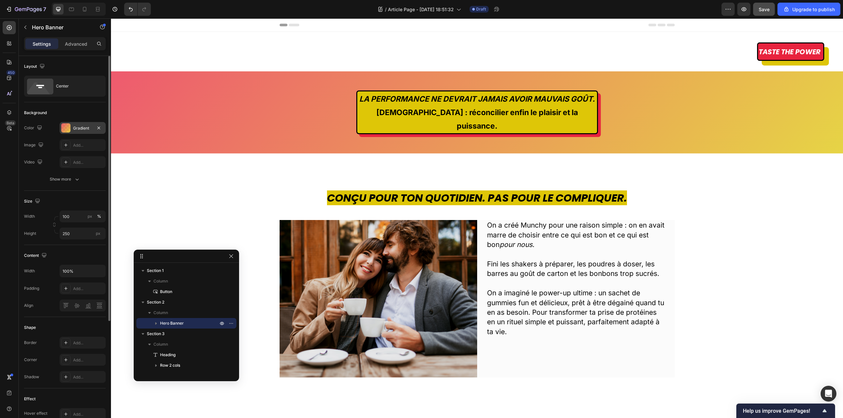
click at [299, 74] on div "LA PERFORMANCE NE DEVRAIT JAMAIS AVOIR MAUVAIS GOÛT. [DEMOGRAPHIC_DATA] : récon…" at bounding box center [477, 112] width 732 height 167
click at [674, 66] on div "Taste the power Button Section 1" at bounding box center [477, 52] width 732 height 40
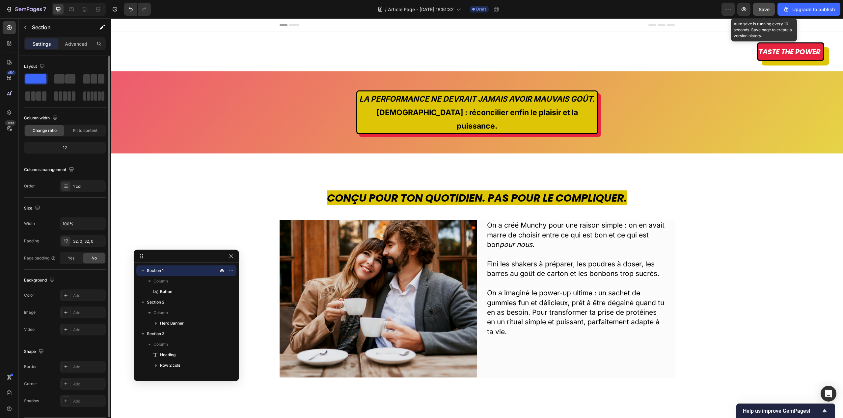
click at [764, 7] on span "Save" at bounding box center [764, 10] width 11 height 6
click at [743, 55] on div "Taste the power Button" at bounding box center [458, 51] width 732 height 18
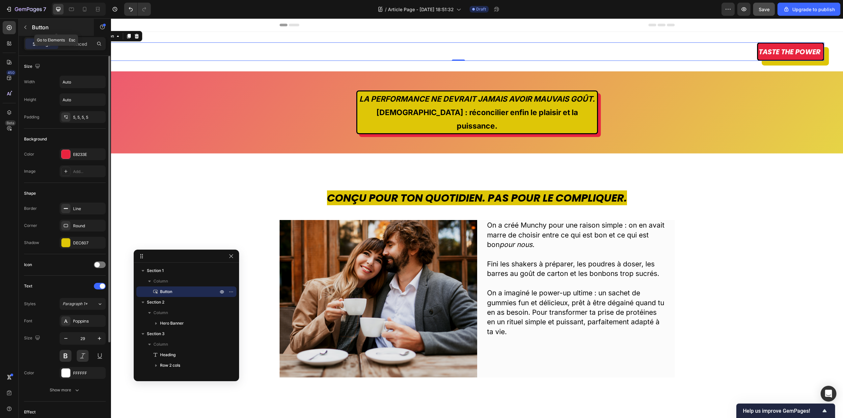
click at [22, 28] on button "button" at bounding box center [25, 27] width 11 height 11
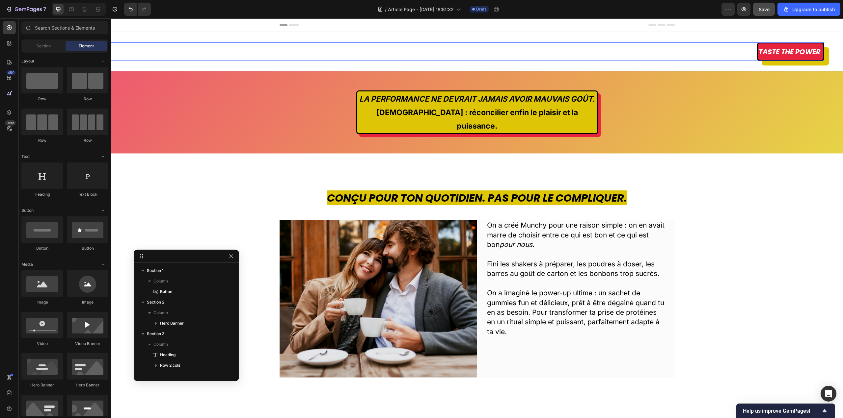
click at [403, 53] on div "Taste the power Button" at bounding box center [458, 51] width 732 height 18
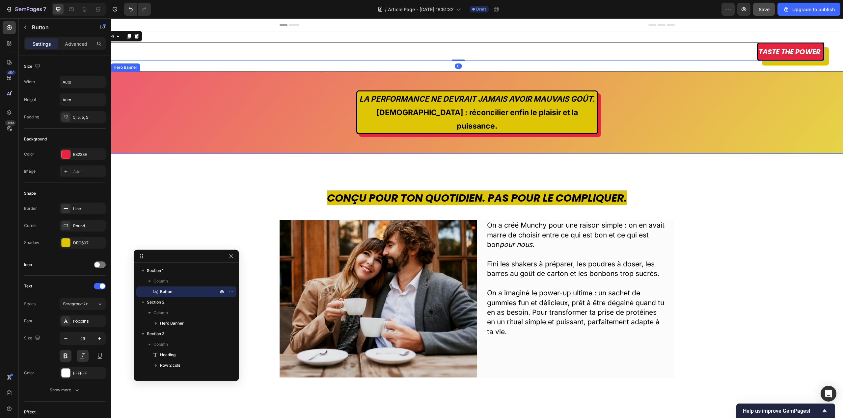
click at [277, 98] on div "LA PERFORMANCE NE DEVRAIT JAMAIS AVOIR MAUVAIS GOÛT. [DEMOGRAPHIC_DATA] : récon…" at bounding box center [477, 112] width 732 height 167
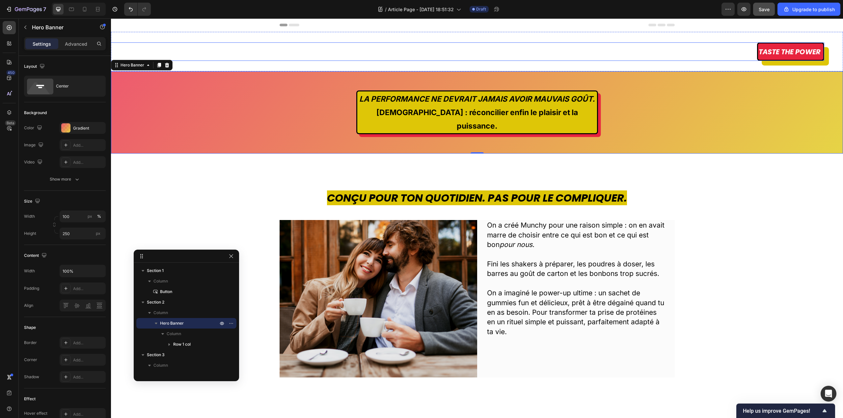
click at [184, 39] on div "Taste the power Button Section 1" at bounding box center [477, 52] width 732 height 40
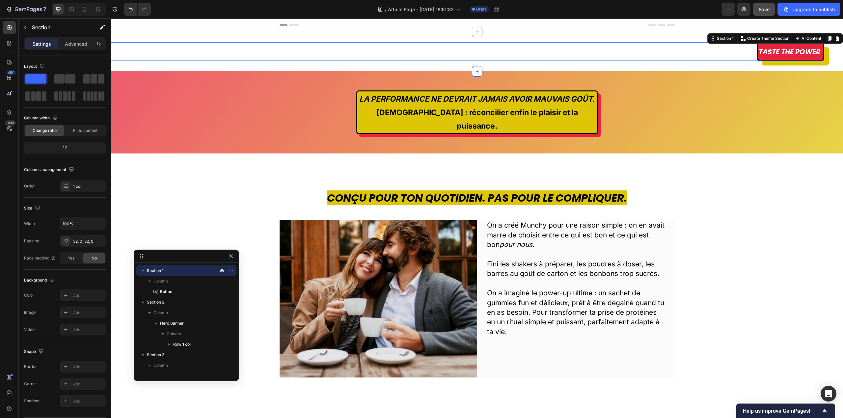
click at [739, 55] on div "Taste the power Button" at bounding box center [458, 51] width 732 height 18
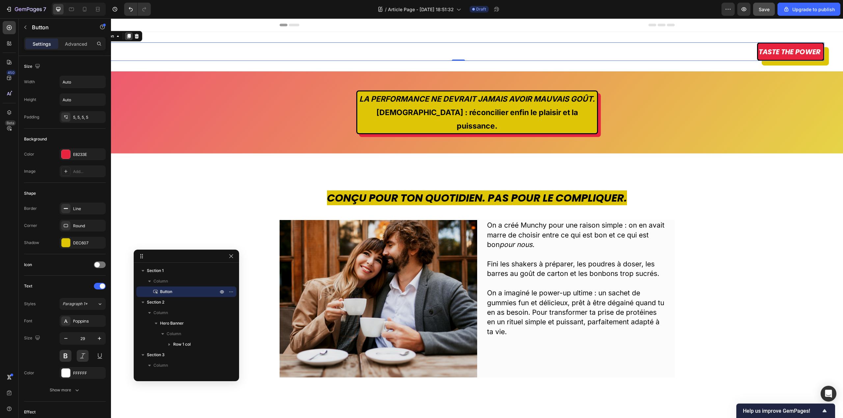
click at [128, 36] on icon at bounding box center [129, 36] width 4 height 5
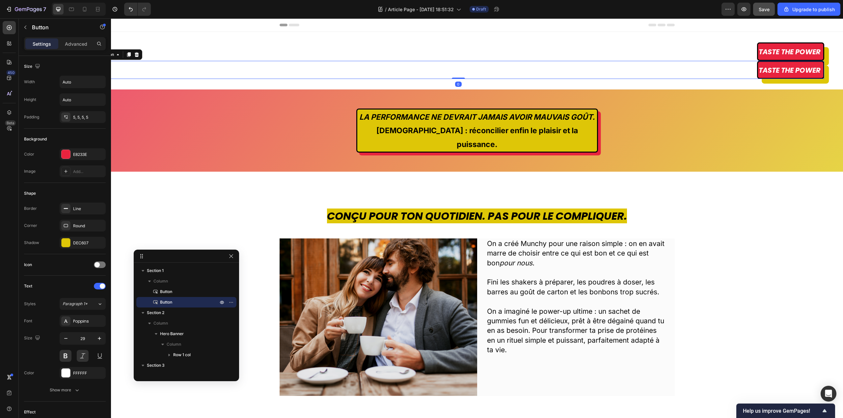
click at [140, 54] on div at bounding box center [137, 55] width 8 height 8
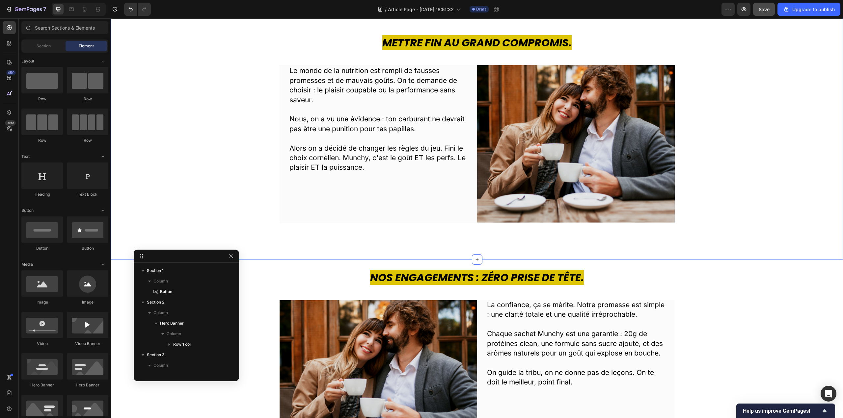
scroll to position [395, 0]
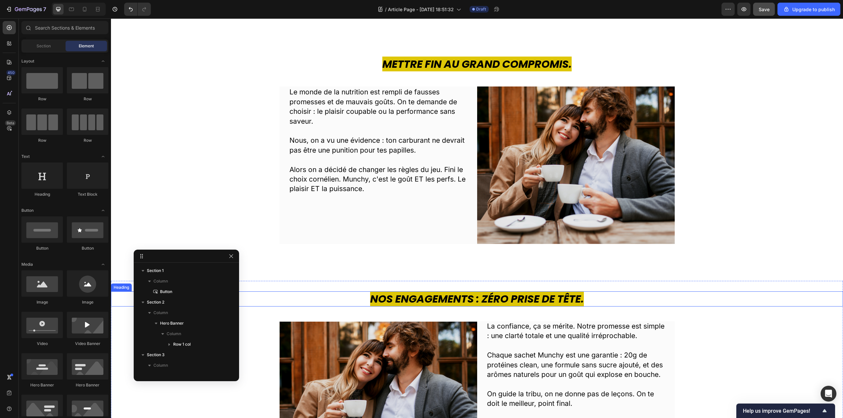
click at [477, 300] on strong "Nos Engagements : Zéro Prise de Tête." at bounding box center [477, 299] width 214 height 15
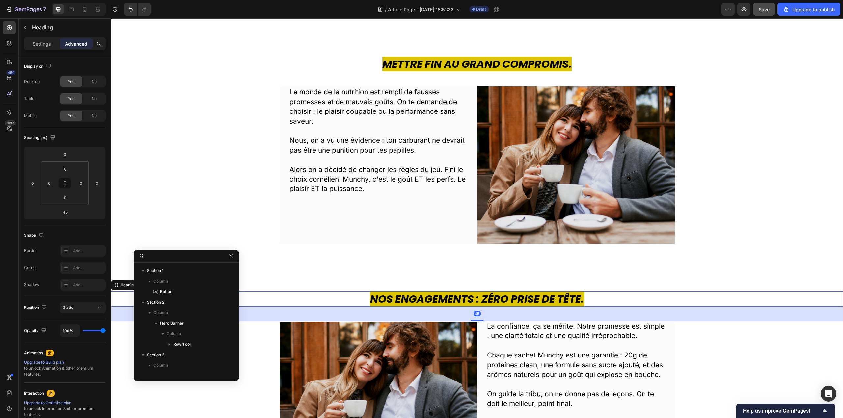
scroll to position [114, 0]
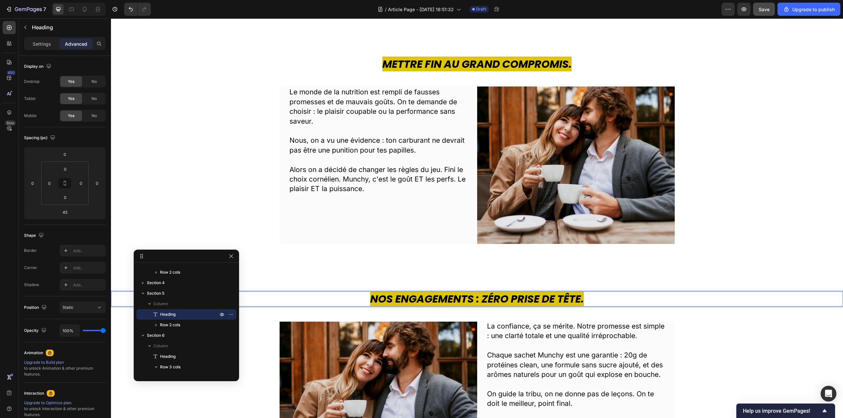
click at [479, 302] on strong "Nos Engagements : Zéro Prise de Tête." at bounding box center [477, 299] width 214 height 15
click at [759, 250] on div "Mettre fin au grand compromis. Heading Le monde de la nutrition est rempli de f…" at bounding box center [477, 150] width 732 height 261
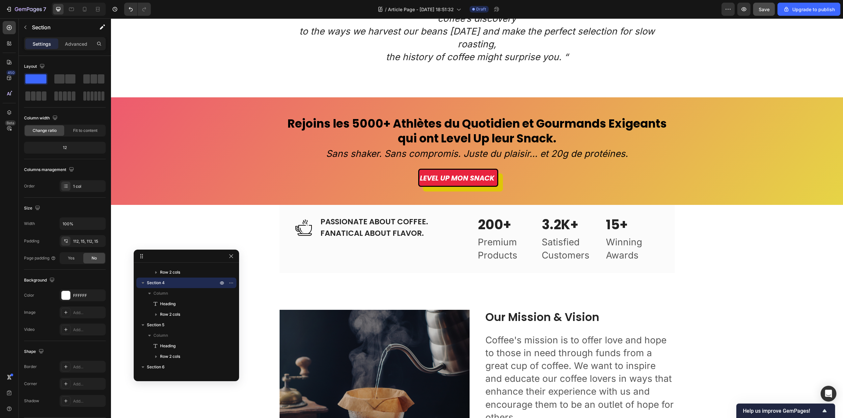
scroll to position [1054, 0]
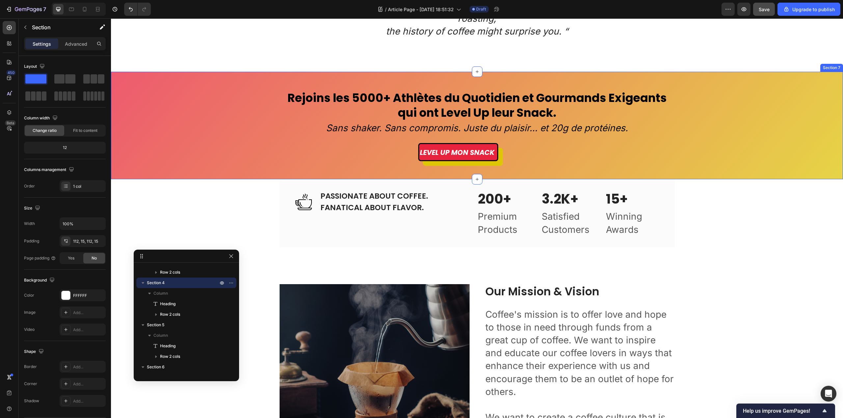
click at [336, 180] on div "Rejoins les 5000+ Athlètes du Quotidien et Gourmands Exigeants qui ont Level Up…" at bounding box center [477, 126] width 732 height 108
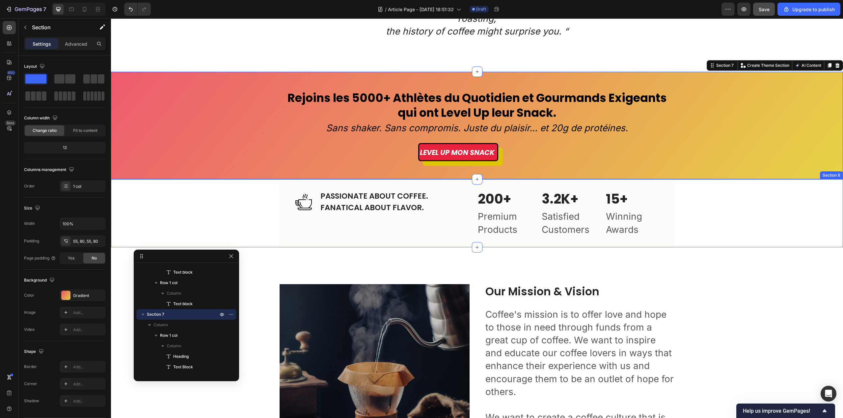
drag, startPoint x: 121, startPoint y: 301, endPoint x: 132, endPoint y: 307, distance: 11.6
click at [122, 247] on div "Image PASSIONATE ABOUT COFFEE. FANATICAL ABOUT FLAVOR. Heading Row 200+ Heading…" at bounding box center [477, 213] width 732 height 68
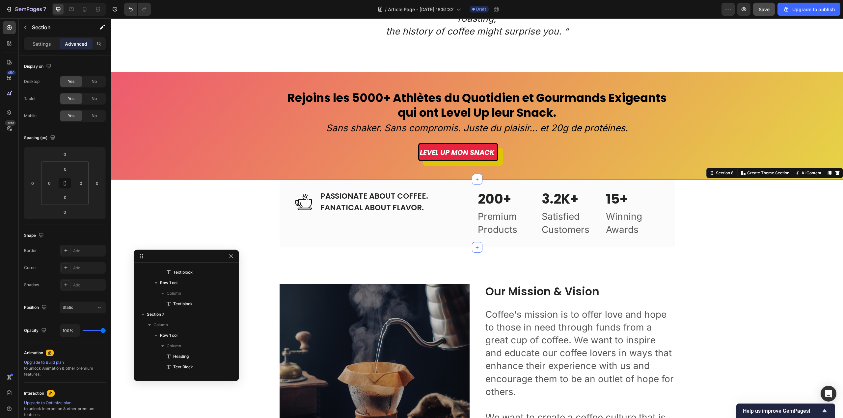
scroll to position [429, 0]
click at [231, 326] on icon "button" at bounding box center [230, 326] width 5 height 5
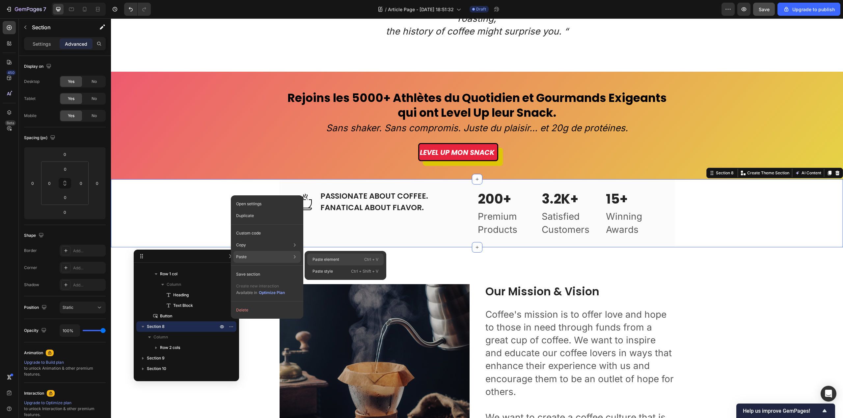
click at [330, 257] on p "Paste element" at bounding box center [325, 260] width 27 height 6
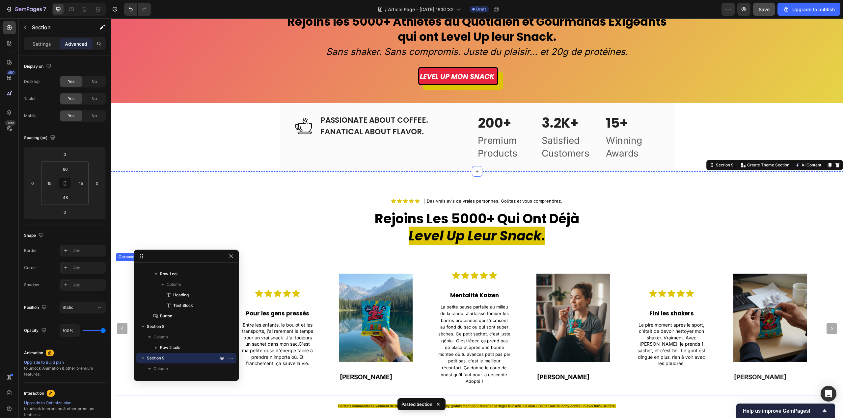
scroll to position [1237, 0]
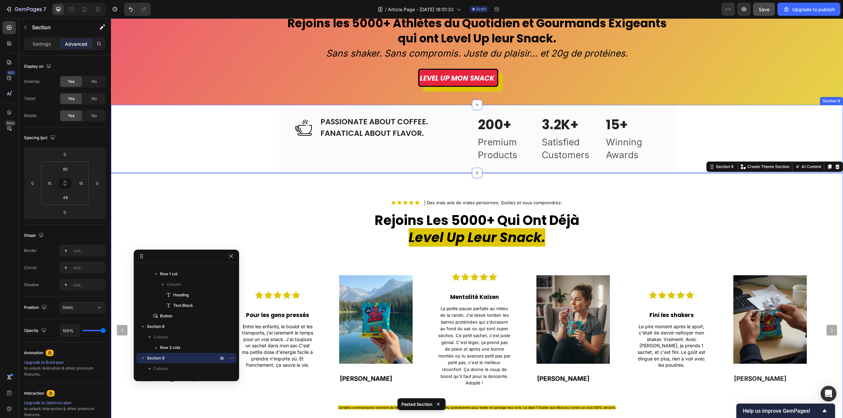
click at [767, 127] on div "Image PASSIONATE ABOUT COFFEE. FANATICAL ABOUT FLAVOR. Heading Row 200+ Heading…" at bounding box center [477, 139] width 732 height 68
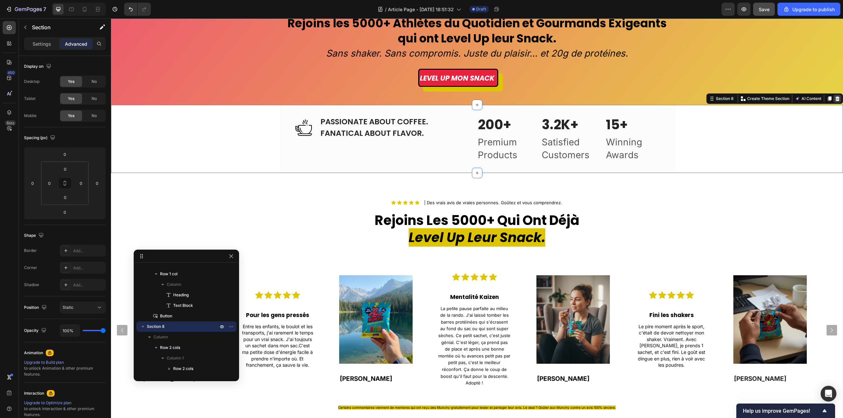
click at [835, 99] on icon at bounding box center [837, 98] width 5 height 5
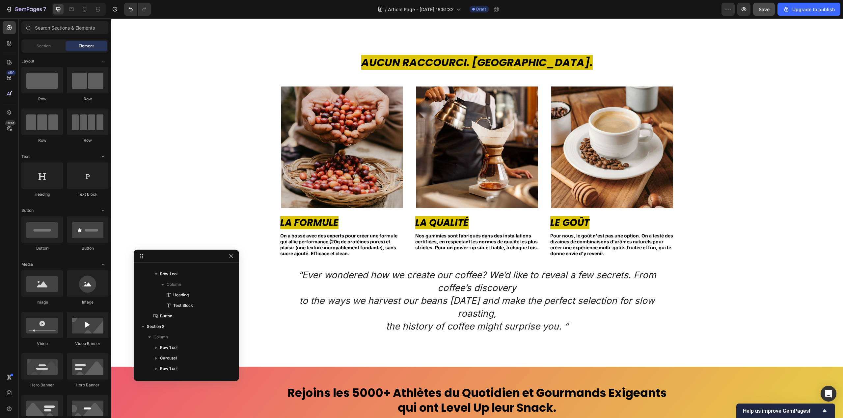
scroll to position [1119, 0]
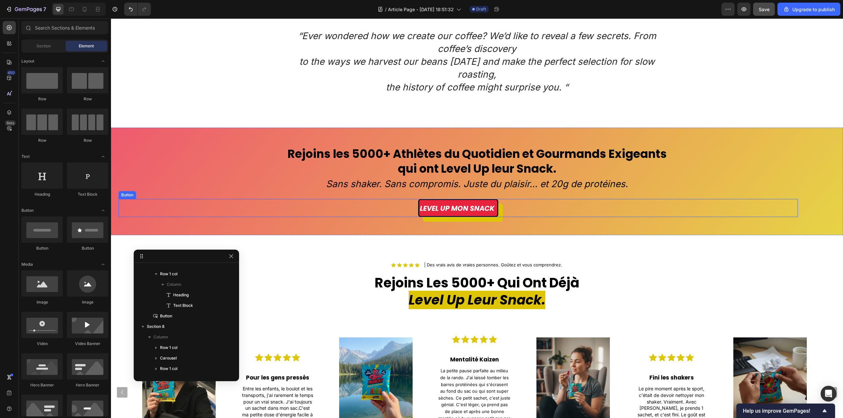
click at [507, 199] on div "LEVEL UP MON SNACK Button" at bounding box center [458, 208] width 679 height 18
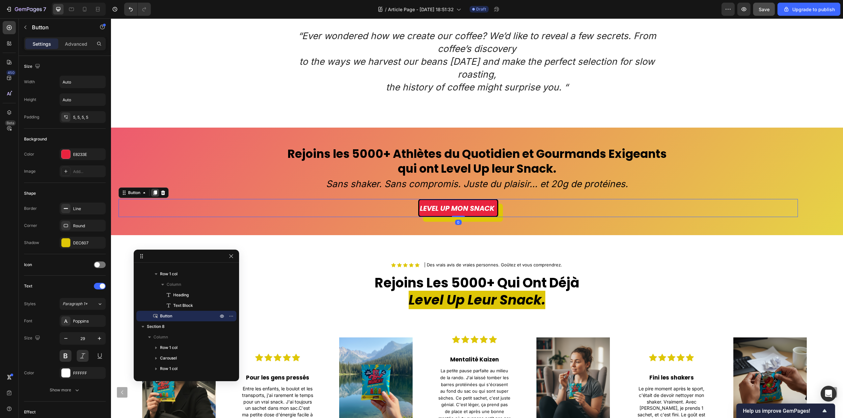
click at [155, 191] on icon at bounding box center [155, 193] width 4 height 5
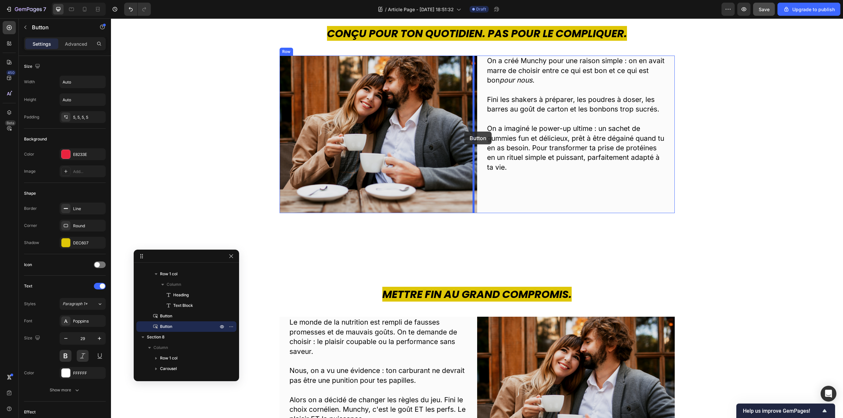
scroll to position [0, 0]
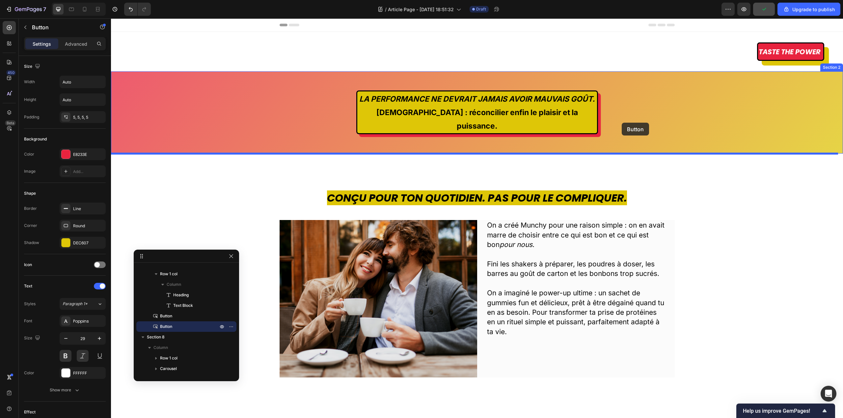
drag, startPoint x: 136, startPoint y: 201, endPoint x: 622, endPoint y: 123, distance: 491.6
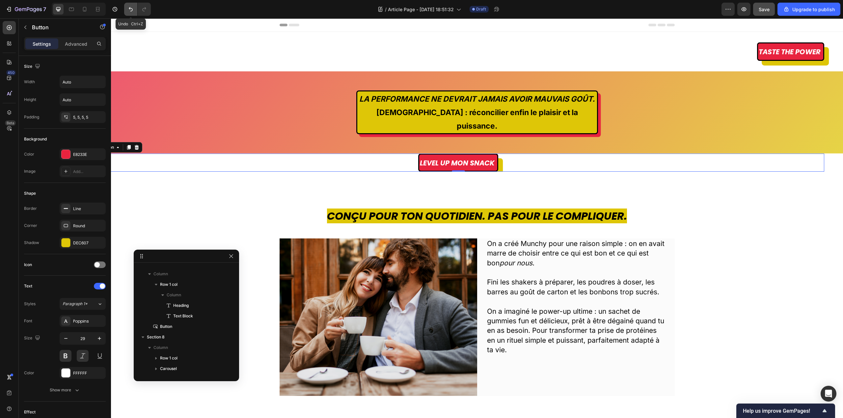
click at [128, 10] on icon "Undo/Redo" at bounding box center [130, 9] width 7 height 7
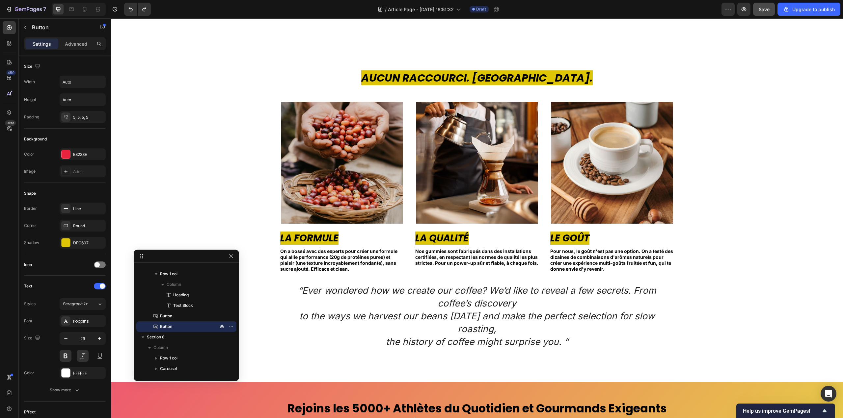
scroll to position [1054, 0]
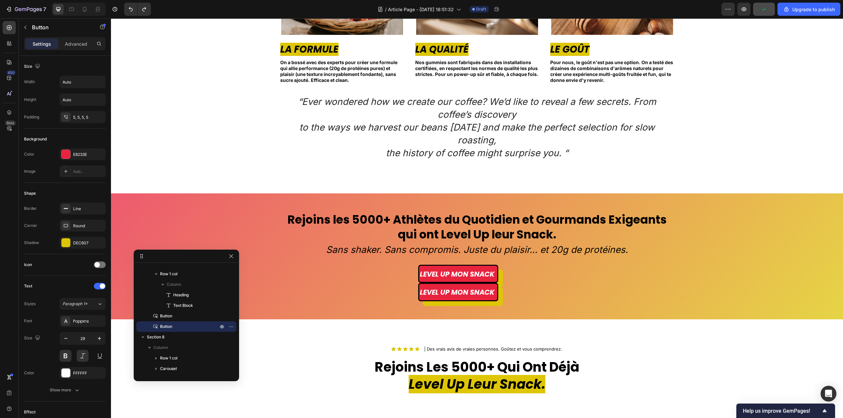
click at [402, 283] on div "LEVEL UP MON SNACK Button" at bounding box center [458, 292] width 679 height 18
click at [494, 283] on link "LEVEL UP MON SNACK" at bounding box center [458, 292] width 80 height 18
click at [351, 284] on div "LEVEL UP MON SNACK Button" at bounding box center [458, 292] width 679 height 18
click at [230, 254] on icon "button" at bounding box center [230, 256] width 5 height 5
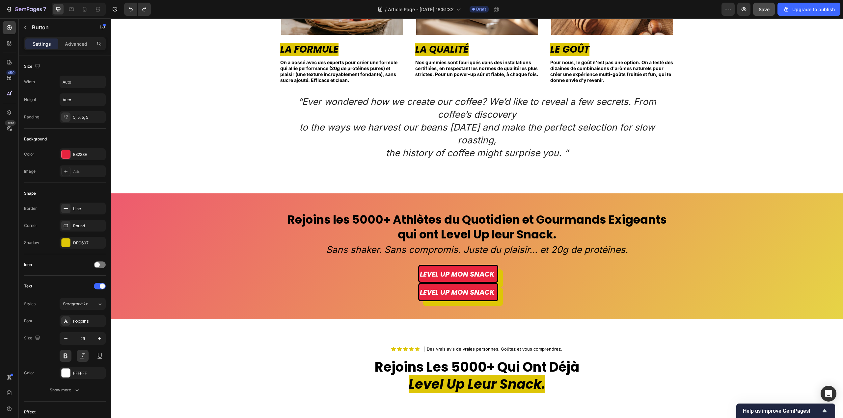
click at [412, 283] on div "LEVEL UP MON SNACK Button" at bounding box center [458, 292] width 679 height 18
click at [414, 267] on div "LEVEL UP MON SNACK Button" at bounding box center [458, 274] width 679 height 18
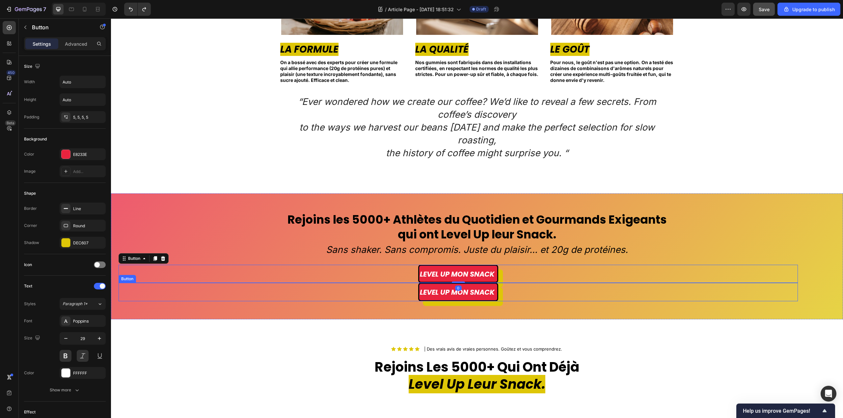
click at [395, 283] on div "LEVEL UP MON SNACK Button" at bounding box center [458, 292] width 679 height 18
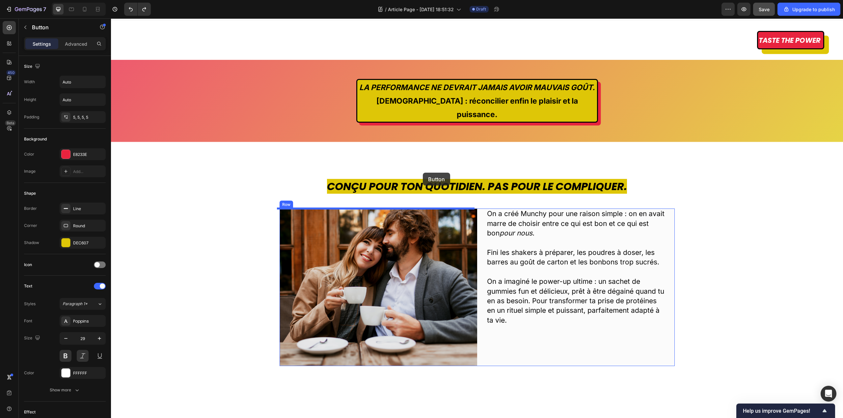
scroll to position [0, 0]
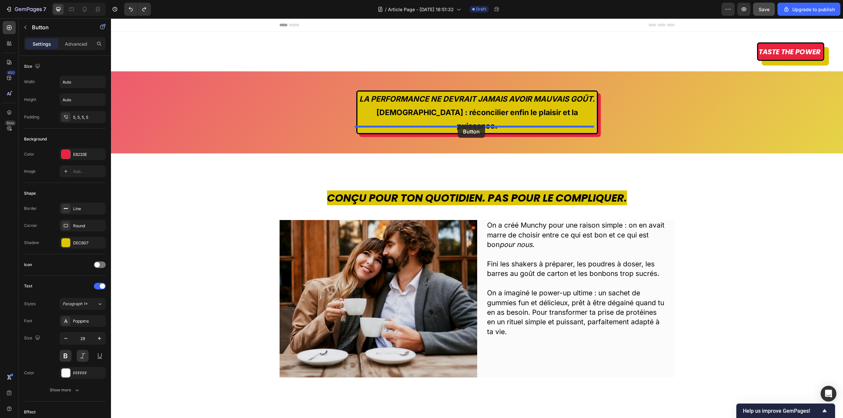
drag, startPoint x: 132, startPoint y: 264, endPoint x: 458, endPoint y: 125, distance: 354.2
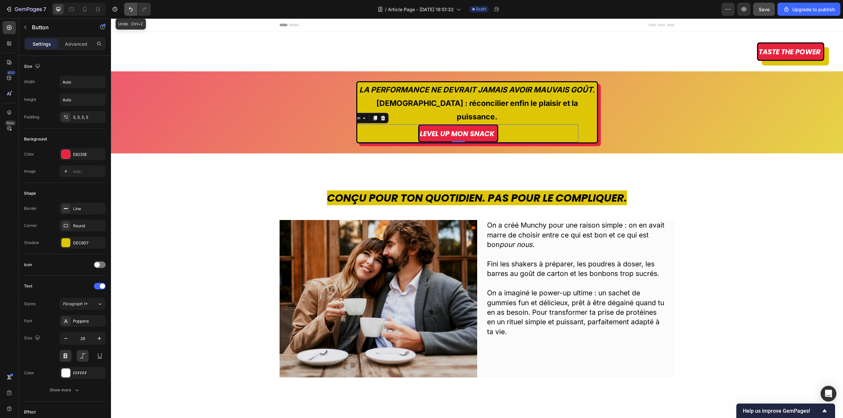
click at [133, 10] on icon "Undo/Redo" at bounding box center [130, 9] width 7 height 7
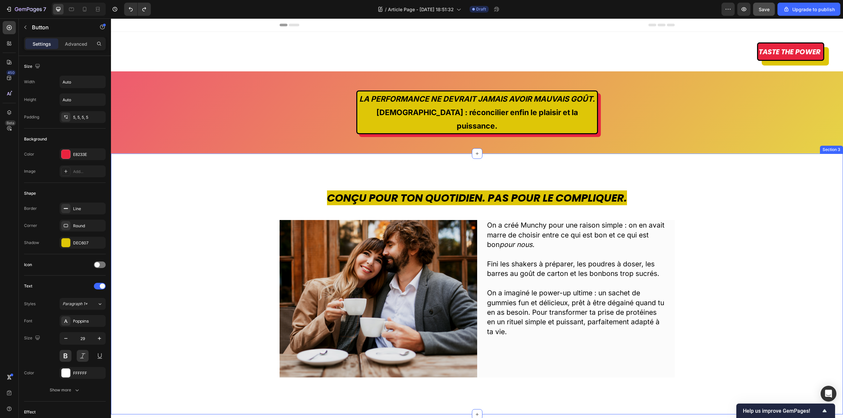
click at [637, 108] on div "LA PERFORMANCE NE DEVRAIT JAMAIS AVOIR MAUVAIS GOÛT. [DEMOGRAPHIC_DATA] : récon…" at bounding box center [477, 112] width 732 height 167
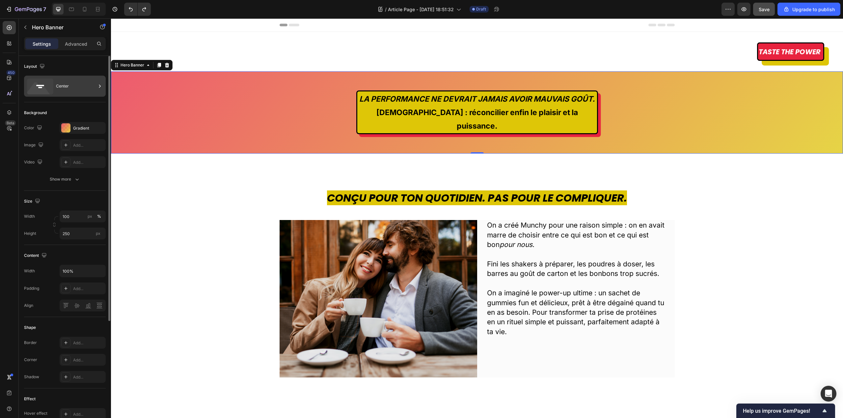
click at [72, 82] on div "Center" at bounding box center [76, 86] width 40 height 15
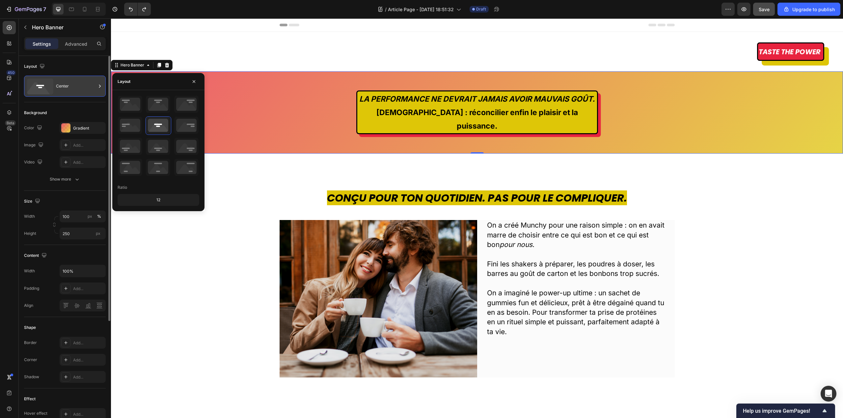
click at [72, 82] on div "Center" at bounding box center [76, 86] width 40 height 15
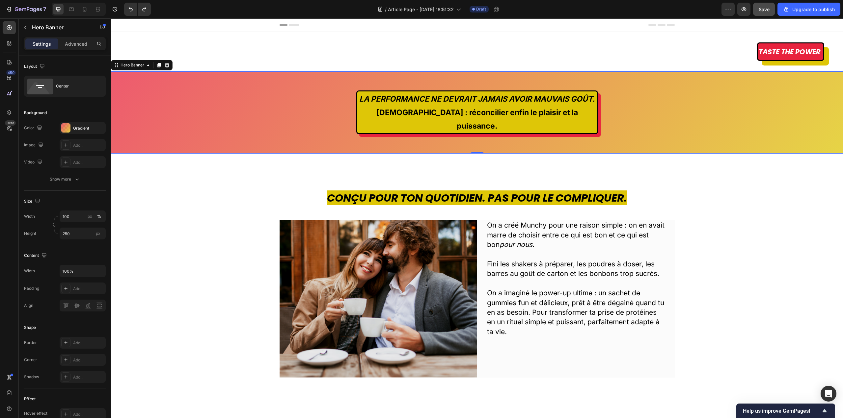
click at [195, 129] on div "LA PERFORMANCE NE DEVRAIT JAMAIS AVOIR MAUVAIS GOÛT. [DEMOGRAPHIC_DATA] : récon…" at bounding box center [477, 112] width 732 height 167
click at [66, 84] on div "Center" at bounding box center [76, 86] width 40 height 15
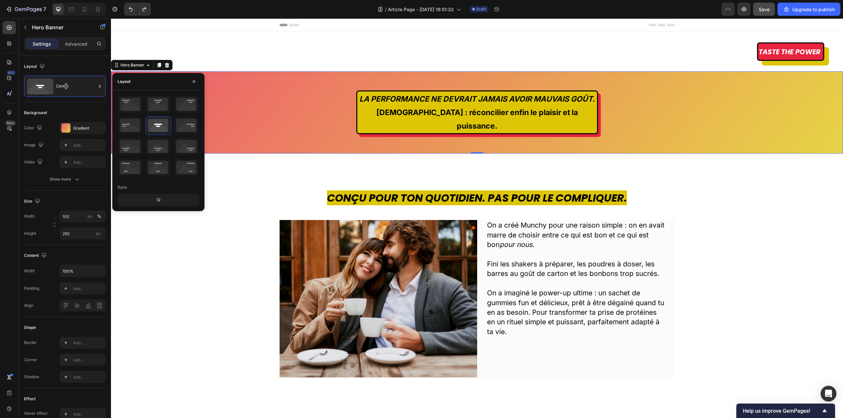
click at [285, 93] on div "LA PERFORMANCE NE DEVRAIT JAMAIS AVOIR MAUVAIS GOÛT. [DEMOGRAPHIC_DATA] : récon…" at bounding box center [477, 112] width 732 height 167
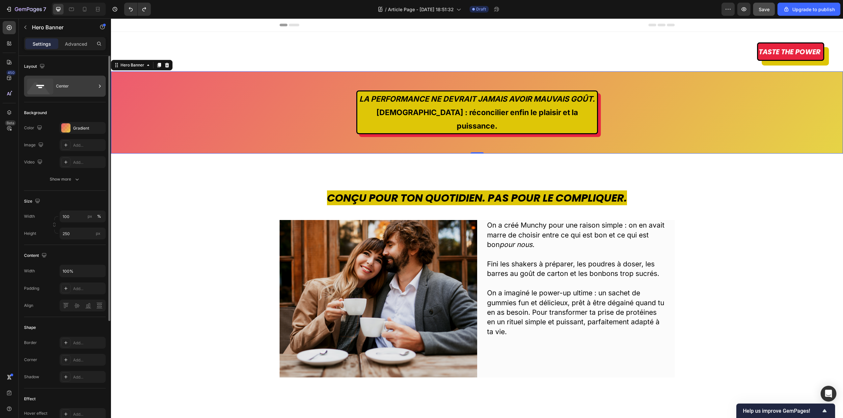
click at [93, 81] on div "Center" at bounding box center [76, 86] width 40 height 15
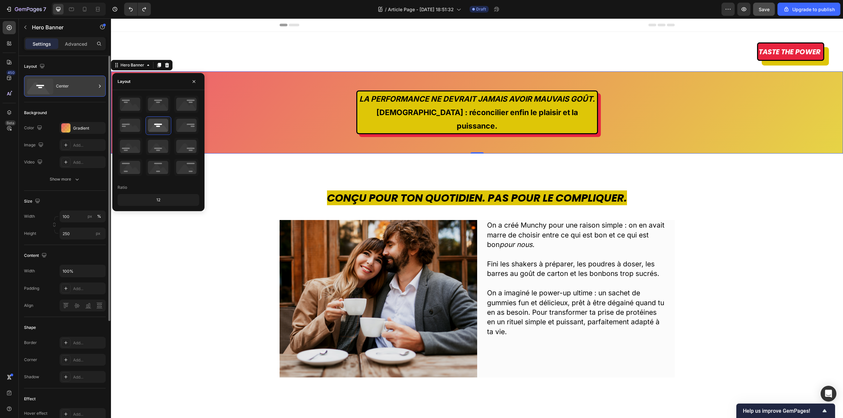
click at [93, 81] on div "Center" at bounding box center [76, 86] width 40 height 15
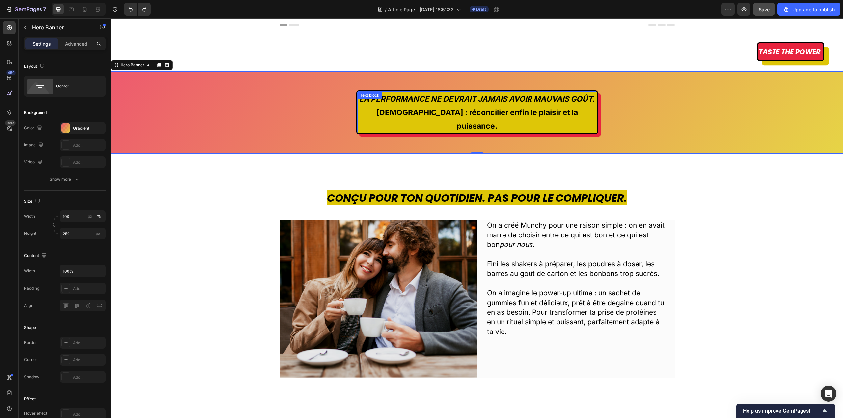
click at [358, 119] on p "LA PERFORMANCE NE DEVRAIT JAMAIS AVOIR MAUVAIS GOÛT. [DEMOGRAPHIC_DATA] : récon…" at bounding box center [477, 112] width 238 height 41
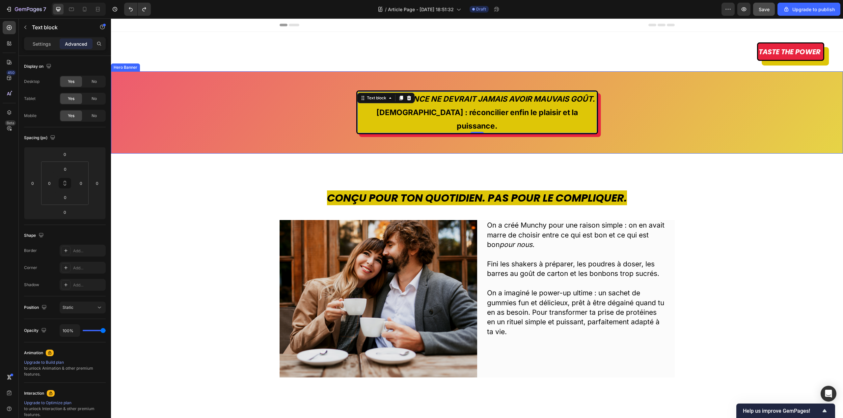
click at [329, 114] on div "LA PERFORMANCE NE DEVRAIT JAMAIS AVOIR MAUVAIS GOÛT. [DEMOGRAPHIC_DATA] : récon…" at bounding box center [477, 112] width 732 height 167
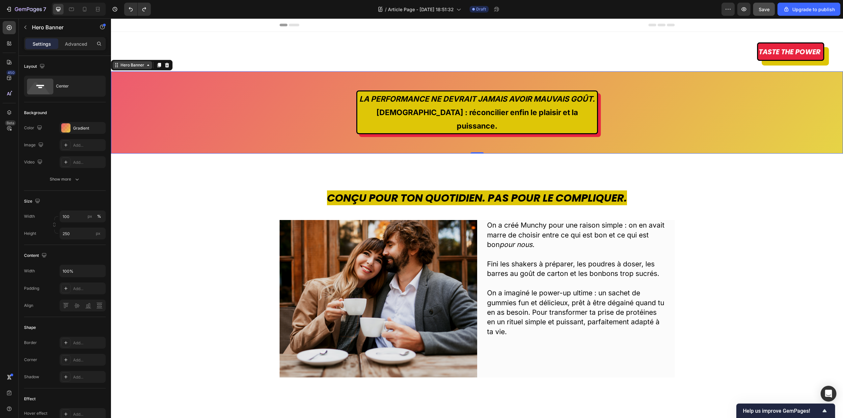
click at [148, 67] on icon at bounding box center [148, 65] width 5 height 5
click at [172, 106] on div "LA PERFORMANCE NE DEVRAIT JAMAIS AVOIR MAUVAIS GOÛT. [DEMOGRAPHIC_DATA] : récon…" at bounding box center [477, 112] width 732 height 167
click at [275, 101] on div "LA PERFORMANCE NE DEVRAIT JAMAIS AVOIR MAUVAIS GOÛT. [DEMOGRAPHIC_DATA] : récon…" at bounding box center [477, 112] width 732 height 167
click at [98, 87] on icon at bounding box center [99, 86] width 7 height 7
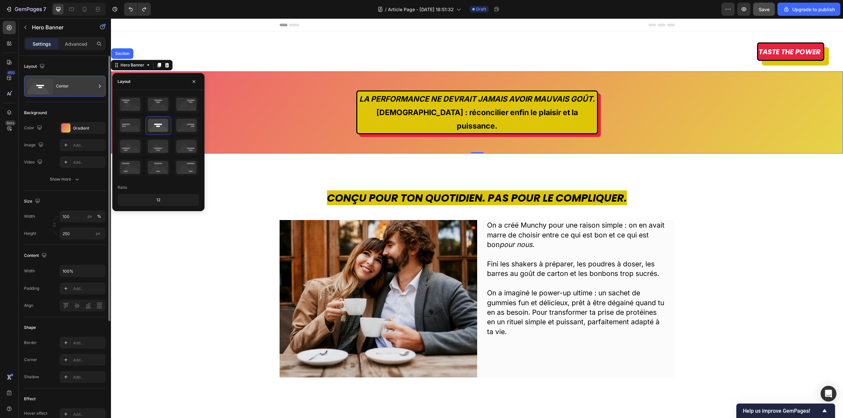
click at [98, 87] on icon at bounding box center [99, 86] width 7 height 7
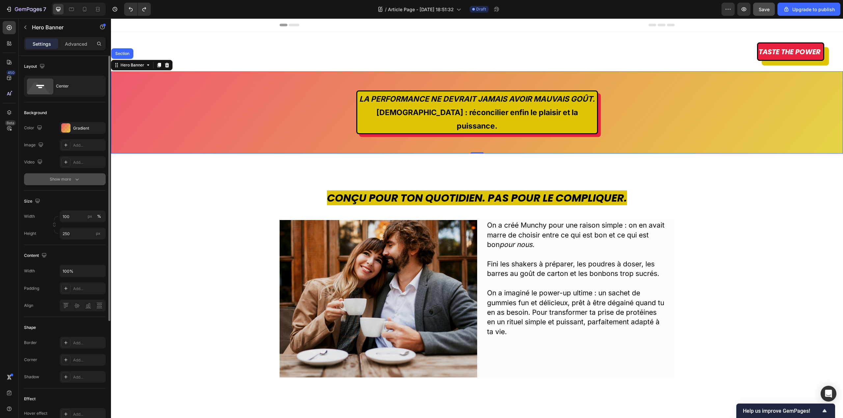
click at [67, 184] on button "Show more" at bounding box center [65, 180] width 82 height 12
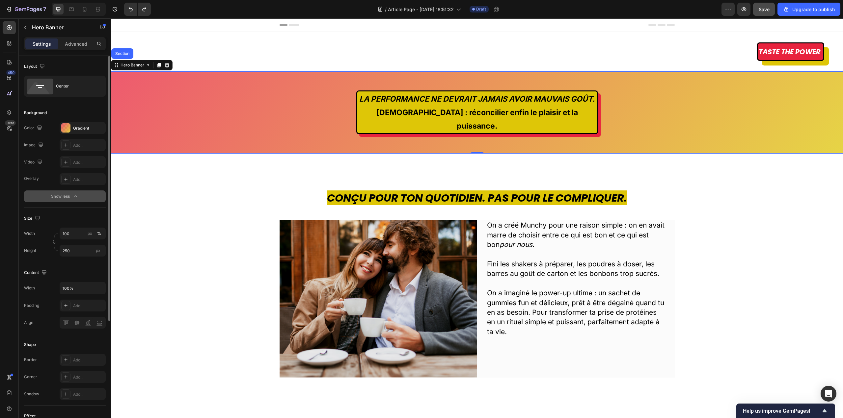
click at [62, 196] on div "Show less" at bounding box center [65, 196] width 28 height 7
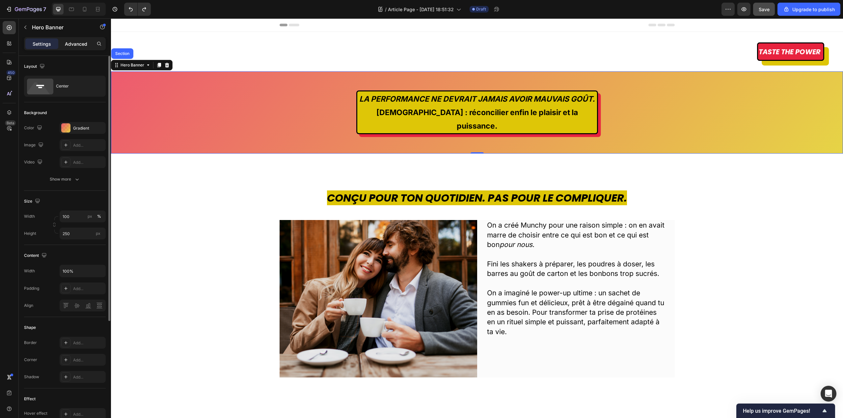
click at [81, 44] on p "Advanced" at bounding box center [76, 43] width 22 height 7
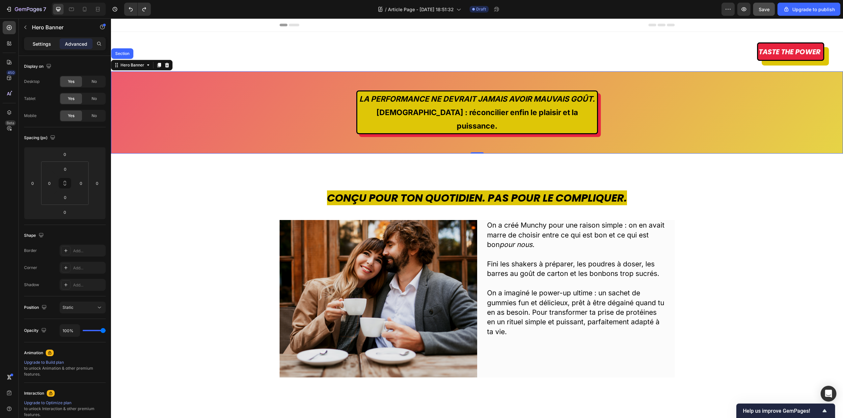
click at [40, 44] on p "Settings" at bounding box center [42, 43] width 18 height 7
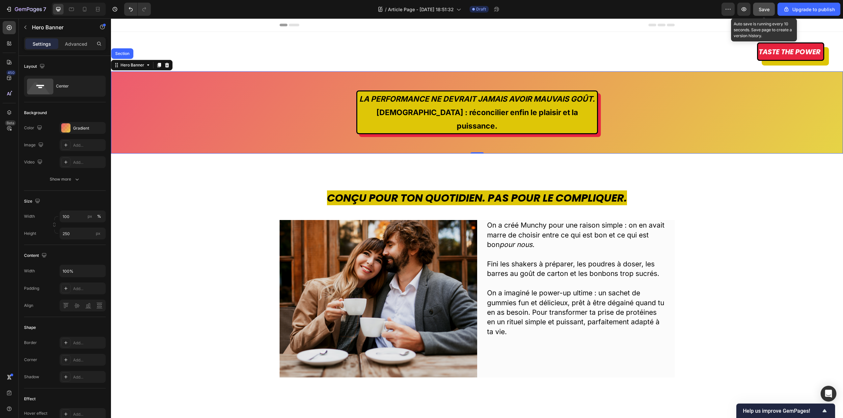
click at [764, 5] on button "Save" at bounding box center [764, 9] width 22 height 13
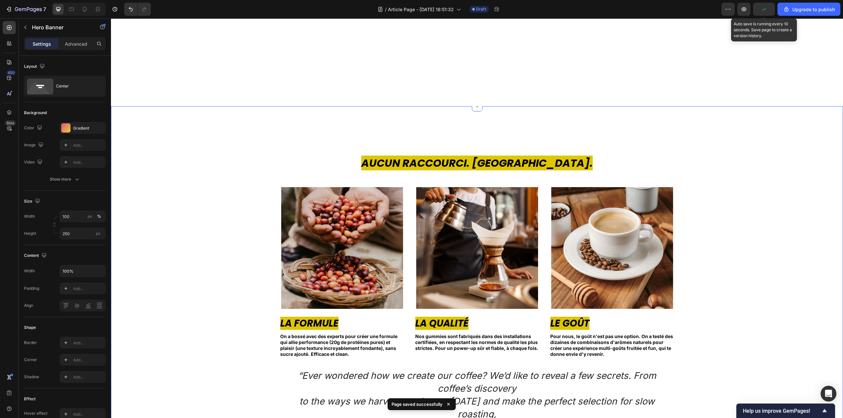
scroll to position [1152, 0]
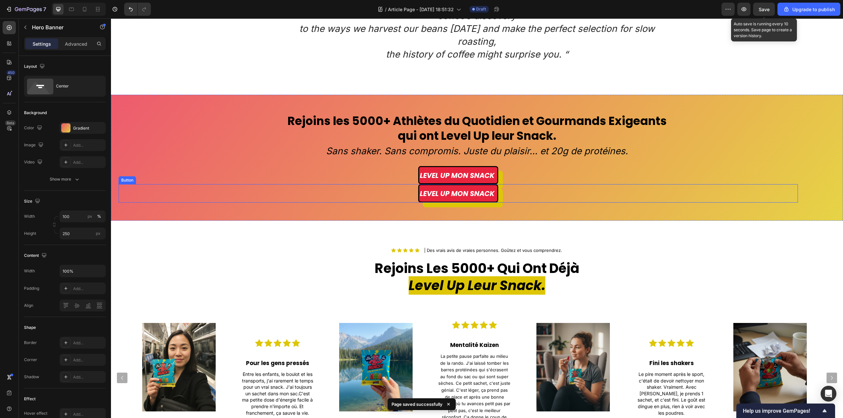
click at [516, 184] on div "LEVEL UP MON SNACK Button" at bounding box center [458, 193] width 679 height 18
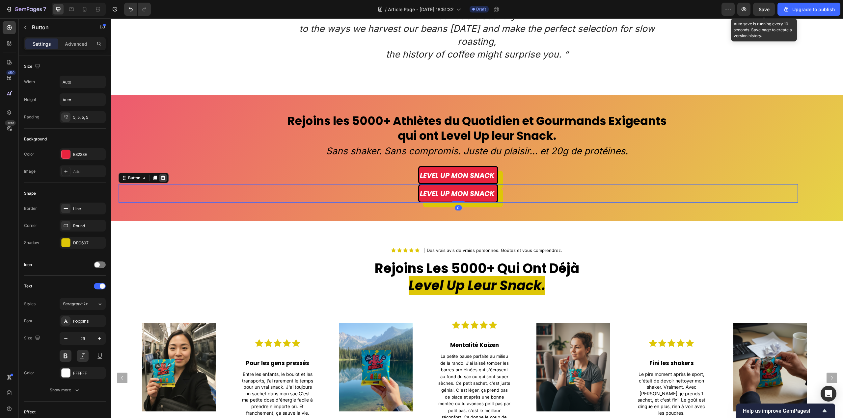
click at [166, 174] on div at bounding box center [163, 178] width 8 height 8
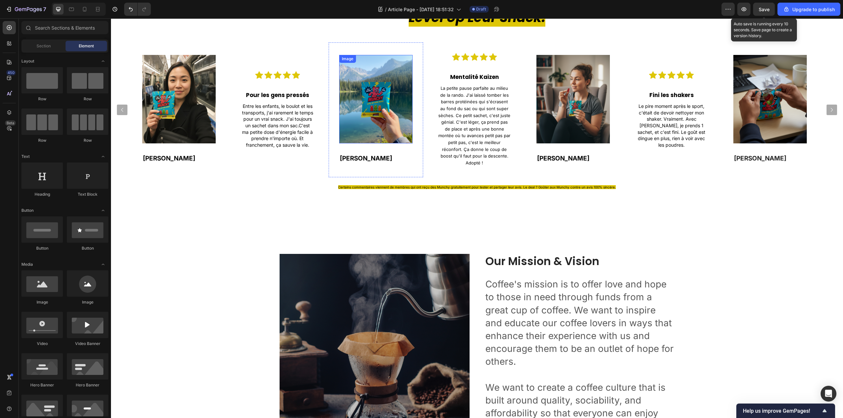
scroll to position [1416, 0]
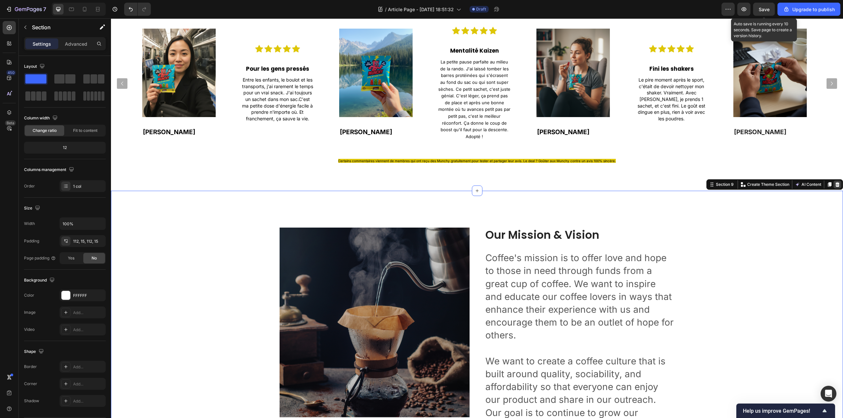
click at [835, 182] on icon at bounding box center [837, 184] width 4 height 5
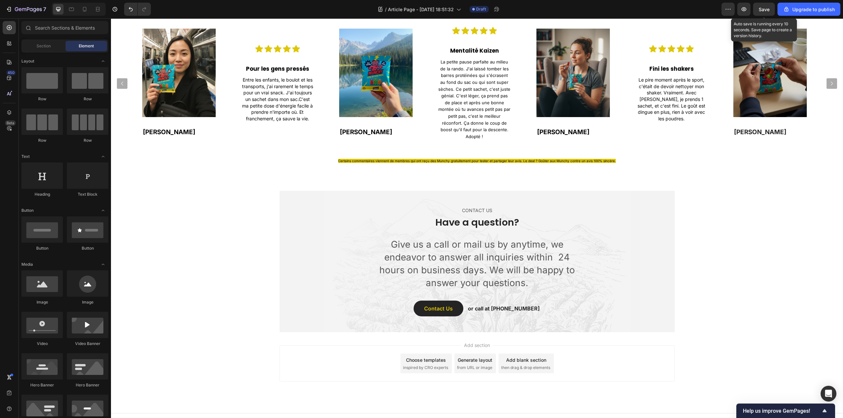
scroll to position [1421, 0]
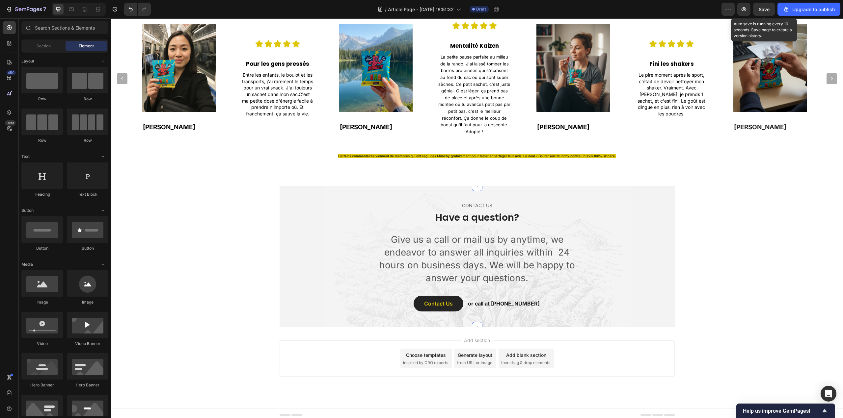
click at [768, 202] on div "CONTACT US Text block Have a question? Heading Give us a call or mail us by any…" at bounding box center [477, 257] width 732 height 142
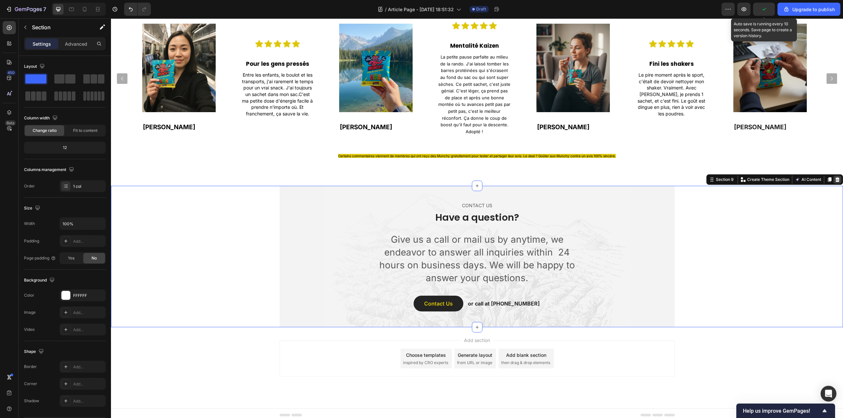
click at [835, 177] on icon at bounding box center [837, 179] width 4 height 5
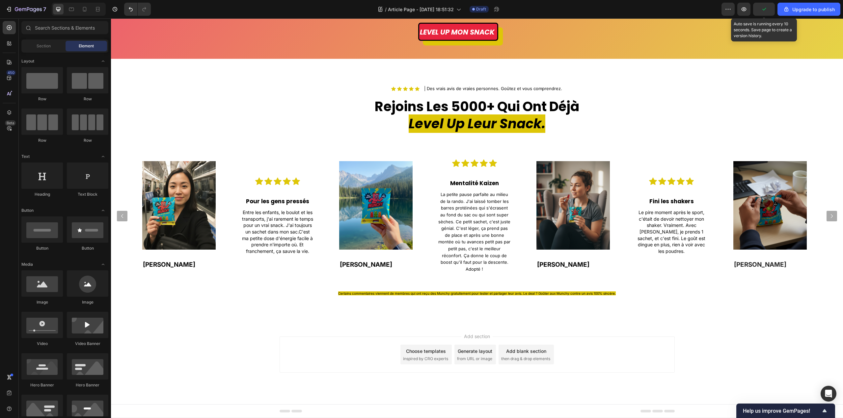
scroll to position [1279, 0]
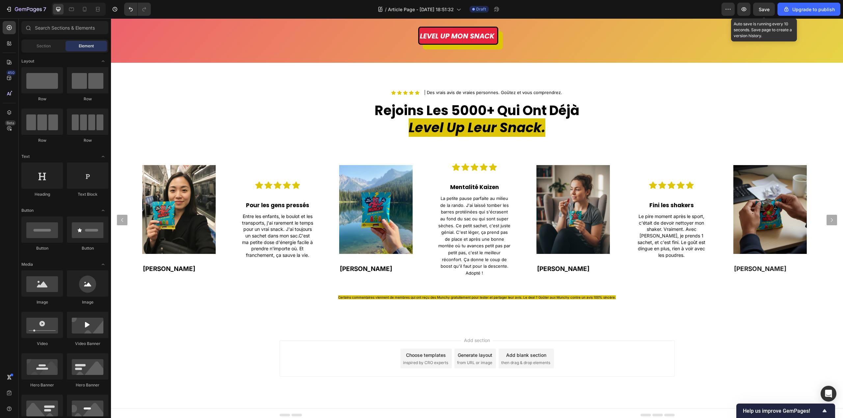
click at [236, 335] on div "Add section Choose templates inspired by CRO experts Generate layout from URL o…" at bounding box center [477, 368] width 732 height 81
click at [371, 310] on div "Icon Icon Icon Icon Icon Icon List | Des vrais avis de vraies personnes. Goûtez…" at bounding box center [477, 195] width 732 height 265
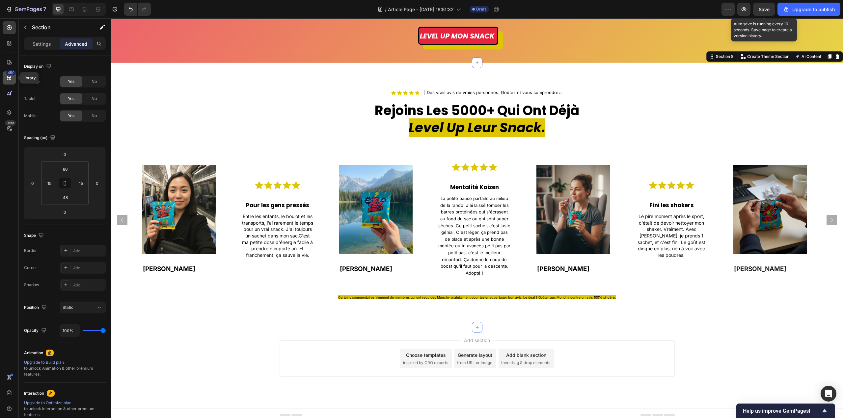
click at [11, 79] on icon at bounding box center [9, 78] width 4 height 4
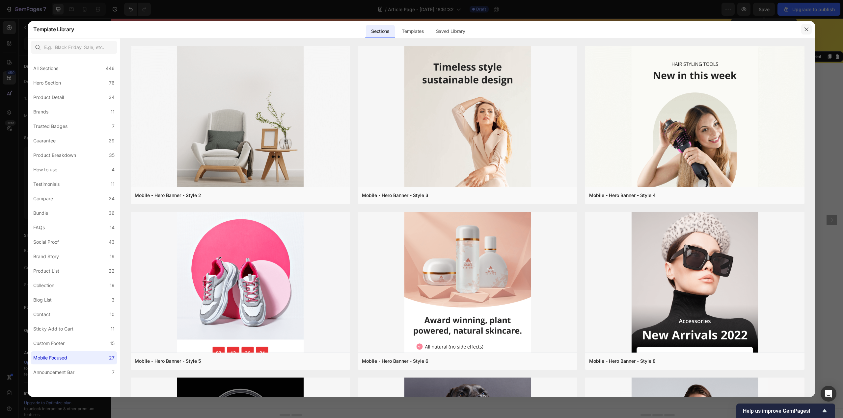
click at [805, 33] on button "button" at bounding box center [806, 29] width 11 height 11
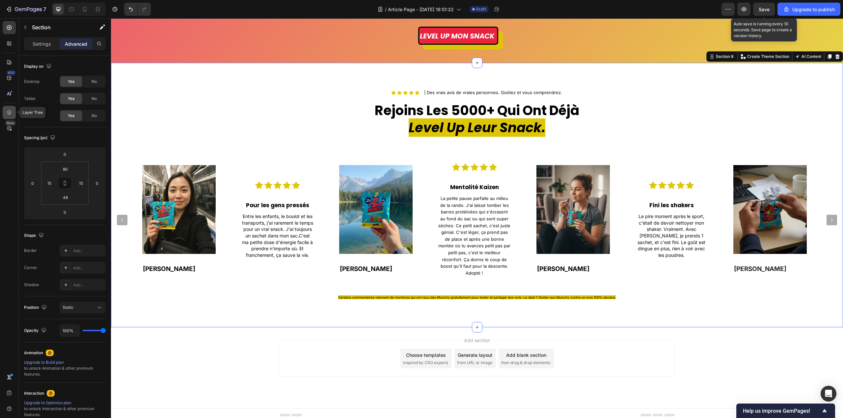
click at [11, 115] on icon at bounding box center [9, 112] width 7 height 7
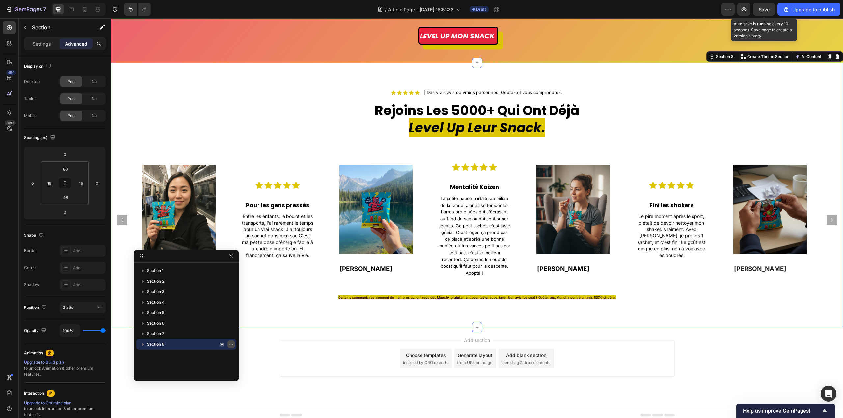
click at [229, 346] on icon "button" at bounding box center [230, 344] width 5 height 5
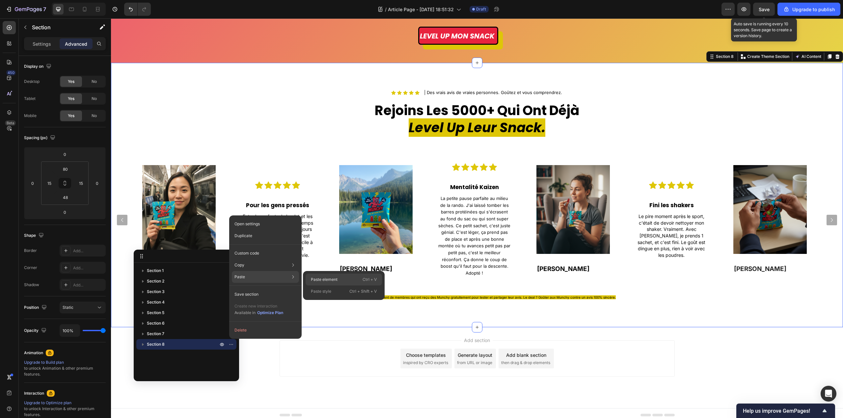
click at [329, 281] on p "Paste element" at bounding box center [324, 280] width 27 height 6
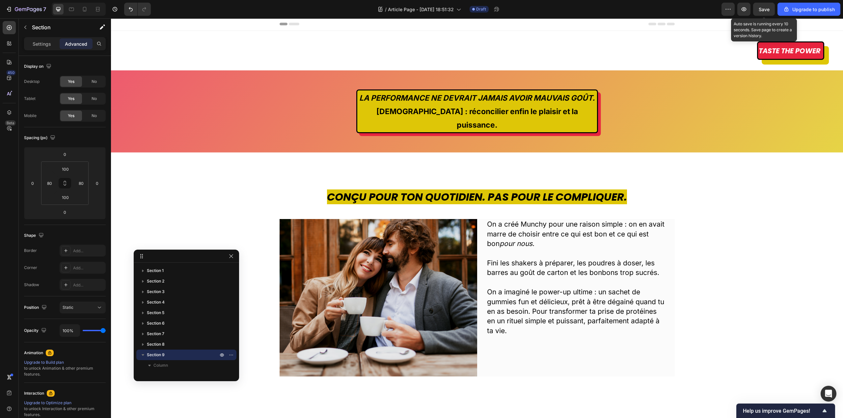
scroll to position [0, 0]
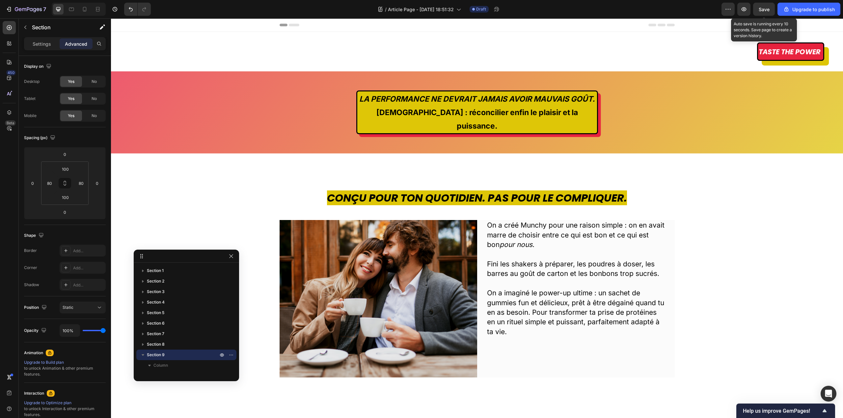
click at [761, 10] on span "Save" at bounding box center [764, 10] width 11 height 6
click at [197, 44] on div "Taste the power Button" at bounding box center [458, 51] width 732 height 18
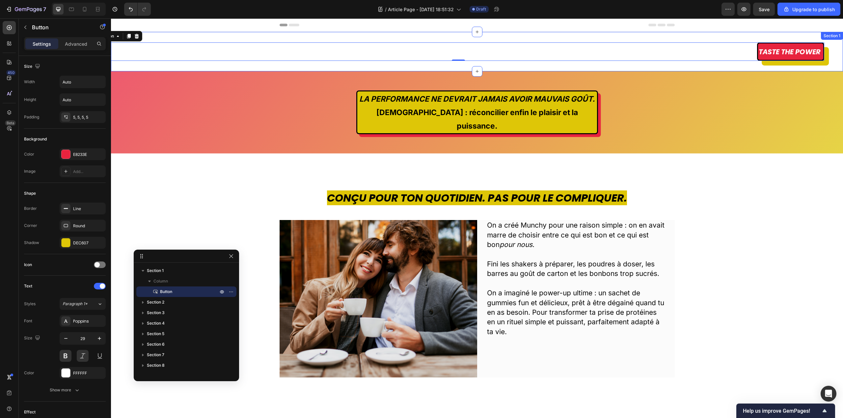
click at [230, 38] on div "Taste the power Button 0 Section 1" at bounding box center [477, 52] width 732 height 40
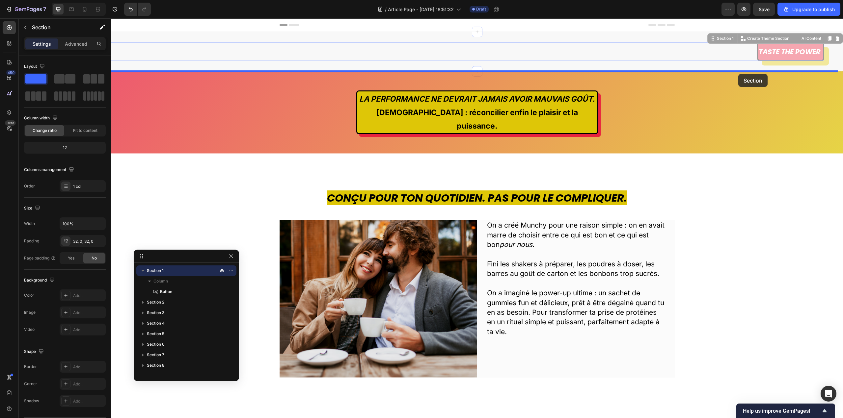
drag, startPoint x: 718, startPoint y: 40, endPoint x: 738, endPoint y: 74, distance: 39.6
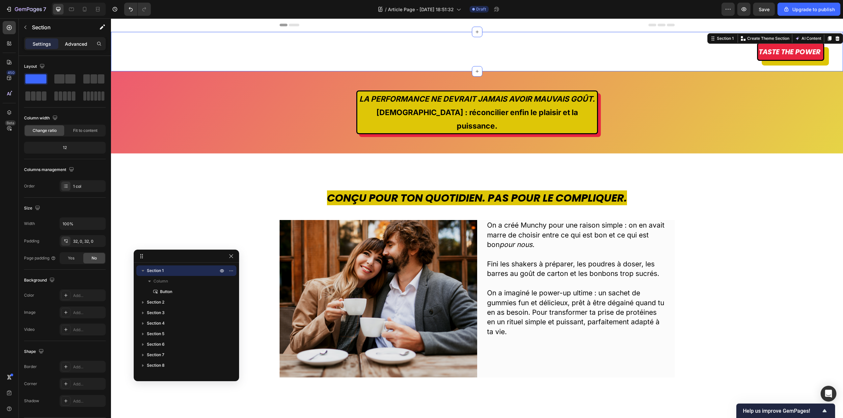
click at [71, 46] on p "Advanced" at bounding box center [76, 43] width 22 height 7
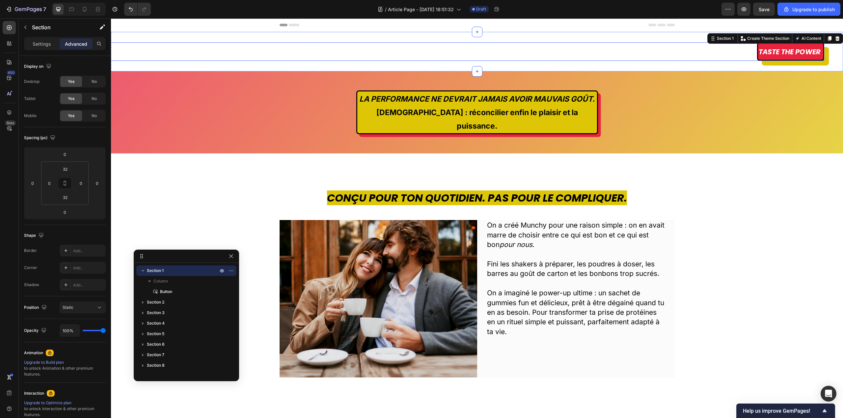
click at [722, 53] on div "Taste the power Button" at bounding box center [458, 51] width 732 height 18
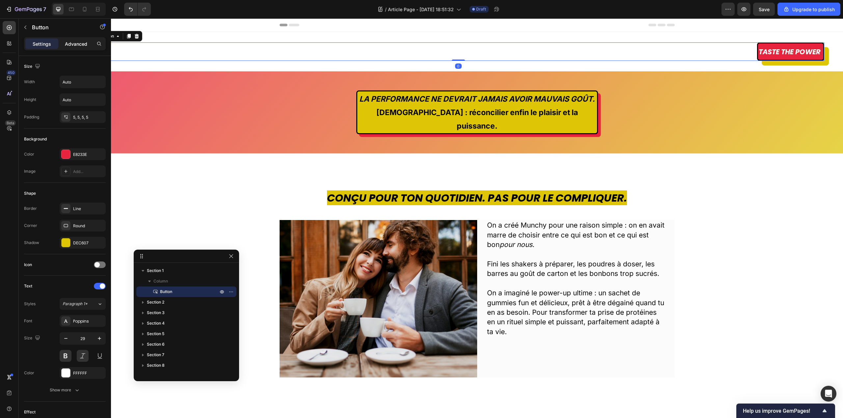
click at [74, 39] on div "Advanced" at bounding box center [76, 44] width 33 height 11
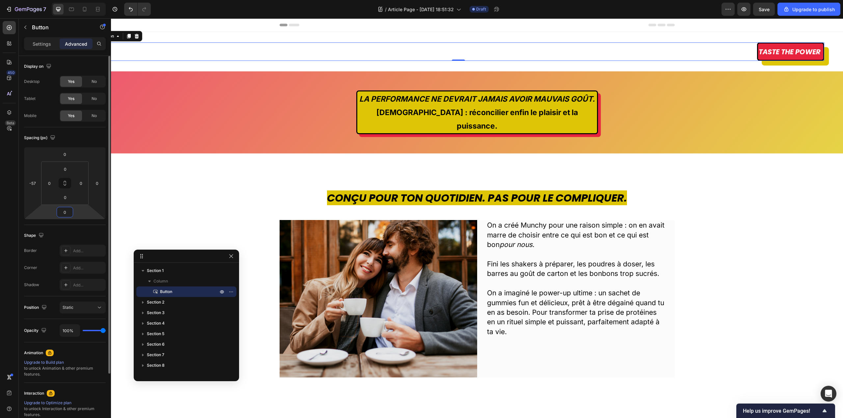
click at [60, 213] on input "0" at bounding box center [64, 212] width 13 height 10
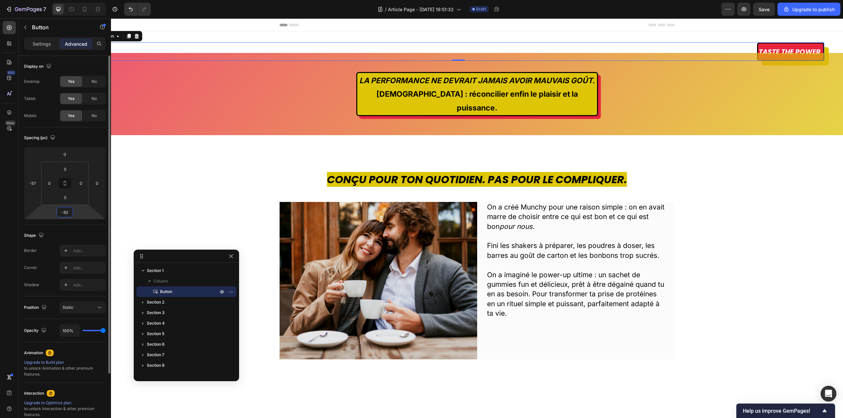
click at [68, 213] on input "-82" at bounding box center [64, 212] width 13 height 10
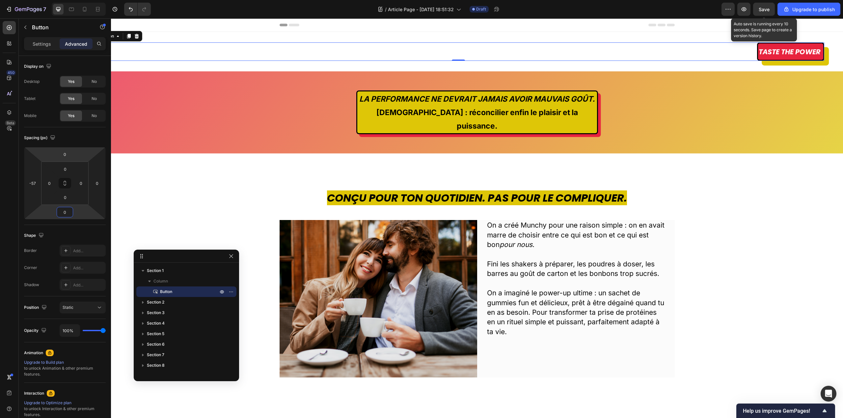
type input "0"
click at [769, 9] on span "Save" at bounding box center [764, 10] width 11 height 6
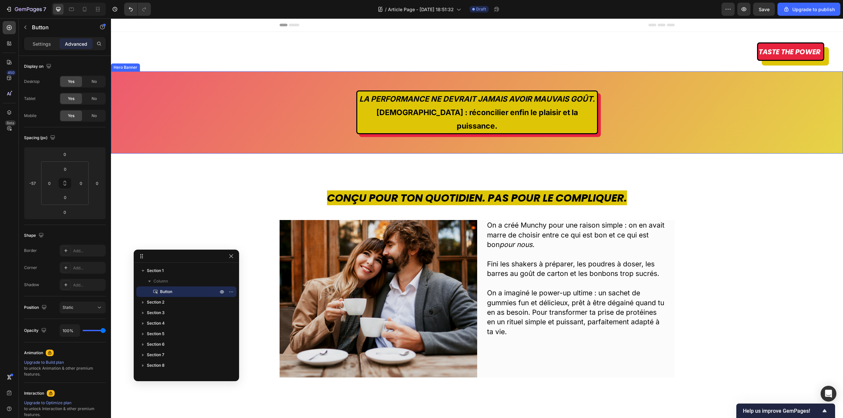
click at [324, 79] on div "LA PERFORMANCE NE DEVRAIT JAMAIS AVOIR MAUVAIS GOÛT. [DEMOGRAPHIC_DATA] : récon…" at bounding box center [477, 112] width 732 height 167
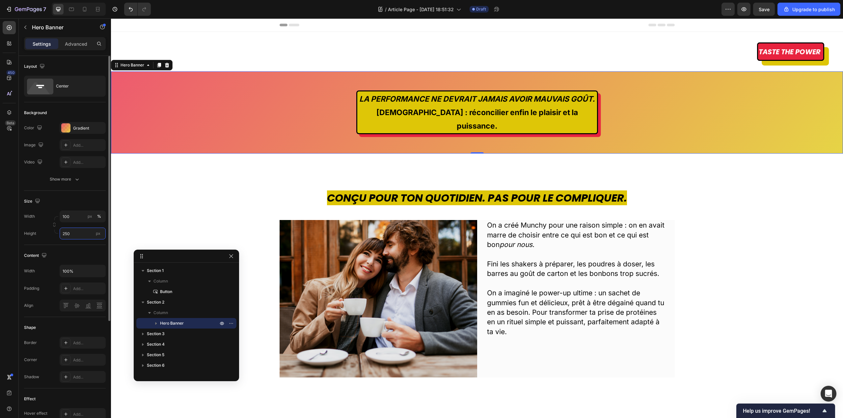
click at [73, 233] on input "250" at bounding box center [83, 234] width 46 height 12
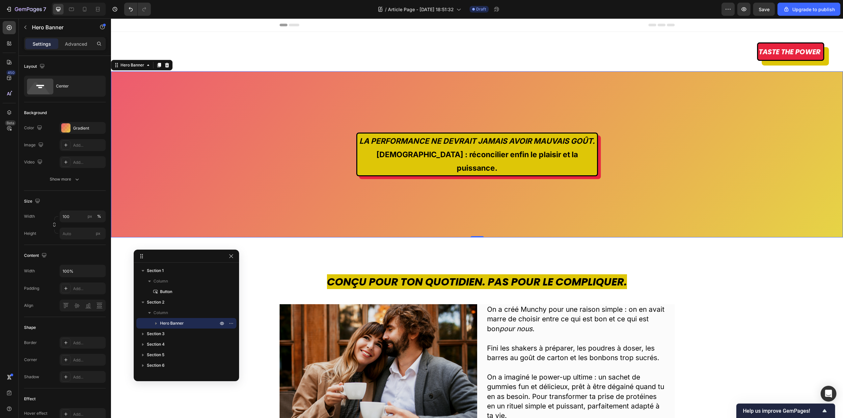
click at [426, 52] on div "Taste the power Button" at bounding box center [458, 51] width 732 height 18
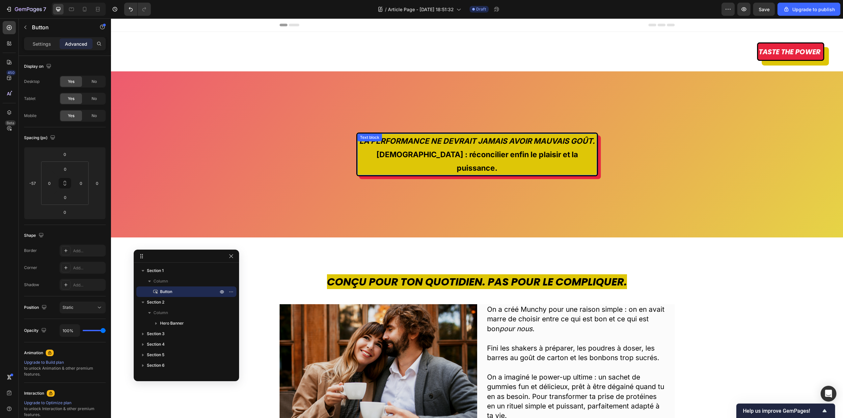
click at [404, 136] on div "LA PERFORMANCE NE DEVRAIT JAMAIS AVOIR MAUVAIS GOÛT. [DEMOGRAPHIC_DATA] : récon…" at bounding box center [477, 155] width 240 height 42
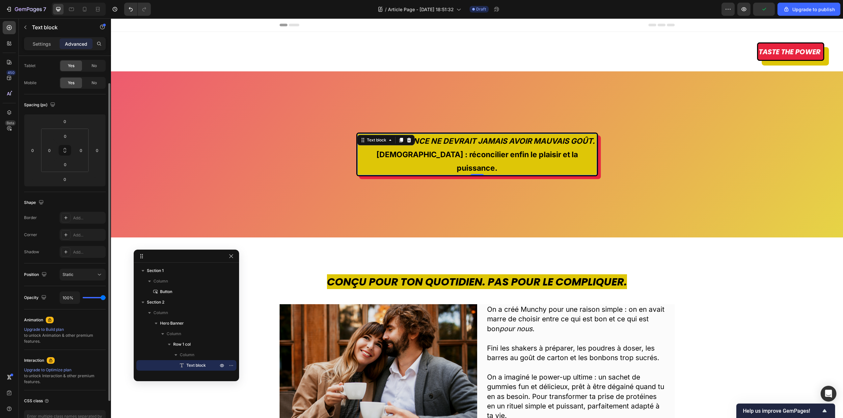
scroll to position [76, 0]
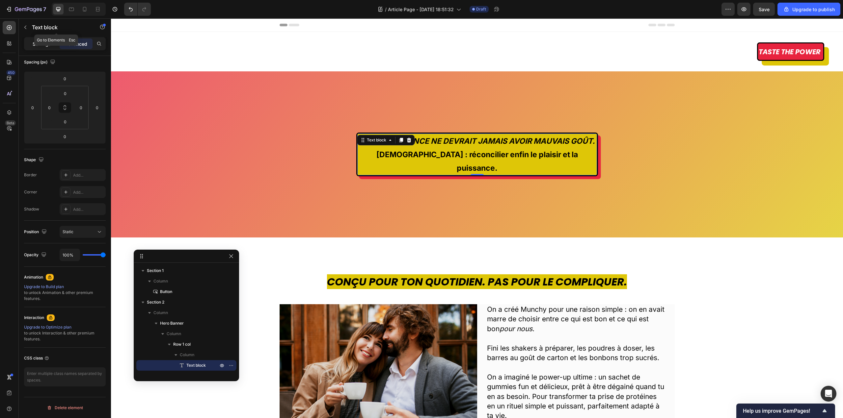
click at [33, 42] on p "Settings" at bounding box center [42, 43] width 18 height 7
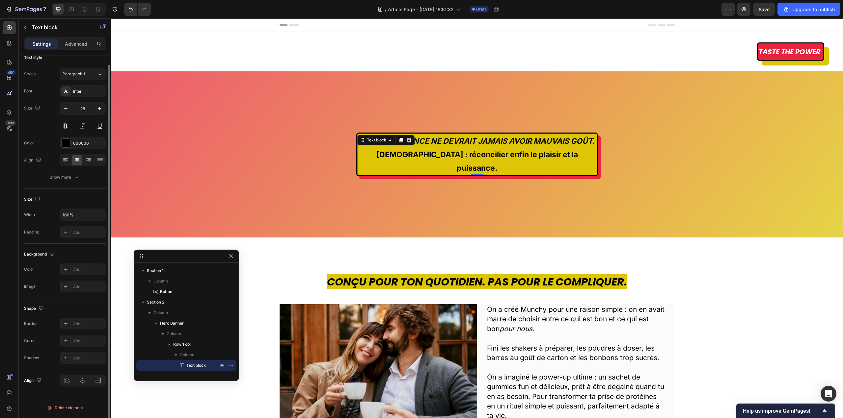
scroll to position [9, 0]
click at [101, 211] on button "button" at bounding box center [100, 215] width 12 height 12
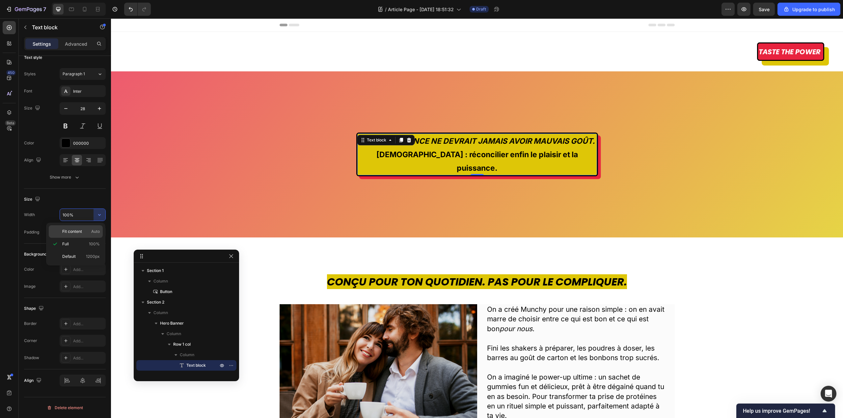
click at [92, 229] on span "Auto" at bounding box center [95, 232] width 9 height 6
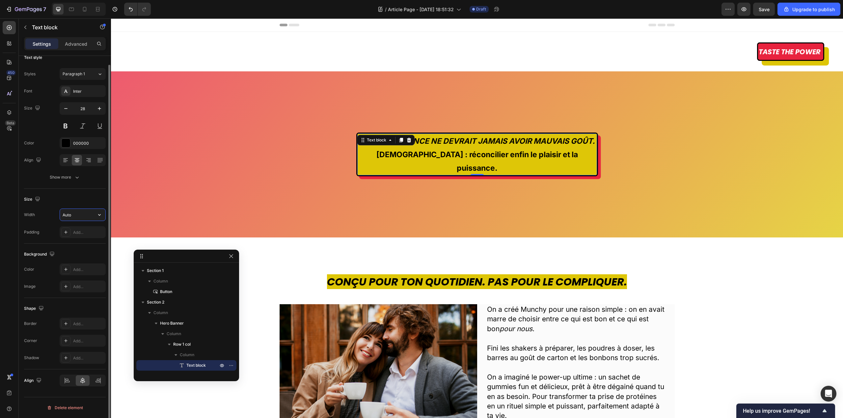
click at [93, 215] on input "Auto" at bounding box center [82, 215] width 45 height 12
click at [100, 215] on icon "button" at bounding box center [99, 215] width 7 height 7
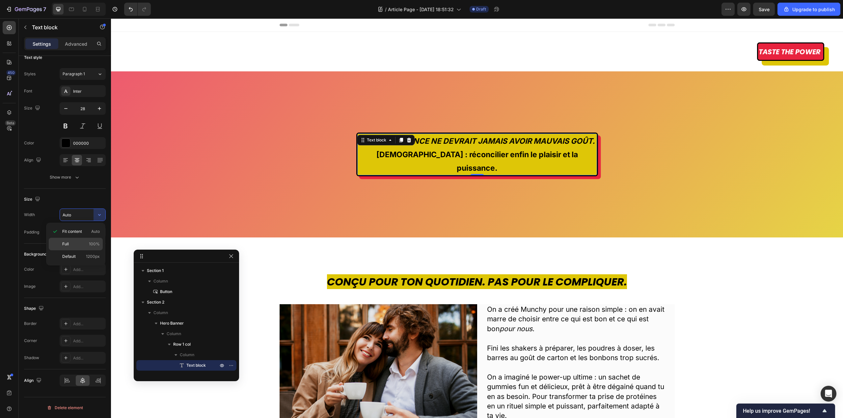
click at [83, 245] on p "Full 100%" at bounding box center [81, 244] width 38 height 6
type input "100%"
click at [358, 150] on p "LA PERFORMANCE NE DEVRAIT JAMAIS AVOIR MAUVAIS GOÛT. [DEMOGRAPHIC_DATA] : récon…" at bounding box center [477, 154] width 238 height 41
click at [358, 159] on p "LA PERFORMANCE NE DEVRAIT JAMAIS AVOIR MAUVAIS GOÛT. [DEMOGRAPHIC_DATA] : récon…" at bounding box center [477, 154] width 238 height 41
click at [363, 163] on div "LA PERFORMANCE NE DEVRAIT JAMAIS AVOIR MAUVAIS GOÛT. [DEMOGRAPHIC_DATA] : récon…" at bounding box center [477, 155] width 242 height 44
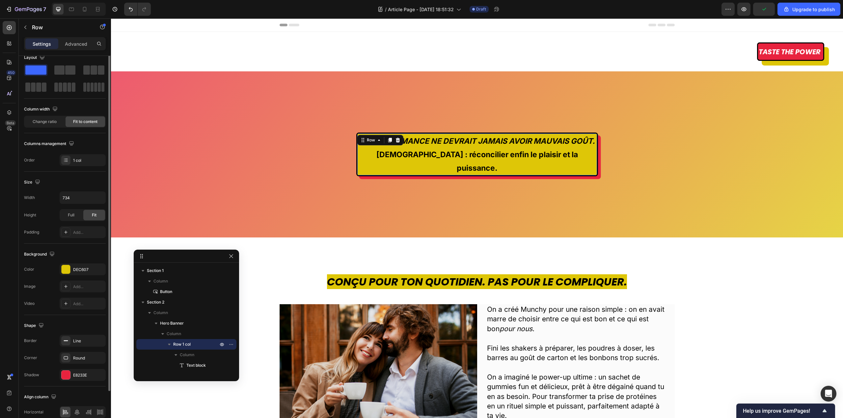
scroll to position [0, 0]
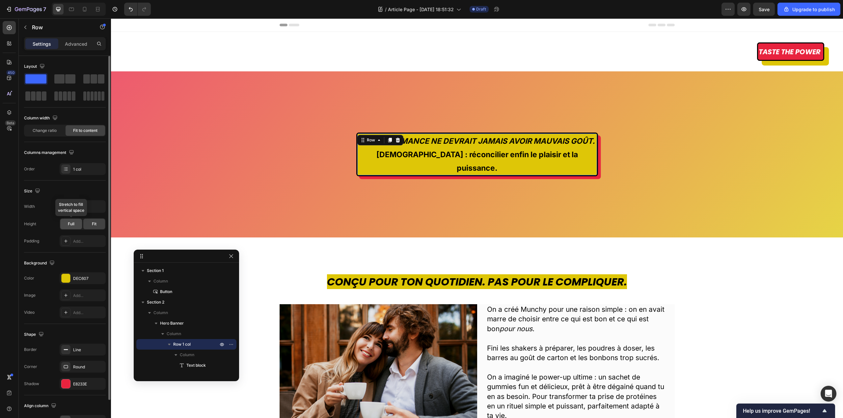
click at [74, 221] on div "Full" at bounding box center [71, 224] width 22 height 11
click at [100, 225] on div "Fit" at bounding box center [94, 224] width 22 height 11
click at [98, 207] on icon "button" at bounding box center [99, 206] width 7 height 7
click at [86, 222] on p "Default 1200px" at bounding box center [81, 224] width 38 height 6
type input "1200"
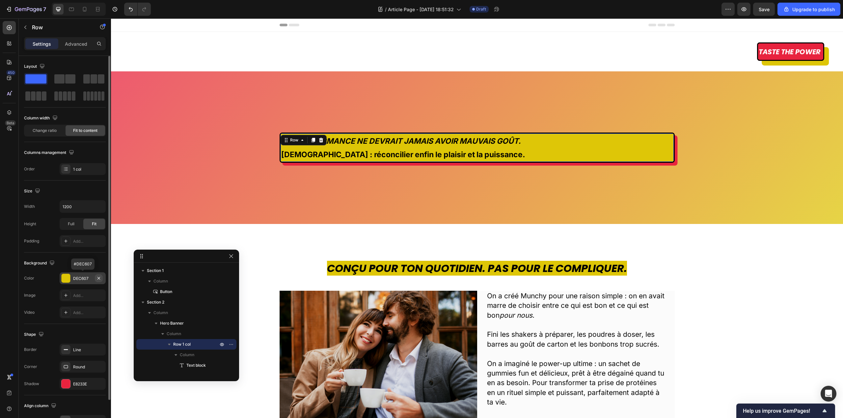
click at [98, 280] on icon "button" at bounding box center [98, 278] width 5 height 5
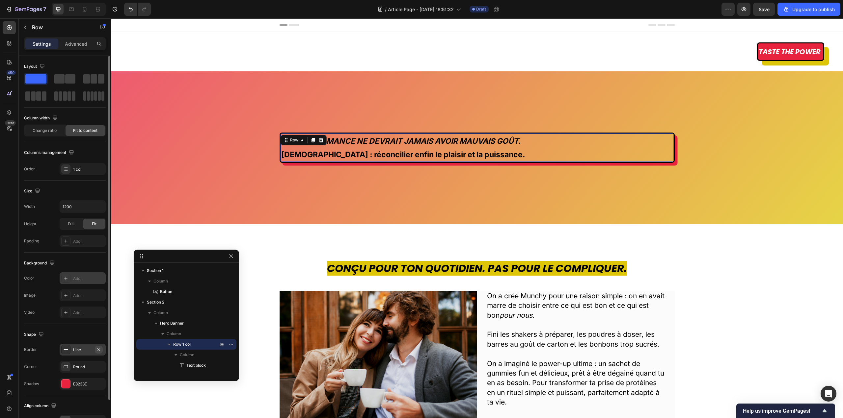
click at [98, 352] on icon "button" at bounding box center [98, 349] width 5 height 5
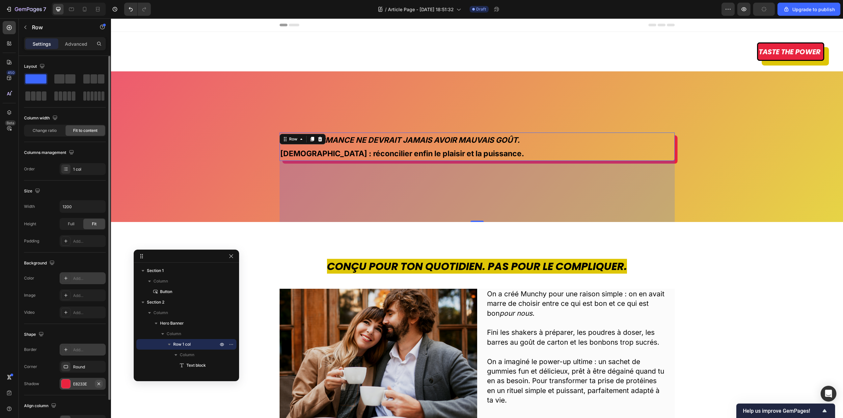
click at [99, 385] on icon "button" at bounding box center [98, 384] width 5 height 5
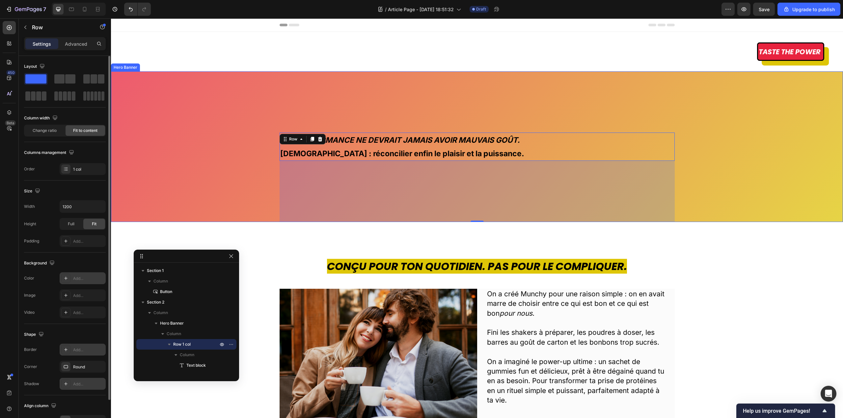
click at [170, 175] on div "LA PERFORMANCE NE DEVRAIT JAMAIS AVOIR MAUVAIS GOÛT. [DEMOGRAPHIC_DATA] : récon…" at bounding box center [477, 146] width 732 height 151
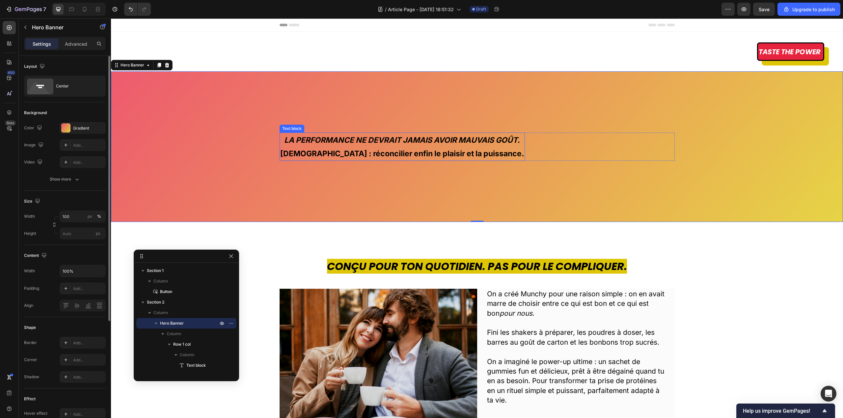
click at [281, 149] on p "LA PERFORMANCE NE DEVRAIT JAMAIS AVOIR MAUVAIS GOÛT. [DEMOGRAPHIC_DATA] : récon…" at bounding box center [402, 146] width 244 height 27
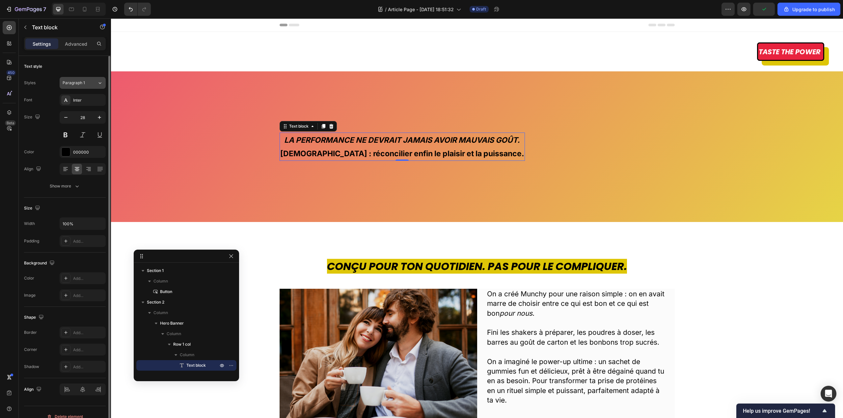
click at [88, 85] on div "Paragraph 1" at bounding box center [76, 83] width 27 height 6
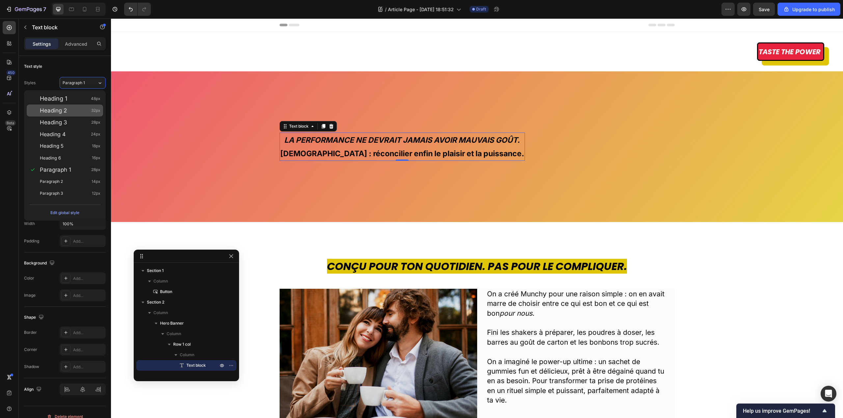
click at [80, 112] on div "Heading 2 32px" at bounding box center [70, 110] width 61 height 7
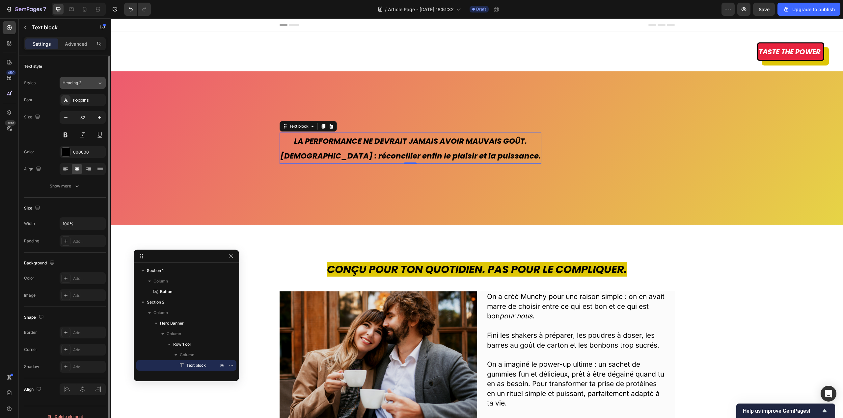
click at [99, 85] on icon at bounding box center [100, 83] width 6 height 7
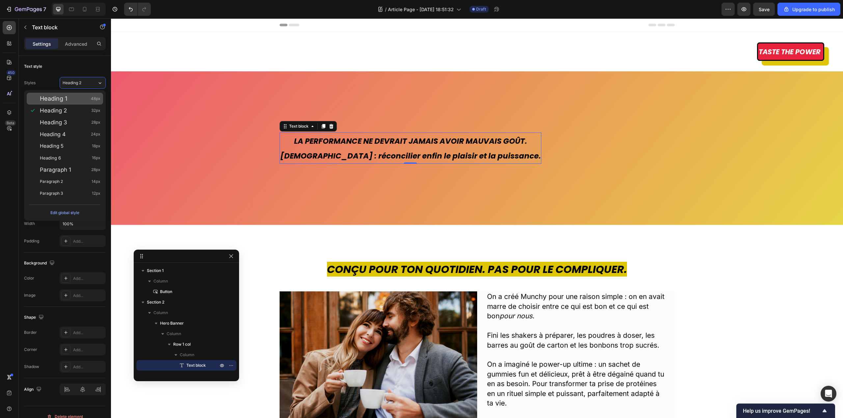
click at [78, 100] on div "Heading 1 48px" at bounding box center [70, 98] width 61 height 7
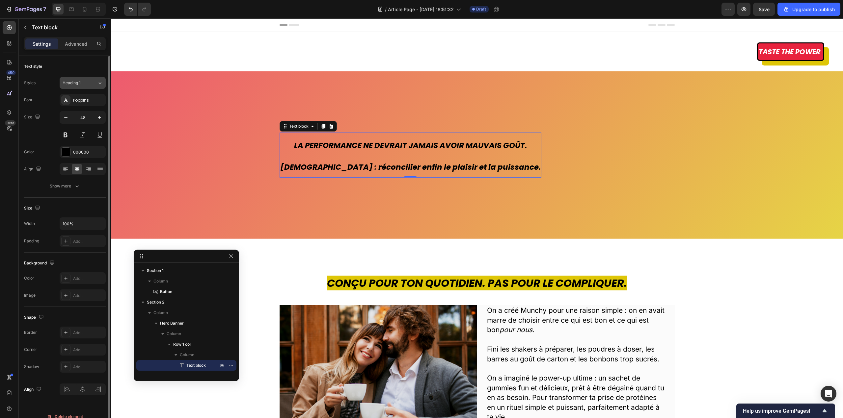
click at [103, 85] on button "Heading 1" at bounding box center [83, 83] width 46 height 12
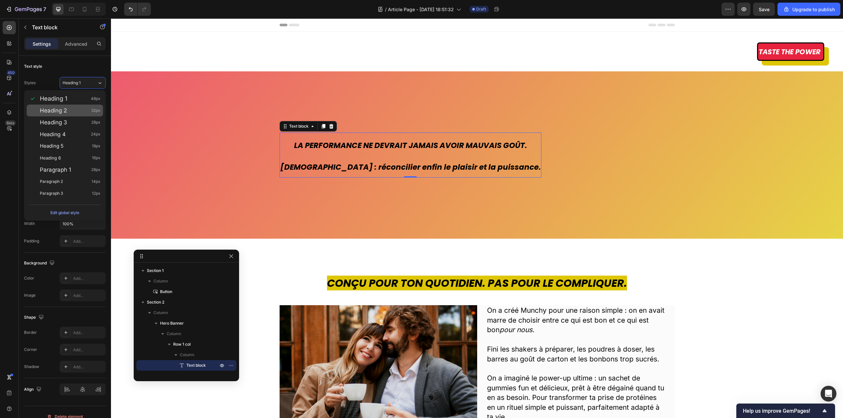
click at [85, 110] on div "Heading 2 32px" at bounding box center [70, 110] width 61 height 7
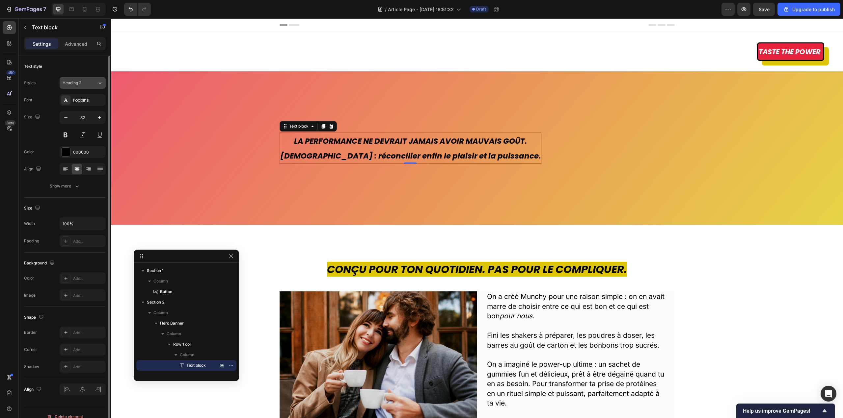
click at [103, 78] on button "Heading 2" at bounding box center [83, 83] width 46 height 12
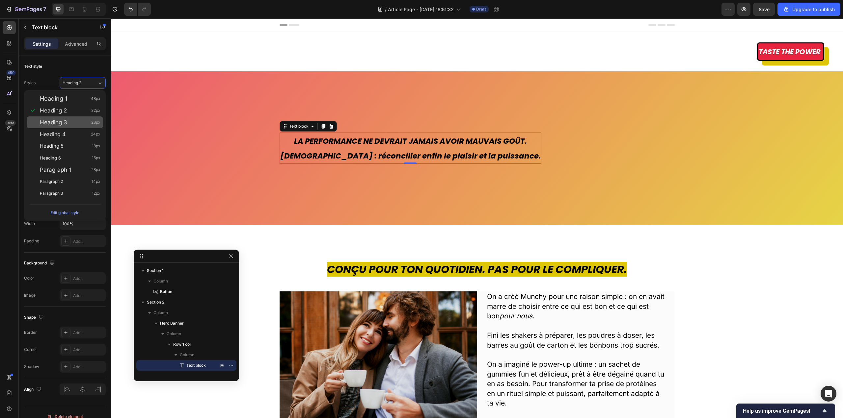
click at [74, 122] on div "Heading 3 28px" at bounding box center [70, 122] width 61 height 7
type input "28"
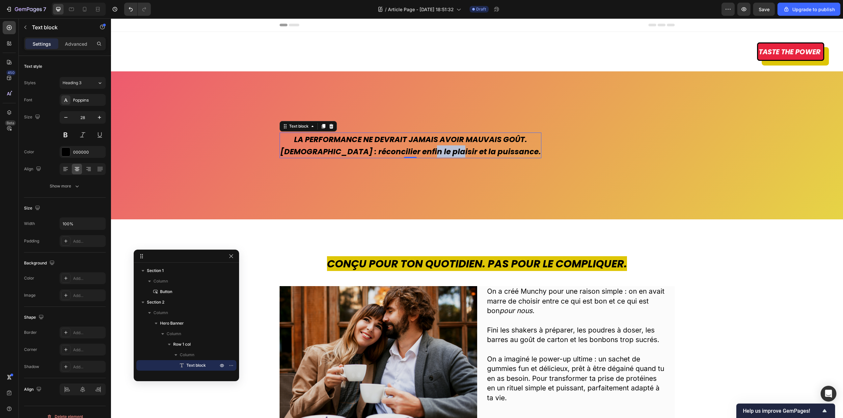
click at [430, 148] on strong "[DEMOGRAPHIC_DATA] : réconcilier enfin le plaisir et la puissance." at bounding box center [410, 152] width 260 height 11
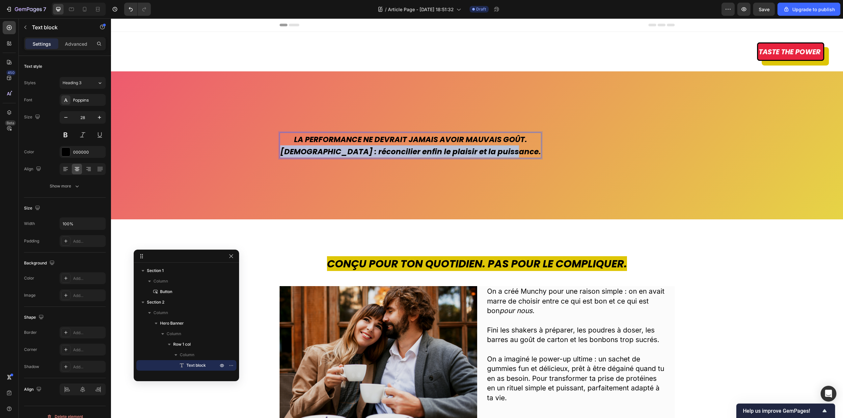
click at [430, 148] on strong "[DEMOGRAPHIC_DATA] : réconcilier enfin le plaisir et la puissance." at bounding box center [410, 152] width 260 height 11
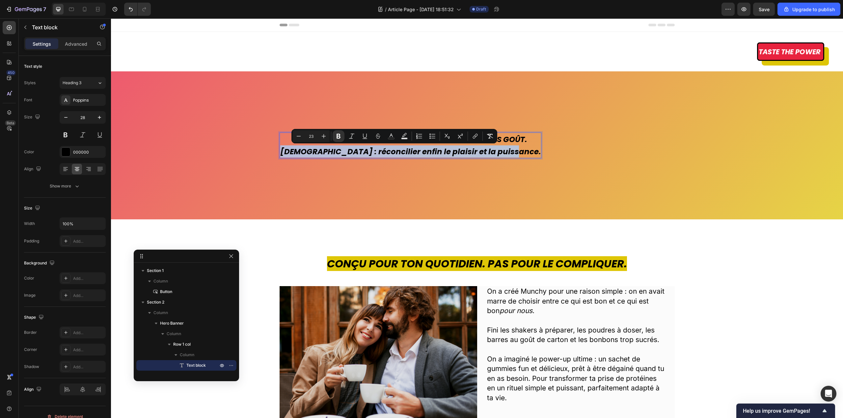
click at [430, 148] on strong "[DEMOGRAPHIC_DATA] : réconcilier enfin le plaisir et la puissance." at bounding box center [410, 152] width 260 height 11
click at [299, 150] on strong "[DEMOGRAPHIC_DATA] : réconcilier enfin le plaisir et la puissance." at bounding box center [410, 152] width 260 height 11
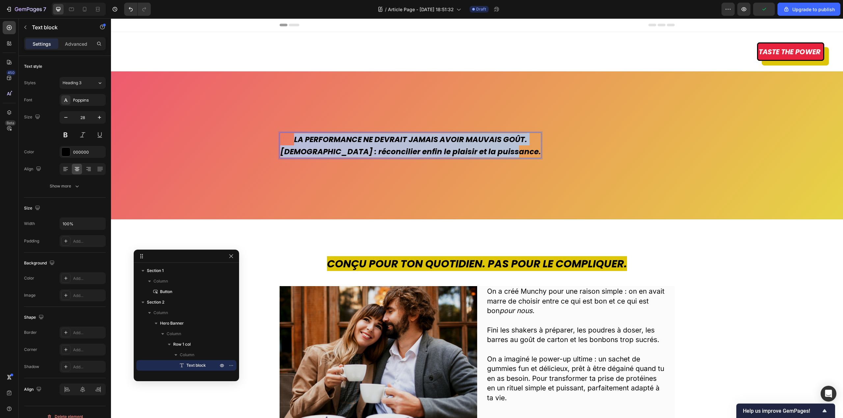
drag, startPoint x: 277, startPoint y: 136, endPoint x: 515, endPoint y: 155, distance: 238.1
click at [515, 155] on div "LA PERFORMANCE NE DEVRAIT JAMAIS AVOIR MAUVAIS GOÛT. [DEMOGRAPHIC_DATA] : récon…" at bounding box center [477, 146] width 395 height 26
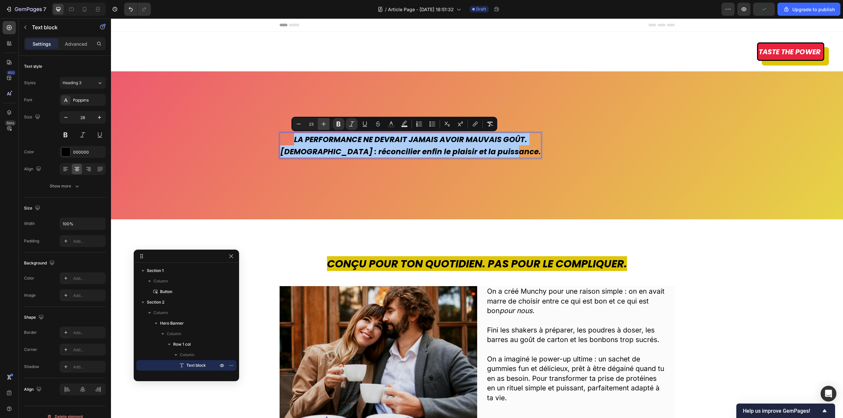
click at [325, 124] on icon "Editor contextual toolbar" at bounding box center [323, 124] width 7 height 7
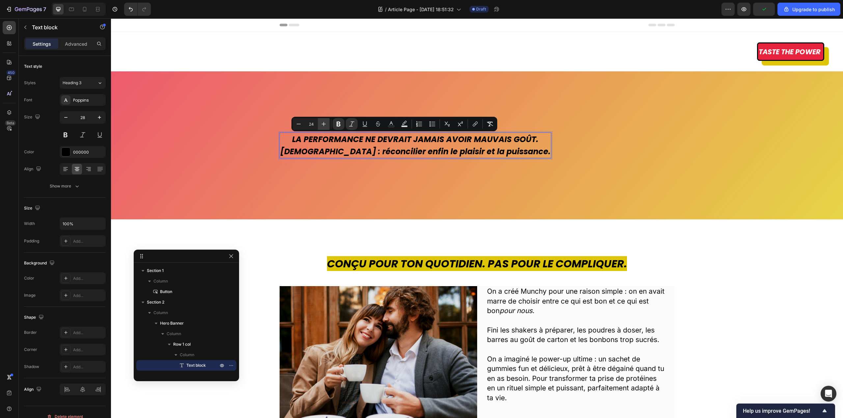
click at [325, 124] on icon "Editor contextual toolbar" at bounding box center [323, 124] width 7 height 7
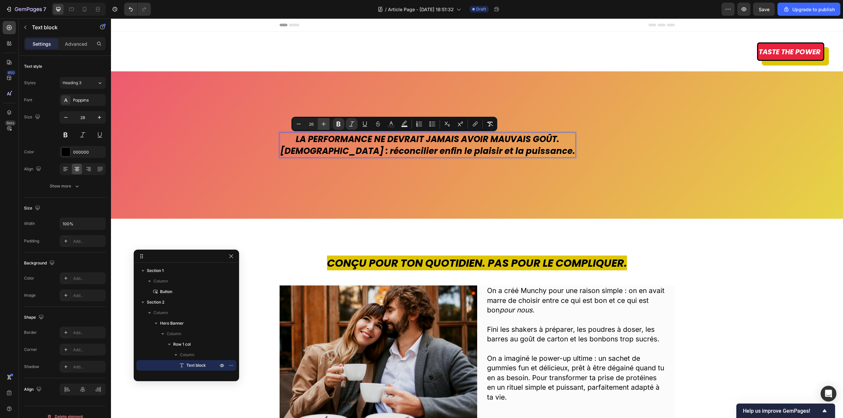
click at [325, 124] on icon "Editor contextual toolbar" at bounding box center [323, 124] width 7 height 7
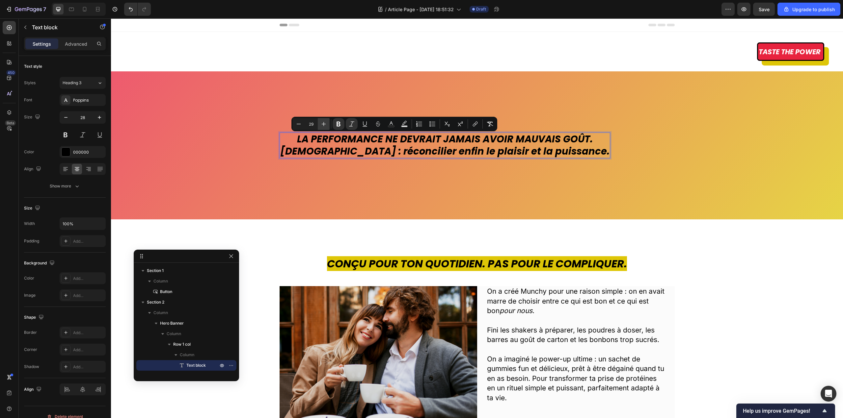
click at [325, 124] on icon "Editor contextual toolbar" at bounding box center [323, 124] width 7 height 7
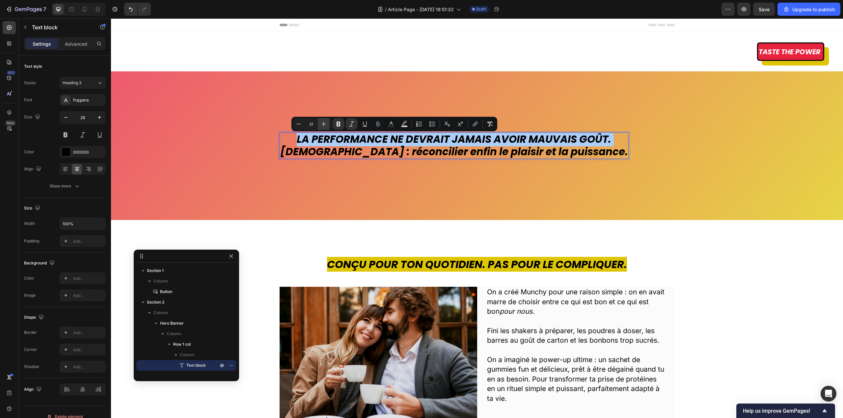
click at [325, 124] on icon "Editor contextual toolbar" at bounding box center [323, 124] width 7 height 7
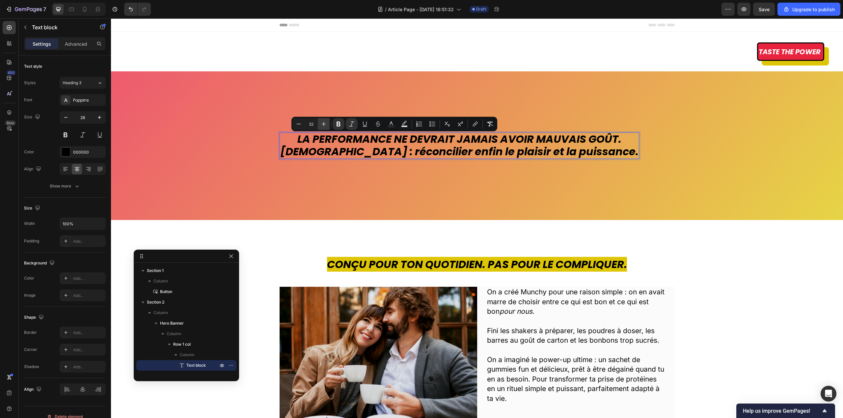
click at [328, 123] on button "Plus" at bounding box center [324, 124] width 12 height 12
type input "33"
click at [361, 179] on div "LA PERFORMANCE NE DEVRAIT JAMAIS AVOIR MAUVAIS GOÛT. [DEMOGRAPHIC_DATA] : récon…" at bounding box center [477, 145] width 732 height 149
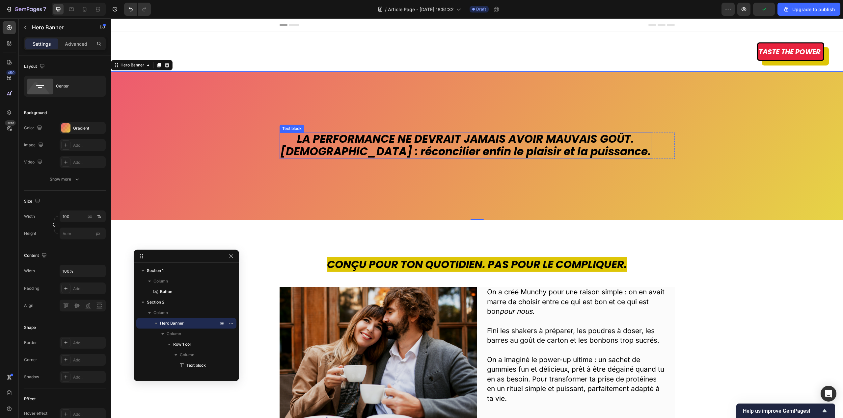
click at [439, 147] on strong "[DEMOGRAPHIC_DATA] : réconcilier enfin le plaisir et la puissance." at bounding box center [465, 151] width 370 height 15
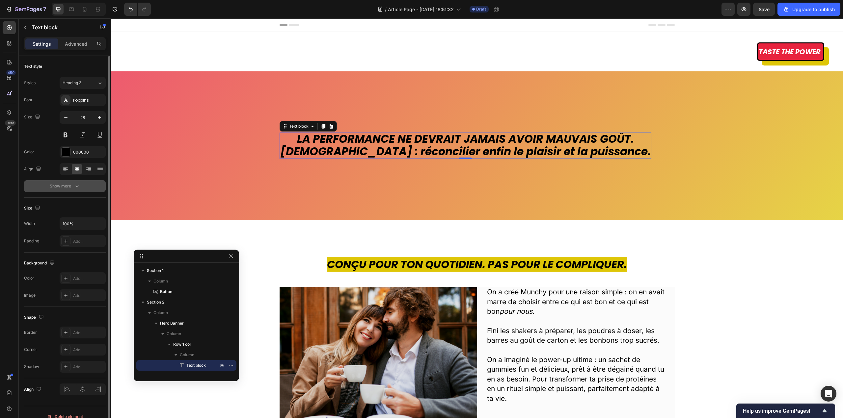
click at [70, 183] on div "Show more" at bounding box center [65, 186] width 31 height 7
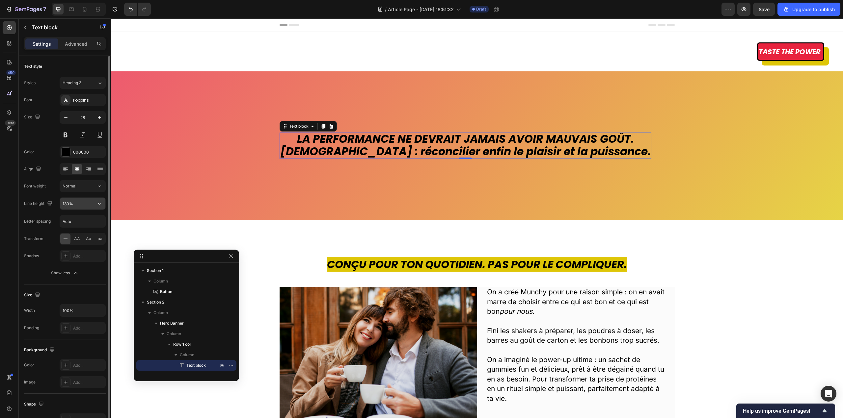
click at [93, 204] on input "130%" at bounding box center [82, 204] width 45 height 12
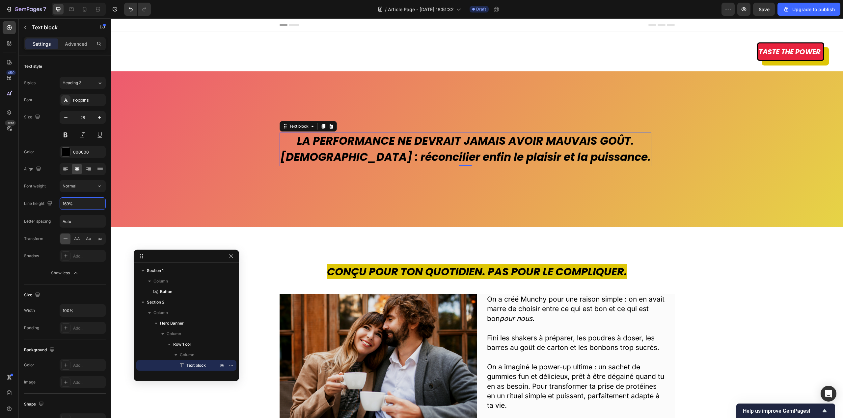
type input "170%"
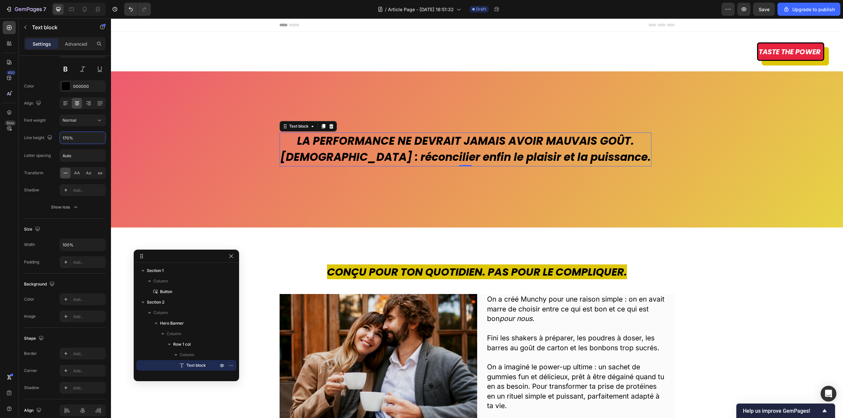
scroll to position [96, 0]
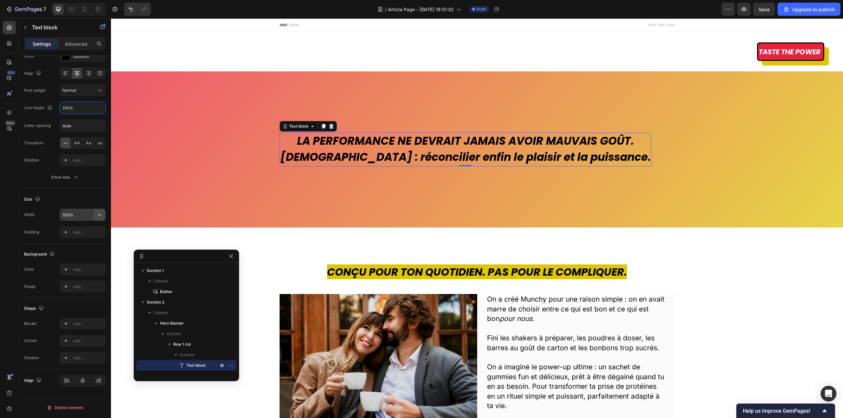
click at [99, 217] on icon "button" at bounding box center [99, 215] width 7 height 7
click at [93, 233] on span "Auto" at bounding box center [95, 232] width 9 height 6
type input "Auto"
click at [67, 381] on icon at bounding box center [67, 382] width 5 height 2
click at [82, 384] on div at bounding box center [83, 381] width 14 height 11
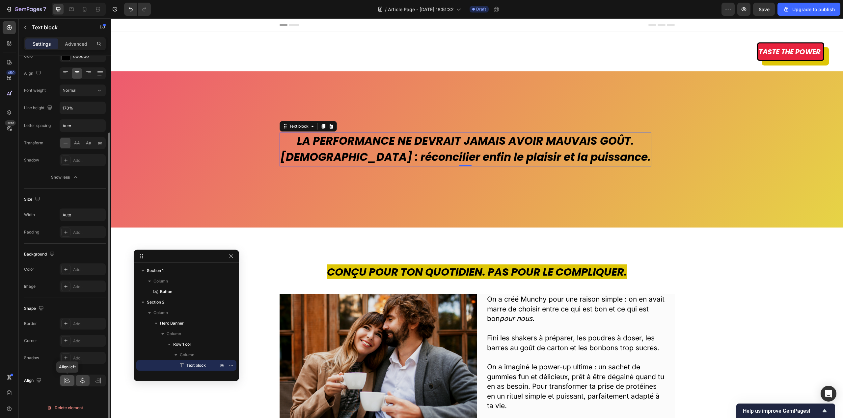
click at [72, 383] on div at bounding box center [67, 381] width 14 height 11
click at [84, 381] on icon at bounding box center [82, 381] width 7 height 7
drag, startPoint x: 50, startPoint y: 384, endPoint x: 54, endPoint y: 386, distance: 4.2
click at [50, 385] on div "Align" at bounding box center [65, 381] width 82 height 12
click at [243, 111] on div "LA PERFORMANCE NE DEVRAIT JAMAIS AVOIR MAUVAIS GOÛT. [DEMOGRAPHIC_DATA] : récon…" at bounding box center [477, 149] width 732 height 156
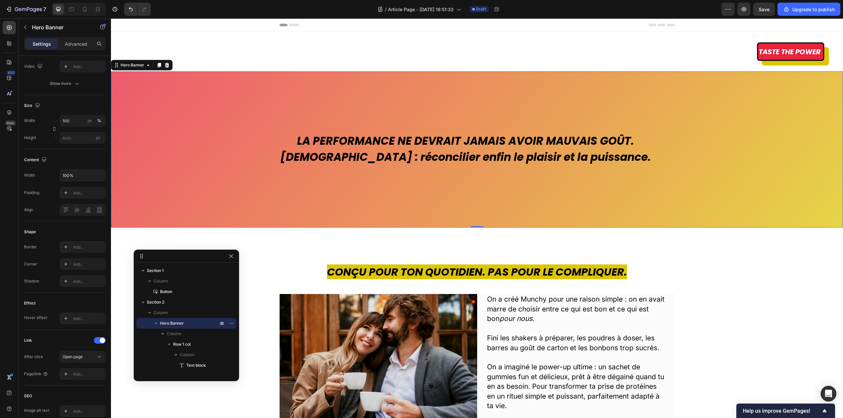
scroll to position [0, 0]
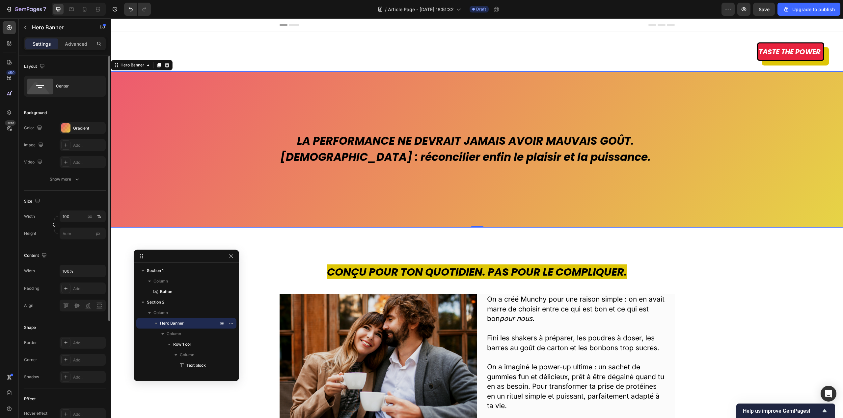
click at [269, 146] on div "LA PERFORMANCE NE DEVRAIT JAMAIS AVOIR MAUVAIS GOÛT. [DEMOGRAPHIC_DATA] : récon…" at bounding box center [477, 149] width 732 height 156
click at [310, 107] on div "LA PERFORMANCE NE DEVRAIT JAMAIS AVOIR MAUVAIS GOÛT. [DEMOGRAPHIC_DATA] : récon…" at bounding box center [477, 149] width 732 height 156
click at [393, 124] on div "LA PERFORMANCE NE DEVRAIT JAMAIS AVOIR MAUVAIS GOÛT. [DEMOGRAPHIC_DATA] : récon…" at bounding box center [477, 149] width 732 height 156
click at [403, 142] on strong "LA PERFORMANCE NE DEVRAIT JAMAIS AVOIR MAUVAIS GOÛT." at bounding box center [465, 140] width 337 height 15
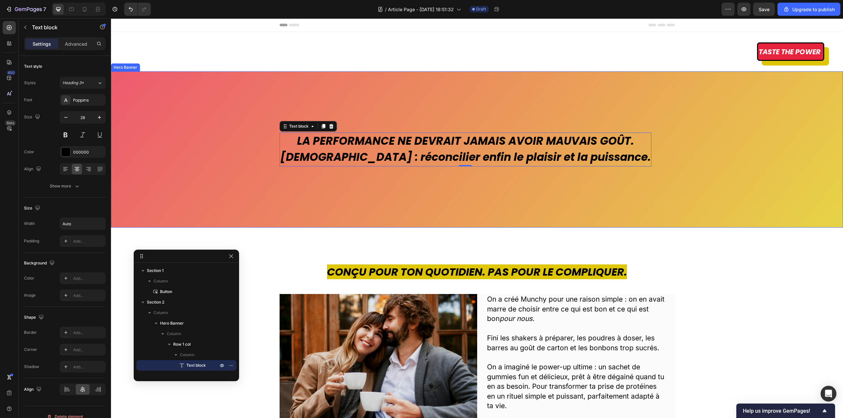
click at [323, 90] on div "LA PERFORMANCE NE DEVRAIT JAMAIS AVOIR MAUVAIS GOÛT. [DEMOGRAPHIC_DATA] : récon…" at bounding box center [477, 149] width 732 height 156
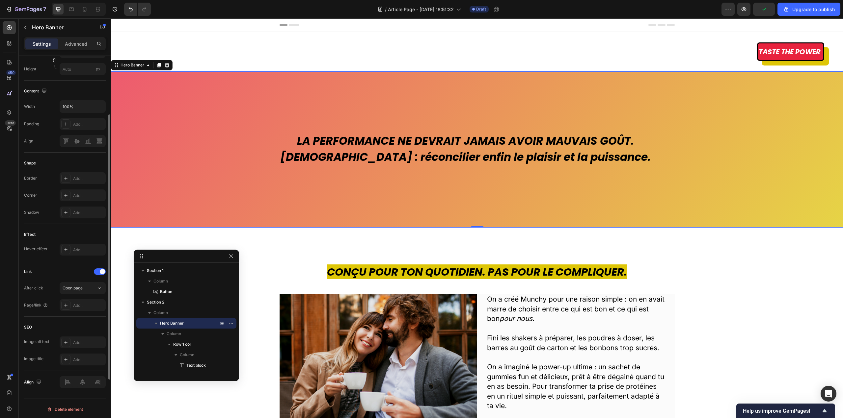
scroll to position [99, 0]
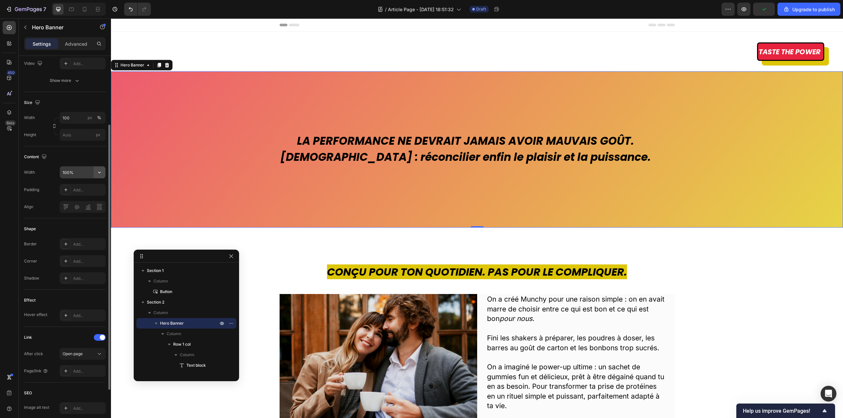
click at [101, 172] on icon "button" at bounding box center [99, 172] width 7 height 7
click at [87, 210] on div "Fit content Auto" at bounding box center [76, 214] width 54 height 13
type input "Auto"
click at [89, 145] on div "Size Width 100 px % Height px" at bounding box center [65, 119] width 82 height 54
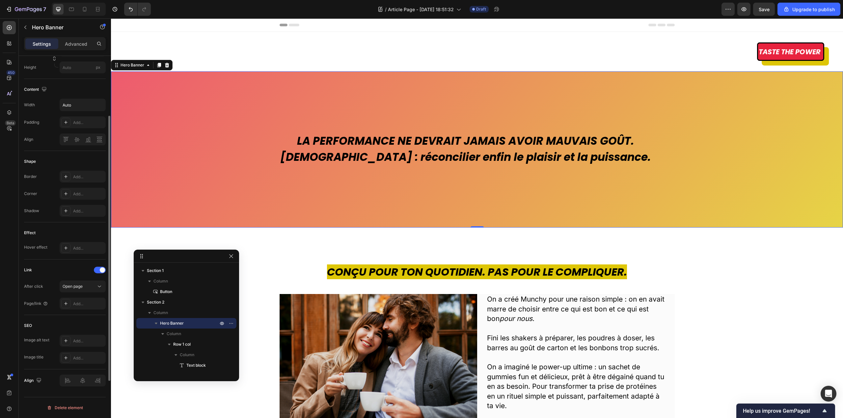
scroll to position [2, 0]
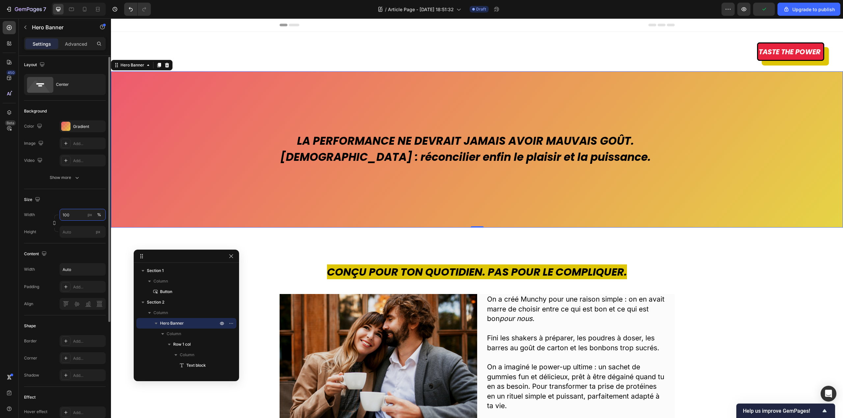
click at [82, 212] on input "100" at bounding box center [83, 215] width 46 height 12
click at [81, 239] on div "Default 1200px" at bounding box center [76, 243] width 54 height 12
type input "1200"
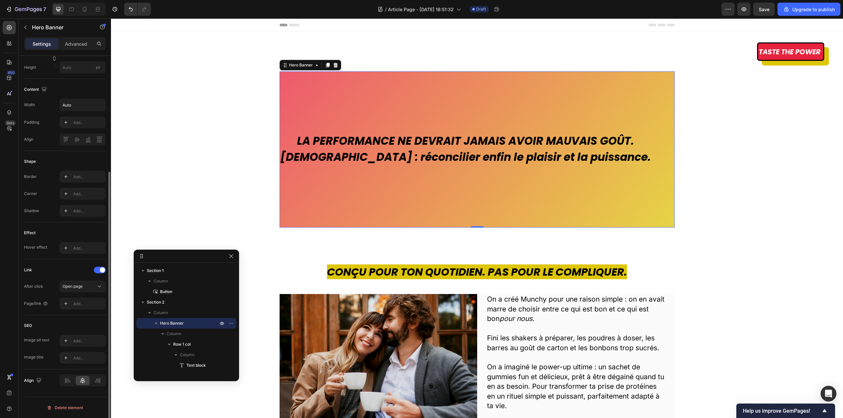
scroll to position [133, 0]
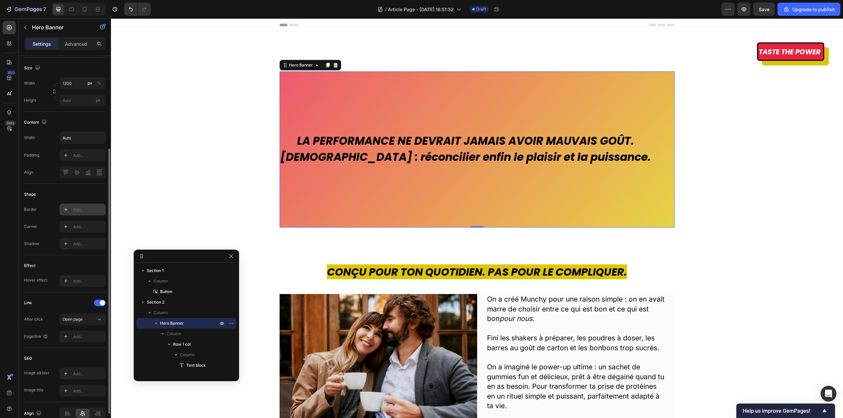
click at [66, 208] on icon at bounding box center [65, 209] width 5 height 5
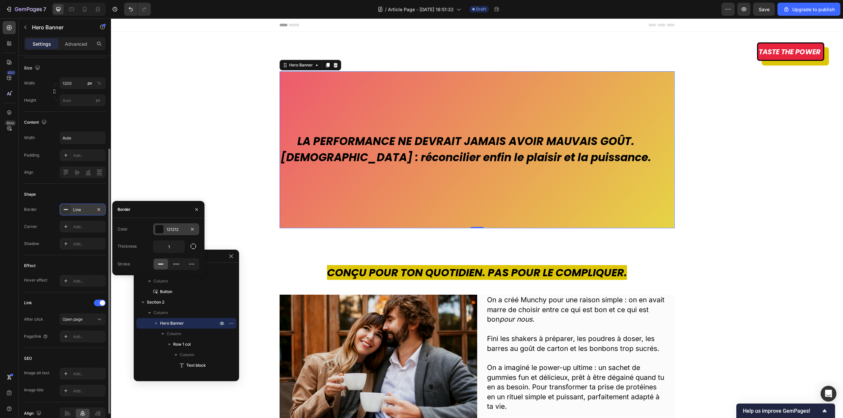
click at [162, 228] on div at bounding box center [159, 229] width 9 height 9
click at [171, 255] on div at bounding box center [169, 254] width 7 height 7
type input "000000"
click at [123, 211] on button "button" at bounding box center [120, 209] width 11 height 11
click at [173, 247] on input "1" at bounding box center [168, 247] width 31 height 12
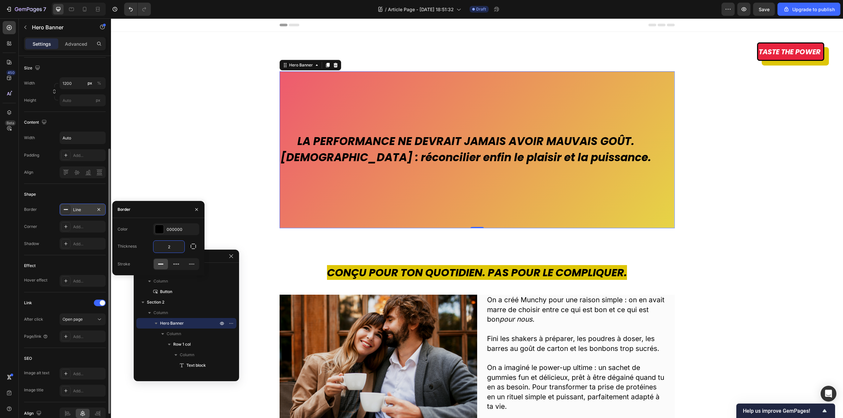
type input "3"
click at [77, 226] on div "Add..." at bounding box center [88, 227] width 31 height 6
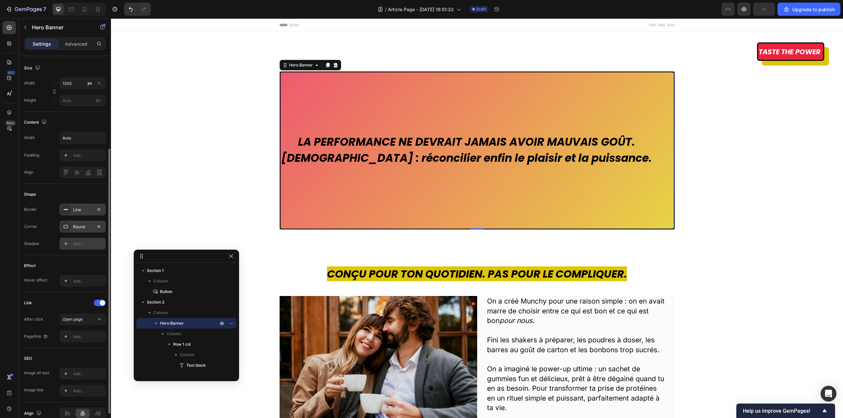
click at [79, 244] on div "Add..." at bounding box center [88, 244] width 31 height 6
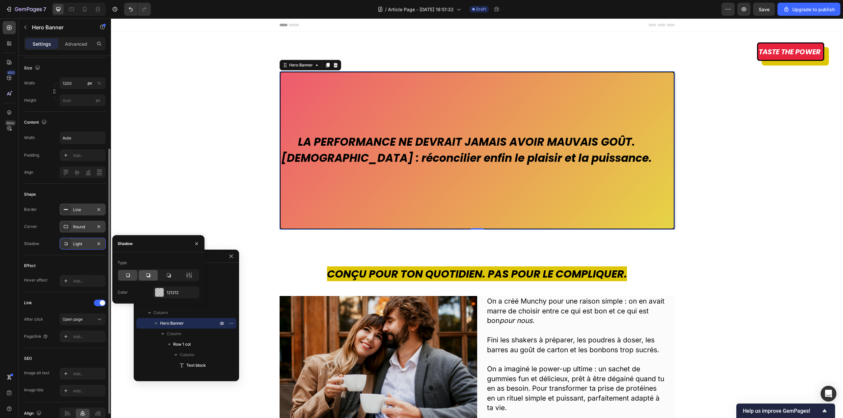
click at [148, 276] on icon at bounding box center [148, 275] width 7 height 7
click at [173, 294] on div "121212" at bounding box center [176, 293] width 19 height 6
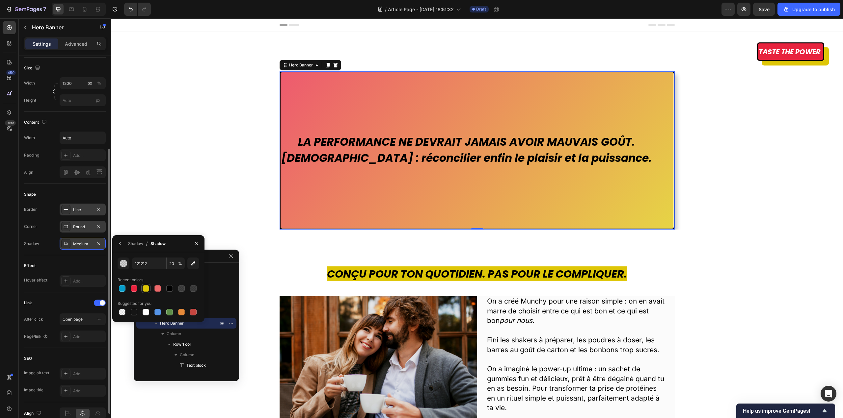
click at [148, 292] on div at bounding box center [146, 288] width 7 height 7
type input "DEC607"
type input "100"
click at [136, 288] on div at bounding box center [134, 288] width 7 height 7
type input "E8233E"
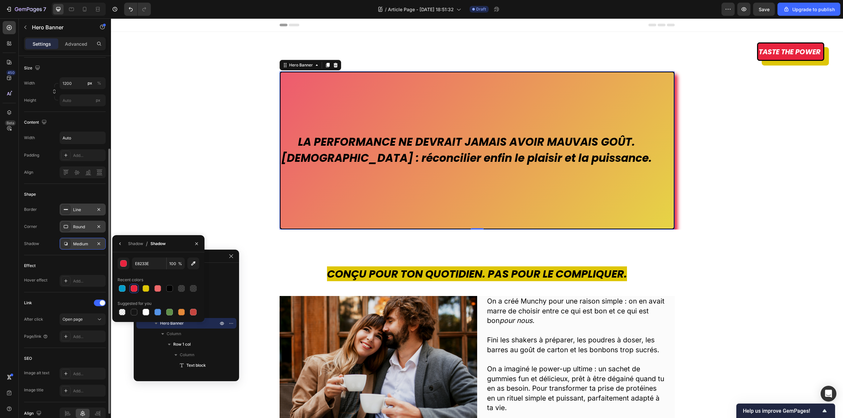
click at [126, 245] on div "Shadow / Shadow" at bounding box center [140, 243] width 56 height 17
click at [122, 245] on icon "button" at bounding box center [120, 243] width 5 height 5
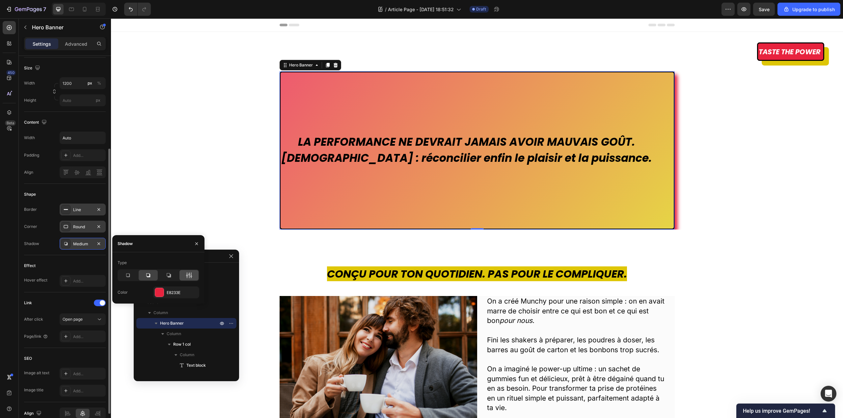
click at [194, 277] on div at bounding box center [188, 275] width 19 height 11
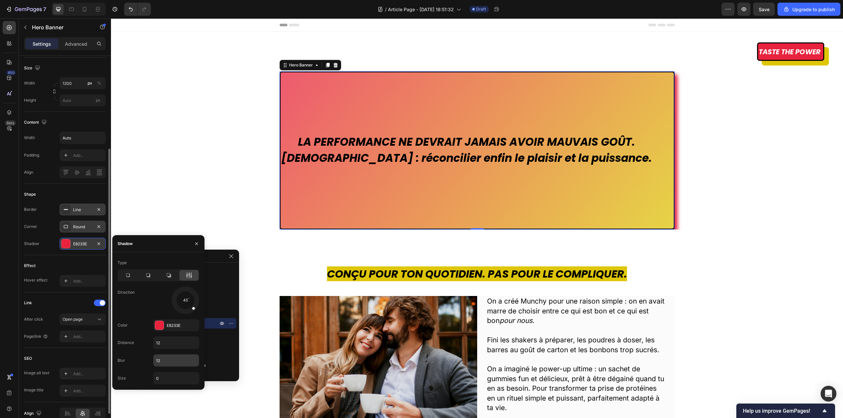
click at [173, 361] on input "12" at bounding box center [175, 361] width 45 height 12
type input "0"
click at [214, 163] on div "LA PERFORMANCE NE DEVRAIT JAMAIS AVOIR MAUVAIS GOÛT. [DEMOGRAPHIC_DATA] : récon…" at bounding box center [477, 150] width 732 height 158
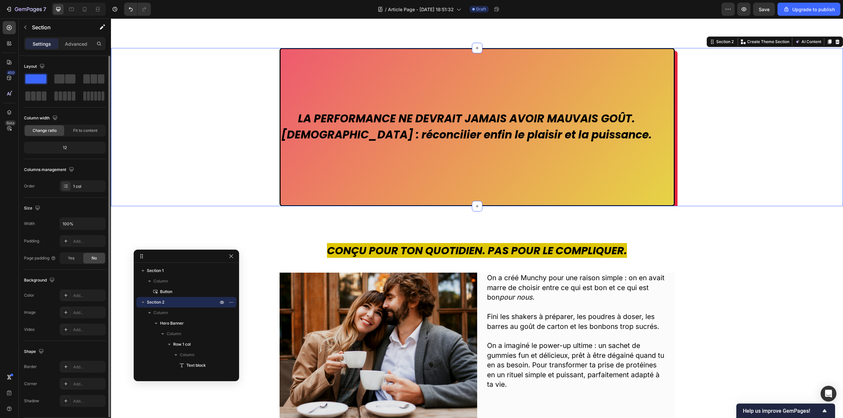
scroll to position [0, 0]
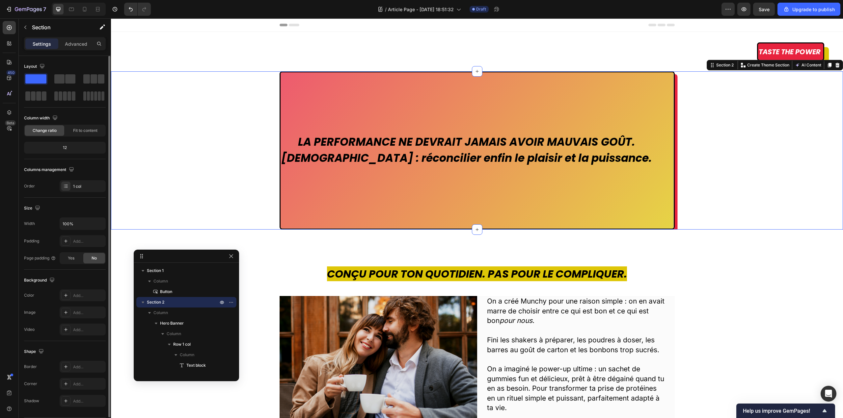
click at [673, 145] on div "LA PERFORMANCE NE DEVRAIT JAMAIS AVOIR MAUVAIS GOÛT. [DEMOGRAPHIC_DATA] : récon…" at bounding box center [477, 150] width 732 height 158
click at [670, 148] on div "LA PERFORMANCE NE DEVRAIT JAMAIS AVOIR MAUVAIS GOÛT. [DEMOGRAPHIC_DATA] : récon…" at bounding box center [477, 151] width 393 height 34
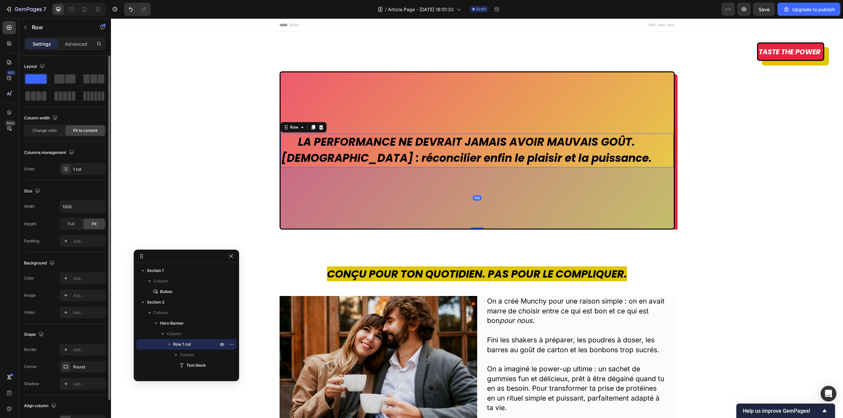
click at [668, 214] on div "186" at bounding box center [477, 198] width 393 height 61
click at [97, 368] on icon "button" at bounding box center [98, 366] width 5 height 5
click at [515, 88] on div "LA PERFORMANCE NE DEVRAIT JAMAIS AVOIR MAUVAIS GOÛT. [DEMOGRAPHIC_DATA] : récon…" at bounding box center [477, 150] width 393 height 156
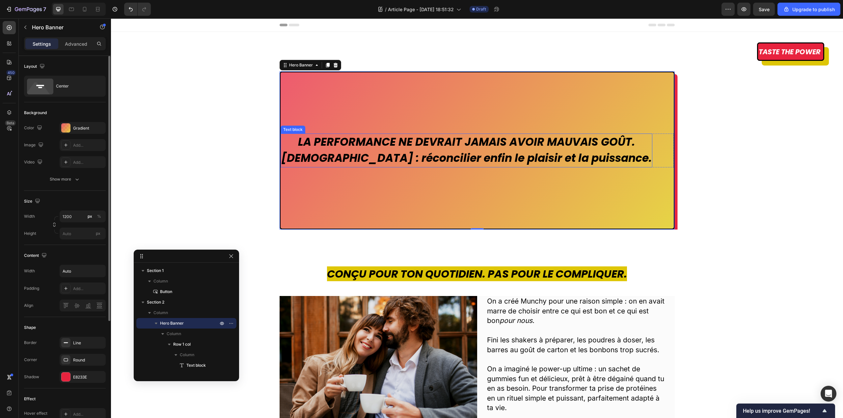
click at [503, 139] on strong "LA PERFORMANCE NE DEVRAIT JAMAIS AVOIR MAUVAIS GOÛT." at bounding box center [466, 141] width 337 height 15
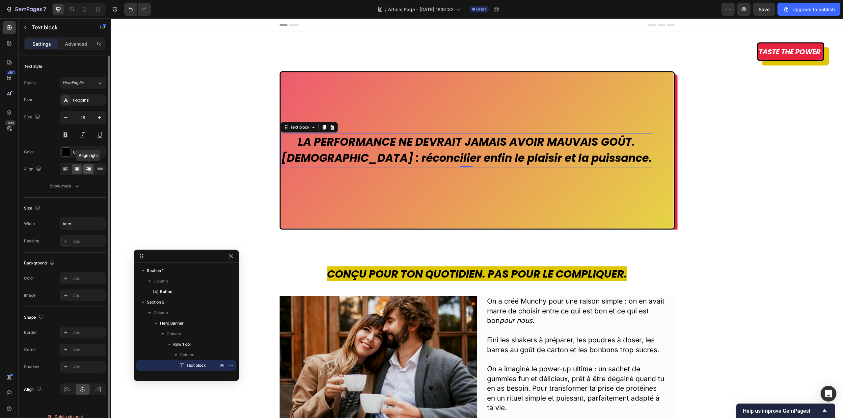
click at [89, 171] on icon at bounding box center [89, 171] width 3 height 1
click at [80, 170] on icon at bounding box center [77, 169] width 7 height 7
drag, startPoint x: 81, startPoint y: 43, endPoint x: 82, endPoint y: 55, distance: 11.6
click at [81, 43] on p "Advanced" at bounding box center [76, 43] width 22 height 7
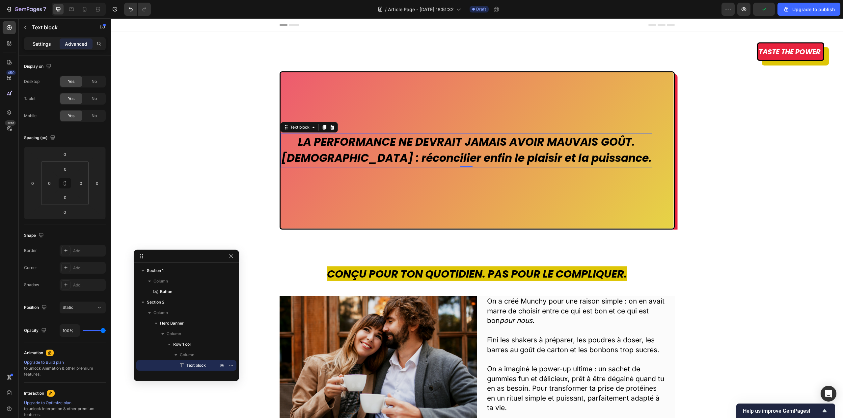
click at [39, 45] on p "Settings" at bounding box center [42, 43] width 18 height 7
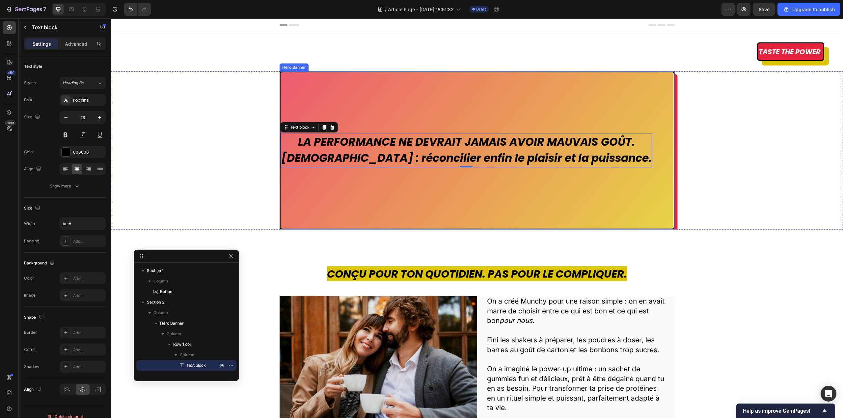
click at [390, 89] on div "LA PERFORMANCE NE DEVRAIT JAMAIS AVOIR MAUVAIS GOÛT. [DEMOGRAPHIC_DATA] : récon…" at bounding box center [477, 150] width 393 height 156
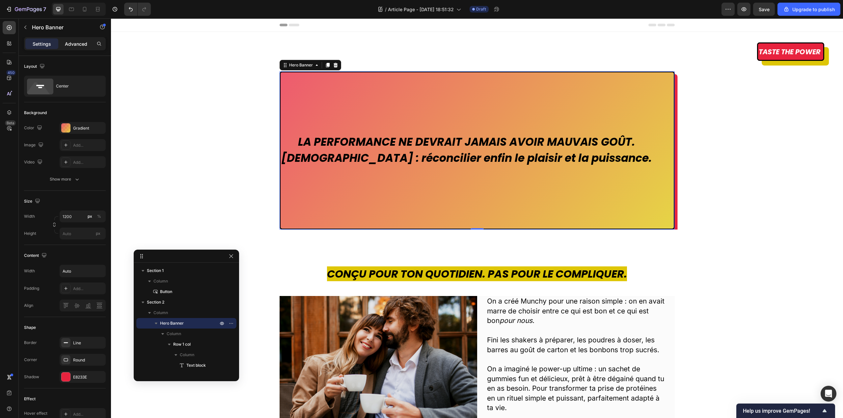
click at [81, 45] on p "Advanced" at bounding box center [76, 43] width 22 height 7
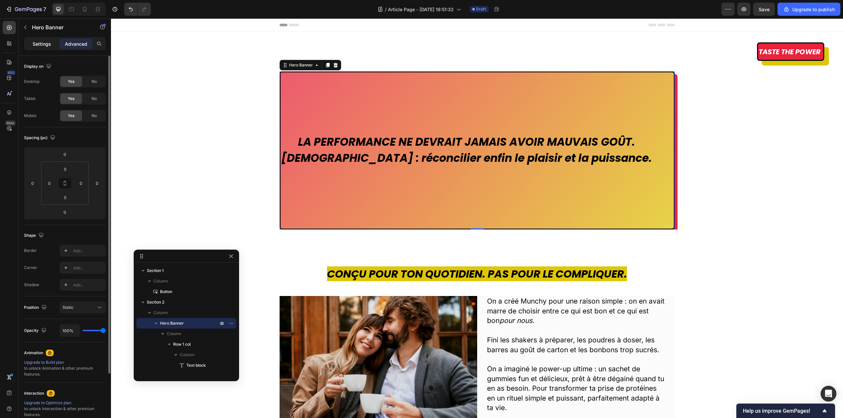
click at [46, 39] on div "Settings" at bounding box center [41, 44] width 33 height 11
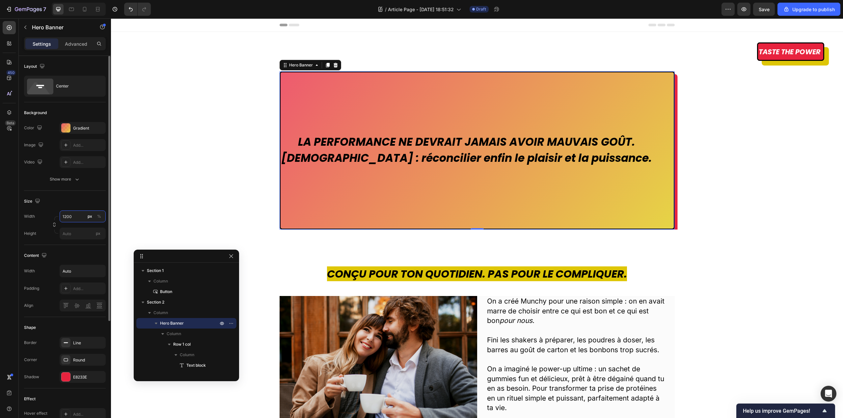
click at [82, 219] on input "1200" at bounding box center [83, 217] width 46 height 12
click at [83, 233] on p "Full 100%" at bounding box center [81, 232] width 38 height 6
type input "100"
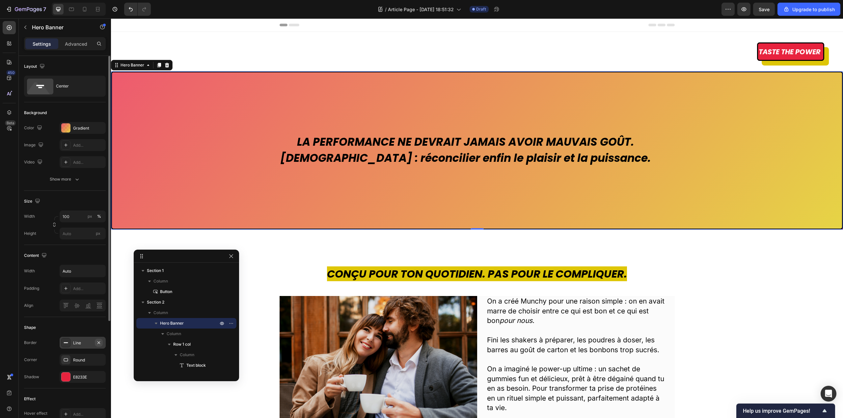
click at [99, 343] on icon "button" at bounding box center [98, 342] width 5 height 5
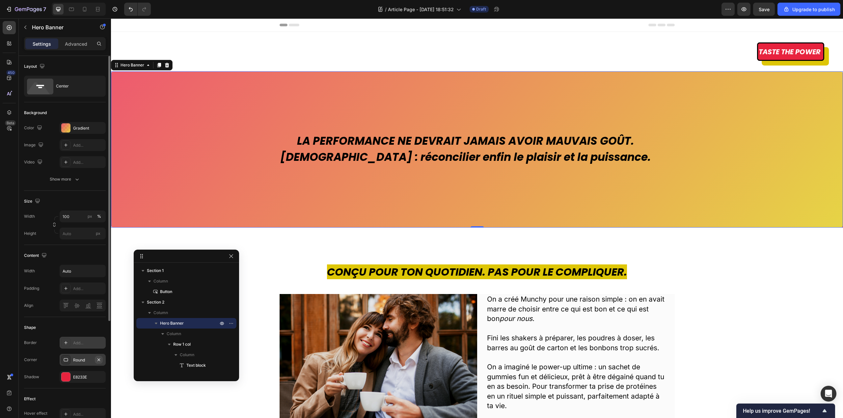
click at [102, 360] on button "button" at bounding box center [99, 360] width 8 height 8
click at [99, 378] on icon "button" at bounding box center [98, 377] width 3 height 3
click at [474, 62] on div "Taste the power Button Section 1" at bounding box center [477, 52] width 732 height 40
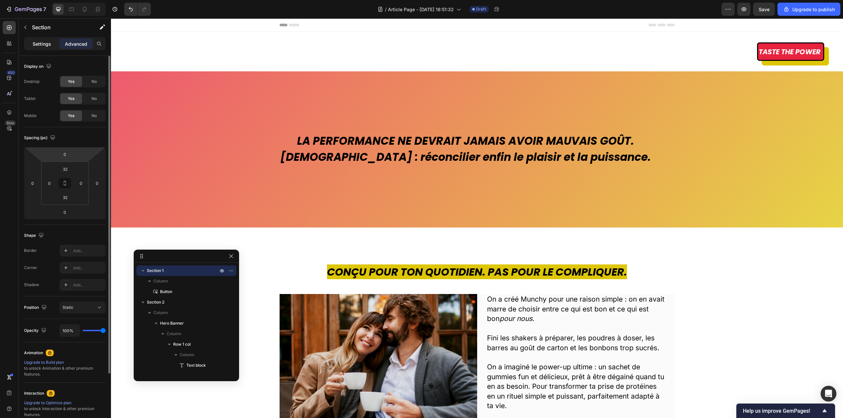
click at [49, 45] on p "Settings" at bounding box center [42, 43] width 18 height 7
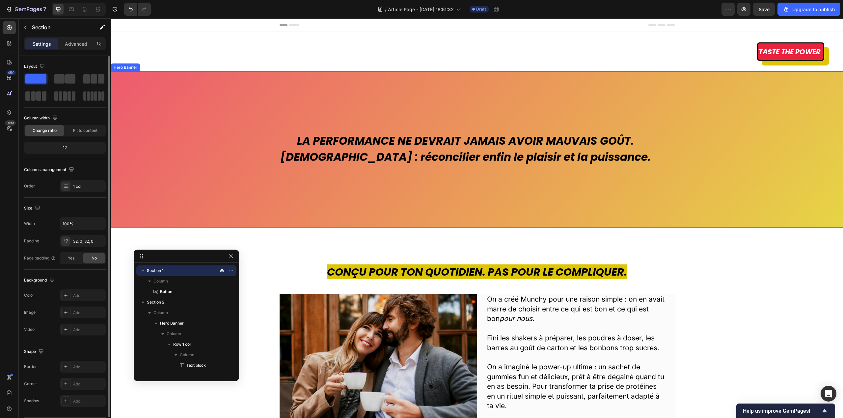
click at [251, 81] on div "Overlay" at bounding box center [477, 149] width 732 height 156
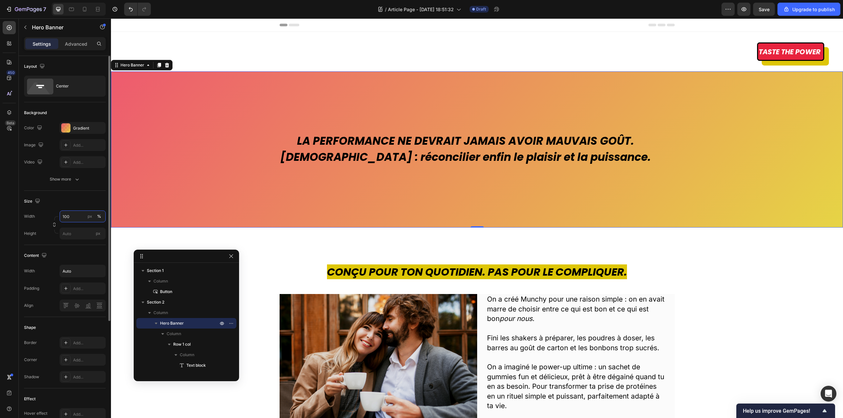
click at [80, 217] on input "100" at bounding box center [83, 217] width 46 height 12
click at [92, 228] on div "Full 100%" at bounding box center [76, 233] width 54 height 12
click at [82, 219] on input "100" at bounding box center [83, 217] width 46 height 12
type input "87"
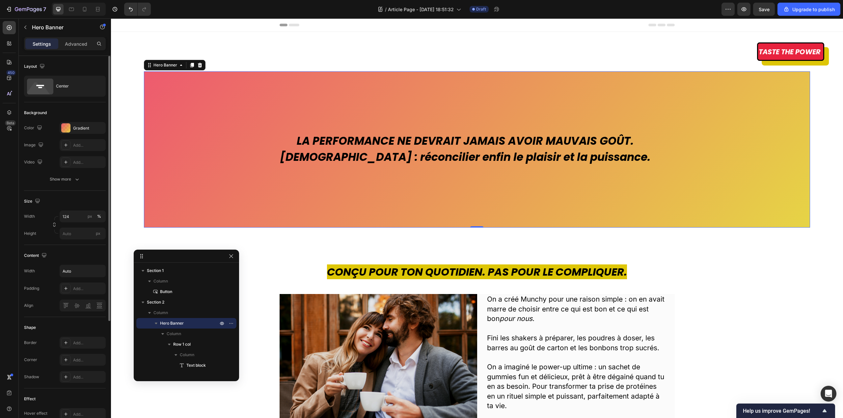
click at [91, 198] on div "Size" at bounding box center [65, 201] width 82 height 11
click at [82, 214] on input "124" at bounding box center [83, 217] width 46 height 12
click at [74, 230] on p "Full 100%" at bounding box center [81, 232] width 38 height 6
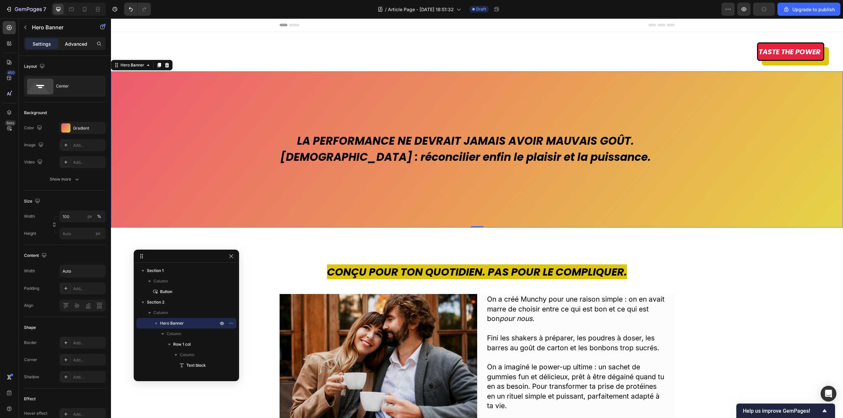
click at [74, 44] on p "Advanced" at bounding box center [76, 43] width 22 height 7
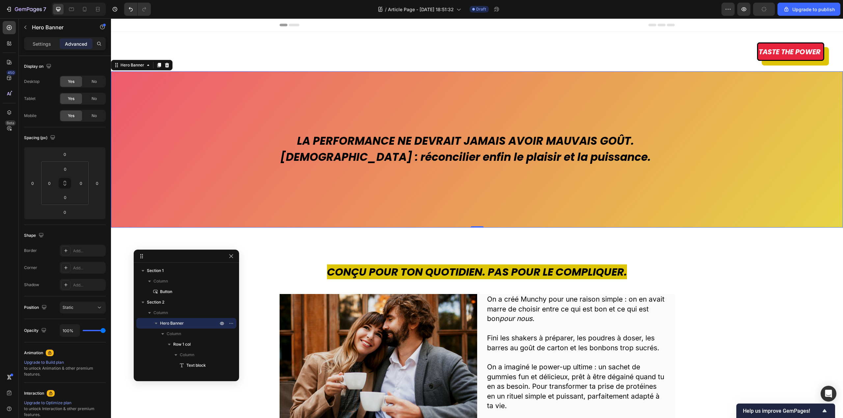
click at [42, 49] on div "Settings Advanced" at bounding box center [65, 43] width 82 height 13
click at [44, 47] on div "Settings" at bounding box center [41, 44] width 33 height 11
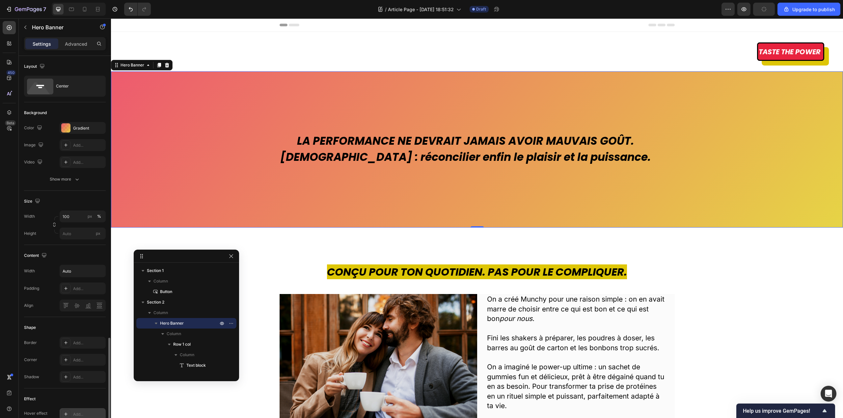
scroll to position [166, 0]
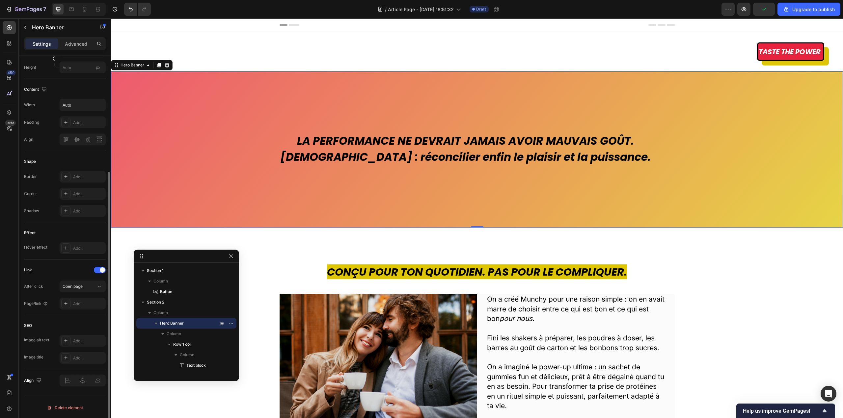
click at [265, 108] on div "Overlay" at bounding box center [477, 149] width 732 height 156
click at [320, 135] on strong "LA PERFORMANCE NE DEVRAIT JAMAIS AVOIR MAUVAIS GOÛT." at bounding box center [465, 140] width 337 height 15
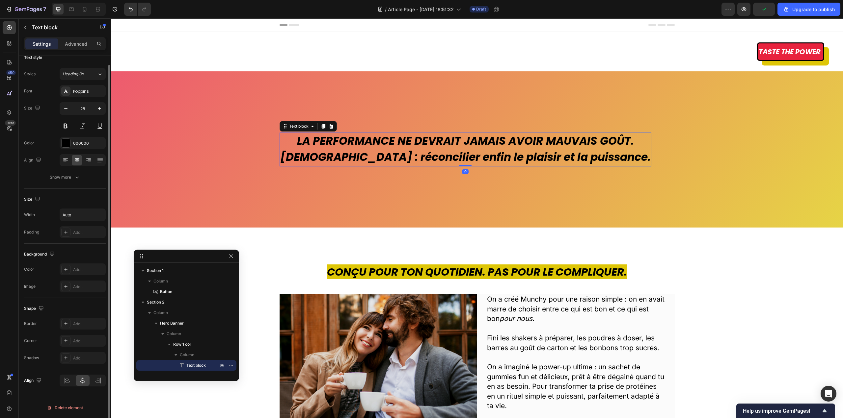
scroll to position [0, 0]
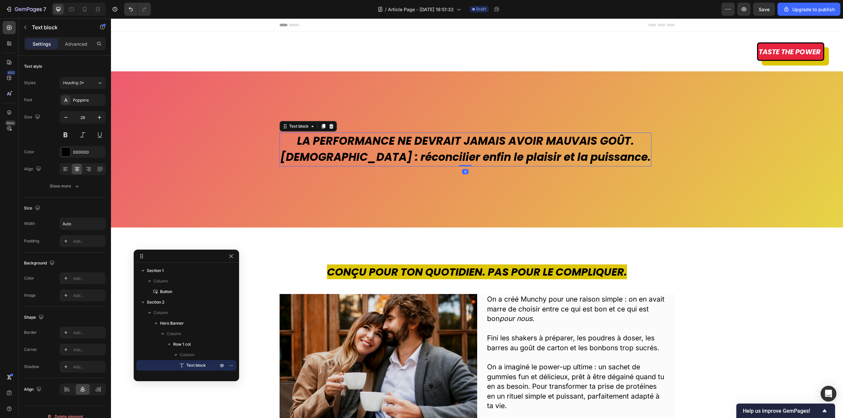
click at [71, 38] on div "Settings Advanced" at bounding box center [65, 43] width 82 height 13
click at [72, 44] on p "Advanced" at bounding box center [76, 43] width 22 height 7
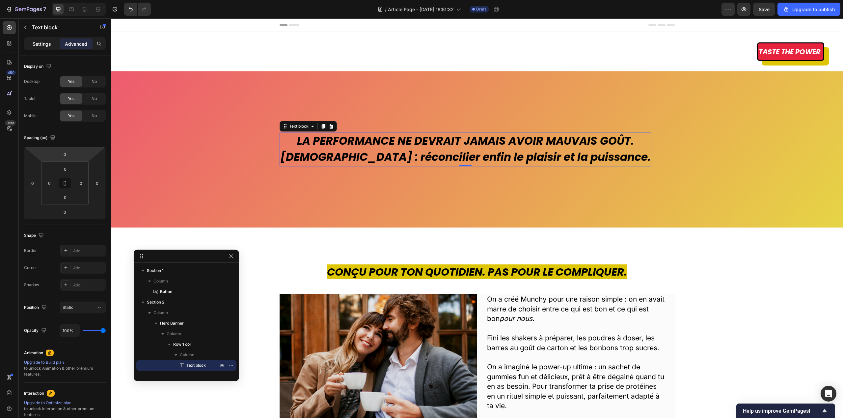
click at [52, 40] on div "Settings" at bounding box center [41, 44] width 33 height 11
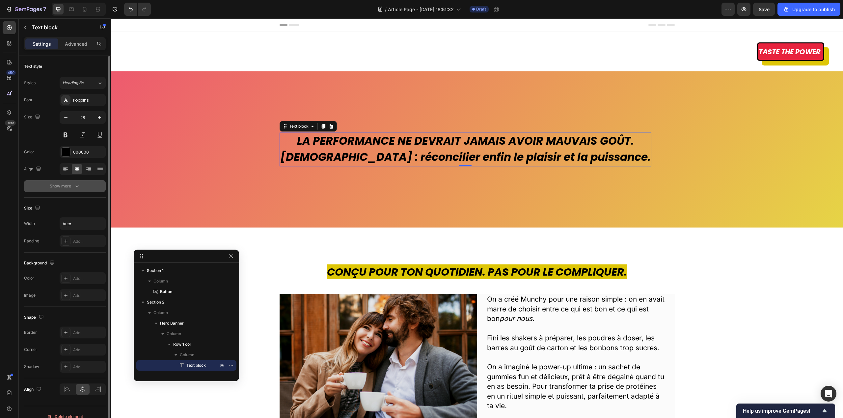
click at [72, 191] on button "Show more" at bounding box center [65, 186] width 82 height 12
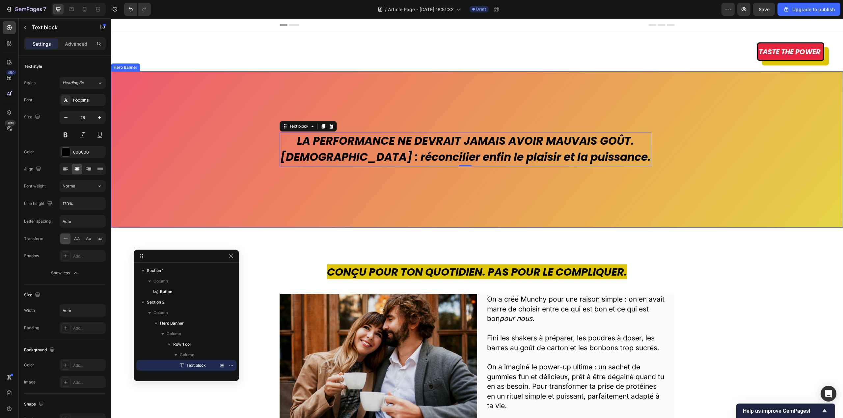
click at [233, 100] on div "Overlay" at bounding box center [477, 149] width 732 height 156
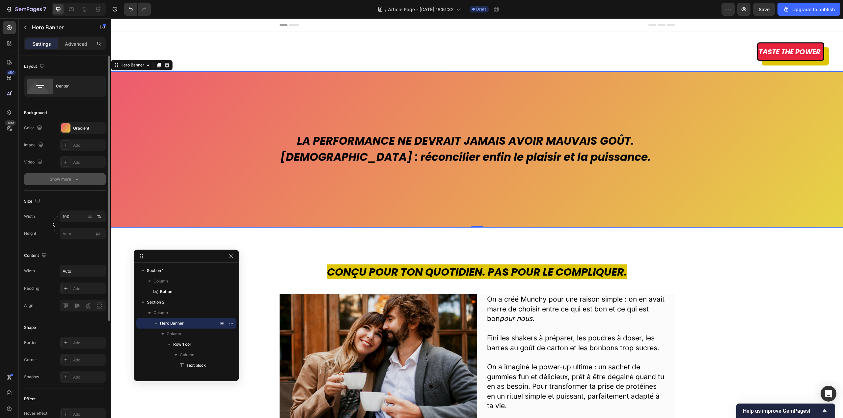
click at [69, 184] on button "Show more" at bounding box center [65, 180] width 82 height 12
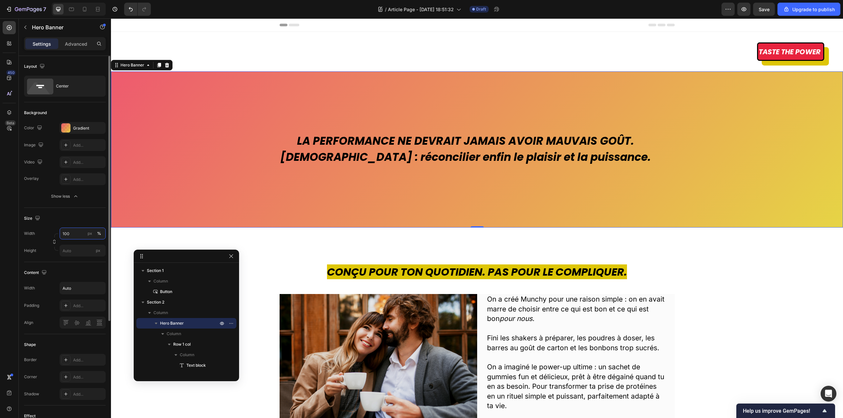
click at [82, 232] on input "100" at bounding box center [83, 234] width 46 height 12
click at [88, 210] on div "Size Width 100 px % Height px" at bounding box center [65, 235] width 82 height 54
click at [98, 289] on icon "button" at bounding box center [99, 288] width 7 height 7
click at [89, 301] on div "Full 100%" at bounding box center [76, 305] width 54 height 13
click at [100, 290] on icon "button" at bounding box center [99, 288] width 7 height 7
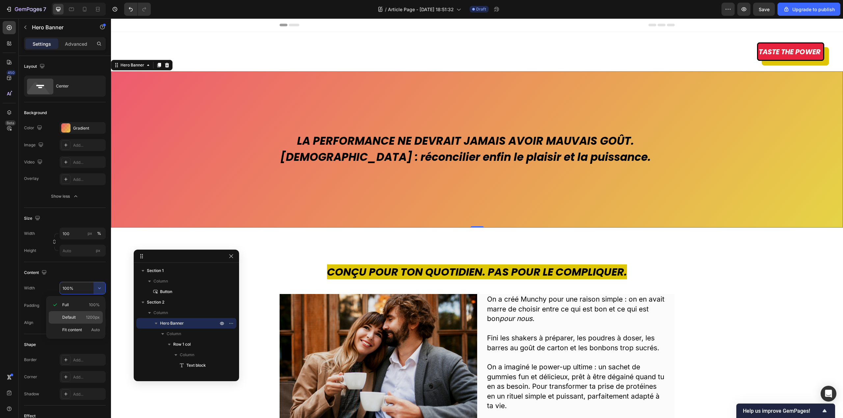
click at [90, 315] on span "1200px" at bounding box center [93, 318] width 14 height 6
click at [96, 290] on button "button" at bounding box center [100, 288] width 12 height 12
click at [75, 327] on div "Fit content Auto" at bounding box center [76, 330] width 54 height 13
click at [78, 307] on div "Add..." at bounding box center [88, 306] width 31 height 6
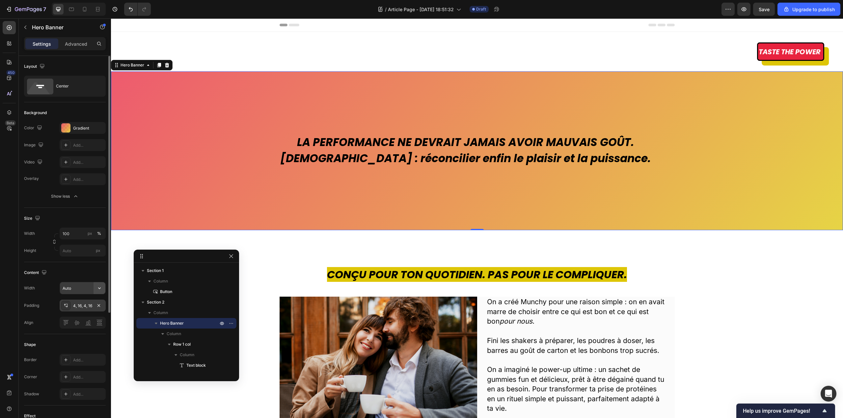
click at [96, 287] on icon "button" at bounding box center [99, 288] width 7 height 7
click at [88, 303] on p "Full 100%" at bounding box center [81, 305] width 38 height 6
click at [99, 305] on icon "button" at bounding box center [98, 305] width 5 height 5
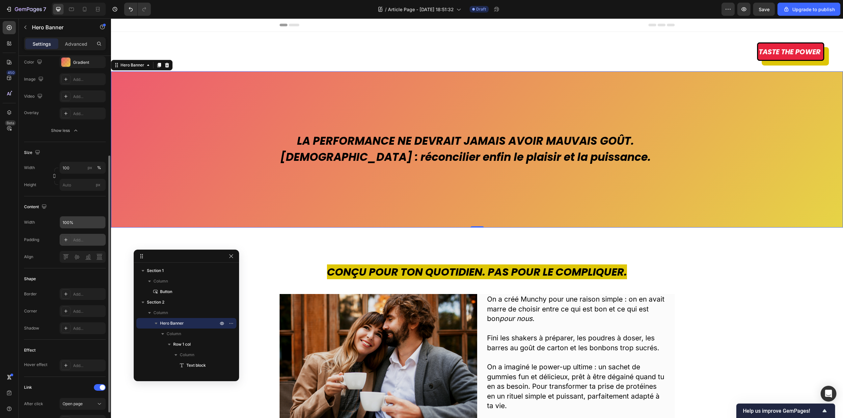
scroll to position [99, 0]
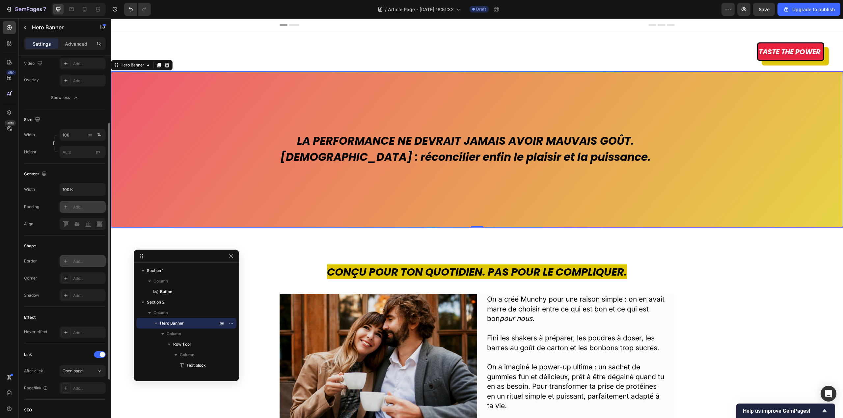
click at [90, 259] on div "Add..." at bounding box center [88, 262] width 31 height 6
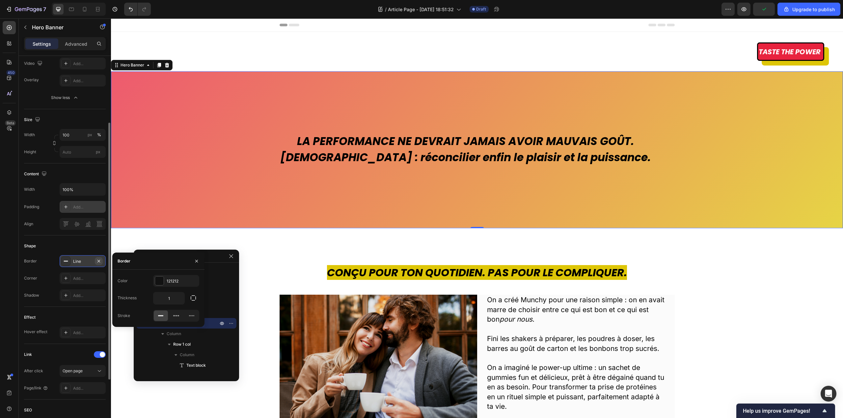
click at [99, 260] on icon "button" at bounding box center [98, 261] width 5 height 5
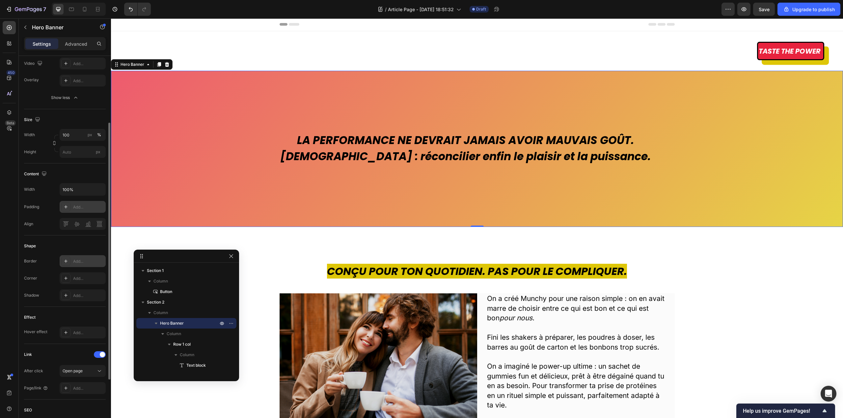
scroll to position [0, 0]
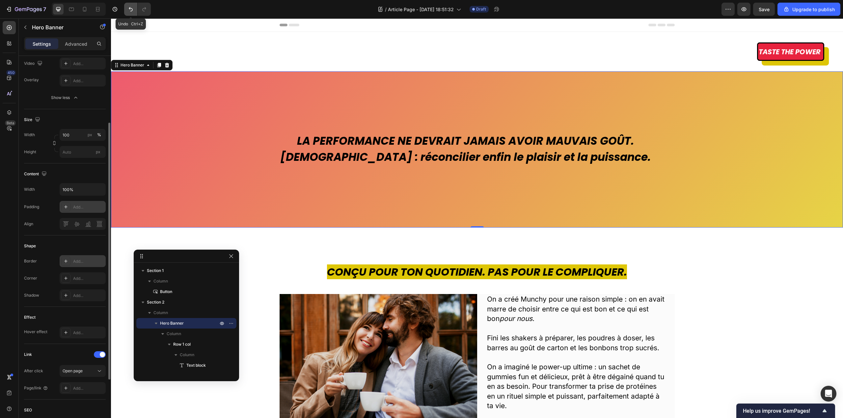
click at [128, 12] on icon "Undo/Redo" at bounding box center [130, 9] width 7 height 7
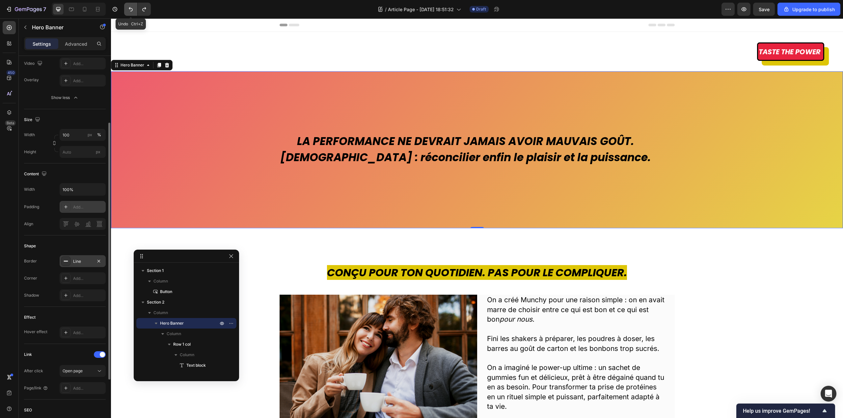
click at [128, 12] on icon "Undo/Redo" at bounding box center [130, 9] width 7 height 7
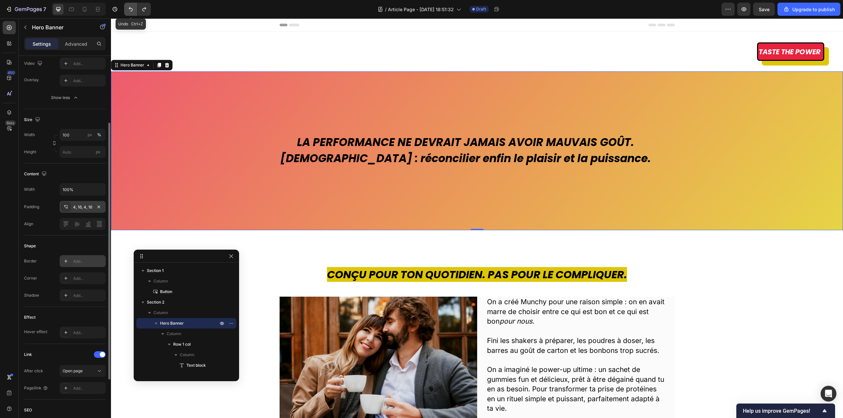
click at [128, 12] on icon "Undo/Redo" at bounding box center [130, 9] width 7 height 7
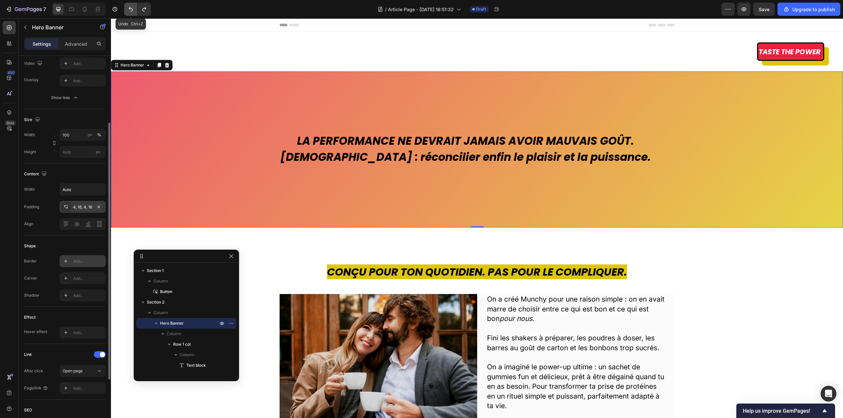
click at [128, 12] on icon "Undo/Redo" at bounding box center [130, 9] width 7 height 7
type input "Auto"
click at [128, 12] on icon "Undo/Redo" at bounding box center [130, 9] width 7 height 7
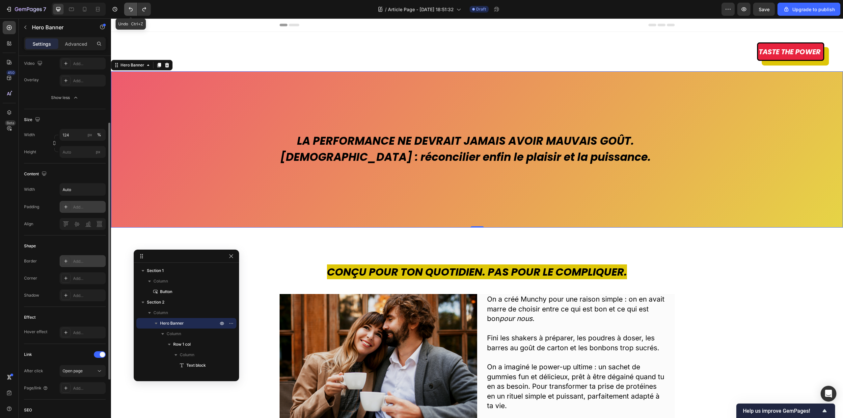
click at [128, 12] on icon "Undo/Redo" at bounding box center [130, 9] width 7 height 7
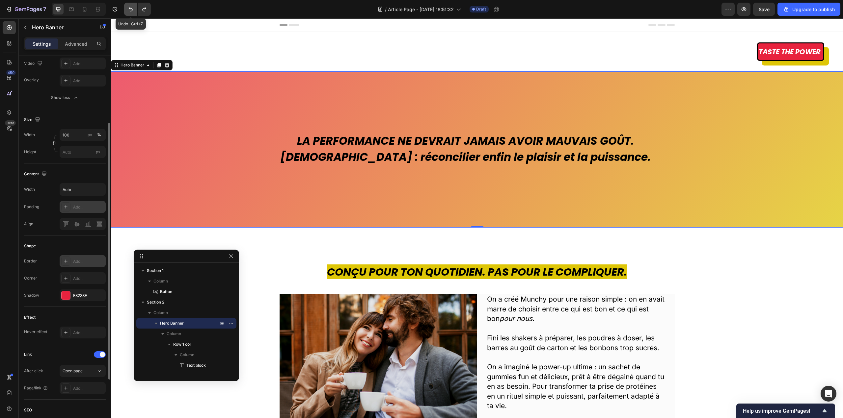
click at [128, 12] on icon "Undo/Redo" at bounding box center [130, 9] width 7 height 7
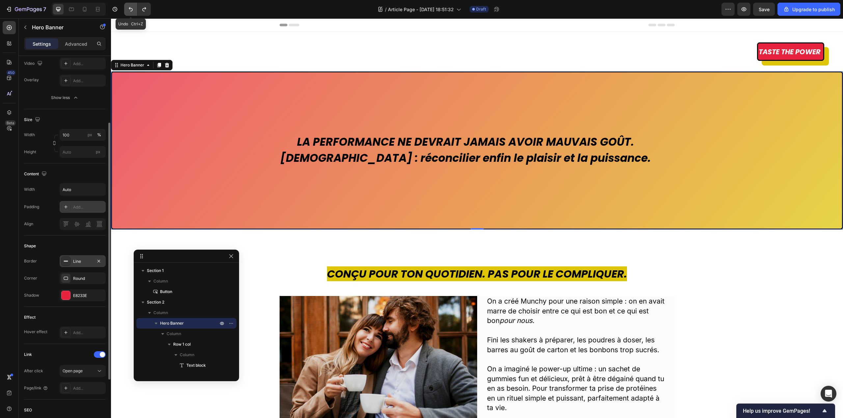
click at [128, 12] on icon "Undo/Redo" at bounding box center [130, 9] width 7 height 7
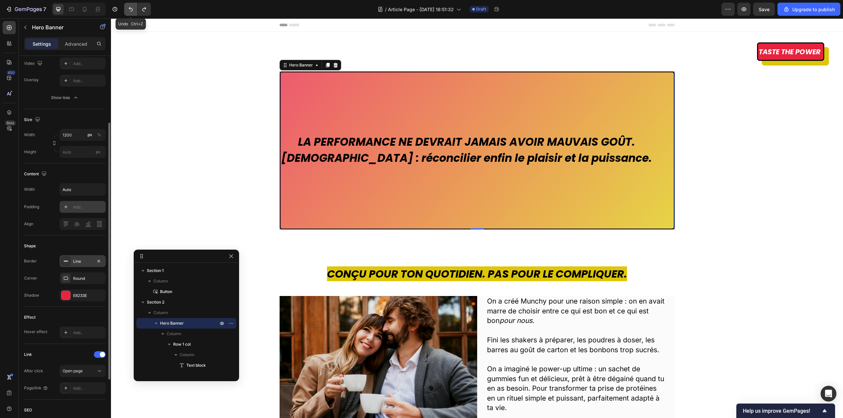
click at [128, 12] on icon "Undo/Redo" at bounding box center [130, 9] width 7 height 7
click at [129, 14] on button "Undo/Redo" at bounding box center [130, 9] width 13 height 13
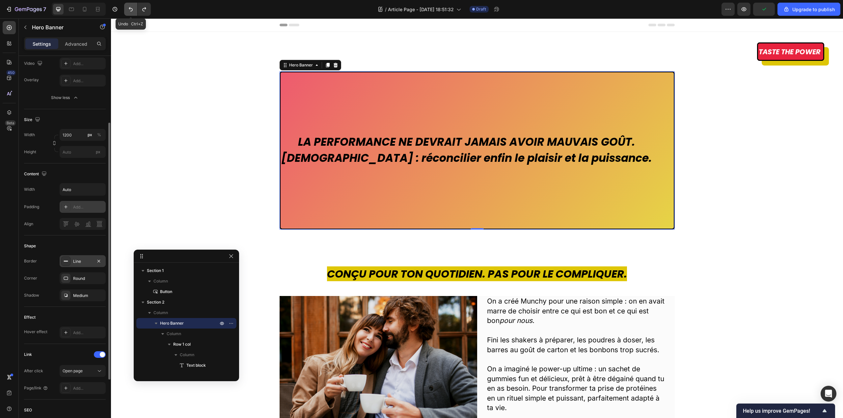
click at [129, 14] on button "Undo/Redo" at bounding box center [130, 9] width 13 height 13
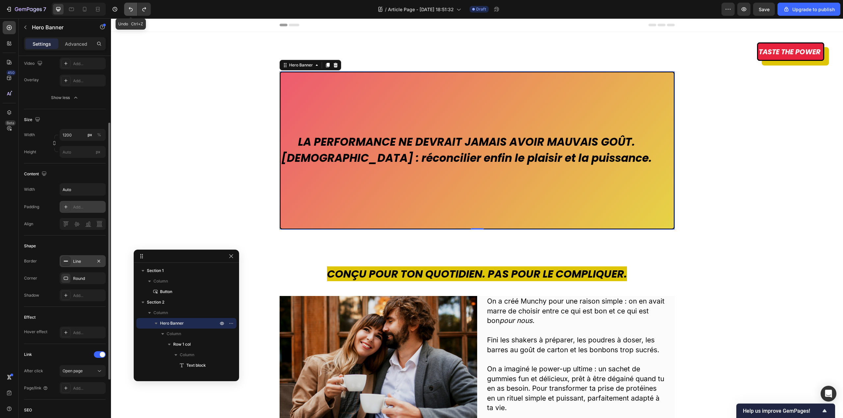
click at [129, 14] on button "Undo/Redo" at bounding box center [130, 9] width 13 height 13
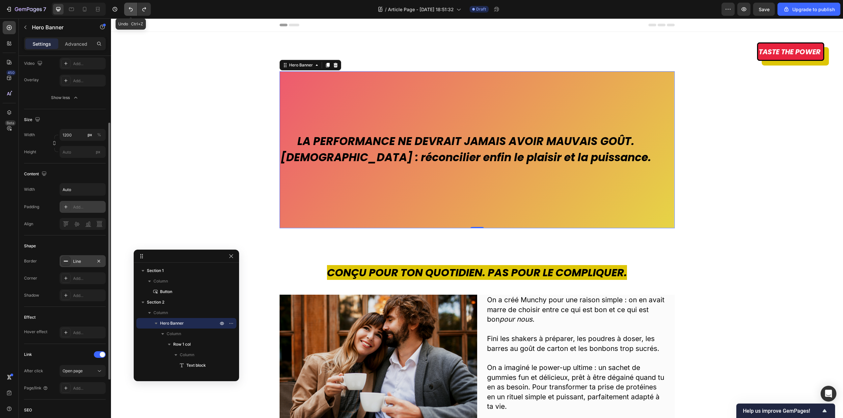
click at [129, 14] on button "Undo/Redo" at bounding box center [130, 9] width 13 height 13
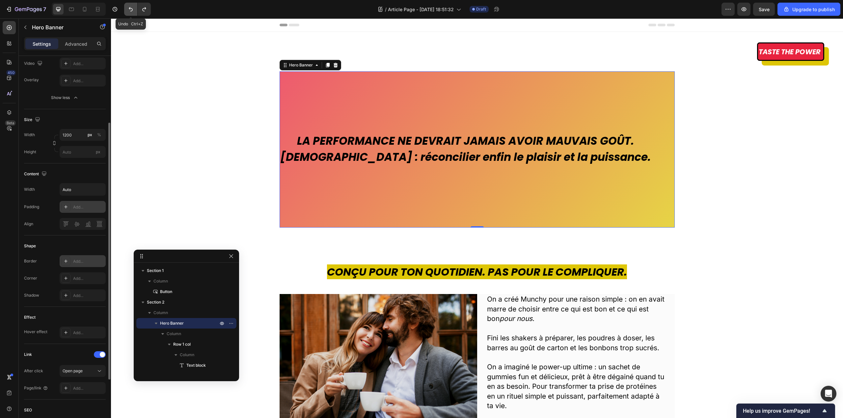
click at [129, 14] on button "Undo/Redo" at bounding box center [130, 9] width 13 height 13
type input "100"
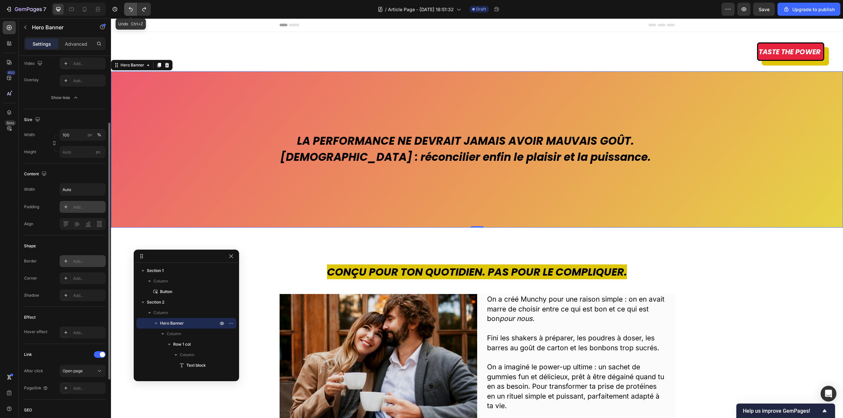
click at [129, 14] on button "Undo/Redo" at bounding box center [130, 9] width 13 height 13
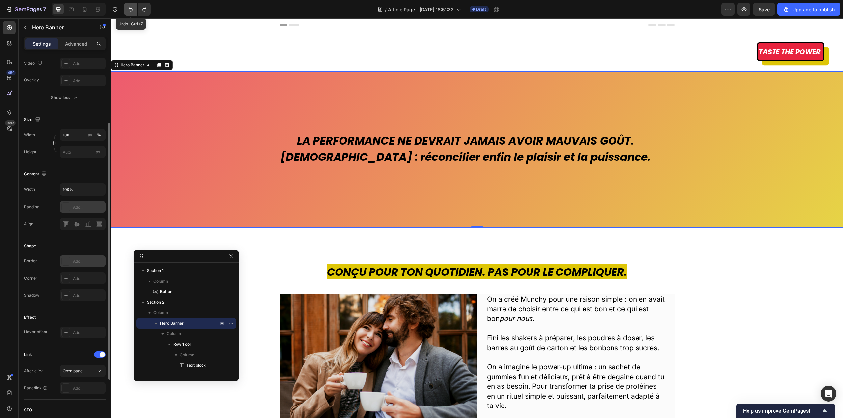
click at [129, 14] on button "Undo/Redo" at bounding box center [130, 9] width 13 height 13
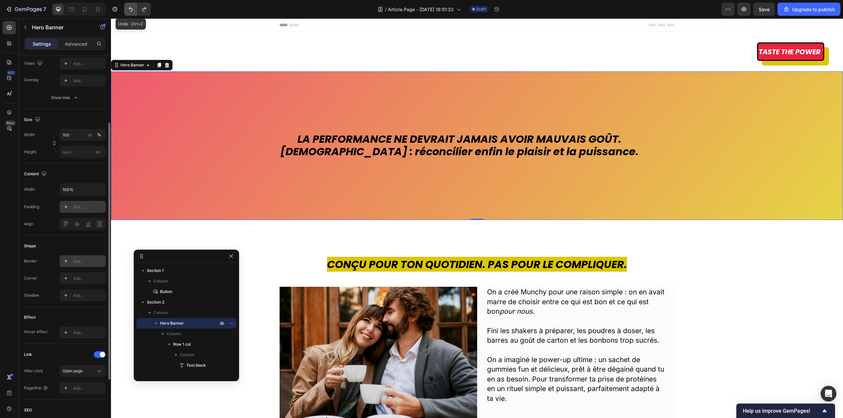
click at [129, 14] on button "Undo/Redo" at bounding box center [130, 9] width 13 height 13
click at [145, 10] on icon "Undo/Redo" at bounding box center [144, 9] width 7 height 7
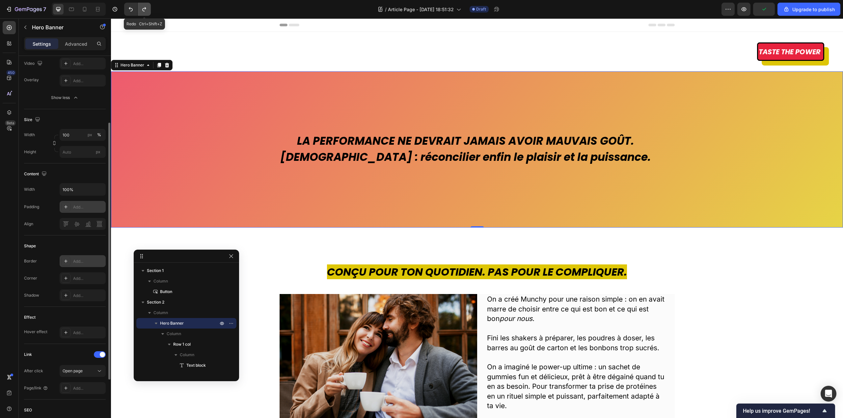
click at [145, 10] on icon "Undo/Redo" at bounding box center [144, 9] width 7 height 7
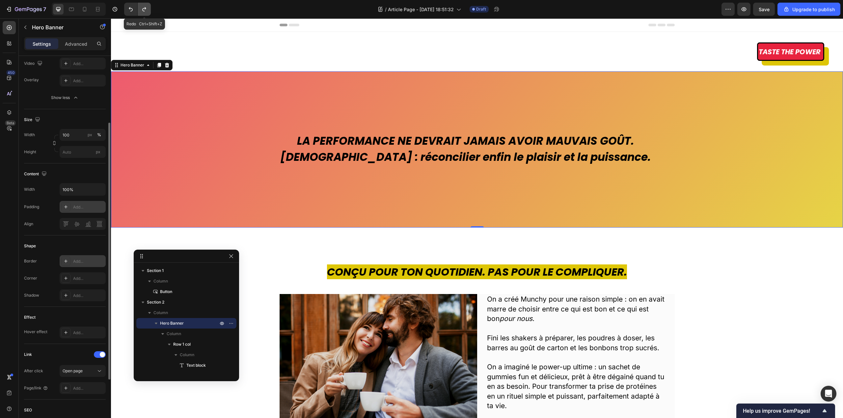
click at [145, 10] on icon "Undo/Redo" at bounding box center [144, 9] width 7 height 7
type input "Auto"
click at [145, 10] on icon "Undo/Redo" at bounding box center [144, 9] width 7 height 7
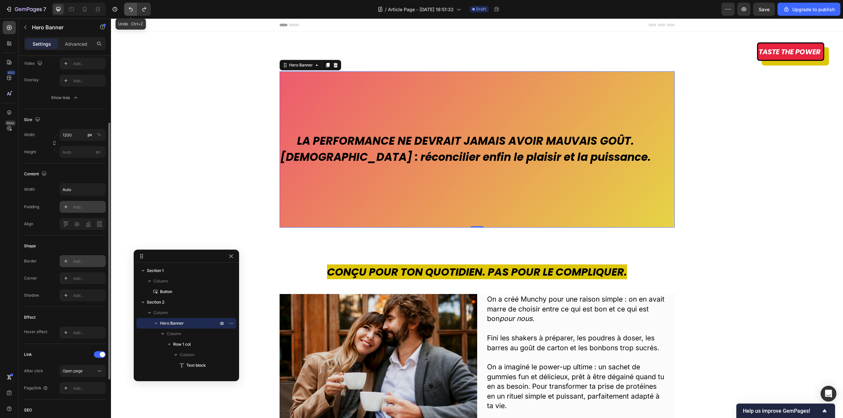
click at [128, 11] on icon "Undo/Redo" at bounding box center [130, 9] width 7 height 7
type input "100"
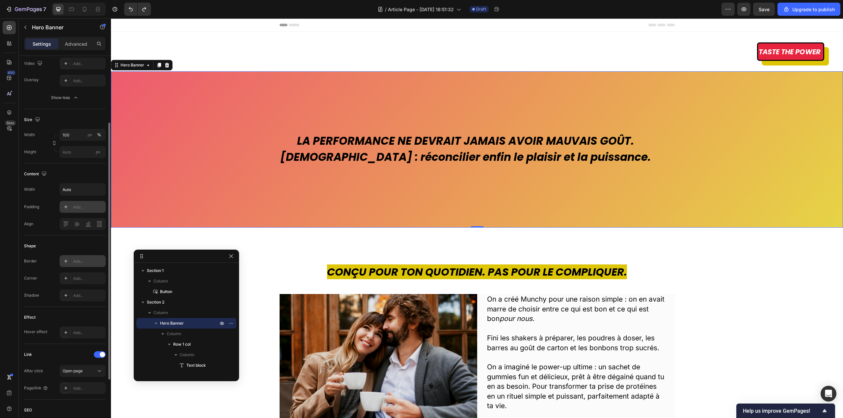
click at [280, 87] on div "LA PERFORMANCE NE DEVRAIT JAMAIS AVOIR MAUVAIS GOÛT. [DEMOGRAPHIC_DATA] : récon…" at bounding box center [477, 149] width 395 height 156
click at [502, 164] on strong "[DEMOGRAPHIC_DATA] : réconcilier enfin le plaisir et la puissance." at bounding box center [465, 156] width 370 height 15
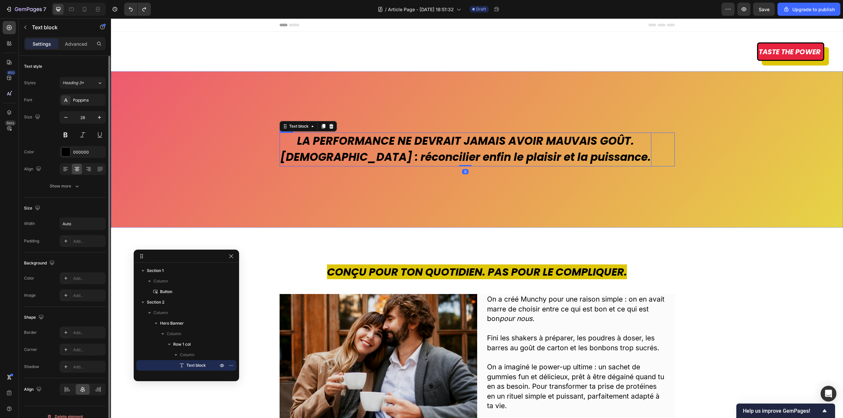
click at [641, 164] on div "LA PERFORMANCE NE DEVRAIT JAMAIS AVOIR MAUVAIS GOÛT. [DEMOGRAPHIC_DATA] : récon…" at bounding box center [477, 150] width 395 height 34
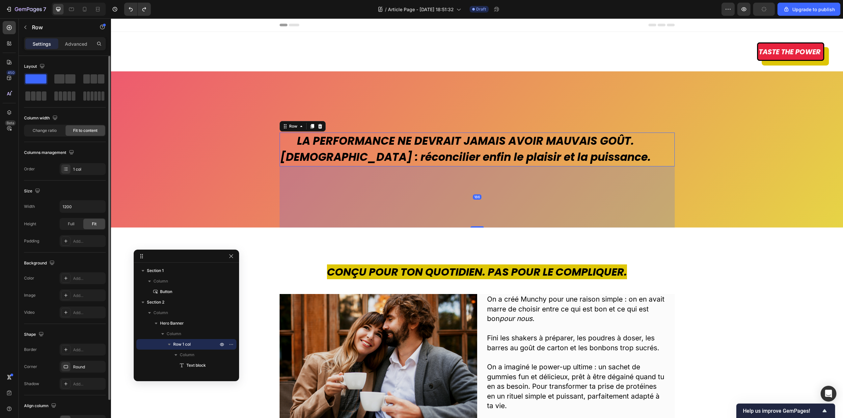
click at [647, 141] on div "LA PERFORMANCE NE DEVRAIT JAMAIS AVOIR MAUVAIS GOÛT. [DEMOGRAPHIC_DATA] : récon…" at bounding box center [477, 150] width 395 height 34
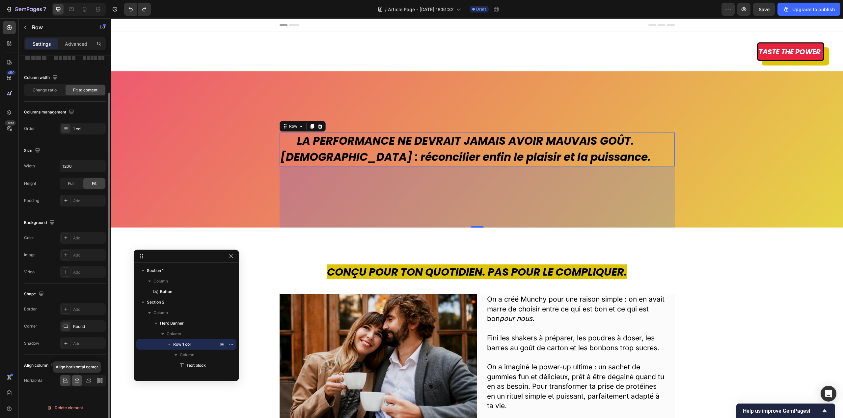
click at [77, 384] on div at bounding box center [77, 381] width 10 height 11
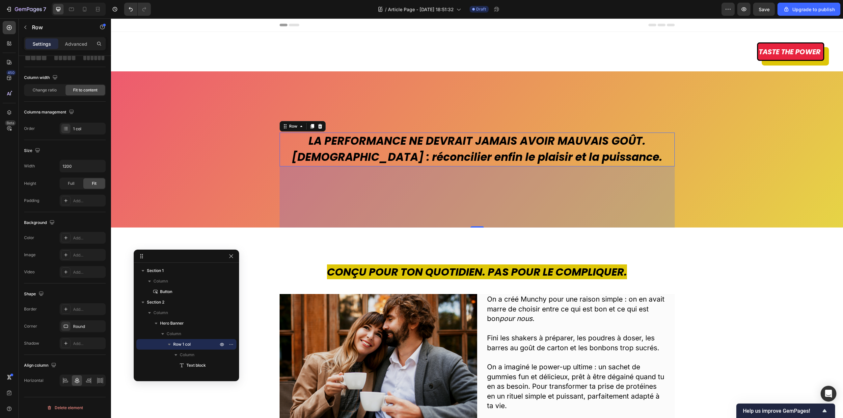
scroll to position [0, 0]
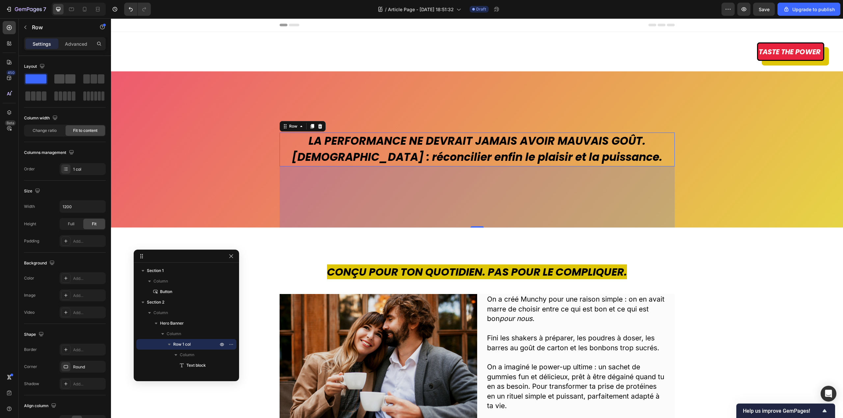
click at [65, 81] on div at bounding box center [64, 78] width 21 height 9
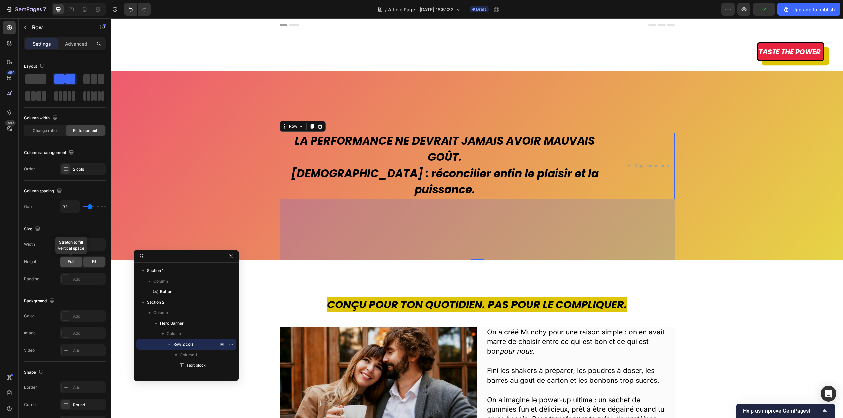
click at [74, 262] on div "Full" at bounding box center [71, 262] width 22 height 11
click at [101, 243] on icon "button" at bounding box center [99, 244] width 7 height 7
click at [90, 273] on span "100%" at bounding box center [94, 274] width 11 height 6
type input "100%"
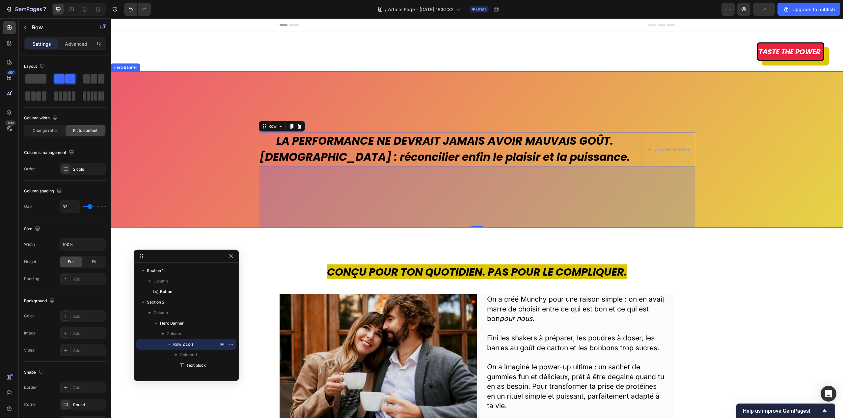
click at [708, 70] on div "Taste the power Button Section 1" at bounding box center [477, 52] width 732 height 40
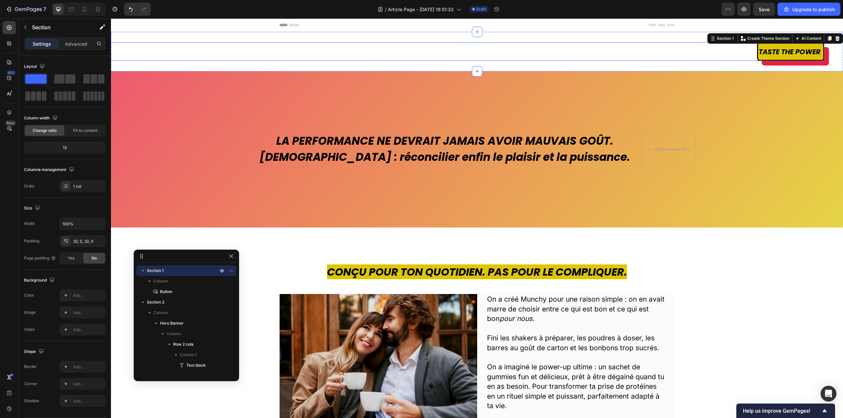
drag, startPoint x: 751, startPoint y: 54, endPoint x: 399, endPoint y: 34, distance: 352.2
click at [757, 54] on link "Taste the power" at bounding box center [790, 51] width 67 height 18
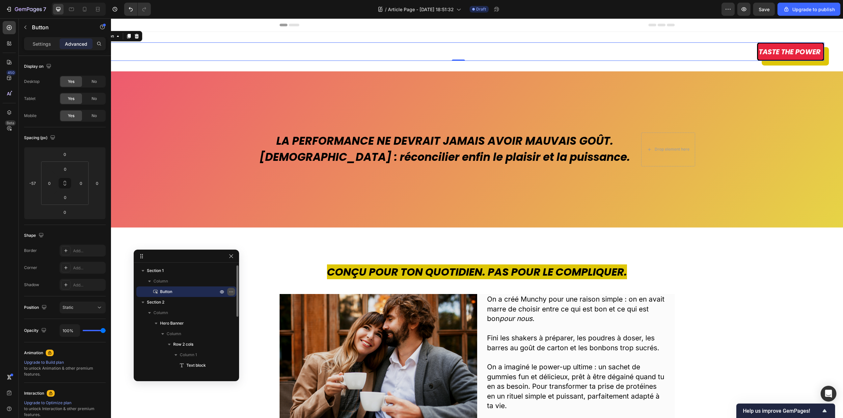
click at [231, 293] on icon "button" at bounding box center [230, 291] width 5 height 5
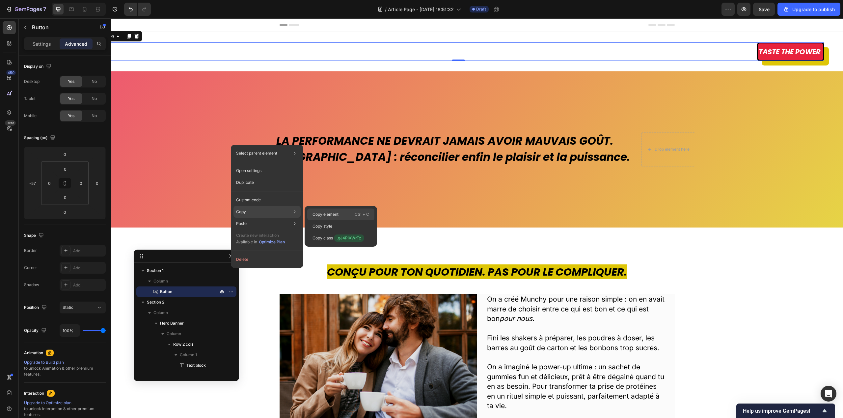
click at [324, 212] on p "Copy element" at bounding box center [325, 215] width 26 height 6
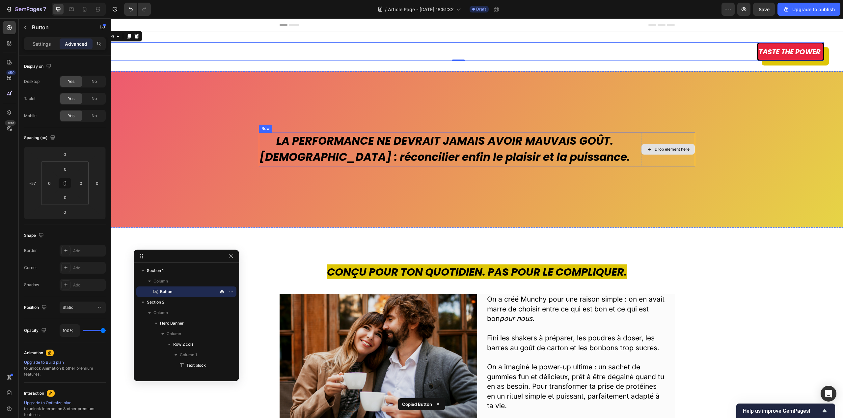
click at [643, 143] on div "Drop element here" at bounding box center [668, 150] width 54 height 34
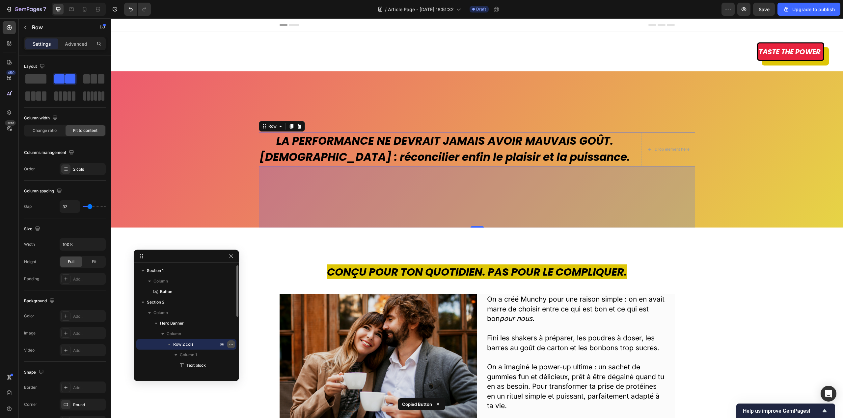
click at [229, 346] on icon "button" at bounding box center [230, 344] width 5 height 5
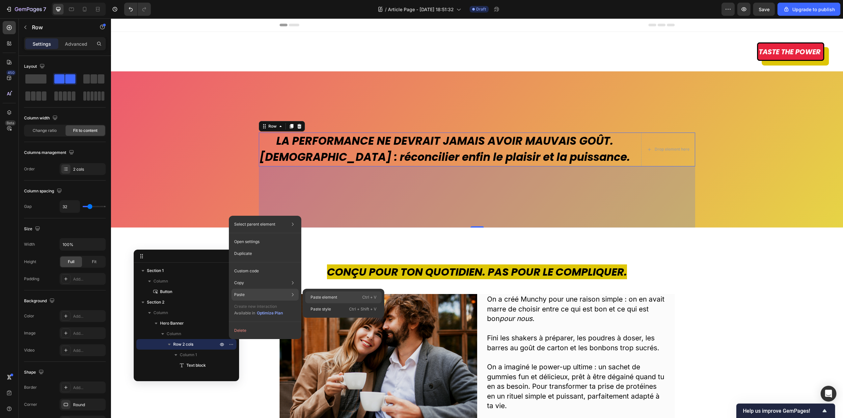
click at [321, 296] on p "Paste element" at bounding box center [323, 298] width 27 height 6
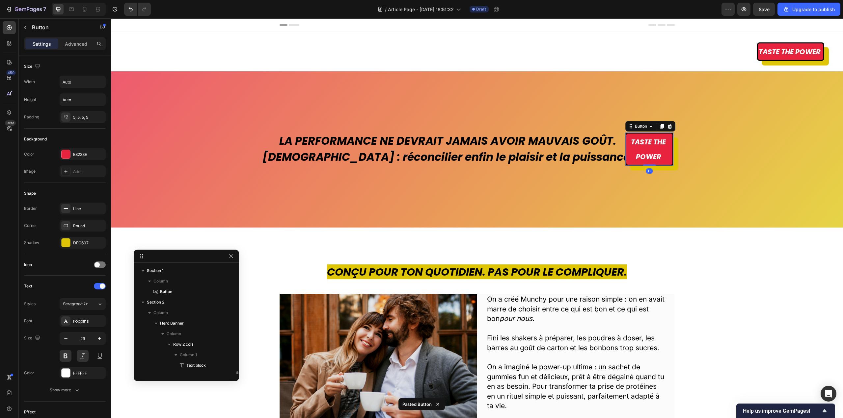
scroll to position [72, 0]
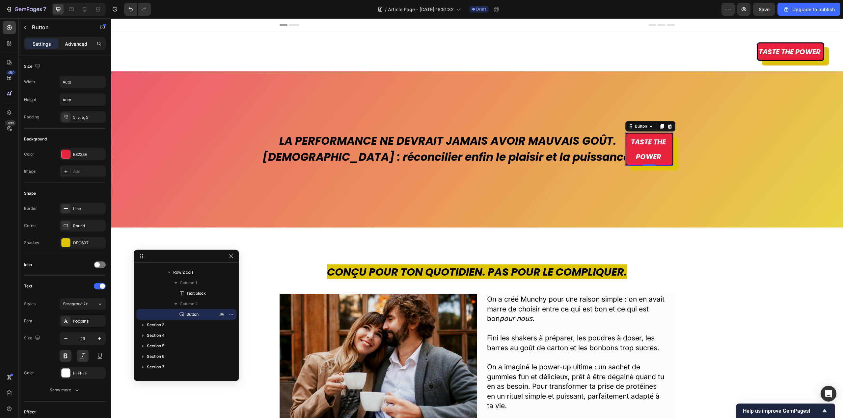
click at [84, 43] on p "Advanced" at bounding box center [76, 43] width 22 height 7
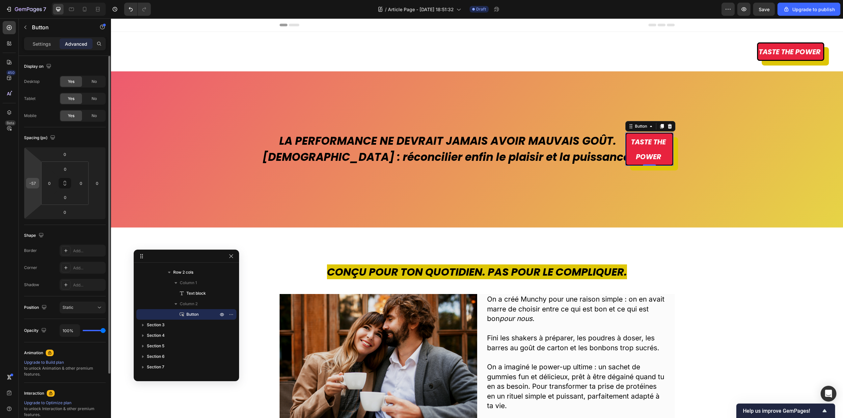
click at [34, 184] on input "-57" at bounding box center [33, 183] width 10 height 10
type input "0"
click at [78, 139] on div "Spacing (px)" at bounding box center [65, 138] width 82 height 11
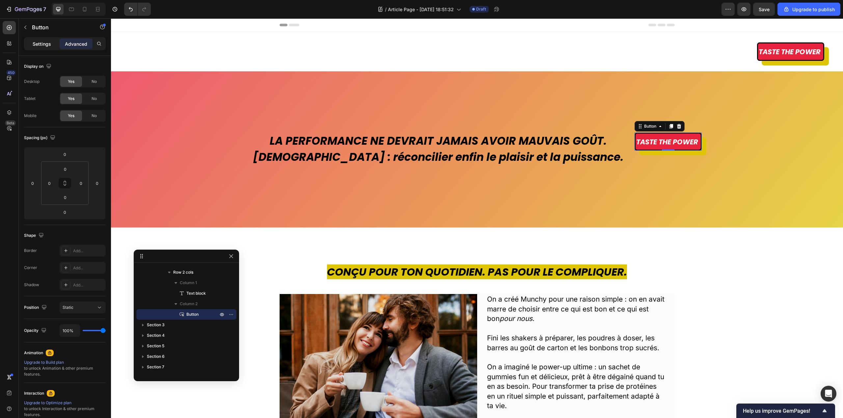
click at [45, 47] on p "Settings" at bounding box center [42, 43] width 18 height 7
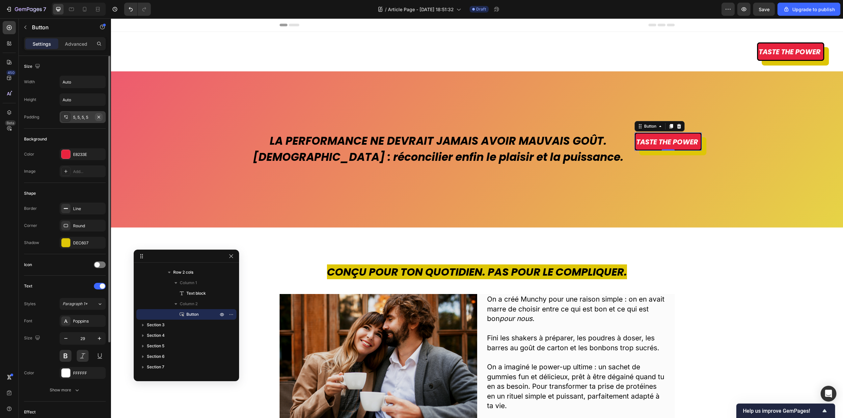
click at [101, 118] on icon "button" at bounding box center [98, 117] width 5 height 5
drag, startPoint x: 76, startPoint y: 44, endPoint x: 81, endPoint y: 65, distance: 20.8
click at [76, 44] on p "Advanced" at bounding box center [76, 43] width 22 height 7
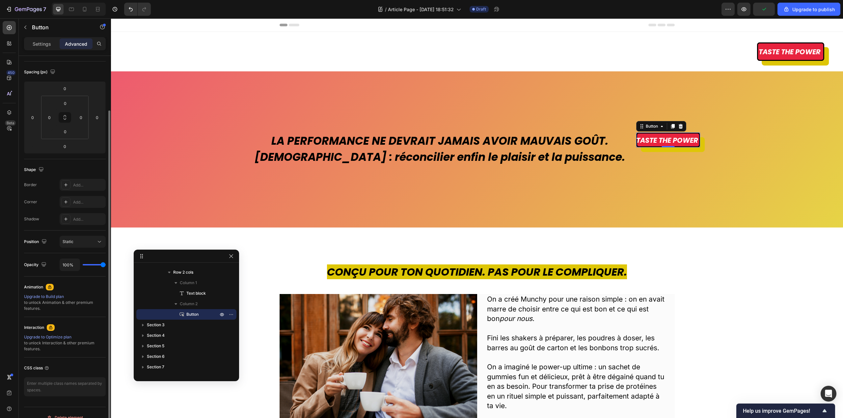
scroll to position [76, 0]
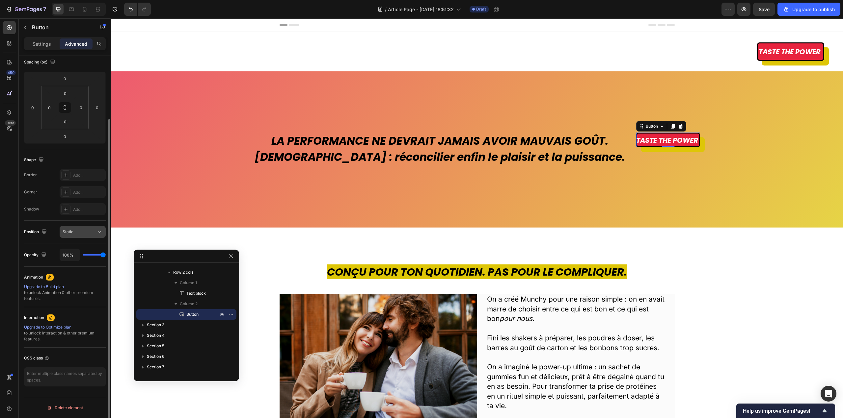
click at [73, 238] on button "Static" at bounding box center [83, 232] width 46 height 12
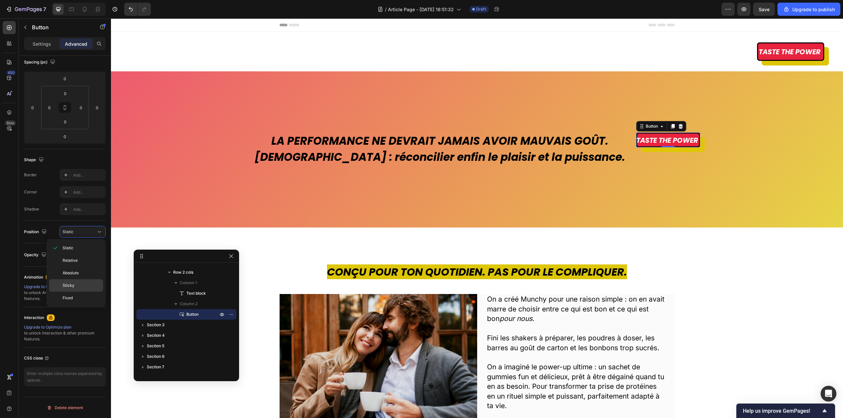
click at [76, 282] on div "Sticky" at bounding box center [76, 286] width 54 height 13
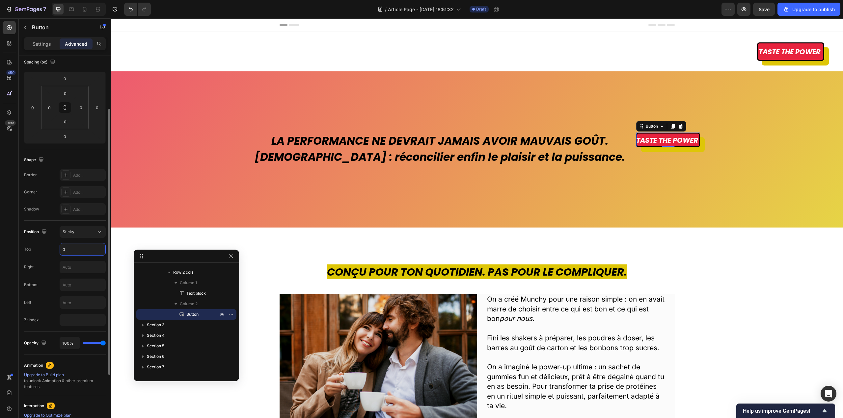
click at [78, 251] on input "0" at bounding box center [82, 250] width 45 height 12
click at [77, 267] on input "text" at bounding box center [82, 267] width 45 height 12
click at [75, 271] on input "6" at bounding box center [82, 267] width 45 height 12
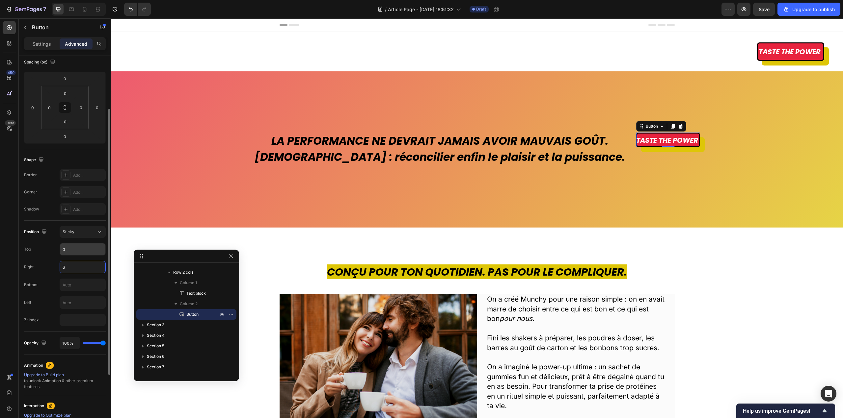
type input "0"
type input "2"
click at [90, 251] on input "0" at bounding box center [82, 250] width 45 height 12
click at [81, 322] on input "number" at bounding box center [83, 320] width 46 height 12
type input "72"
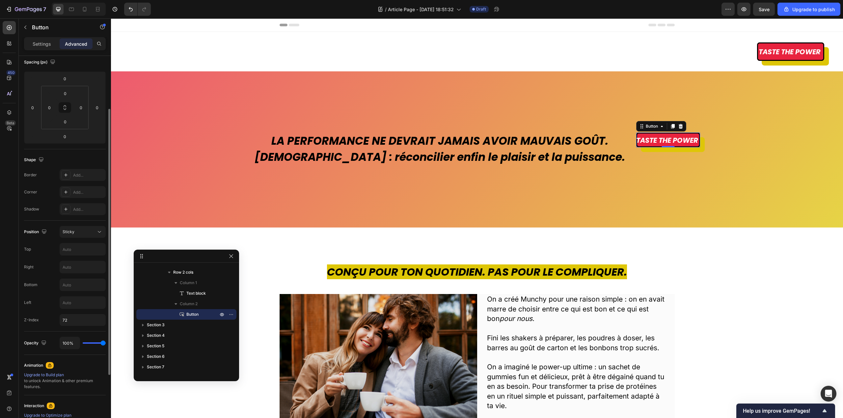
click at [45, 288] on div "Bottom" at bounding box center [65, 285] width 82 height 13
click at [77, 318] on input "72" at bounding box center [83, 320] width 46 height 12
click at [36, 249] on div "Top" at bounding box center [65, 249] width 82 height 13
type input "0"
click at [82, 112] on input "0" at bounding box center [81, 108] width 10 height 10
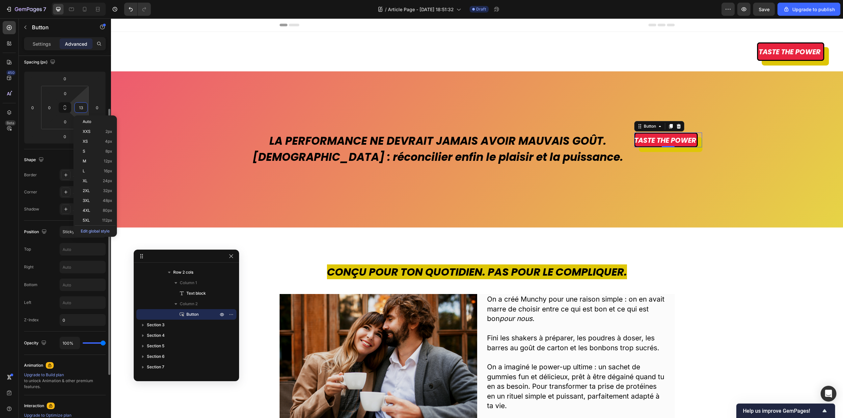
type input "1"
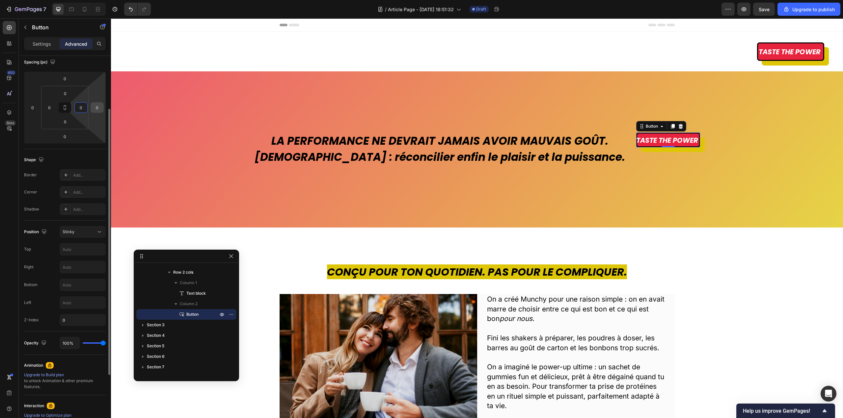
type input "0"
click at [94, 107] on input "0" at bounding box center [97, 108] width 10 height 10
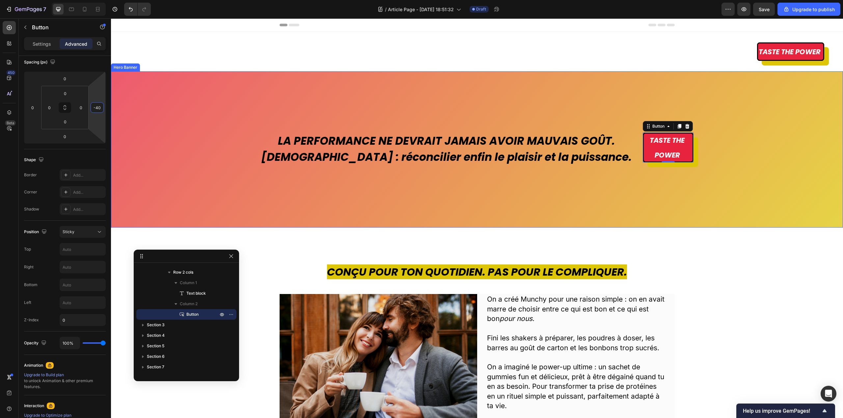
type input "-4"
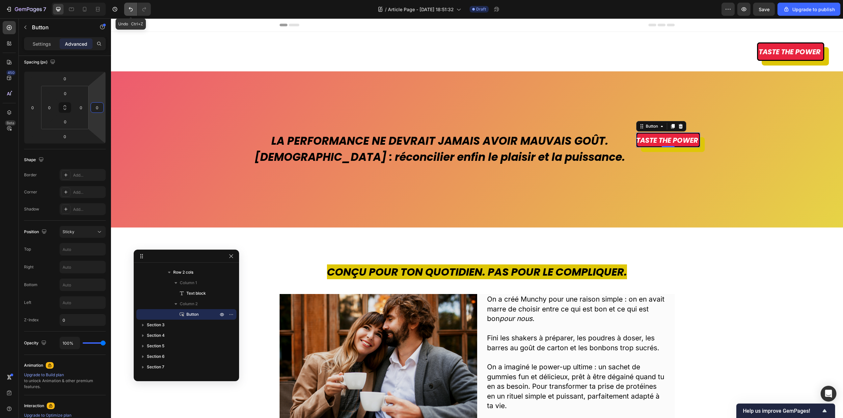
type input "0"
click at [130, 8] on icon "Undo/Redo" at bounding box center [131, 9] width 4 height 4
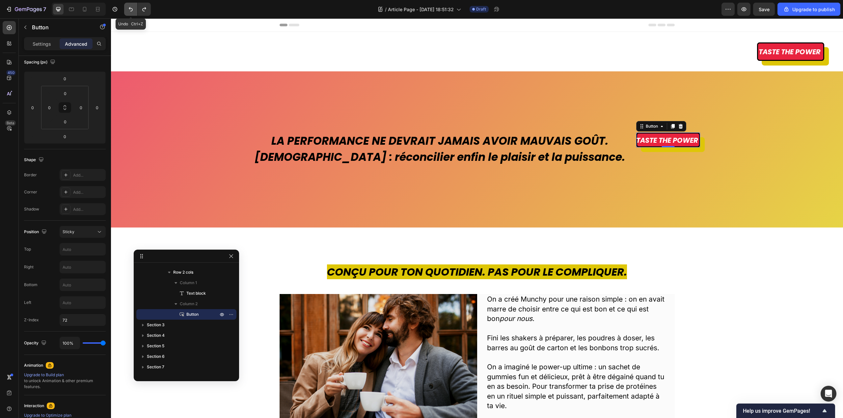
click at [130, 8] on icon "Undo/Redo" at bounding box center [131, 9] width 4 height 4
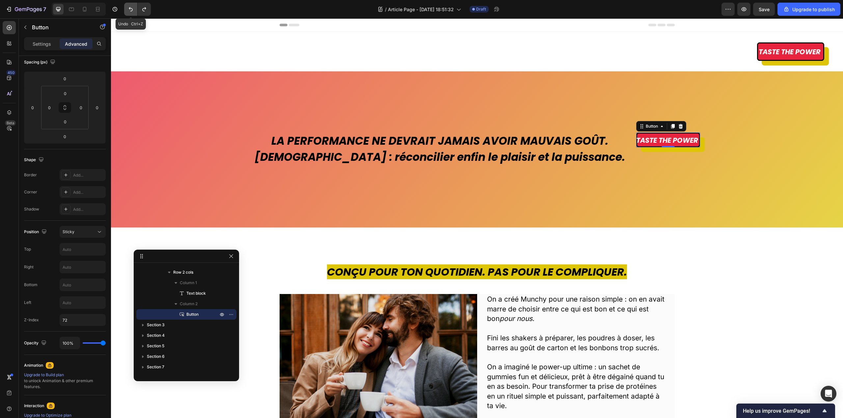
click at [130, 8] on icon "Undo/Redo" at bounding box center [131, 9] width 4 height 4
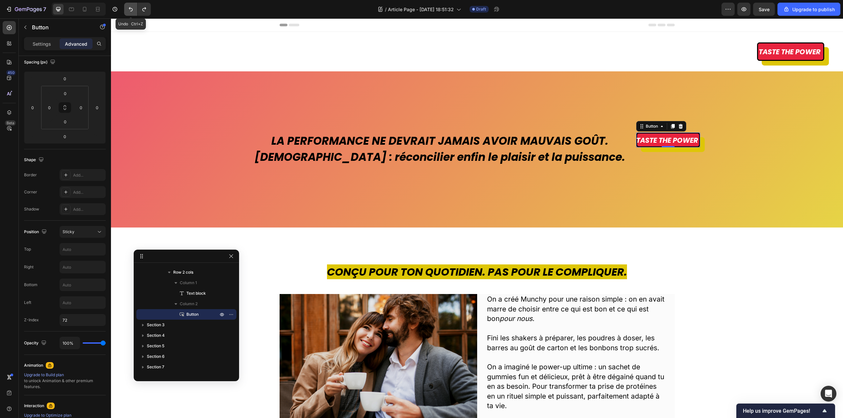
click at [130, 8] on icon "Undo/Redo" at bounding box center [131, 9] width 4 height 4
click at [128, 11] on icon "Undo/Redo" at bounding box center [130, 9] width 7 height 7
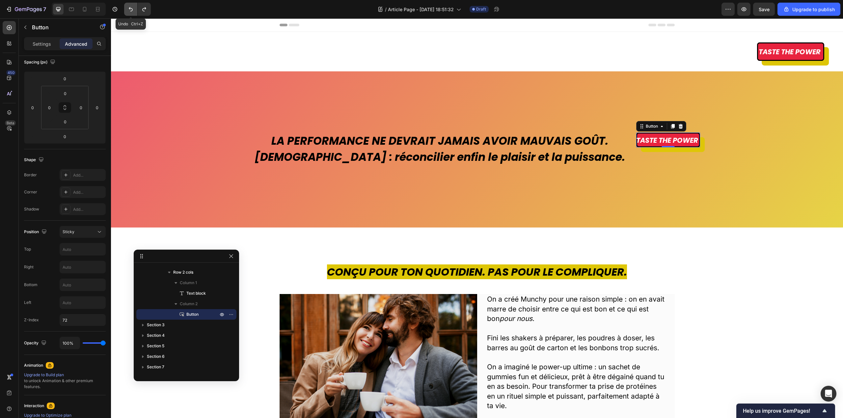
click at [128, 11] on icon "Undo/Redo" at bounding box center [130, 9] width 7 height 7
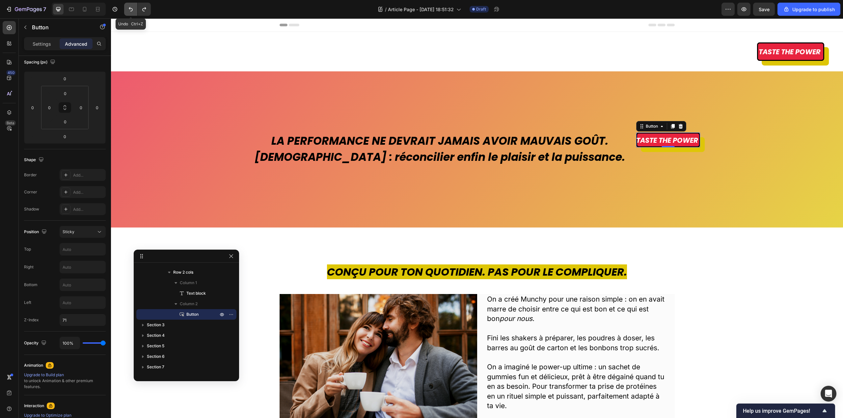
click at [128, 11] on icon "Undo/Redo" at bounding box center [130, 9] width 7 height 7
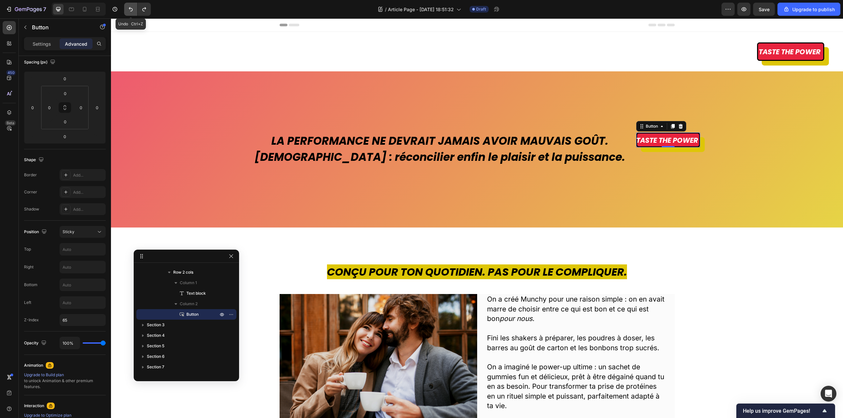
click at [128, 11] on icon "Undo/Redo" at bounding box center [130, 9] width 7 height 7
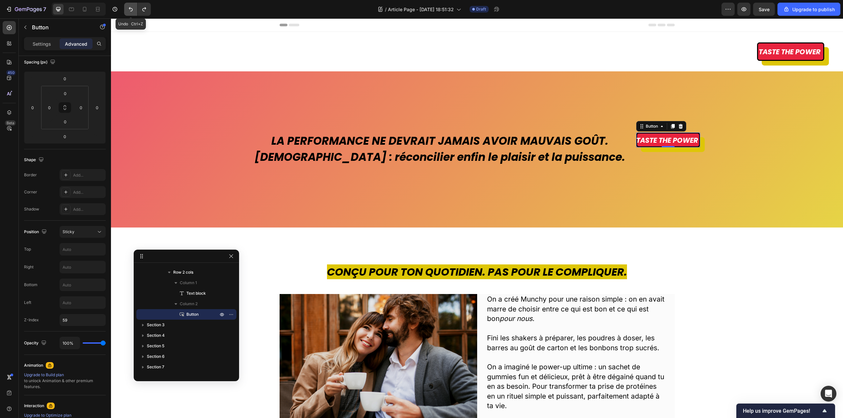
click at [128, 11] on icon "Undo/Redo" at bounding box center [130, 9] width 7 height 7
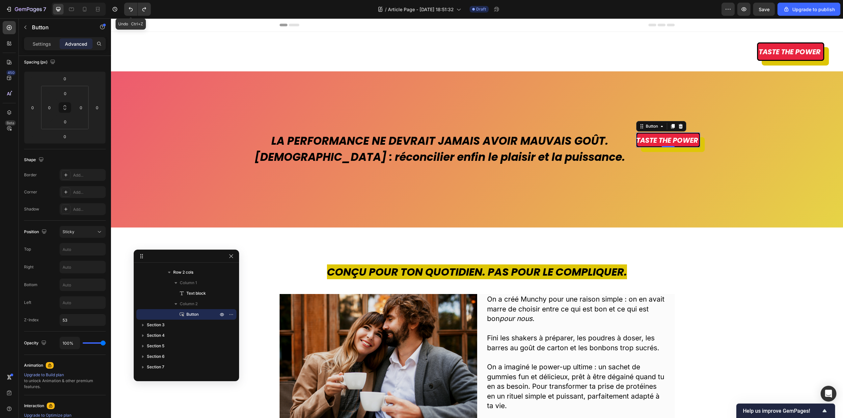
type input "52"
click at [678, 124] on icon at bounding box center [680, 126] width 5 height 5
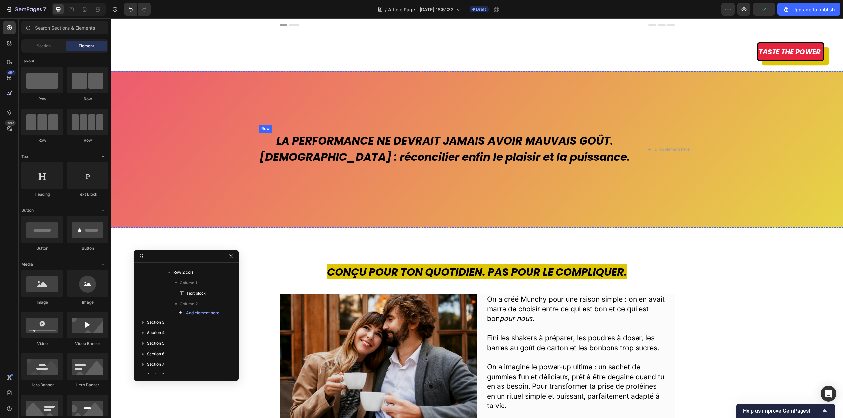
click at [616, 142] on div "LA PERFORMANCE NE DEVRAIT JAMAIS AVOIR MAUVAIS GOÛT. [DEMOGRAPHIC_DATA] : récon…" at bounding box center [477, 150] width 436 height 34
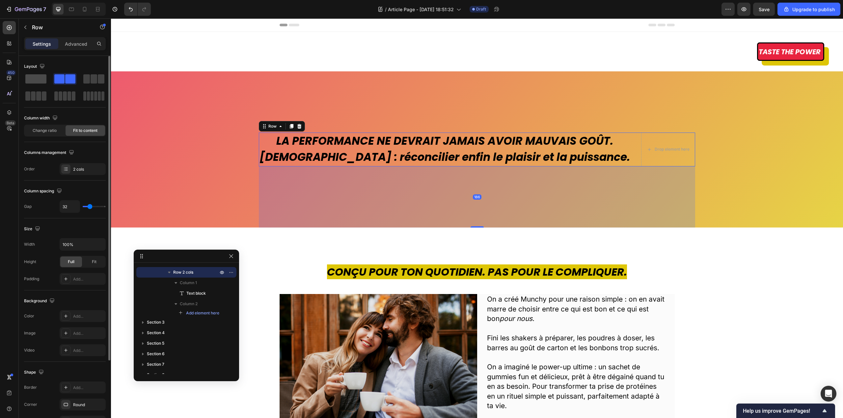
click at [37, 75] on span at bounding box center [35, 78] width 21 height 9
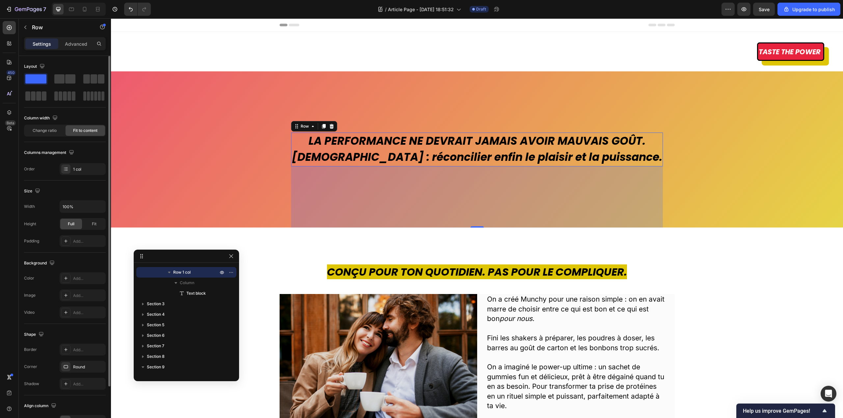
scroll to position [58, 0]
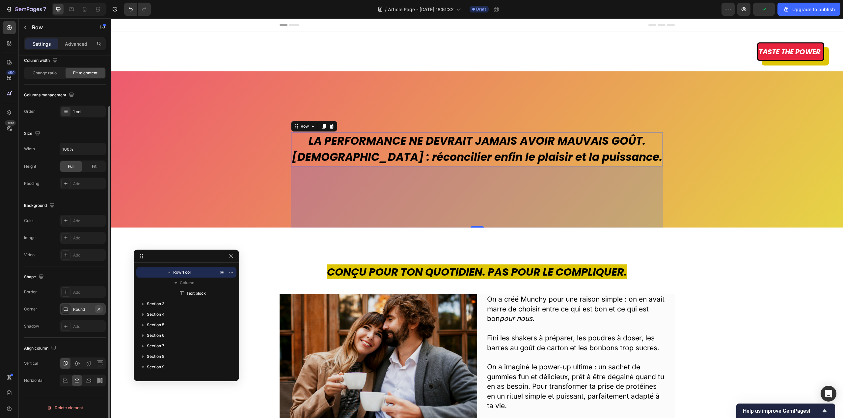
click at [98, 308] on icon "button" at bounding box center [98, 309] width 3 height 3
click at [77, 366] on icon at bounding box center [77, 364] width 7 height 7
click at [84, 351] on div "Align column" at bounding box center [65, 348] width 82 height 11
click at [390, 75] on div "LA PERFORMANCE NE DEVRAIT JAMAIS AVOIR MAUVAIS GOÛT. [DEMOGRAPHIC_DATA] : récon…" at bounding box center [477, 149] width 372 height 156
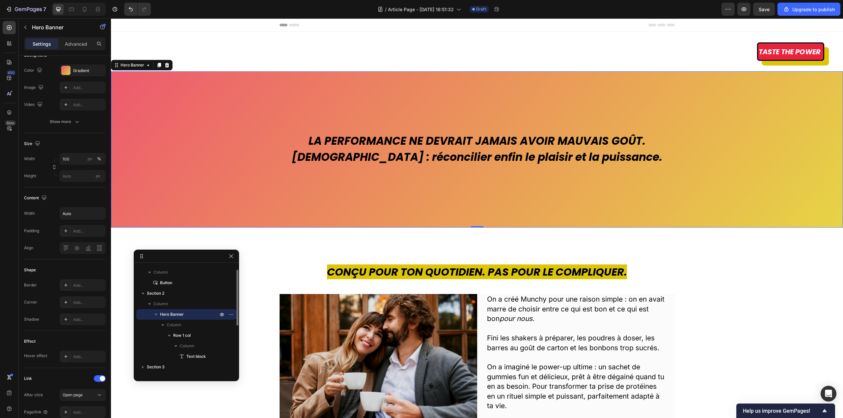
scroll to position [0, 0]
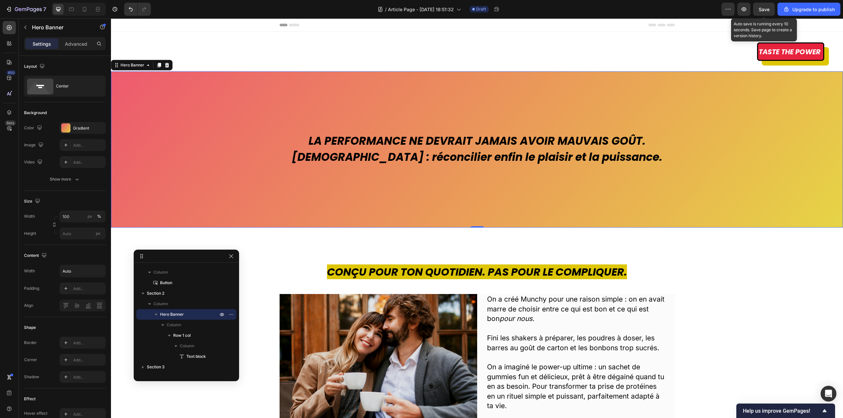
click at [764, 8] on span "Save" at bounding box center [764, 10] width 11 height 6
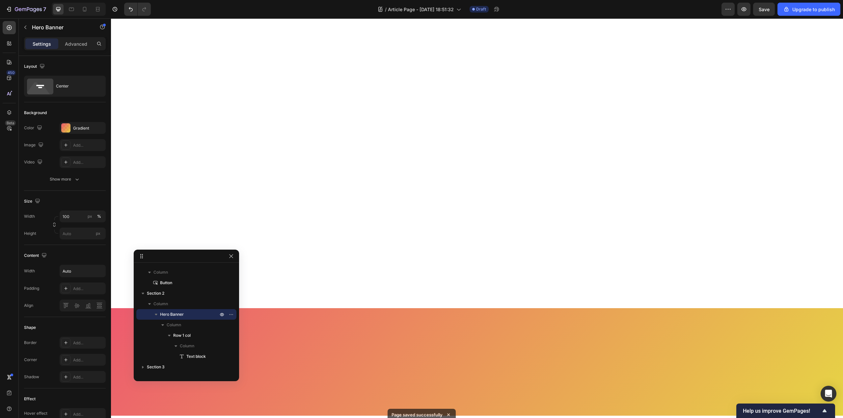
scroll to position [1578, 0]
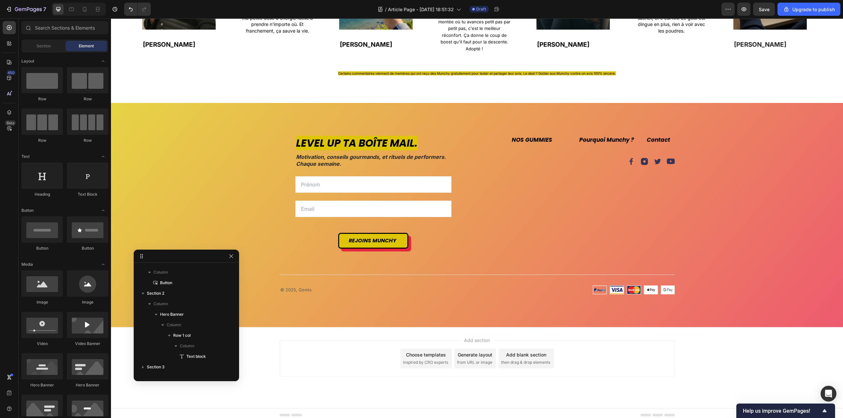
click at [738, 348] on div "Add section Choose templates inspired by CRO experts Generate layout from URL o…" at bounding box center [477, 368] width 732 height 81
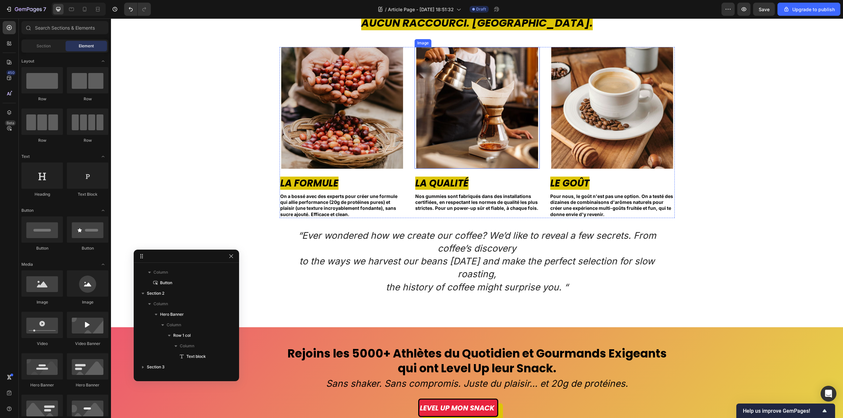
scroll to position [1185, 0]
